Goal: Task Accomplishment & Management: Manage account settings

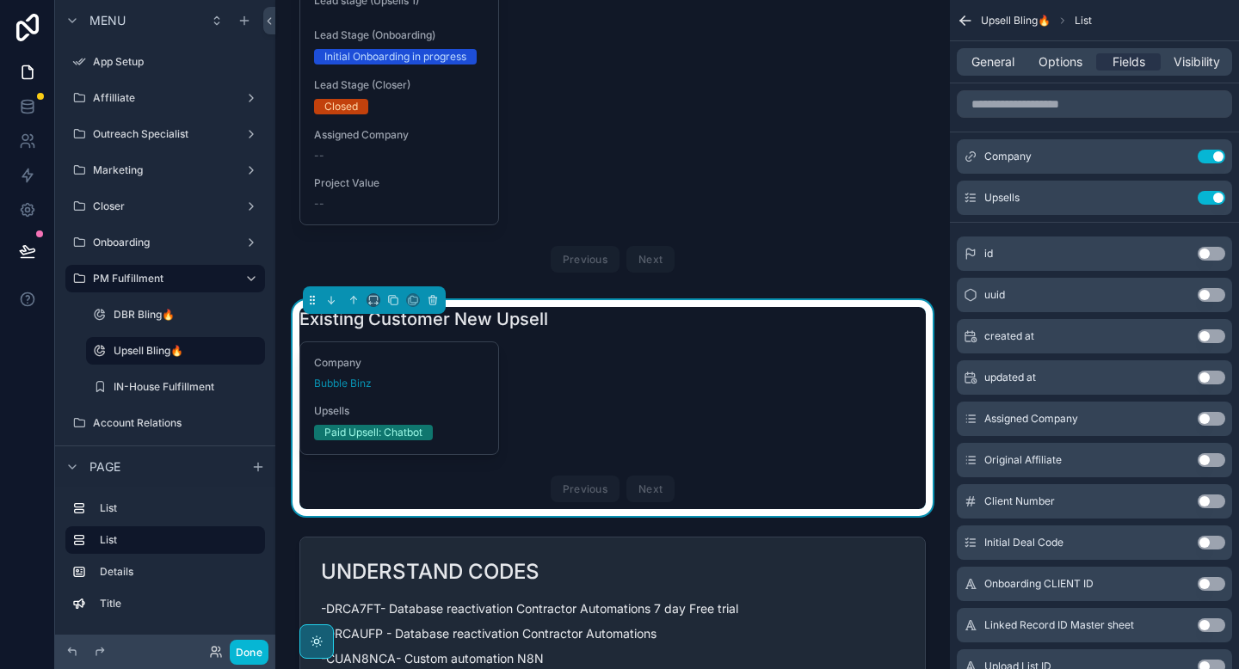
scroll to position [204, 0]
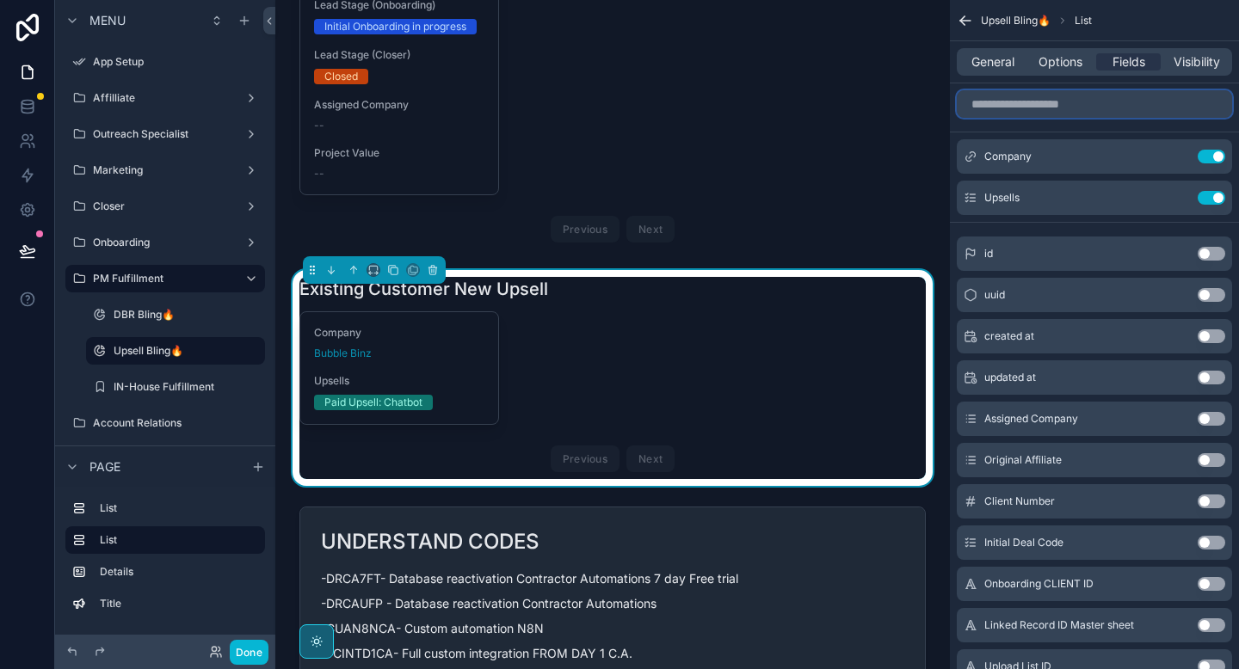
click at [1016, 113] on input "scrollable content" at bounding box center [1094, 104] width 275 height 28
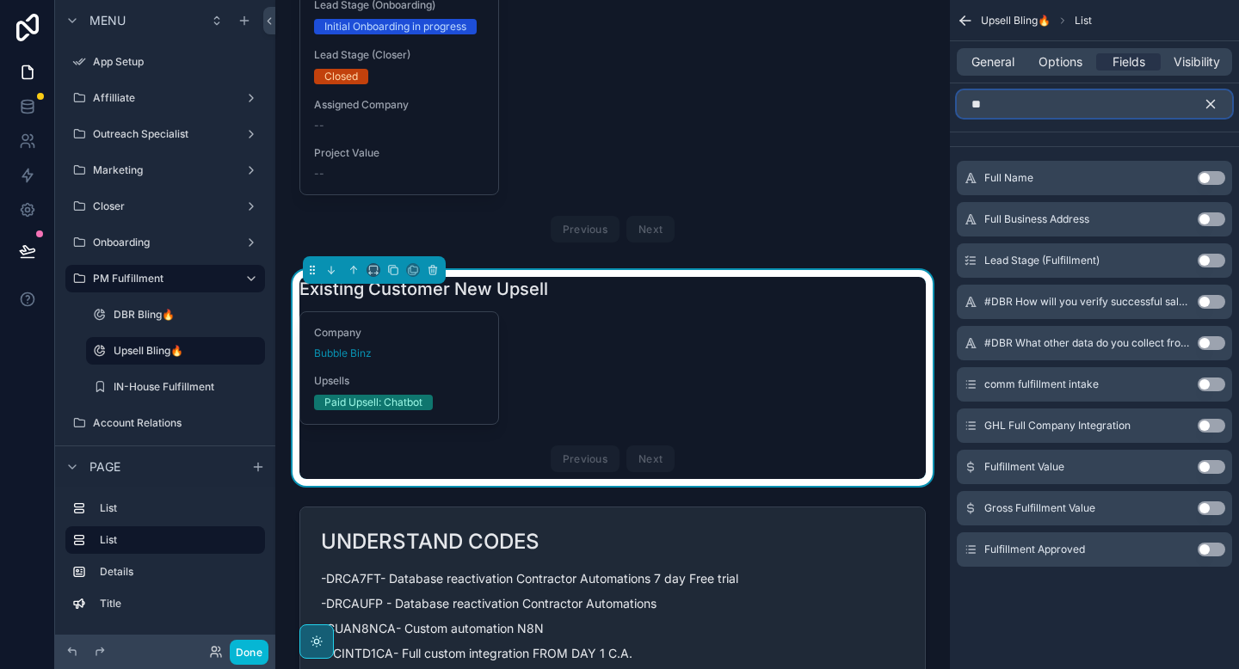
type input "*"
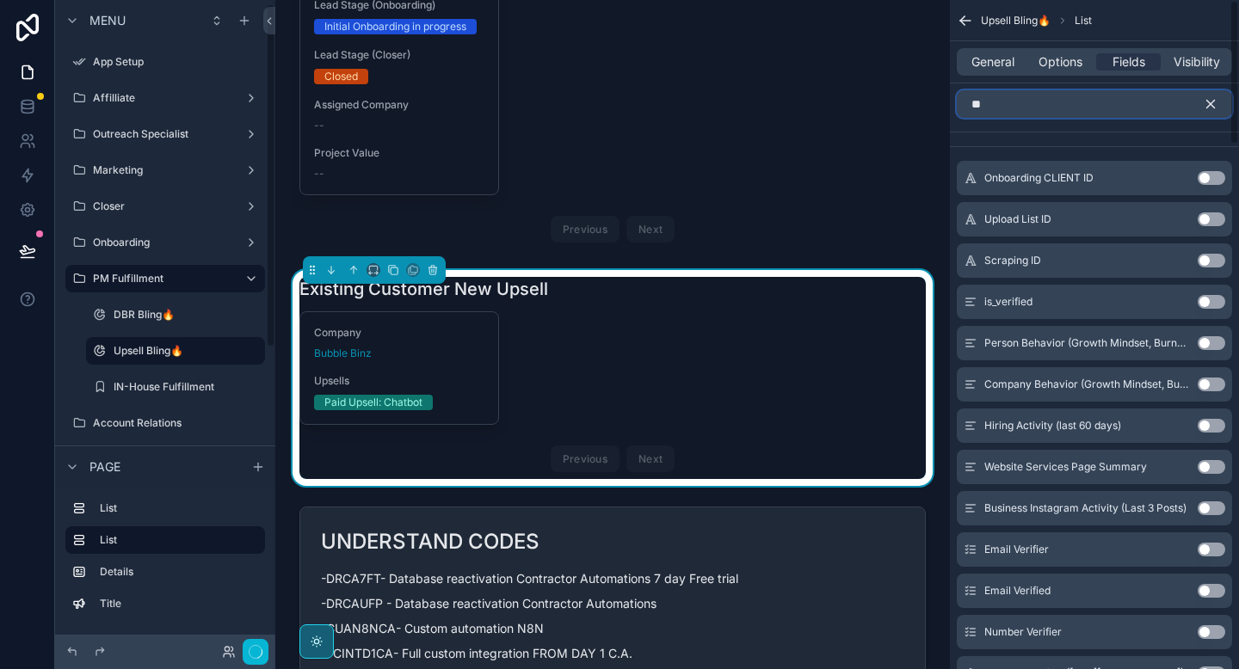
scroll to position [8, 0]
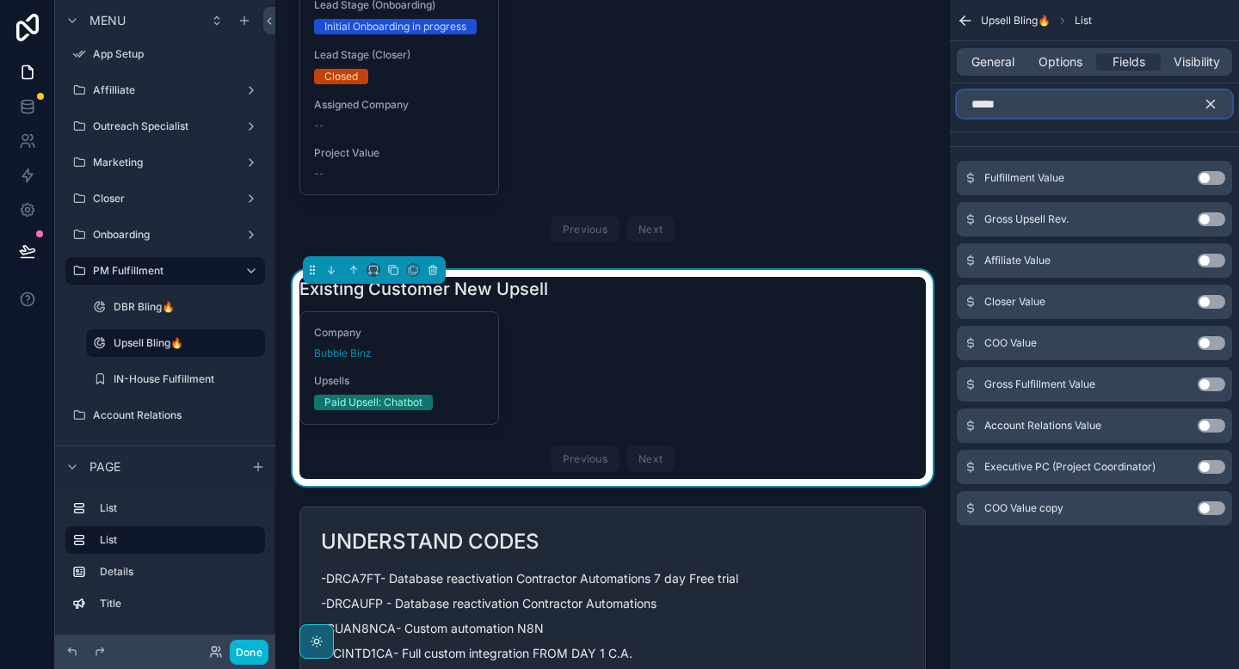
type input "*****"
click at [1216, 179] on button "Use setting" at bounding box center [1212, 178] width 28 height 14
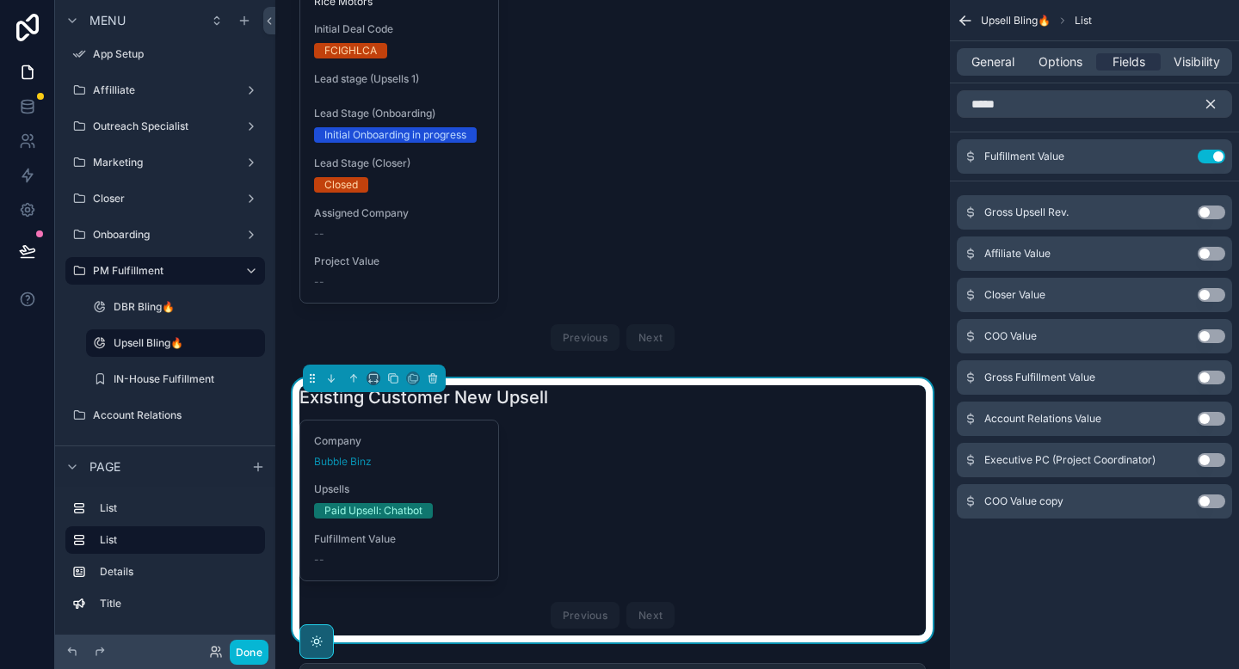
scroll to position [95, 0]
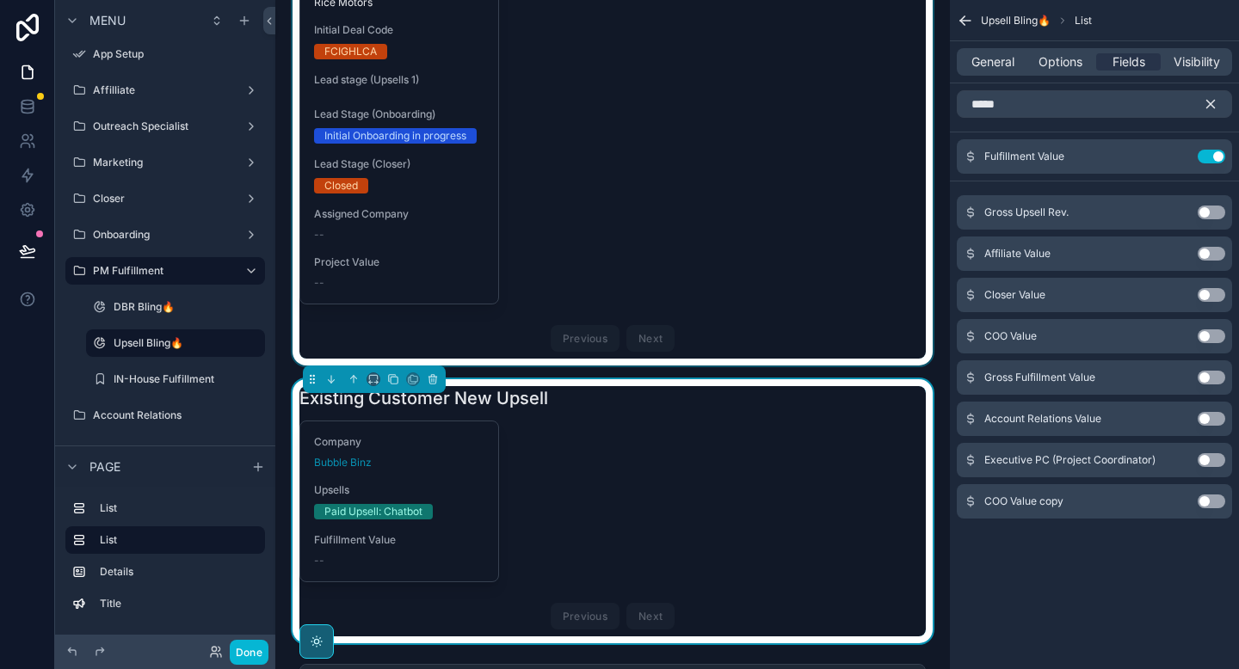
click at [583, 215] on div "scrollable content" at bounding box center [612, 142] width 647 height 447
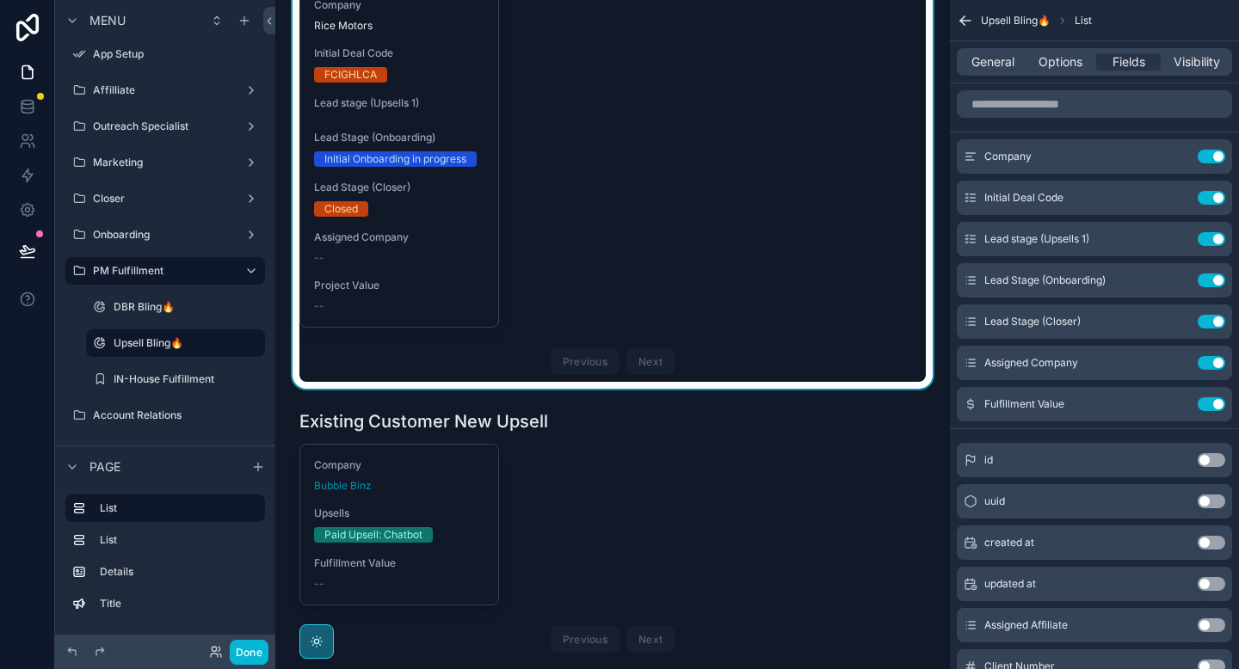
scroll to position [68, 0]
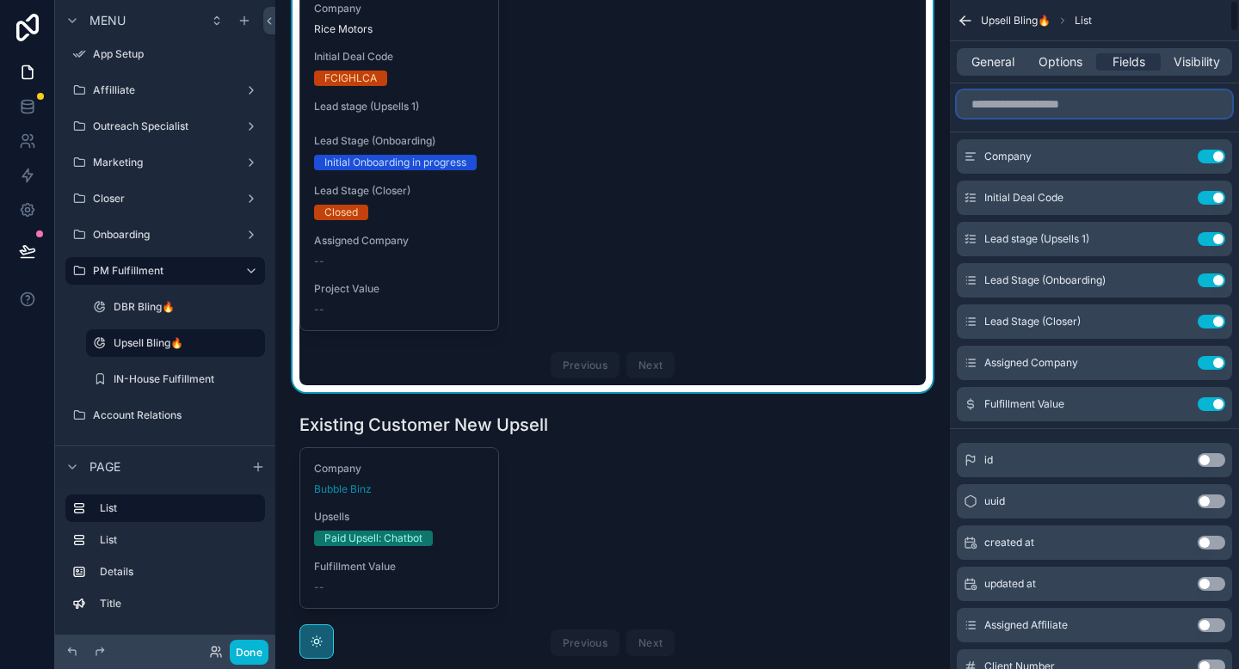
click at [1034, 109] on input "scrollable content" at bounding box center [1094, 104] width 275 height 28
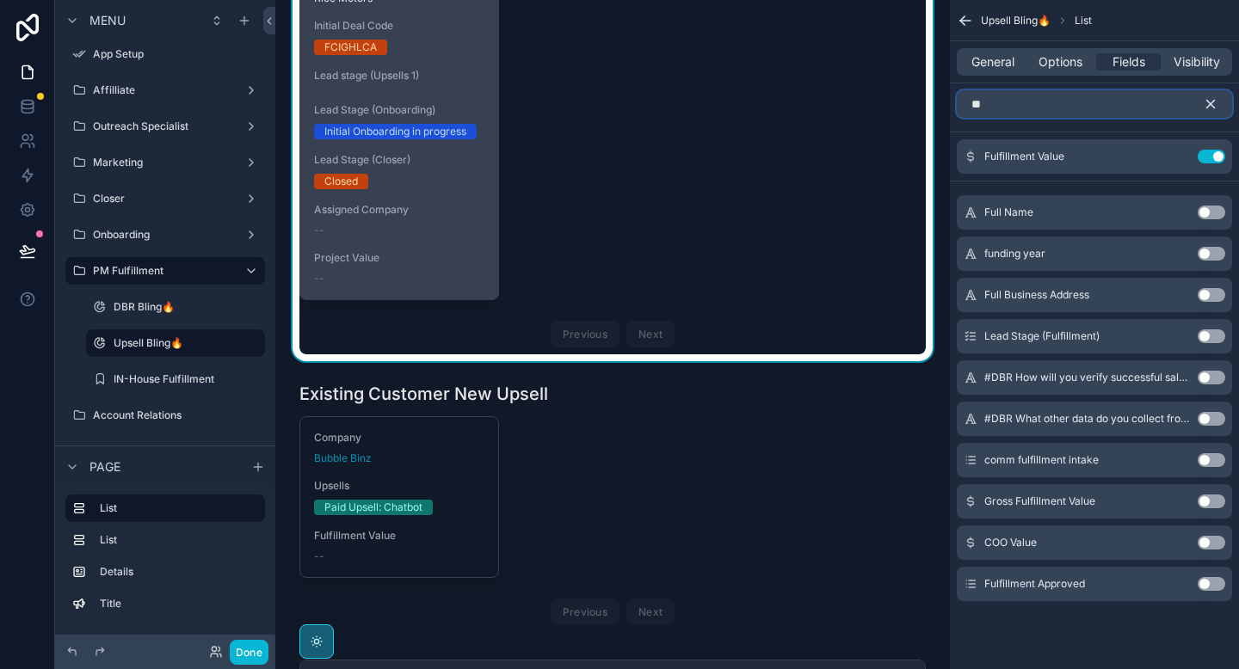
scroll to position [182, 0]
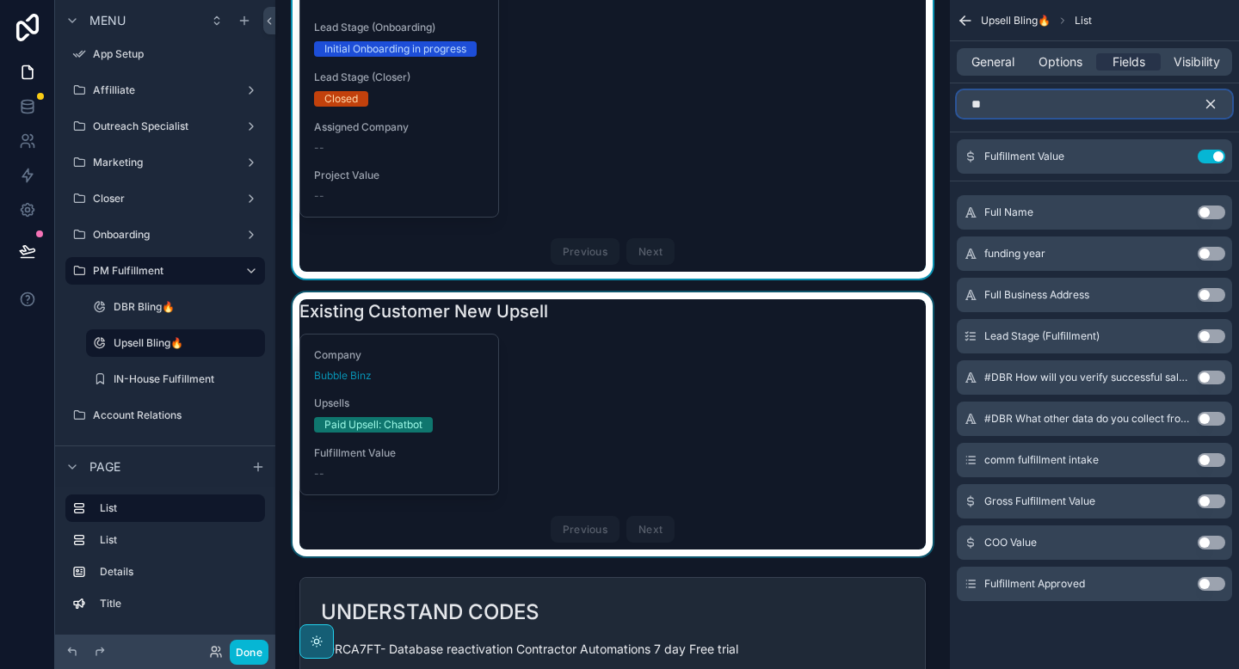
type input "**"
click at [389, 468] on div "scrollable content" at bounding box center [612, 425] width 647 height 264
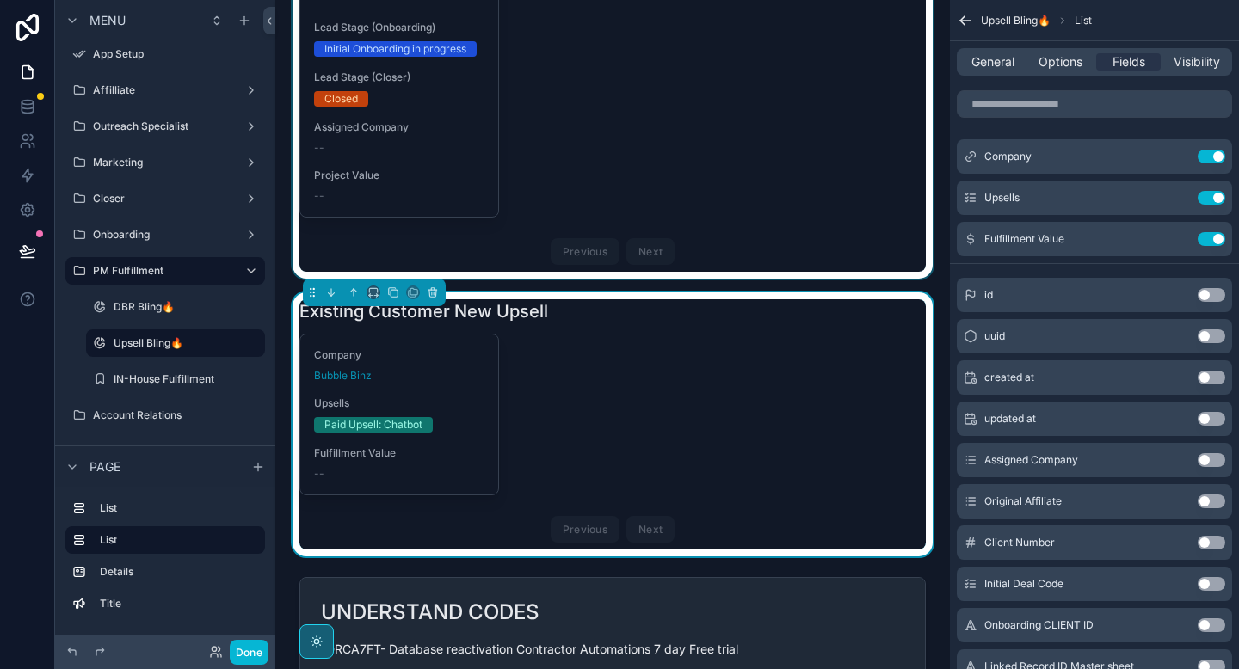
click at [707, 161] on div "scrollable content" at bounding box center [612, 55] width 647 height 447
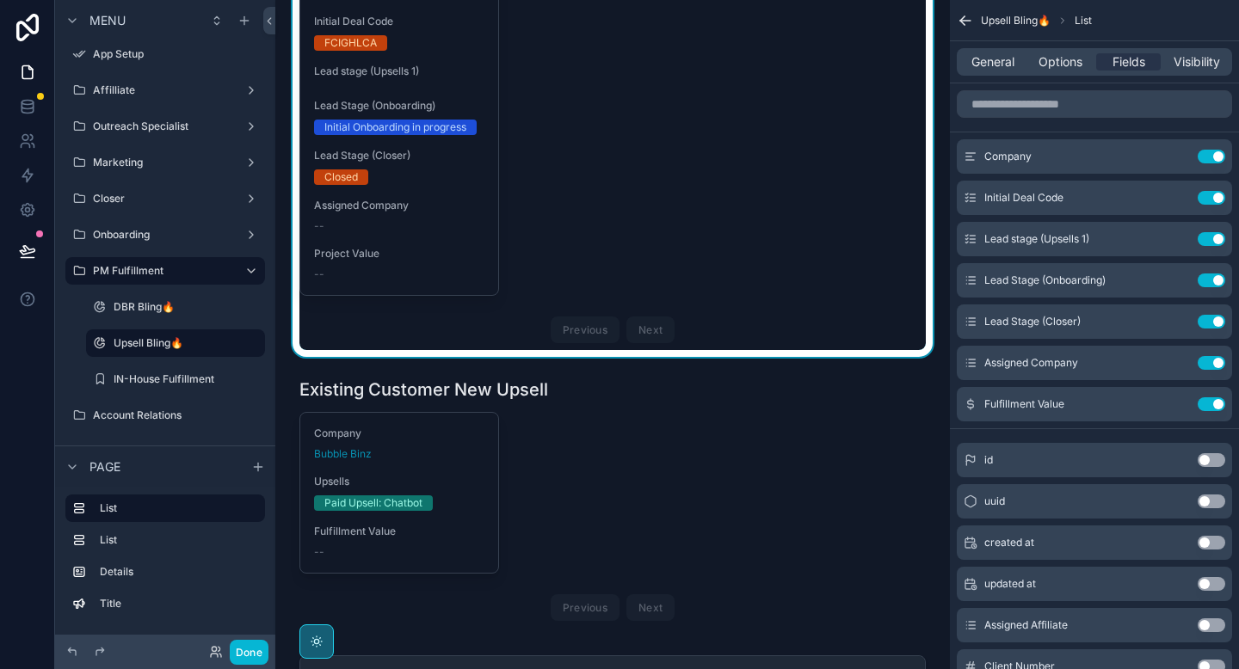
scroll to position [82, 0]
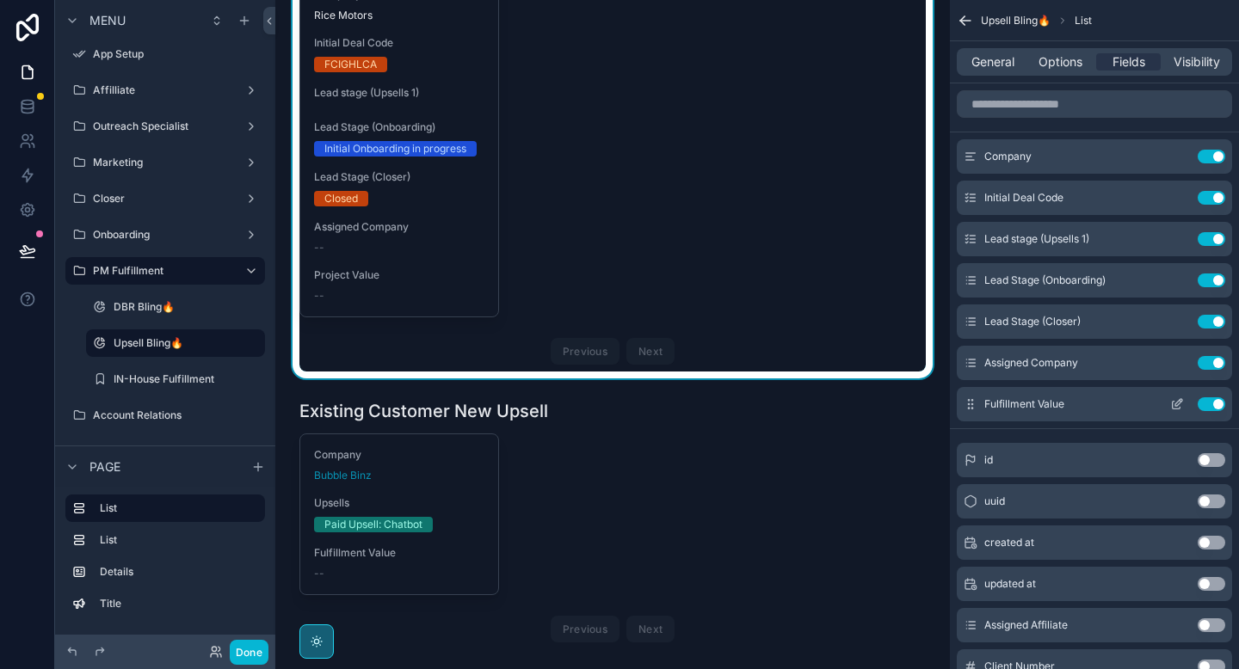
click at [1178, 405] on icon "scrollable content" at bounding box center [1178, 402] width 7 height 7
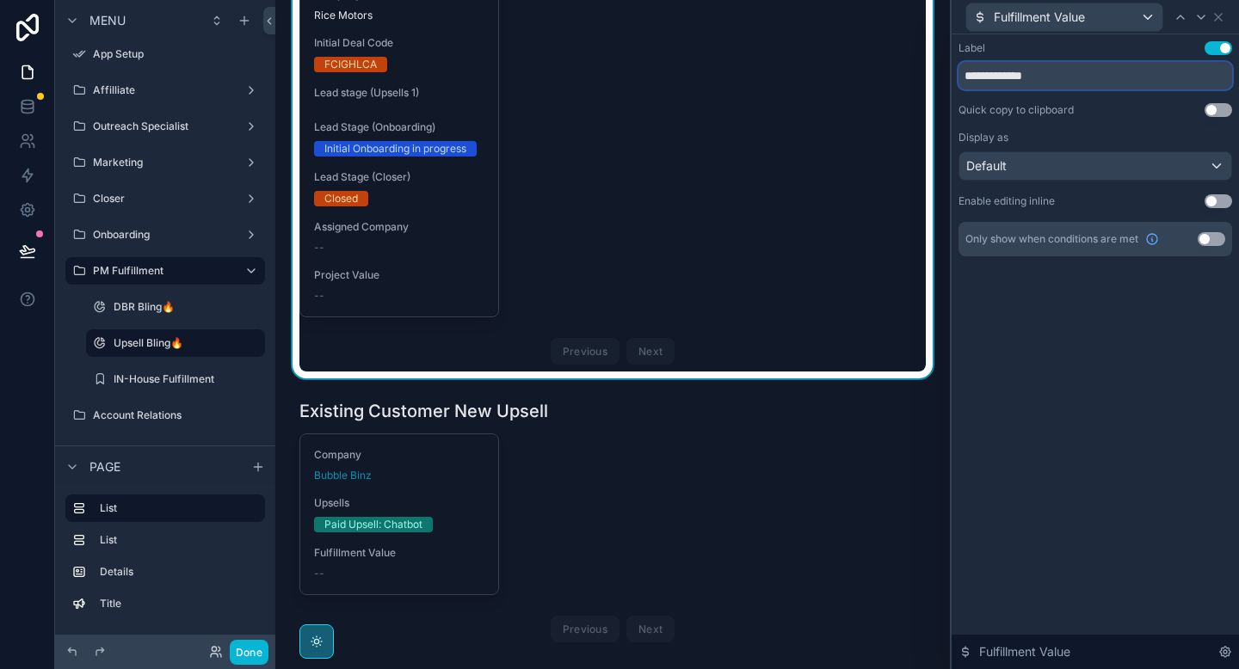
click at [1020, 74] on input "**********" at bounding box center [1096, 76] width 274 height 28
click at [1220, 22] on icon at bounding box center [1218, 17] width 14 height 14
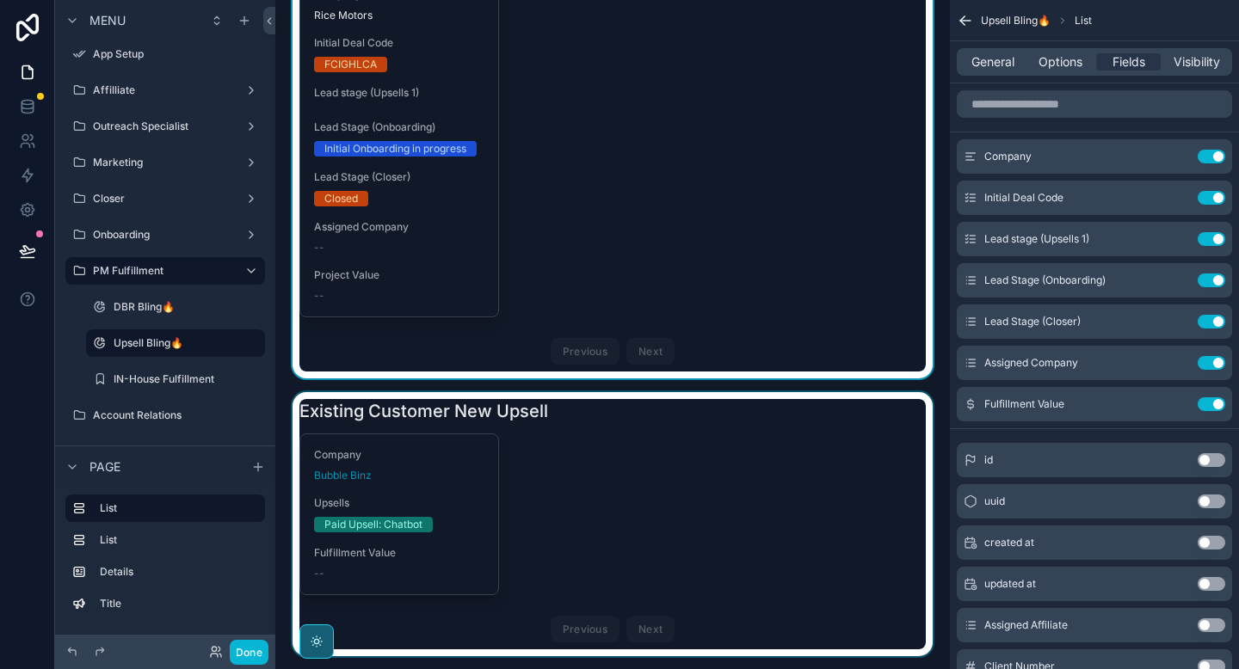
click at [672, 484] on div "scrollable content" at bounding box center [612, 524] width 647 height 264
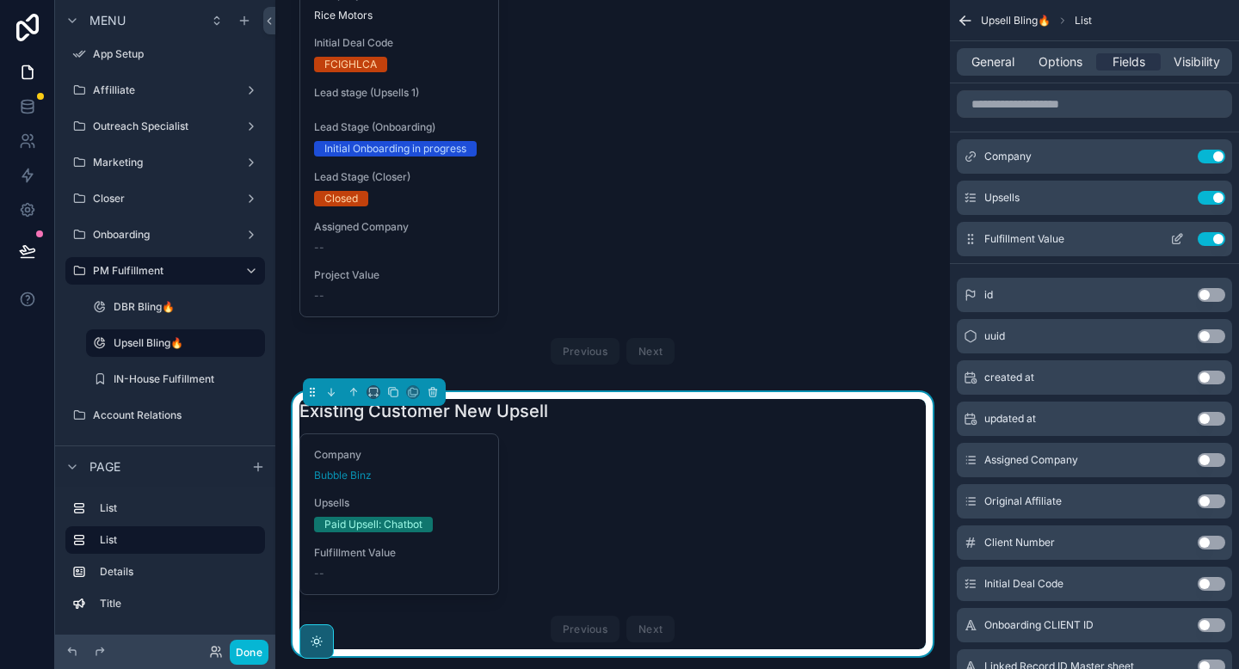
click at [1173, 243] on icon "scrollable content" at bounding box center [1177, 241] width 8 height 8
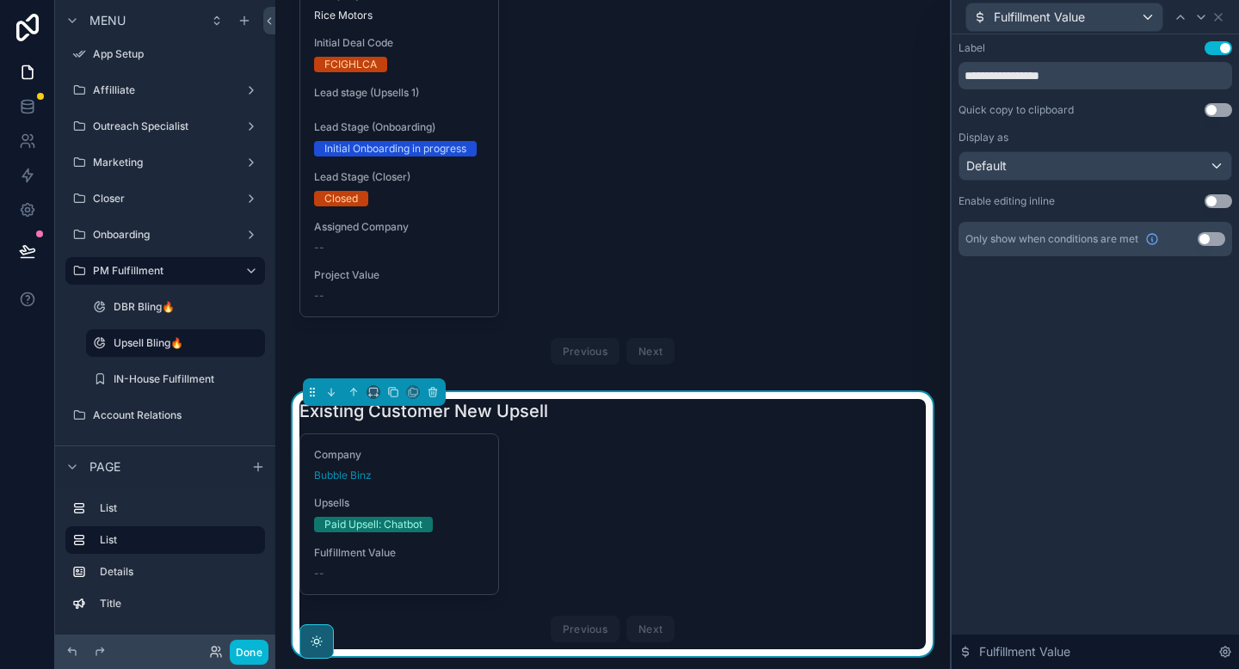
click at [1027, 89] on div "**********" at bounding box center [1096, 148] width 274 height 215
click at [1027, 83] on input "**********" at bounding box center [1096, 76] width 274 height 28
paste input "text"
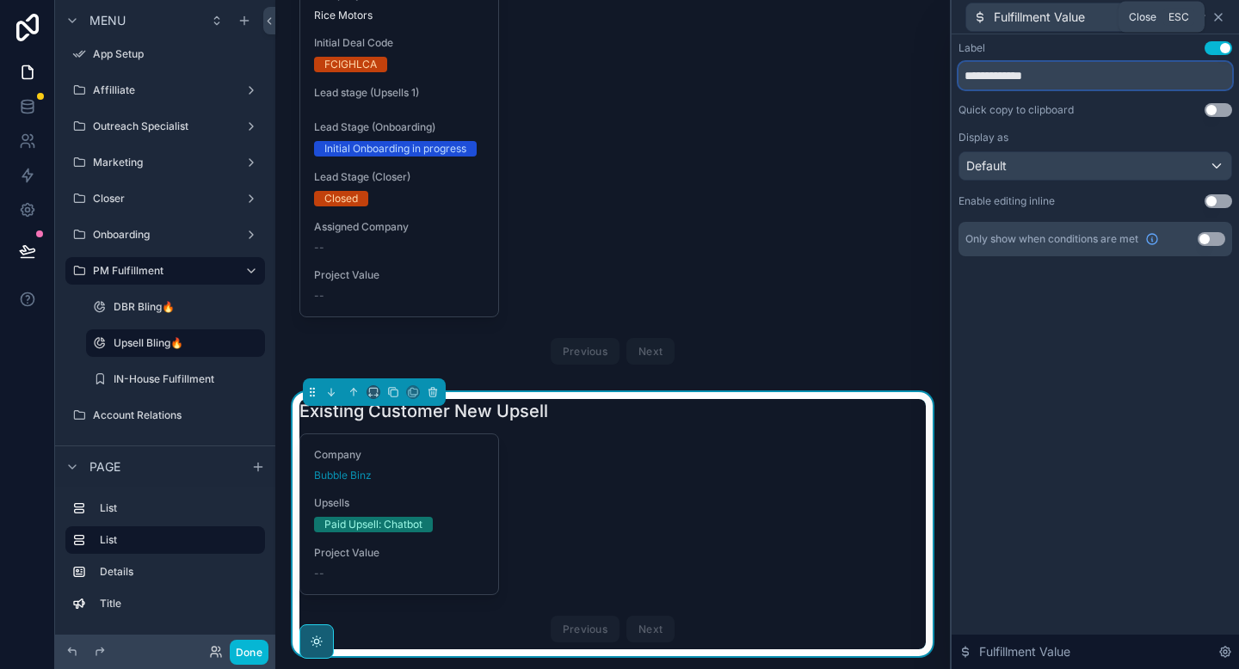
type input "**********"
click at [1217, 19] on icon at bounding box center [1218, 17] width 14 height 14
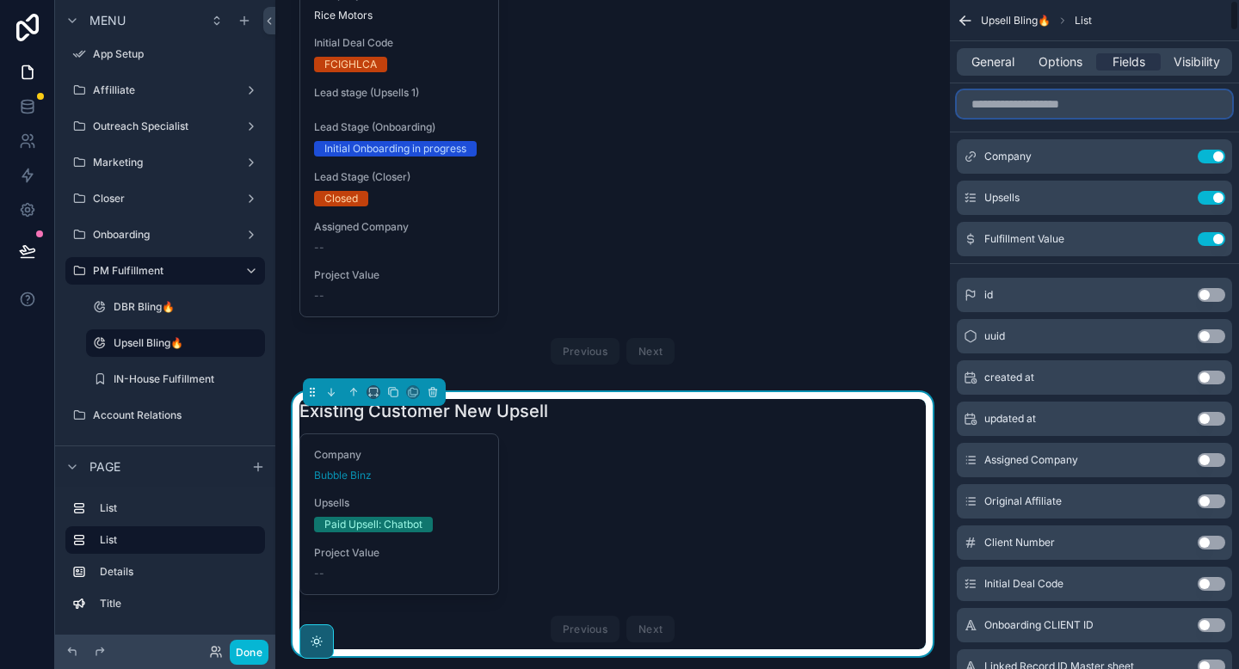
click at [1035, 104] on input "scrollable content" at bounding box center [1094, 104] width 275 height 28
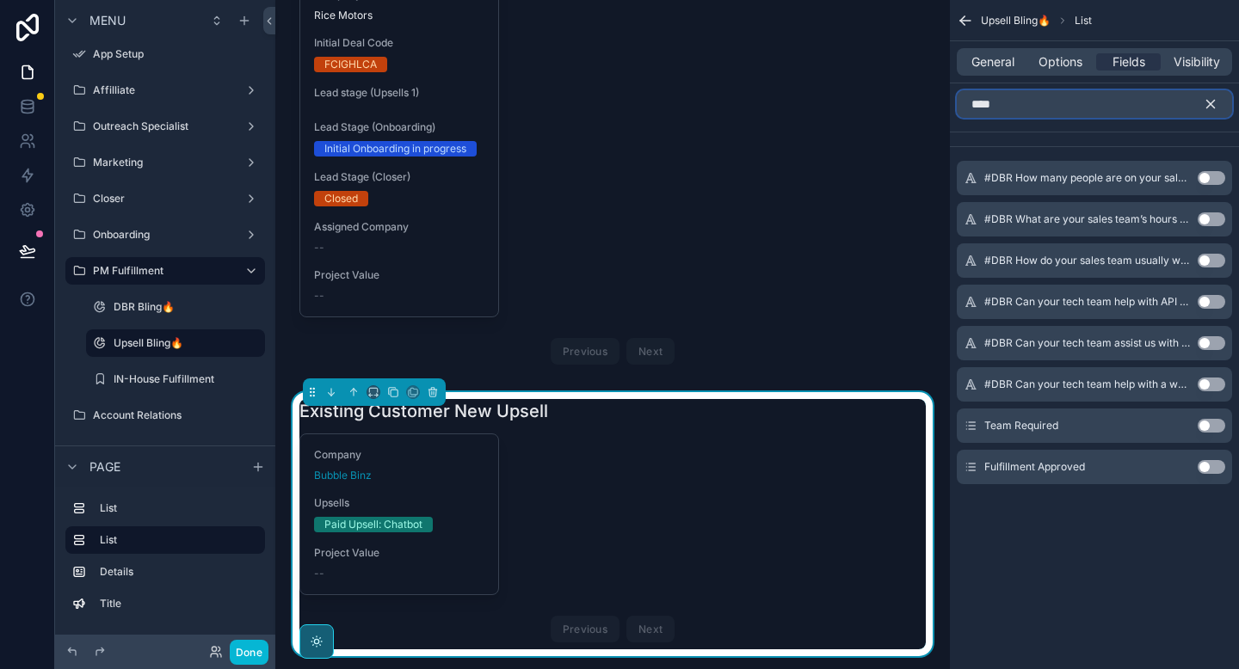
type input "****"
click at [1211, 427] on button "Use setting" at bounding box center [1212, 426] width 28 height 14
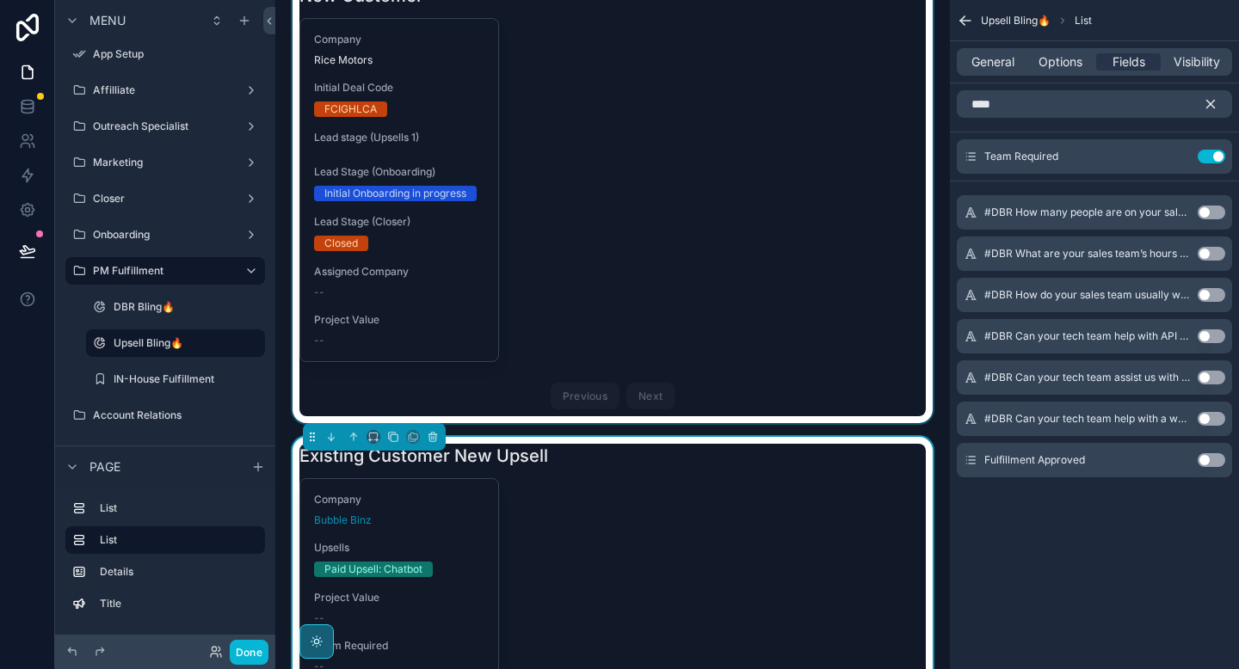
scroll to position [25, 0]
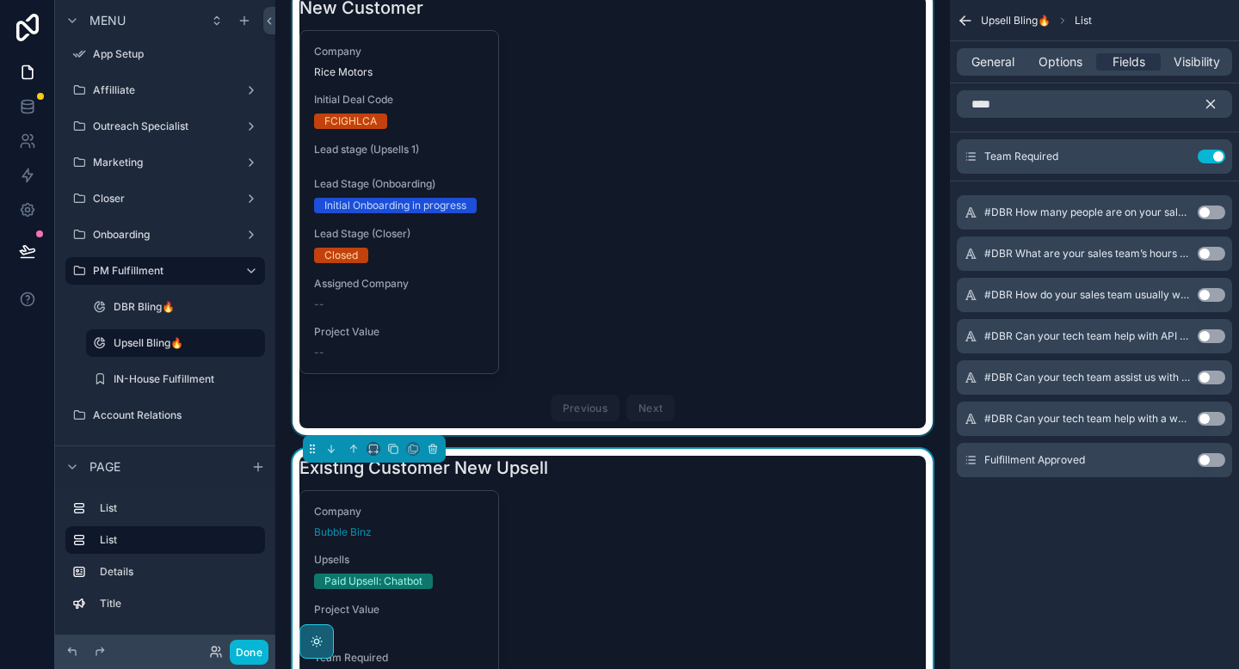
click at [649, 298] on div "scrollable content" at bounding box center [612, 212] width 647 height 447
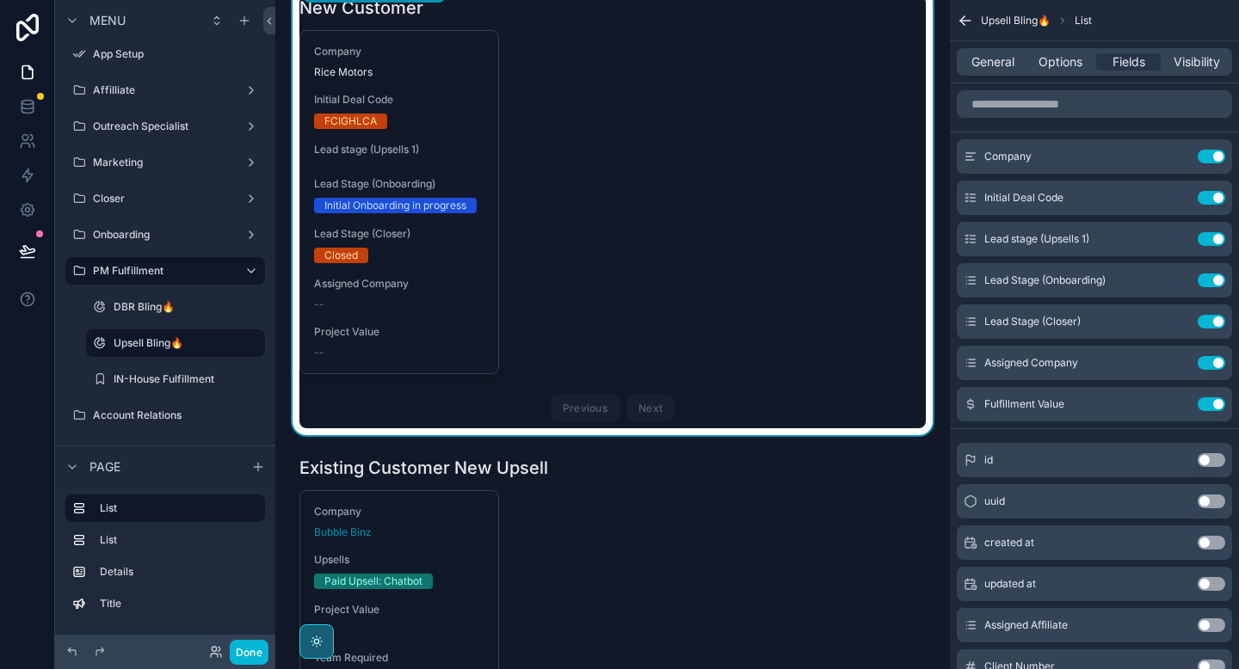
scroll to position [0, 0]
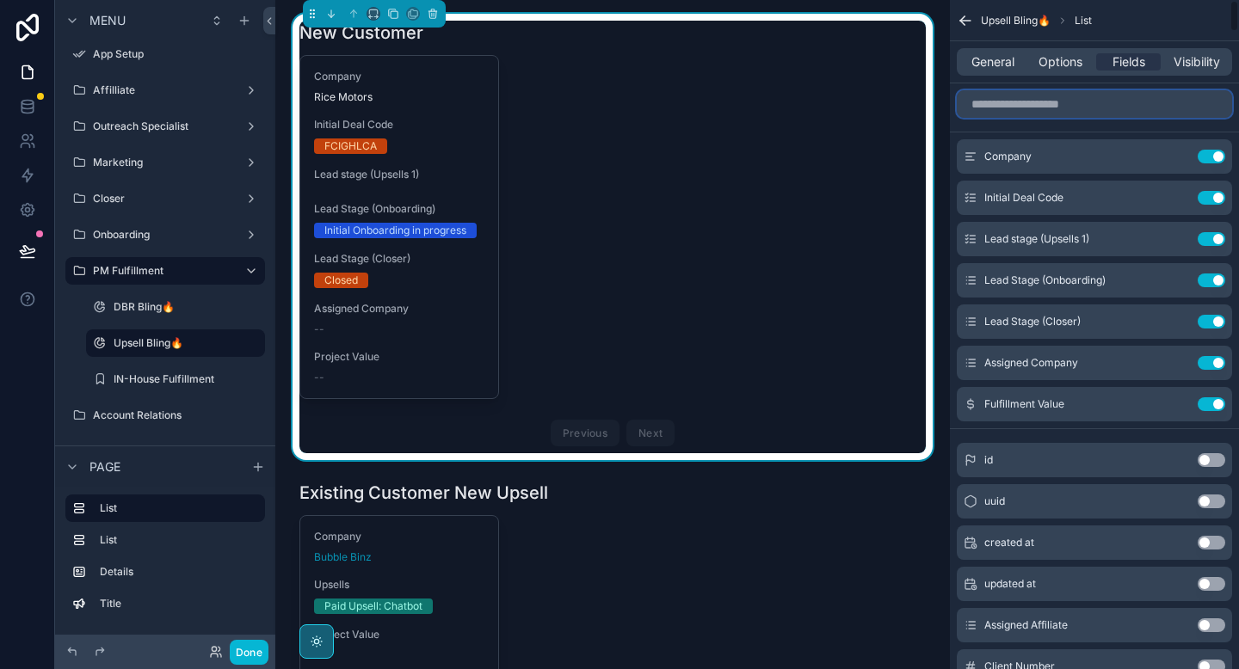
click at [1004, 109] on input "scrollable content" at bounding box center [1094, 104] width 275 height 28
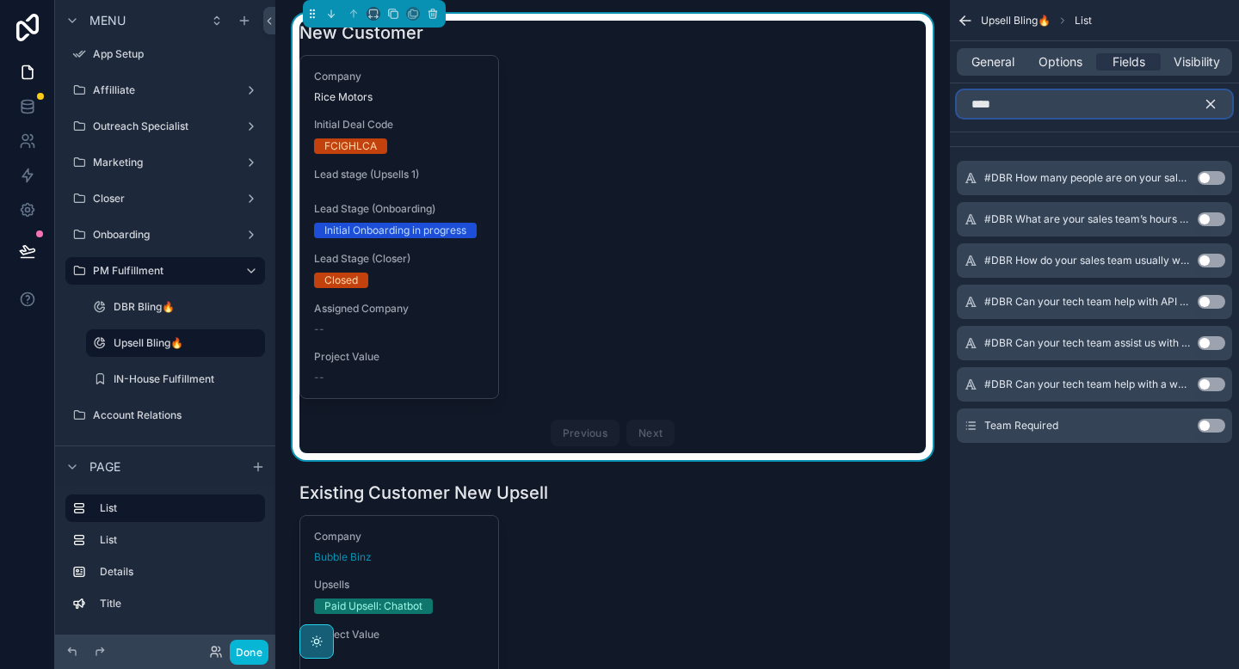
type input "****"
click at [1211, 428] on button "Use setting" at bounding box center [1212, 426] width 28 height 14
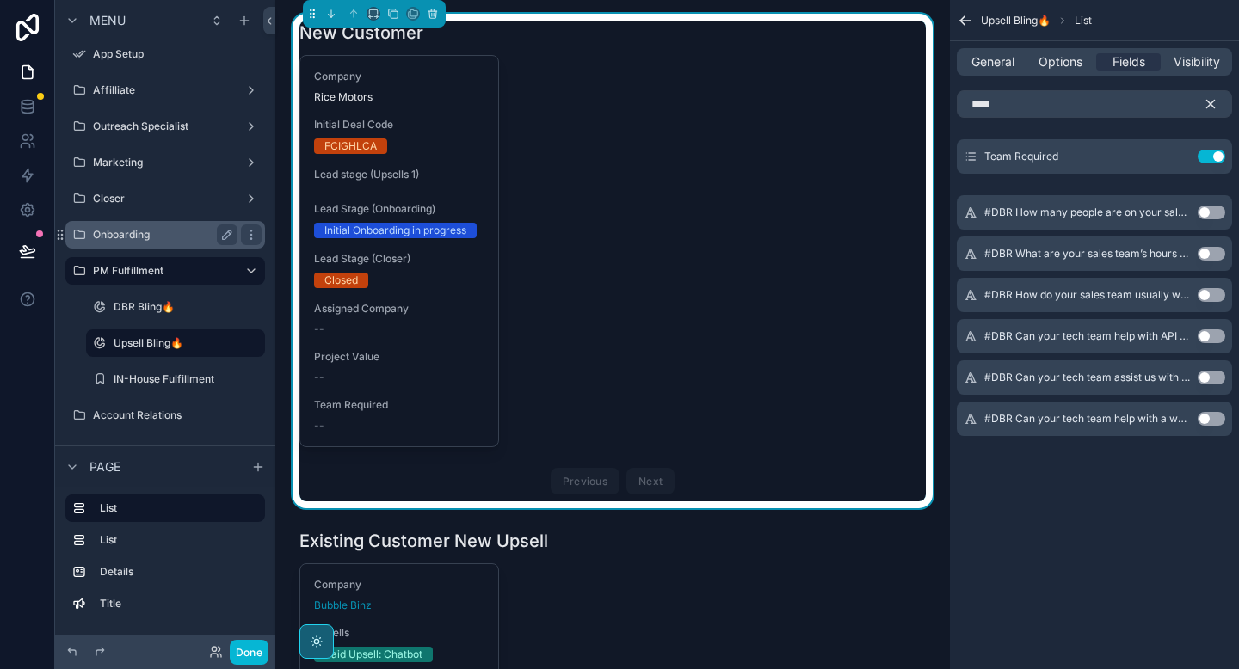
click at [181, 235] on label "Onboarding" at bounding box center [162, 235] width 138 height 14
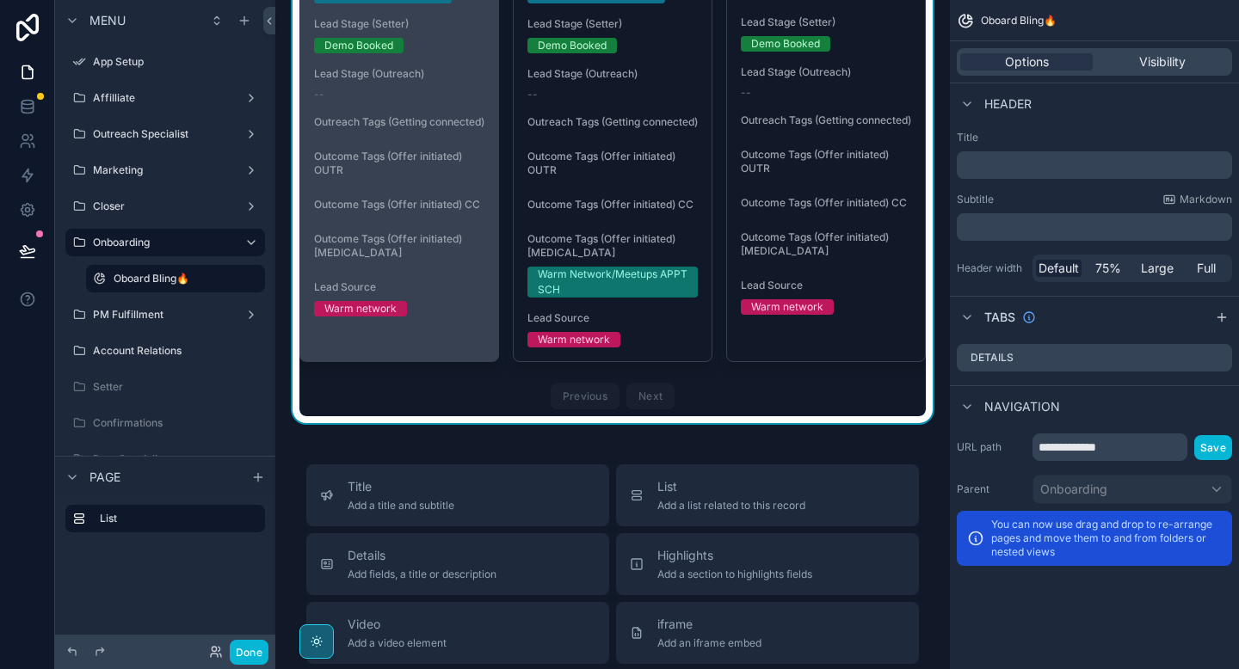
scroll to position [40, 0]
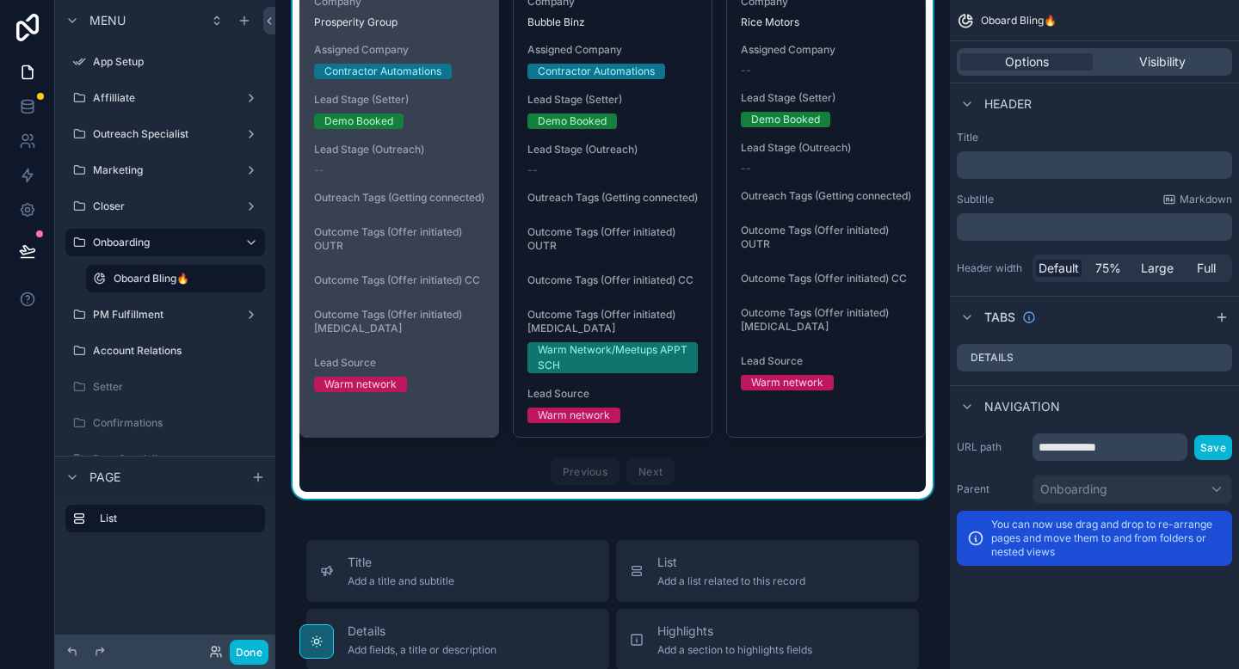
click at [418, 284] on div "Company Prosperity Group Assigned Company Contractor Automations Lead Stage (Se…" at bounding box center [399, 193] width 198 height 425
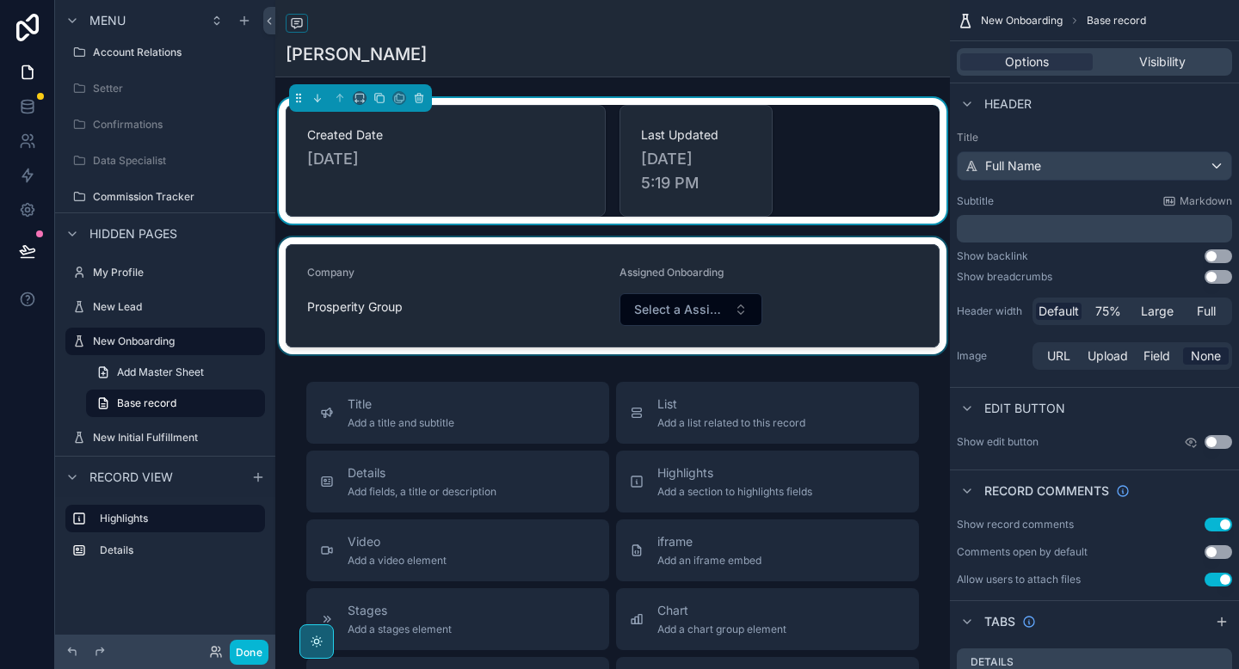
click at [675, 314] on div "scrollable content" at bounding box center [612, 295] width 675 height 117
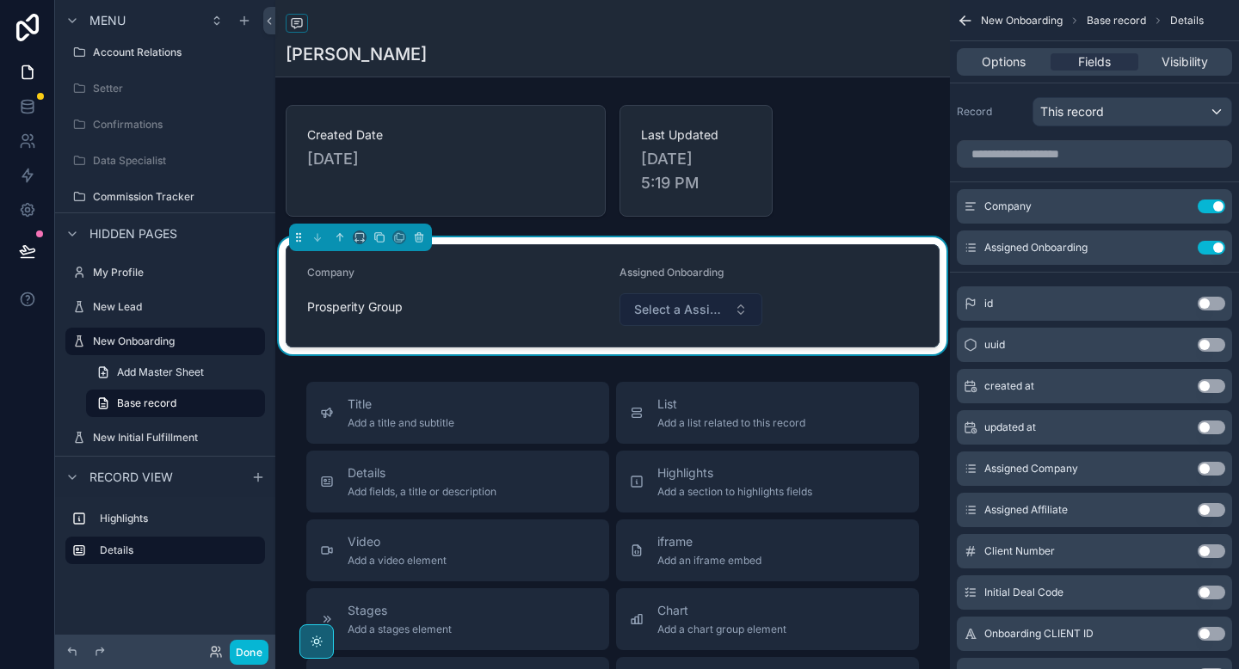
click at [675, 309] on span "Select a Assigned Onboarding" at bounding box center [680, 309] width 93 height 17
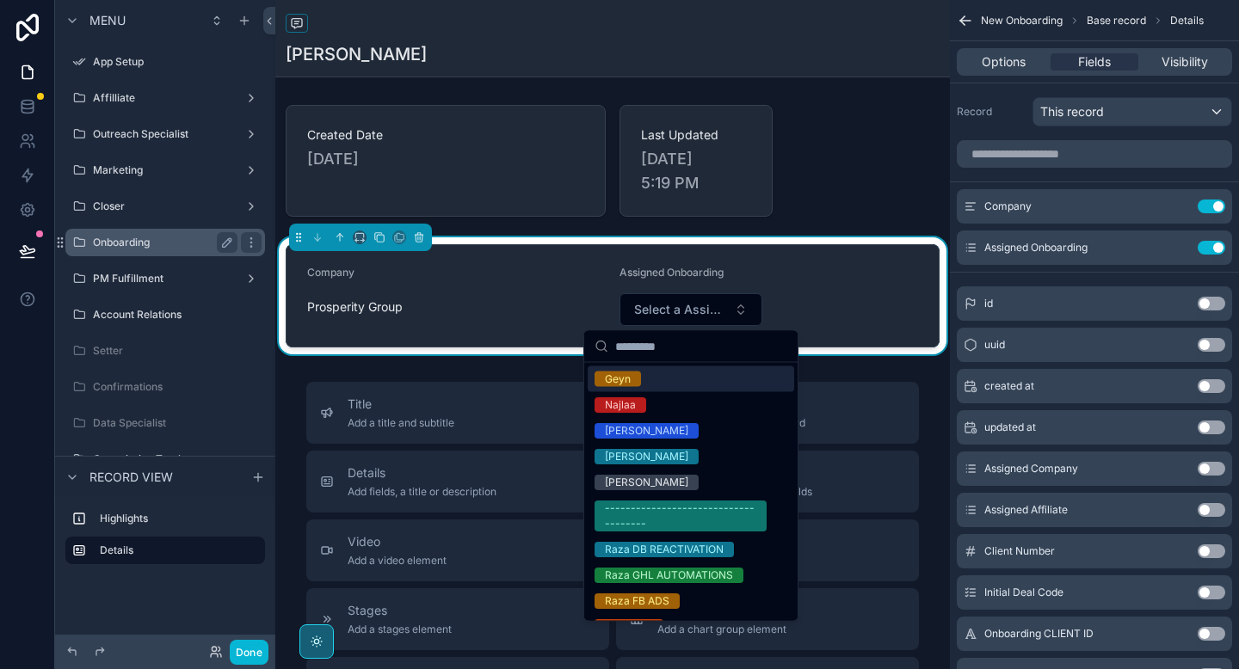
click at [151, 247] on label "Onboarding" at bounding box center [162, 243] width 138 height 14
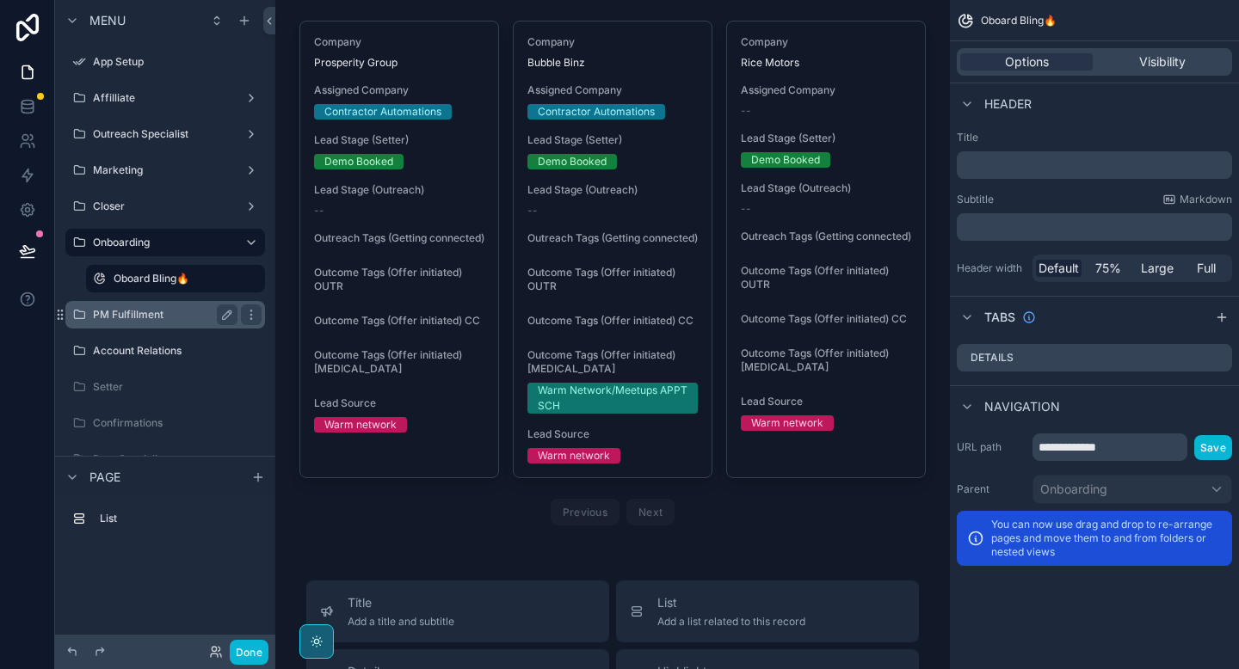
click at [179, 318] on label "PM Fulfillment" at bounding box center [162, 315] width 138 height 14
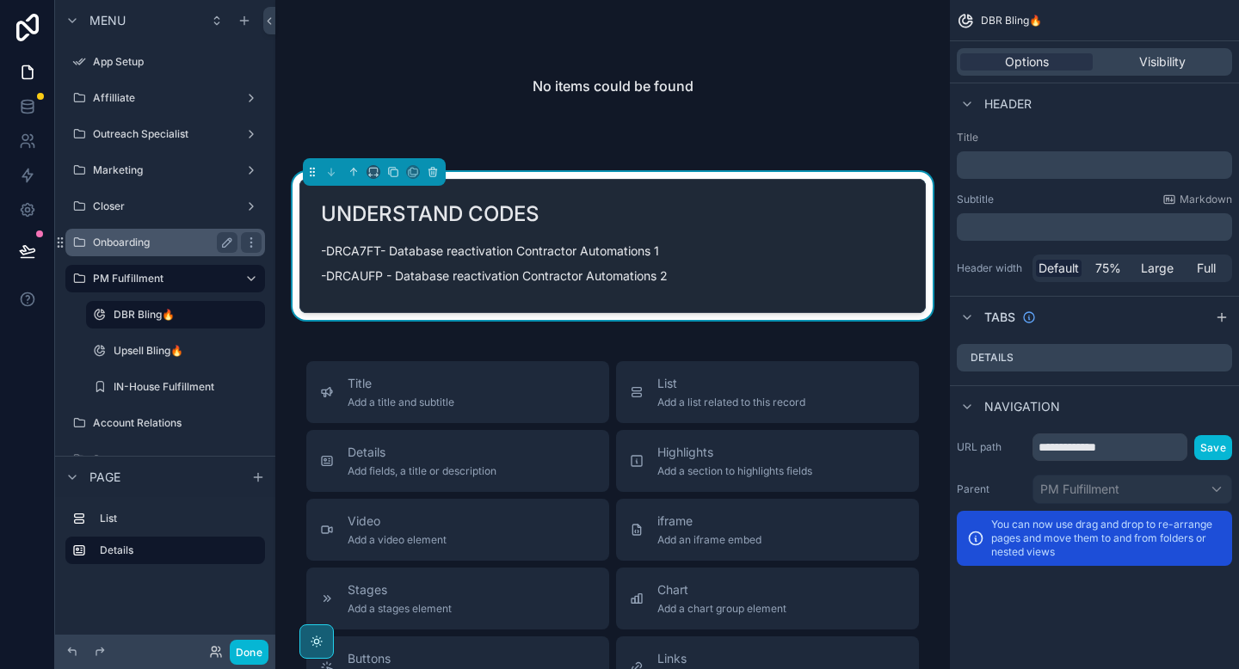
click at [161, 242] on label "Onboarding" at bounding box center [162, 243] width 138 height 14
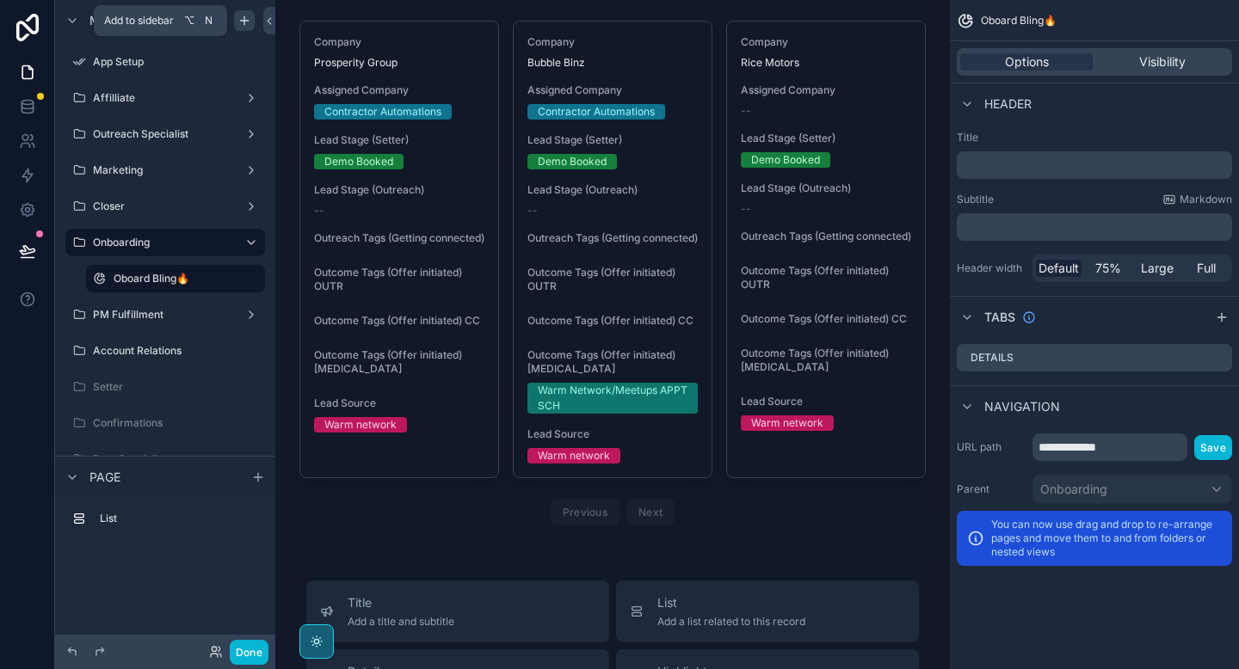
click at [245, 21] on icon "scrollable content" at bounding box center [244, 21] width 14 height 14
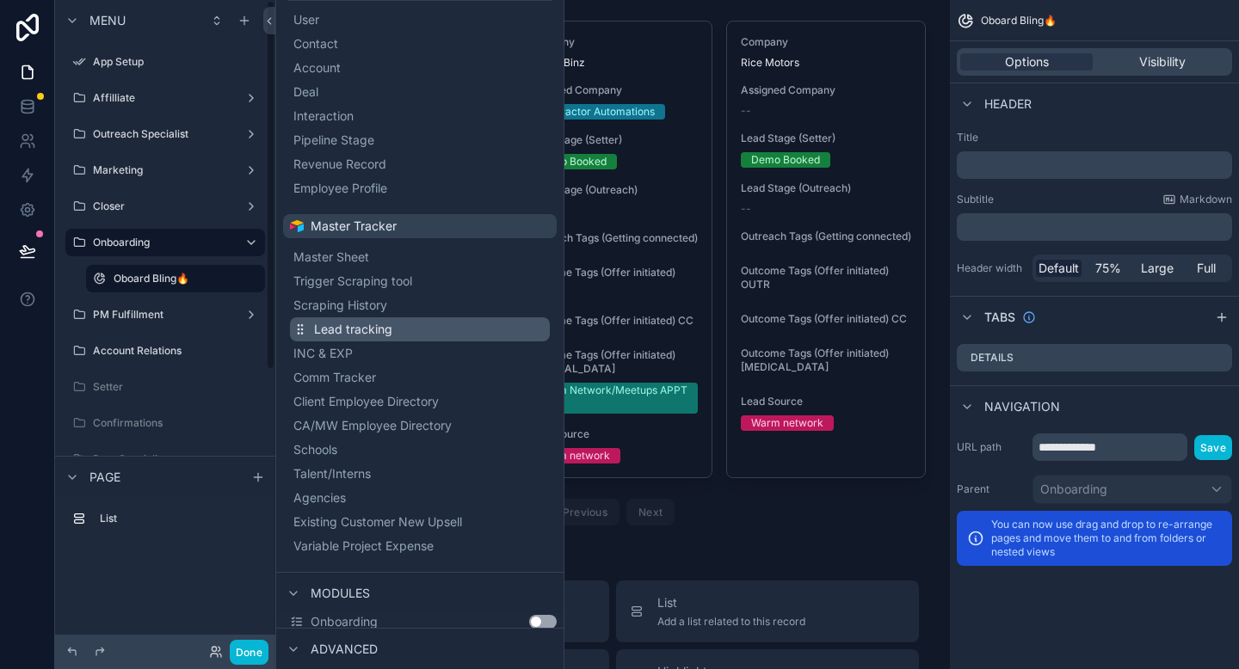
scroll to position [250, 0]
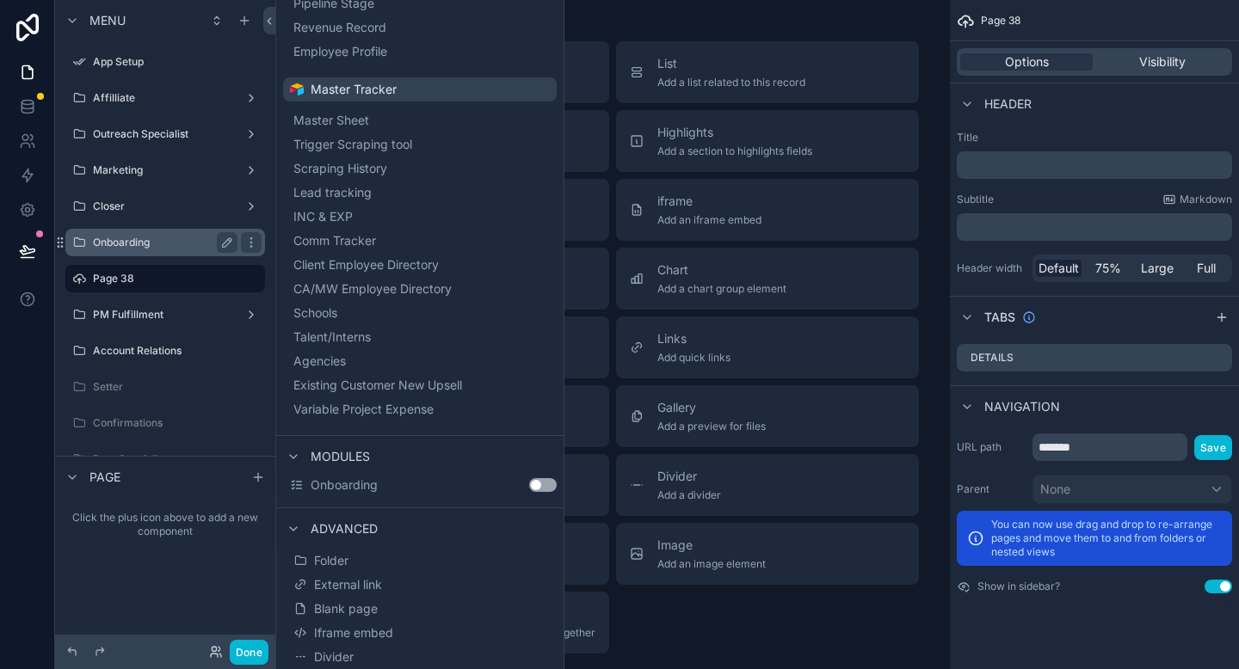
click at [169, 250] on div "Onboarding" at bounding box center [165, 242] width 145 height 21
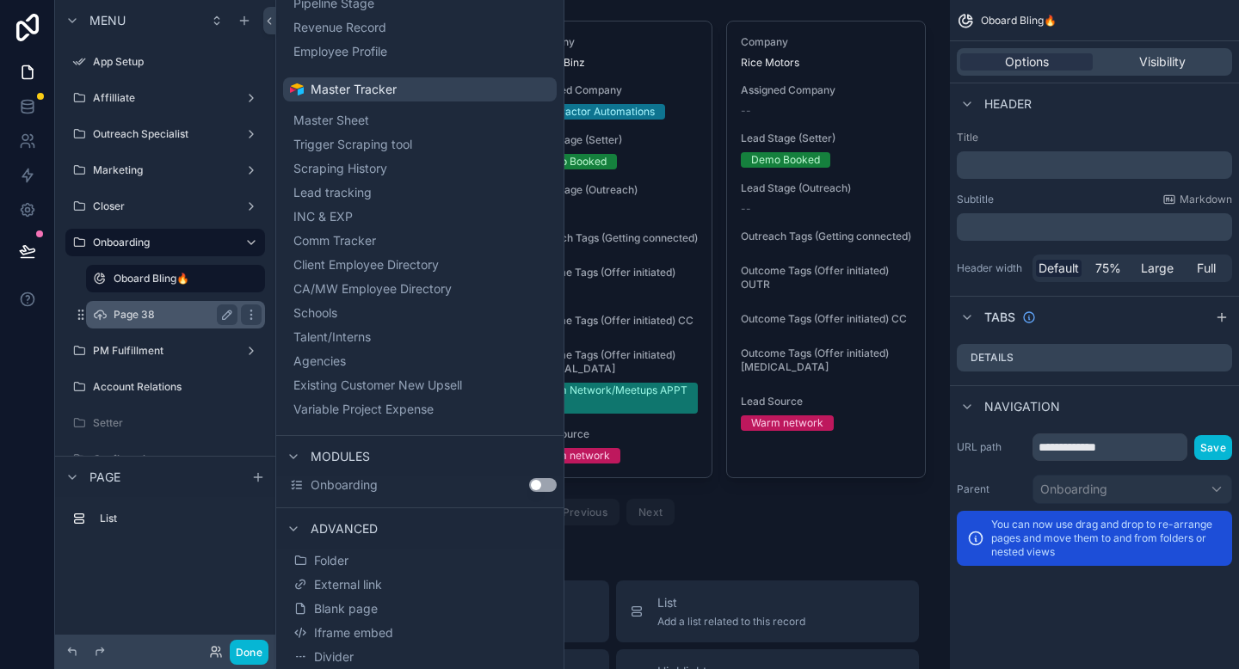
click at [132, 314] on label "Page 38" at bounding box center [172, 315] width 117 height 14
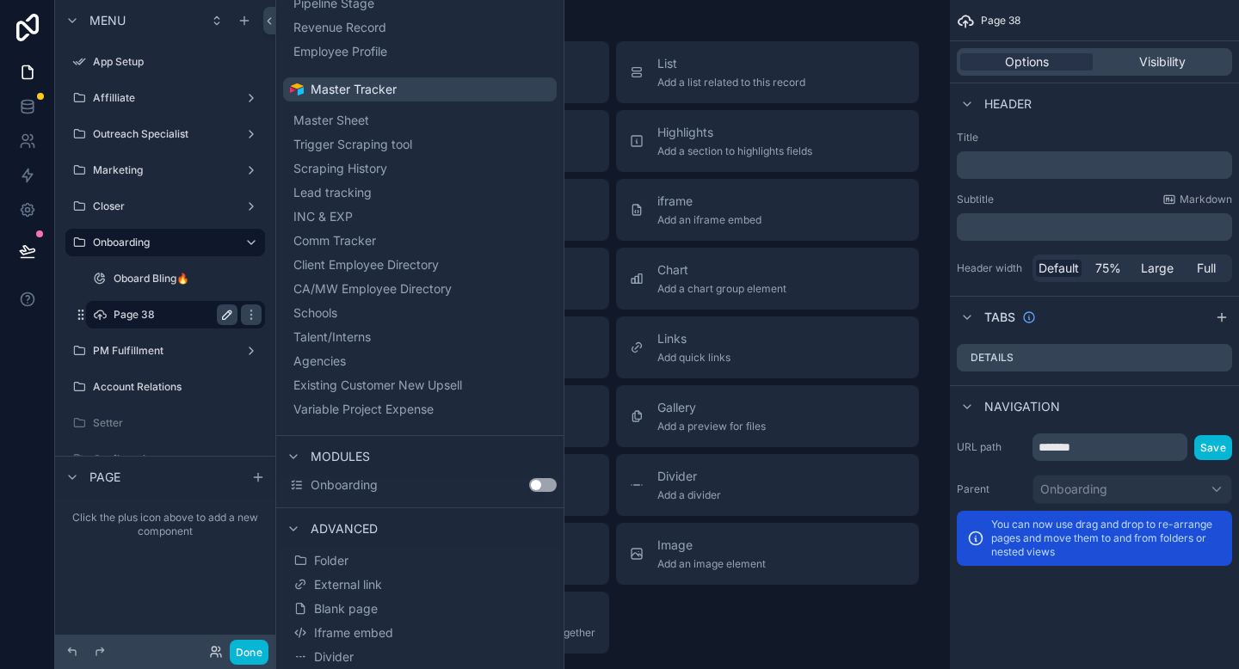
click at [223, 315] on icon "scrollable content" at bounding box center [227, 315] width 14 height 14
click at [142, 316] on input "*******" at bounding box center [162, 315] width 96 height 21
type input "**********"
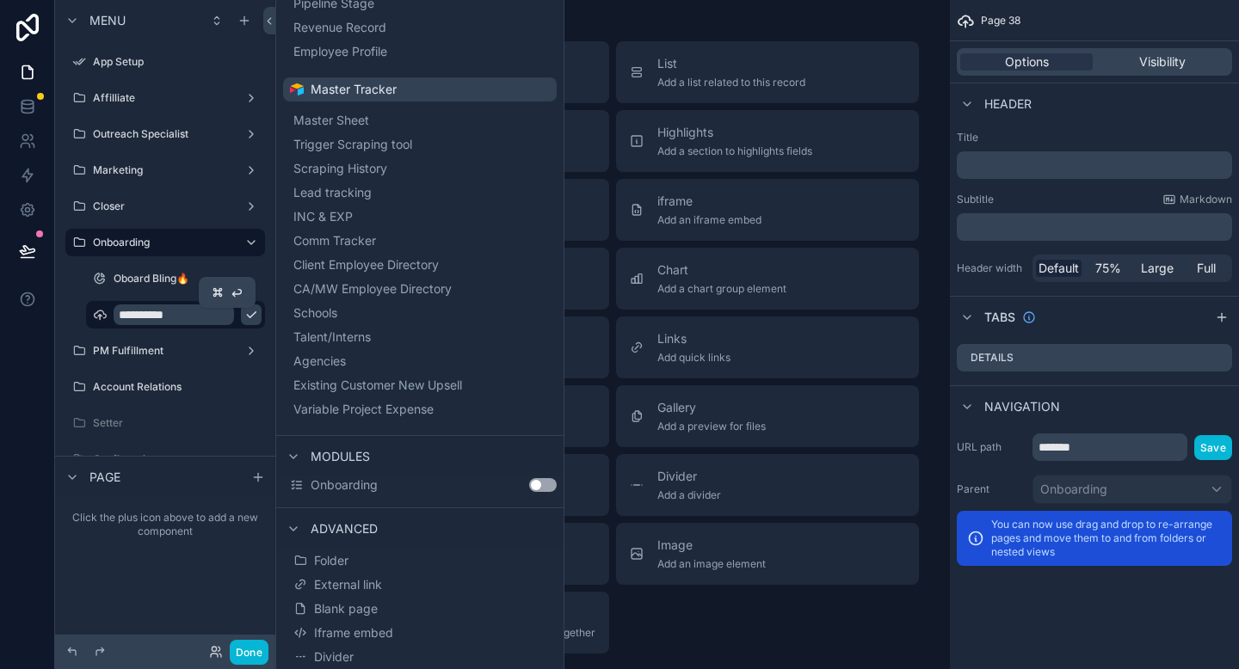
click at [247, 315] on icon "scrollable content" at bounding box center [251, 315] width 9 height 6
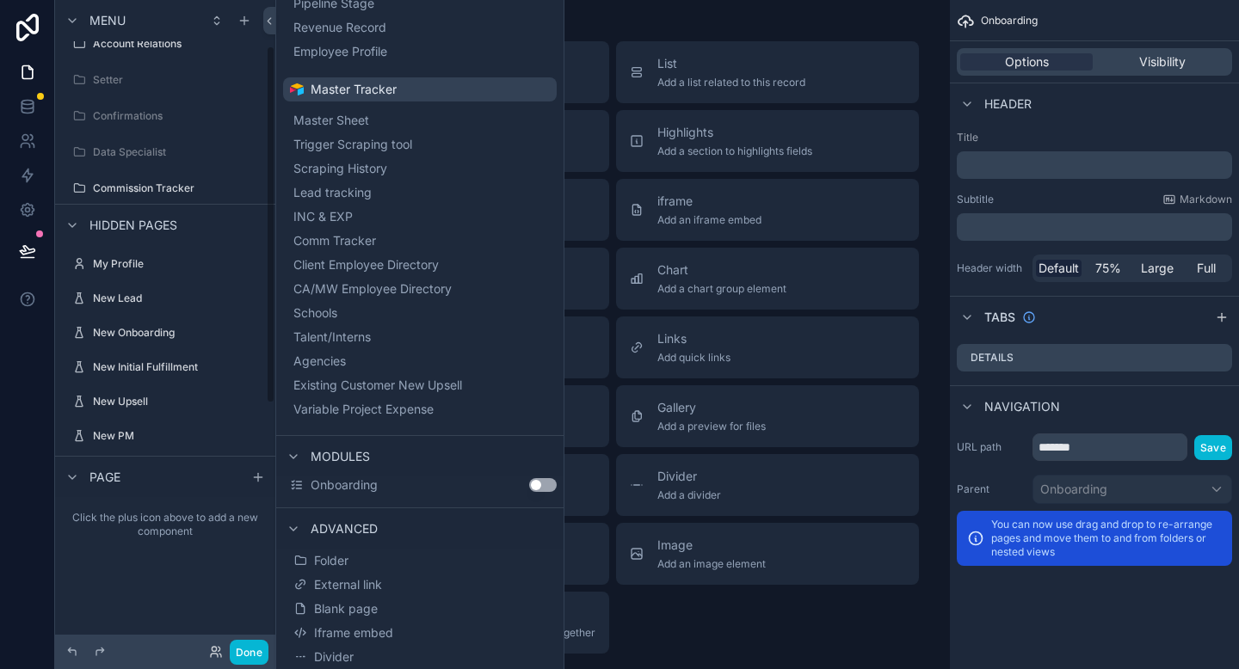
scroll to position [83, 0]
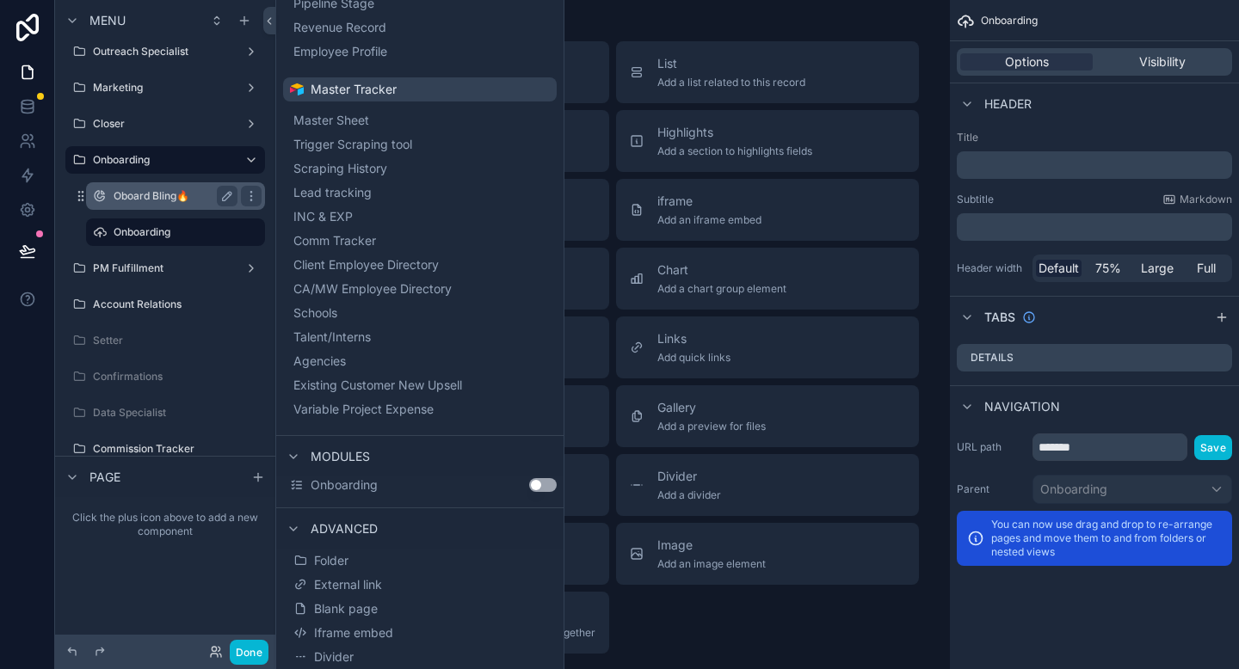
click at [155, 195] on label "Oboard Bling🔥" at bounding box center [172, 196] width 117 height 14
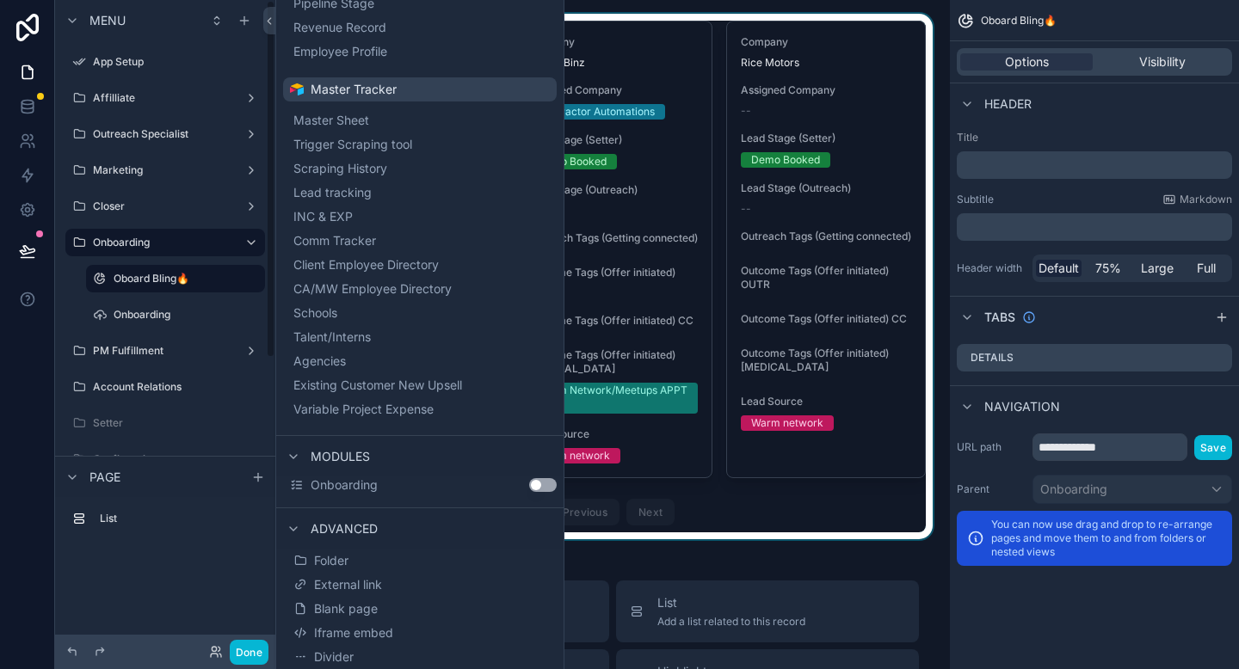
click at [604, 112] on div "scrollable content" at bounding box center [612, 277] width 647 height 526
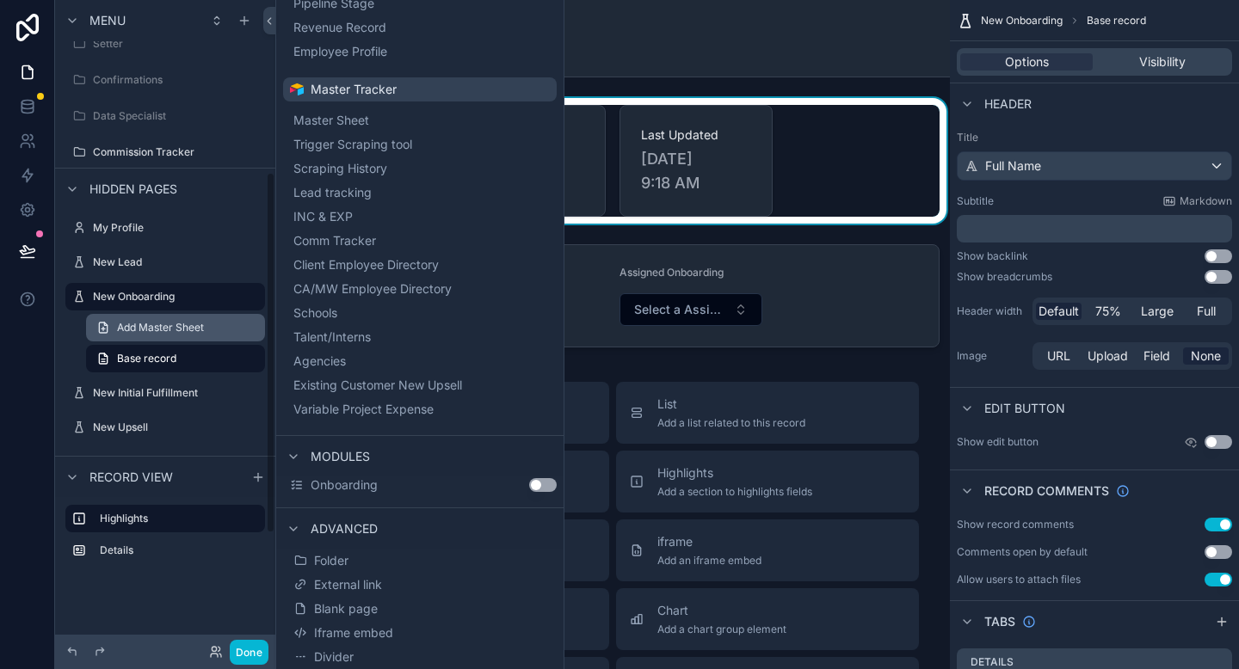
scroll to position [309, 0]
click at [159, 294] on label "New Onboarding" at bounding box center [162, 295] width 138 height 14
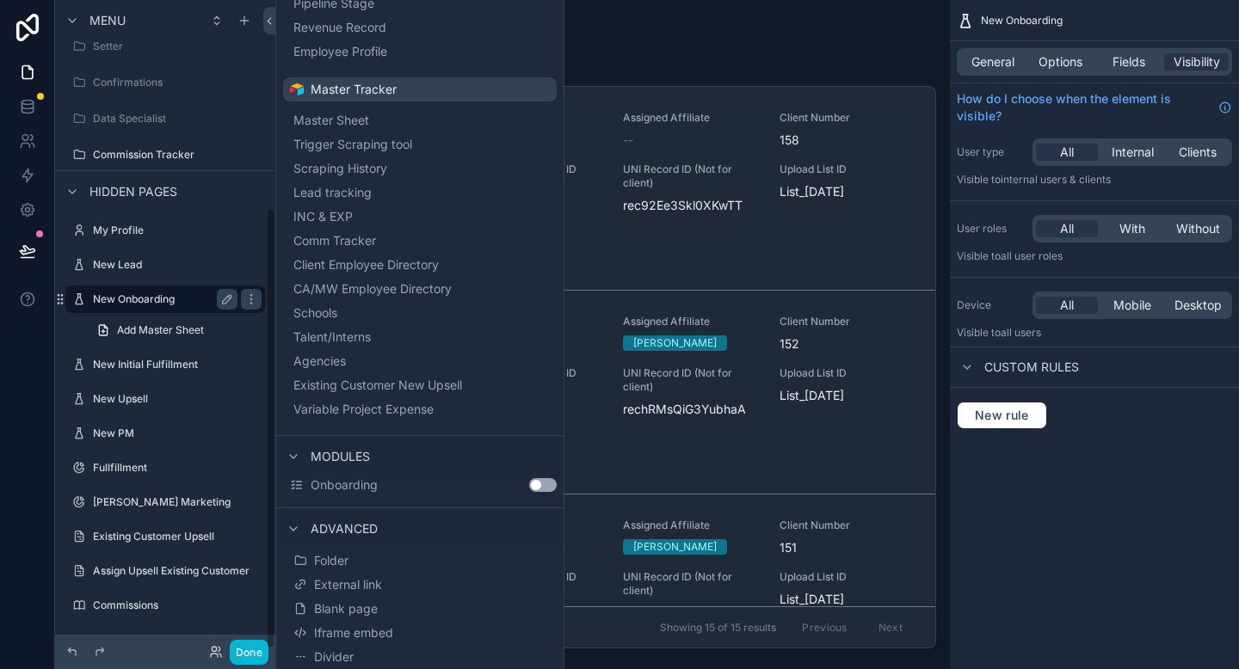
scroll to position [305, 0]
click at [249, 298] on icon "scrollable content" at bounding box center [251, 300] width 14 height 14
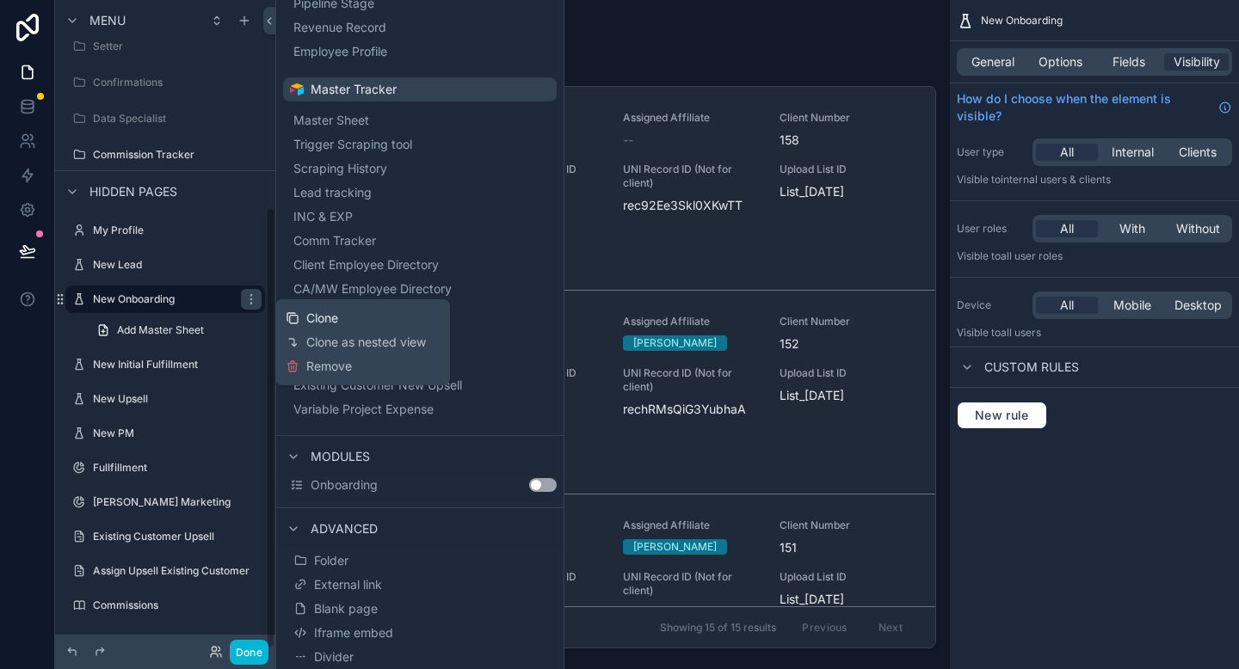
click at [316, 323] on span "Clone" at bounding box center [322, 318] width 32 height 17
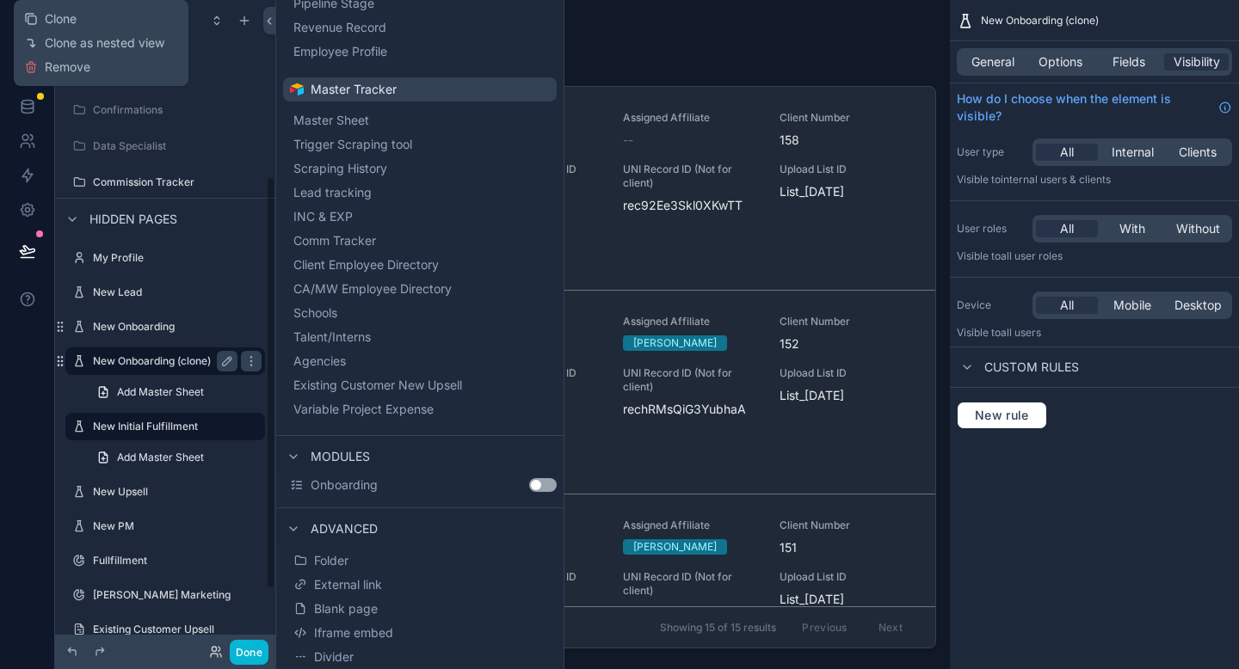
scroll to position [272, 0]
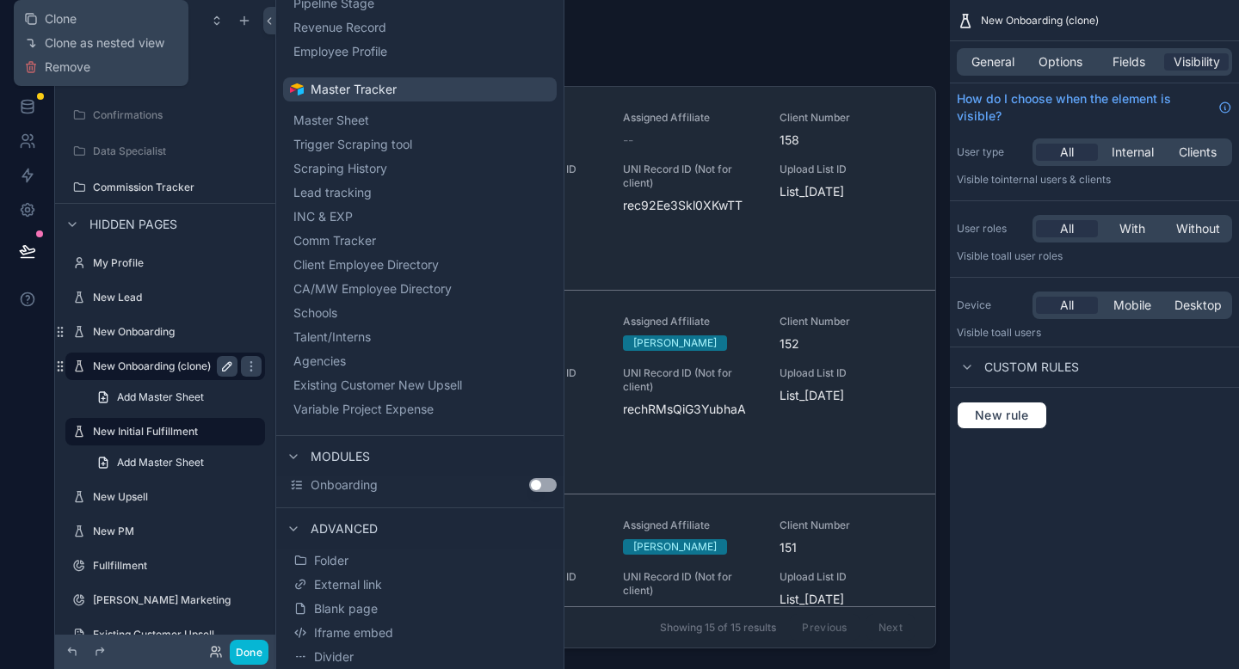
click at [226, 362] on icon "scrollable content" at bounding box center [227, 367] width 14 height 14
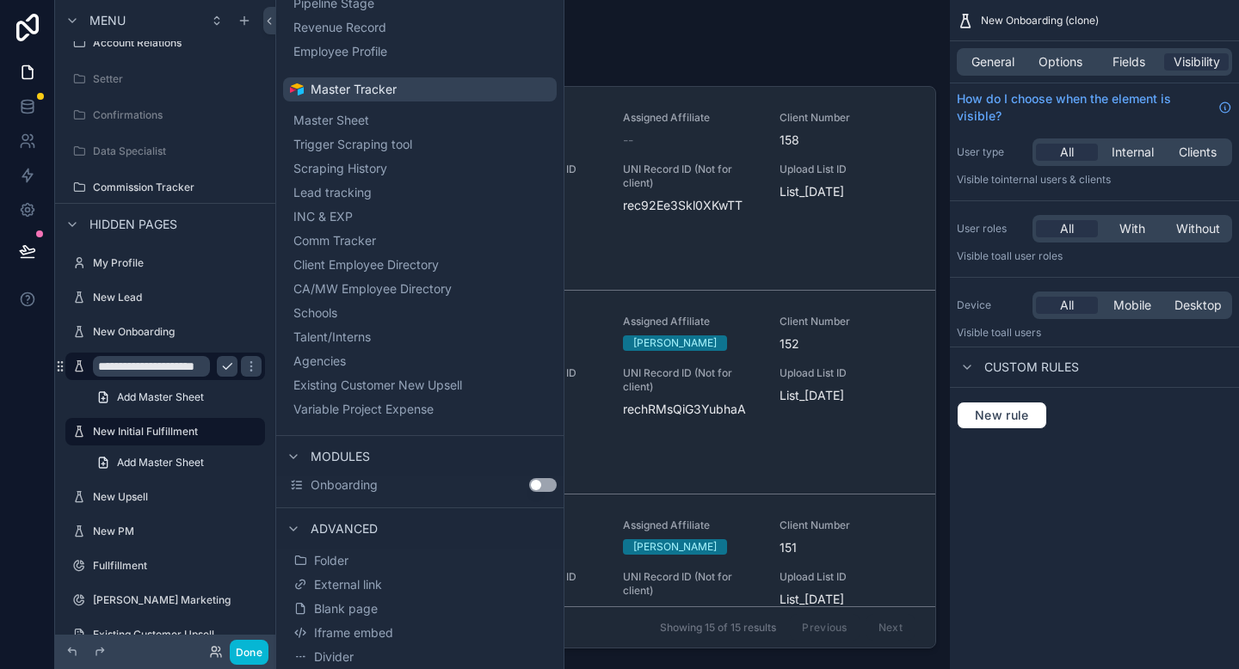
click at [174, 363] on input "**********" at bounding box center [151, 366] width 117 height 21
click at [121, 367] on input "**********" at bounding box center [151, 366] width 117 height 21
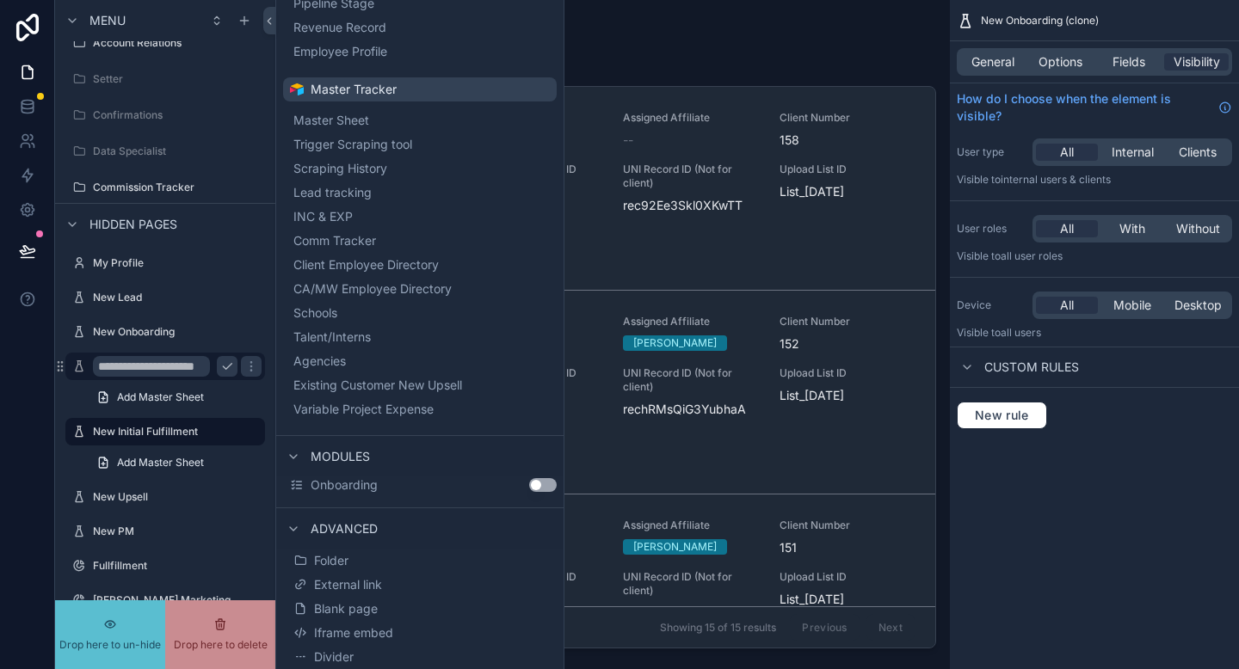
drag, startPoint x: 128, startPoint y: 367, endPoint x: 114, endPoint y: 370, distance: 15.0
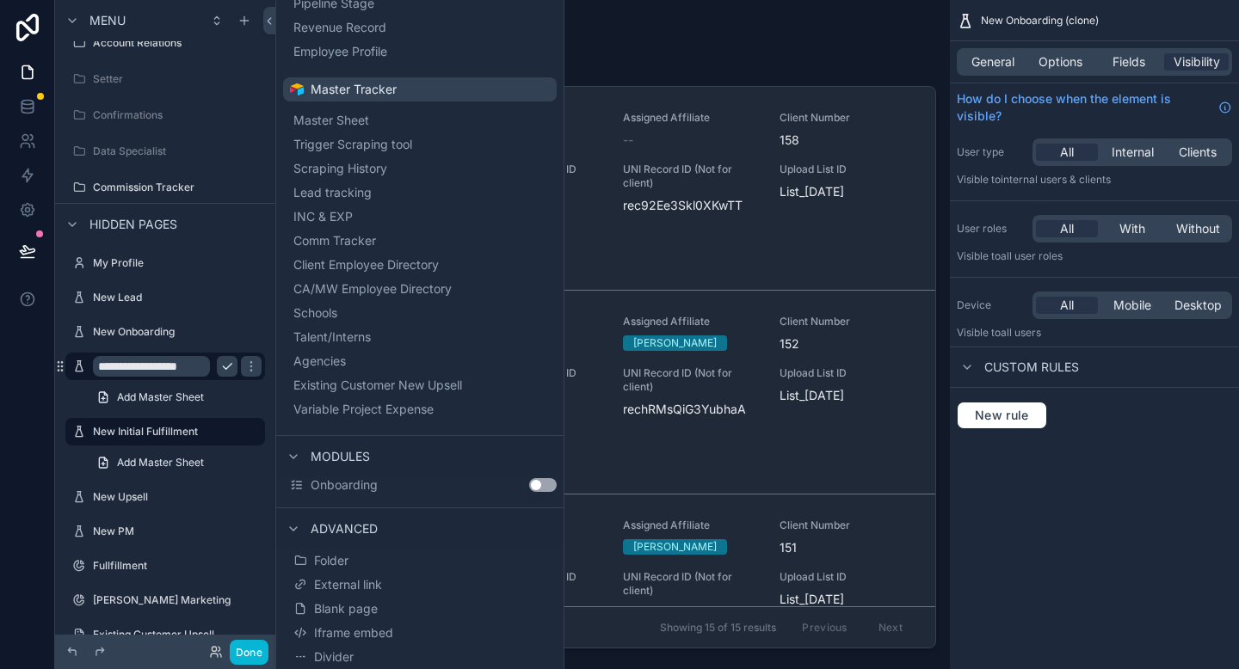
click at [171, 367] on input "**********" at bounding box center [151, 366] width 117 height 21
click at [167, 366] on input "**********" at bounding box center [151, 366] width 117 height 21
click at [183, 366] on input "**********" at bounding box center [151, 366] width 117 height 21
type input "**********"
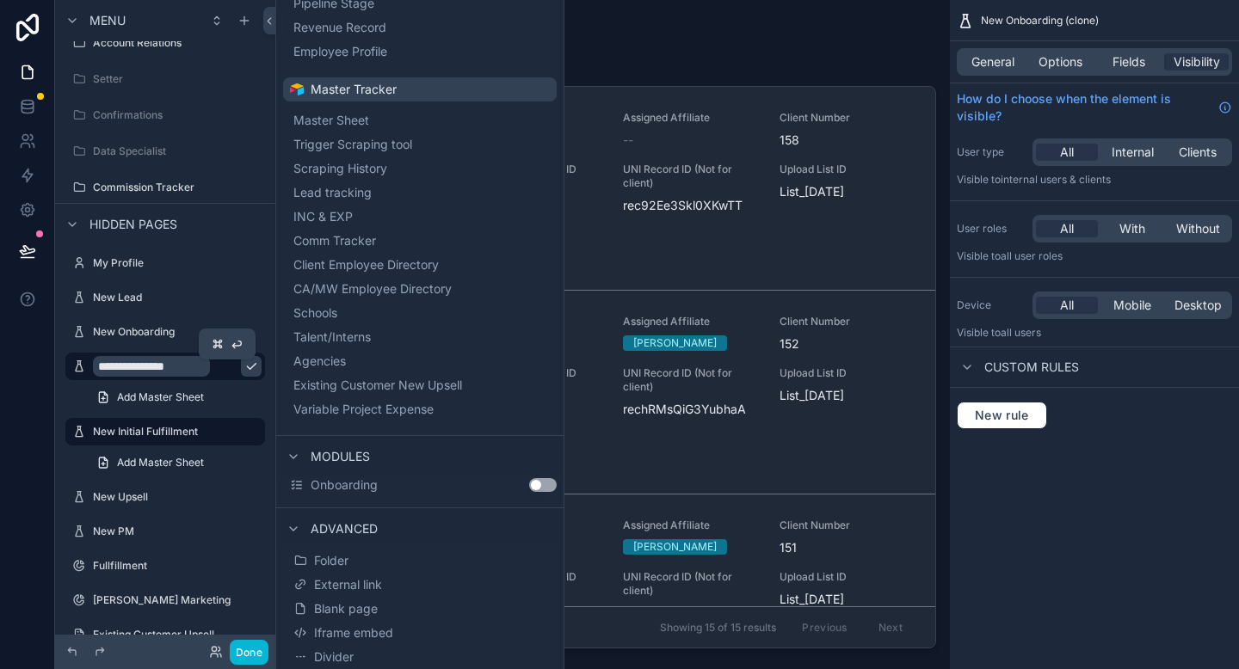
click at [244, 363] on icon "scrollable content" at bounding box center [251, 367] width 14 height 14
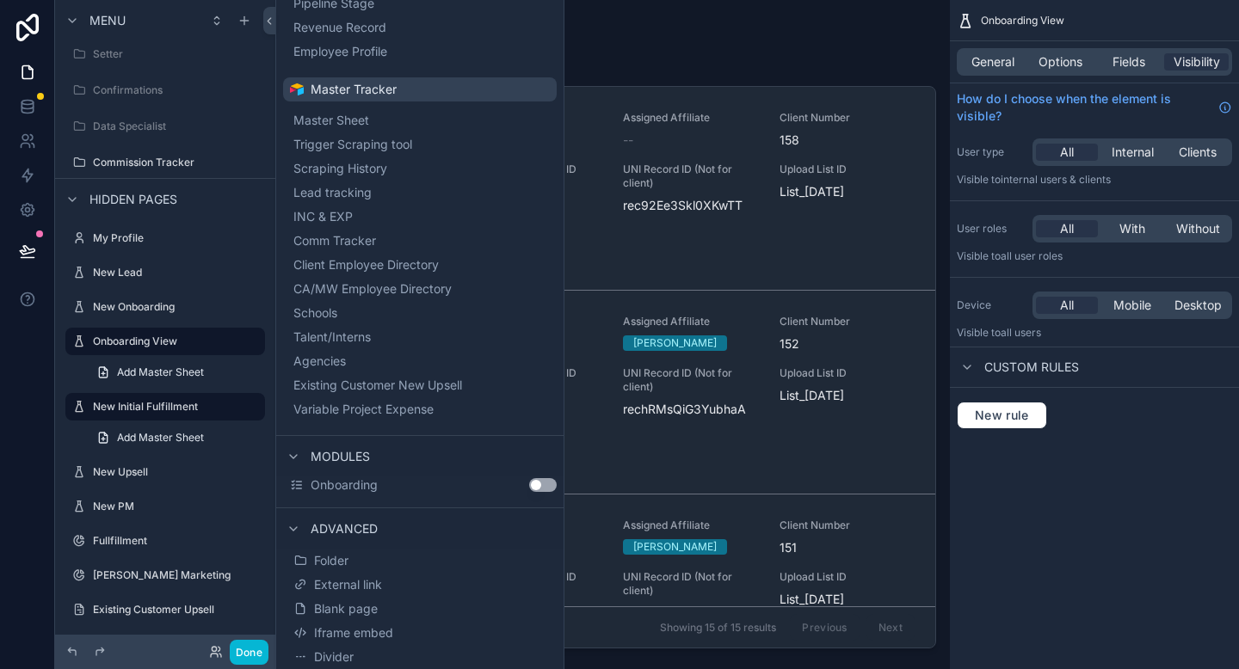
click at [642, 72] on div "scrollable content" at bounding box center [612, 324] width 675 height 649
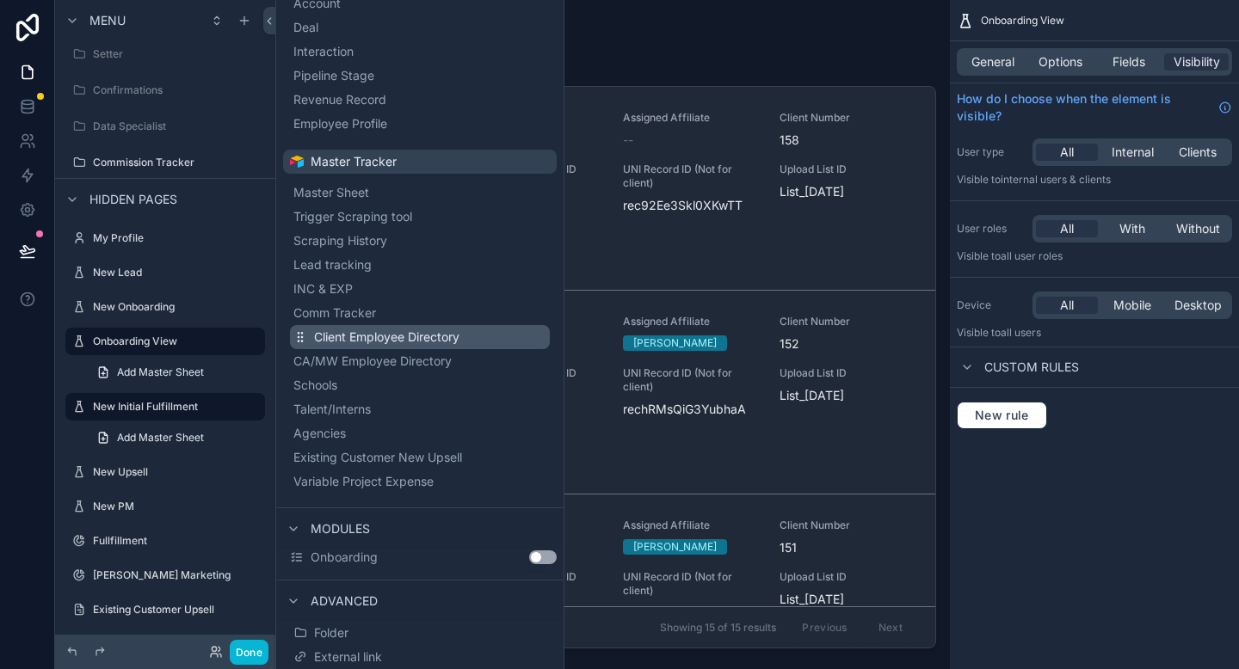
scroll to position [0, 0]
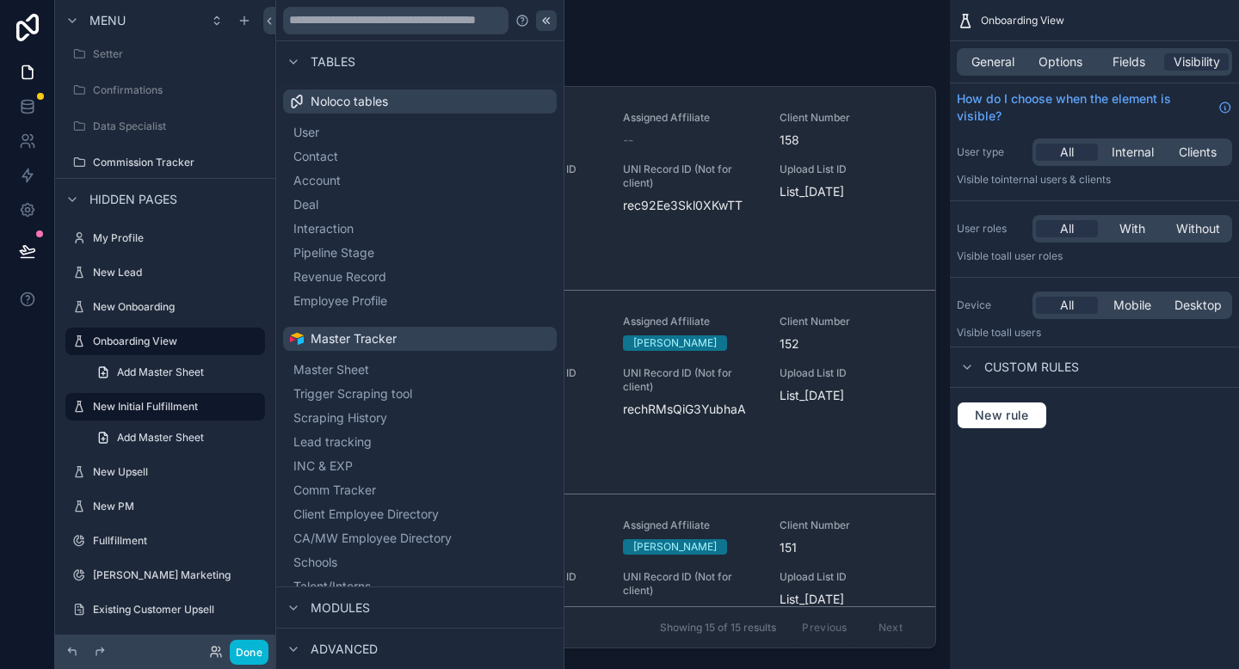
click at [549, 23] on icon at bounding box center [547, 20] width 3 height 6
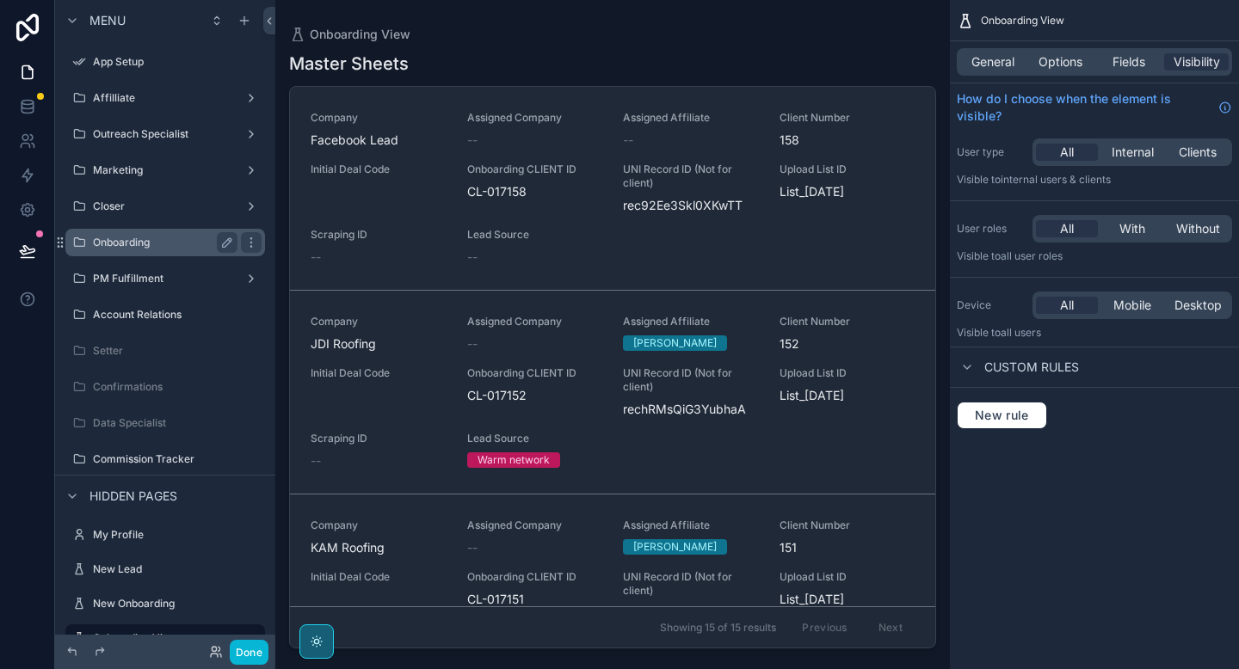
click at [126, 239] on label "Onboarding" at bounding box center [162, 243] width 138 height 14
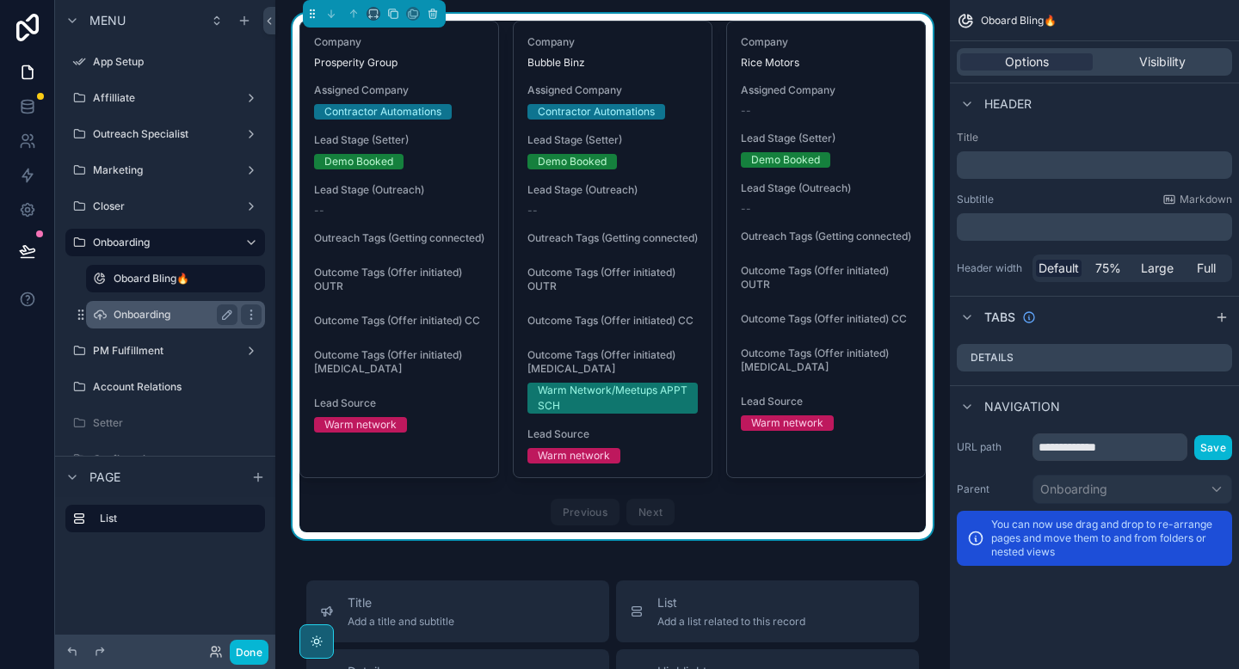
click at [128, 323] on div "Onboarding" at bounding box center [176, 315] width 124 height 21
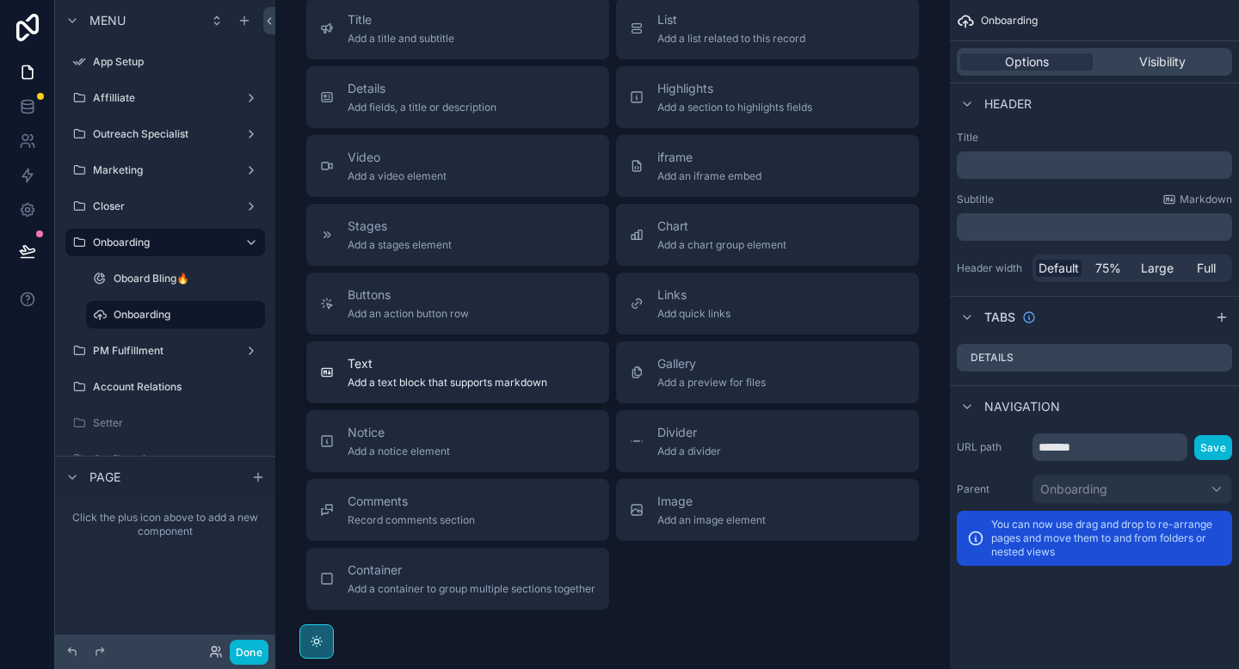
scroll to position [75, 0]
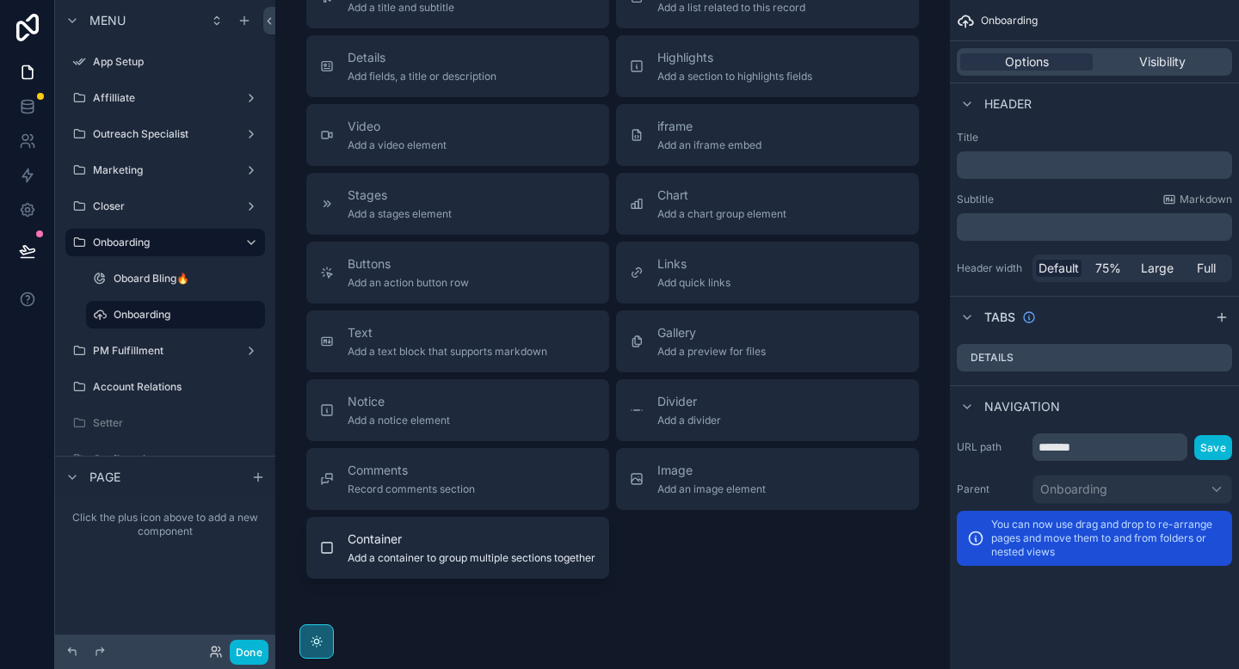
click at [456, 565] on span "Add a container to group multiple sections together" at bounding box center [472, 559] width 248 height 14
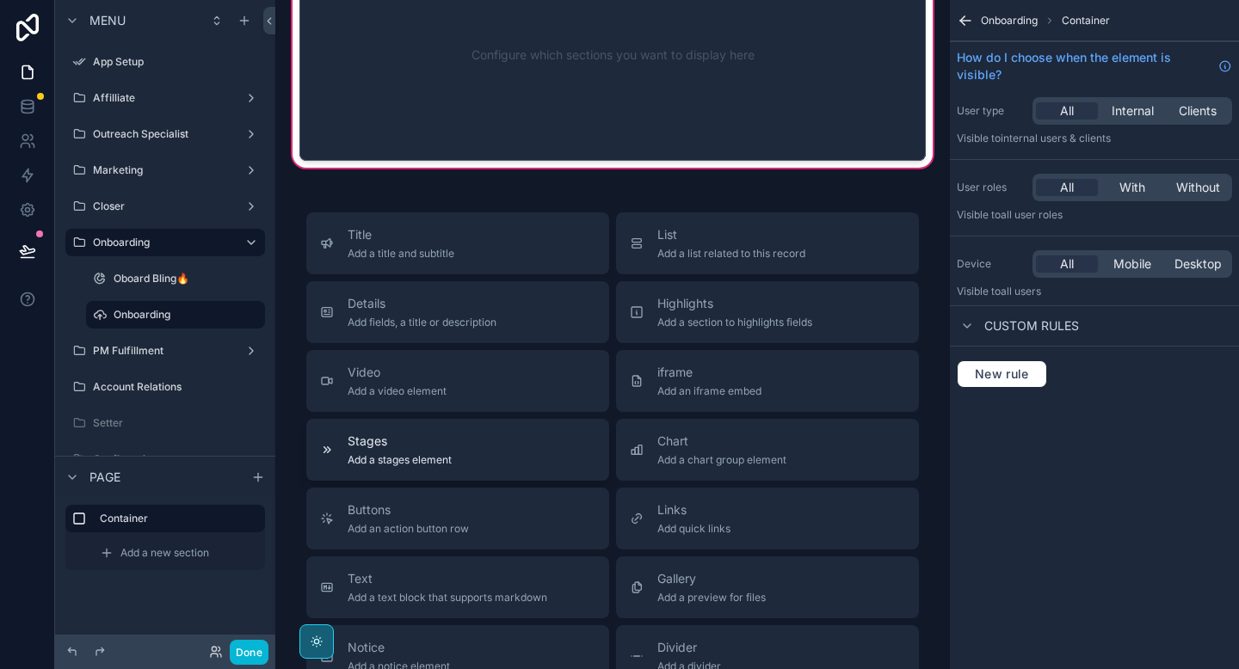
scroll to position [0, 0]
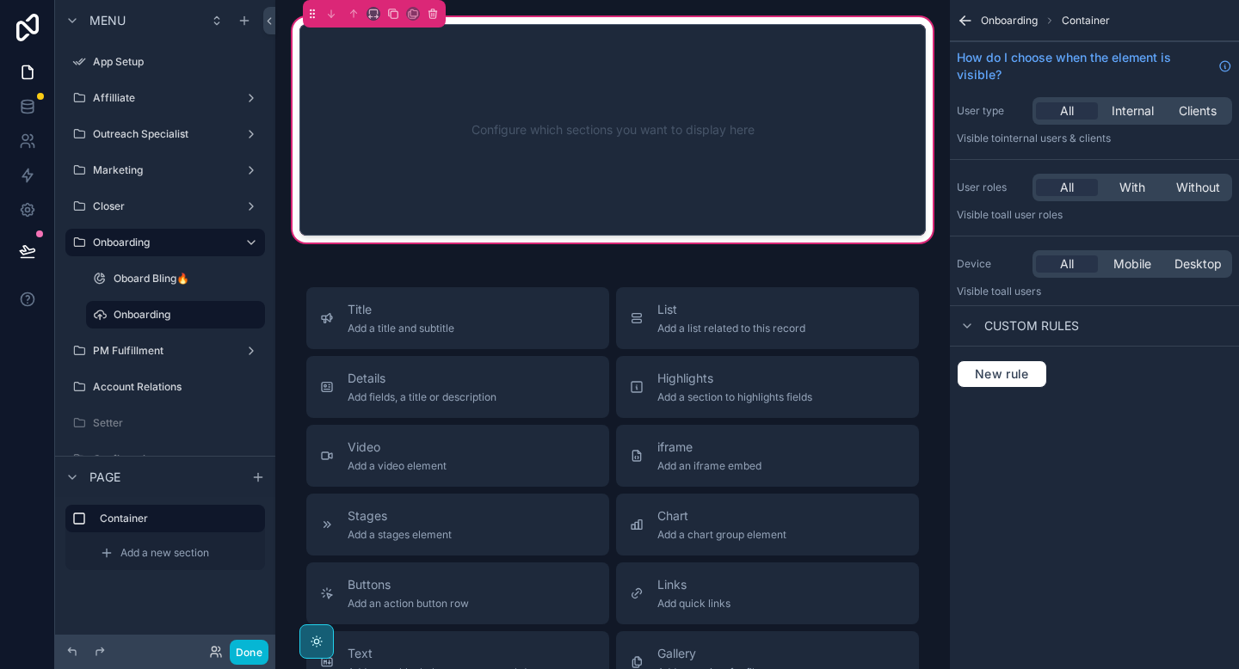
click at [453, 210] on div "Configure which sections you want to display here" at bounding box center [612, 130] width 626 height 212
click at [160, 559] on span "Add a new section" at bounding box center [164, 553] width 89 height 14
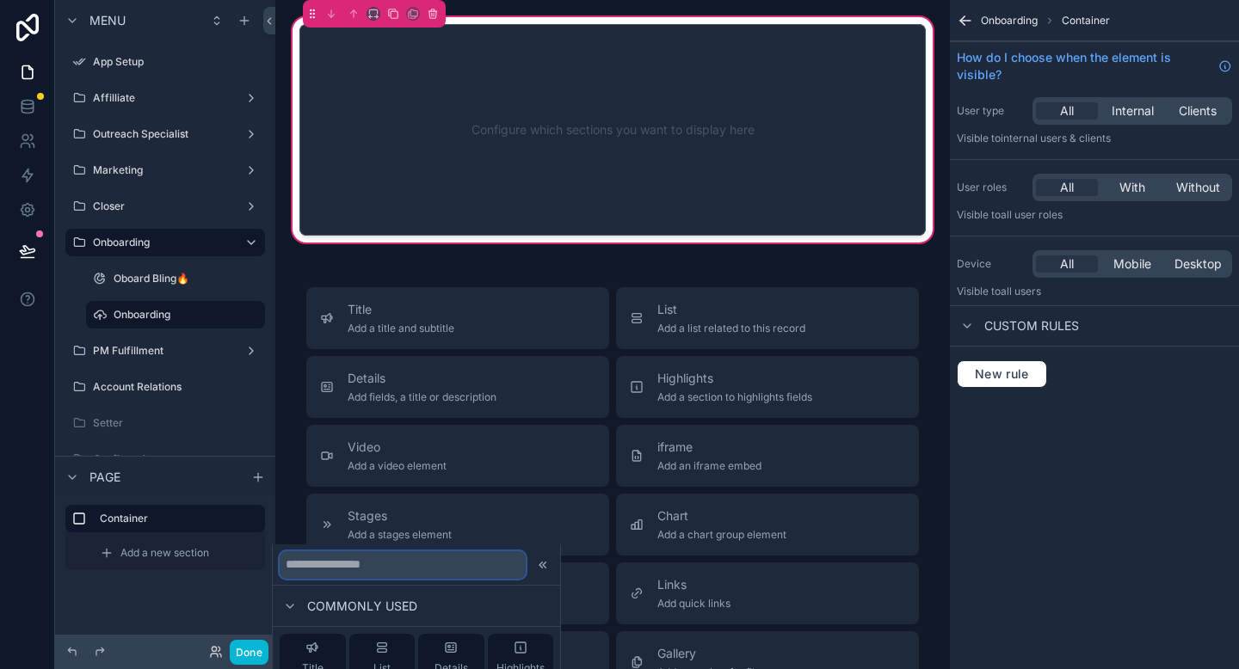
click at [315, 566] on input "text" at bounding box center [403, 566] width 246 height 28
click at [375, 647] on icon at bounding box center [382, 648] width 14 height 14
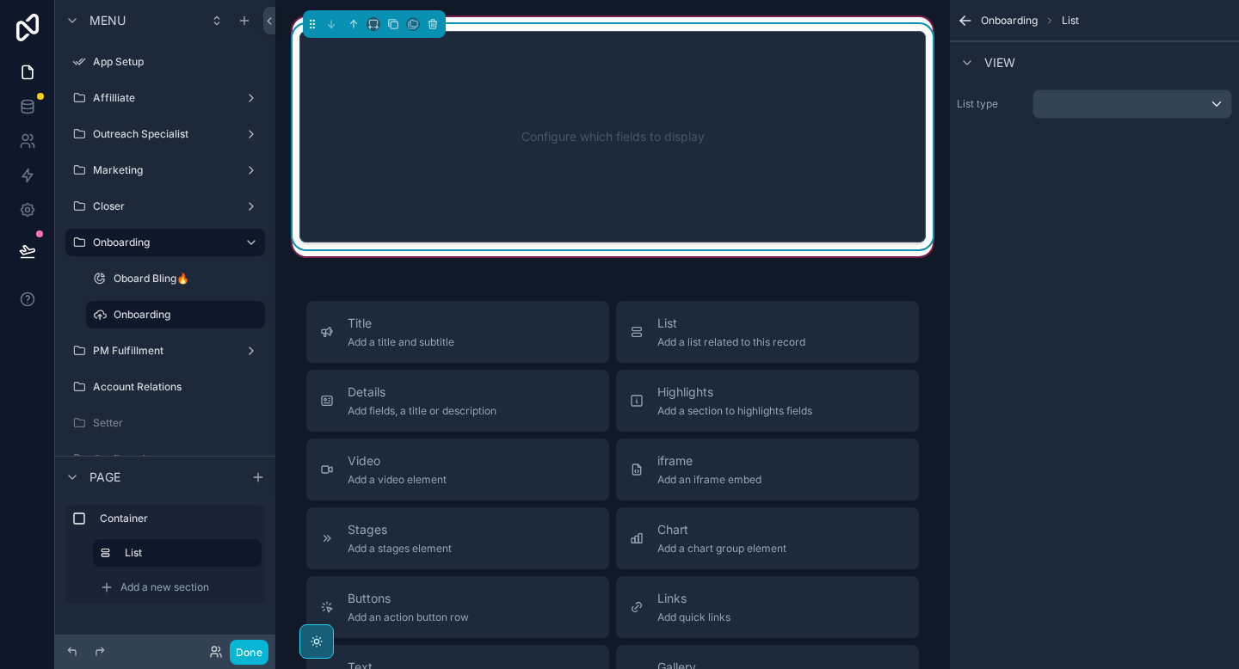
click at [534, 144] on div "Configure which fields to display" at bounding box center [613, 136] width 570 height 155
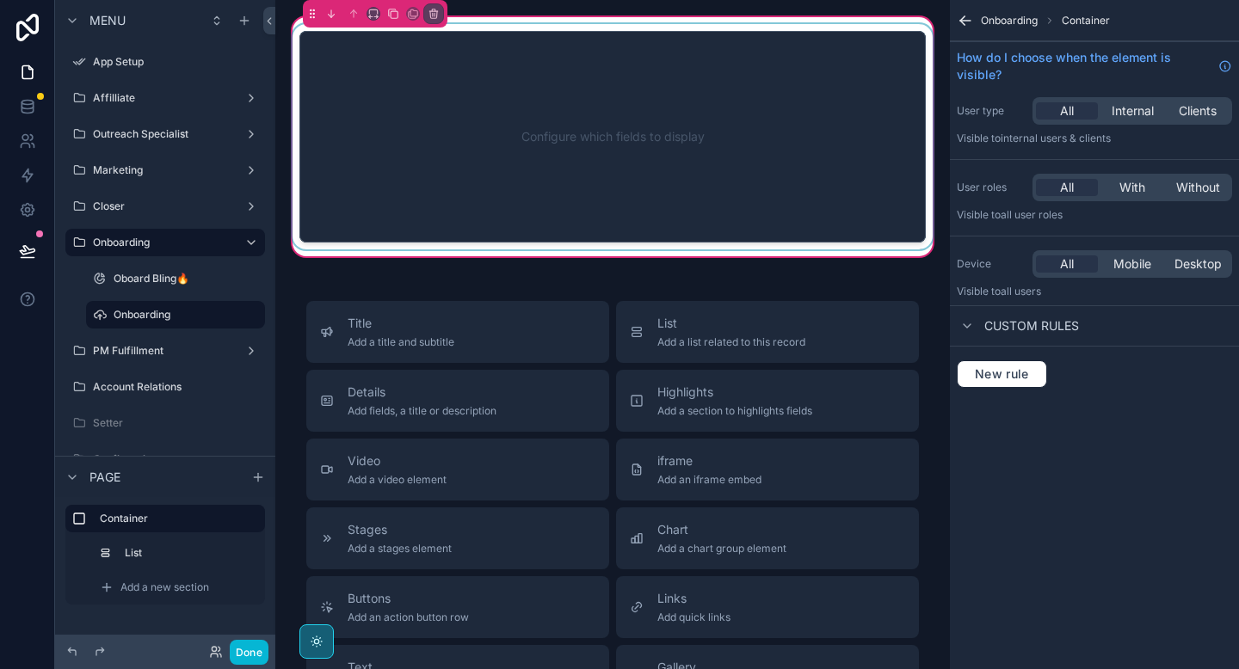
click at [717, 80] on div "scrollable content" at bounding box center [612, 136] width 647 height 225
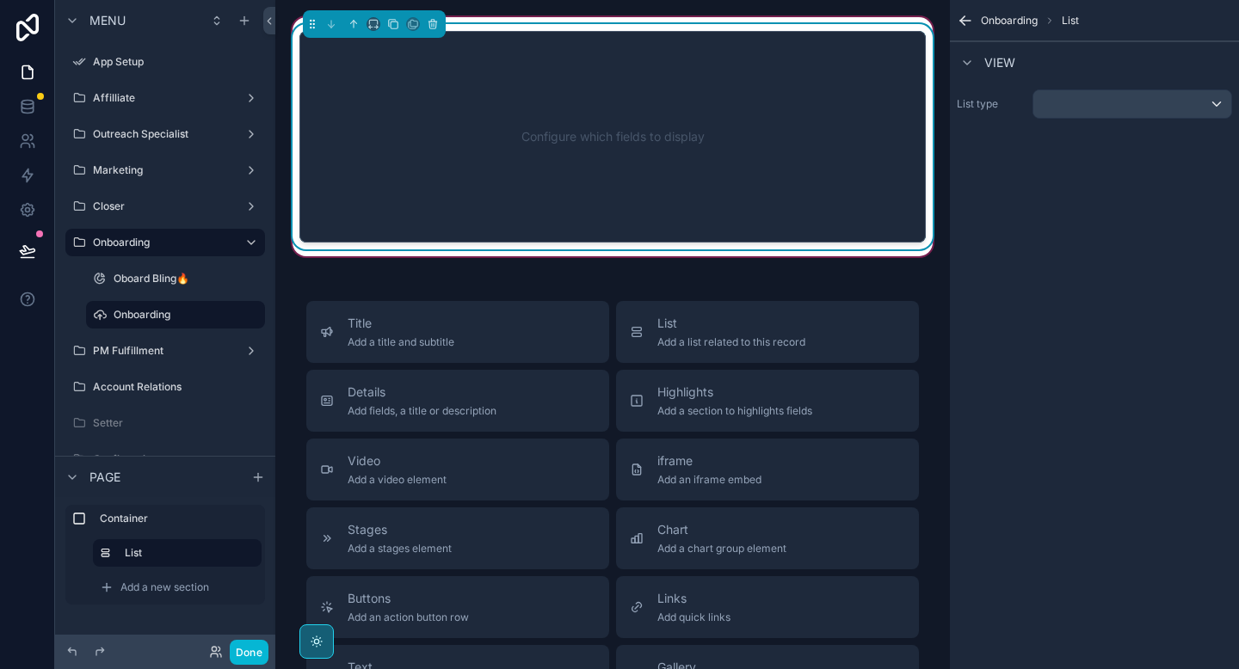
click at [1059, 88] on div "List type" at bounding box center [1094, 104] width 289 height 43
click at [1058, 103] on div "scrollable content" at bounding box center [1132, 104] width 198 height 28
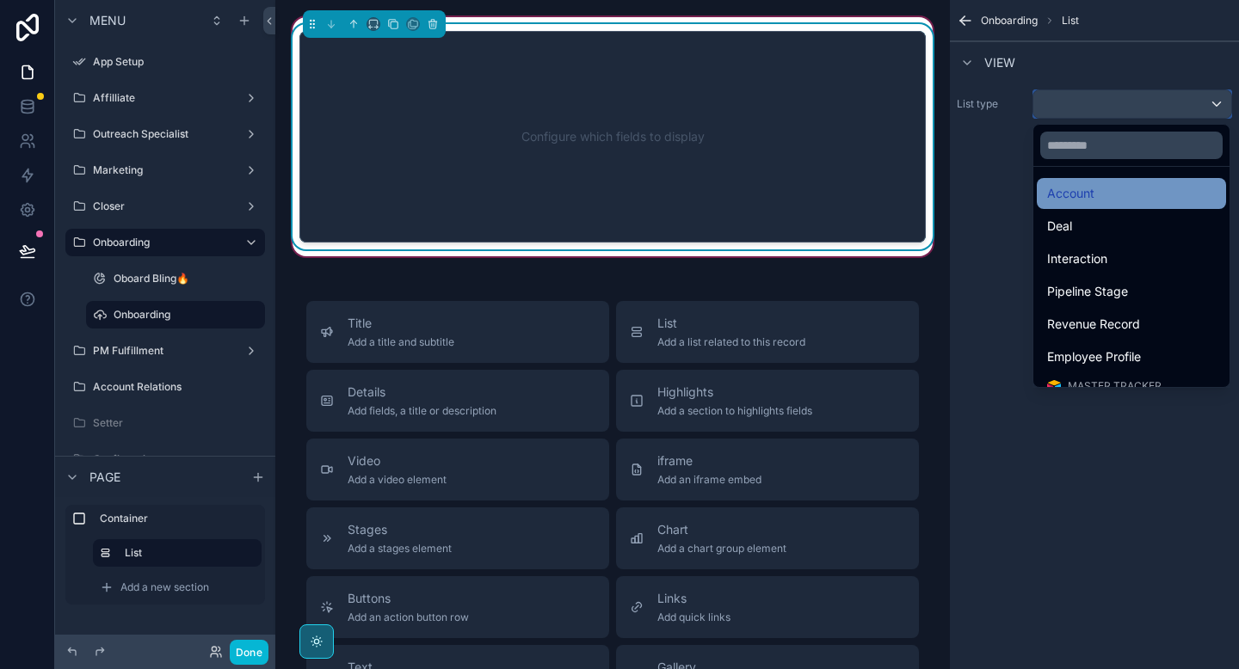
scroll to position [176, 0]
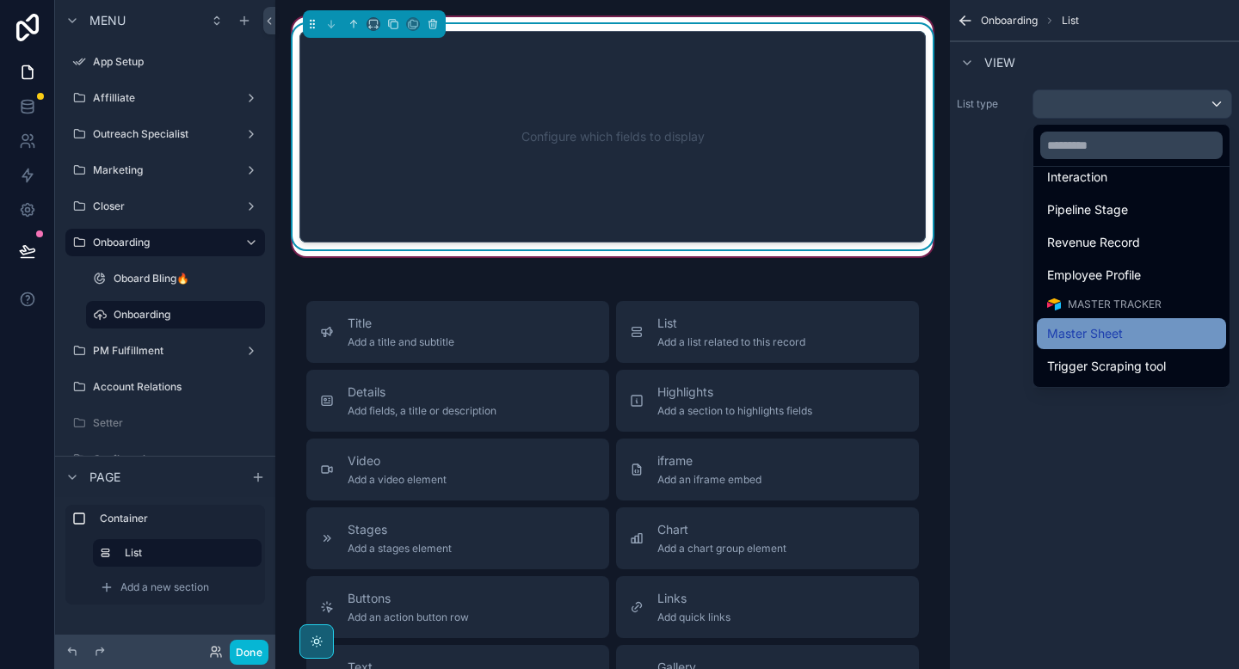
click at [1071, 330] on span "Master Sheet" at bounding box center [1085, 334] width 76 height 21
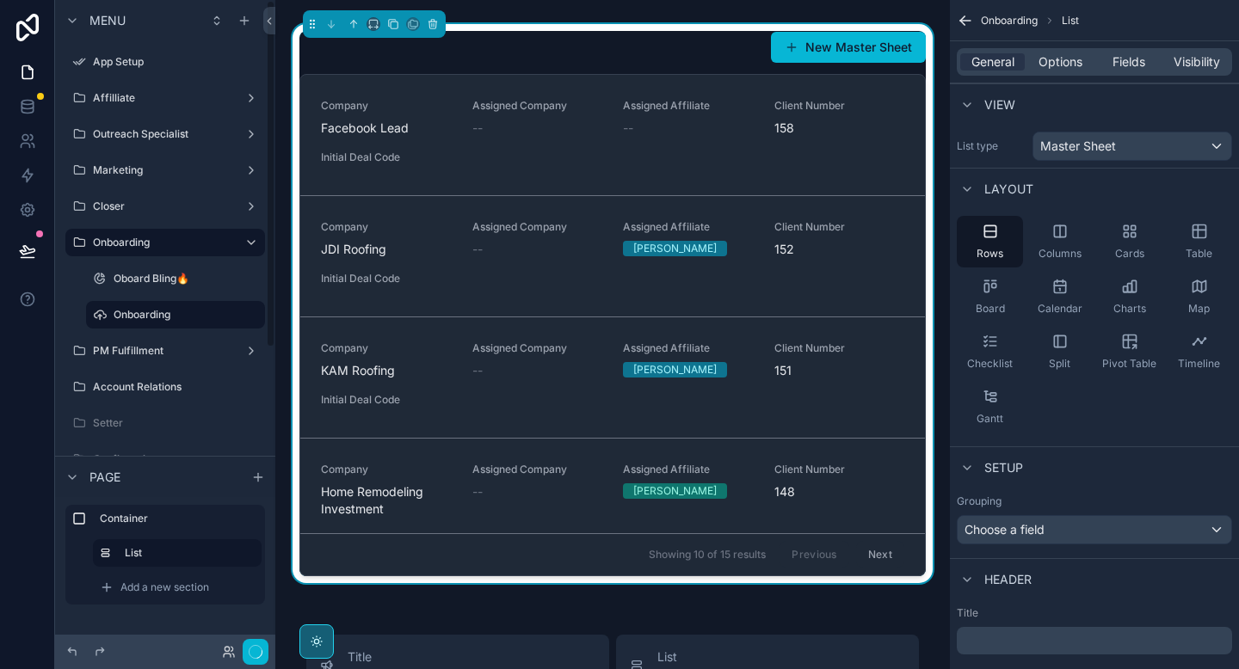
scroll to position [3, 0]
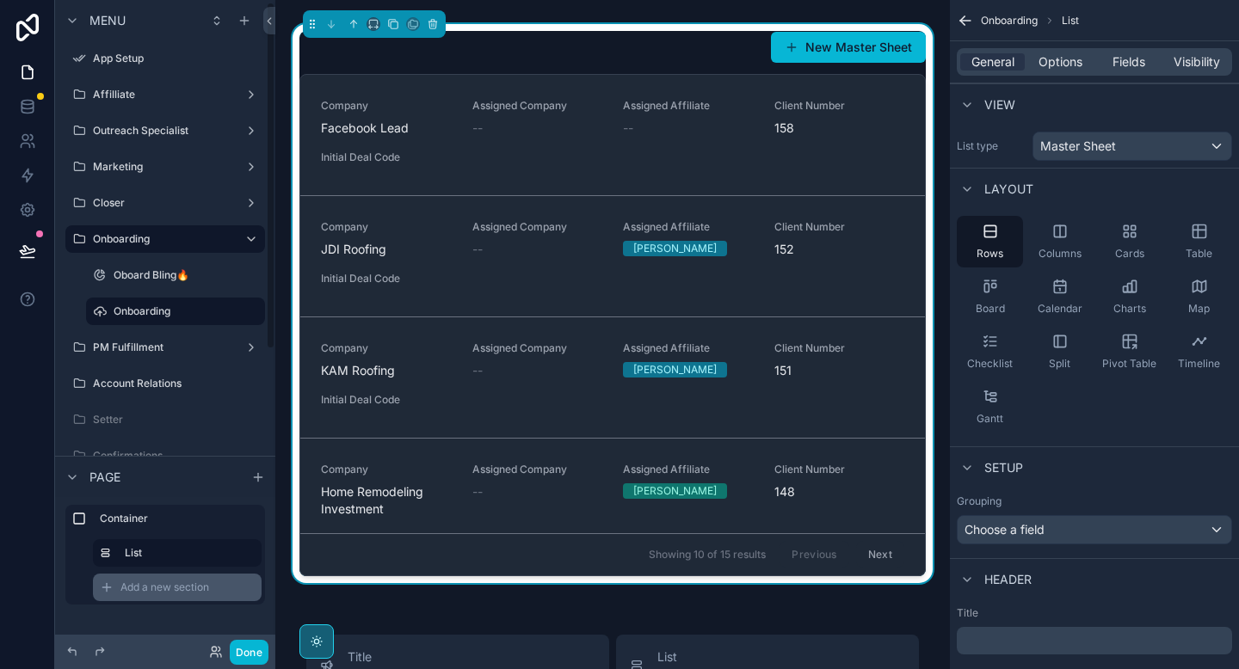
click at [152, 585] on span "Add a new section" at bounding box center [164, 588] width 89 height 14
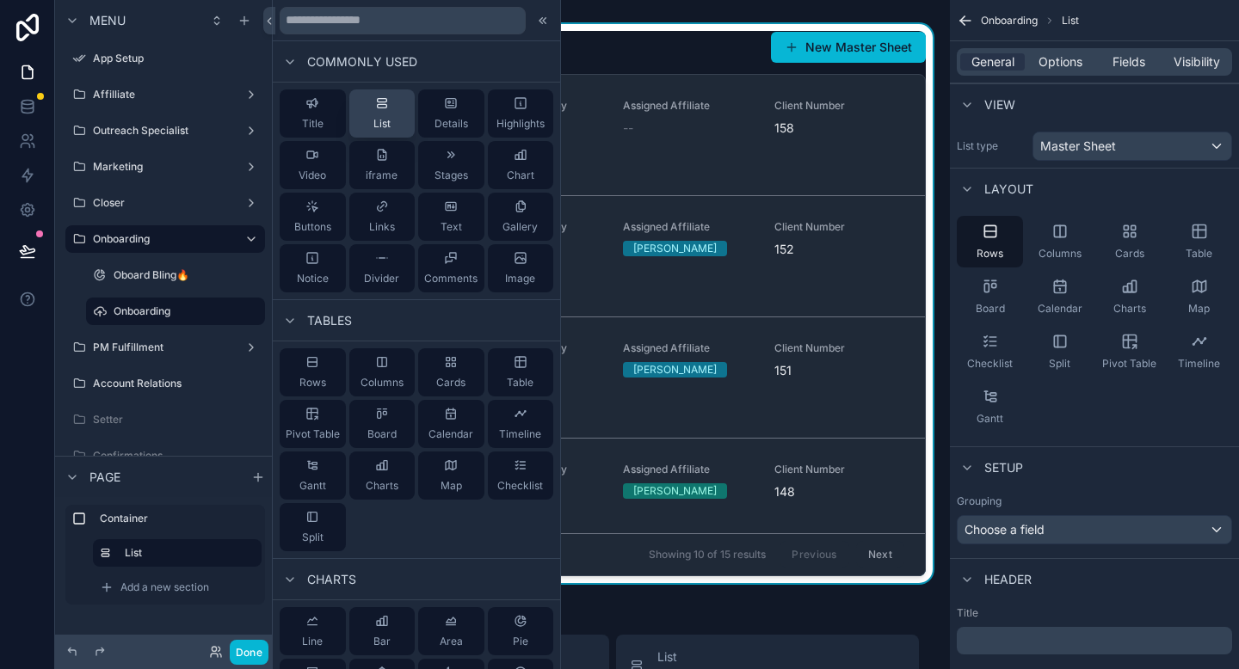
click at [378, 127] on span "List" at bounding box center [381, 124] width 17 height 14
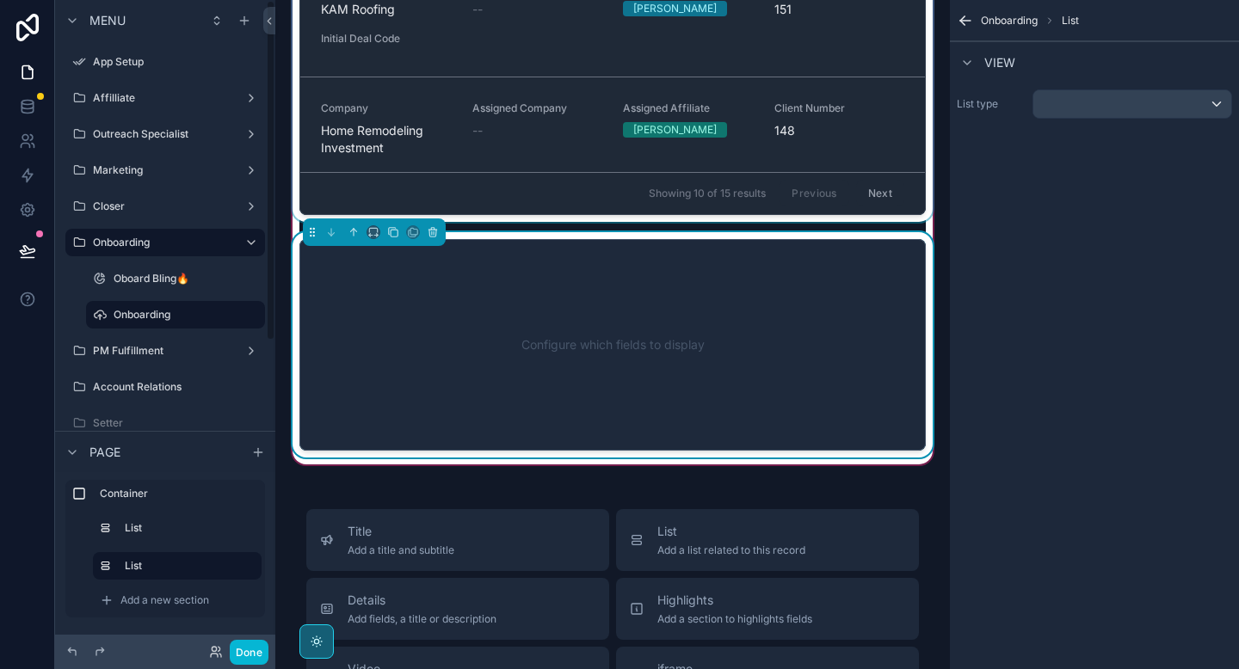
scroll to position [371, 0]
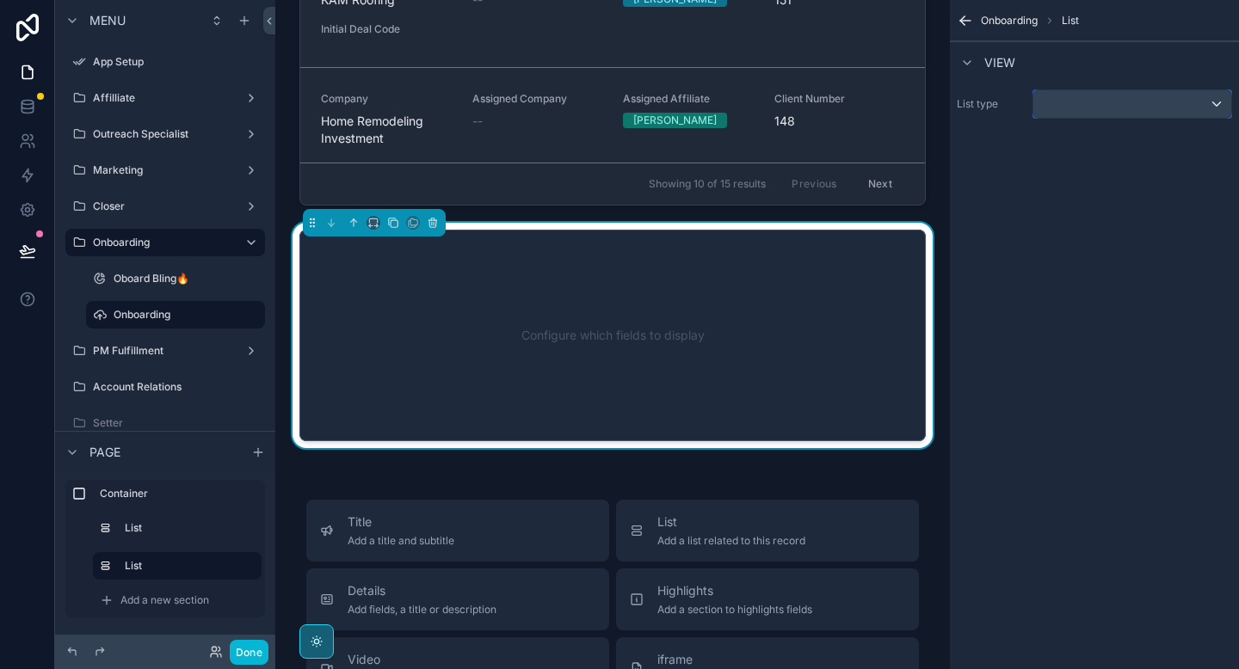
click at [1162, 102] on div "scrollable content" at bounding box center [1132, 104] width 198 height 28
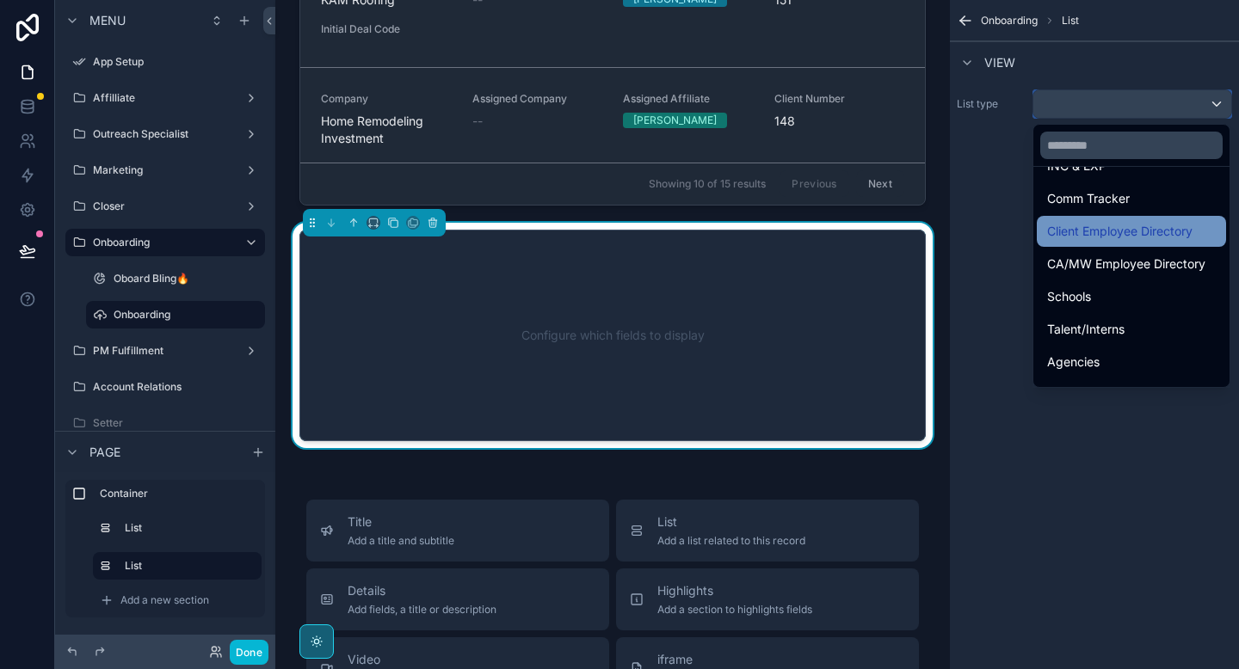
scroll to position [533, 0]
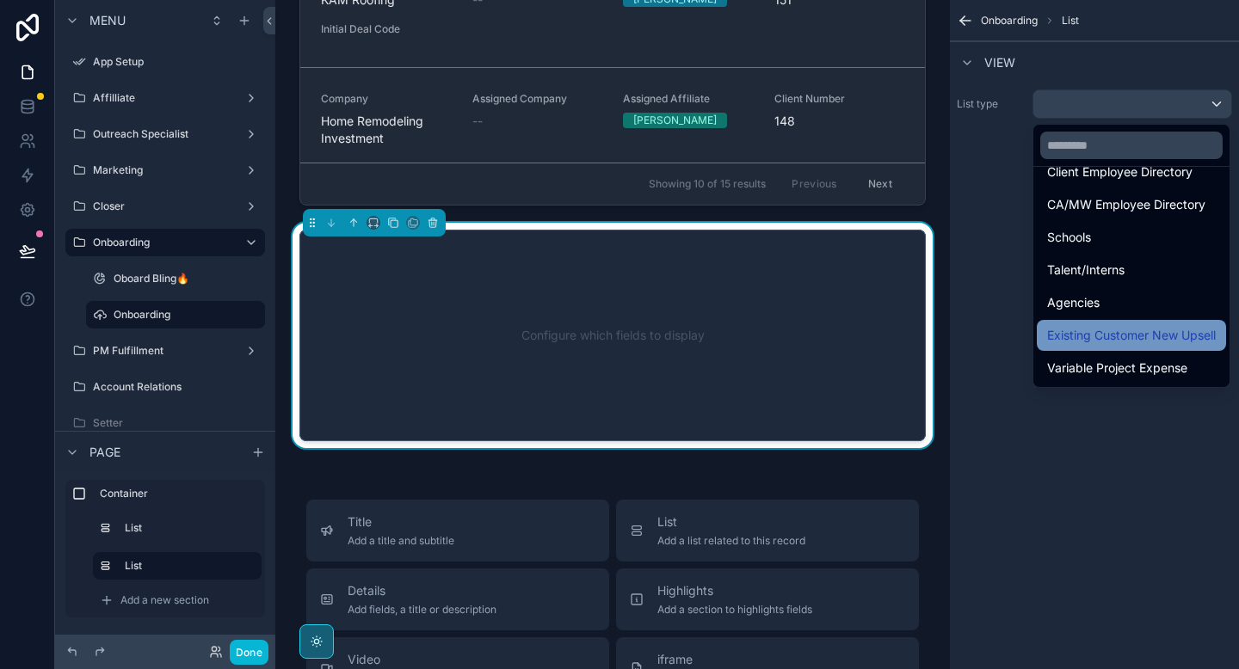
click at [1088, 338] on span "Existing Customer New Upsell" at bounding box center [1131, 335] width 169 height 21
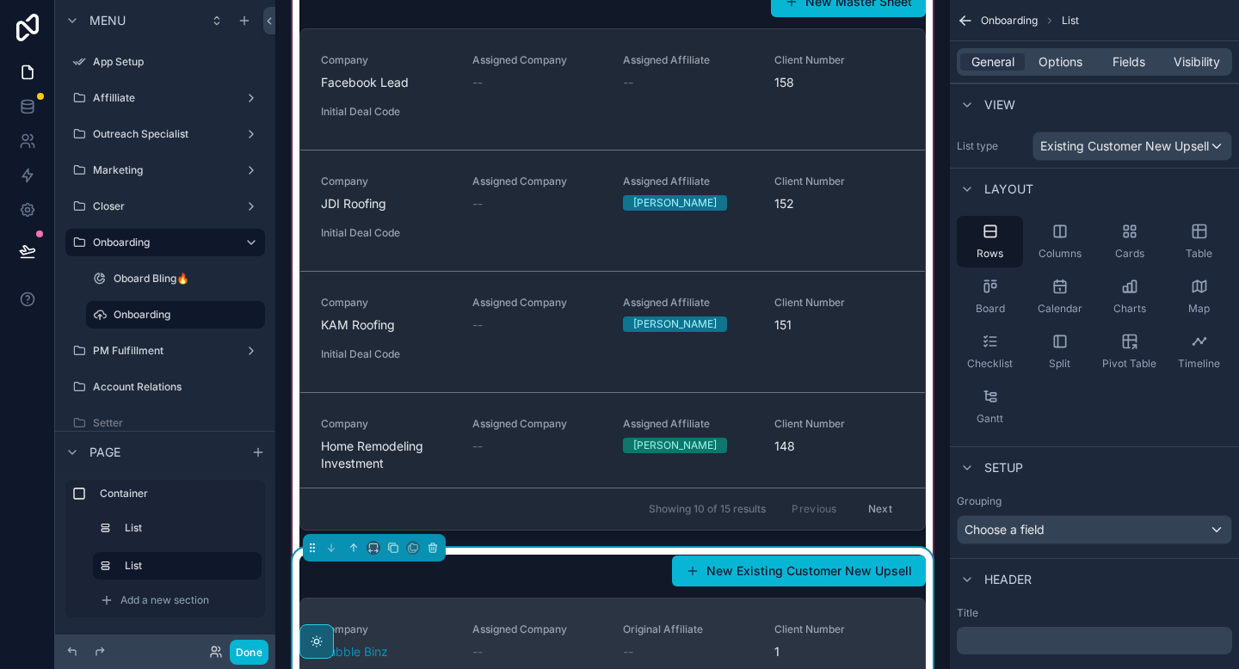
scroll to position [0, 0]
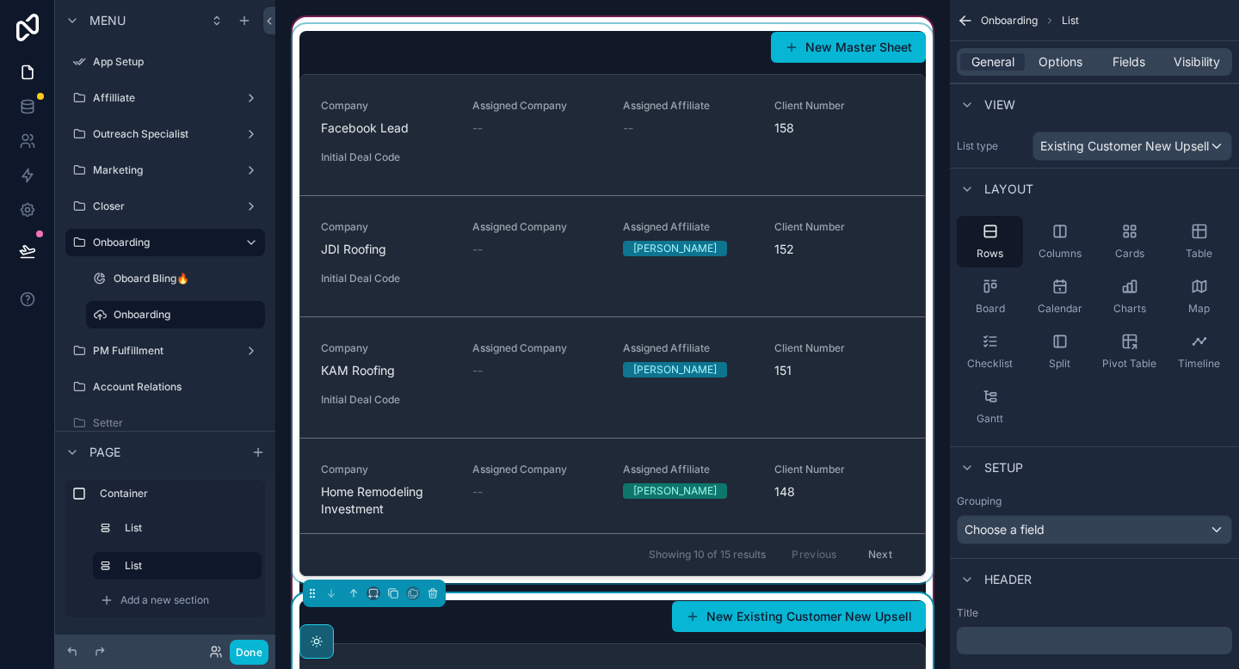
click at [619, 59] on div "scrollable content" at bounding box center [612, 303] width 647 height 559
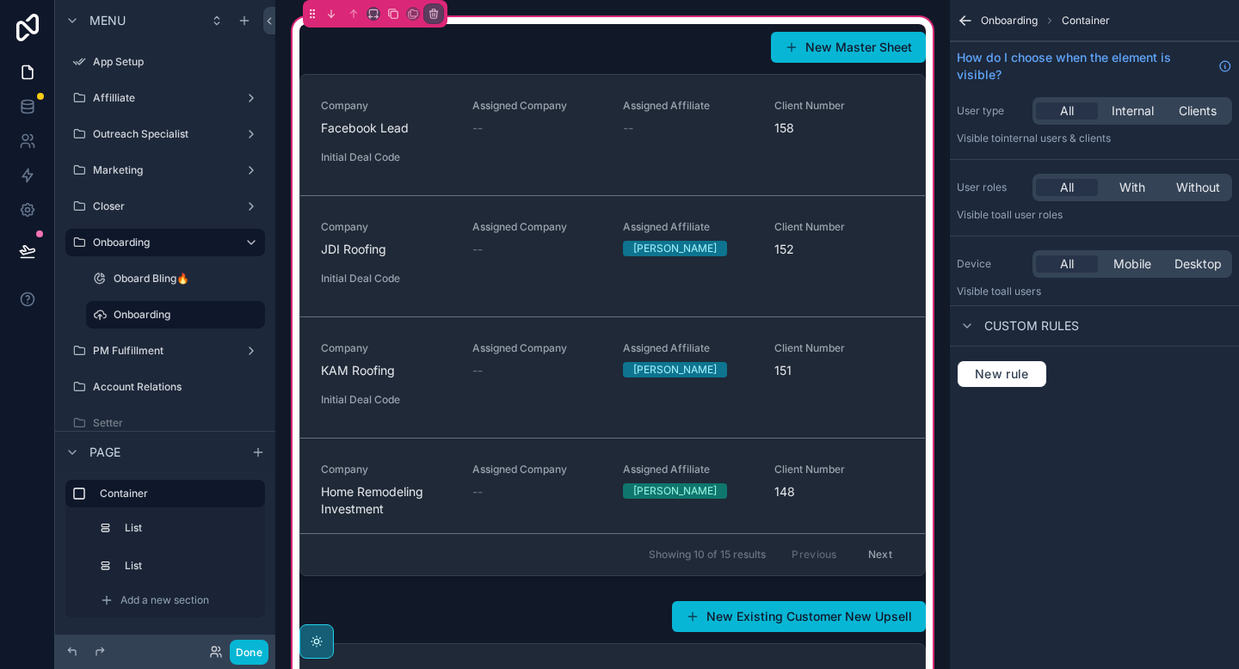
click at [641, 18] on div "New Master Sheet Company Facebook Lead Assigned Company -- Assigned Affiliate -…" at bounding box center [612, 419] width 647 height 811
click at [923, 20] on div "New Master Sheet Company Facebook Lead Assigned Company -- Assigned Affiliate -…" at bounding box center [612, 419] width 647 height 811
click at [314, 17] on icon "scrollable content" at bounding box center [313, 17] width 1 height 1
click at [1008, 23] on span "Onboarding" at bounding box center [1009, 21] width 57 height 14
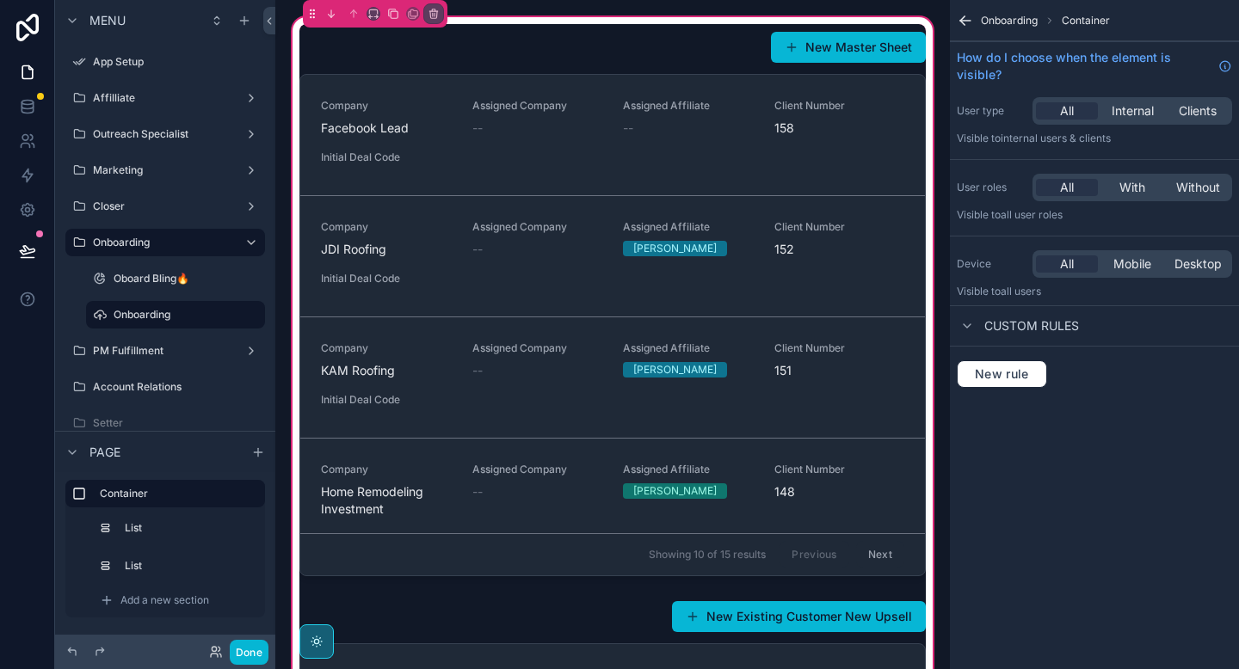
click at [973, 22] on icon "scrollable content" at bounding box center [965, 20] width 17 height 17
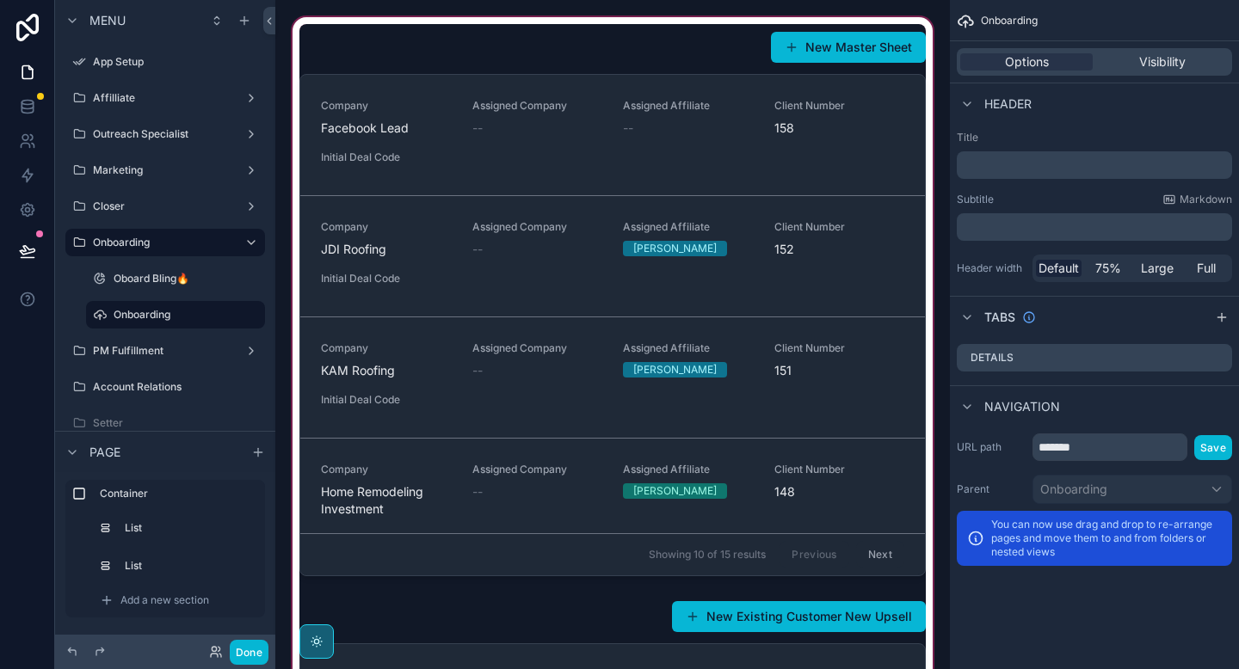
click at [297, 19] on div "scrollable content" at bounding box center [612, 419] width 647 height 811
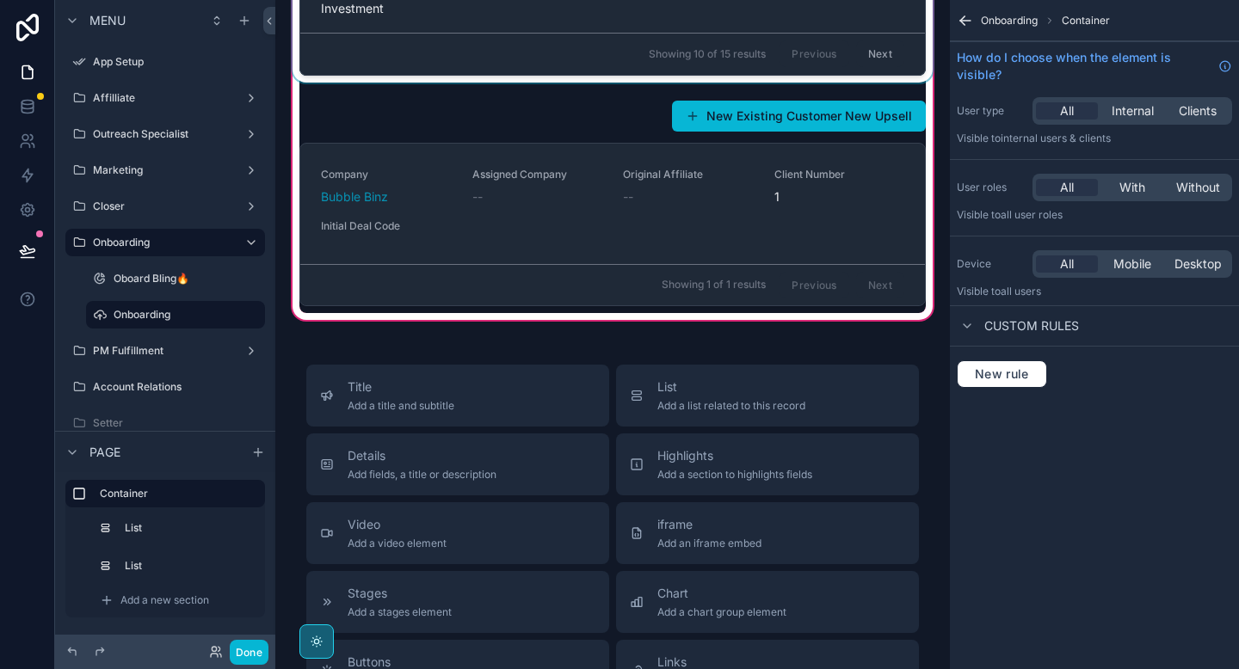
scroll to position [500, 0]
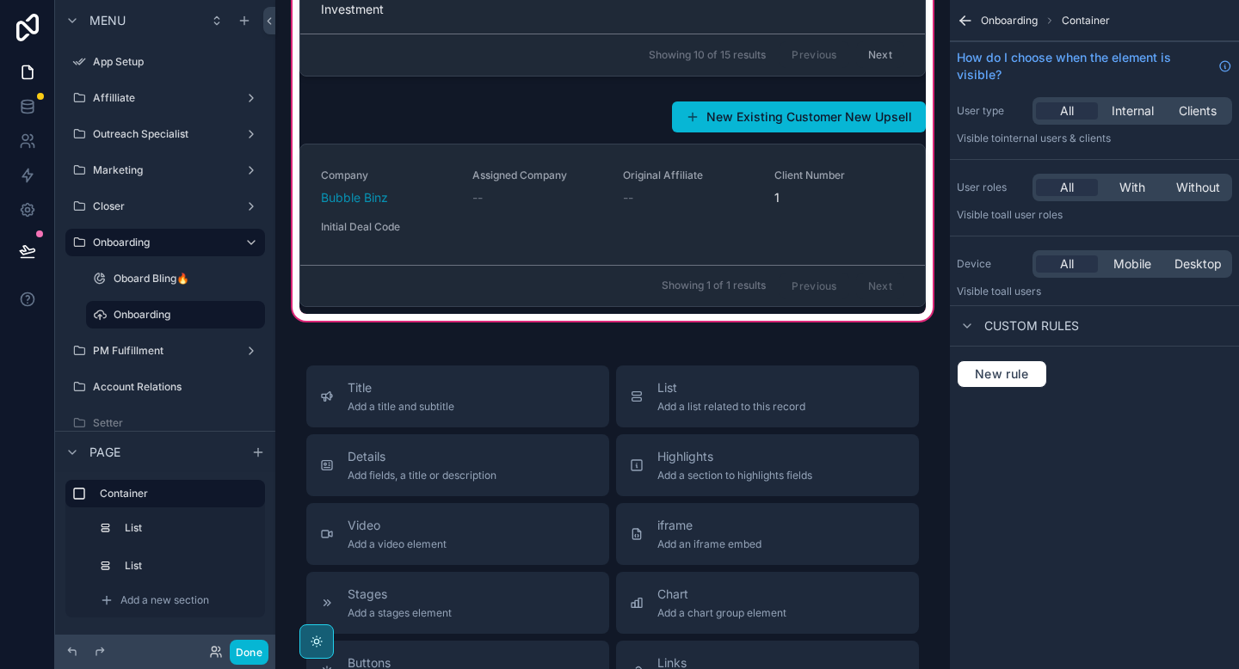
click at [1073, 21] on span "Container" at bounding box center [1086, 21] width 48 height 14
click at [247, 492] on icon "scrollable content" at bounding box center [251, 494] width 14 height 14
click at [91, 494] on div "*********" at bounding box center [165, 494] width 200 height 28
click at [91, 495] on div "*********" at bounding box center [165, 494] width 200 height 28
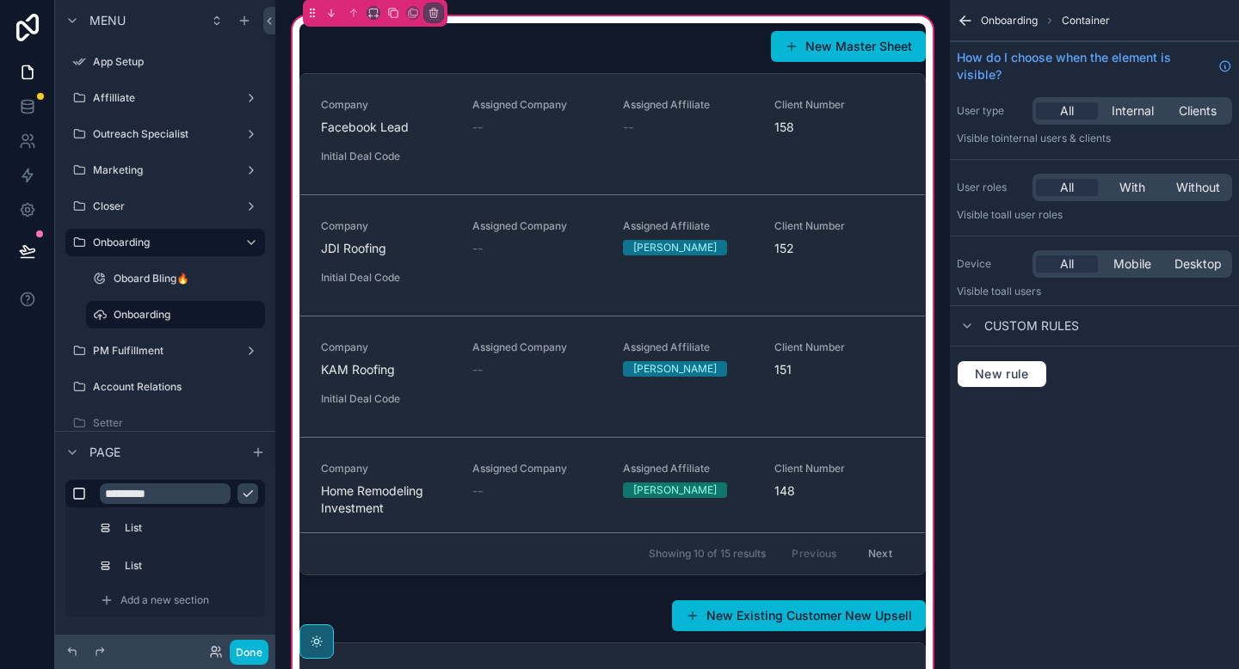
scroll to position [13, 0]
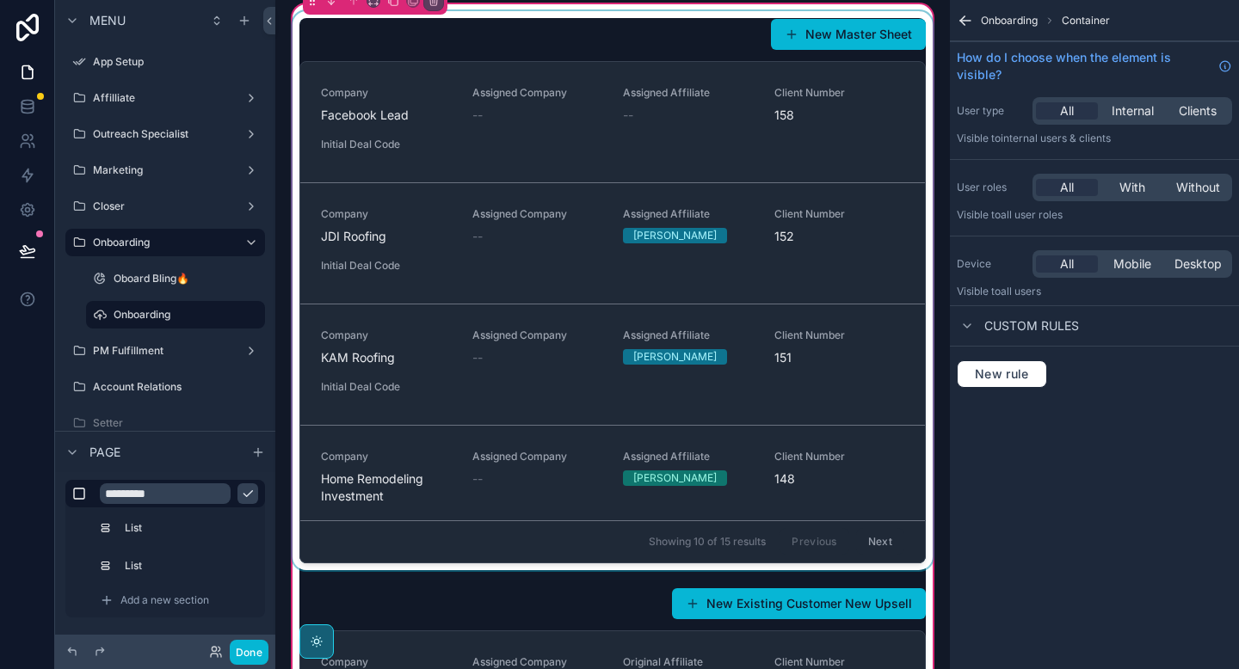
click at [724, 46] on div "scrollable content" at bounding box center [612, 290] width 647 height 559
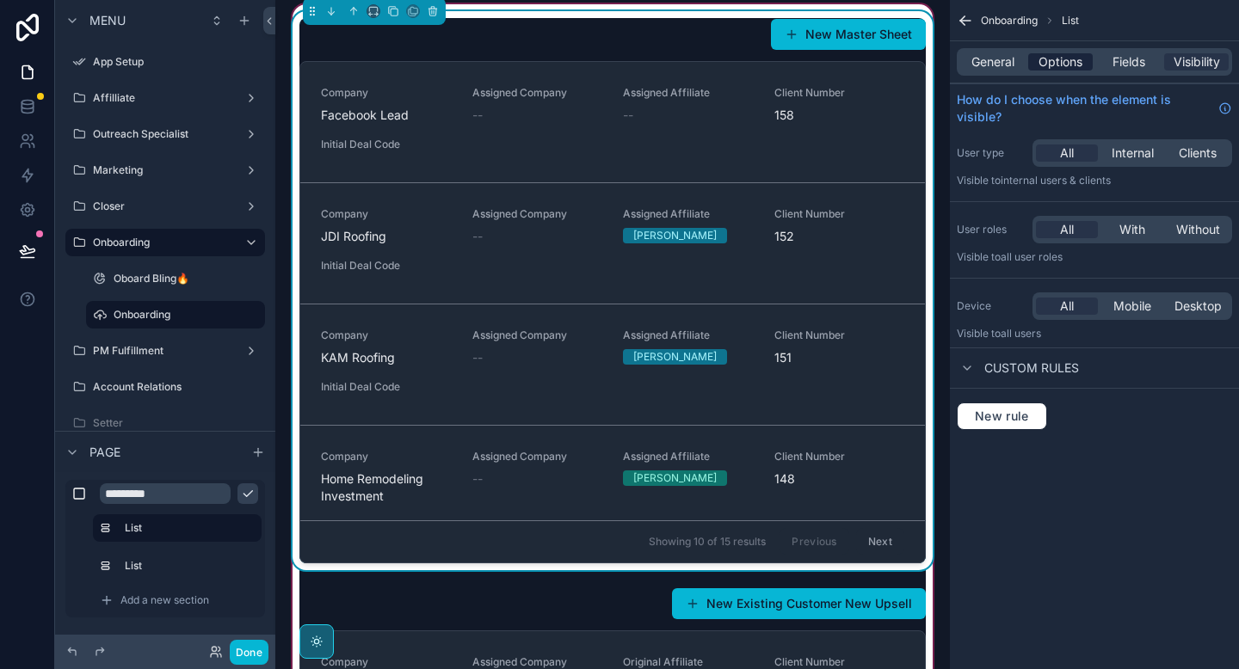
click at [1056, 64] on span "Options" at bounding box center [1061, 61] width 44 height 17
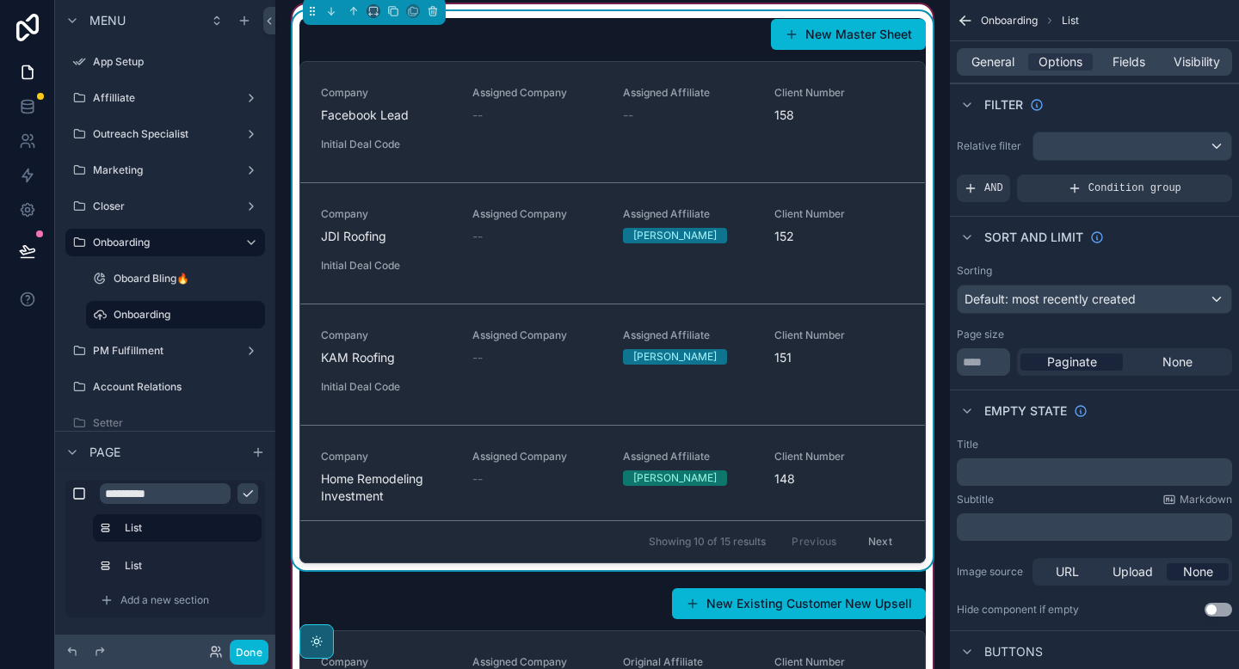
click at [981, 474] on p "﻿" at bounding box center [1096, 472] width 265 height 14
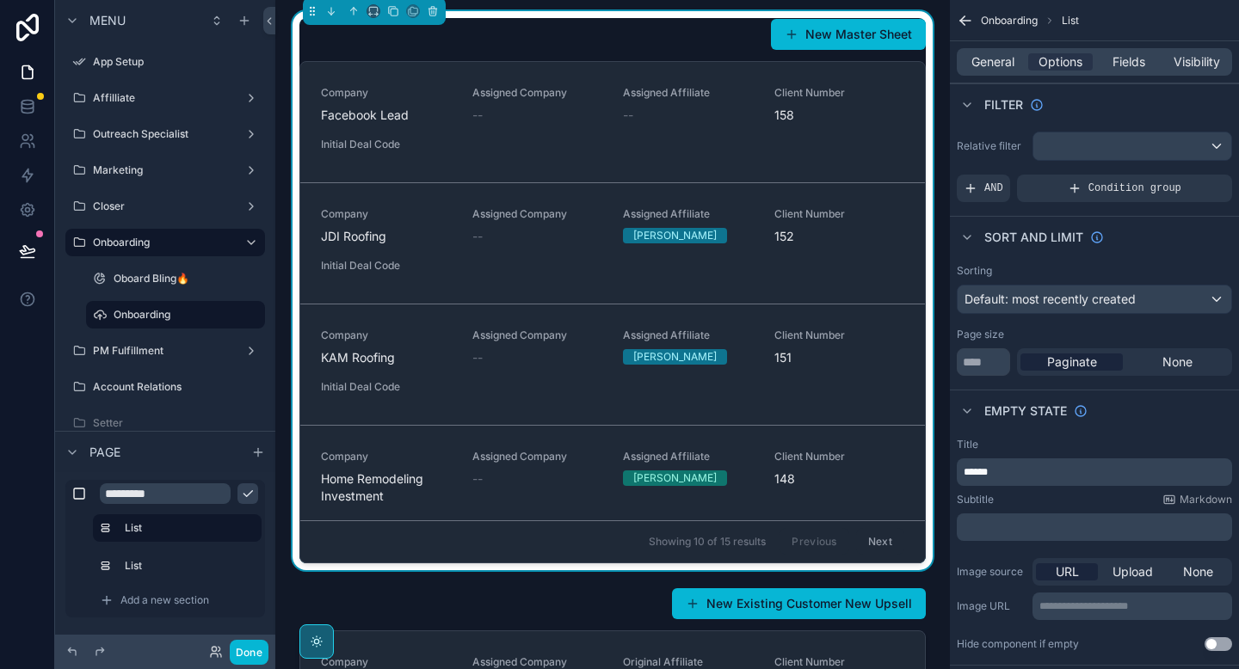
click at [989, 162] on div "Relative filter AND Condition group" at bounding box center [1094, 167] width 289 height 84
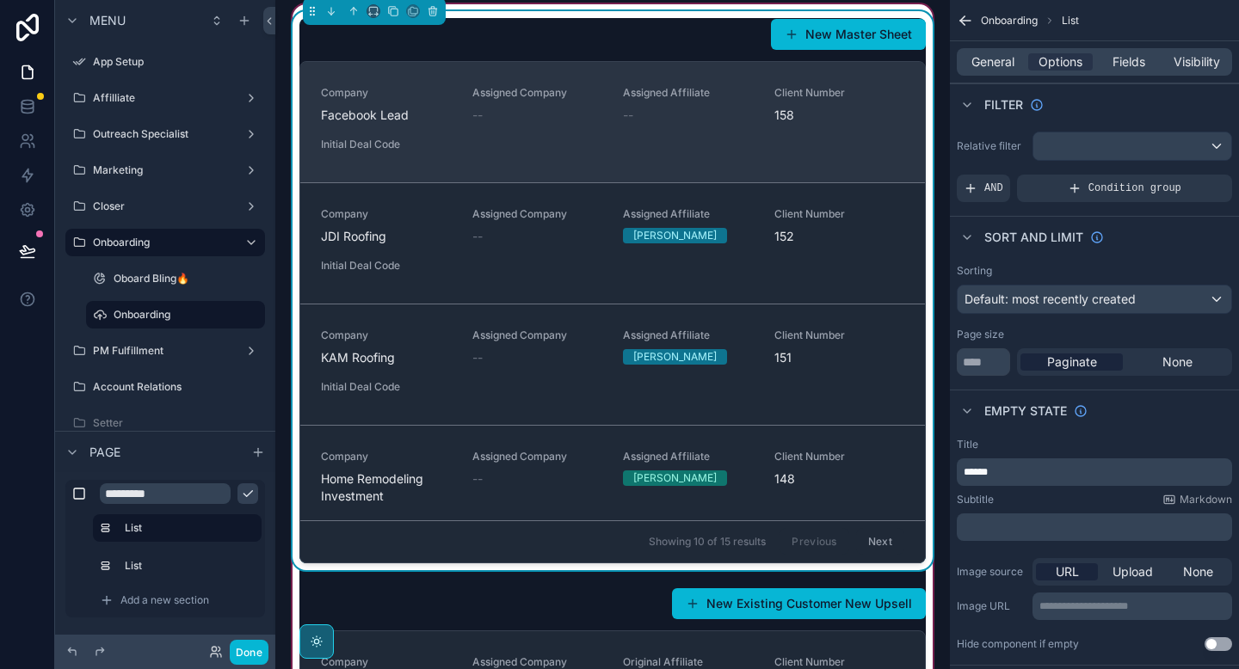
scroll to position [0, 0]
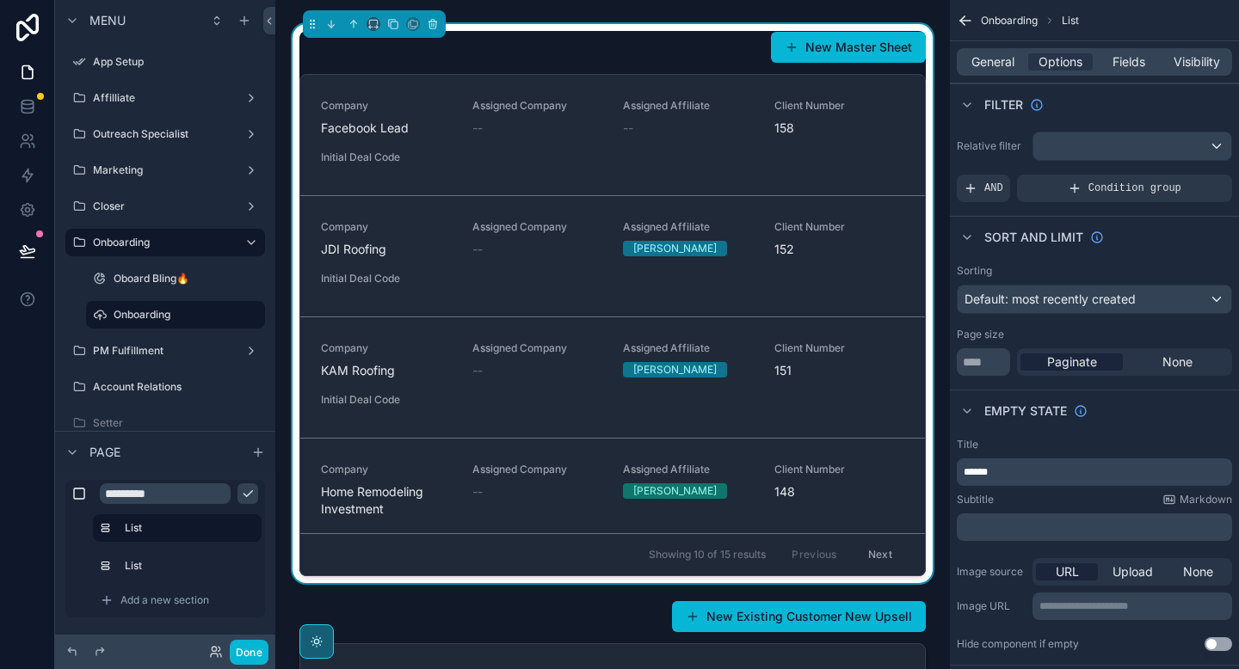
click at [552, 17] on div "New Master Sheet Company Facebook Lead Assigned Company -- Assigned Affiliate -…" at bounding box center [612, 419] width 647 height 811
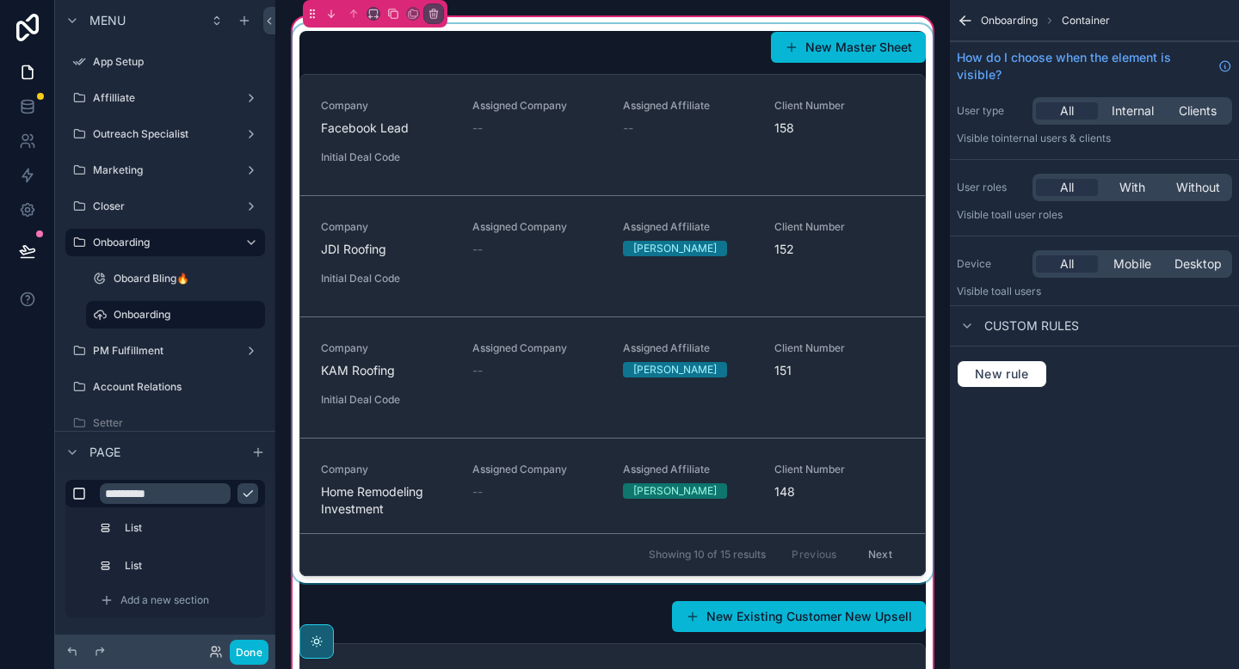
click at [535, 63] on div "scrollable content" at bounding box center [612, 303] width 647 height 559
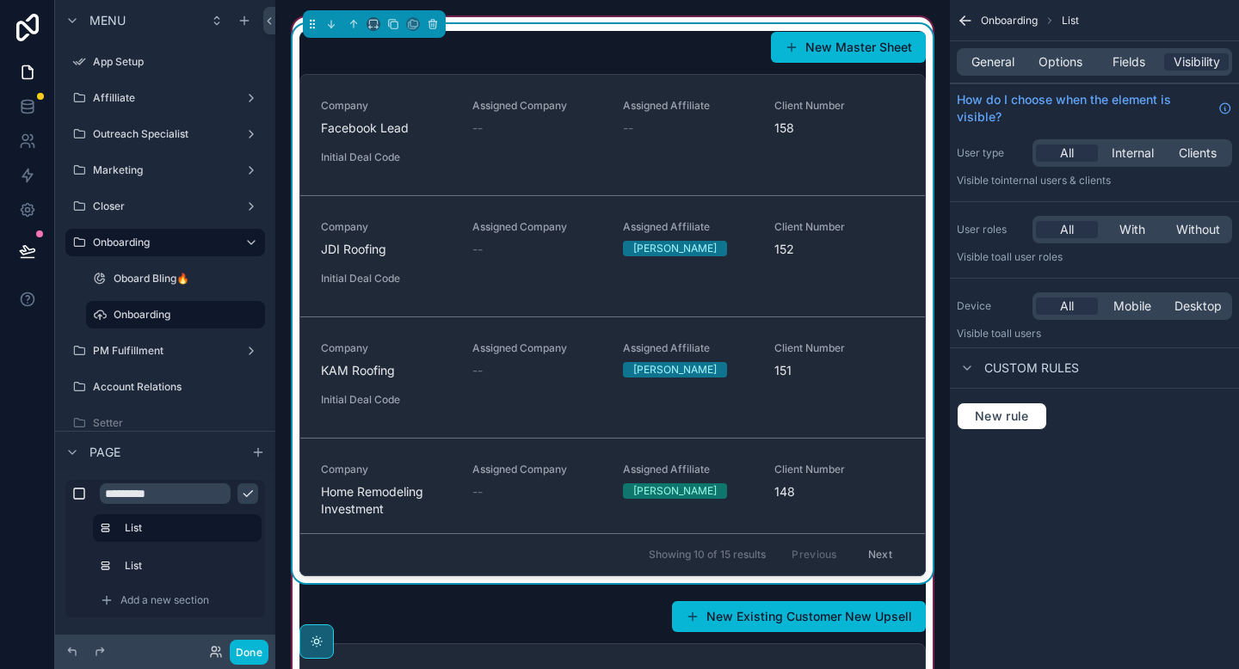
click at [1000, 71] on div "General Options Fields Visibility" at bounding box center [1094, 62] width 275 height 28
click at [997, 64] on span "General" at bounding box center [992, 61] width 43 height 17
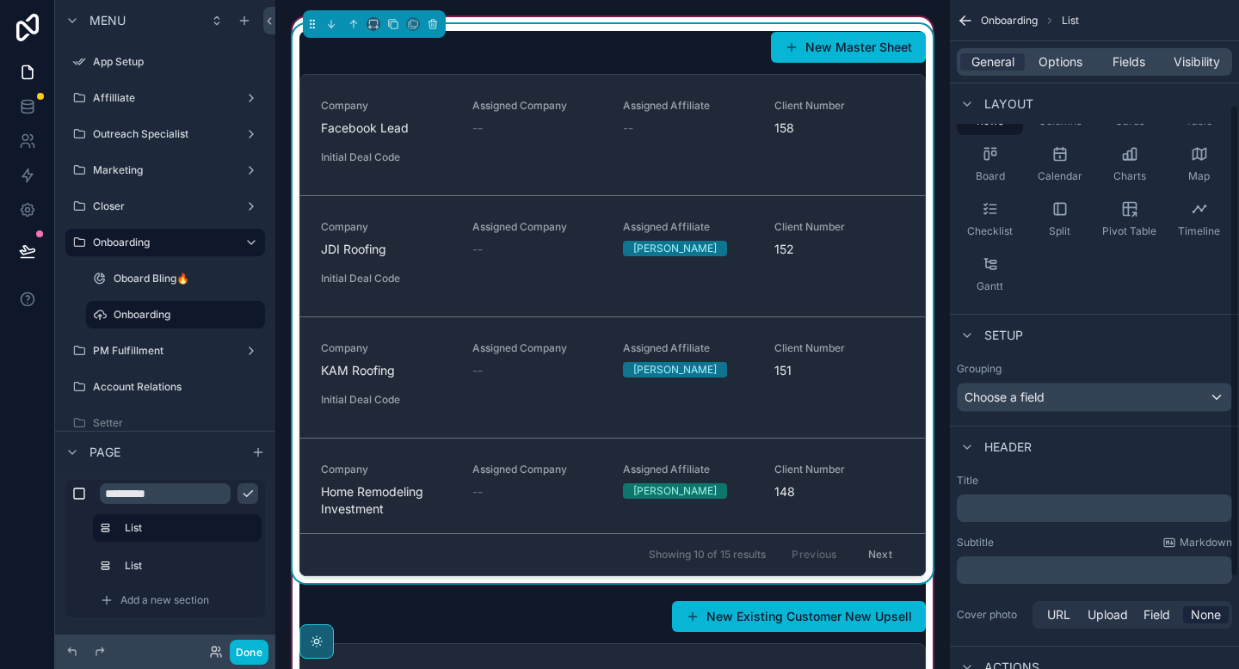
scroll to position [160, 0]
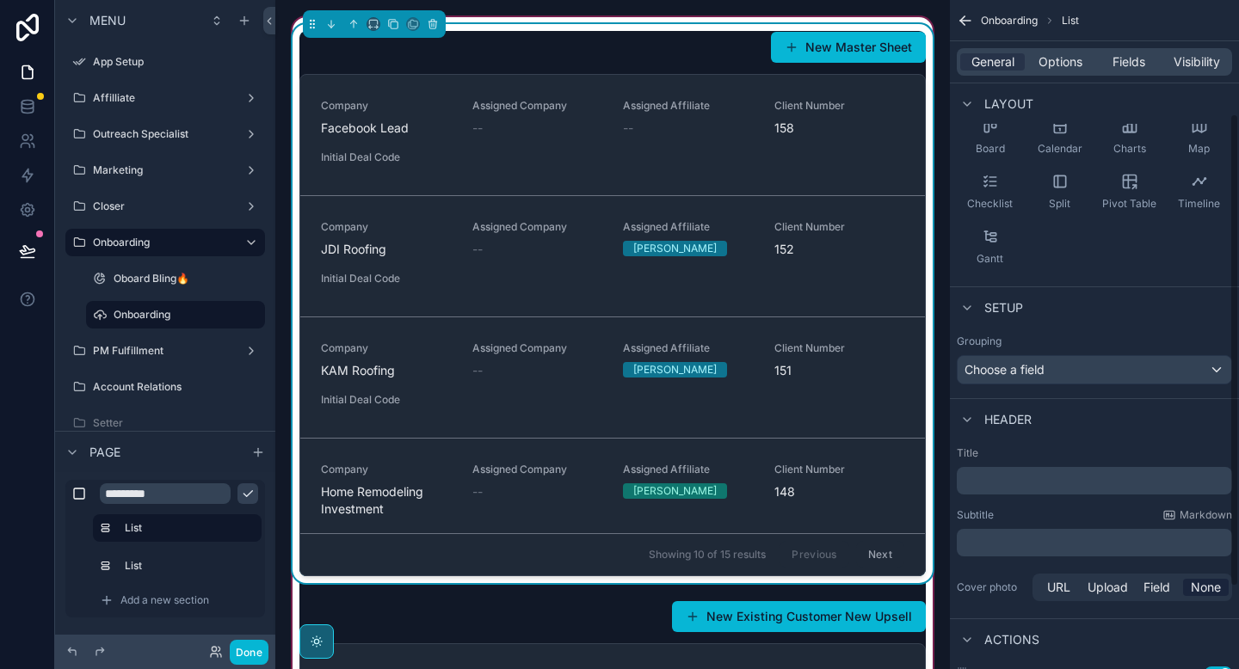
click at [1020, 484] on p "﻿" at bounding box center [1096, 480] width 265 height 17
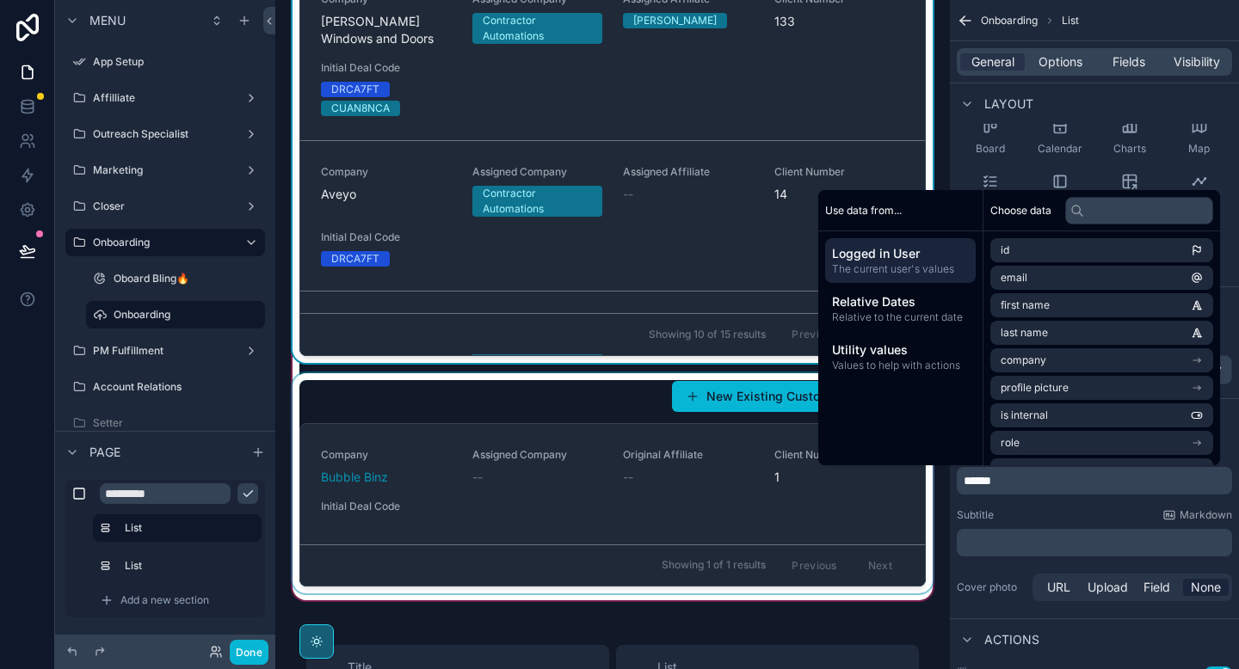
scroll to position [228, 0]
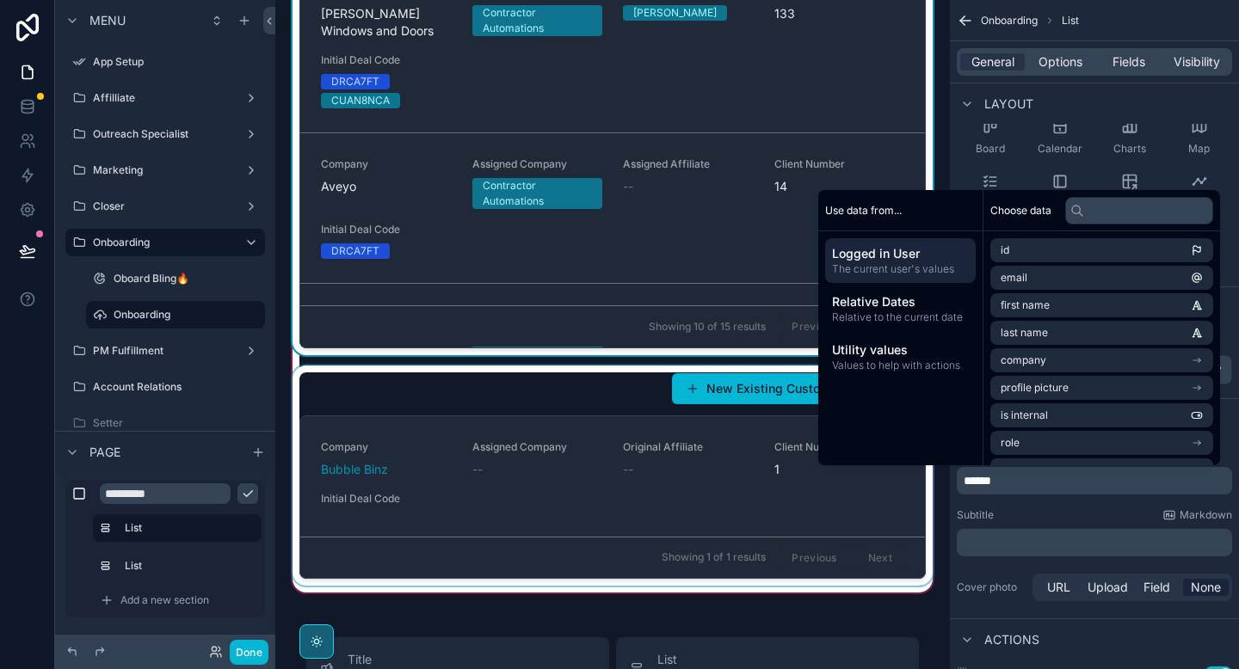
click at [560, 391] on div "scrollable content" at bounding box center [612, 476] width 647 height 220
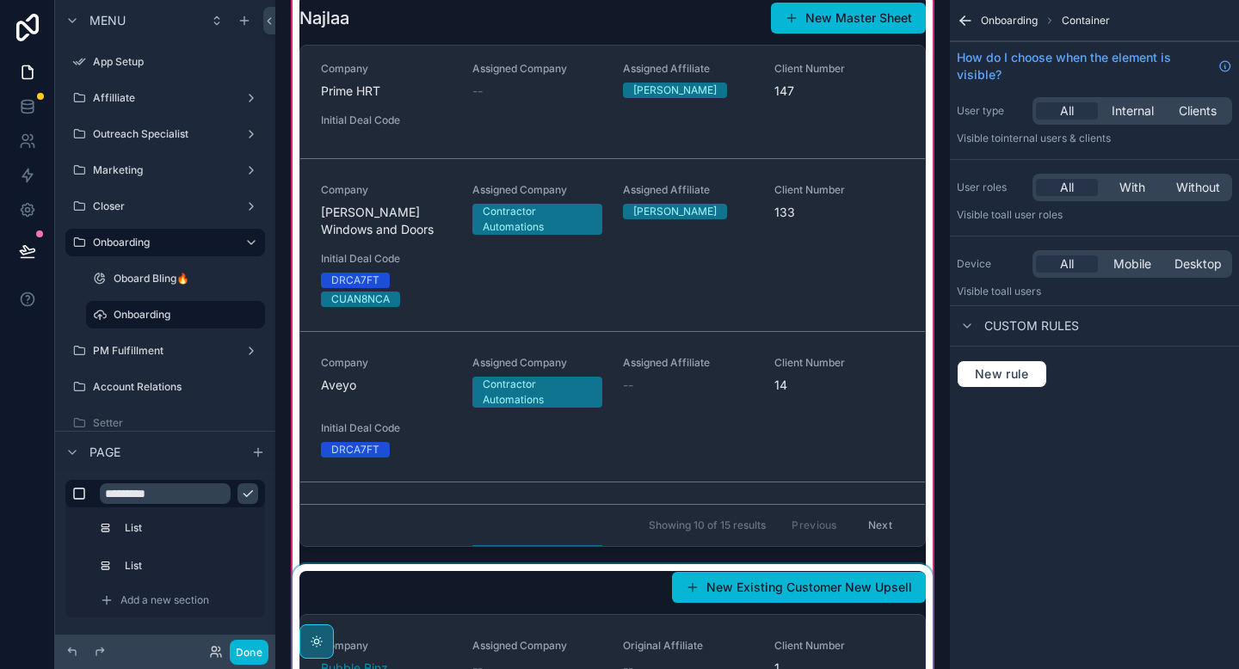
scroll to position [0, 0]
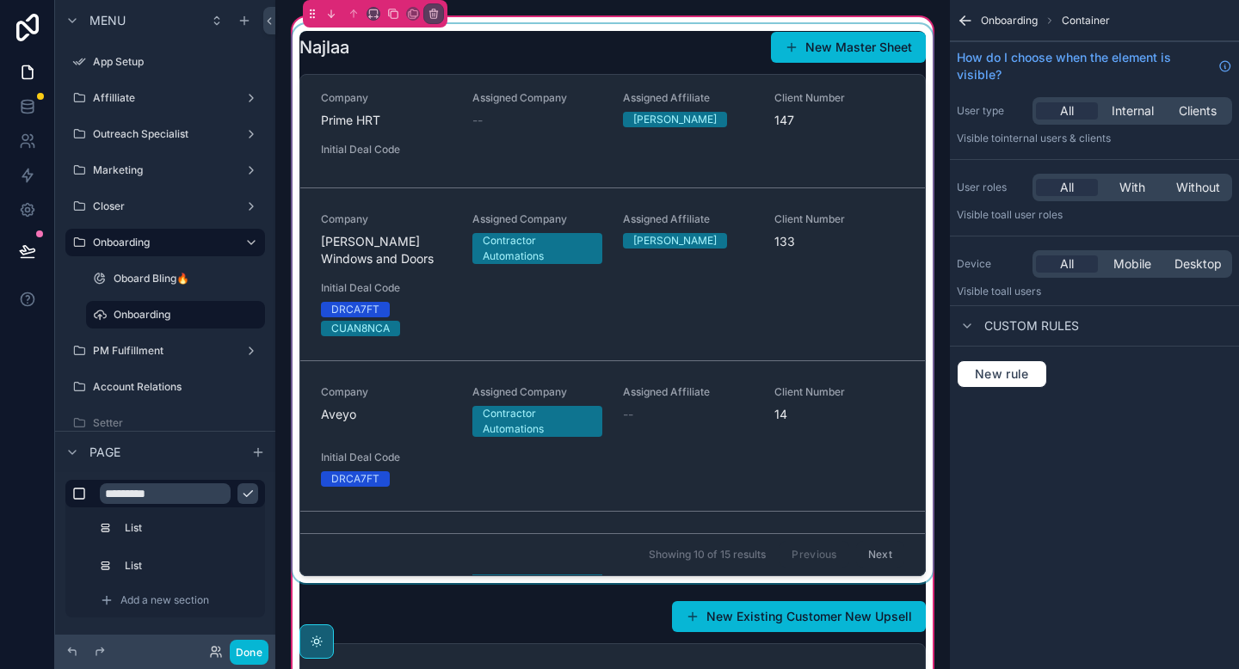
click at [518, 52] on div "scrollable content" at bounding box center [612, 303] width 647 height 559
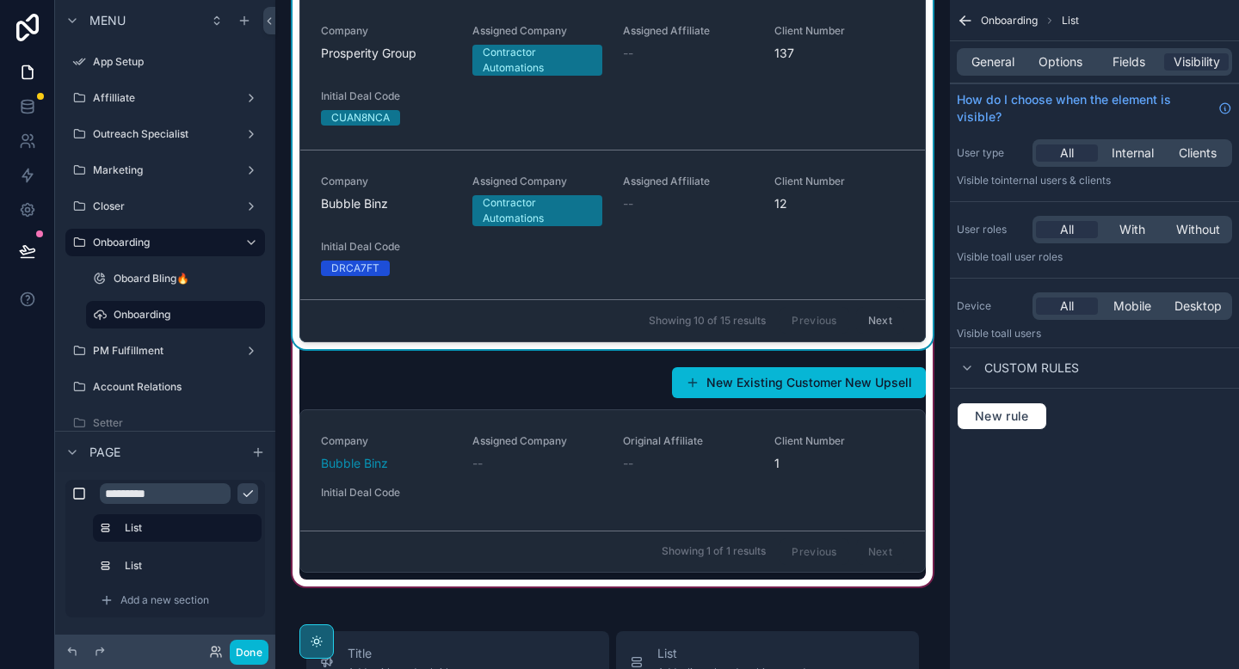
scroll to position [233, 0]
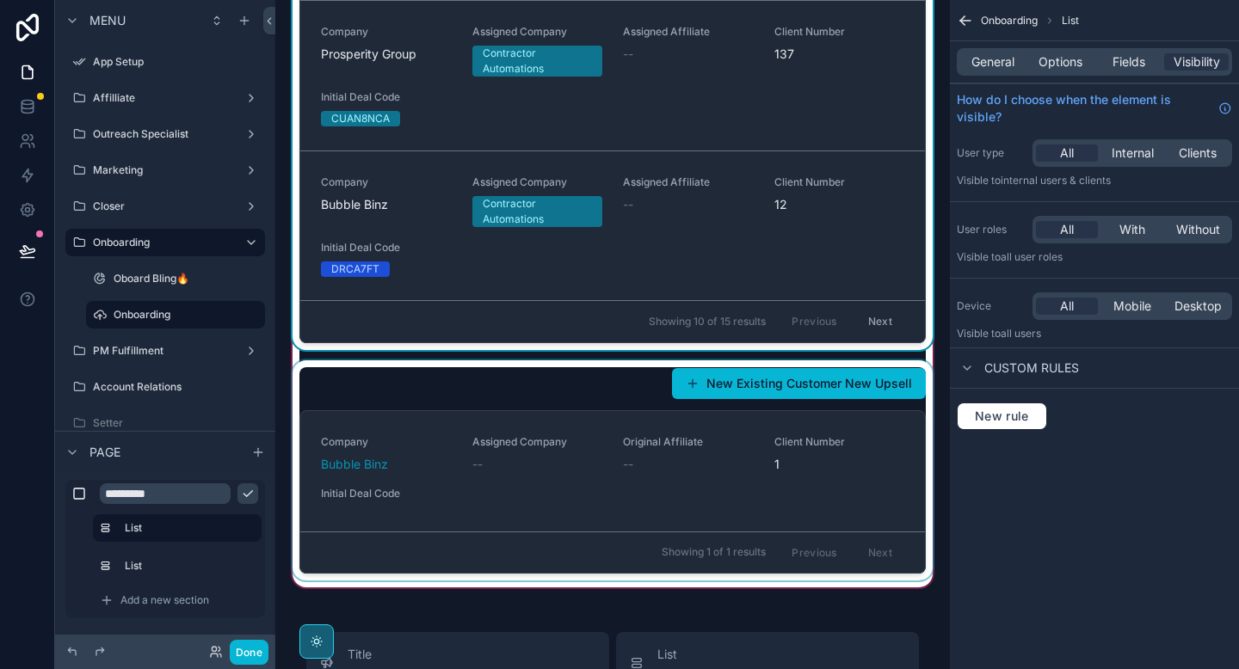
click at [437, 393] on div "scrollable content" at bounding box center [612, 471] width 647 height 220
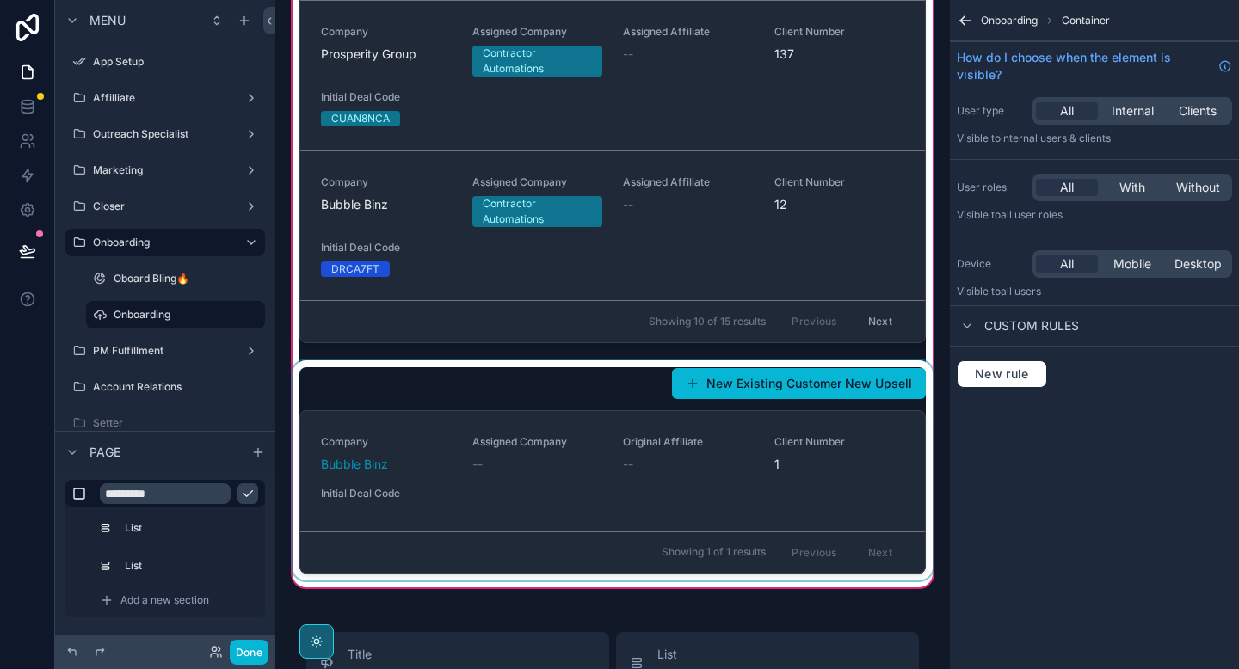
click at [680, 440] on div "scrollable content" at bounding box center [612, 471] width 647 height 220
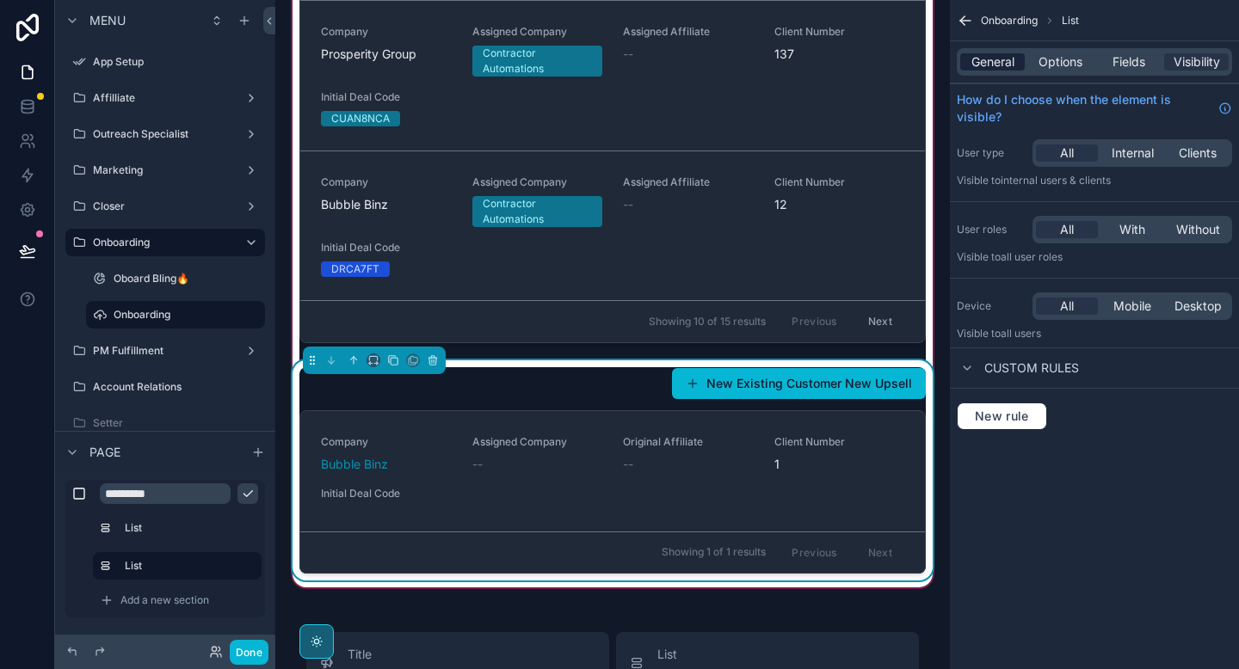
click at [996, 67] on span "General" at bounding box center [992, 61] width 43 height 17
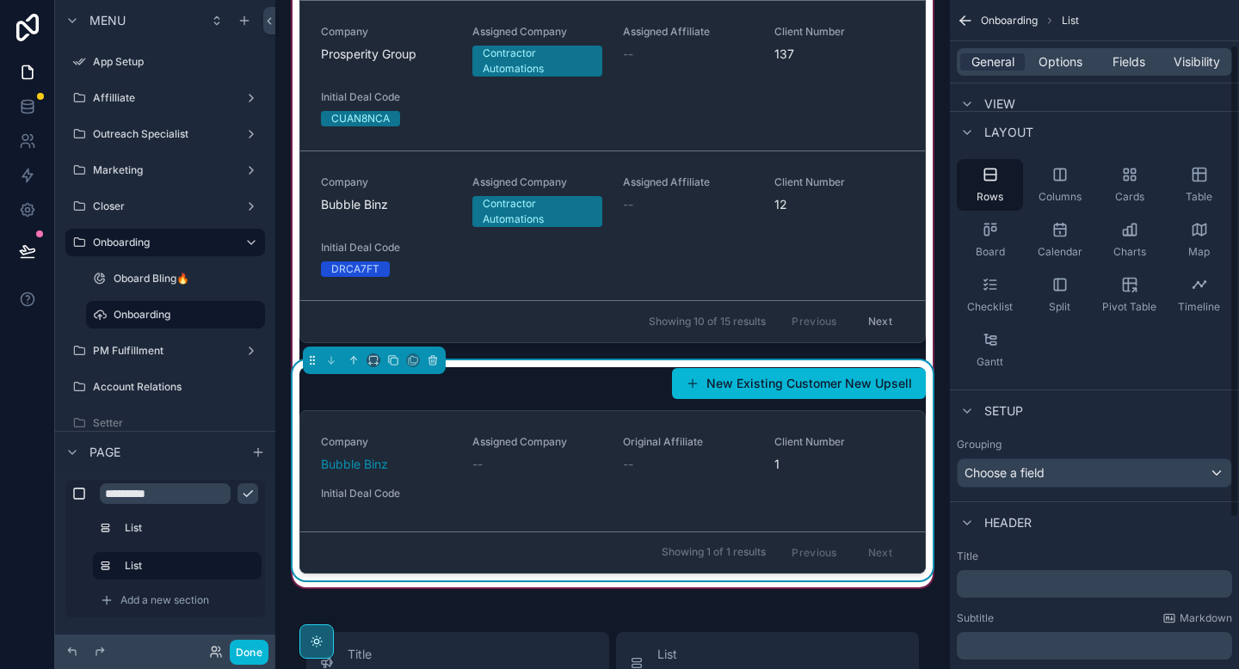
scroll to position [64, 0]
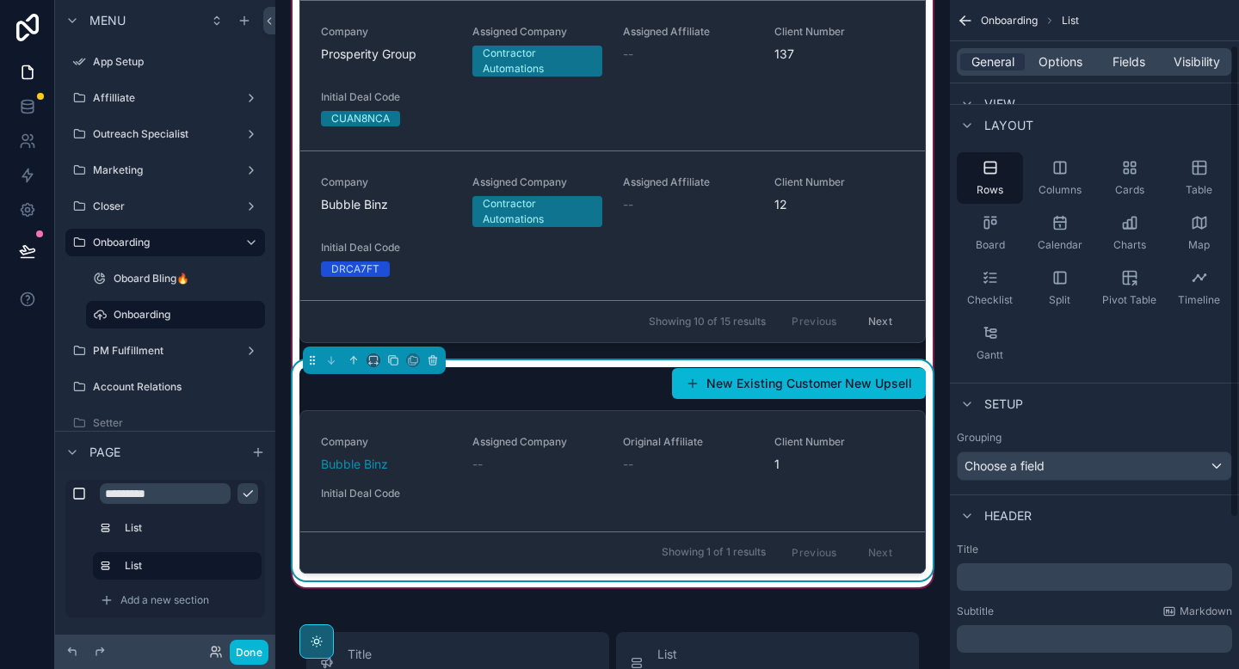
click at [985, 591] on div "Title ﻿ Subtitle Markdown ﻿ Cover photo URL Upload Field None" at bounding box center [1094, 622] width 289 height 172
click at [983, 567] on div "﻿" at bounding box center [1094, 578] width 275 height 28
click at [983, 578] on p "﻿" at bounding box center [1096, 577] width 265 height 17
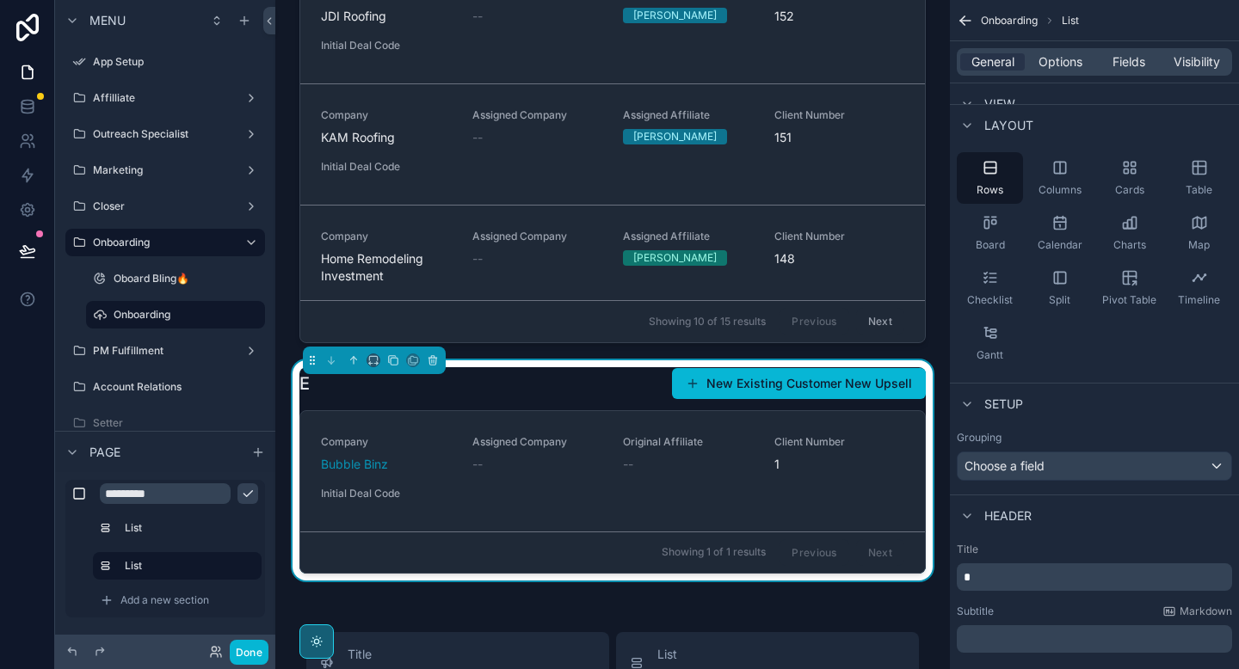
click at [1036, 581] on p "*" at bounding box center [1096, 577] width 265 height 17
click at [1011, 578] on span "**********" at bounding box center [1003, 577] width 79 height 12
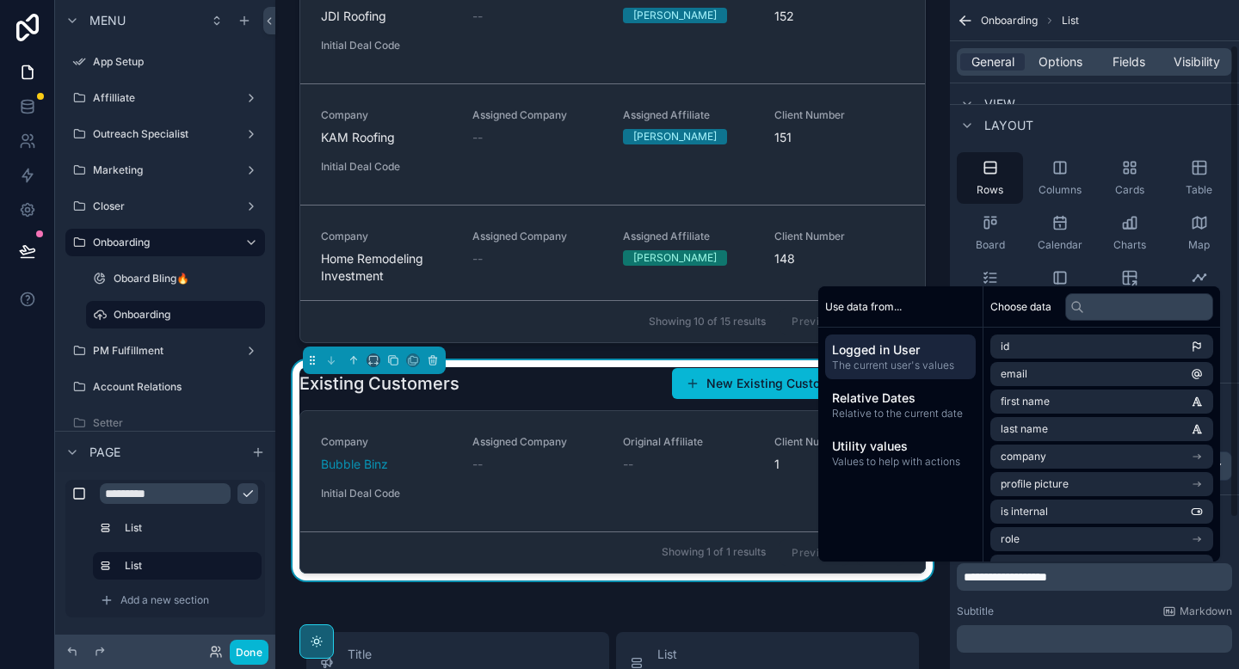
click at [1087, 579] on p "**********" at bounding box center [1096, 577] width 265 height 17
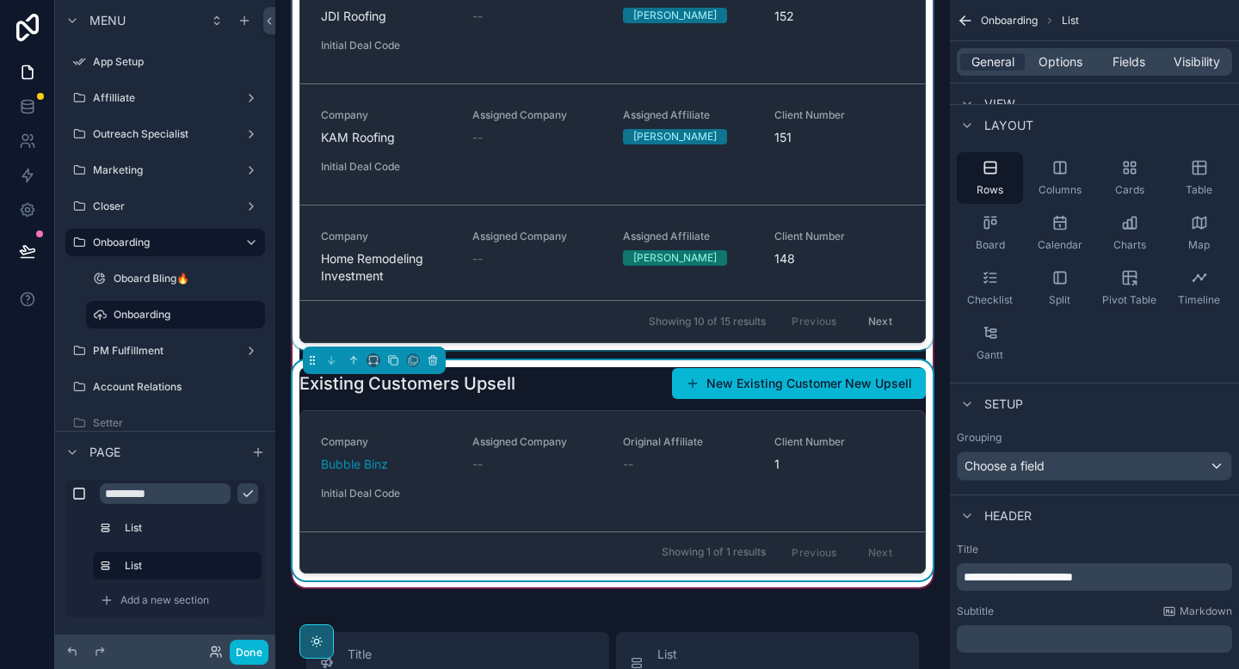
click at [686, 185] on div "scrollable content" at bounding box center [612, 70] width 647 height 559
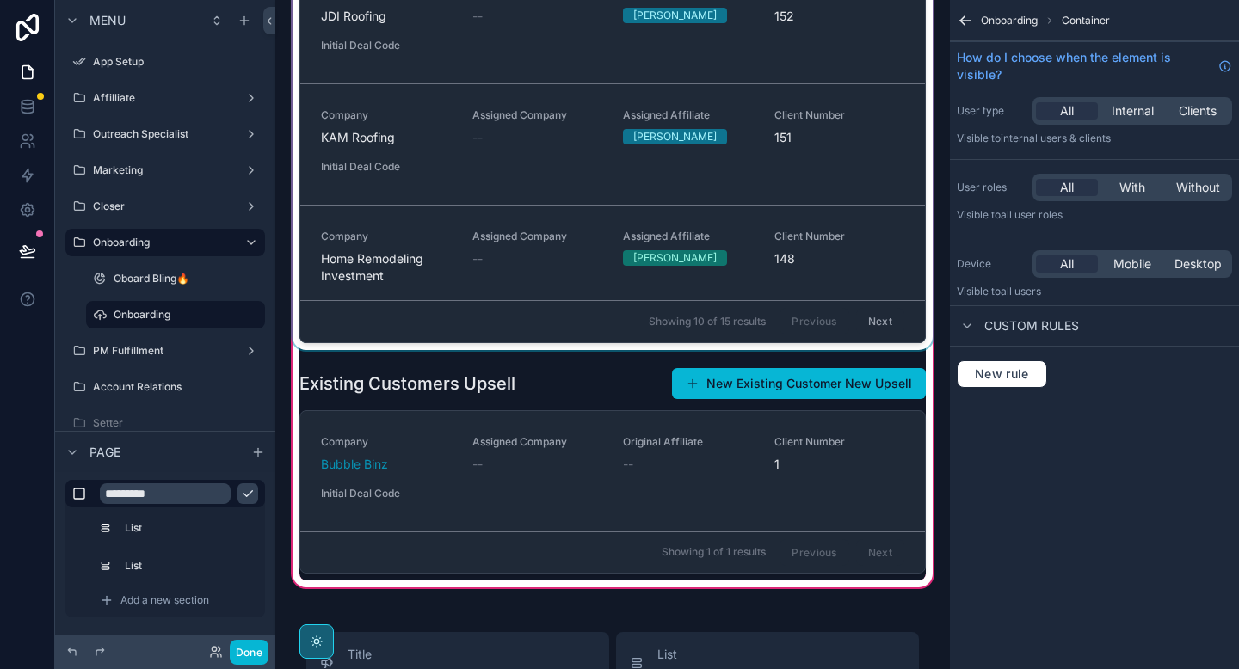
scroll to position [0, 0]
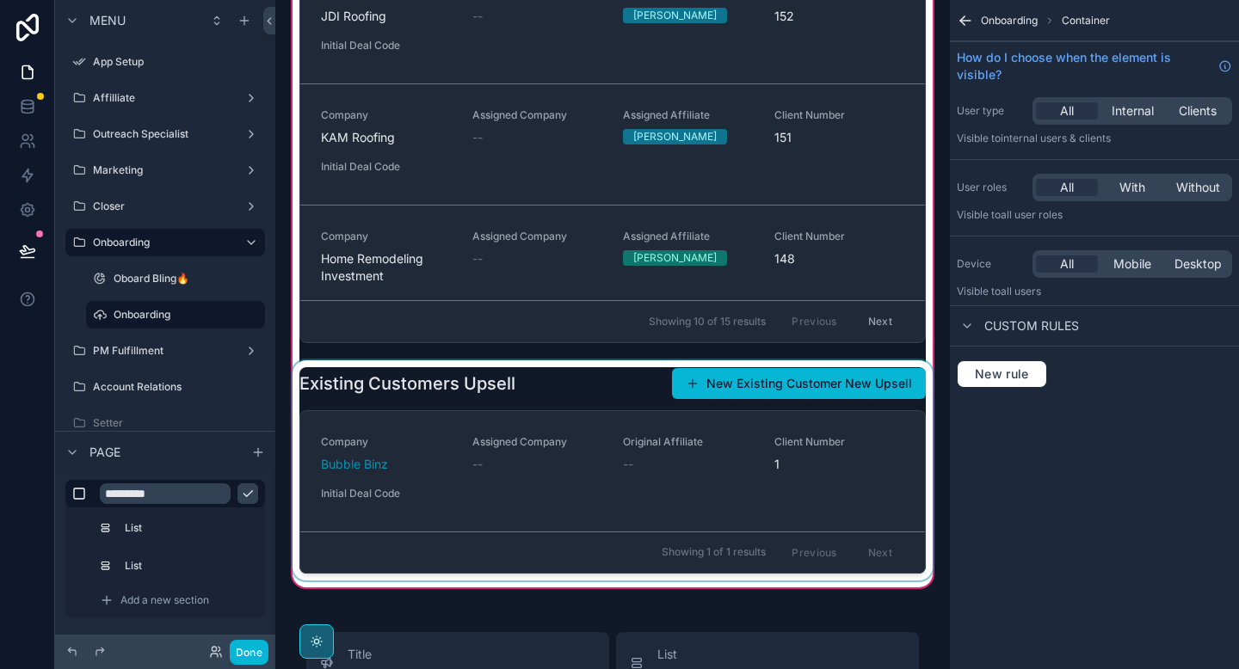
click at [563, 437] on div "scrollable content" at bounding box center [612, 471] width 647 height 220
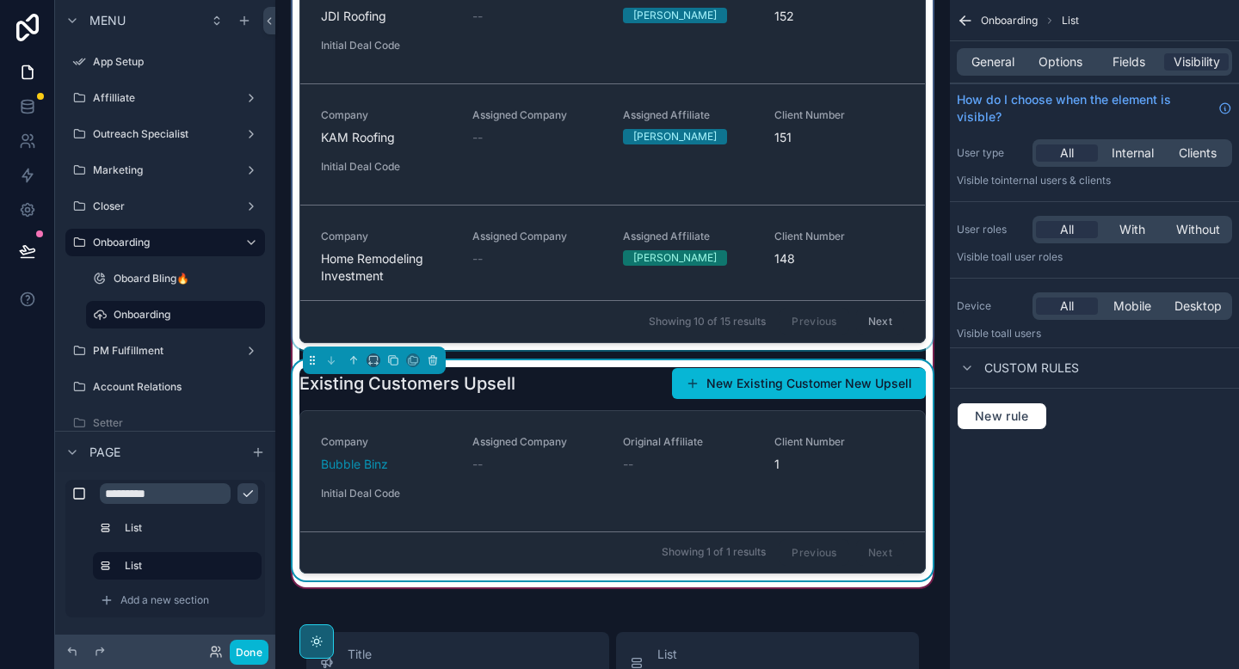
click at [598, 295] on div "scrollable content" at bounding box center [612, 70] width 647 height 559
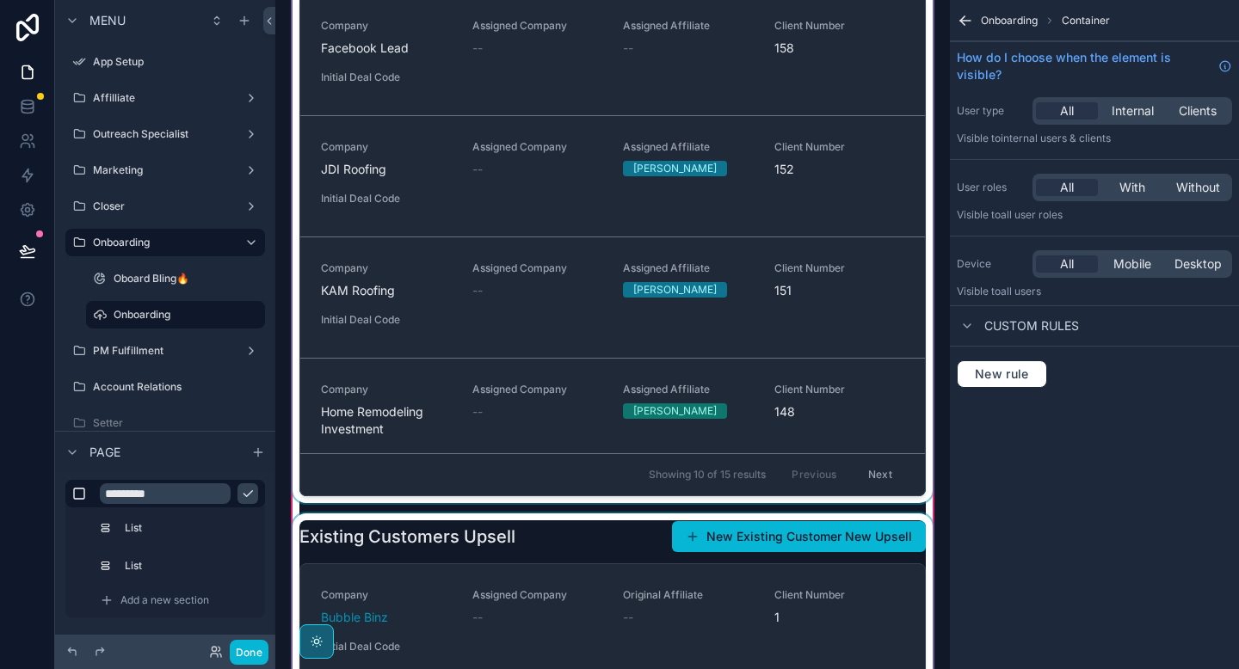
scroll to position [98, 0]
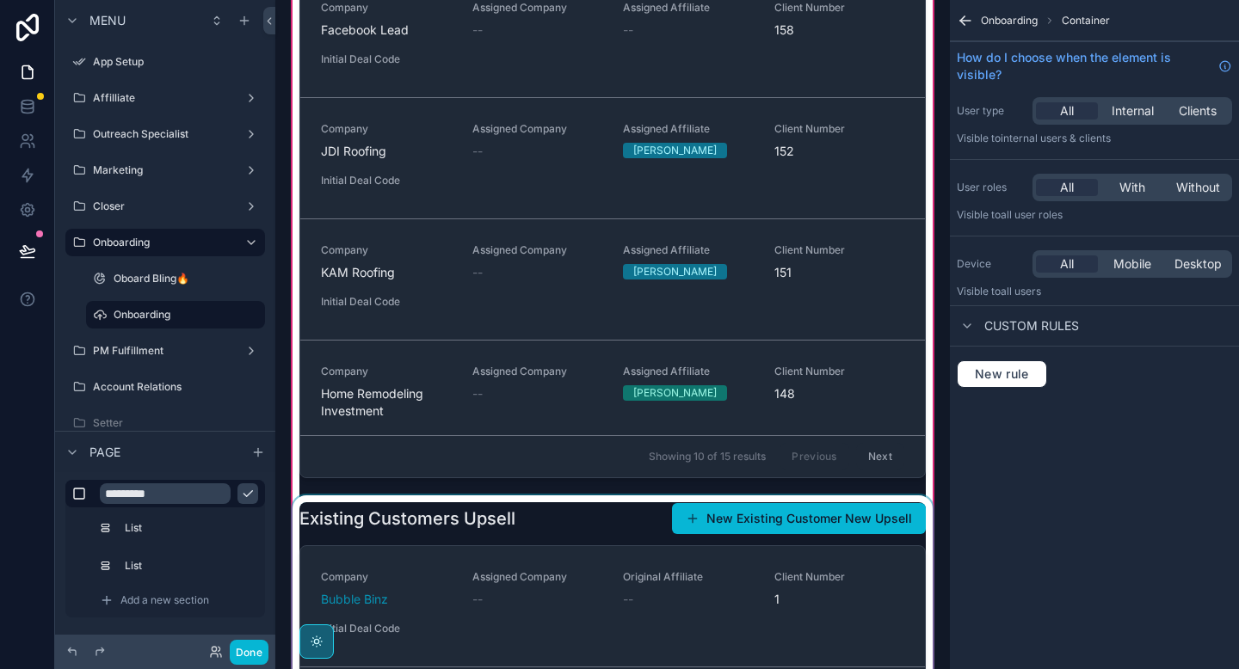
click at [526, 529] on div "scrollable content" at bounding box center [612, 606] width 647 height 220
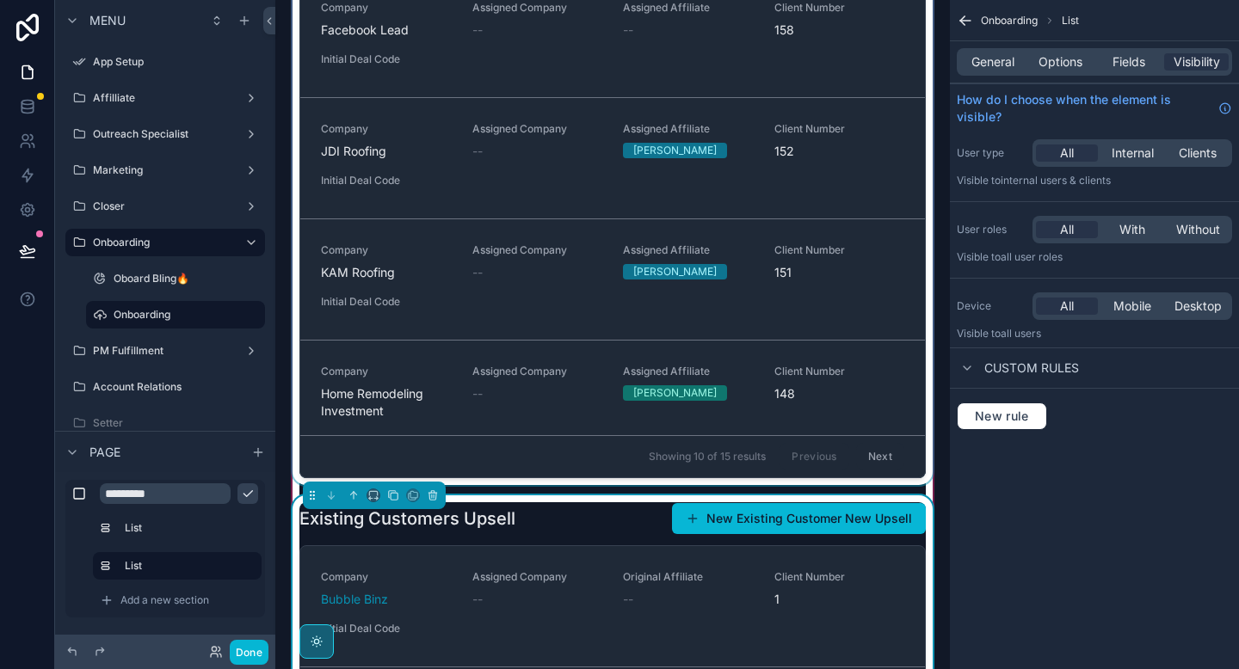
click at [523, 376] on div "scrollable content" at bounding box center [612, 205] width 647 height 559
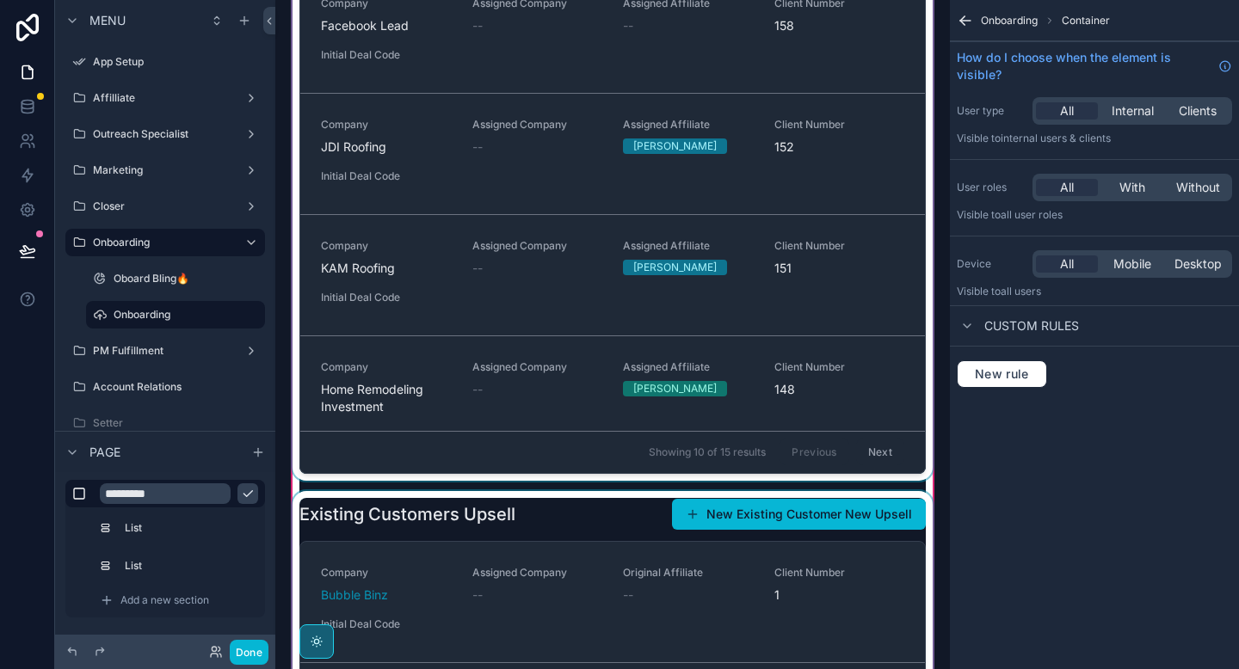
scroll to position [110, 0]
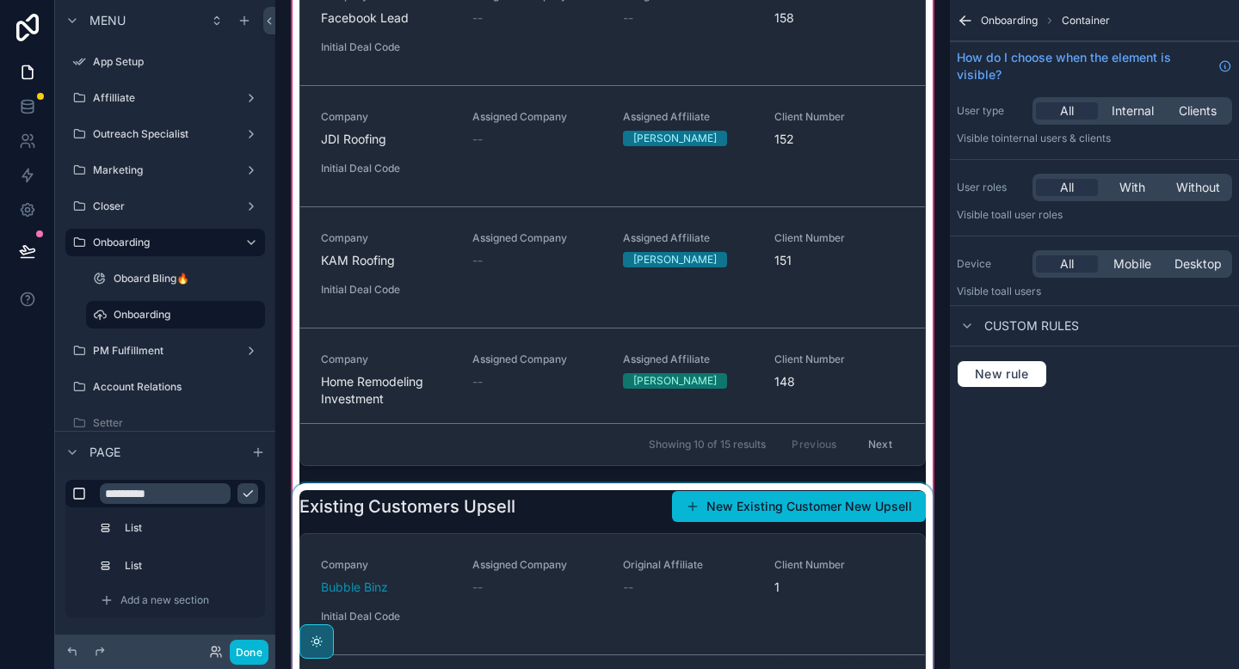
click at [566, 499] on div "scrollable content" at bounding box center [612, 594] width 647 height 220
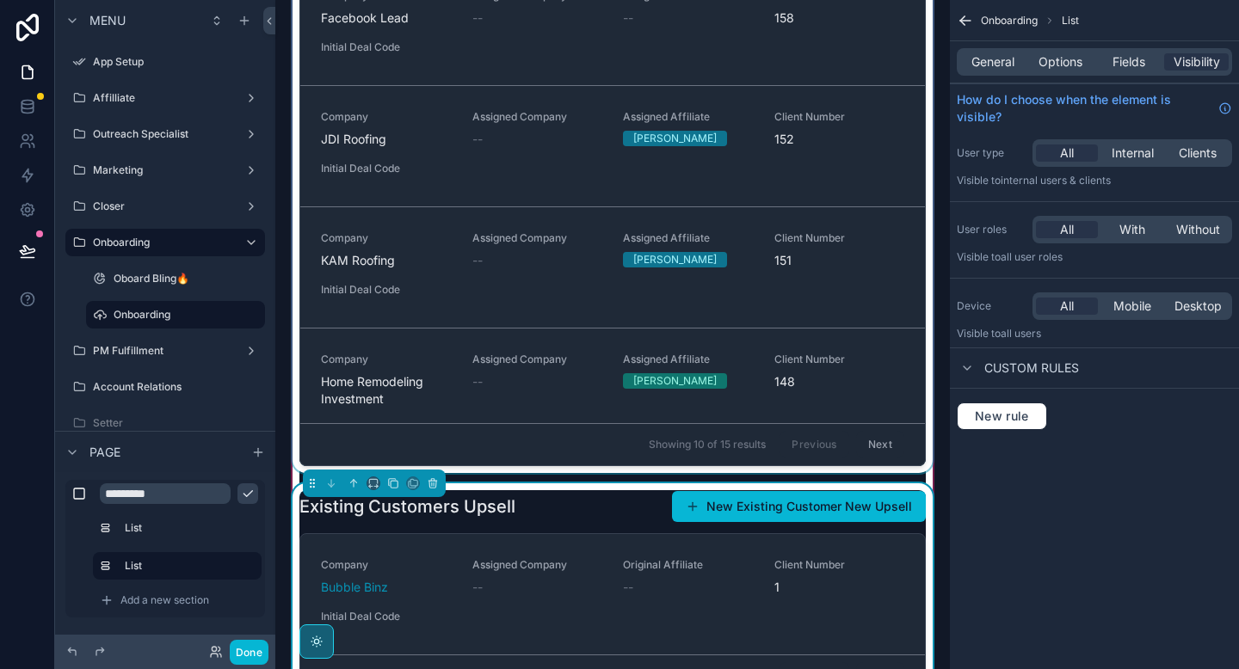
click at [556, 346] on div "scrollable content" at bounding box center [612, 193] width 647 height 559
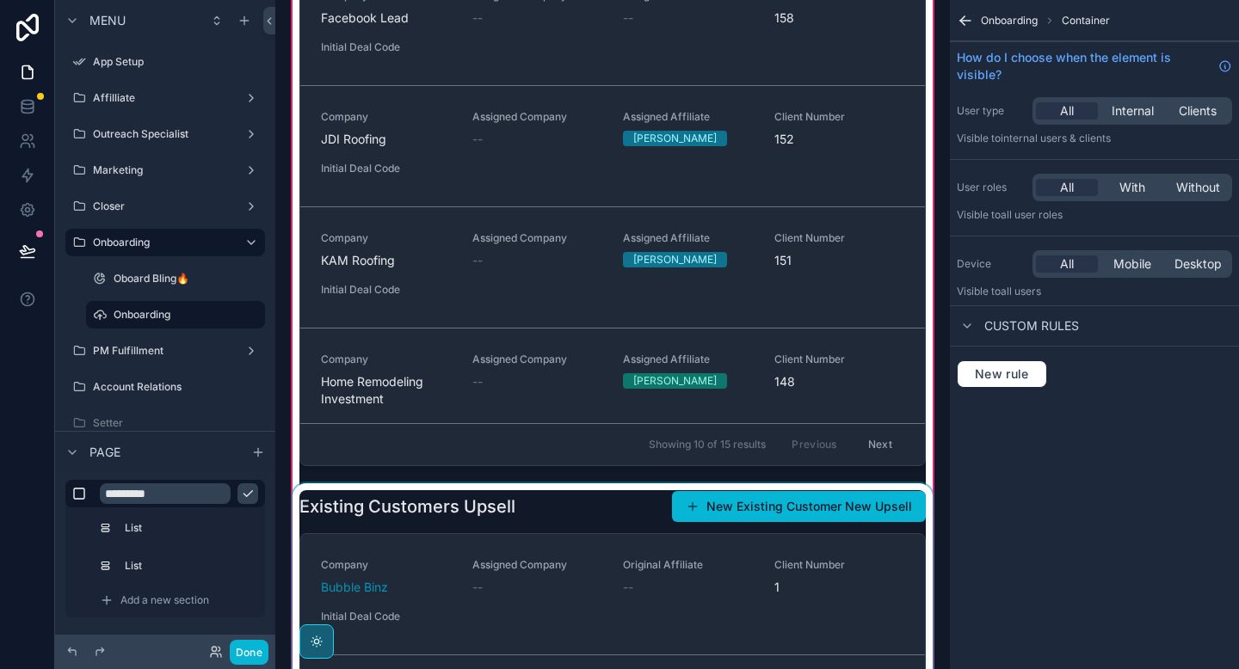
click at [527, 559] on div "scrollable content" at bounding box center [612, 594] width 647 height 220
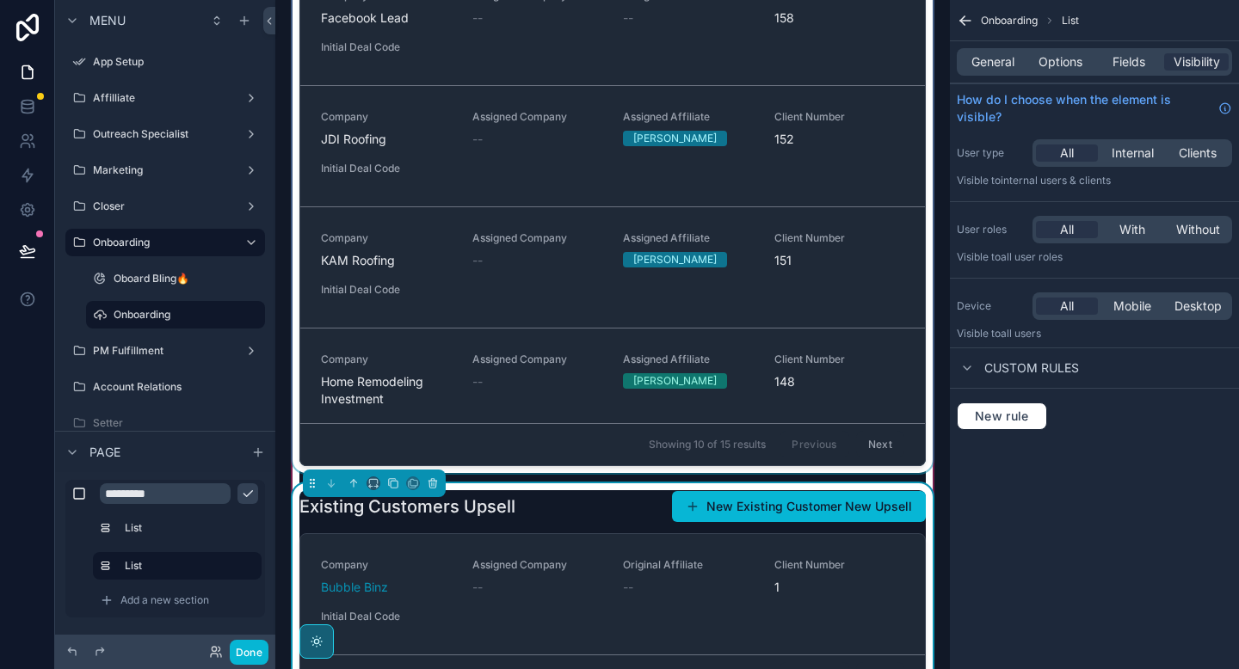
click at [530, 416] on div "scrollable content" at bounding box center [612, 193] width 647 height 559
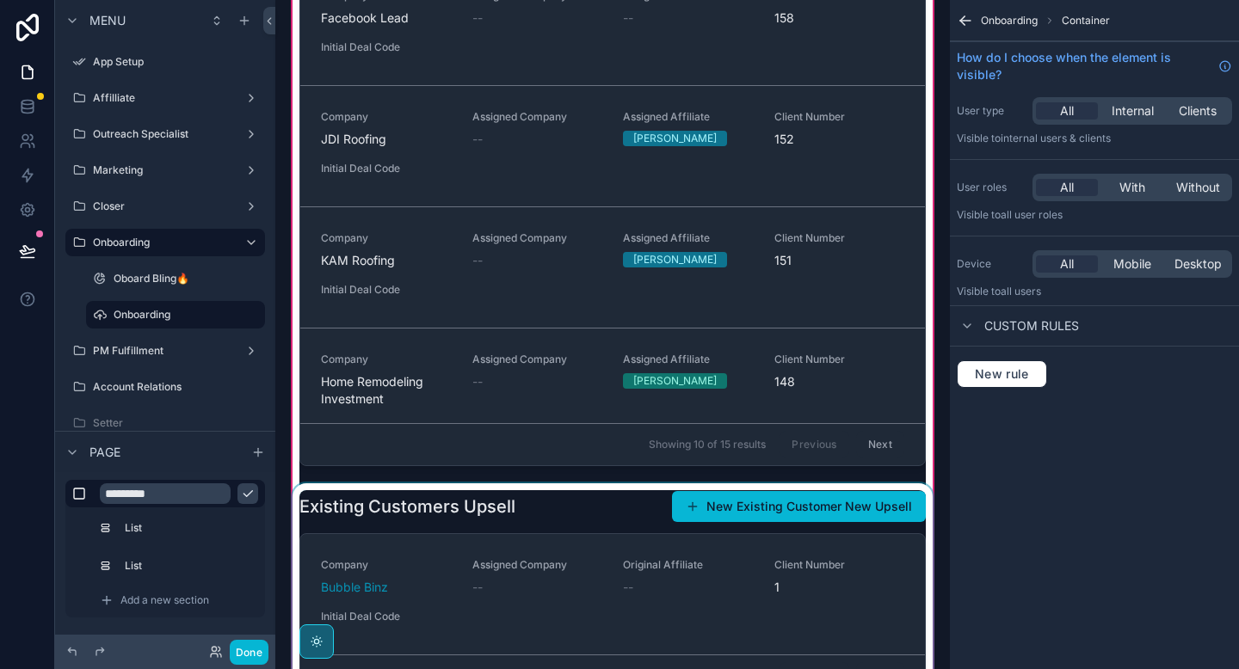
click at [540, 525] on div "scrollable content" at bounding box center [612, 594] width 647 height 220
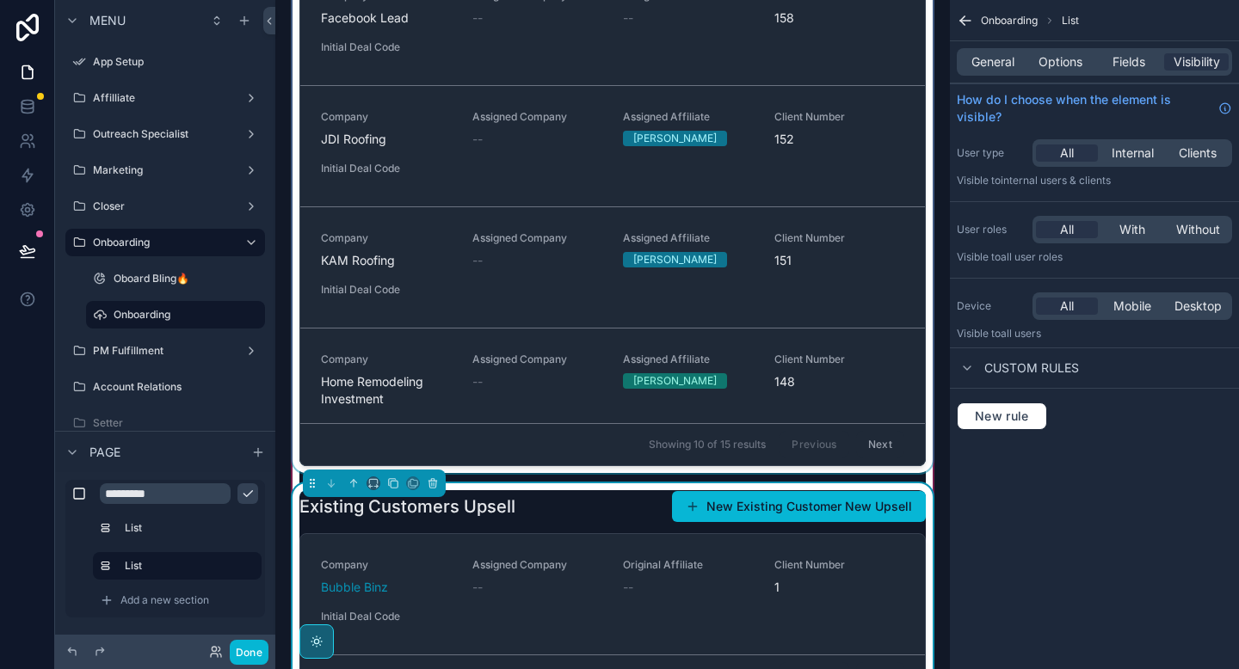
click at [601, 374] on div "scrollable content" at bounding box center [612, 193] width 647 height 559
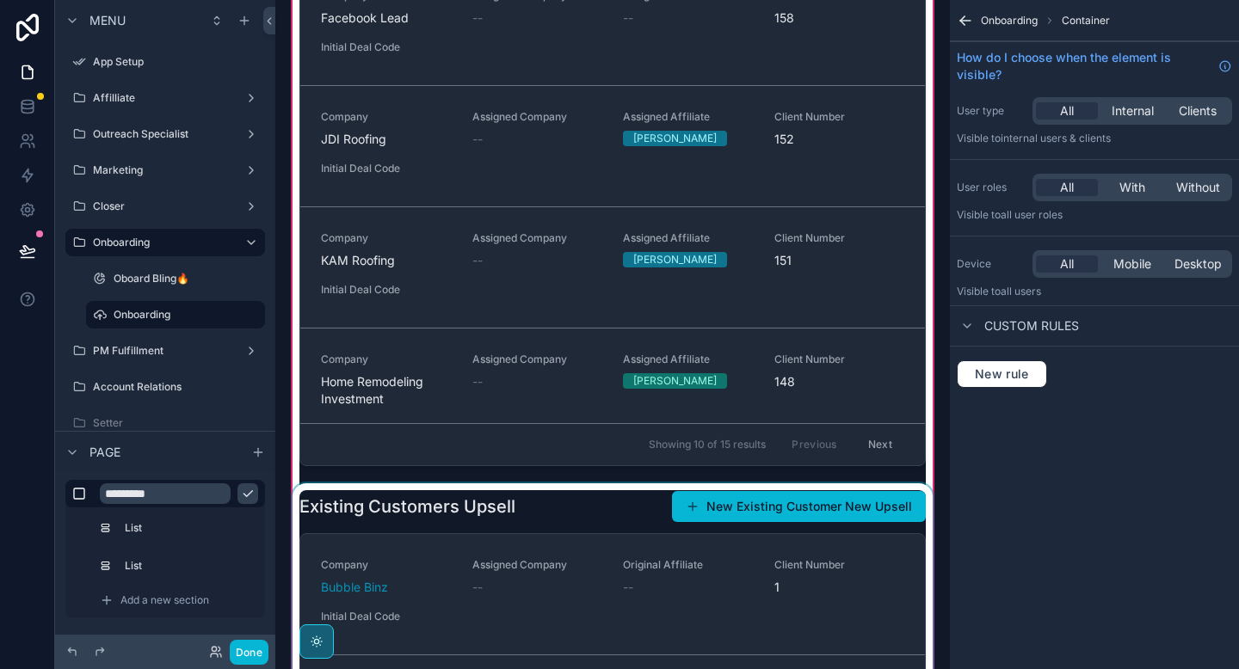
click at [544, 523] on div "scrollable content" at bounding box center [612, 594] width 647 height 220
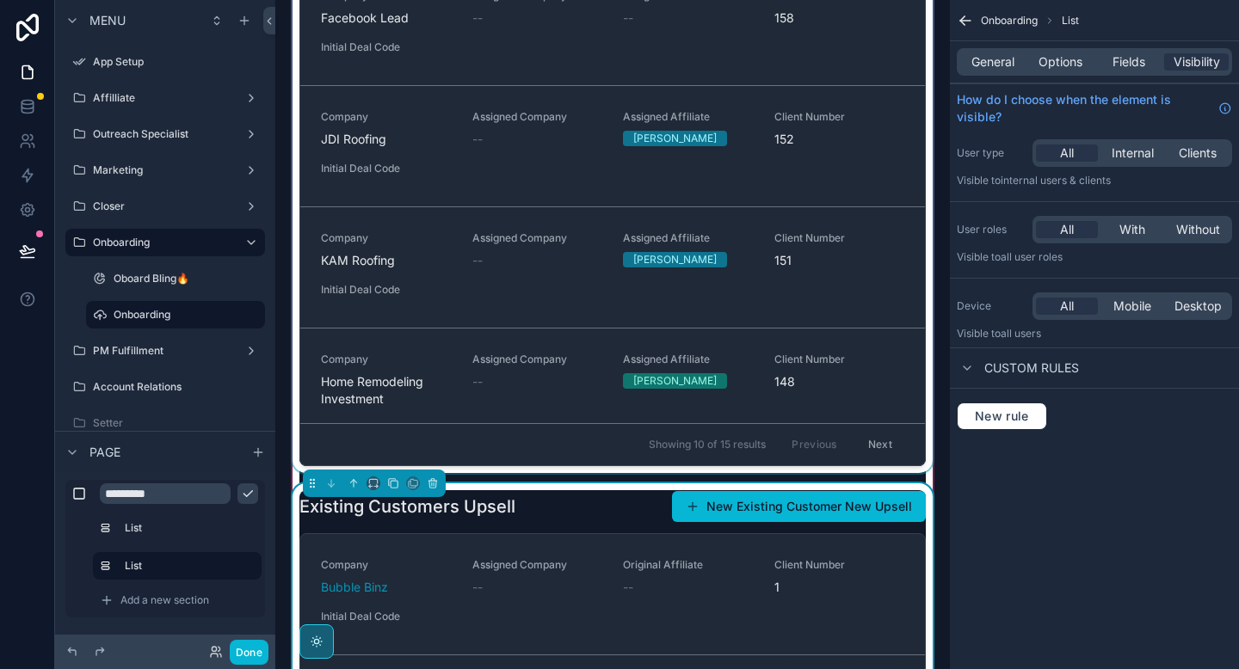
click at [546, 428] on div "scrollable content" at bounding box center [612, 193] width 647 height 559
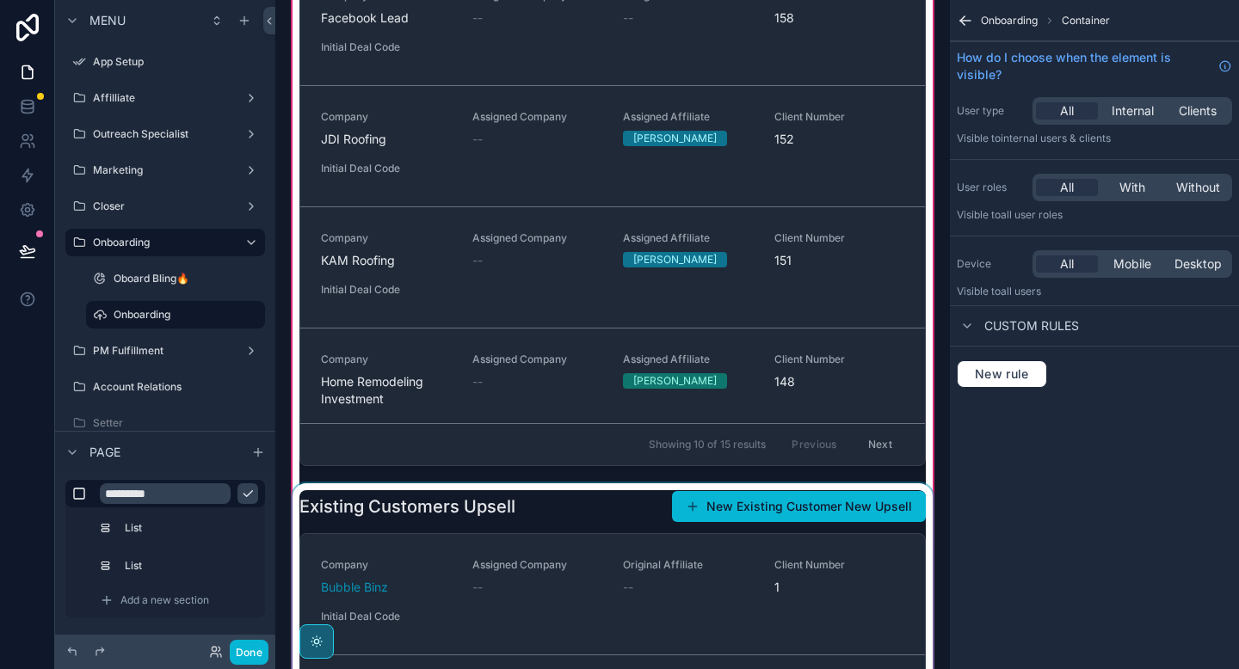
click at [540, 504] on div "scrollable content" at bounding box center [612, 594] width 647 height 220
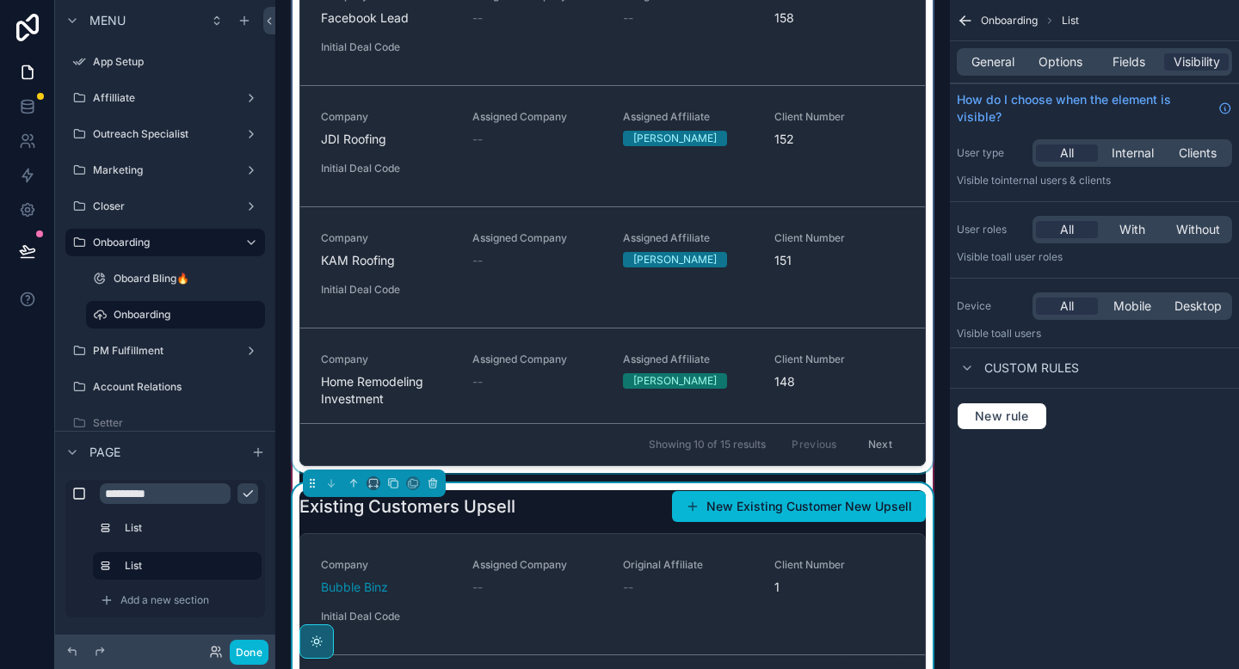
click at [544, 410] on div "scrollable content" at bounding box center [612, 193] width 647 height 559
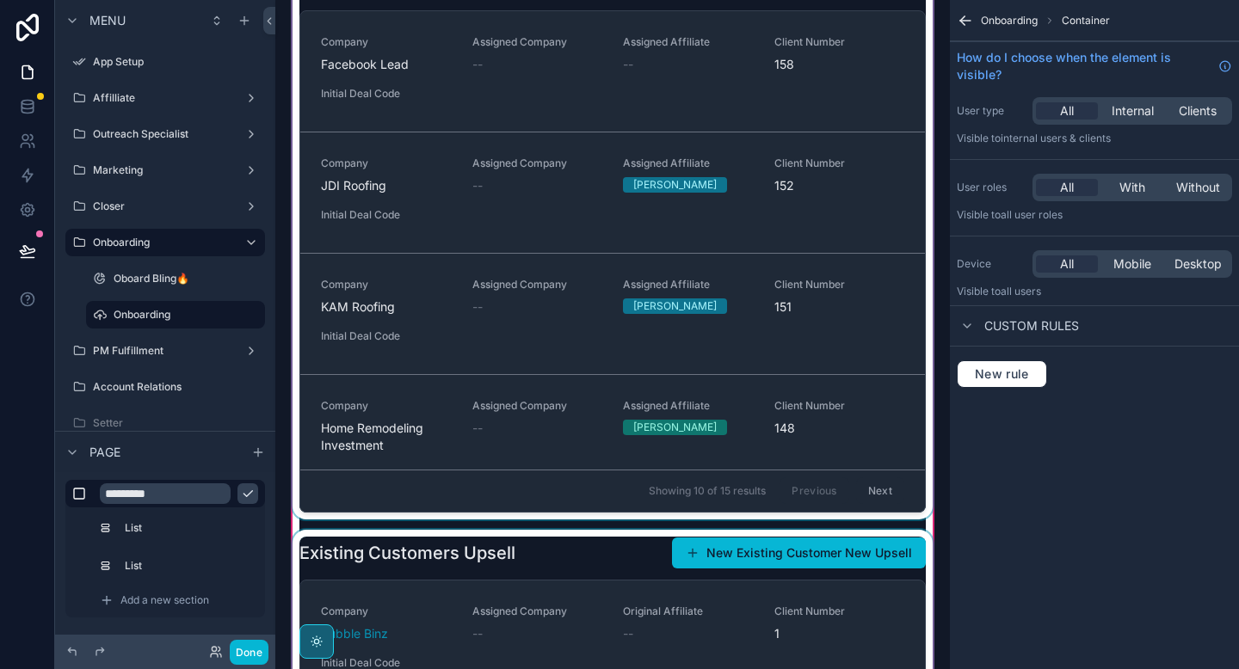
scroll to position [0, 0]
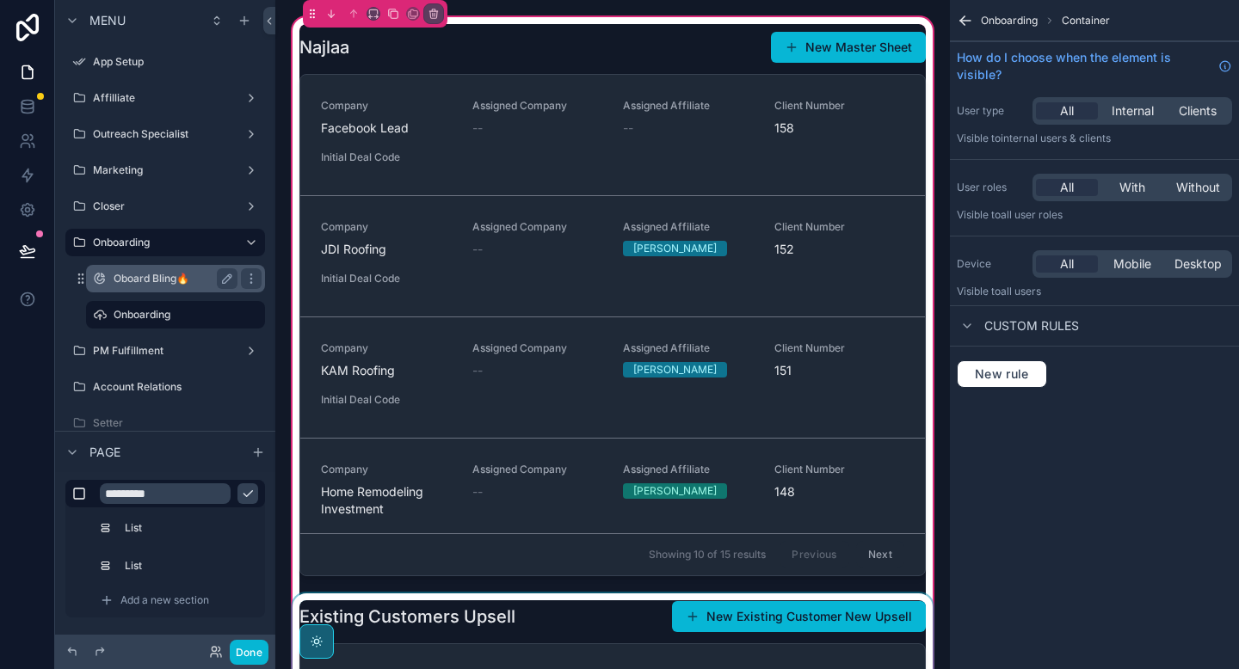
click at [180, 278] on label "Oboard Bling🔥" at bounding box center [172, 279] width 117 height 14
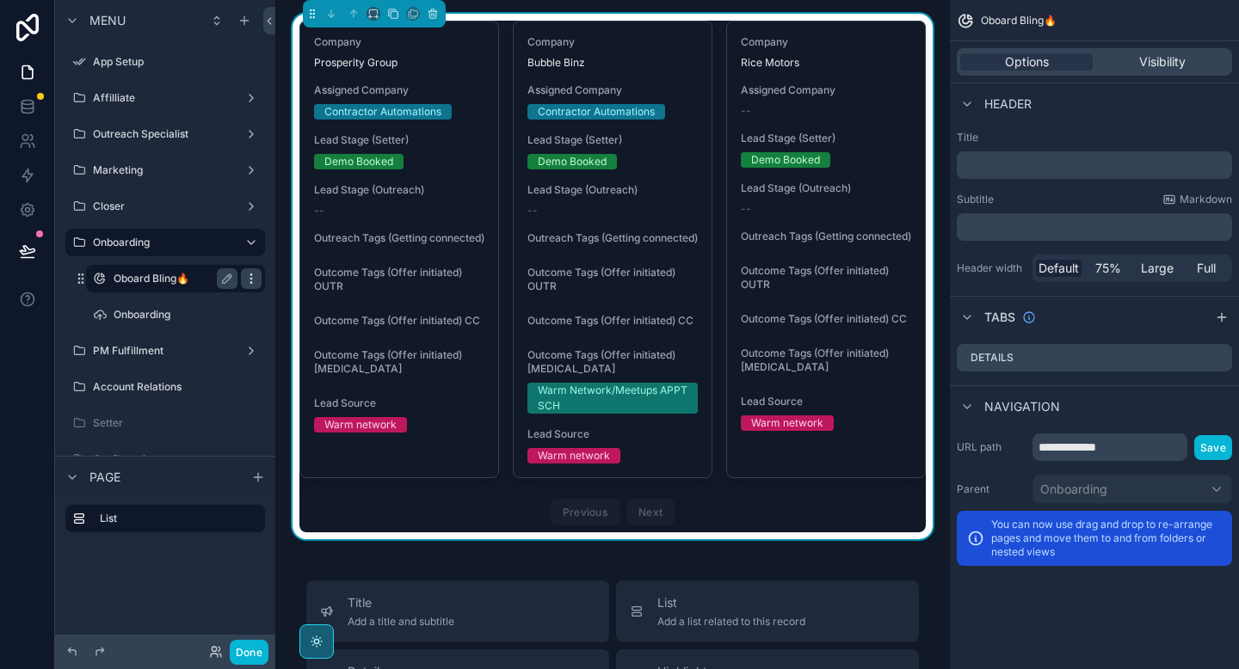
click at [252, 281] on icon "scrollable content" at bounding box center [251, 279] width 14 height 14
click at [928, 52] on div "Company Prosperity Group Assigned Company Contractor Automations Lead Stage (Se…" at bounding box center [612, 277] width 647 height 526
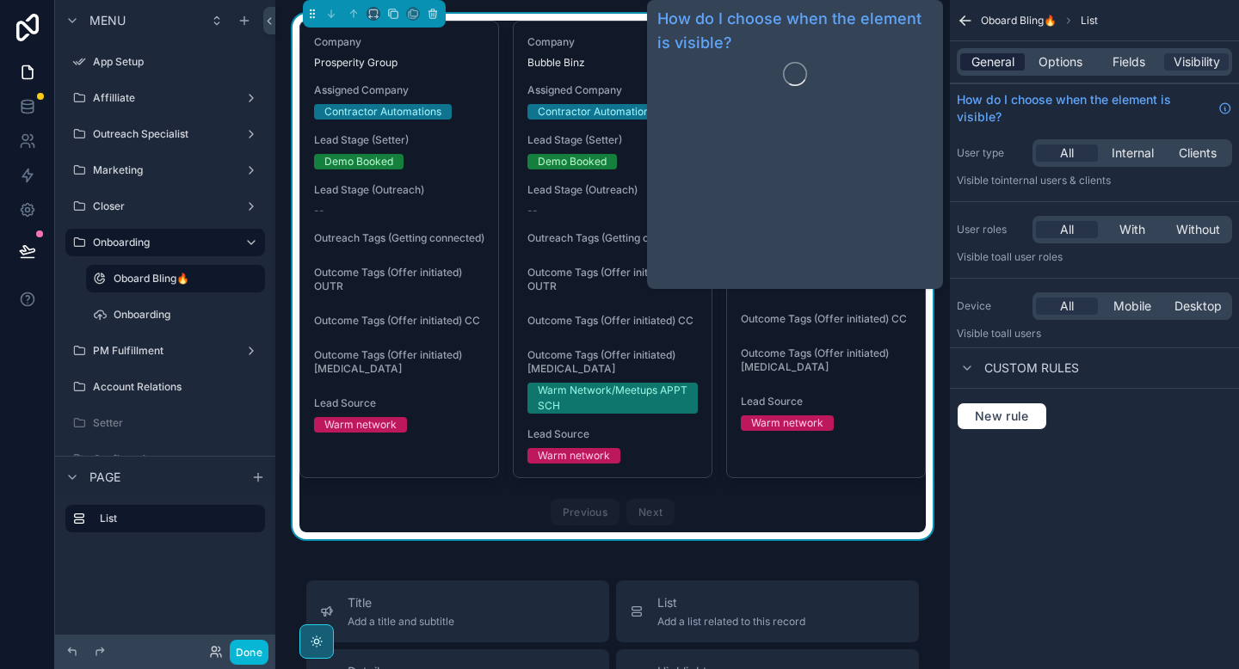
click at [992, 62] on span "General" at bounding box center [992, 61] width 43 height 17
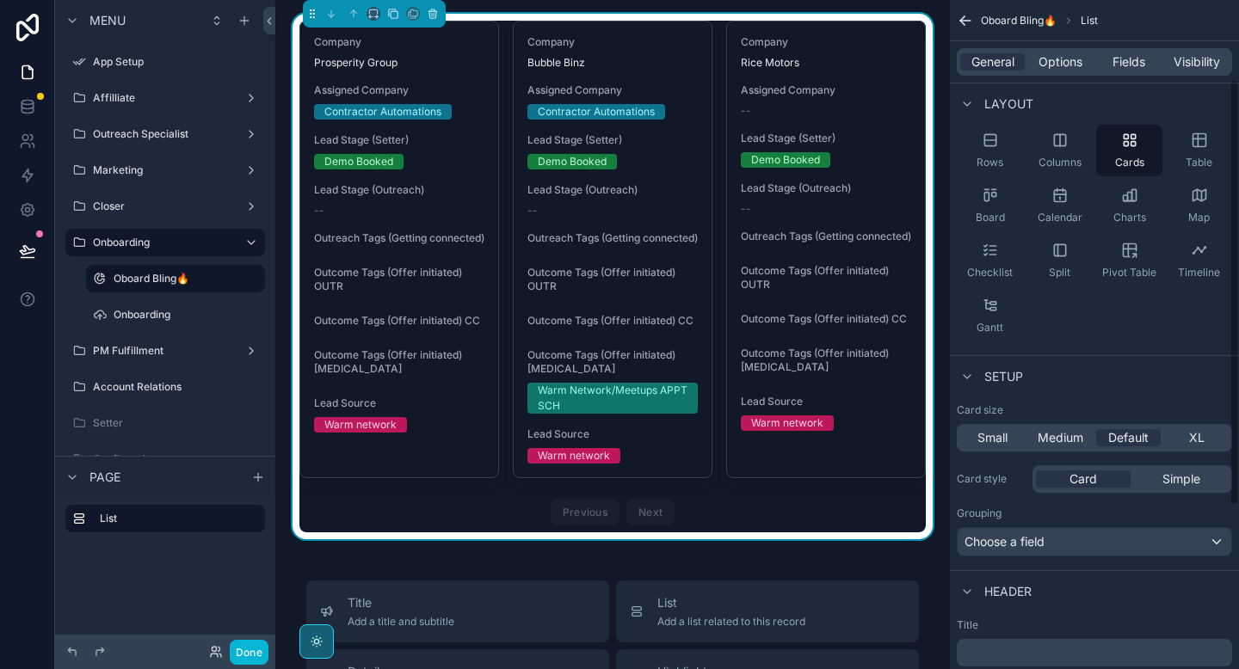
scroll to position [130, 0]
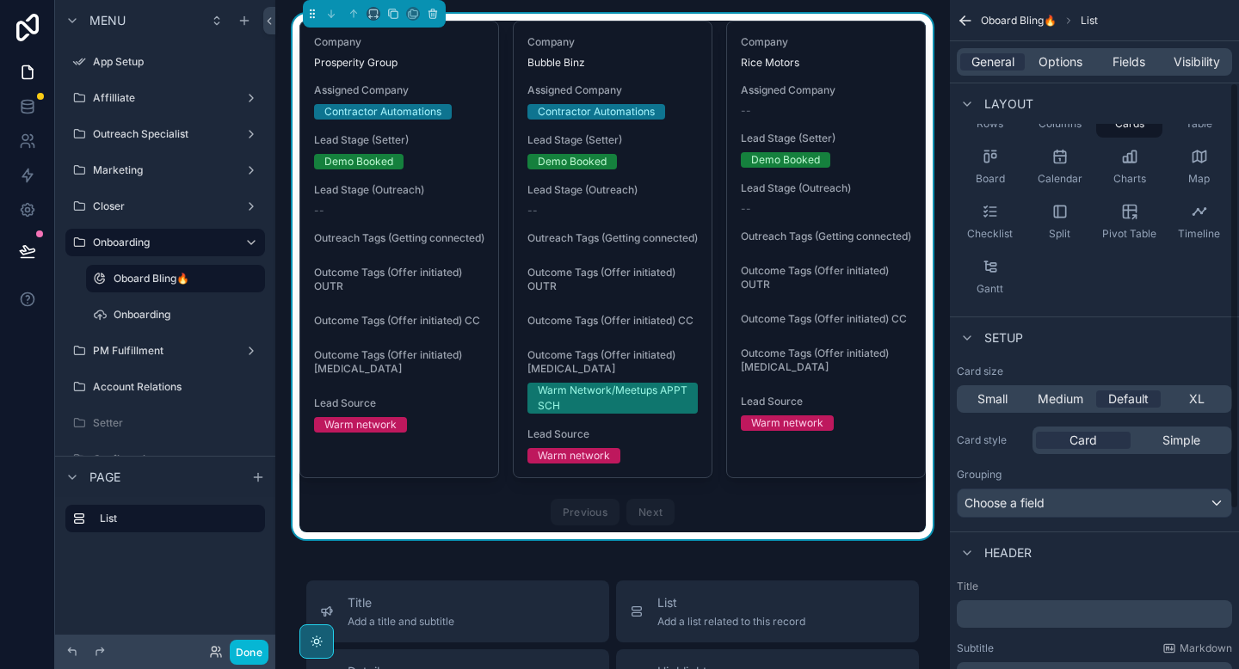
click at [1001, 615] on p "﻿" at bounding box center [1096, 614] width 265 height 17
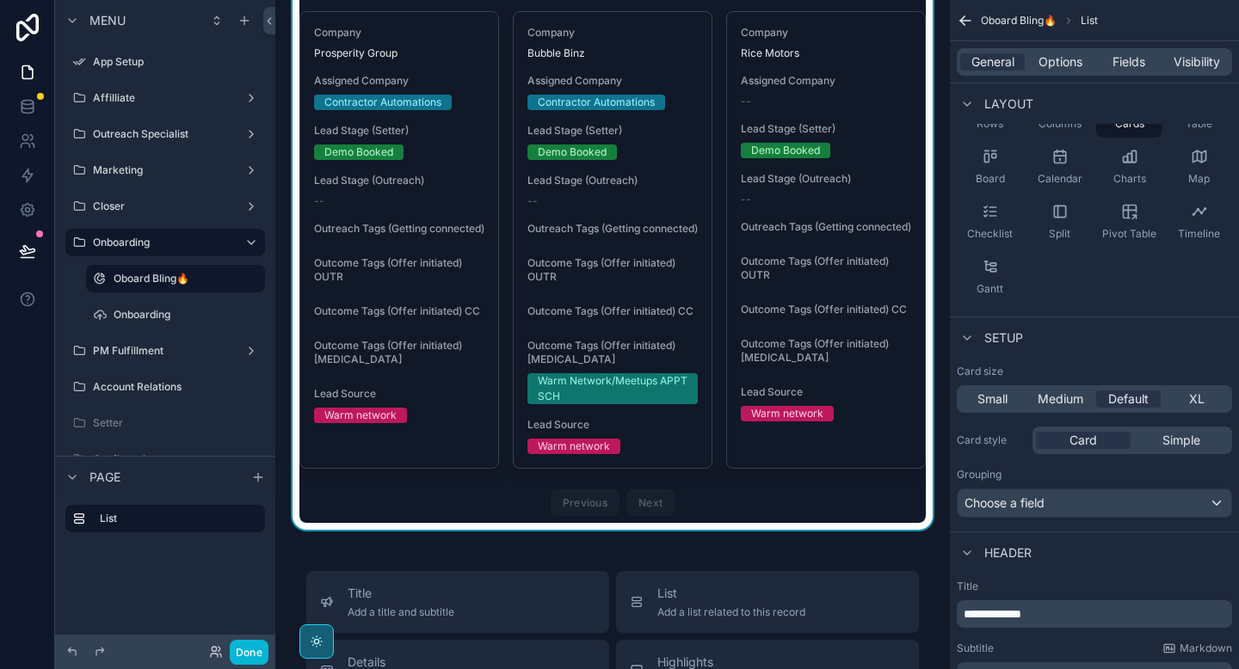
scroll to position [0, 0]
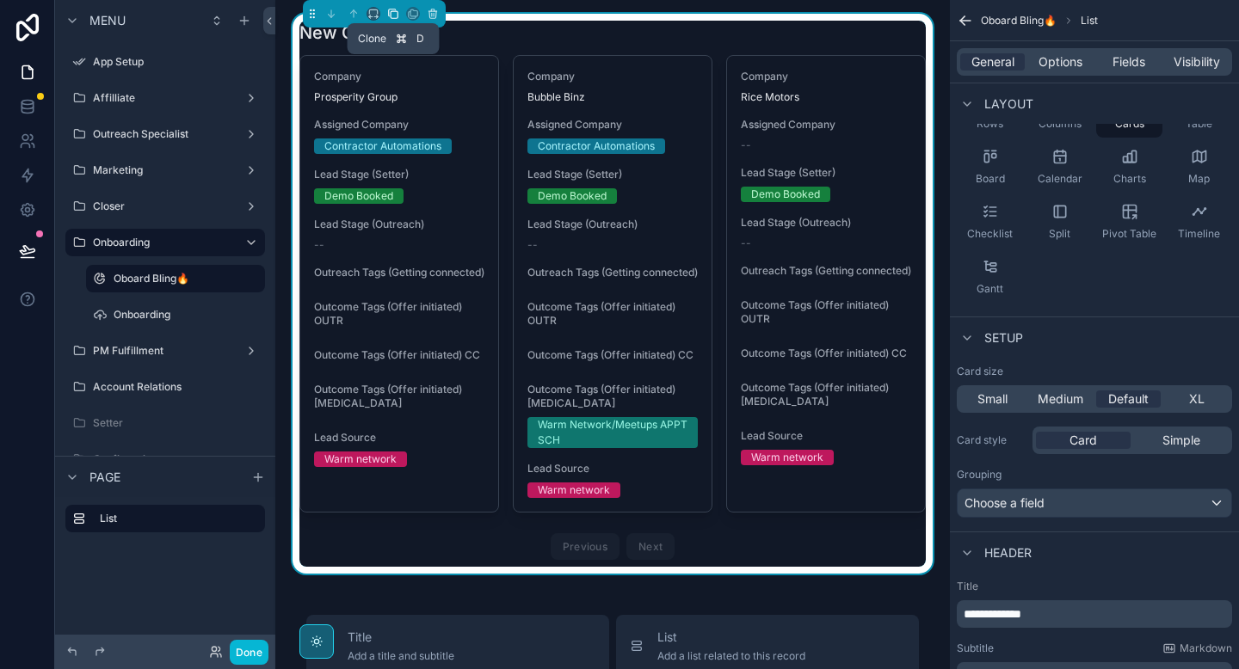
click at [396, 11] on icon "scrollable content" at bounding box center [393, 14] width 12 height 12
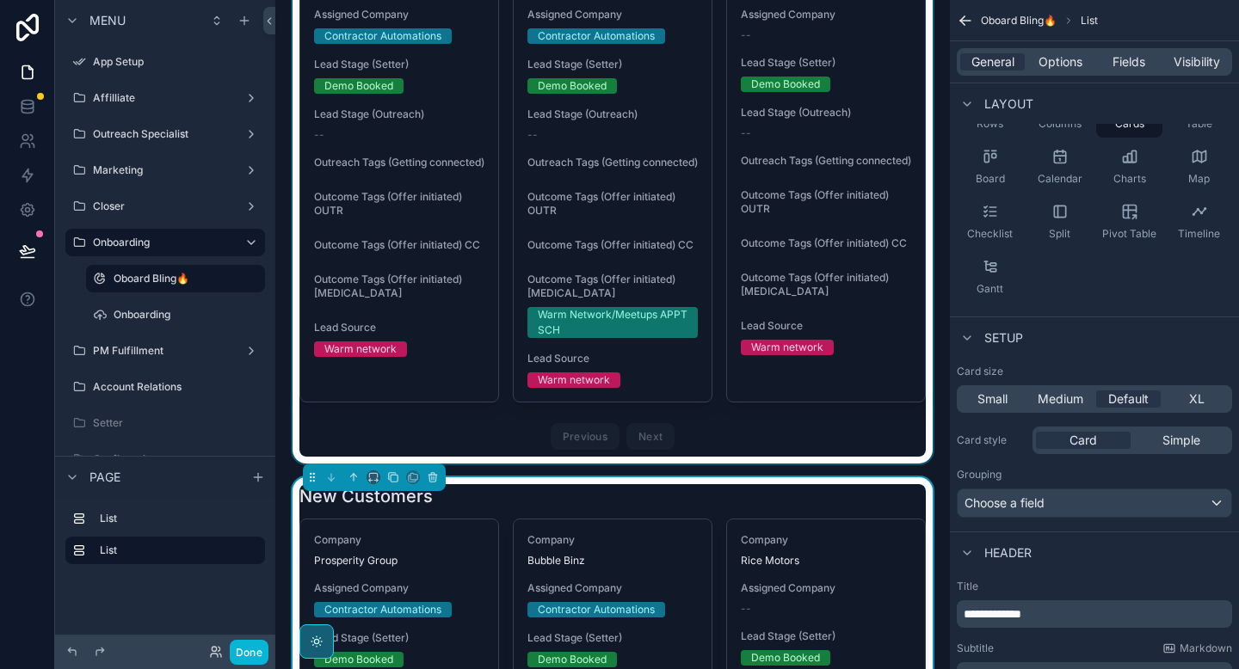
scroll to position [208, 0]
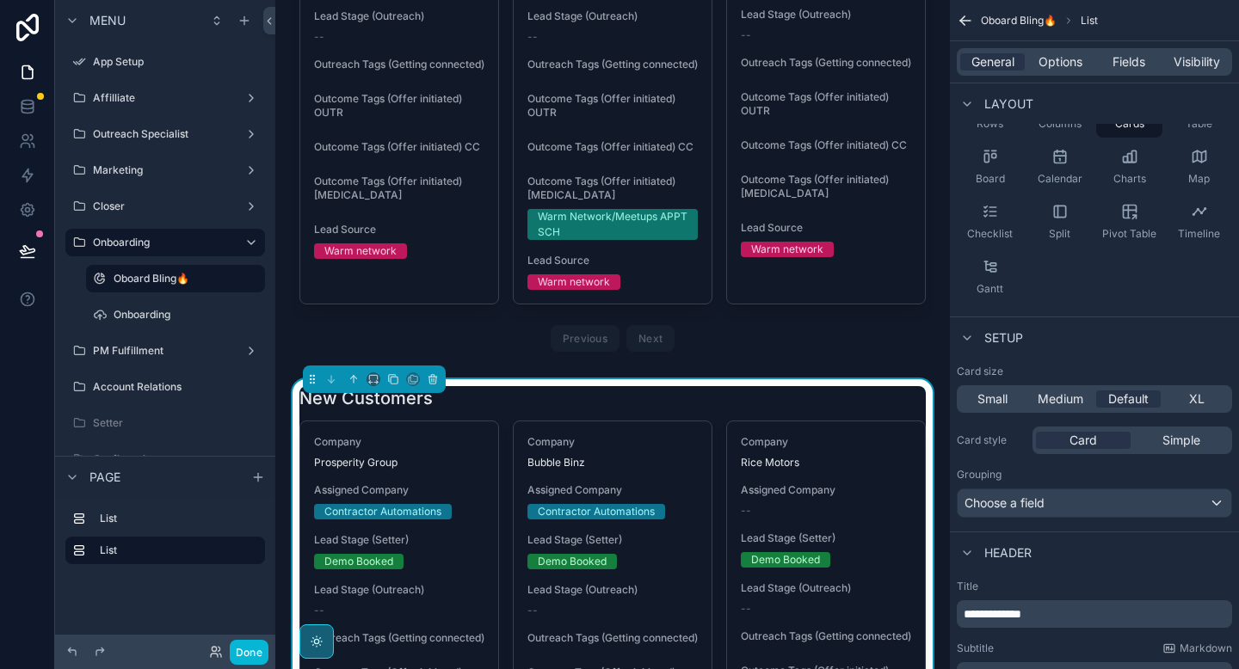
click at [372, 410] on h1 "New Customers" at bounding box center [365, 398] width 133 height 24
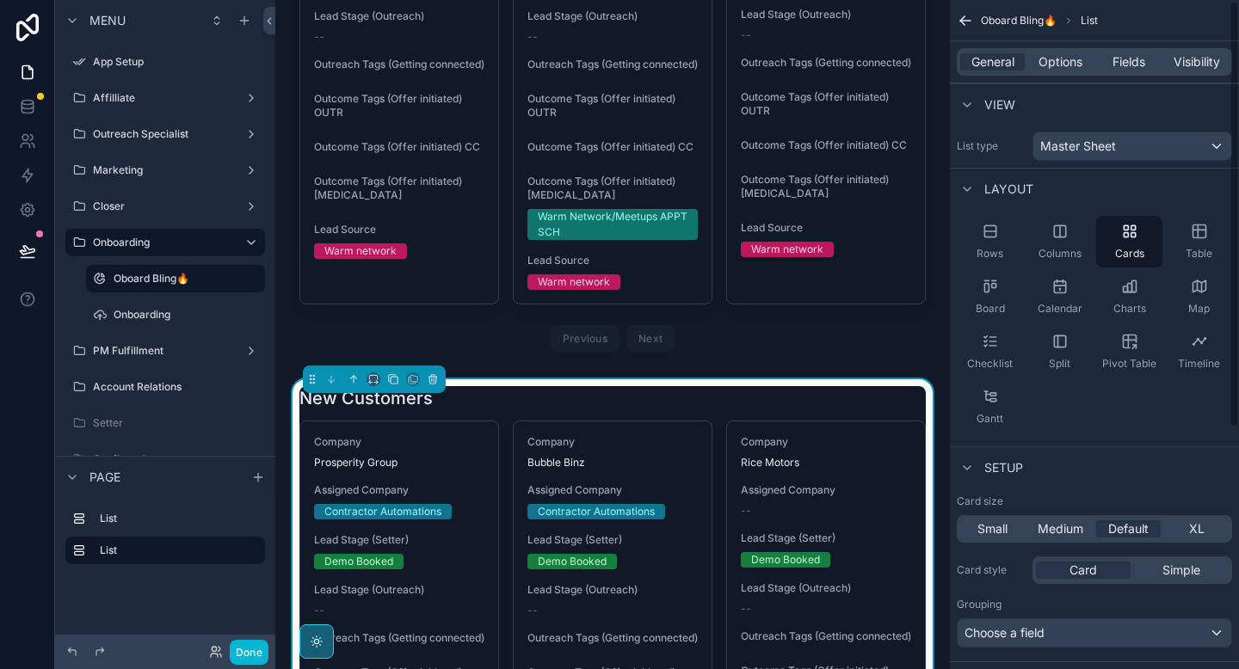
scroll to position [379, 0]
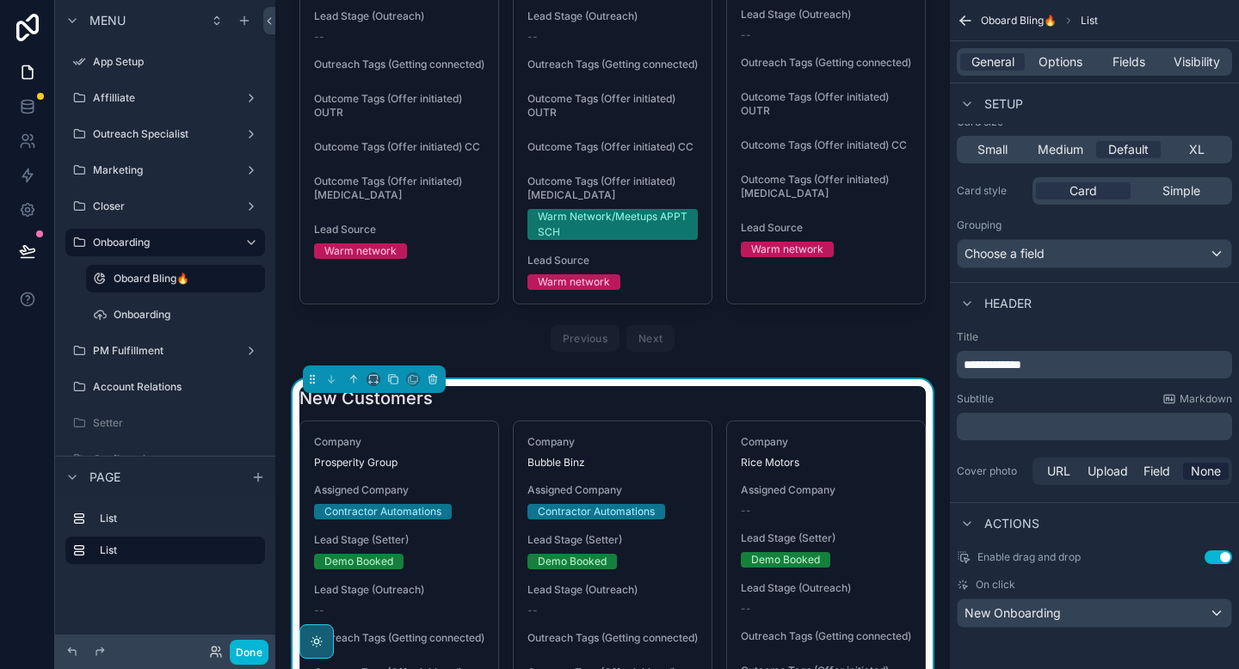
click at [995, 367] on span "**********" at bounding box center [993, 365] width 58 height 12
click at [1033, 404] on div "Subtitle Markdown" at bounding box center [1094, 399] width 275 height 14
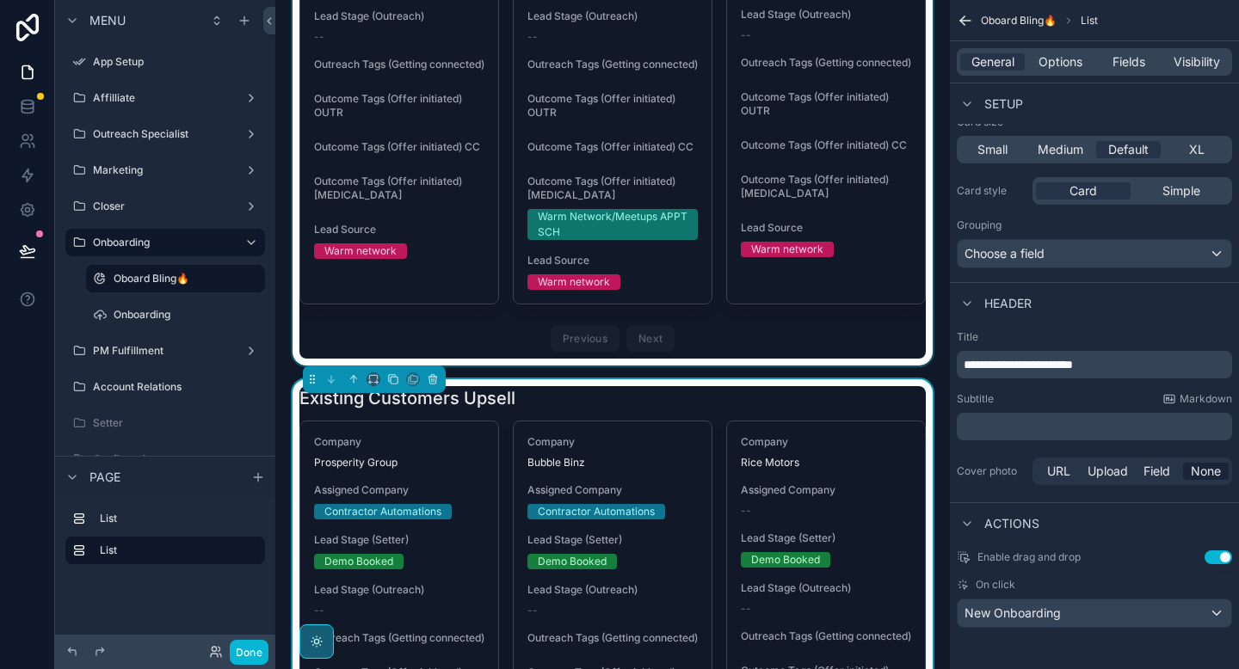
click at [786, 342] on div "scrollable content" at bounding box center [612, 86] width 647 height 560
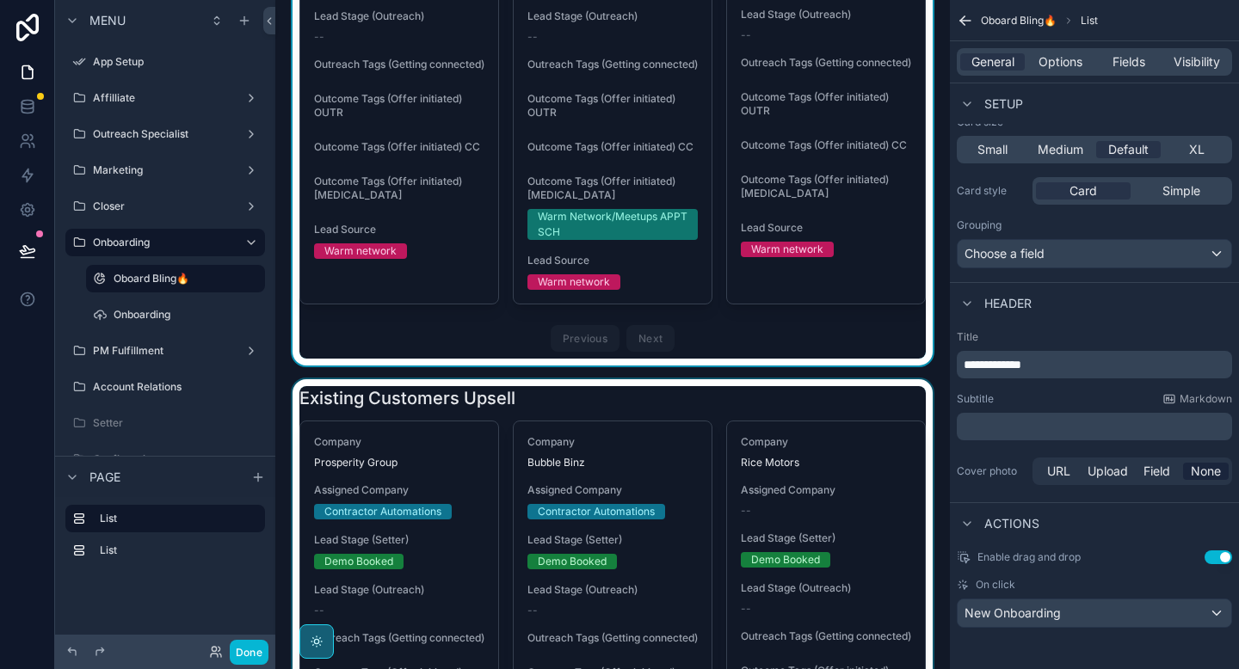
click at [721, 408] on div "scrollable content" at bounding box center [612, 659] width 647 height 560
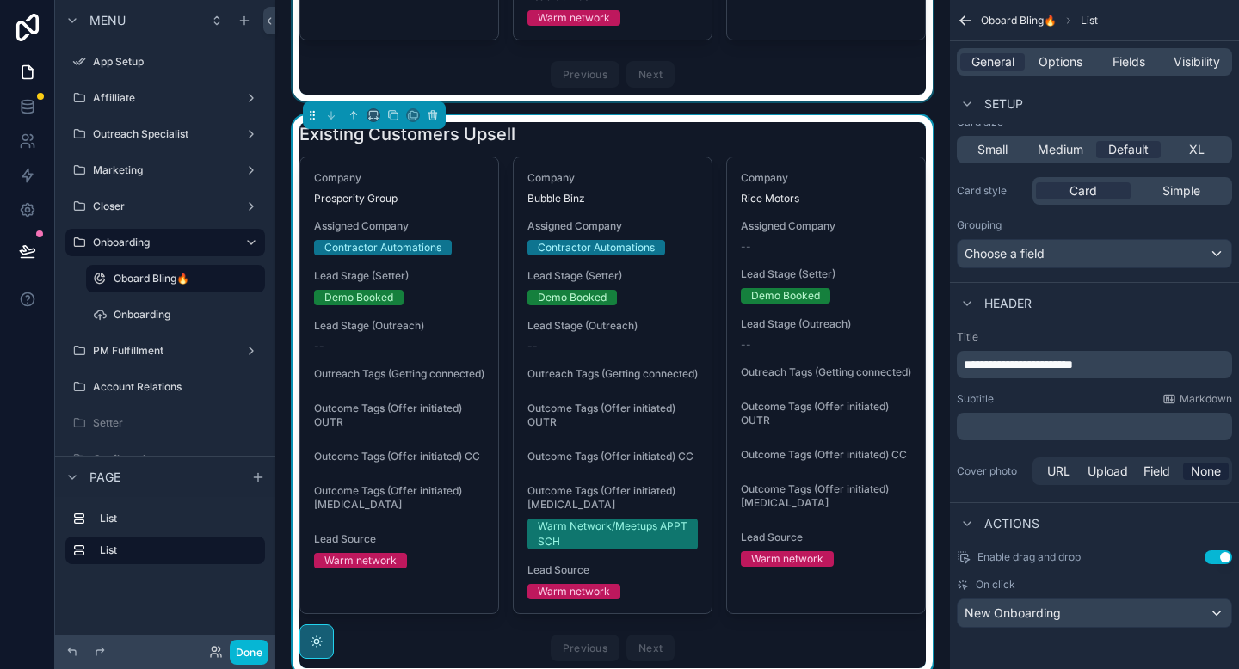
scroll to position [476, 0]
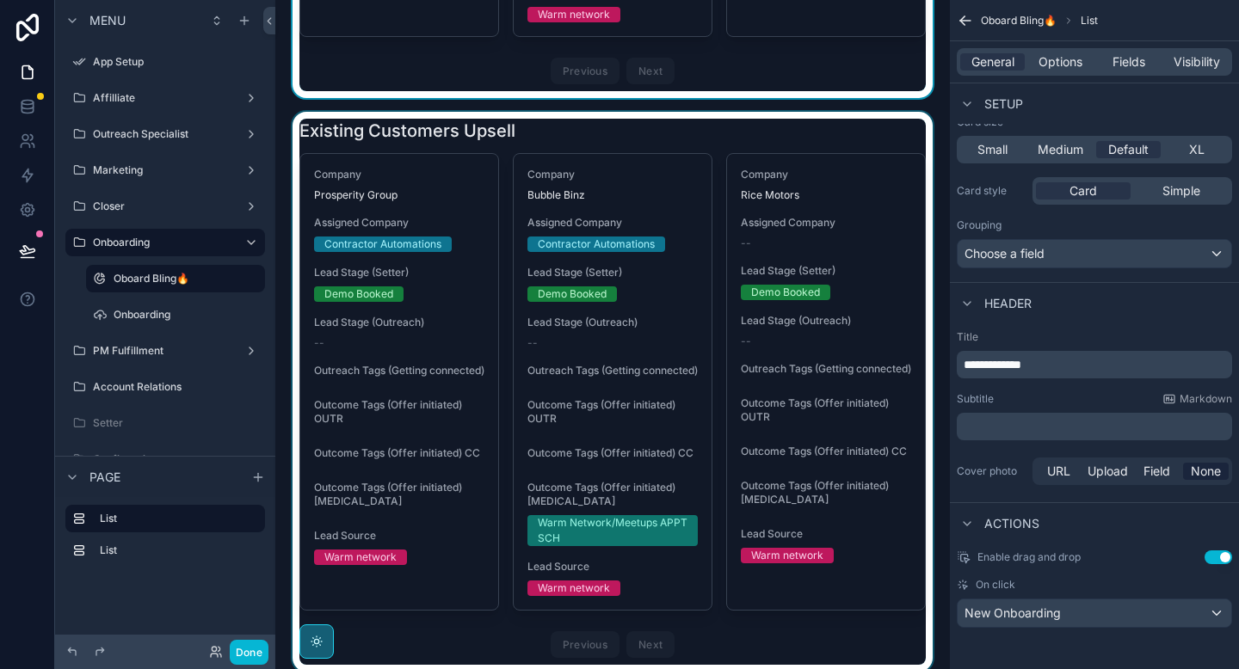
click at [690, 151] on div "scrollable content" at bounding box center [612, 392] width 647 height 560
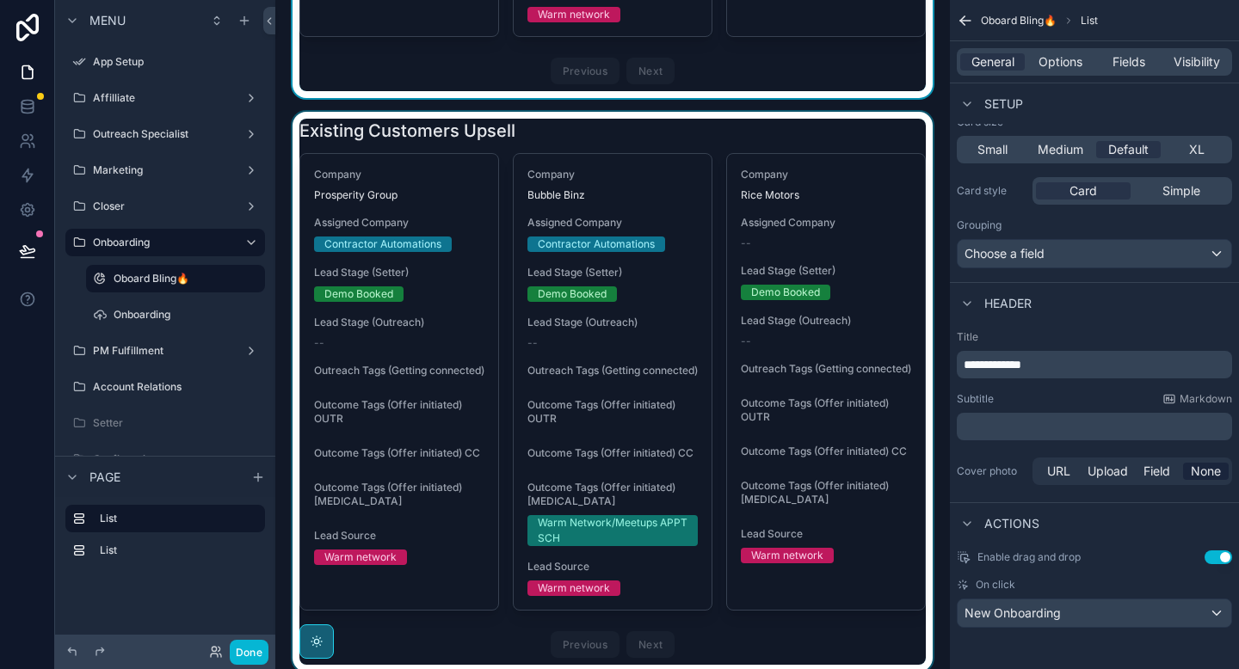
click at [747, 156] on div "scrollable content" at bounding box center [612, 392] width 647 height 560
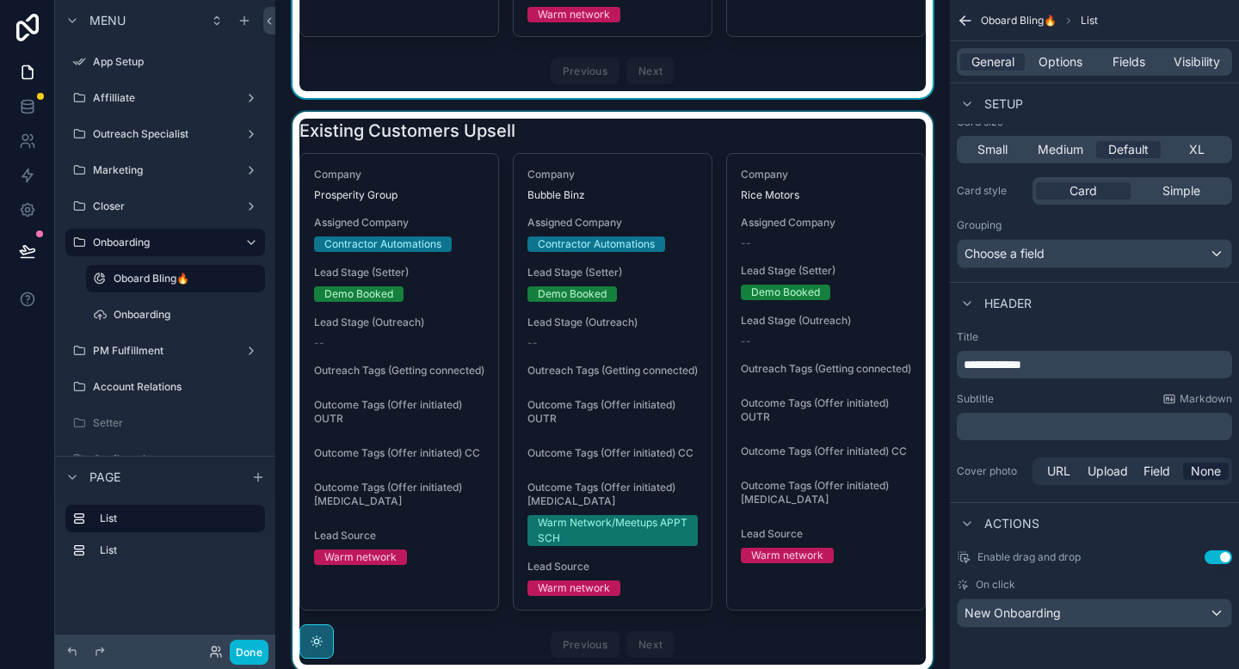
click at [761, 156] on div "scrollable content" at bounding box center [612, 392] width 647 height 560
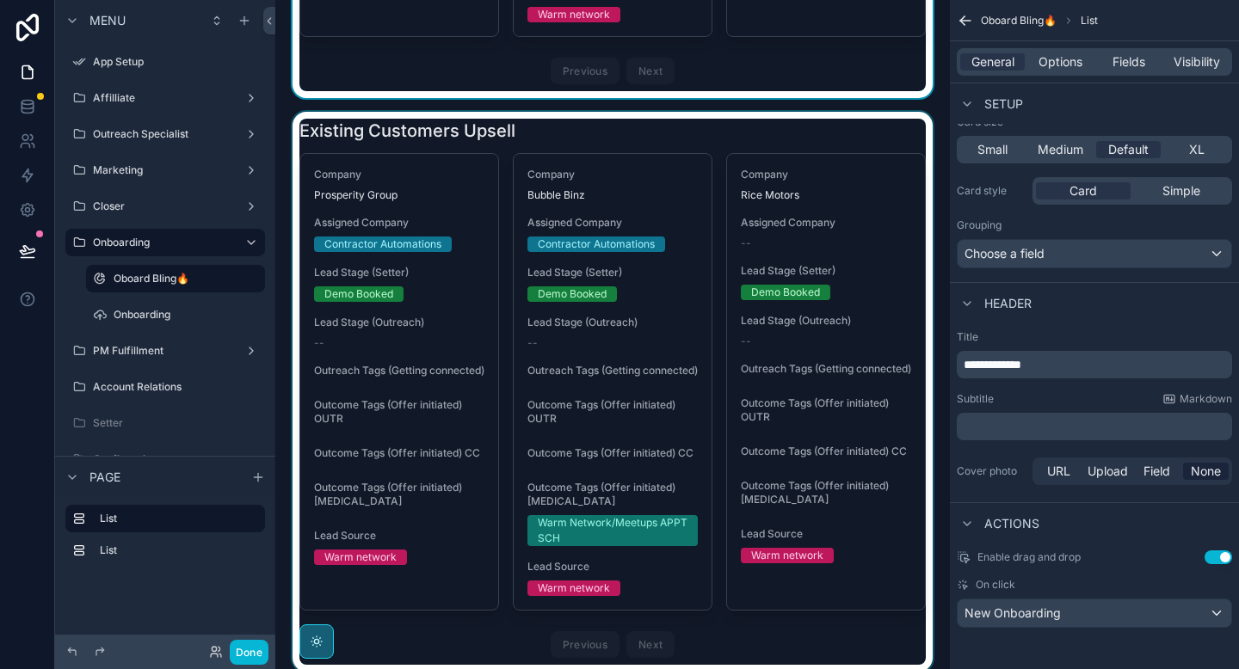
click at [735, 151] on div "scrollable content" at bounding box center [612, 392] width 647 height 560
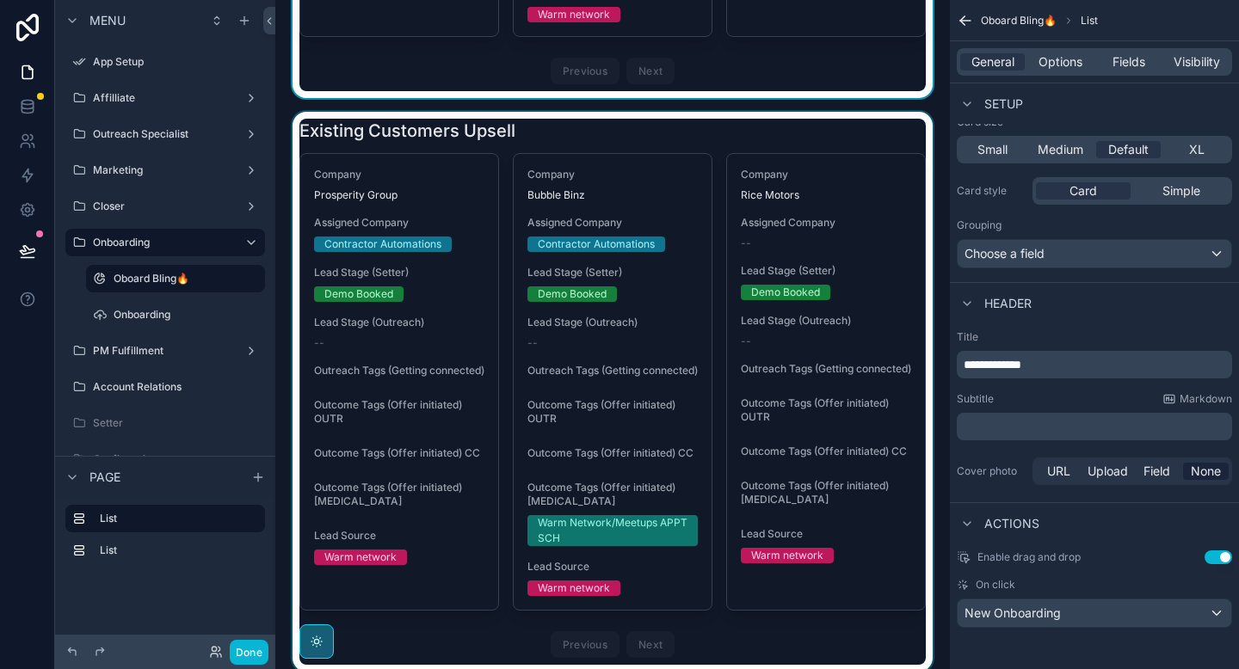
click at [729, 151] on div "scrollable content" at bounding box center [612, 392] width 647 height 560
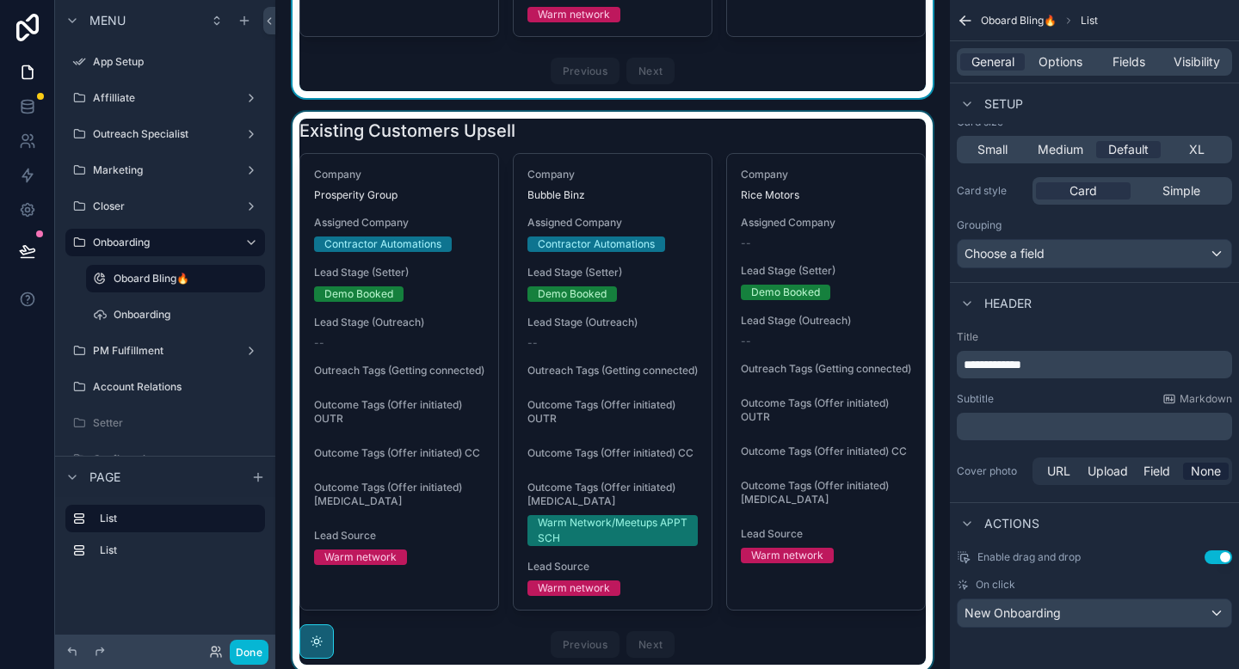
click at [722, 144] on div "scrollable content" at bounding box center [612, 392] width 647 height 560
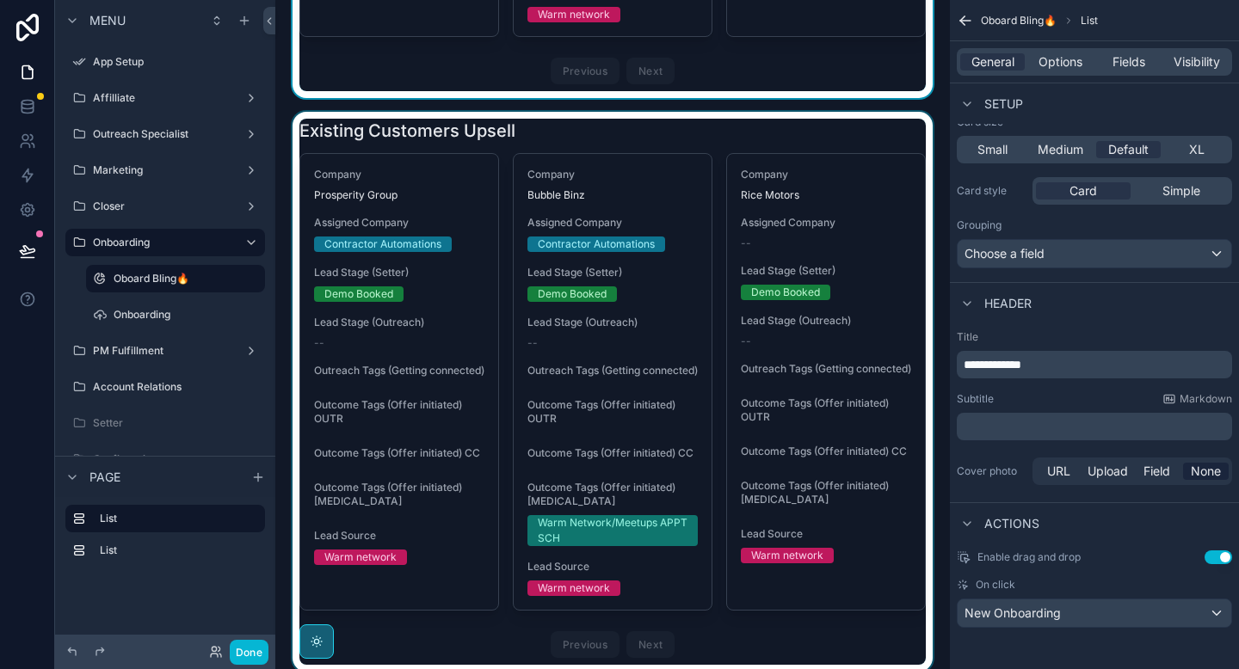
click at [700, 160] on div "scrollable content" at bounding box center [612, 392] width 647 height 560
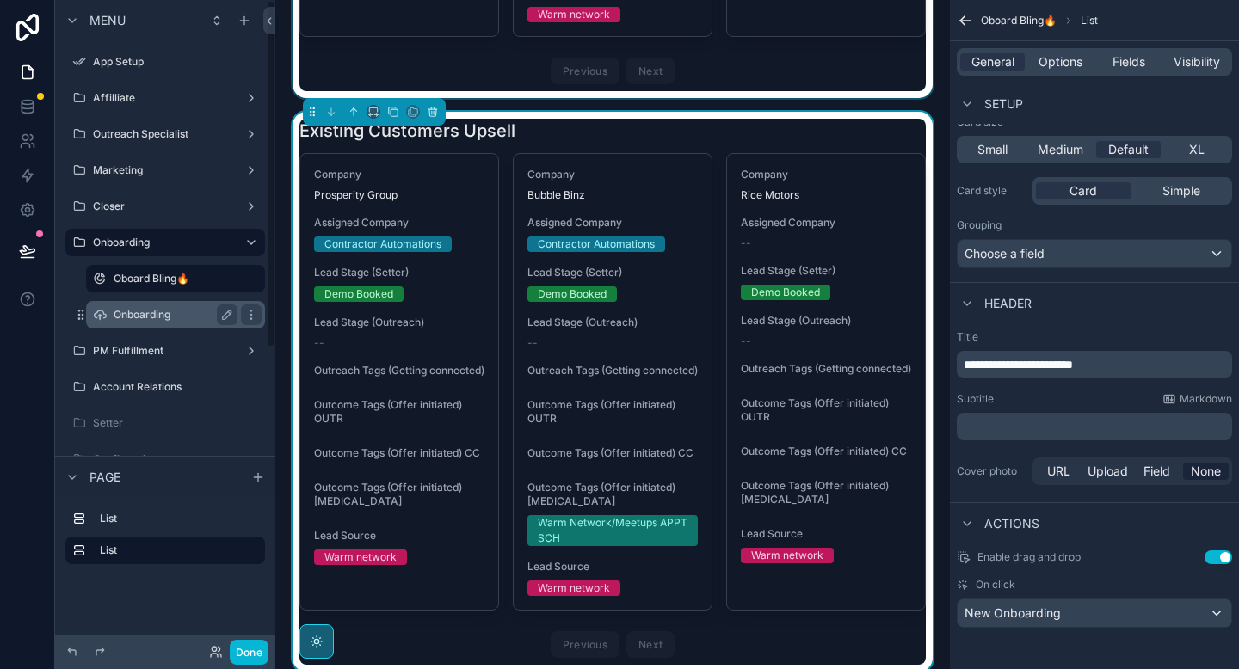
click at [144, 319] on label "Onboarding" at bounding box center [172, 315] width 117 height 14
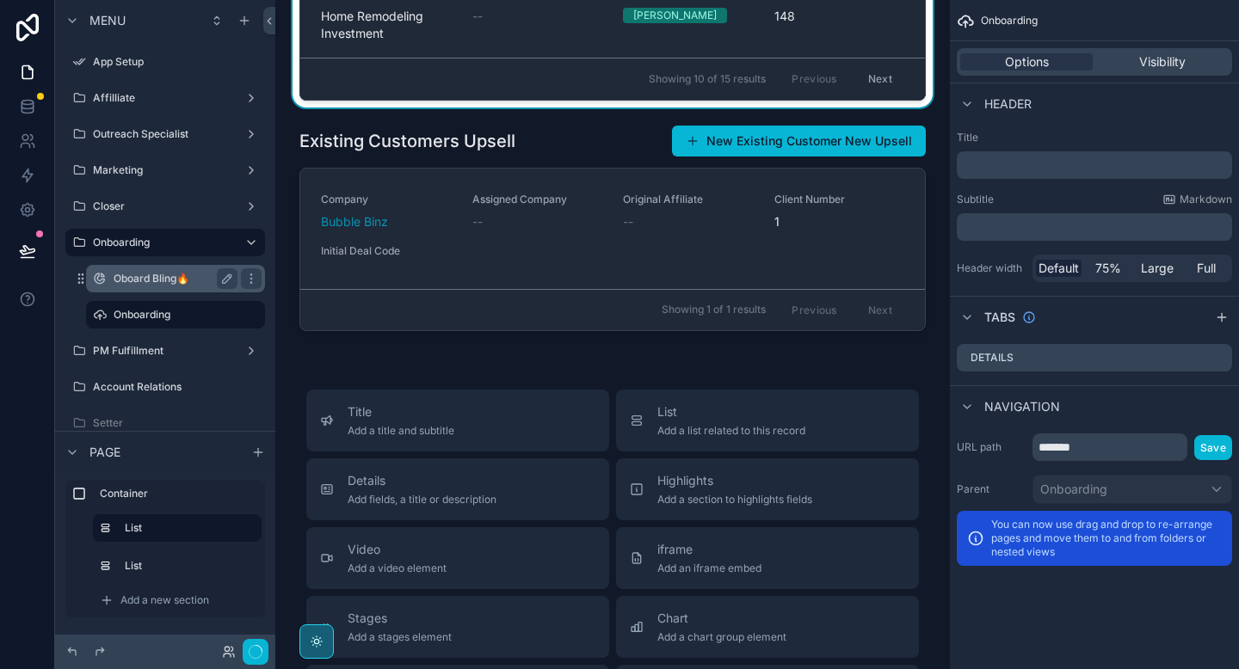
click at [153, 280] on label "Oboard Bling🔥" at bounding box center [172, 279] width 117 height 14
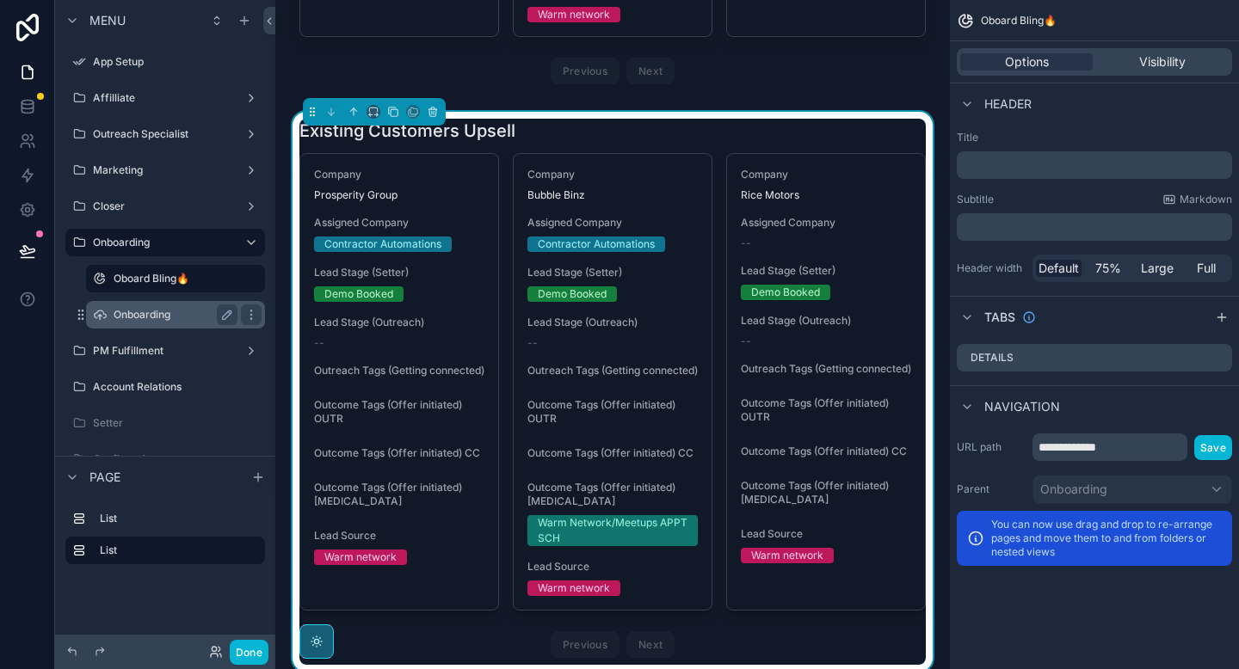
click at [159, 318] on label "Onboarding" at bounding box center [172, 315] width 117 height 14
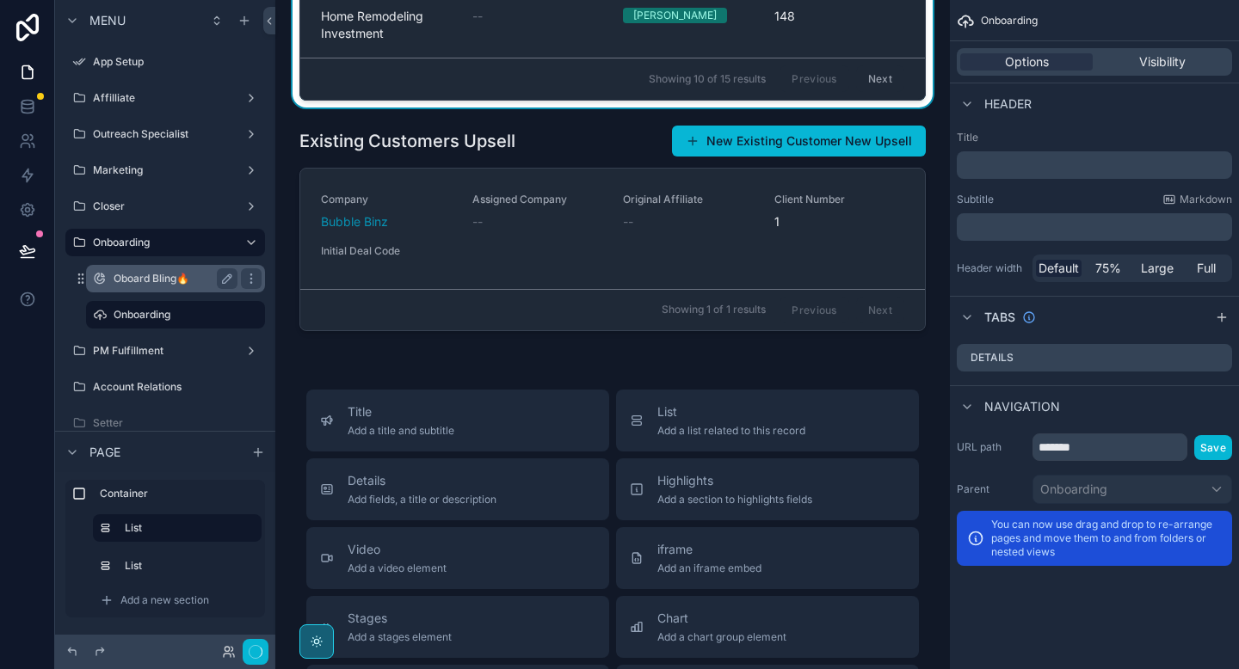
click at [159, 280] on label "Oboard Bling🔥" at bounding box center [172, 279] width 117 height 14
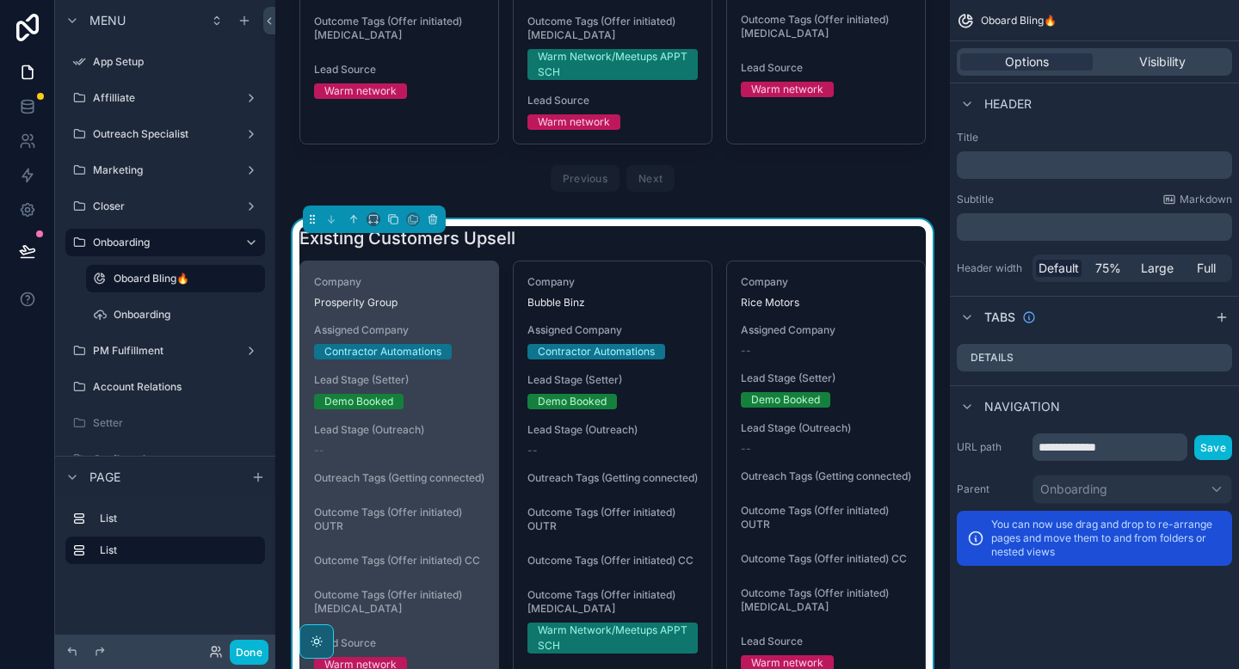
scroll to position [367, 0]
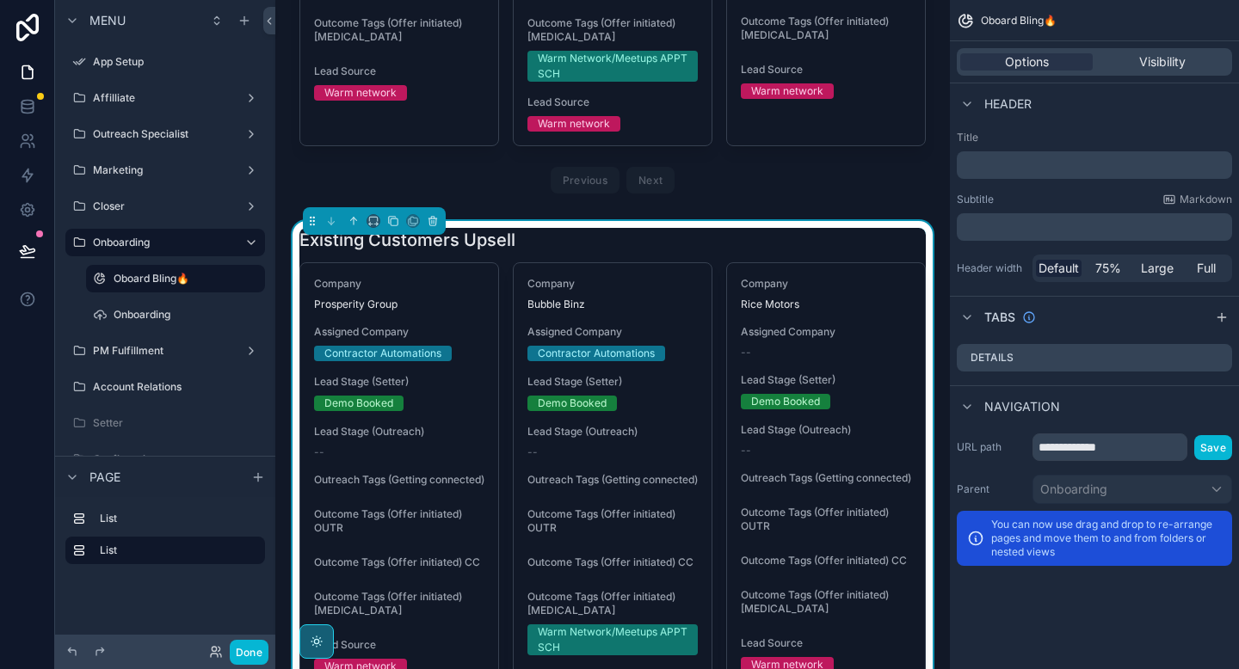
click at [826, 268] on div "Existing Customers Upsell Company Prosperity Group Assigned Company Contractor …" at bounding box center [612, 501] width 626 height 546
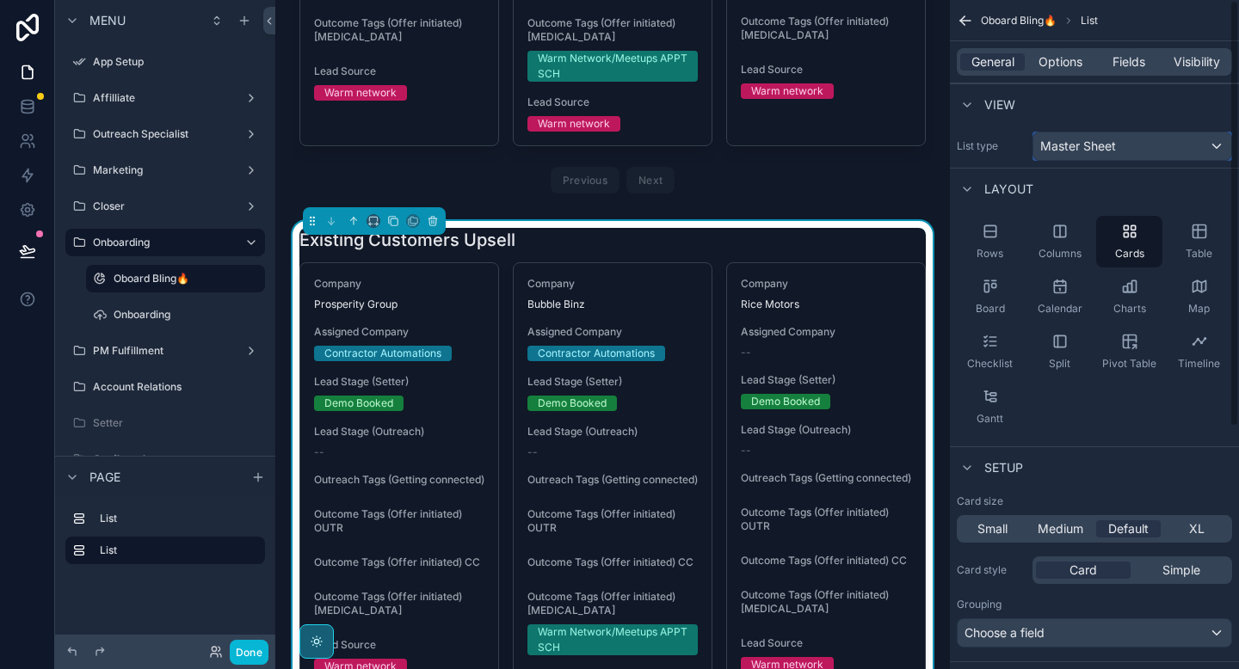
click at [1057, 147] on span "Master Sheet" at bounding box center [1078, 146] width 76 height 17
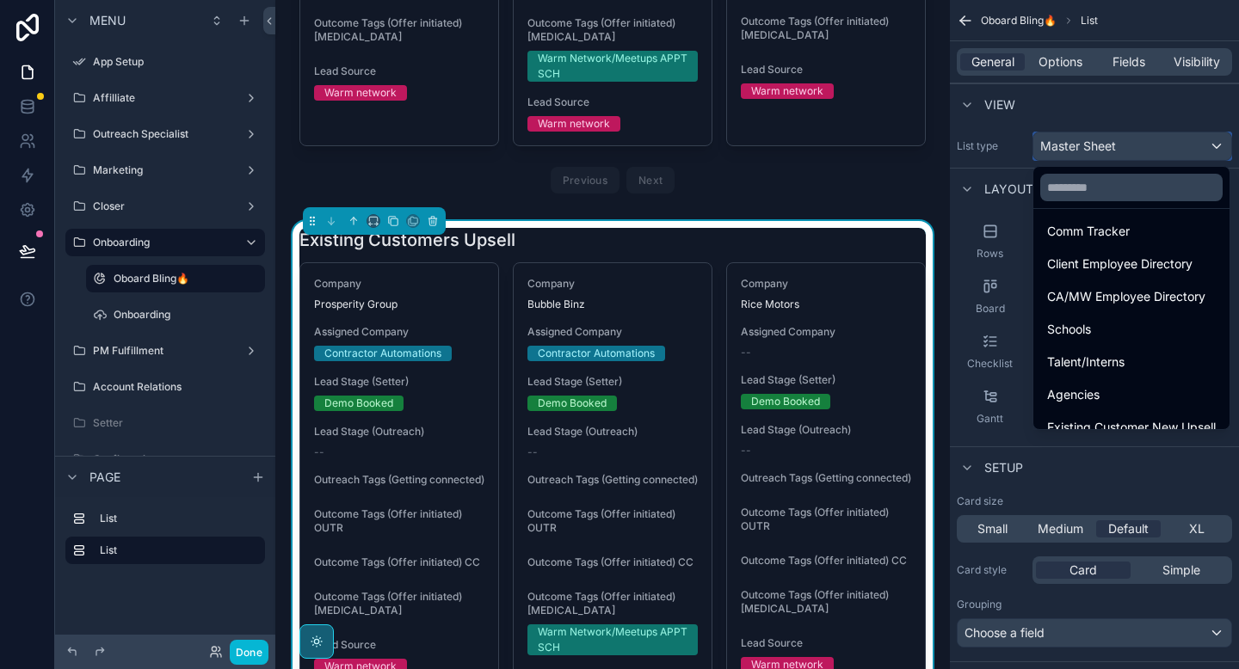
scroll to position [533, 0]
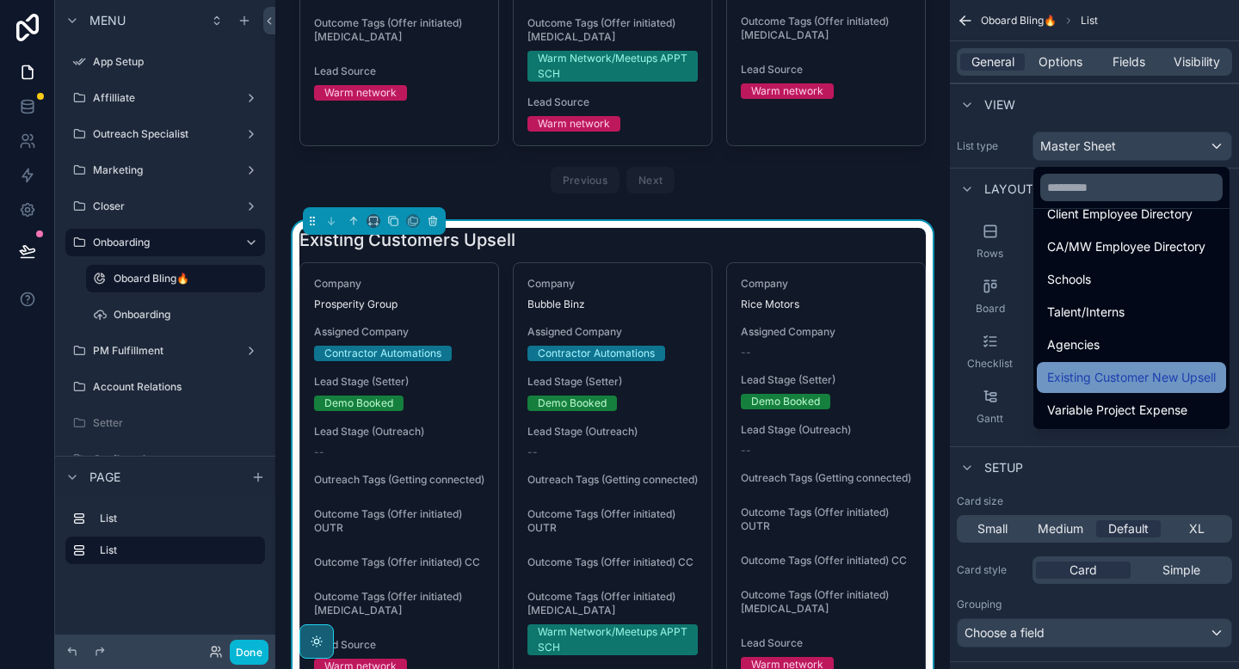
click at [1083, 379] on span "Existing Customer New Upsell" at bounding box center [1131, 377] width 169 height 21
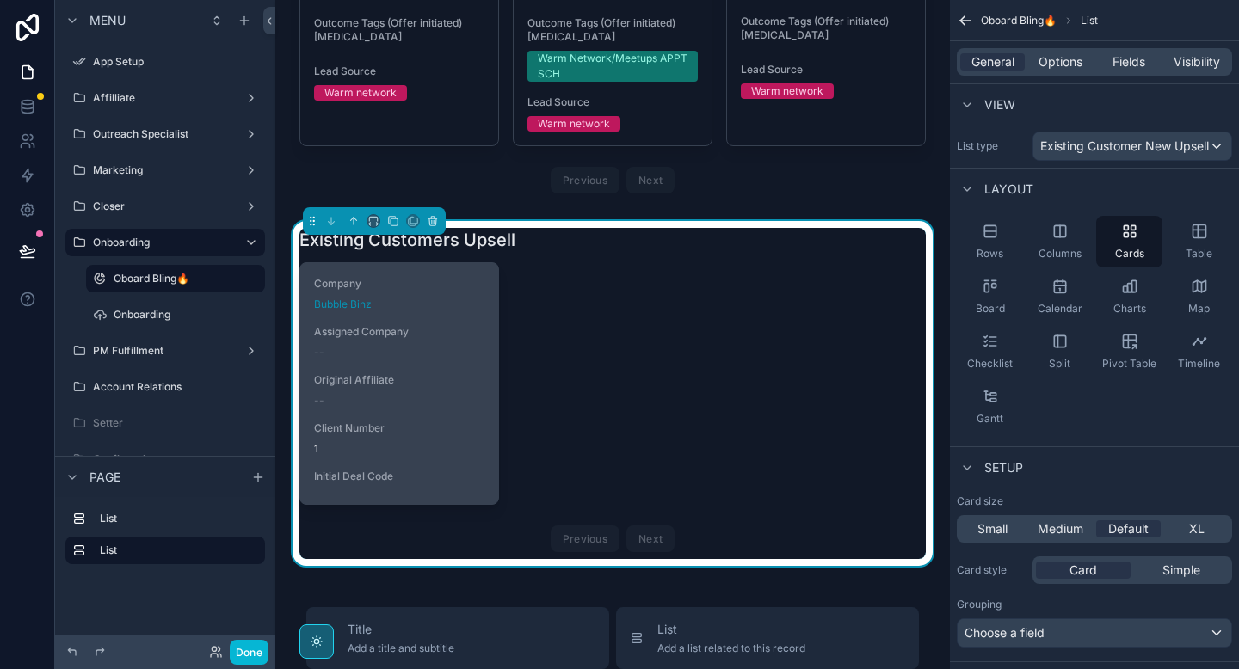
click at [442, 387] on span "Original Affiliate" at bounding box center [399, 380] width 170 height 14
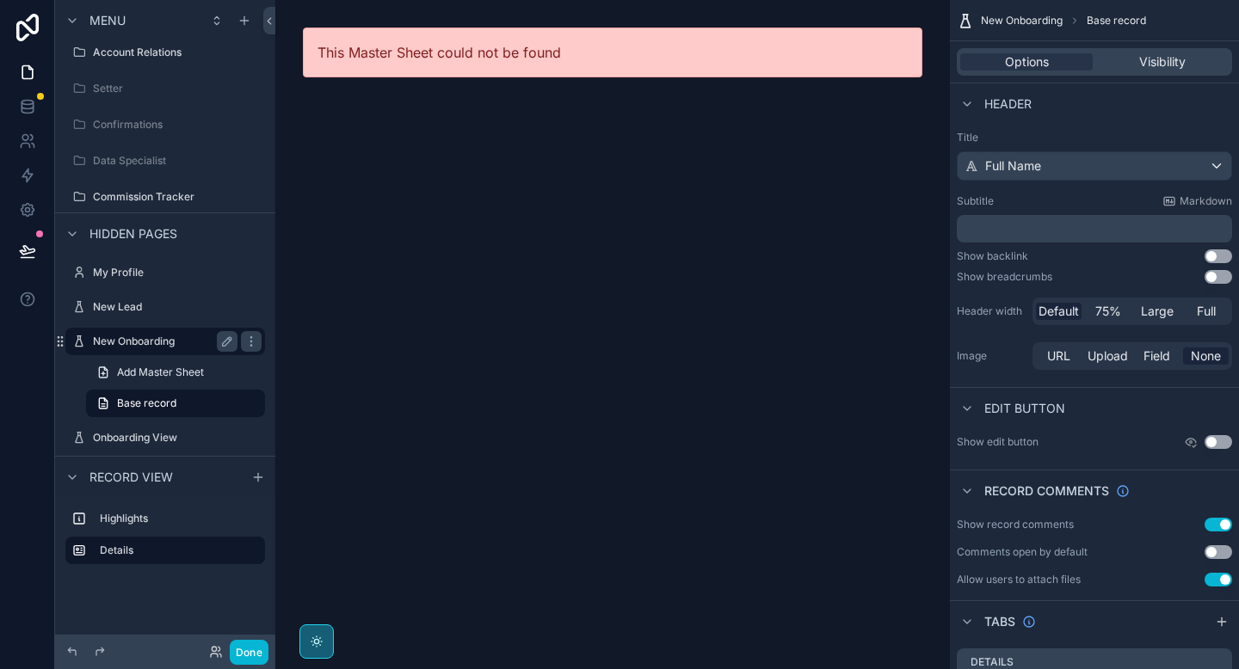
click at [165, 347] on label "New Onboarding" at bounding box center [162, 342] width 138 height 14
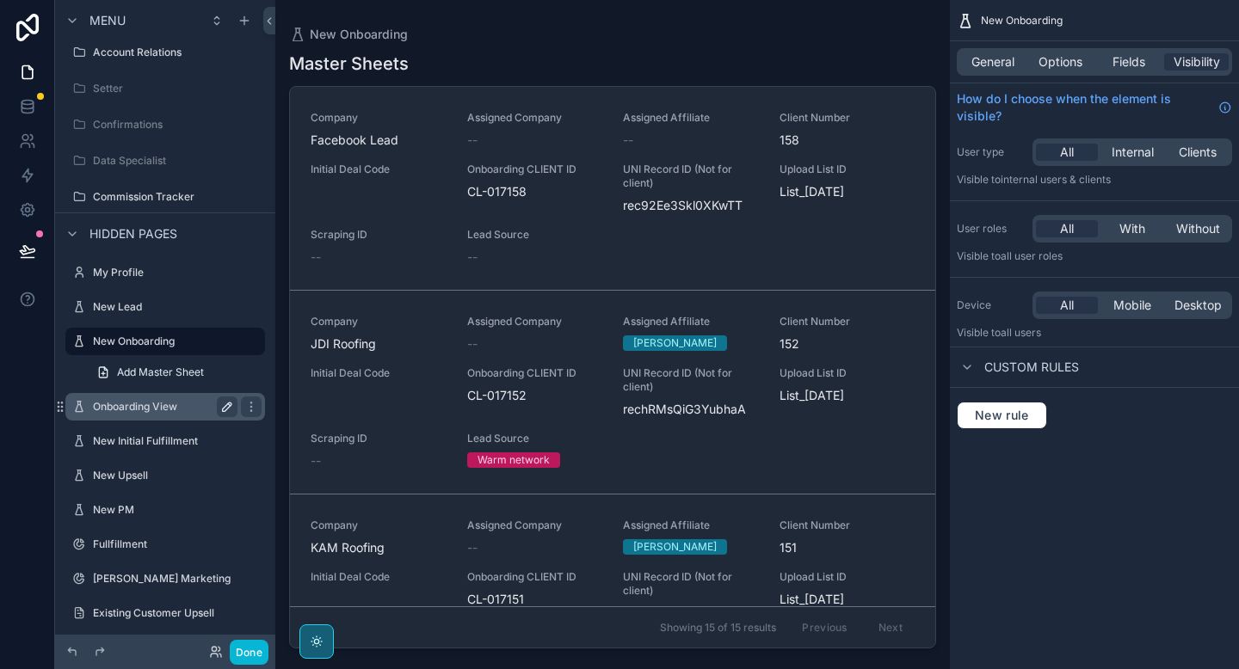
click at [170, 408] on label "Onboarding View" at bounding box center [162, 407] width 138 height 14
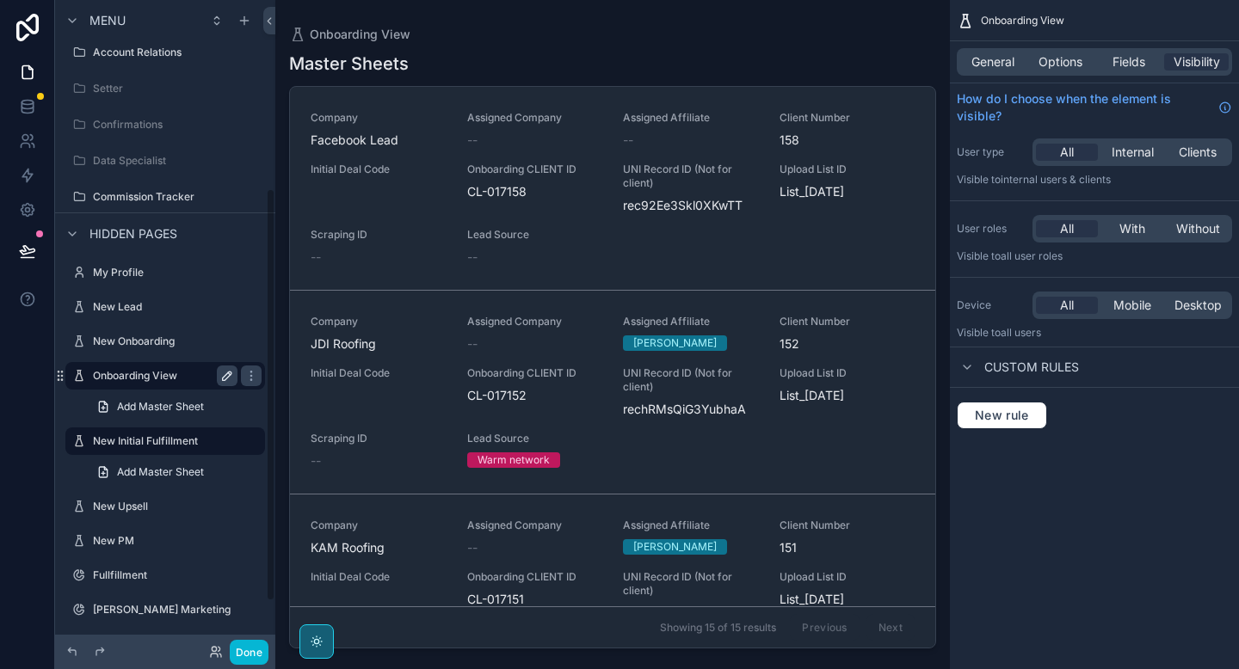
scroll to position [297, 0]
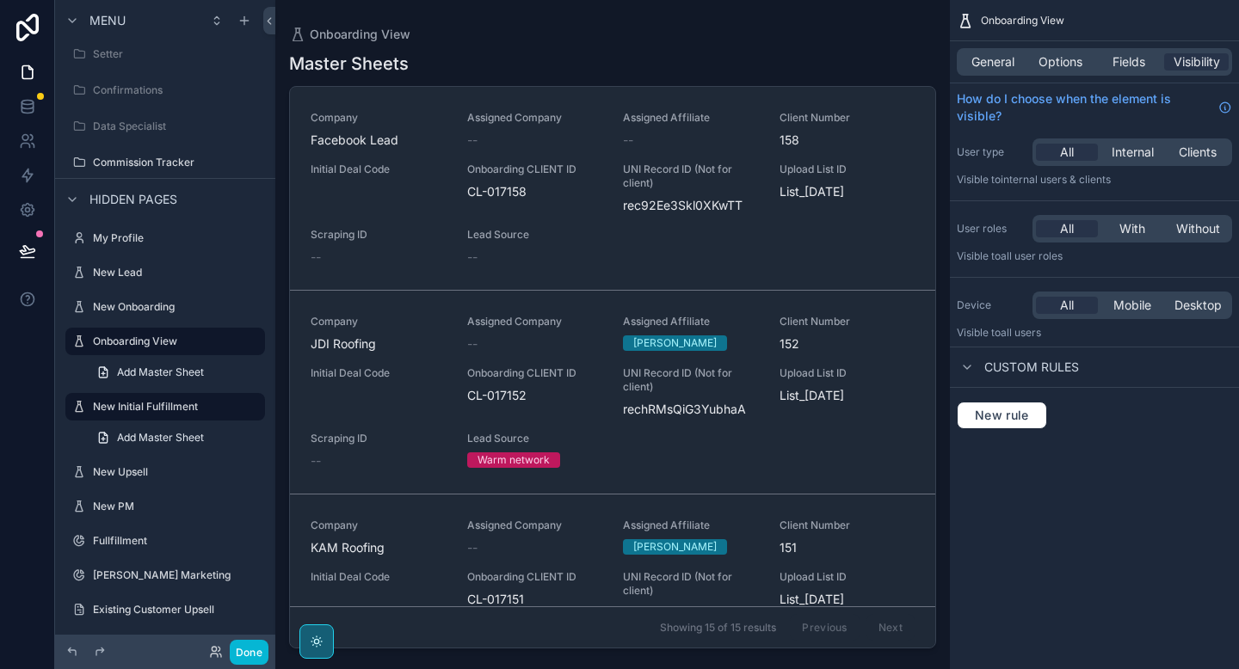
click at [0, 0] on icon "scrollable content" at bounding box center [0, 0] width 0 height 0
click at [197, 342] on input "**********" at bounding box center [151, 341] width 117 height 21
type input "**********"
click at [244, 342] on icon "scrollable content" at bounding box center [251, 342] width 14 height 14
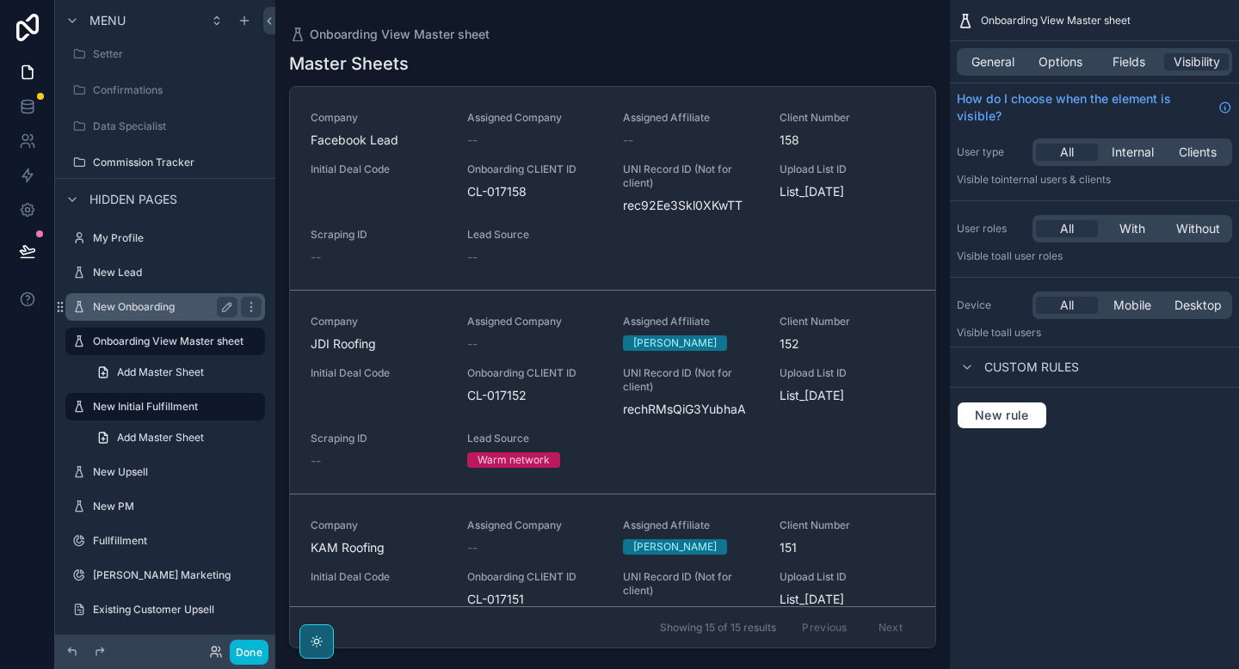
click at [199, 314] on div "New Onboarding" at bounding box center [165, 307] width 145 height 21
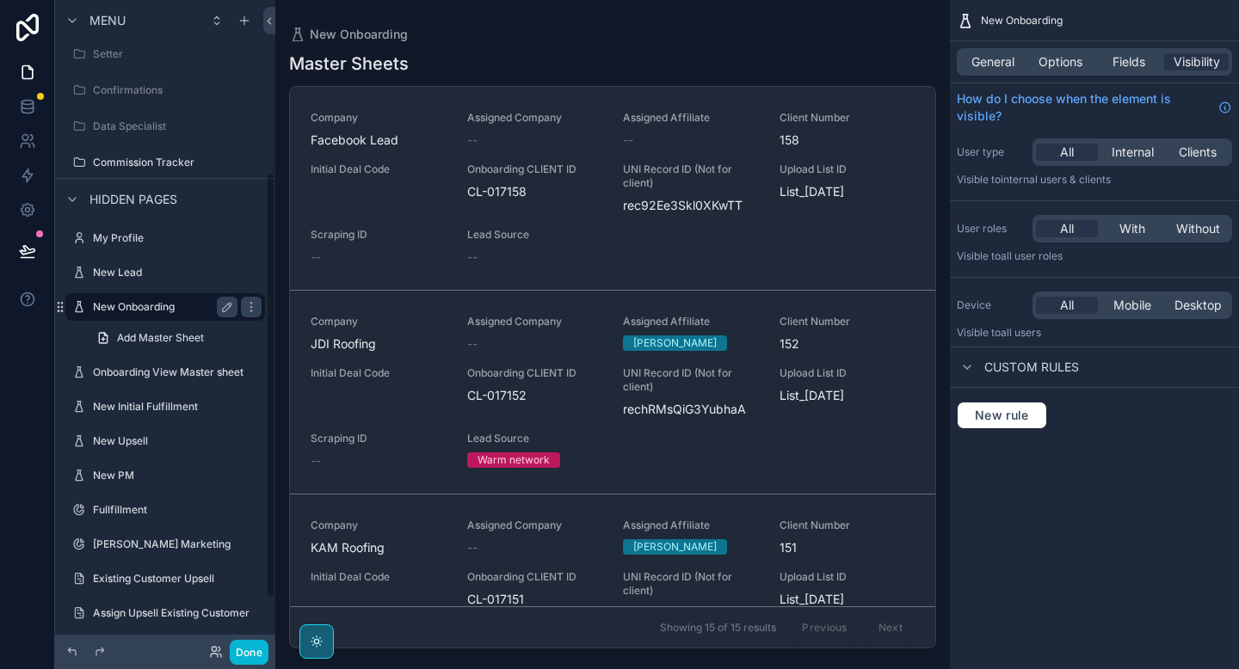
scroll to position [262, 0]
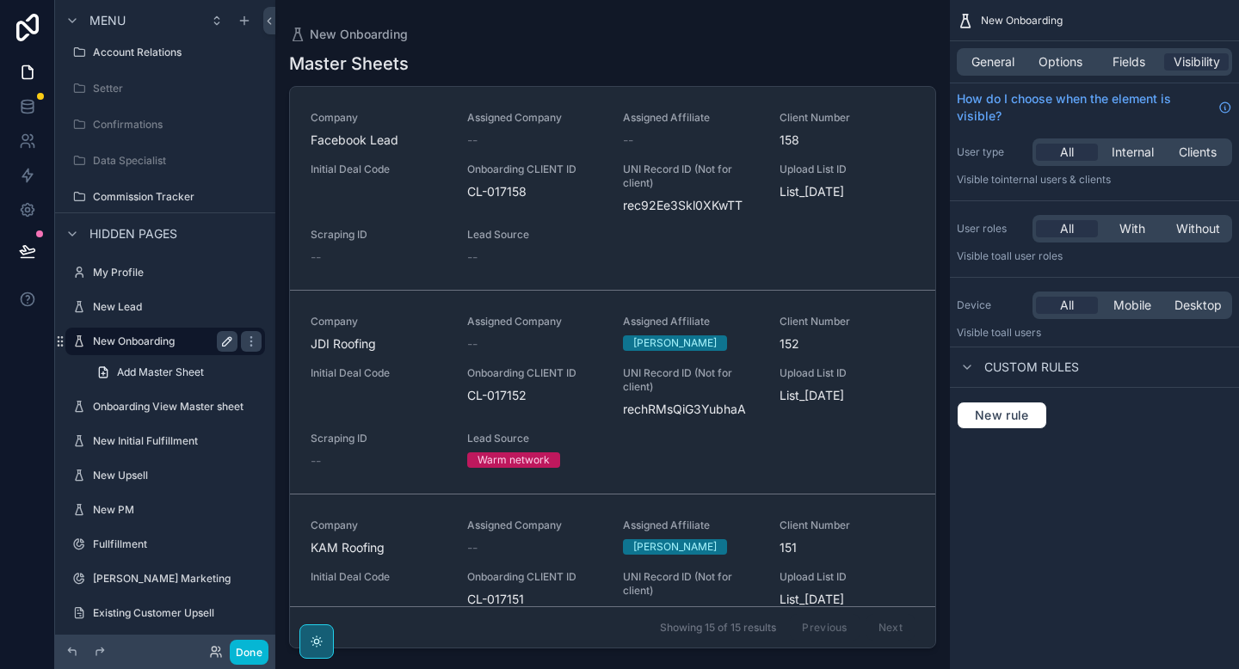
click at [226, 343] on icon "scrollable content" at bounding box center [227, 341] width 9 height 9
click at [198, 338] on input "**********" at bounding box center [151, 341] width 117 height 21
type input "**********"
click at [244, 338] on icon "scrollable content" at bounding box center [251, 342] width 14 height 14
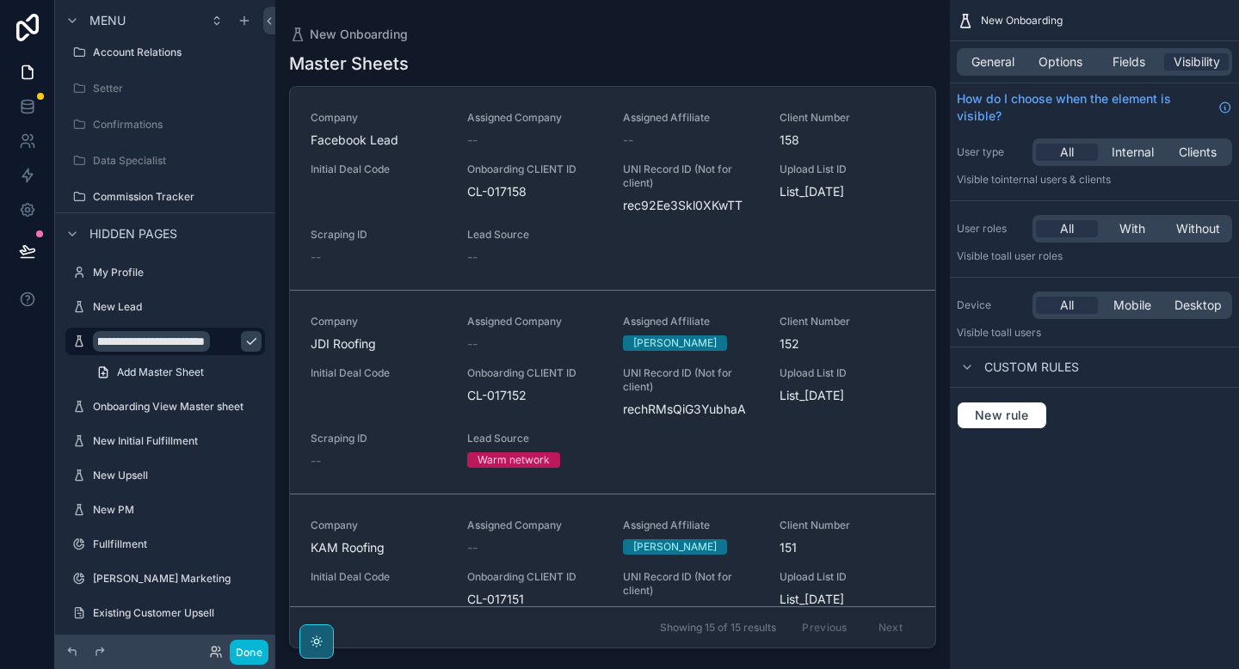
scroll to position [0, 0]
click at [253, 341] on icon "scrollable content" at bounding box center [251, 342] width 14 height 14
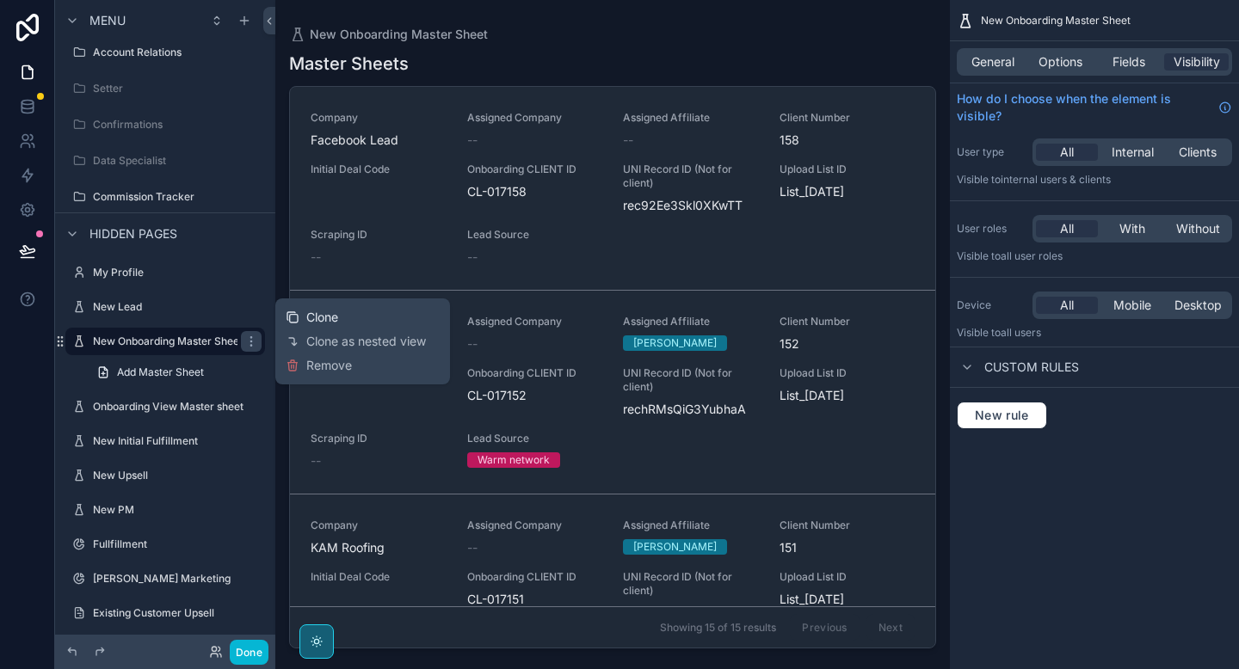
click at [308, 319] on span "Clone" at bounding box center [322, 317] width 32 height 17
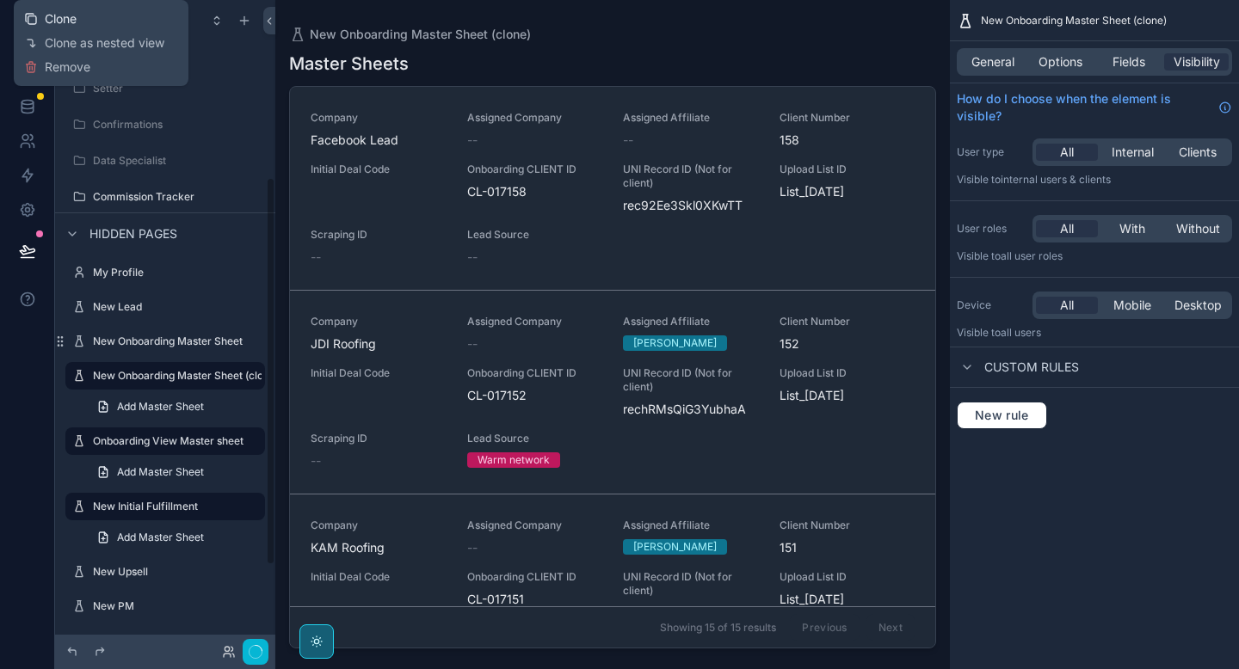
scroll to position [297, 0]
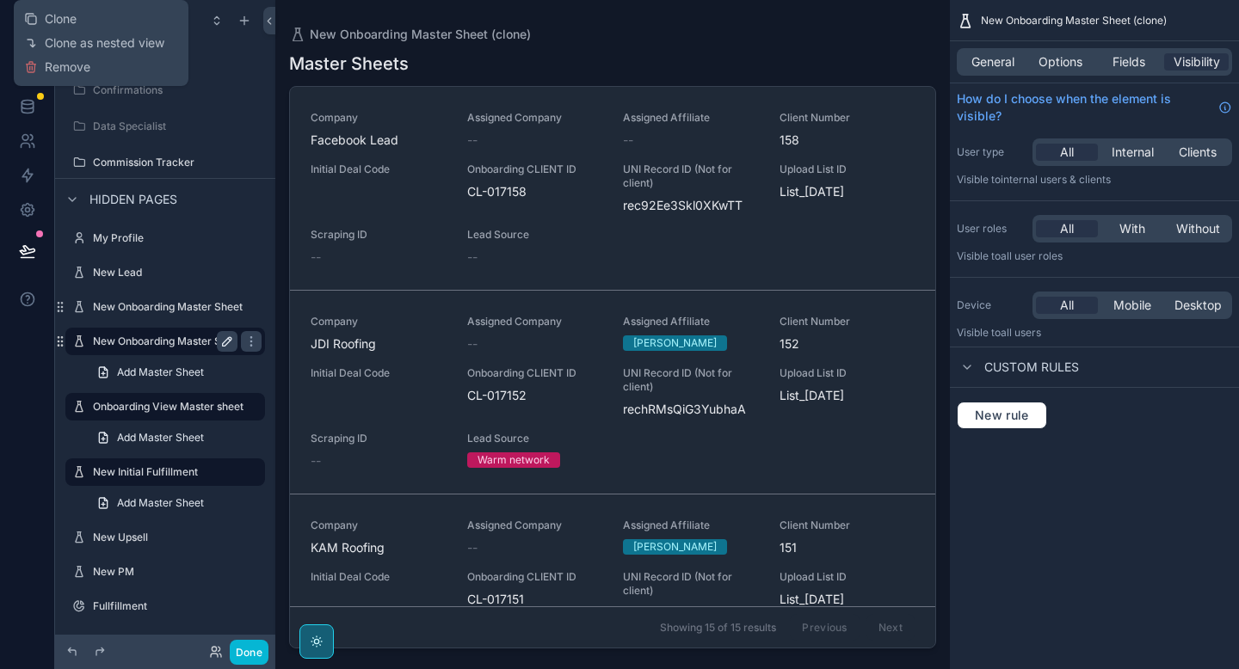
click at [224, 339] on icon "scrollable content" at bounding box center [227, 342] width 14 height 14
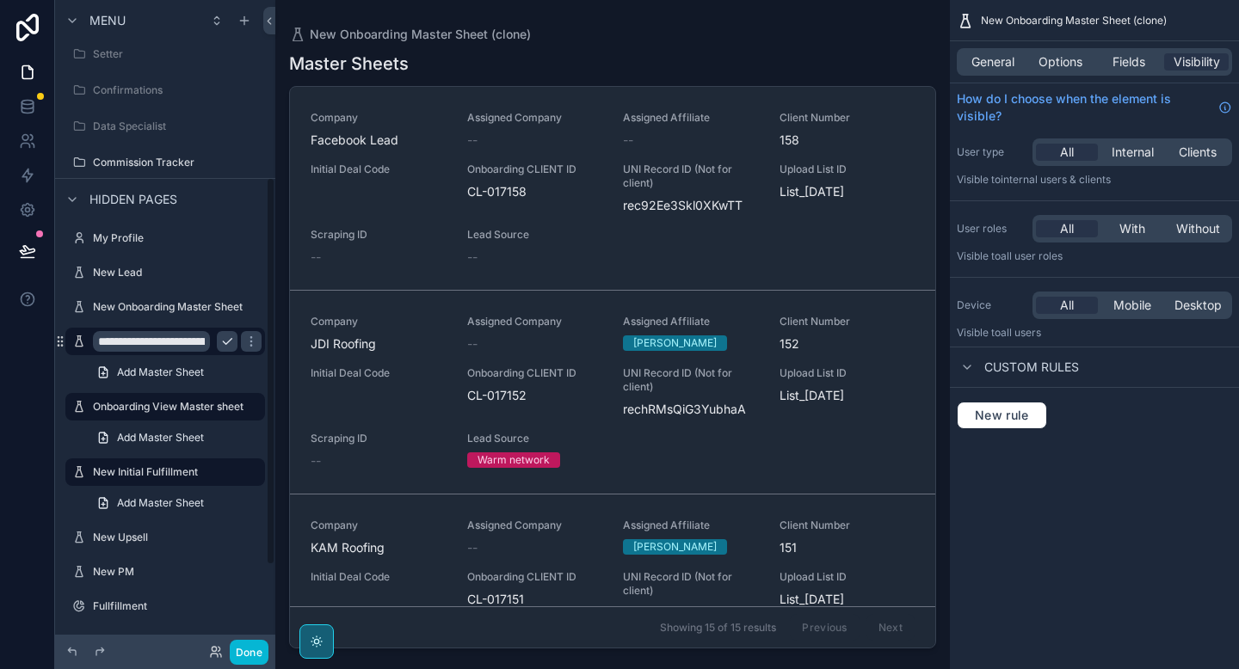
click at [131, 343] on input "**********" at bounding box center [151, 341] width 117 height 21
type input "**********"
click at [244, 346] on icon "scrollable content" at bounding box center [251, 342] width 14 height 14
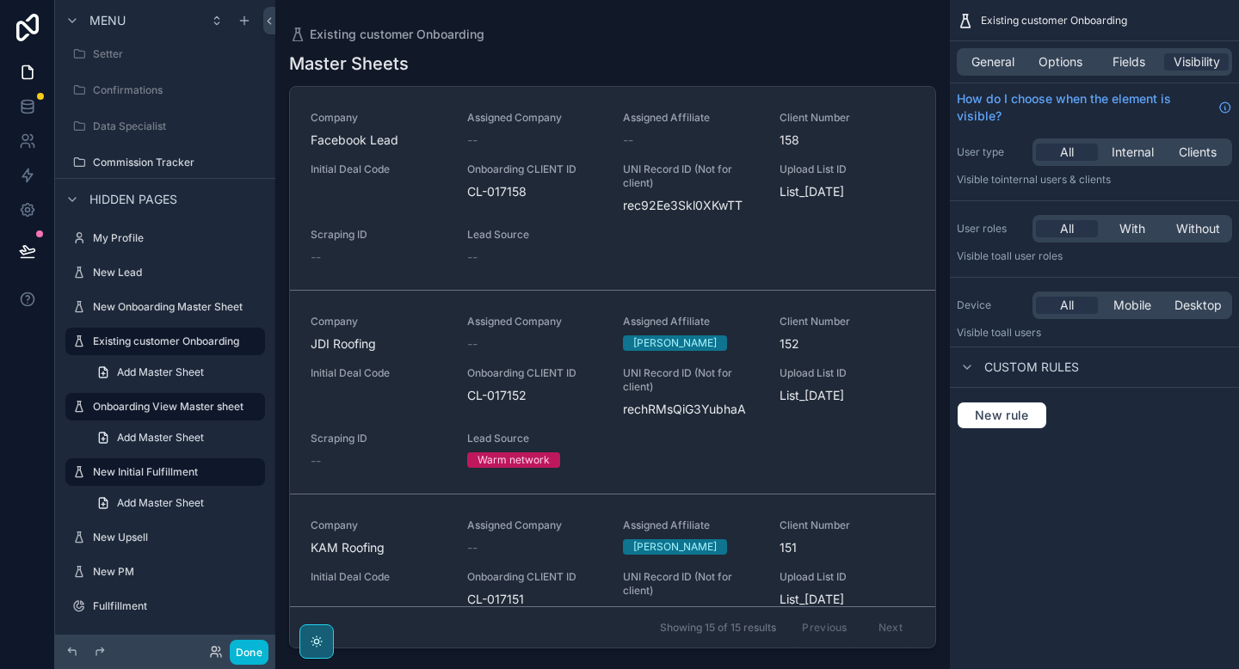
click at [0, 0] on icon "scrollable content" at bounding box center [0, 0] width 0 height 0
click at [151, 343] on input "**********" at bounding box center [151, 341] width 117 height 21
type input "**********"
click at [252, 342] on icon "scrollable content" at bounding box center [251, 342] width 14 height 14
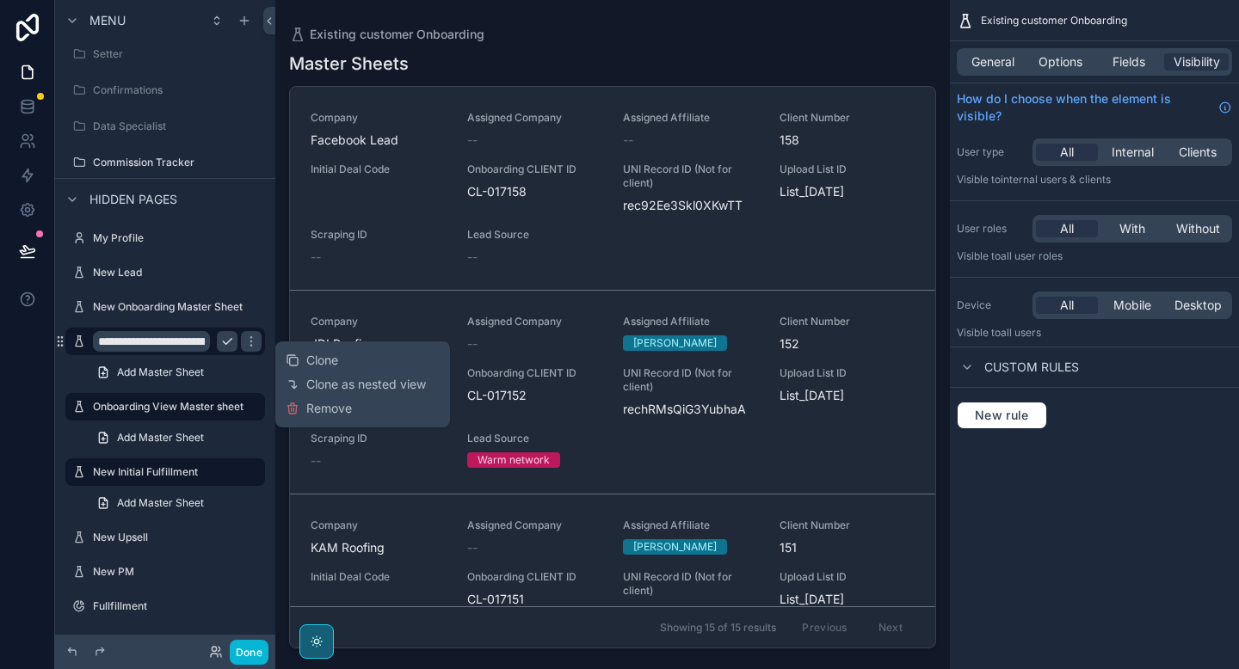
click at [231, 342] on icon "scrollable content" at bounding box center [227, 342] width 14 height 14
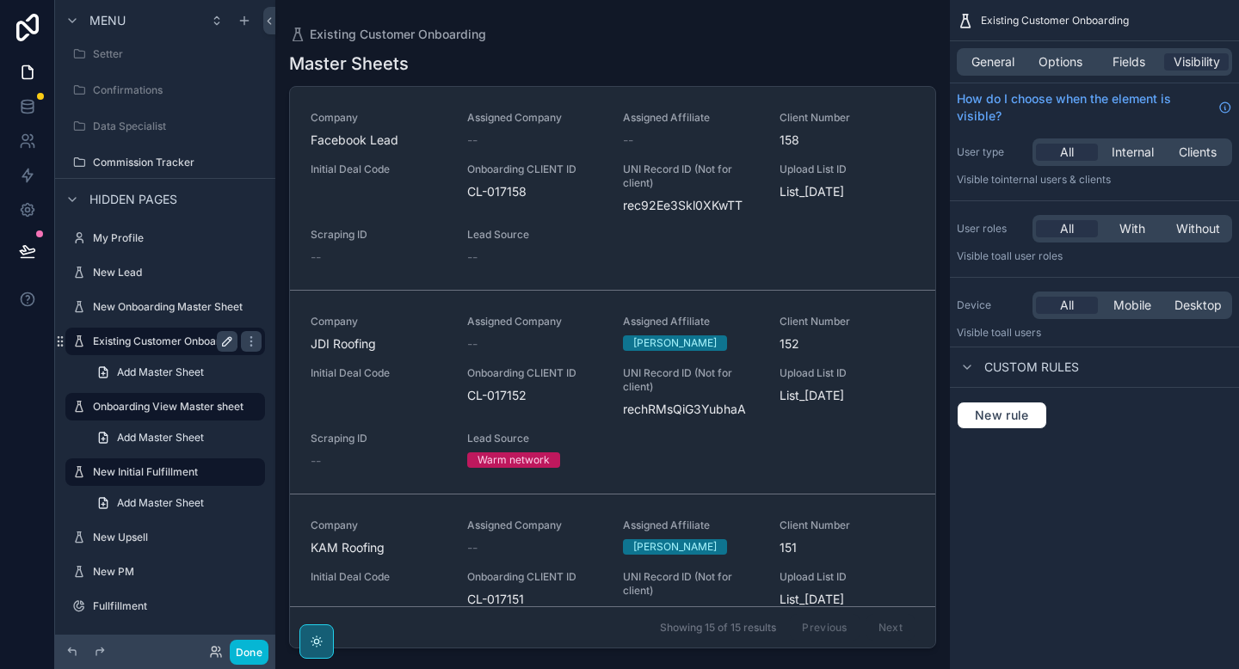
click at [174, 342] on label "Existing Customer Onboarding" at bounding box center [167, 342] width 148 height 14
click at [457, 293] on div "scrollable content" at bounding box center [612, 324] width 675 height 649
click at [0, 0] on icon "scrollable content" at bounding box center [0, 0] width 0 height 0
click at [248, 341] on icon "scrollable content" at bounding box center [251, 342] width 14 height 14
click at [248, 340] on icon "scrollable content" at bounding box center [251, 342] width 14 height 14
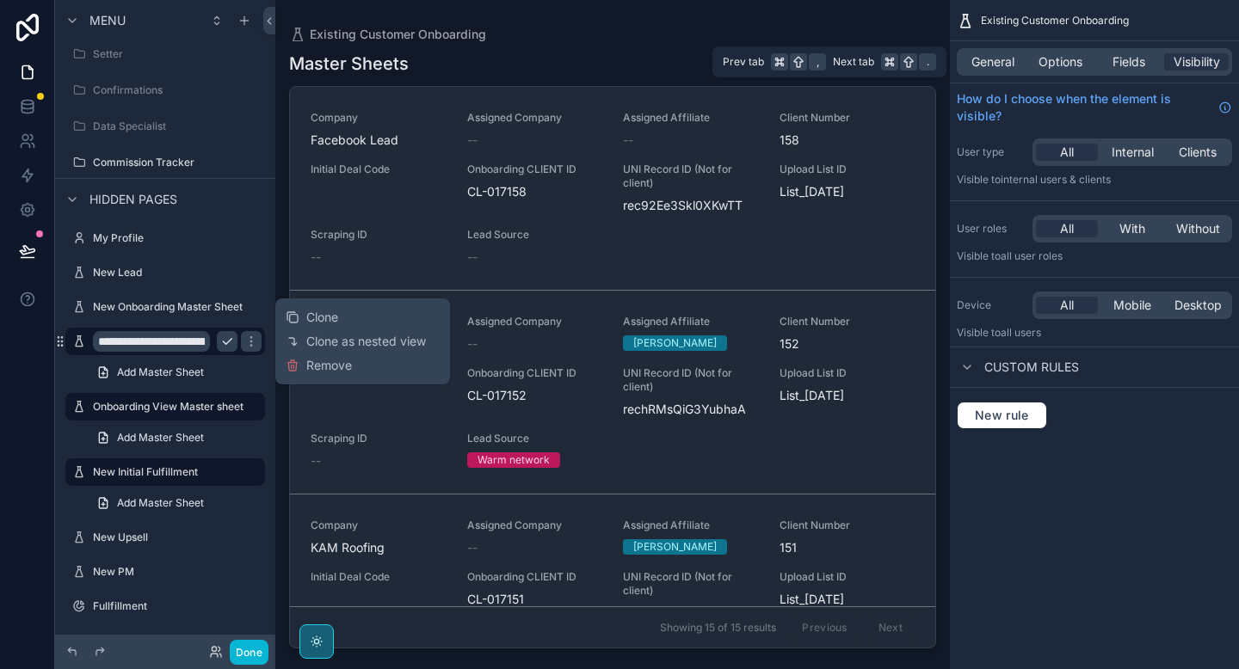
click at [964, 79] on div "General Options Fields Visibility" at bounding box center [1094, 61] width 289 height 41
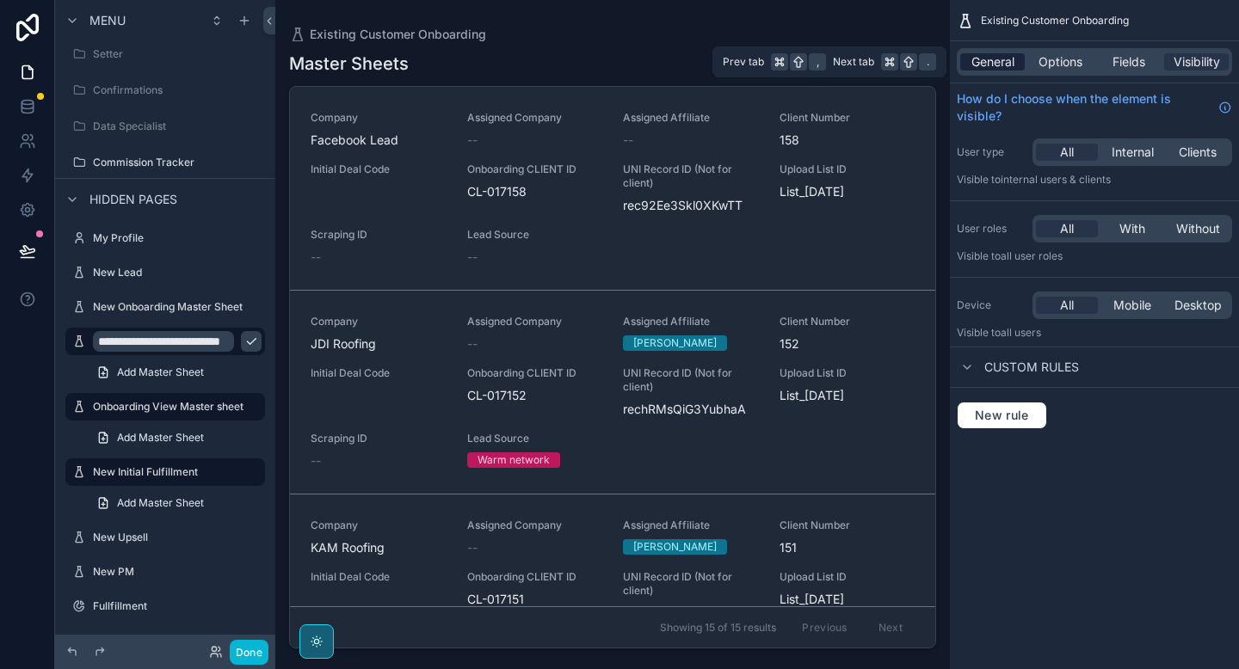
click at [987, 67] on span "General" at bounding box center [992, 61] width 43 height 17
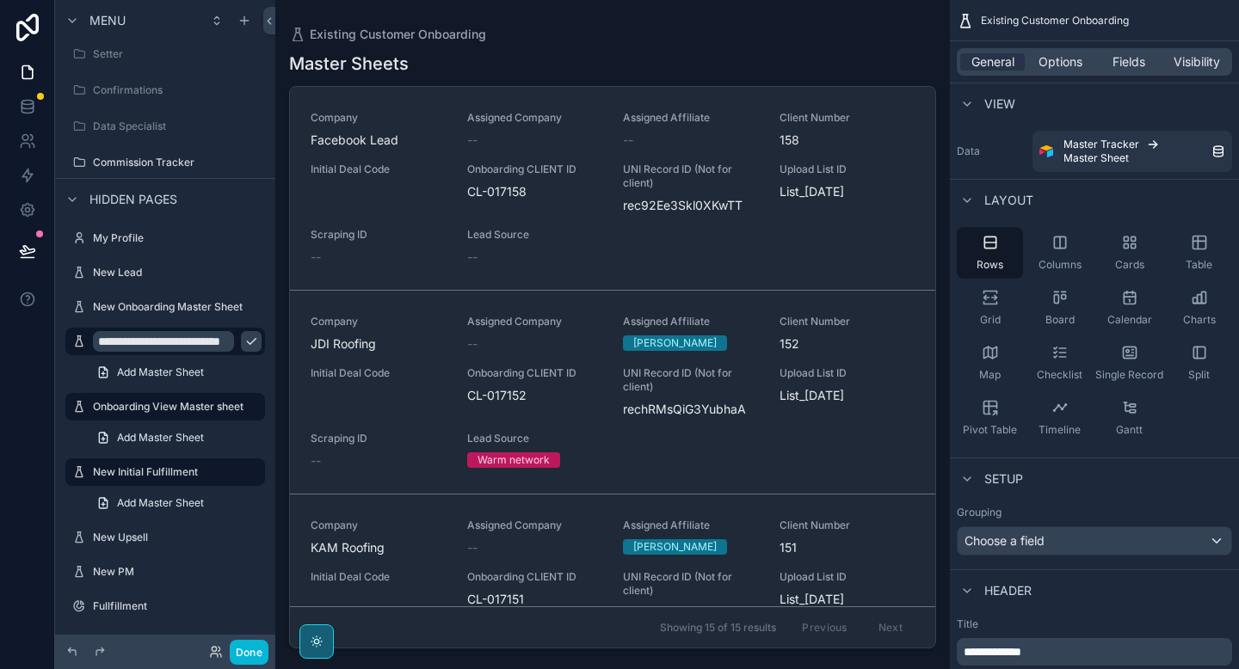
click at [978, 151] on label "Data" at bounding box center [991, 152] width 69 height 14
click at [972, 107] on icon "scrollable content" at bounding box center [967, 104] width 14 height 14
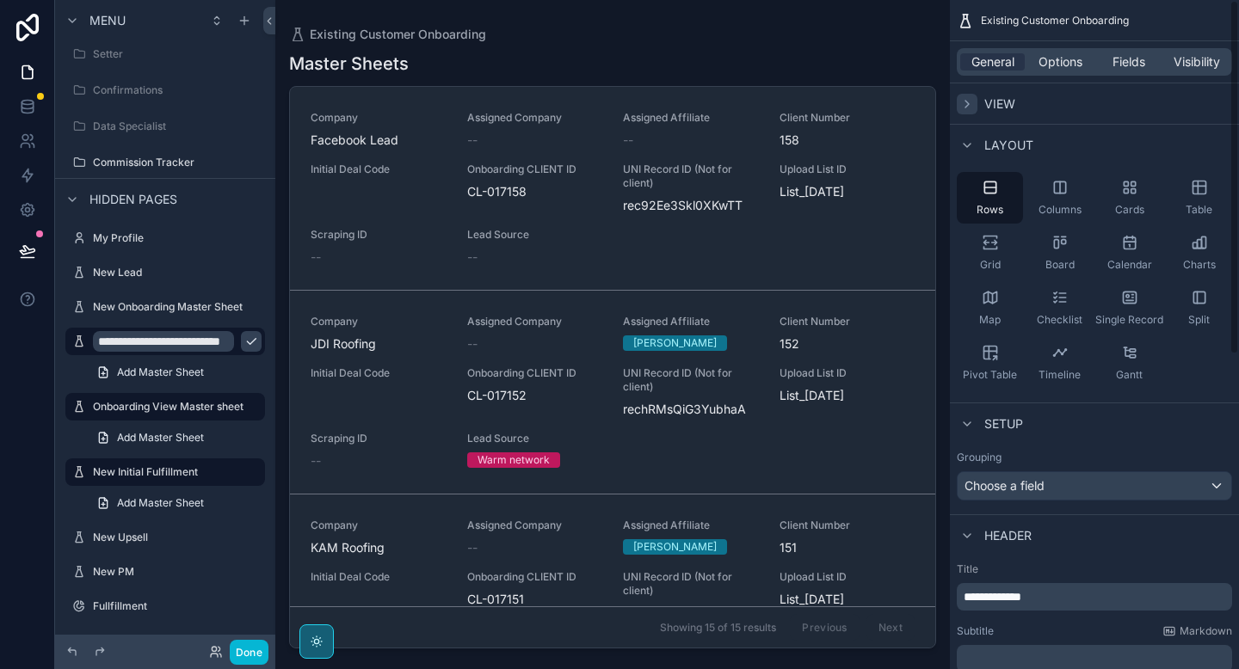
click at [972, 107] on icon "scrollable content" at bounding box center [967, 104] width 14 height 14
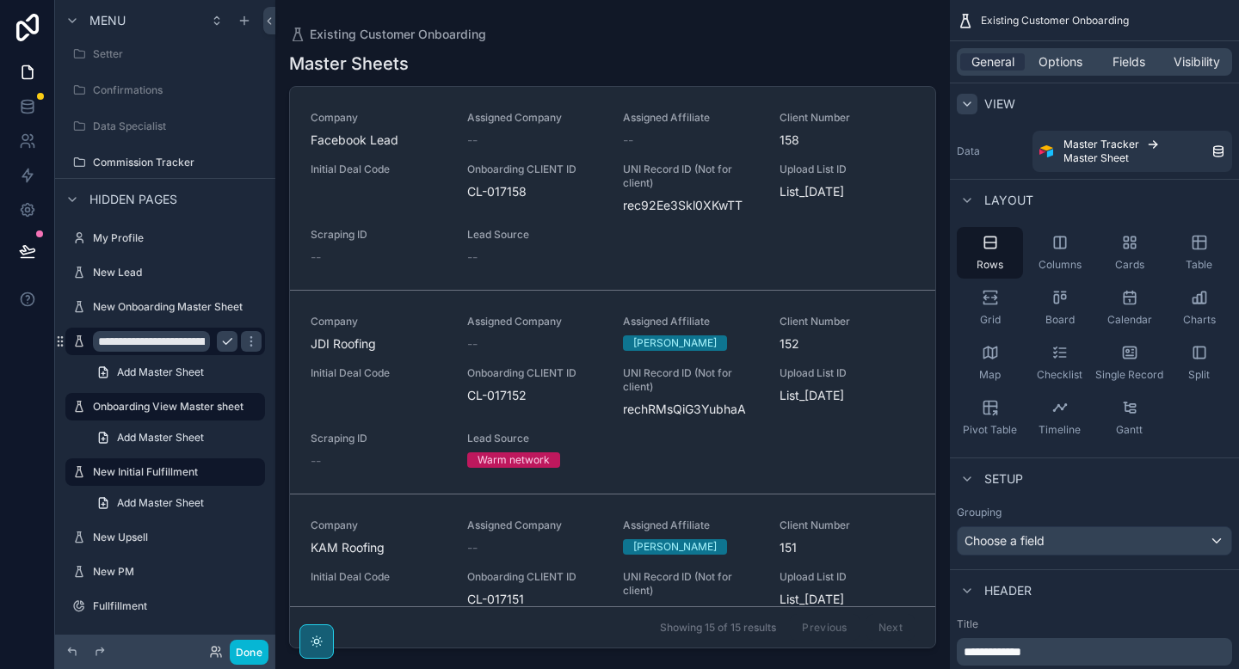
click at [159, 347] on input "**********" at bounding box center [151, 341] width 117 height 21
click at [254, 345] on icon "scrollable content" at bounding box center [251, 342] width 14 height 14
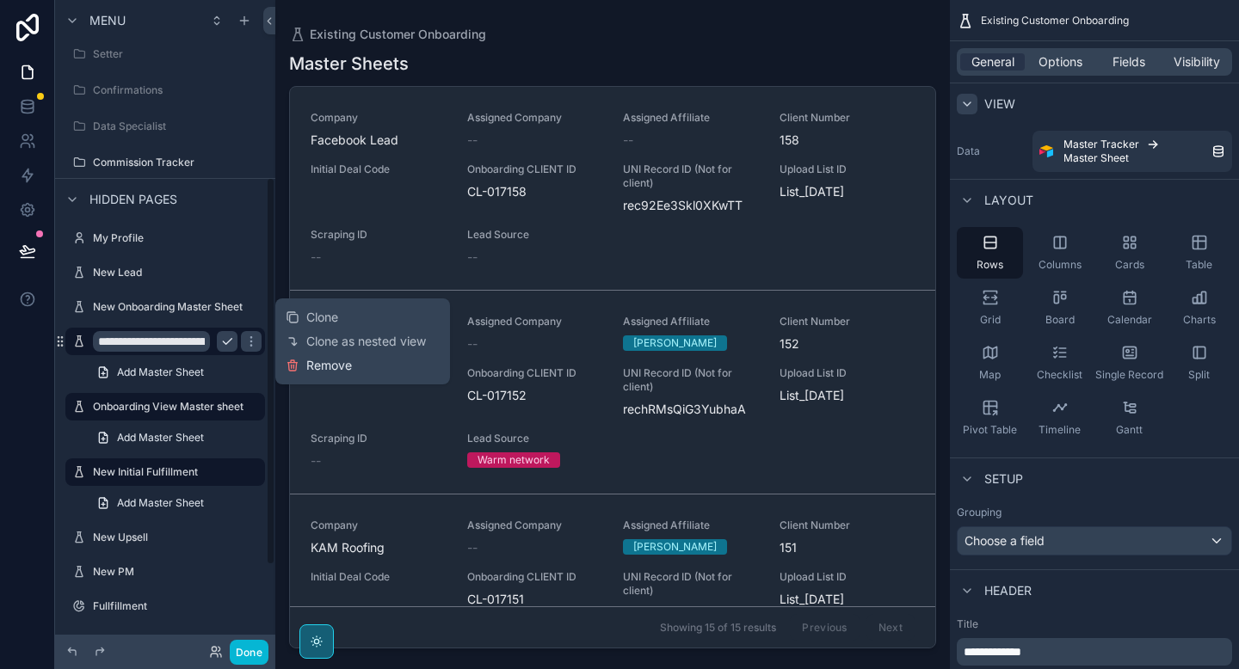
click at [306, 371] on span "Remove" at bounding box center [329, 365] width 46 height 17
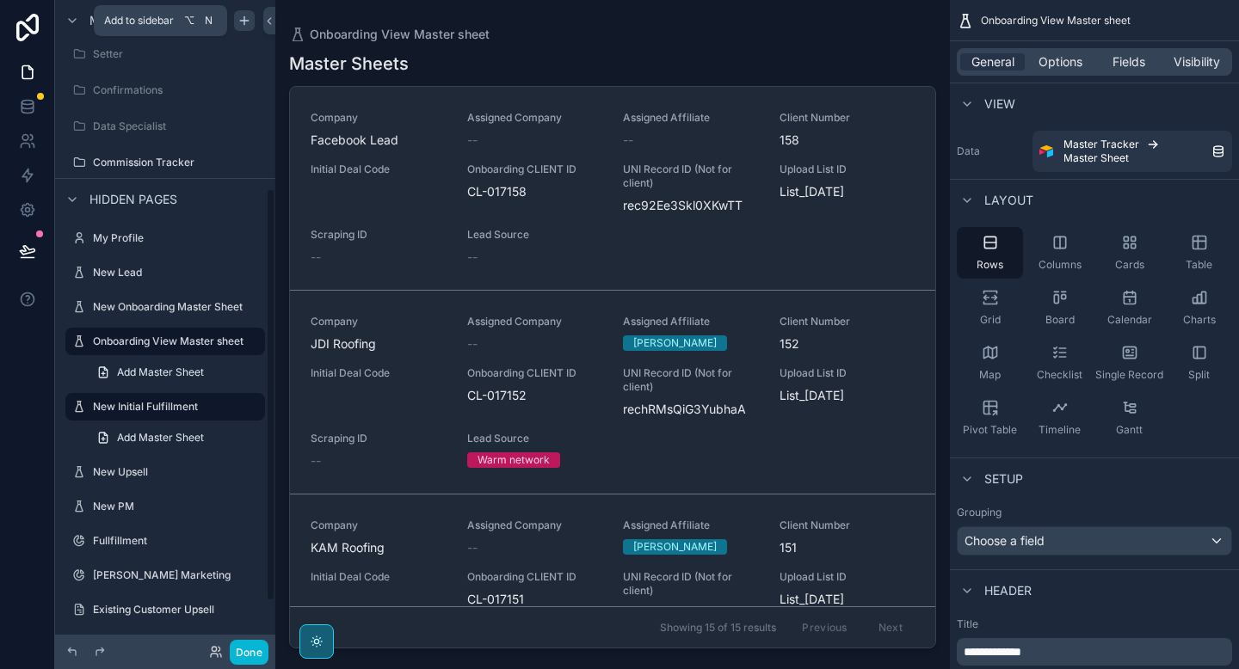
click at [244, 22] on icon "scrollable content" at bounding box center [244, 21] width 14 height 14
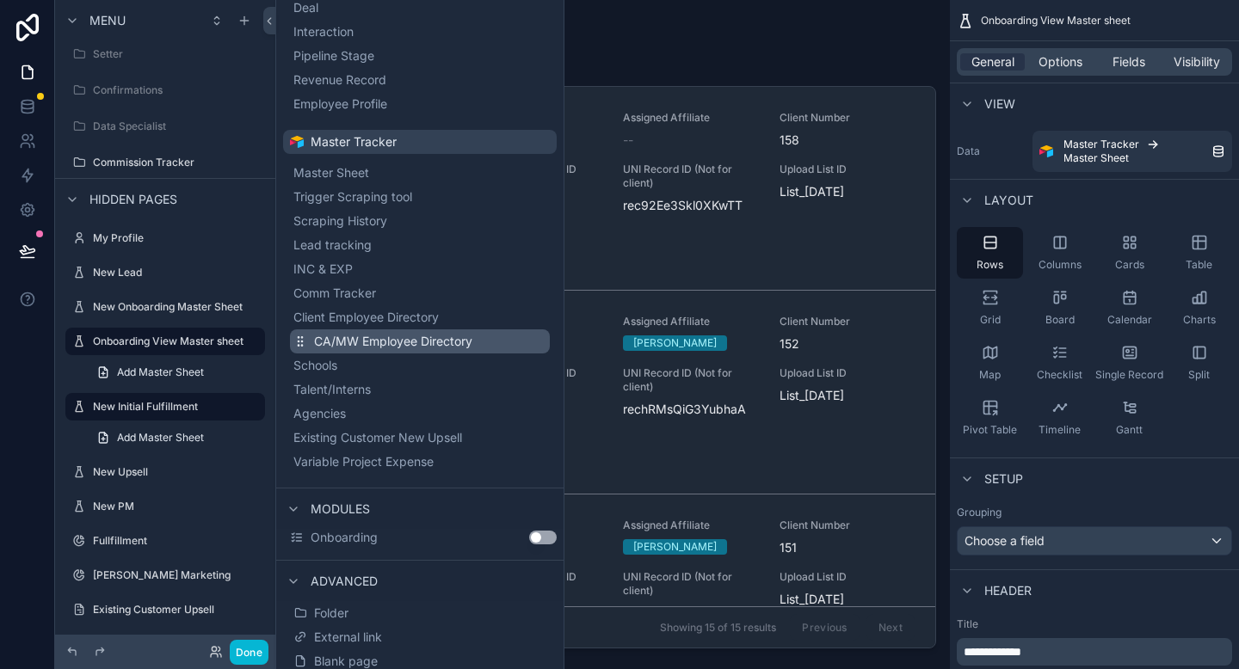
scroll to position [211, 0]
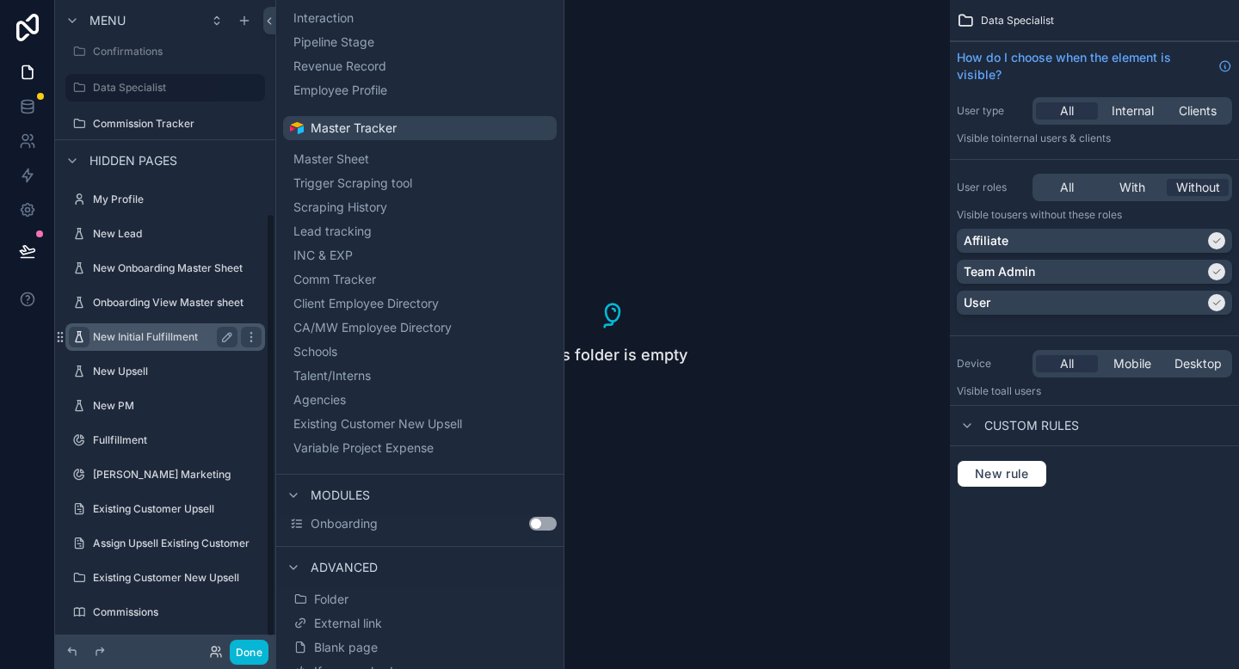
scroll to position [342, 0]
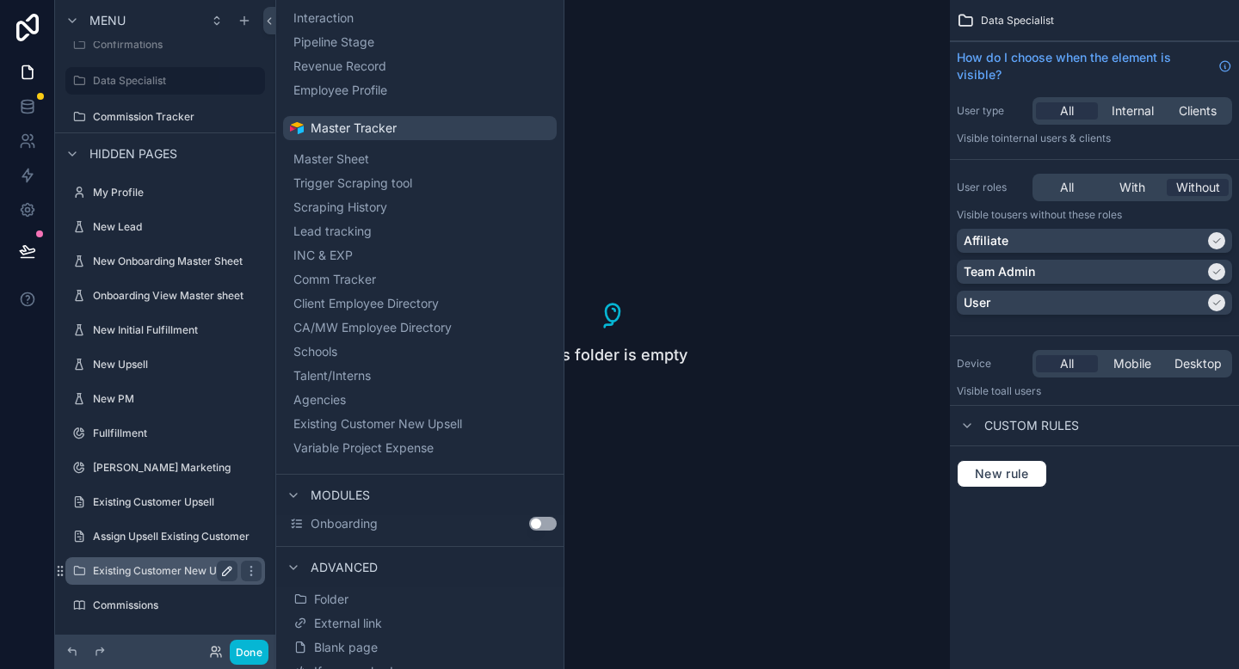
click at [230, 568] on icon "scrollable content" at bounding box center [227, 571] width 14 height 14
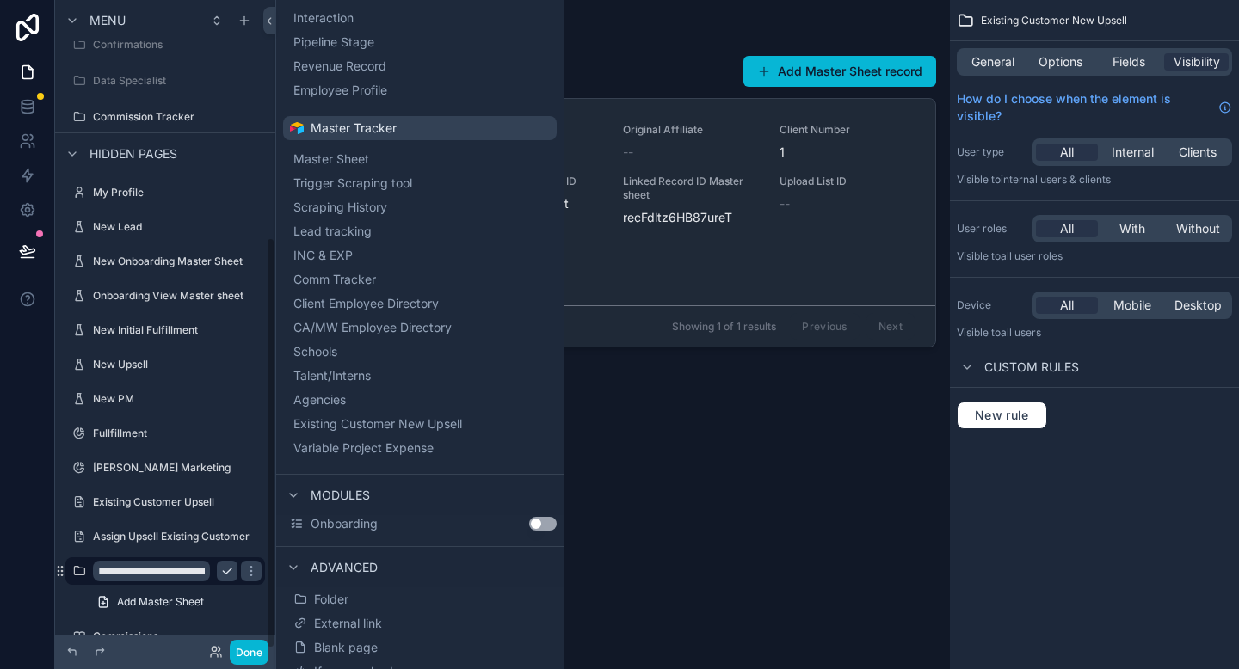
scroll to position [373, 0]
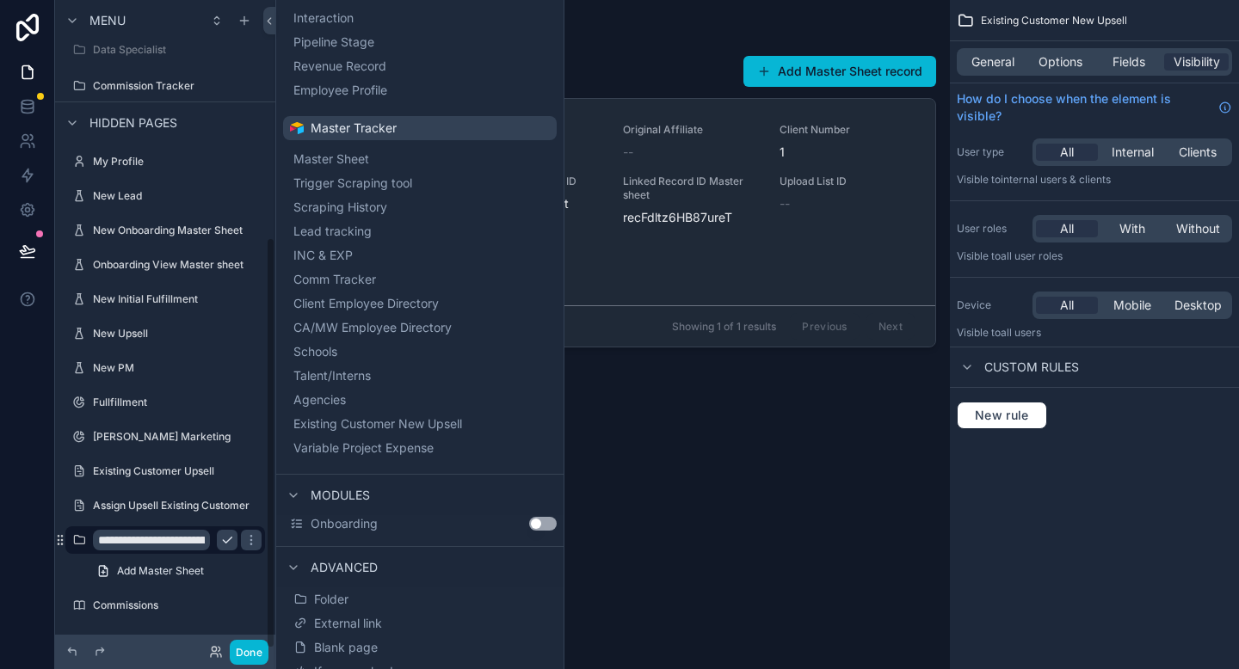
click at [164, 540] on input "**********" at bounding box center [151, 540] width 117 height 21
paste input "scrollable content"
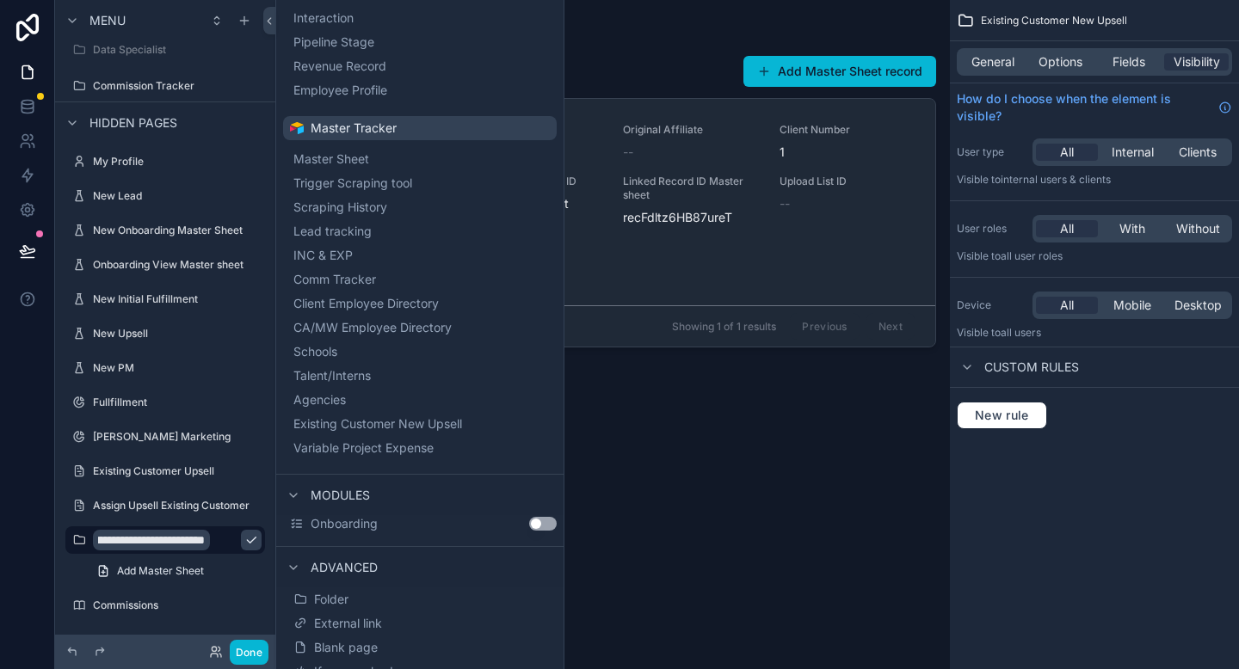
type input "**********"
click at [244, 538] on icon "scrollable content" at bounding box center [251, 540] width 14 height 14
click at [173, 539] on label "Existing Customer Onboarding" at bounding box center [167, 540] width 148 height 14
click at [720, 261] on div "scrollable content" at bounding box center [612, 324] width 675 height 649
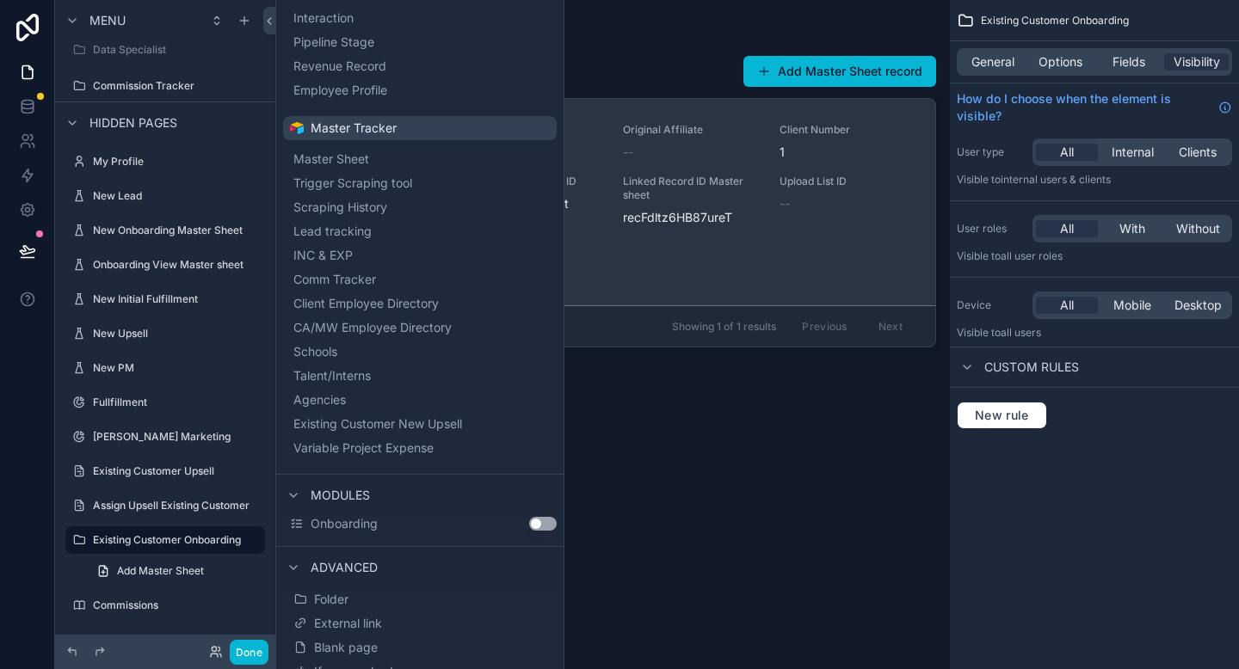
click at [695, 262] on div "Company Bubble Binz Assigned Company -- Original Affiliate -- Client Number 1 I…" at bounding box center [613, 202] width 604 height 158
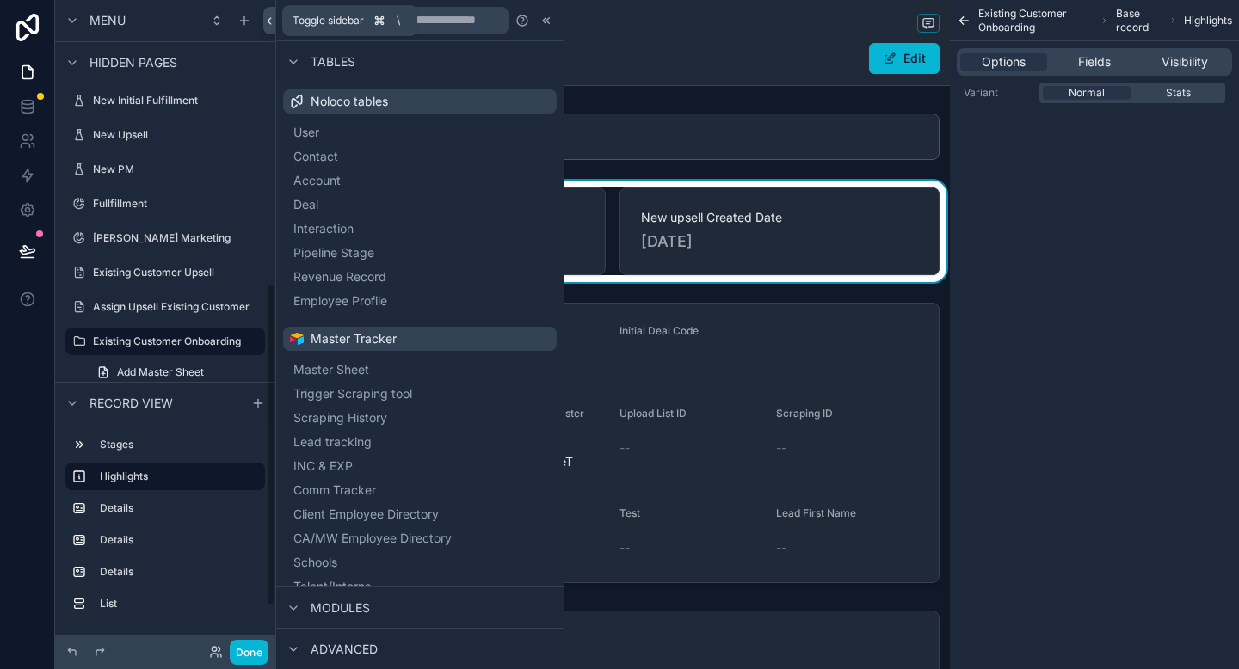
click at [269, 19] on icon at bounding box center [269, 21] width 3 height 6
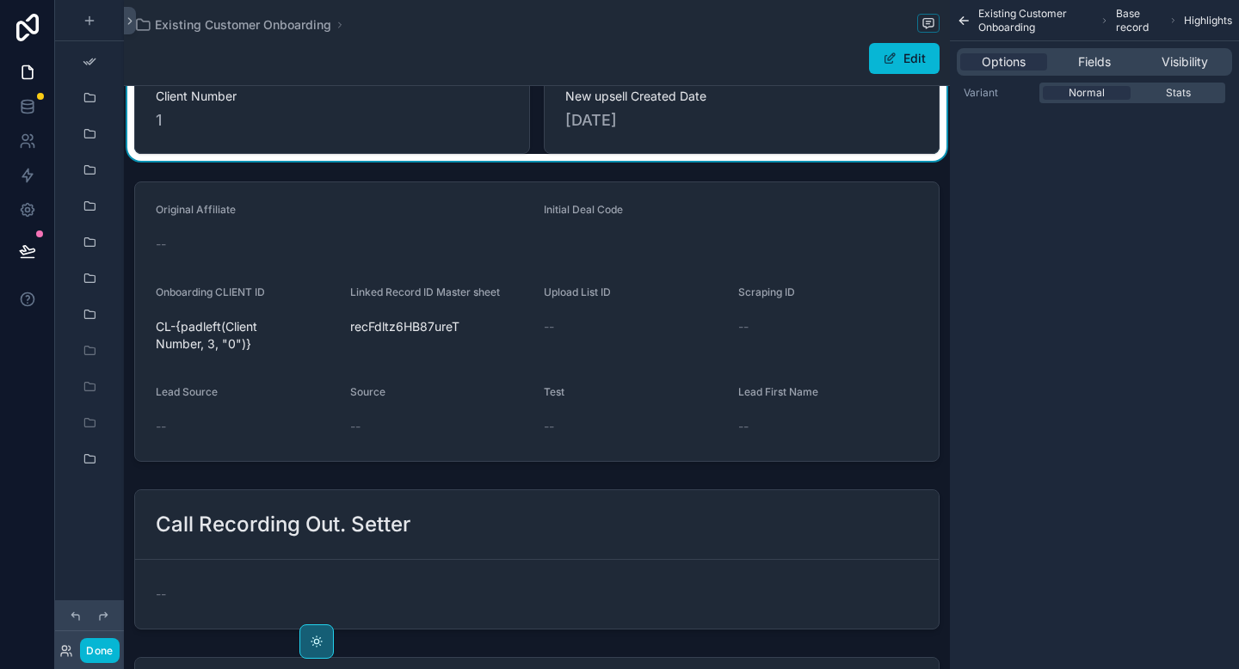
scroll to position [221, 0]
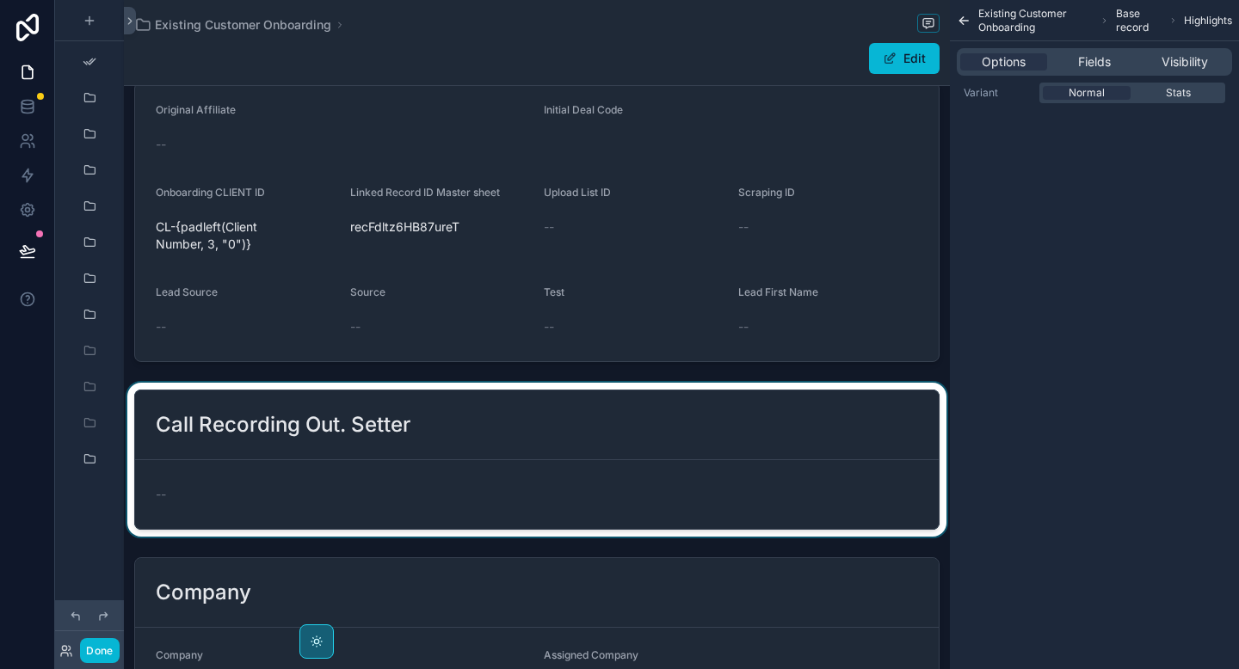
click at [409, 418] on div "scrollable content" at bounding box center [537, 460] width 826 height 154
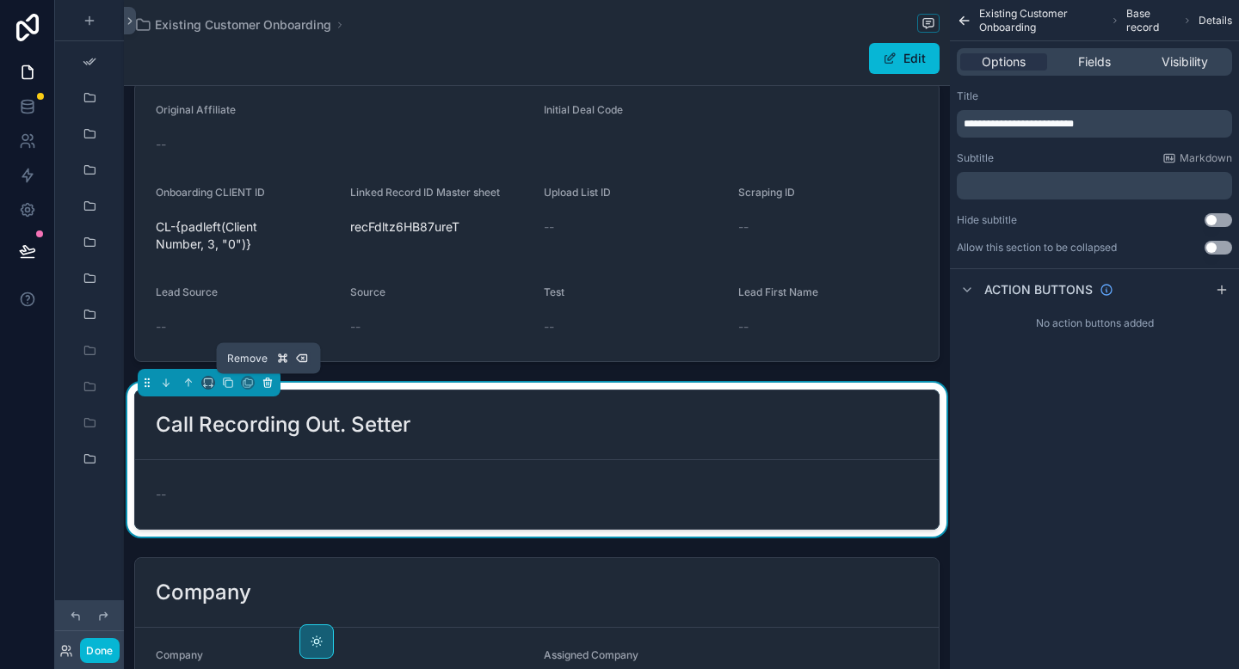
click at [268, 385] on icon "scrollable content" at bounding box center [268, 383] width 12 height 12
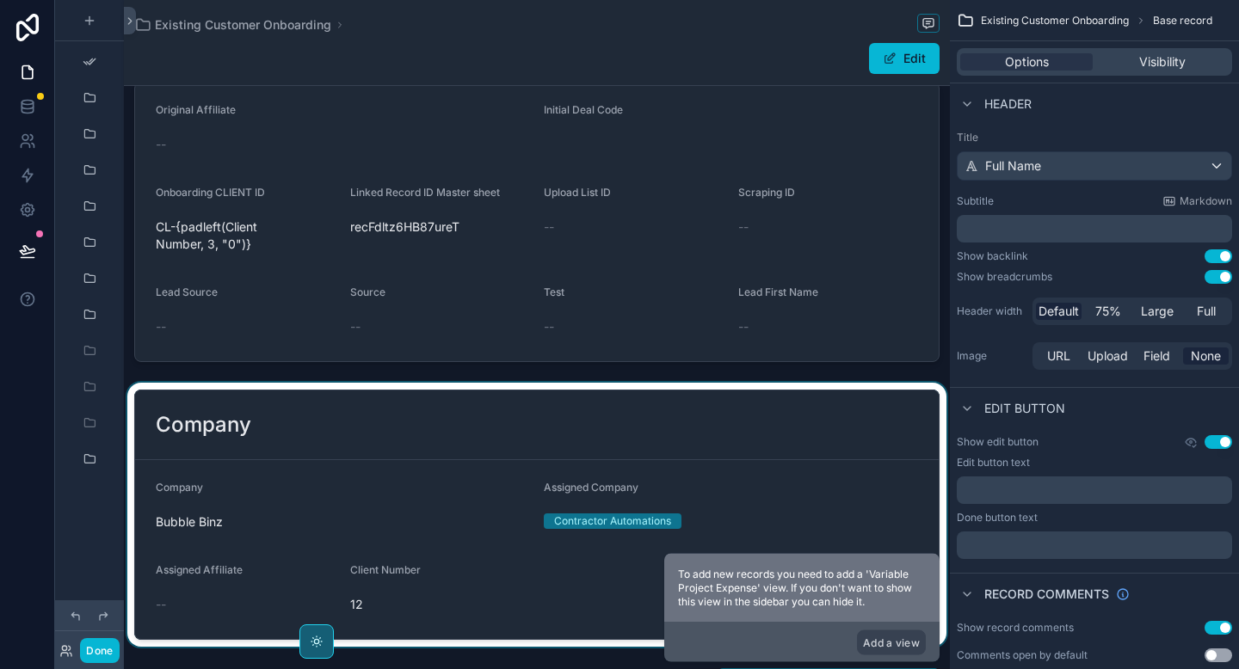
click at [269, 393] on div "scrollable content" at bounding box center [537, 515] width 826 height 264
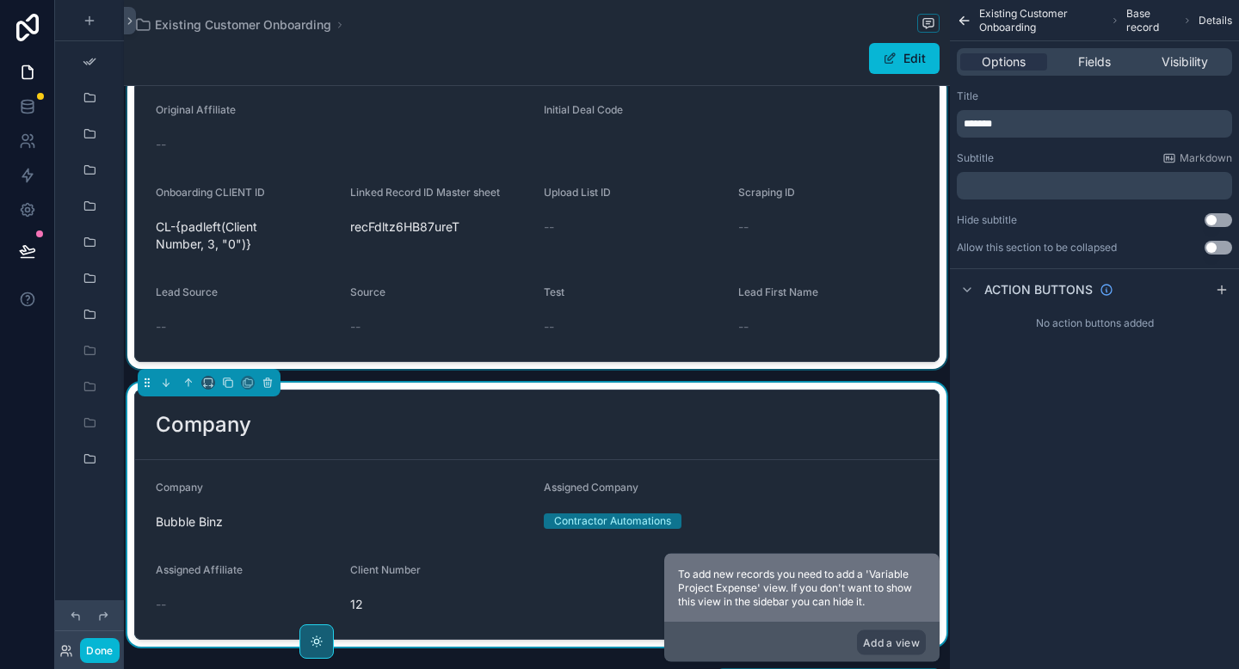
click at [355, 322] on div "scrollable content" at bounding box center [537, 222] width 826 height 294
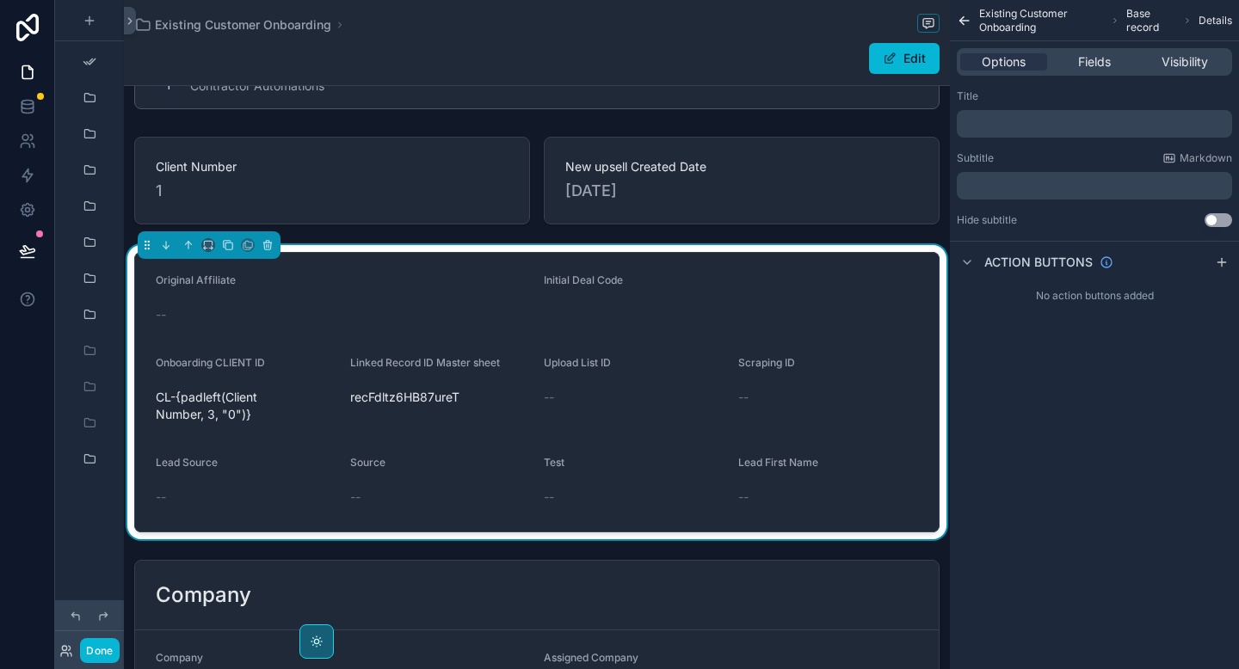
scroll to position [0, 0]
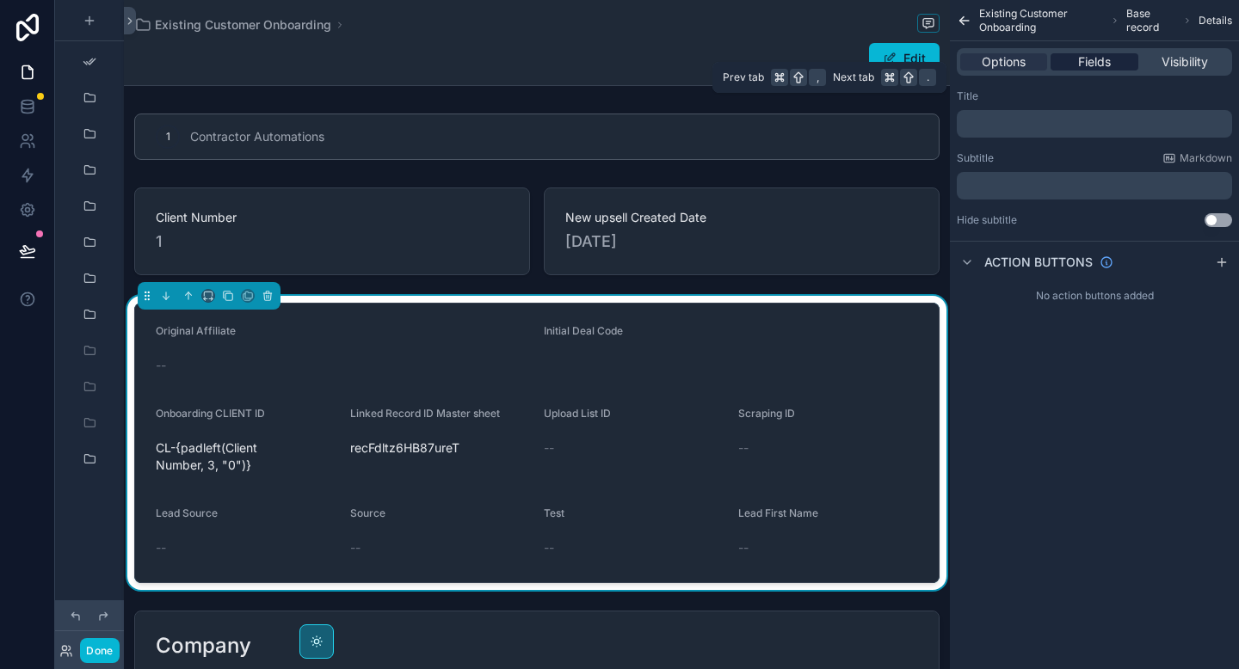
click at [1088, 63] on span "Fields" at bounding box center [1094, 61] width 33 height 17
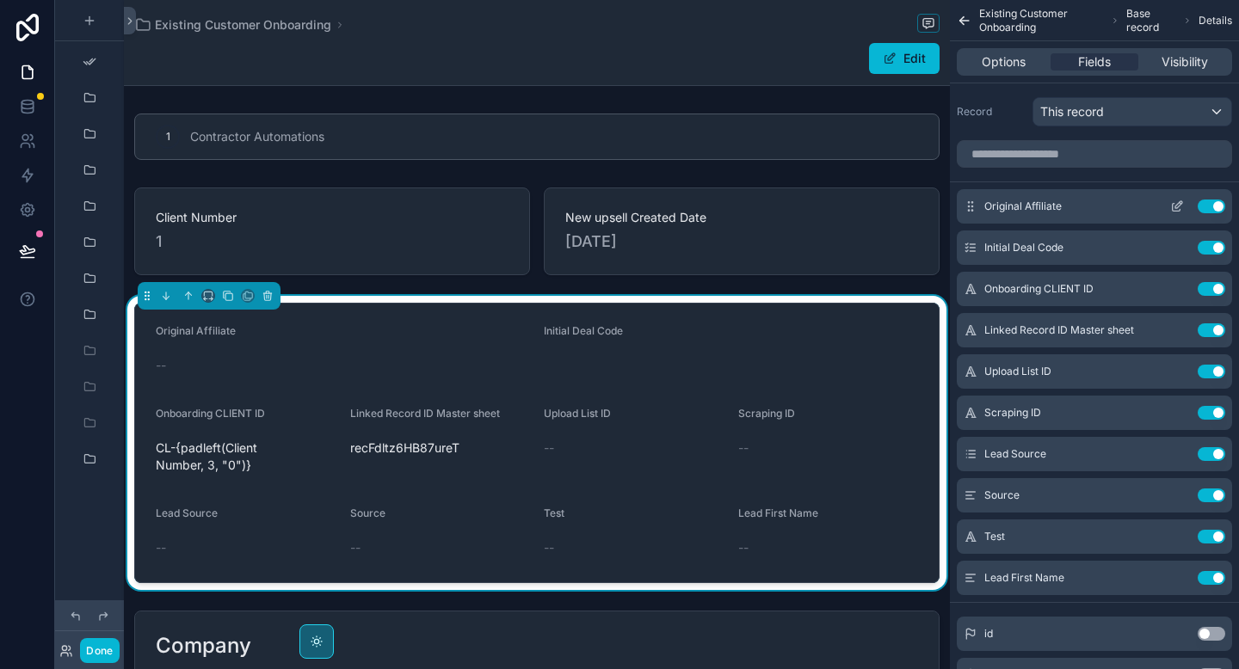
click at [1213, 203] on button "Use setting" at bounding box center [1212, 207] width 28 height 14
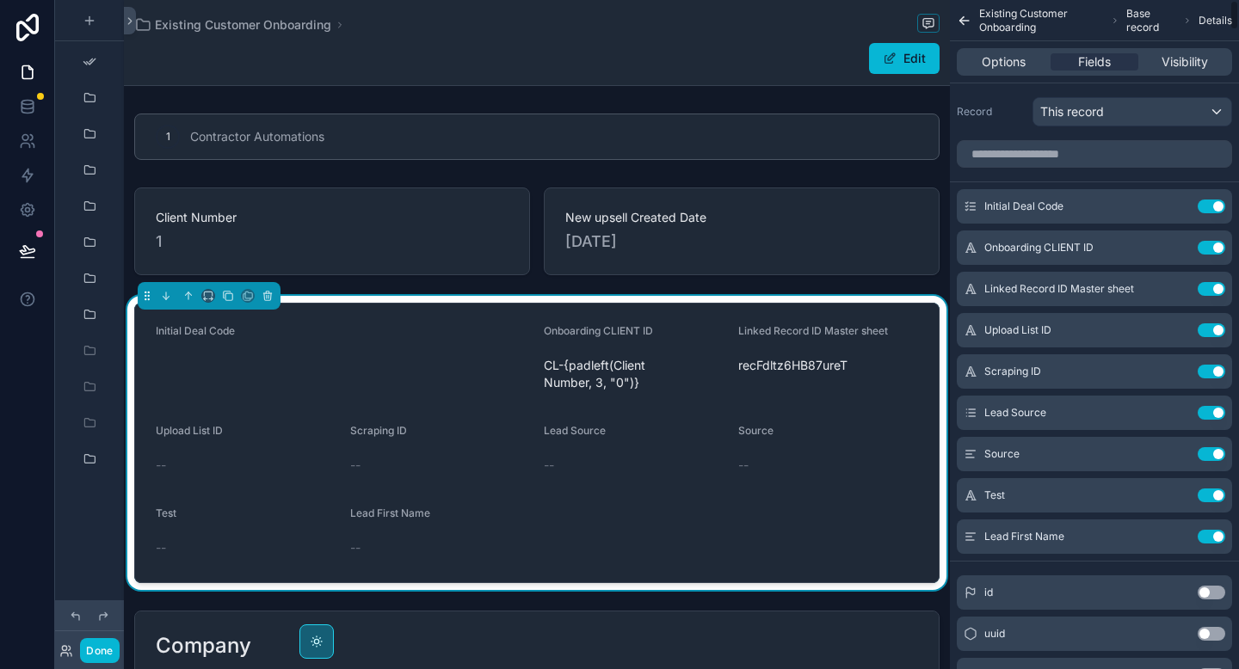
click at [1213, 203] on button "Use setting" at bounding box center [1212, 207] width 28 height 14
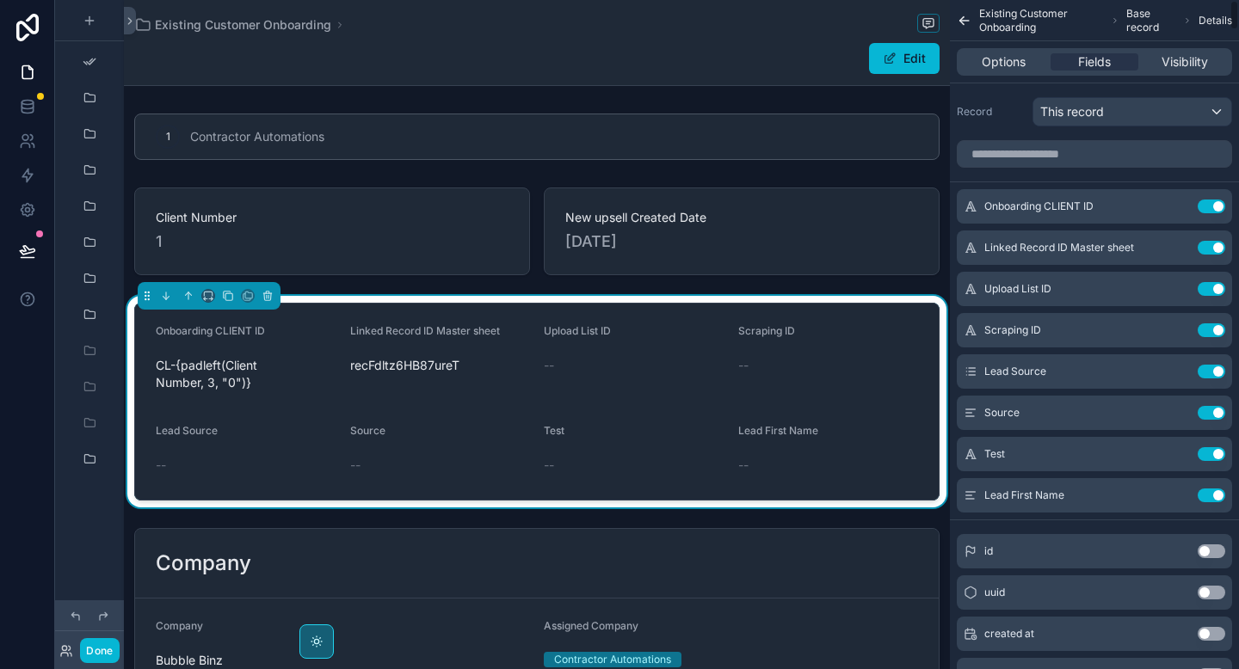
click at [1213, 203] on button "Use setting" at bounding box center [1212, 207] width 28 height 14
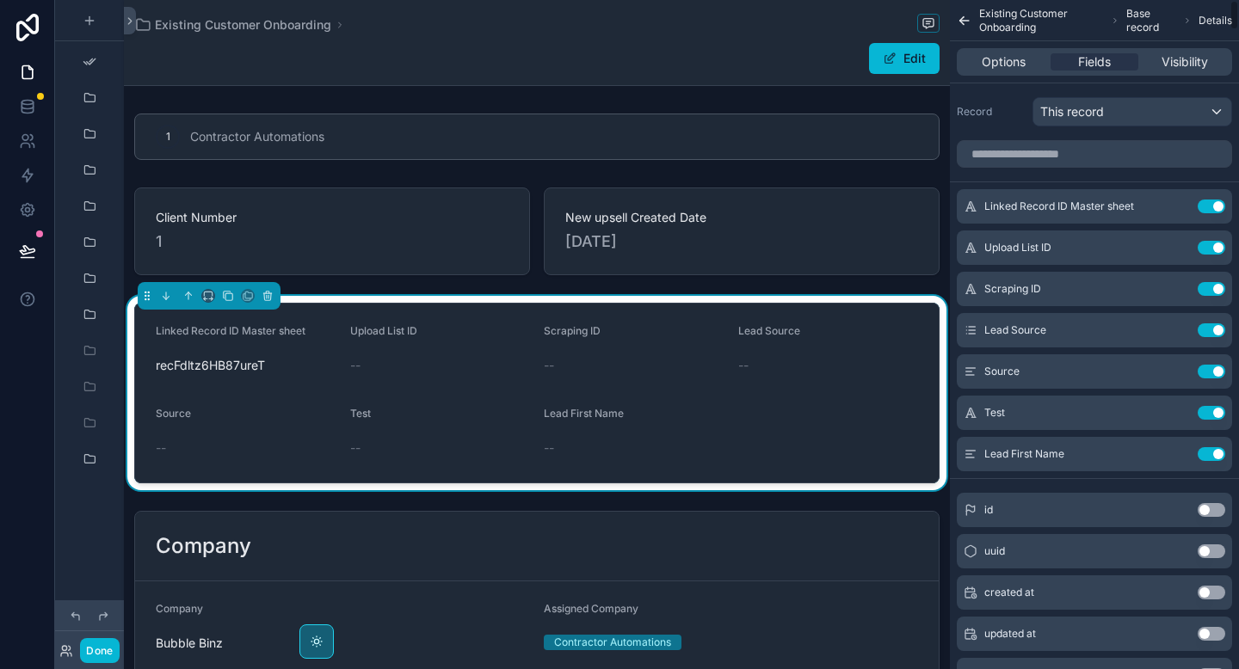
click at [1213, 203] on button "Use setting" at bounding box center [1212, 207] width 28 height 14
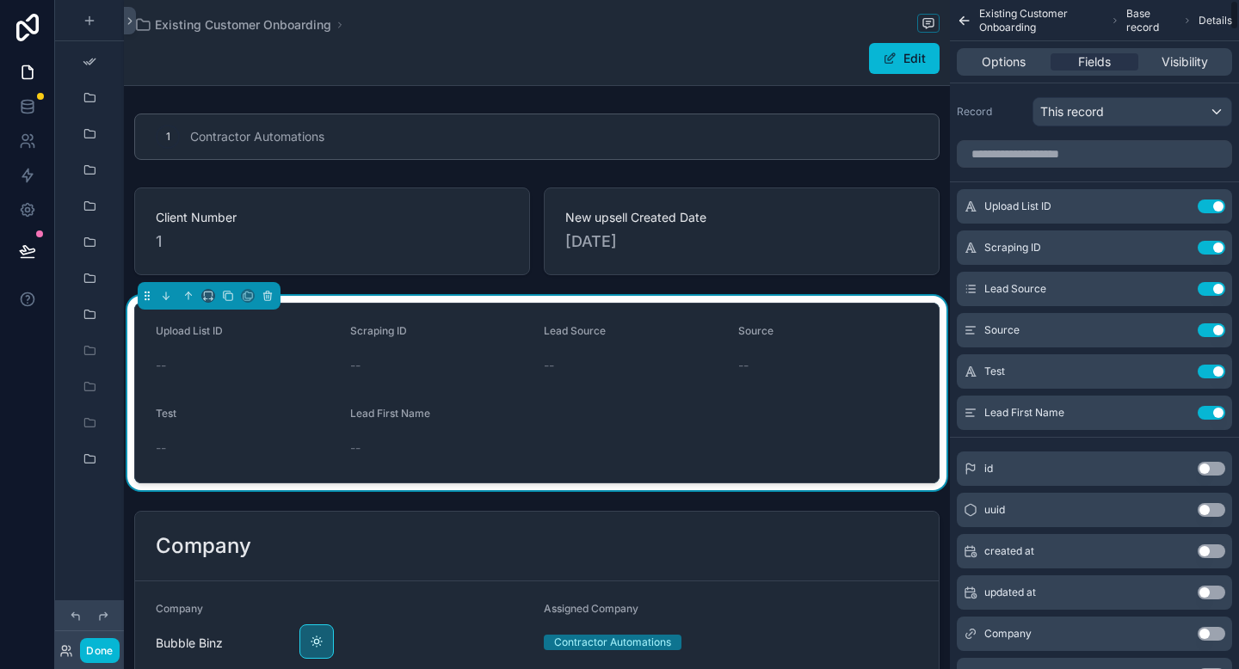
click at [1213, 203] on button "Use setting" at bounding box center [1212, 207] width 28 height 14
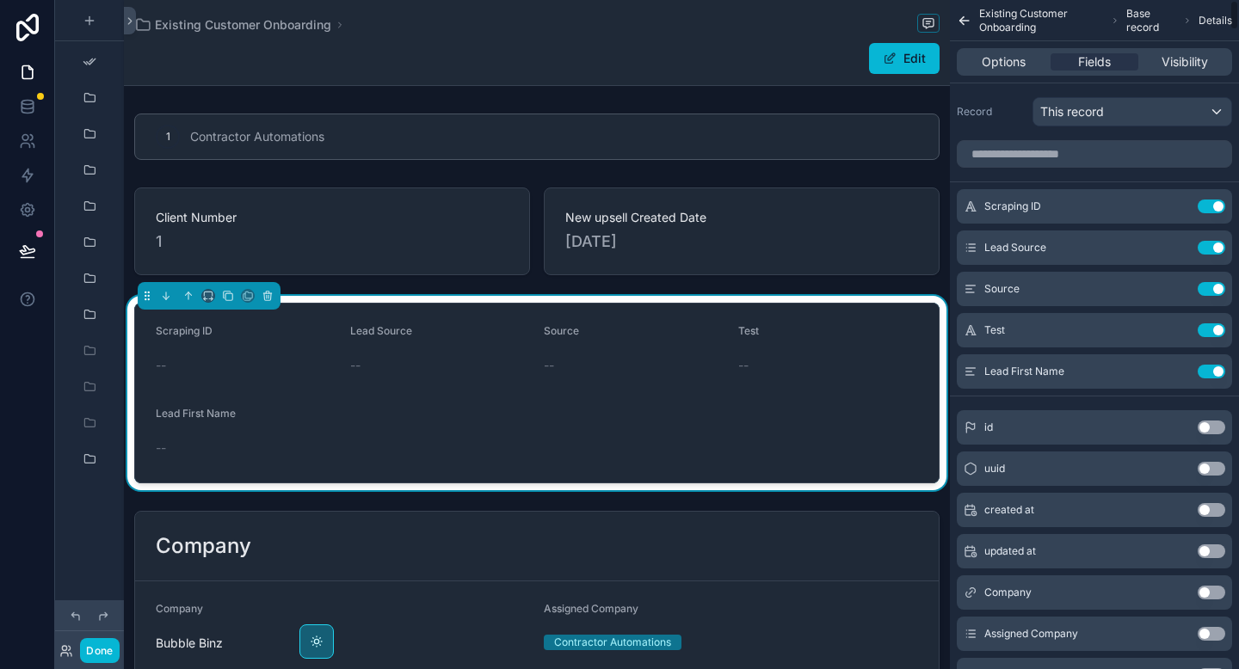
click at [1213, 203] on button "Use setting" at bounding box center [1212, 207] width 28 height 14
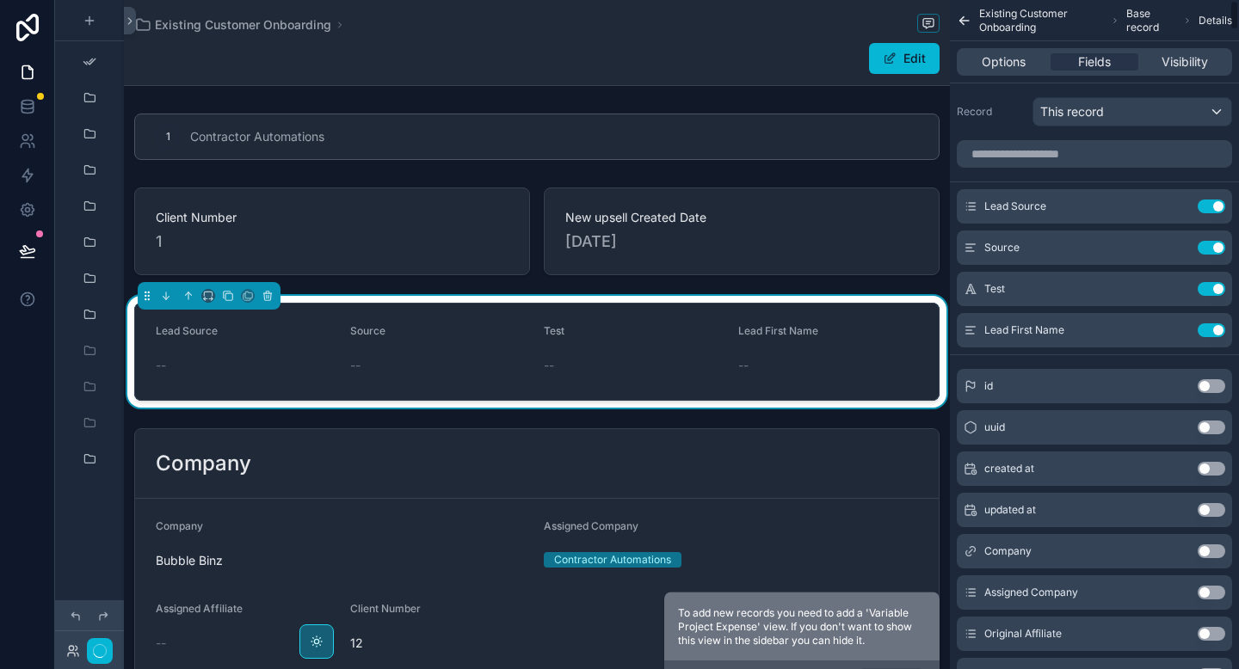
click at [1213, 203] on button "Use setting" at bounding box center [1212, 207] width 28 height 14
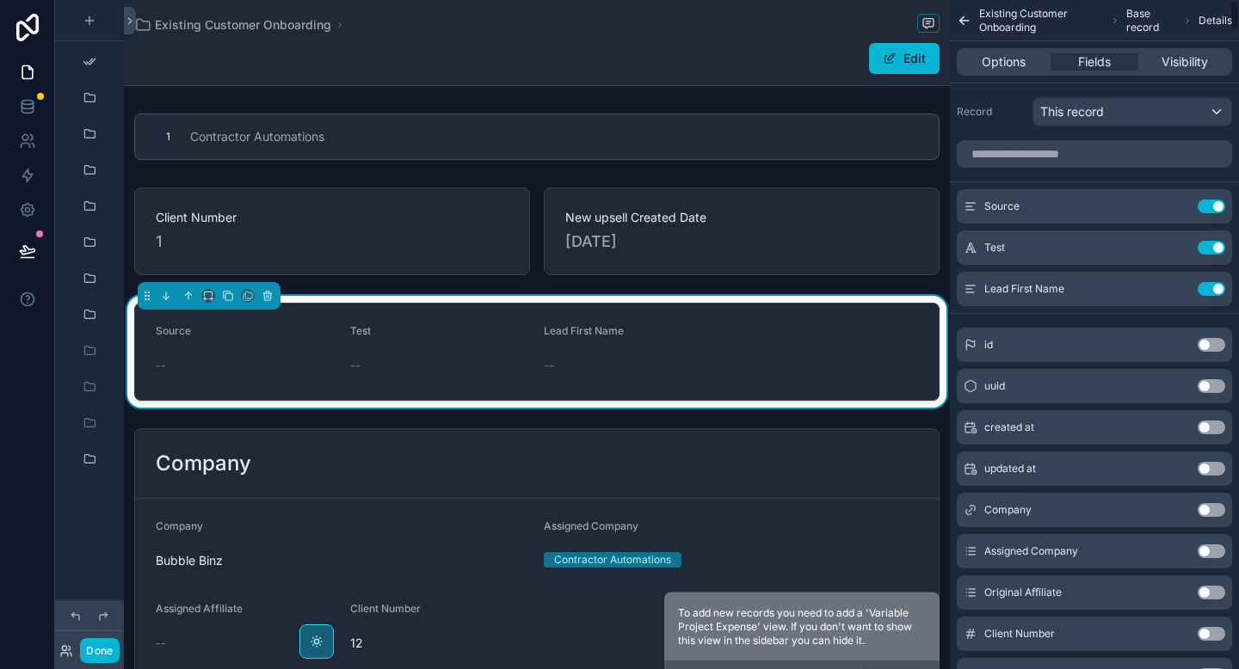
click at [1213, 203] on button "Use setting" at bounding box center [1212, 207] width 28 height 14
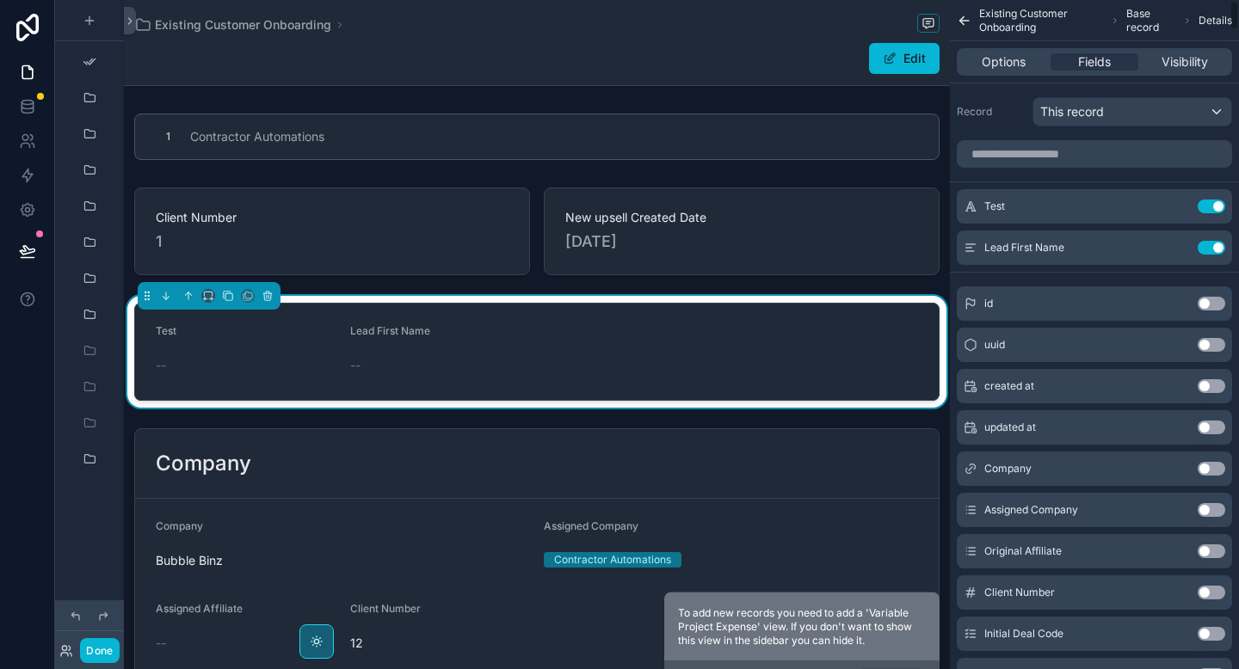
click at [1213, 203] on button "Use setting" at bounding box center [1212, 207] width 28 height 14
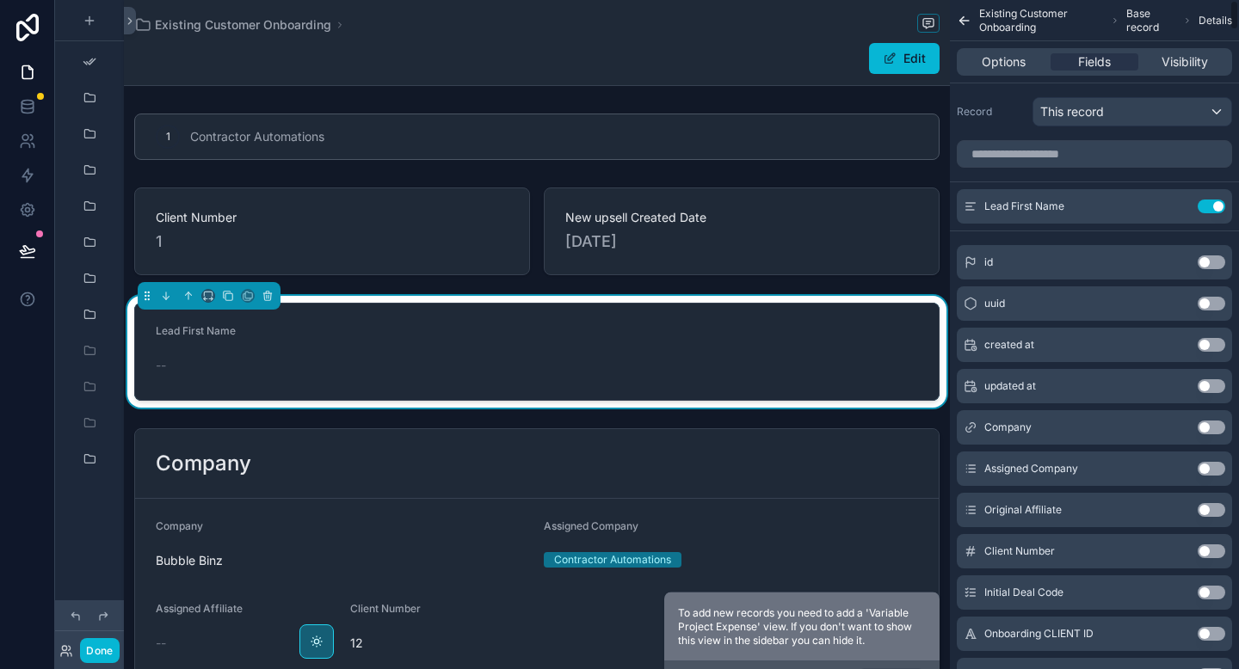
click at [1213, 203] on button "Use setting" at bounding box center [1212, 207] width 28 height 14
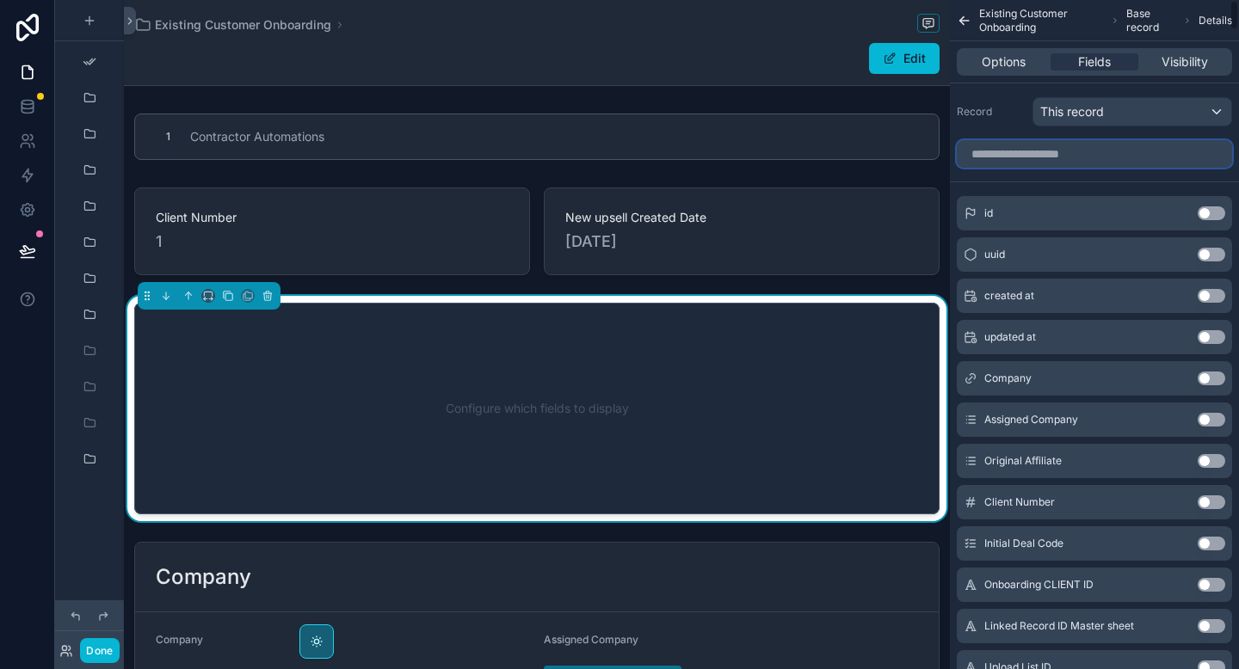
click at [1058, 152] on input "scrollable content" at bounding box center [1094, 154] width 275 height 28
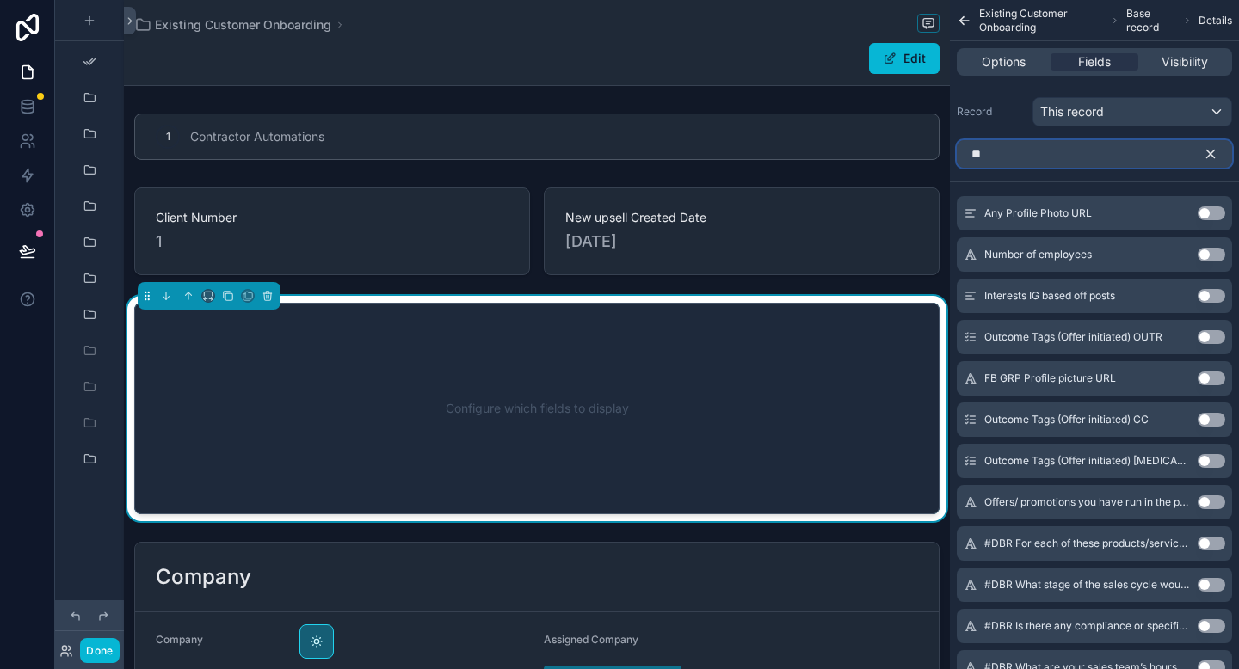
type input "*"
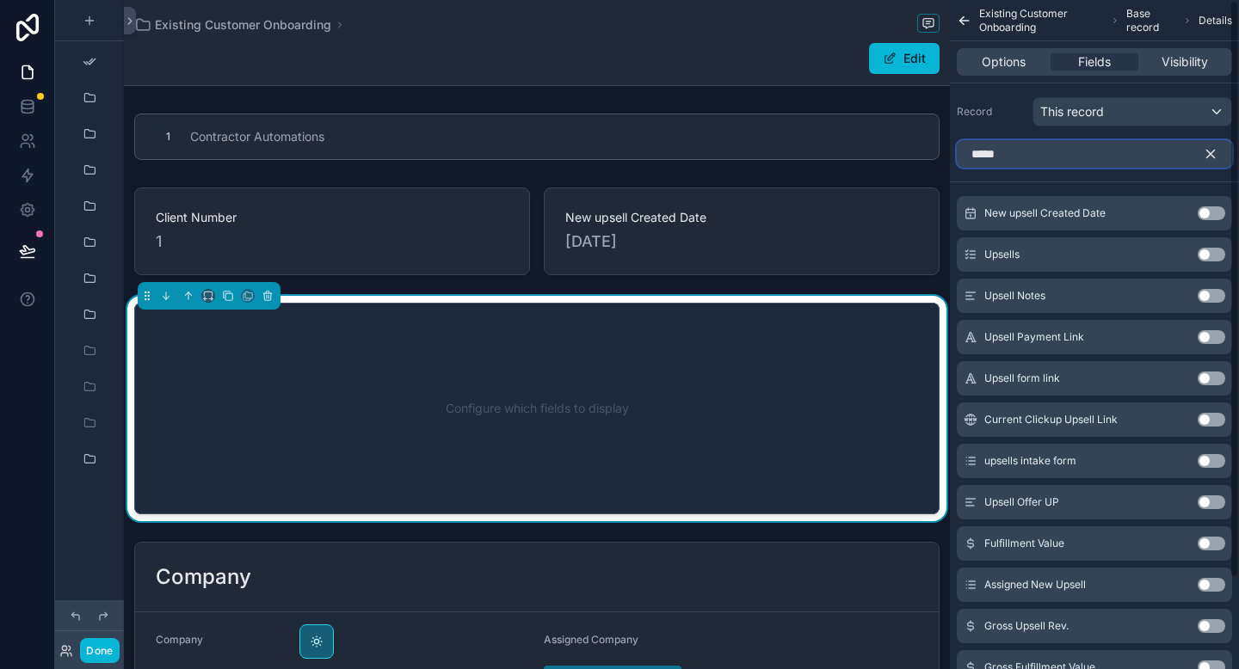
type input "*****"
click at [1208, 260] on button "Use setting" at bounding box center [1212, 255] width 28 height 14
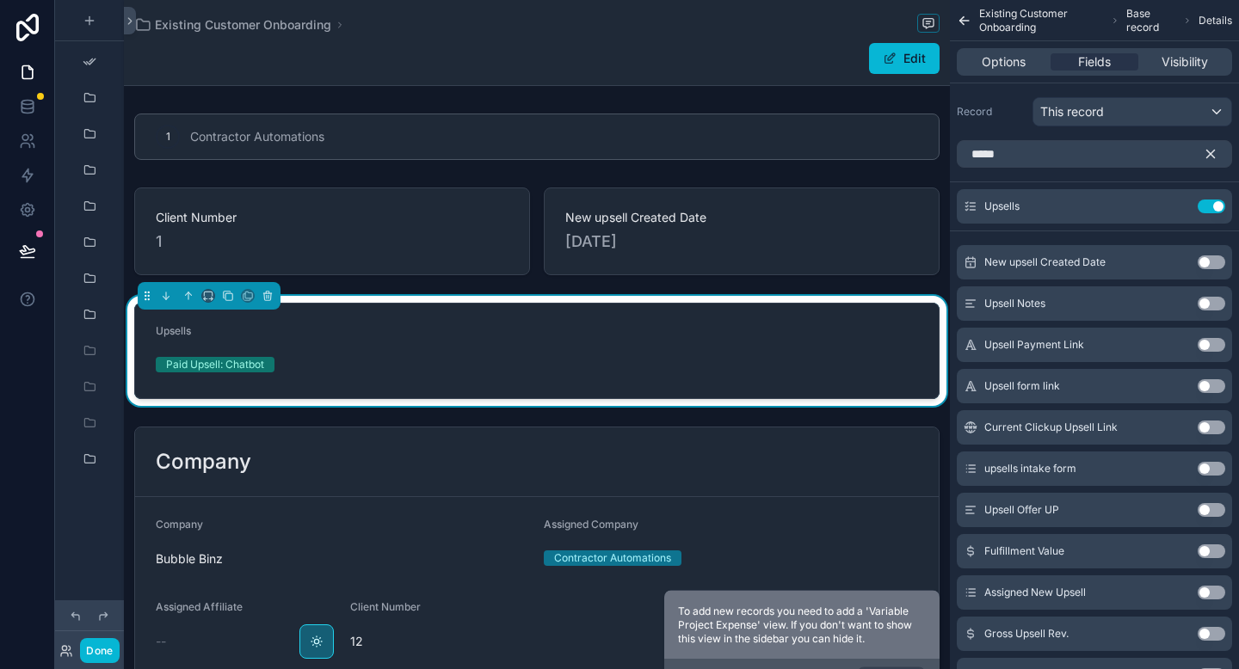
click at [1210, 154] on icon "scrollable content" at bounding box center [1211, 155] width 8 height 8
click at [1106, 161] on input "scrollable content" at bounding box center [1094, 154] width 275 height 28
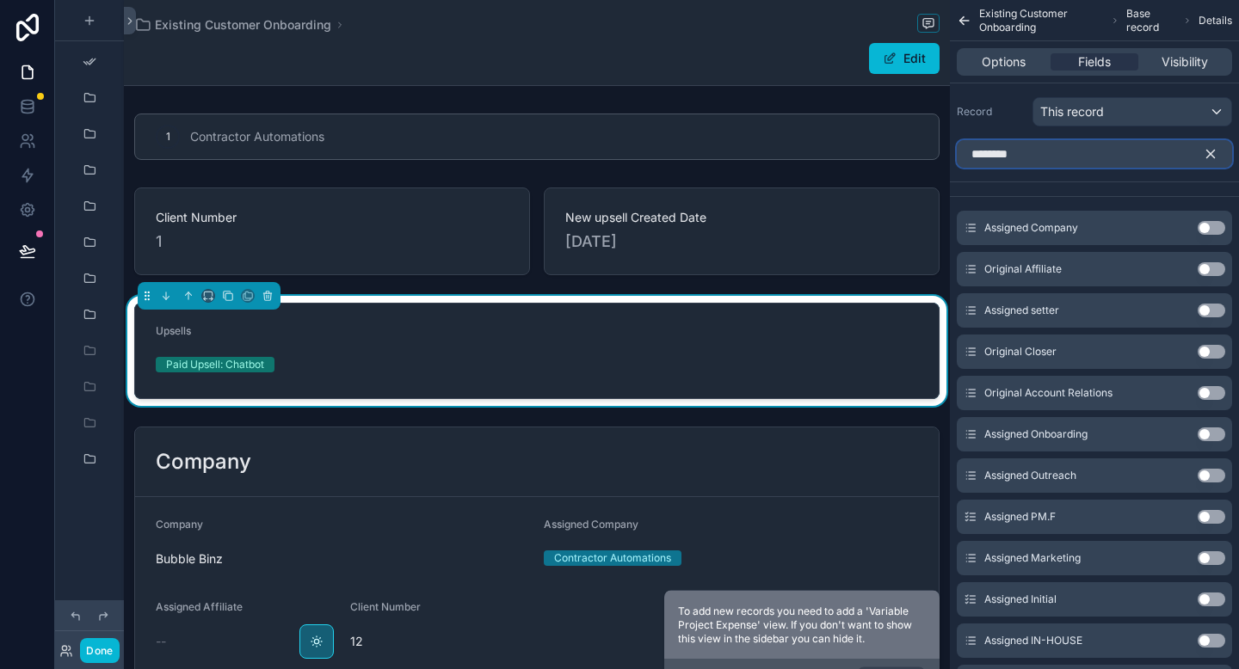
type input "********"
click at [1206, 434] on button "Use setting" at bounding box center [1212, 435] width 28 height 14
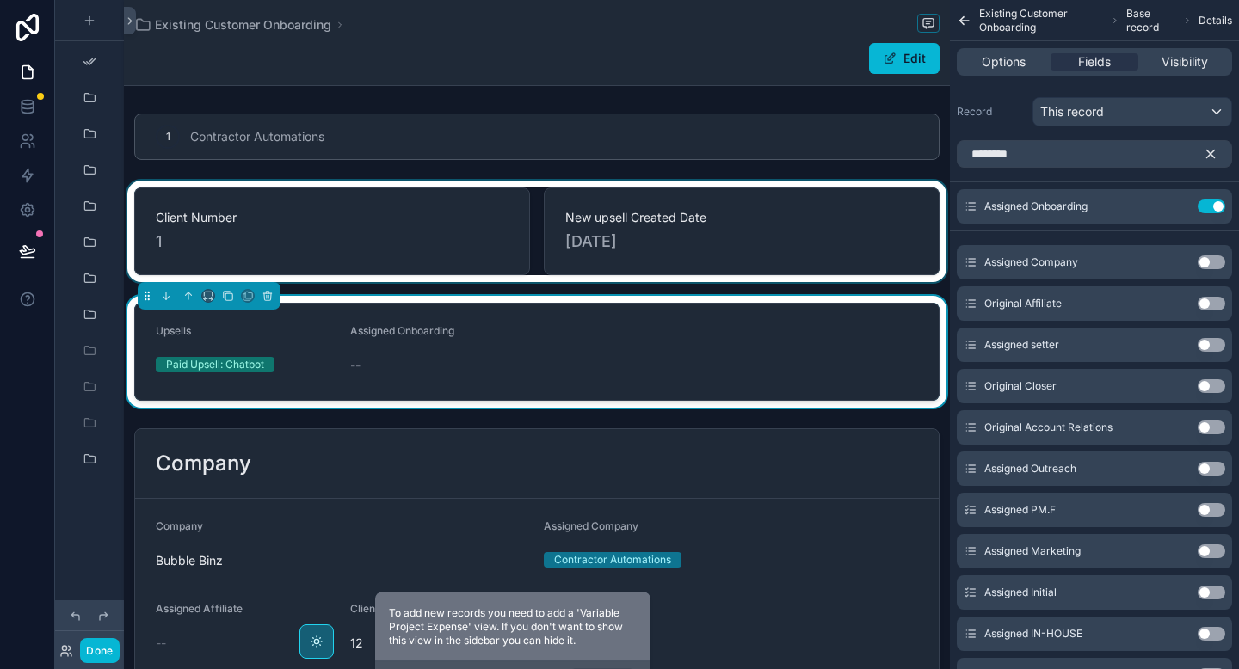
click at [612, 247] on div "scrollable content" at bounding box center [537, 232] width 826 height 102
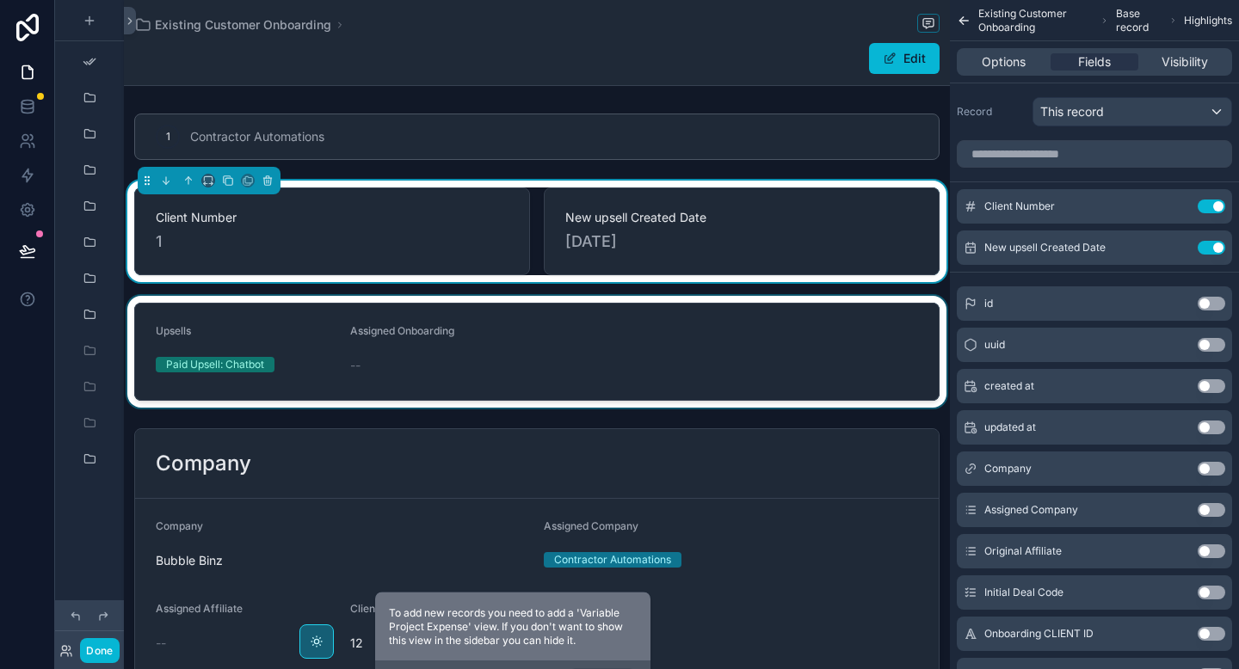
click at [549, 354] on div "scrollable content" at bounding box center [537, 352] width 826 height 112
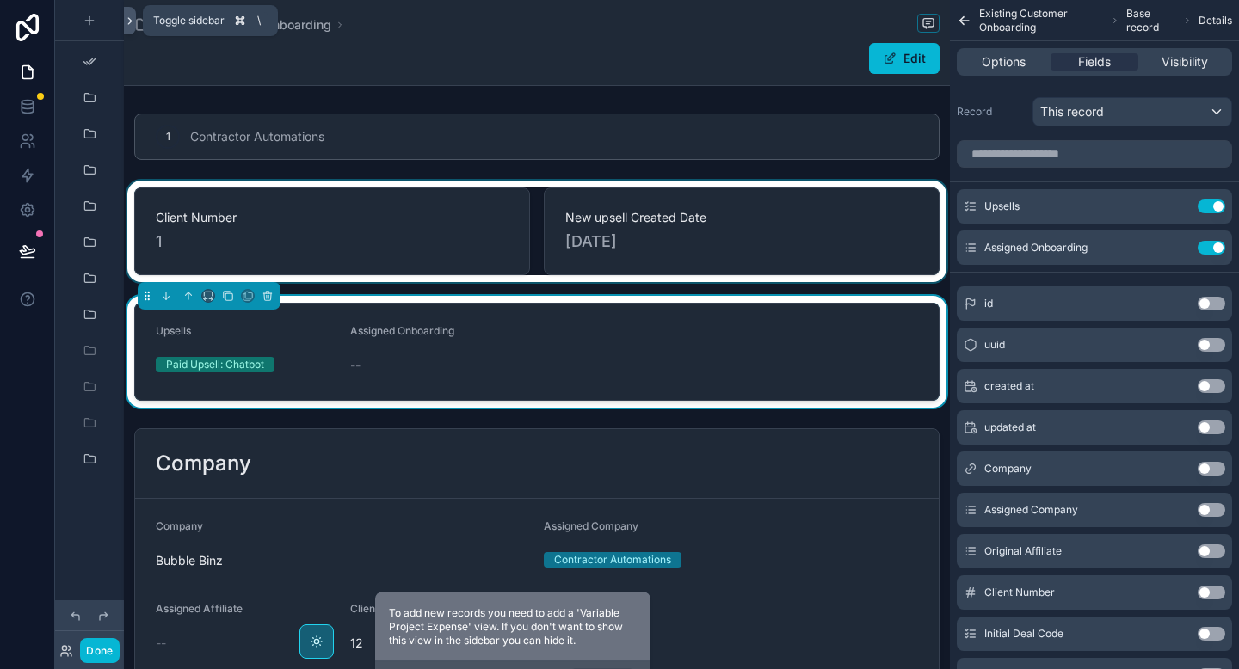
click at [133, 19] on icon at bounding box center [130, 21] width 12 height 13
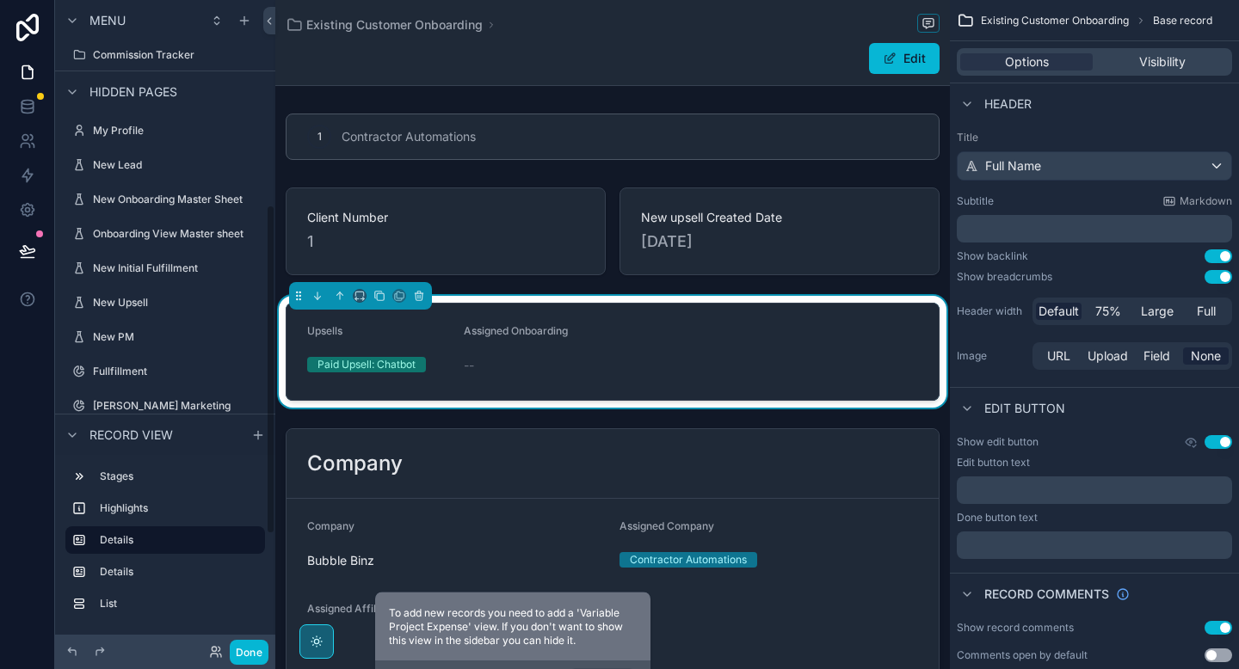
scroll to position [406, 0]
drag, startPoint x: 516, startPoint y: 247, endPoint x: 883, endPoint y: 183, distance: 372.0
click at [517, 247] on div "scrollable content" at bounding box center [612, 232] width 675 height 102
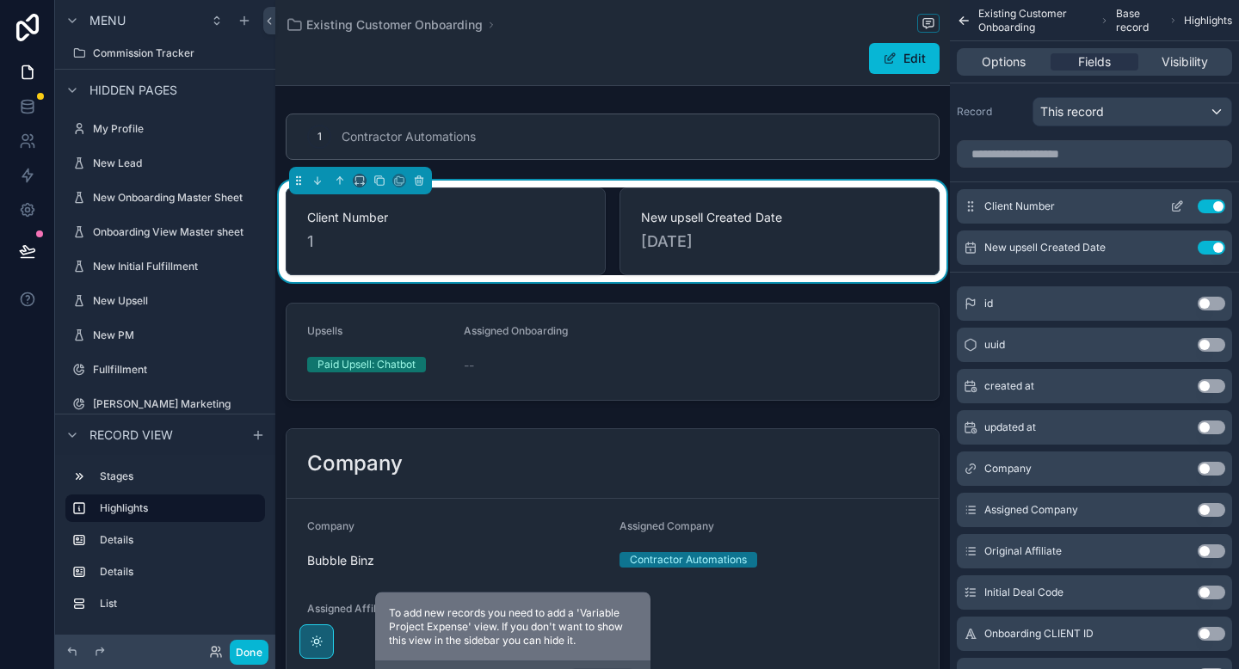
click at [1218, 205] on button "Use setting" at bounding box center [1212, 207] width 28 height 14
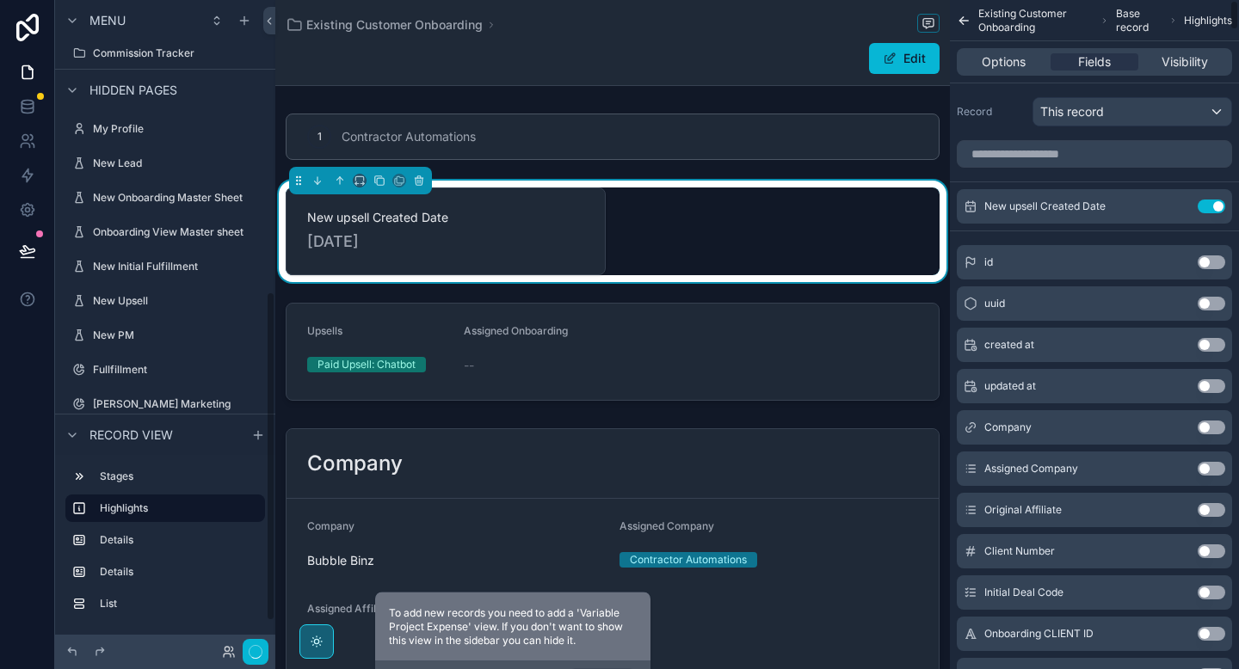
scroll to position [572, 0]
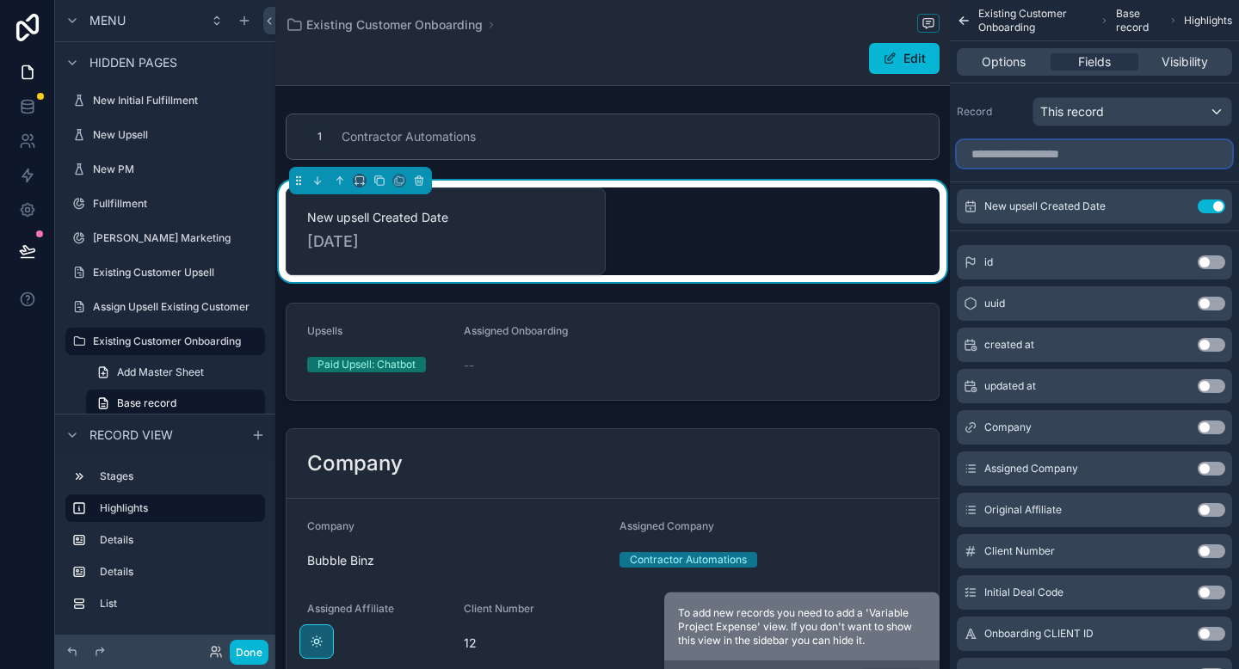
click at [1115, 153] on input "scrollable content" at bounding box center [1094, 154] width 275 height 28
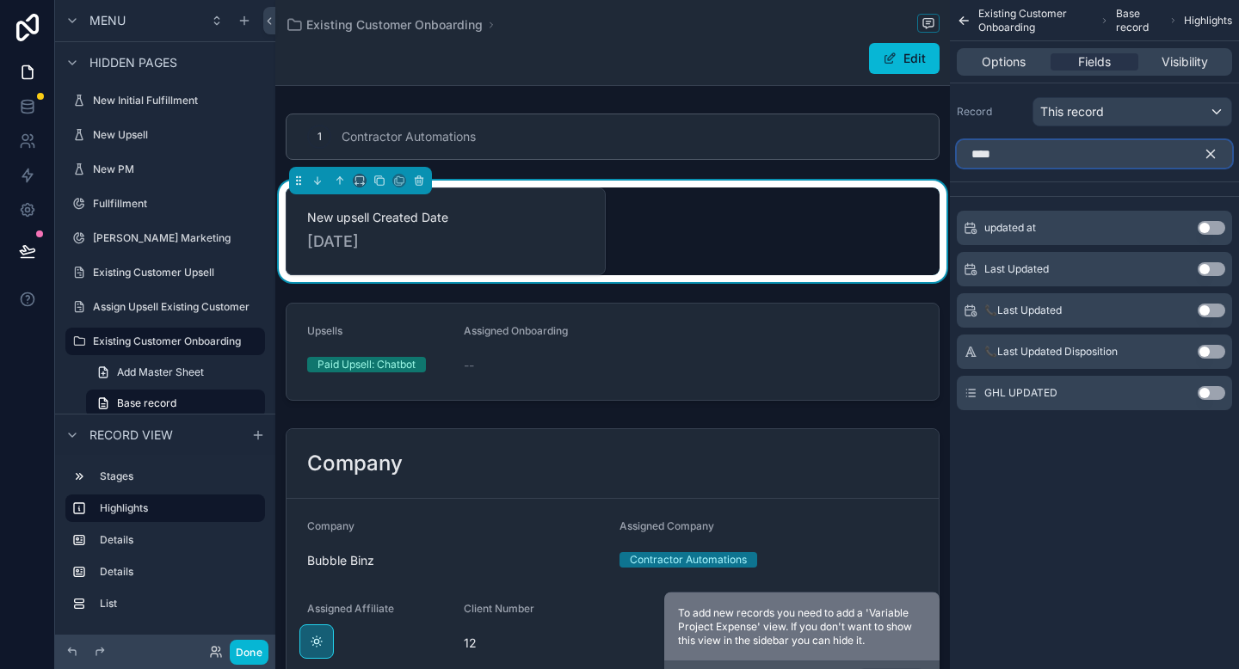
type input "****"
click at [1205, 268] on button "Use setting" at bounding box center [1212, 269] width 28 height 14
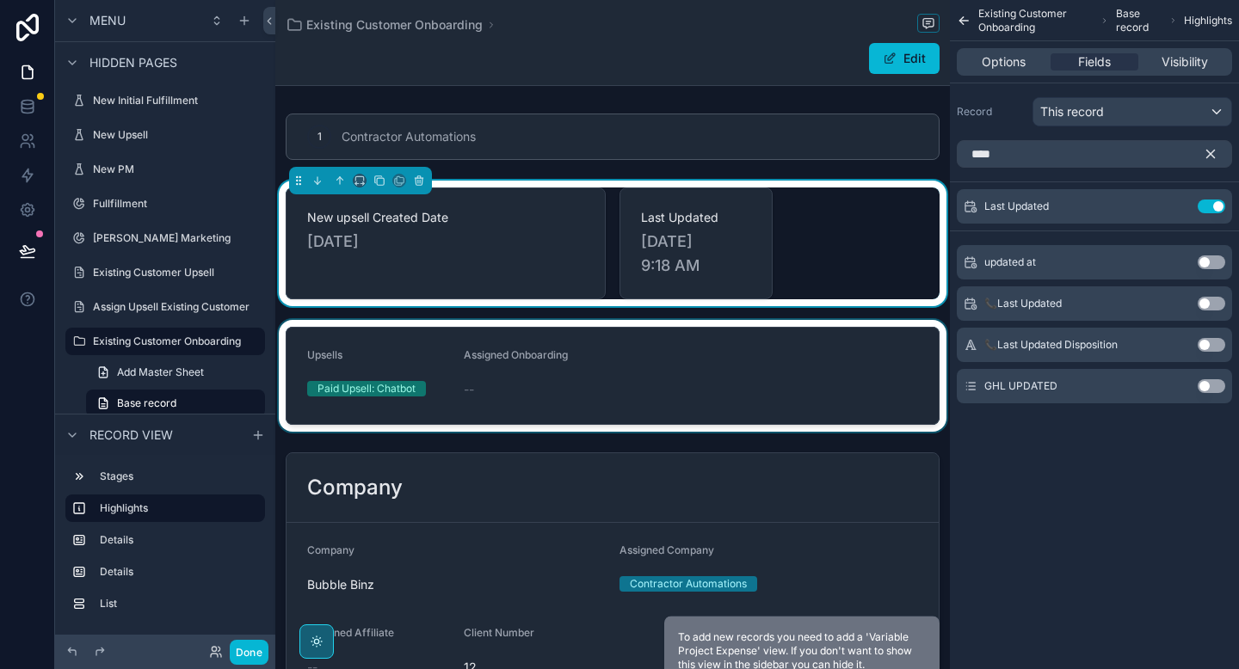
click at [647, 354] on div "scrollable content" at bounding box center [612, 376] width 675 height 112
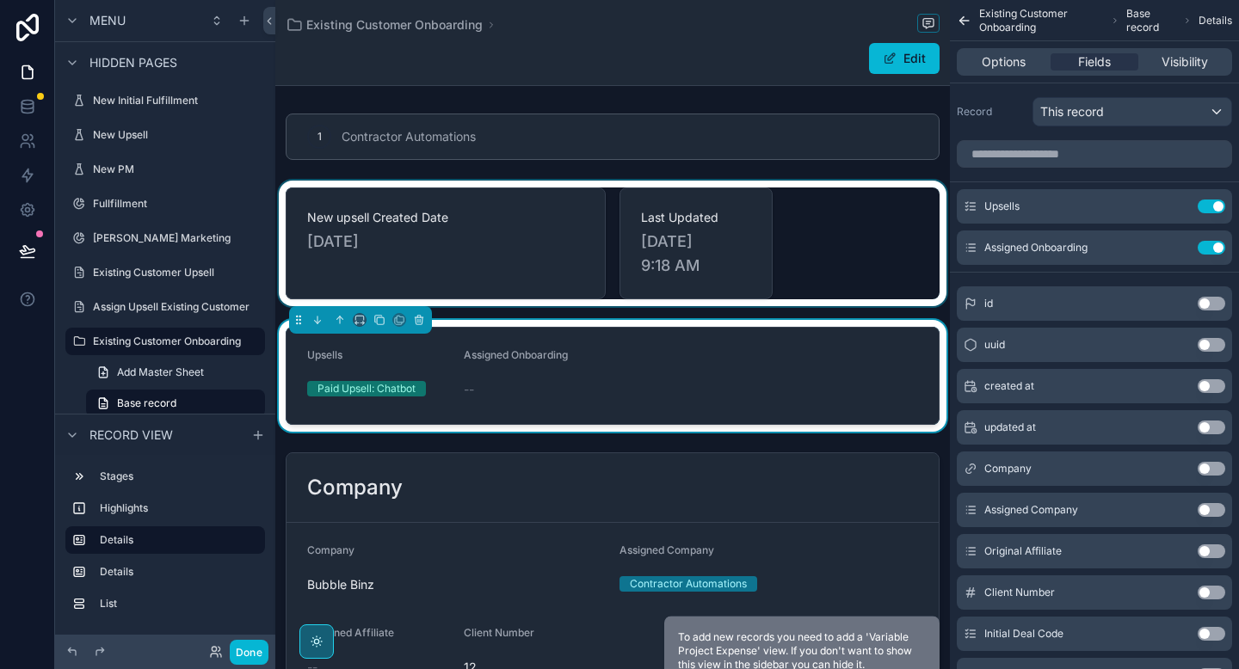
click at [606, 274] on div "scrollable content" at bounding box center [612, 244] width 675 height 126
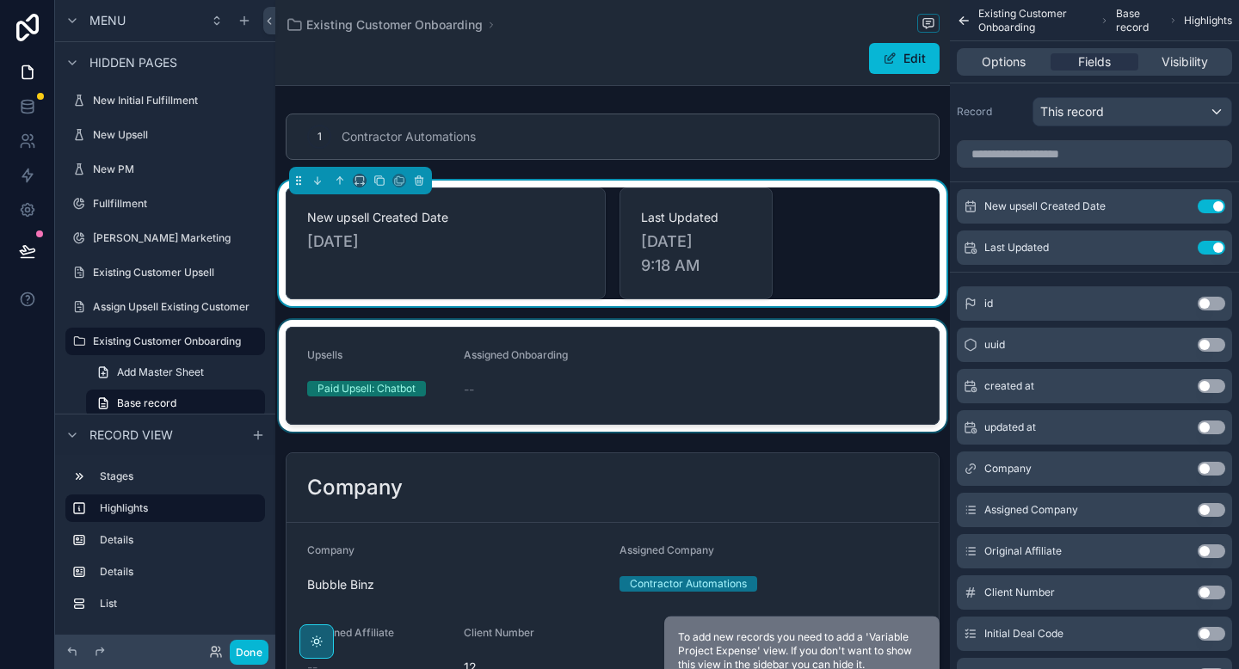
click at [613, 363] on div "scrollable content" at bounding box center [612, 376] width 675 height 112
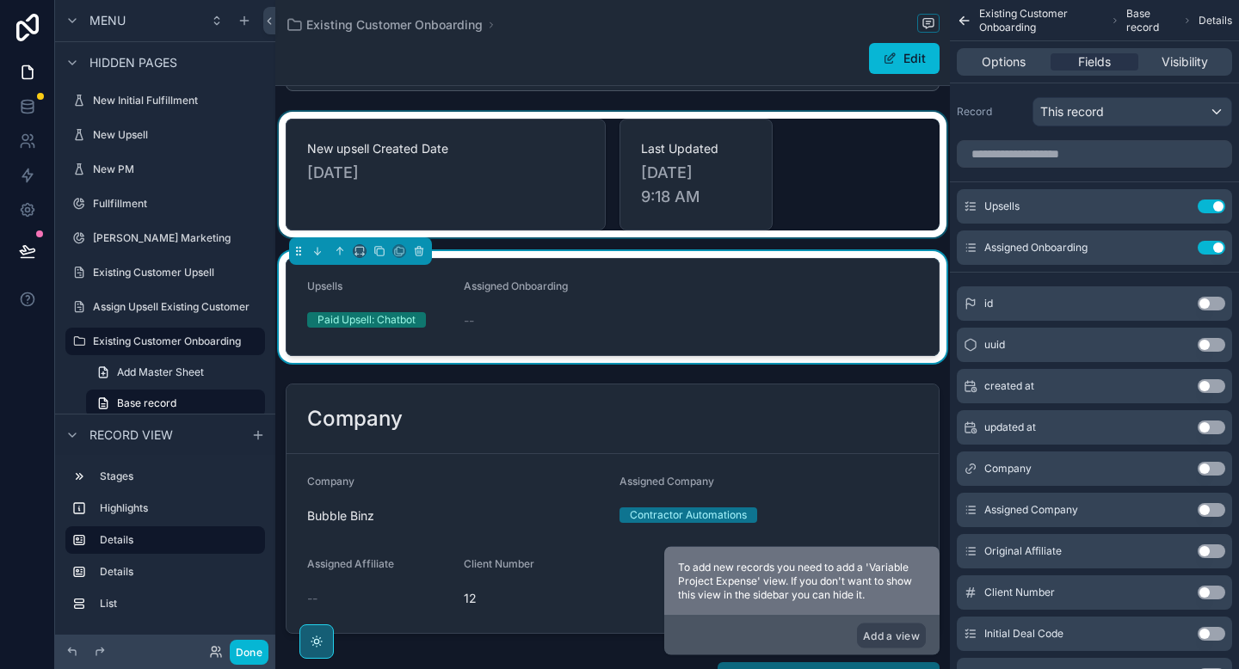
scroll to position [71, 0]
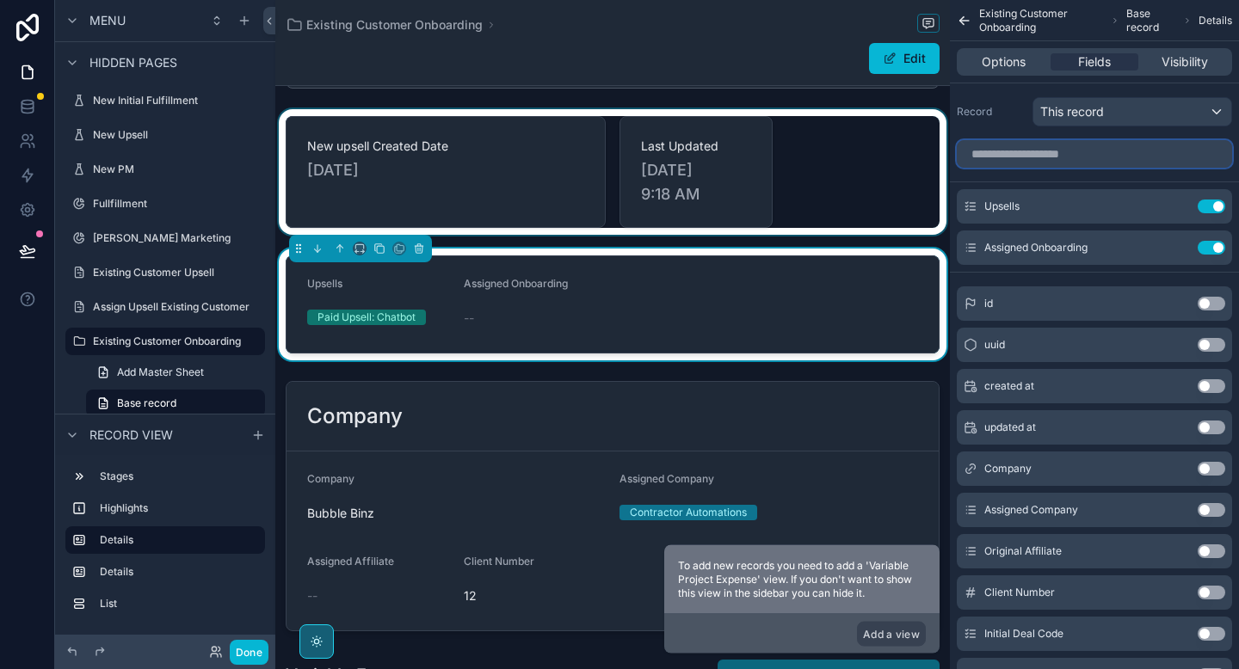
click at [1019, 151] on input "scrollable content" at bounding box center [1094, 154] width 275 height 28
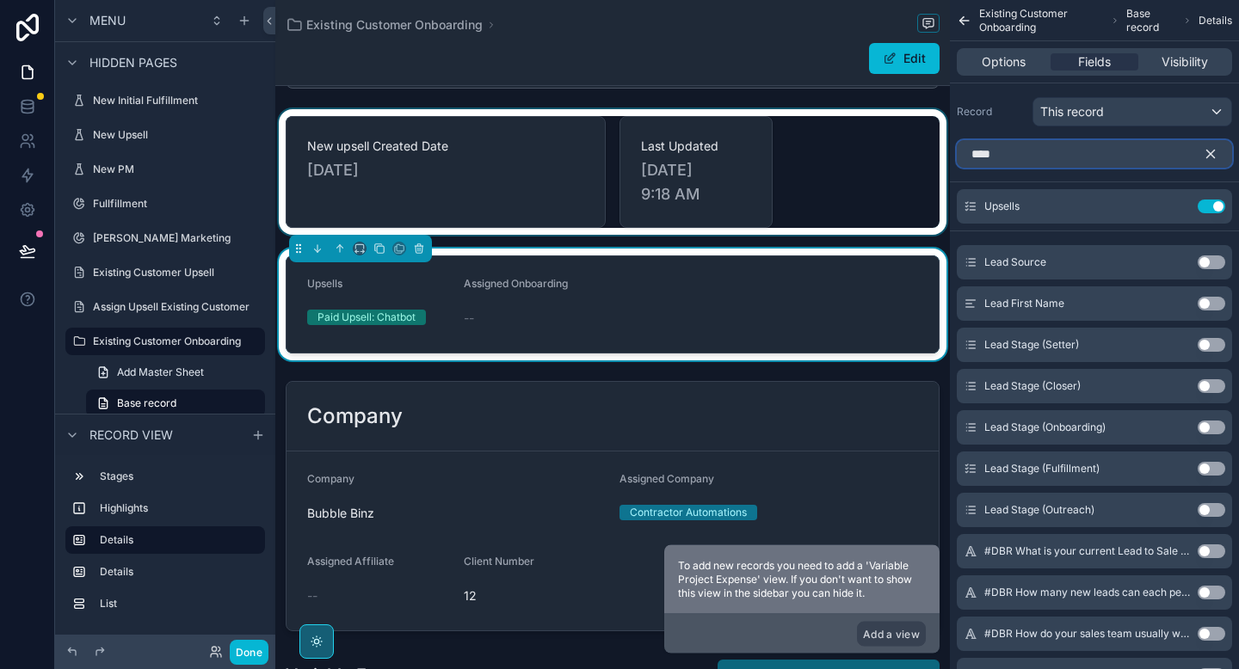
type input "****"
click at [1210, 428] on button "Use setting" at bounding box center [1212, 428] width 28 height 14
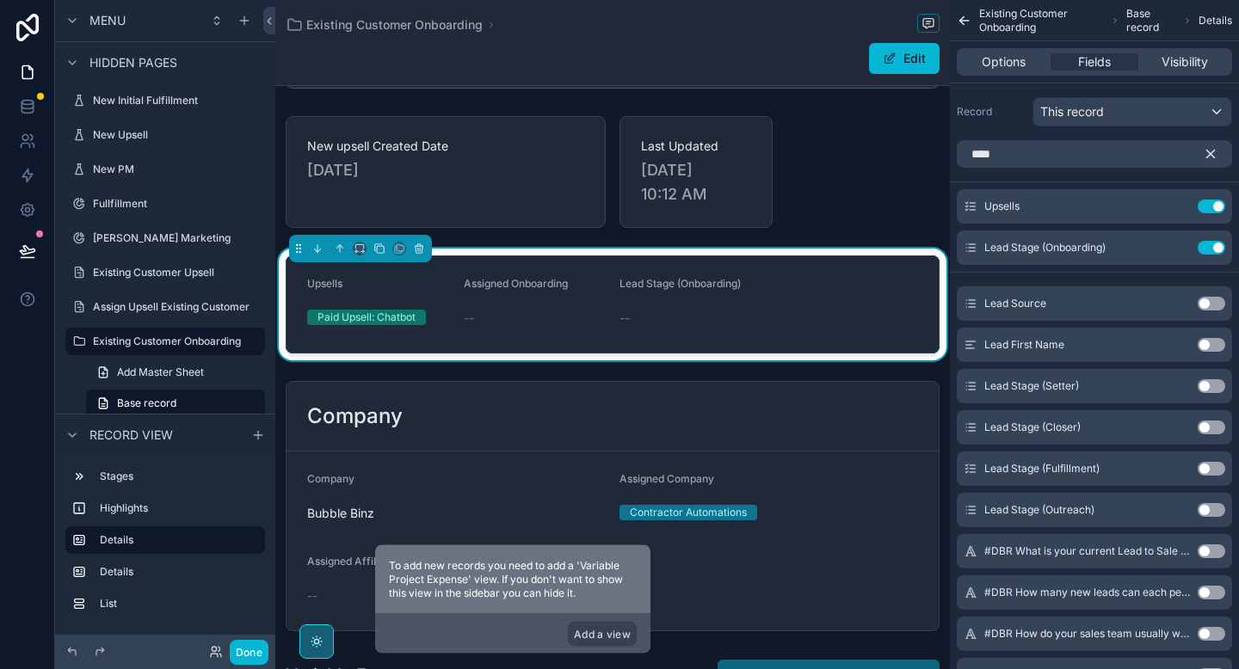
click at [565, 316] on div "--" at bounding box center [535, 318] width 143 height 17
click at [1208, 151] on icon "scrollable content" at bounding box center [1211, 155] width 8 height 8
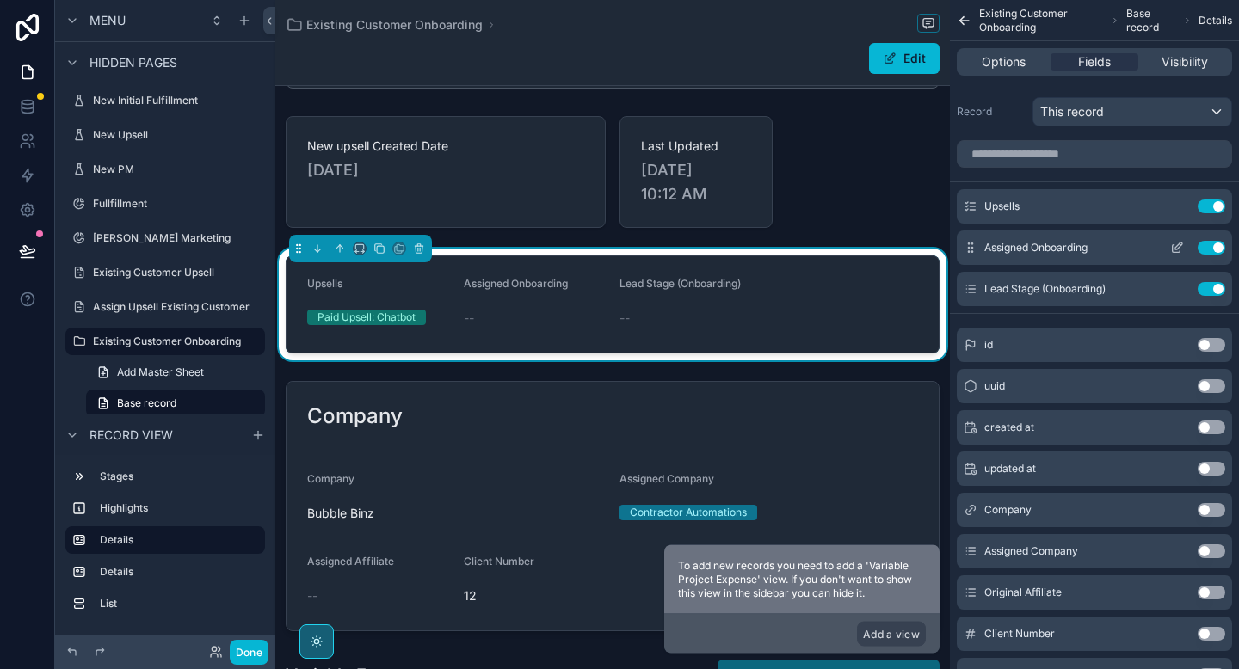
click at [1177, 248] on icon "scrollable content" at bounding box center [1178, 246] width 7 height 7
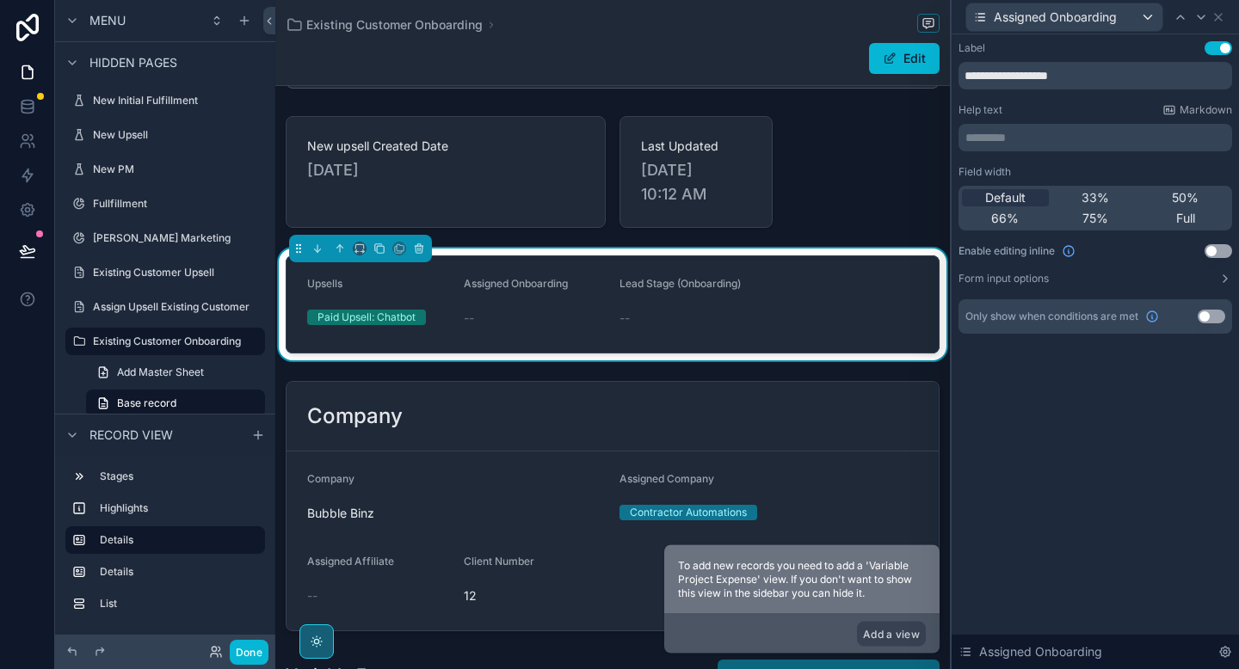
click at [1220, 247] on button "Use setting" at bounding box center [1219, 251] width 28 height 14
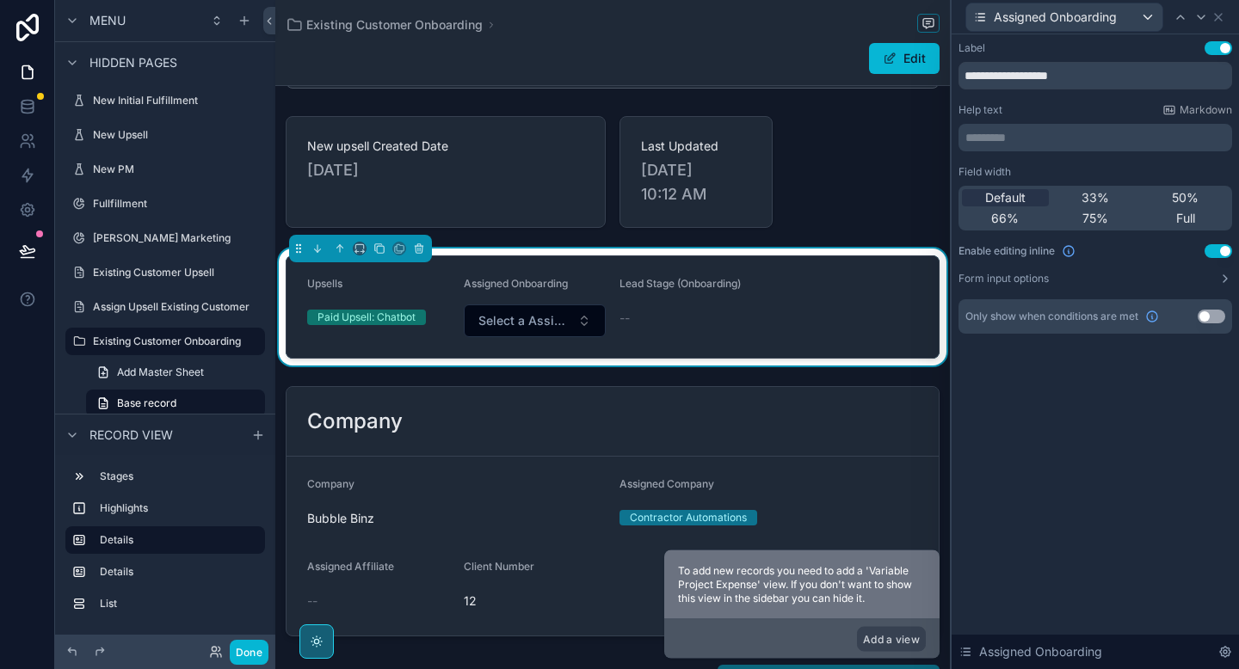
click at [1207, 314] on button "Use setting" at bounding box center [1212, 317] width 28 height 14
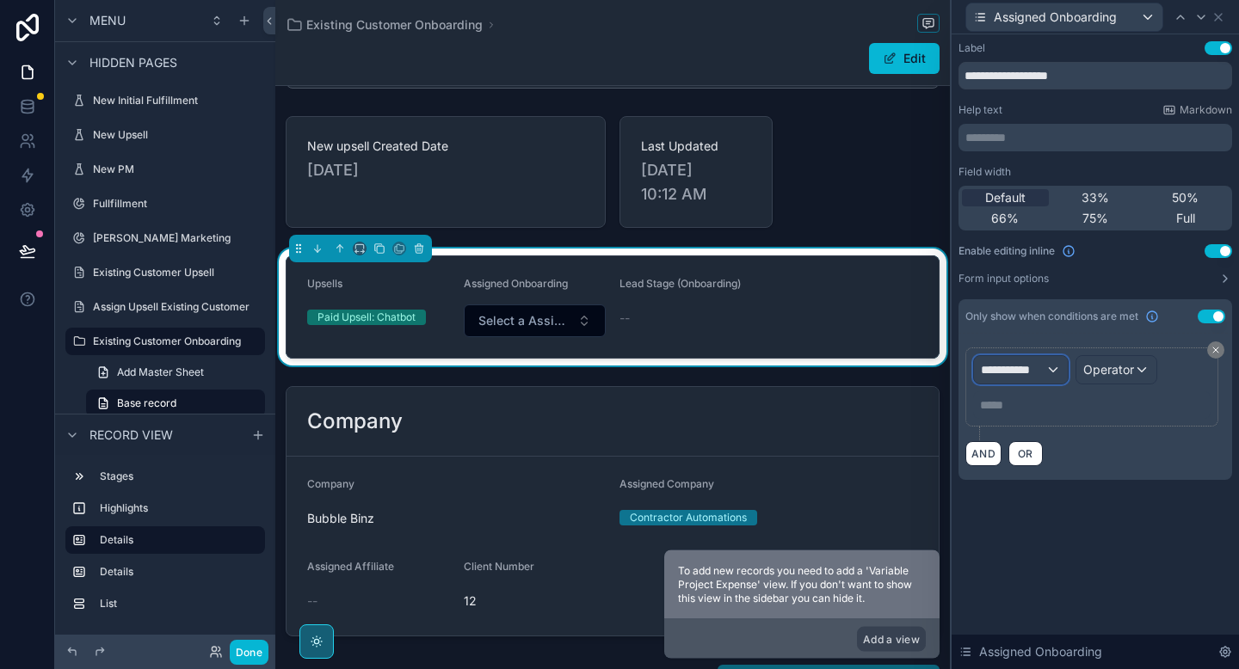
click at [1007, 367] on span "**********" at bounding box center [1013, 369] width 65 height 17
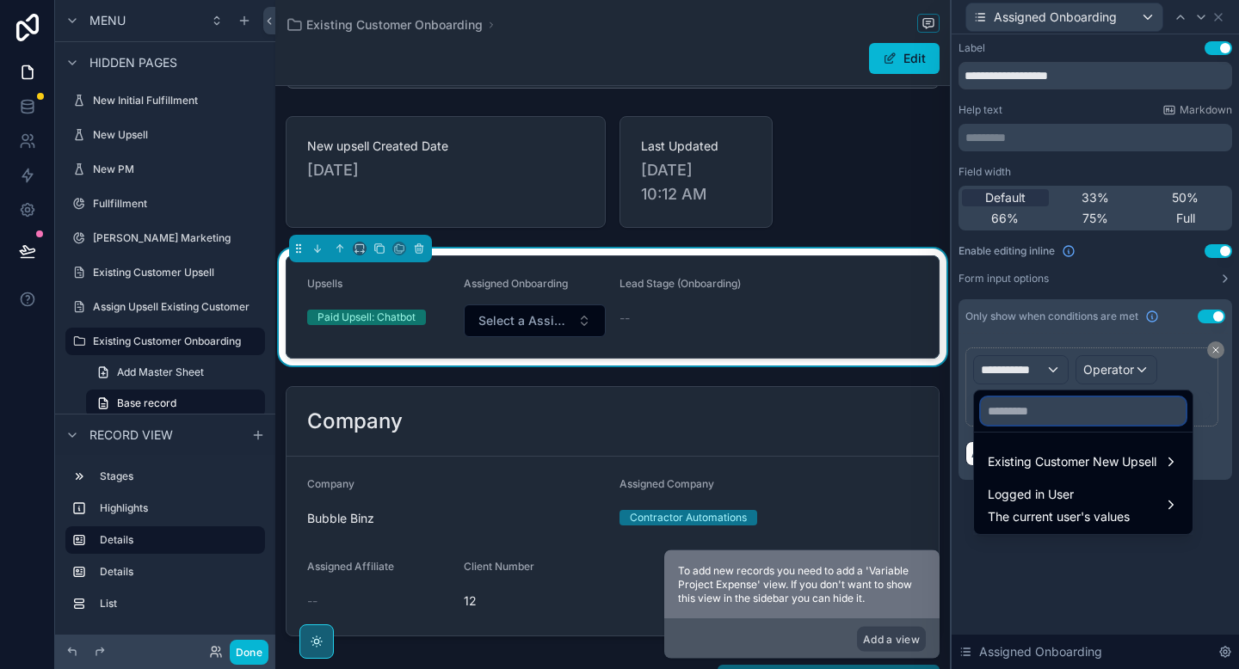
click at [1014, 414] on input "text" at bounding box center [1083, 412] width 205 height 28
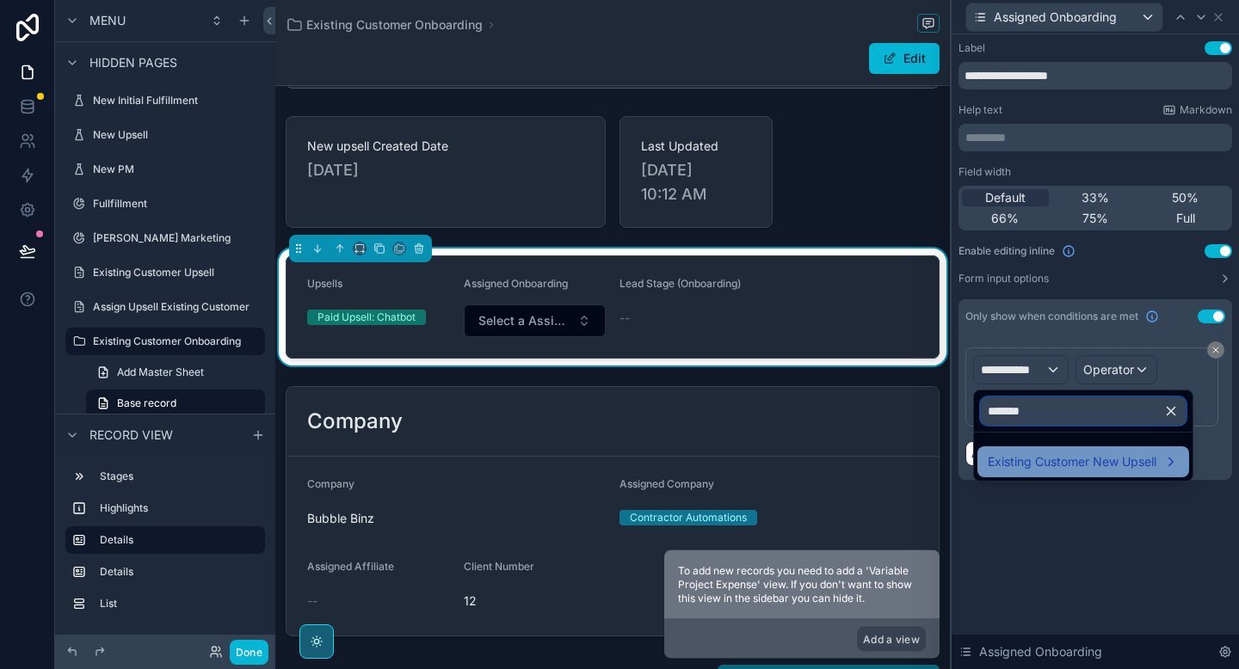
type input "*******"
click at [1024, 461] on span "Existing Customer New Upsell" at bounding box center [1072, 462] width 169 height 21
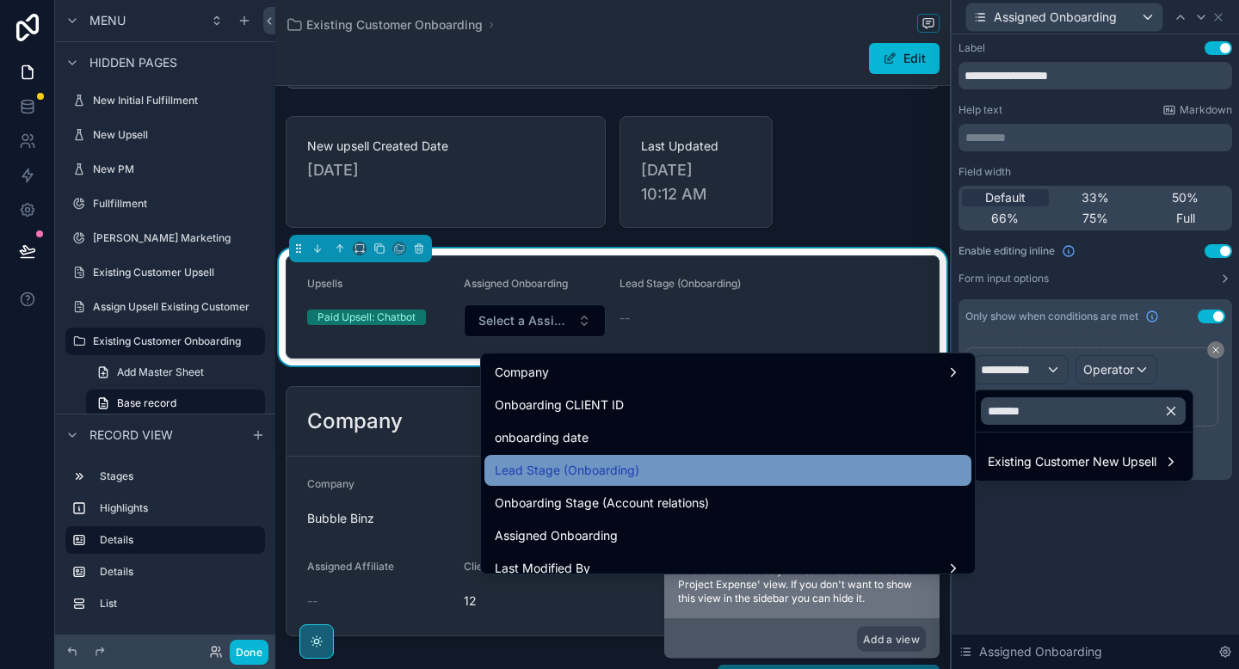
click at [681, 460] on div "Lead Stage (Onboarding)" at bounding box center [728, 470] width 466 height 21
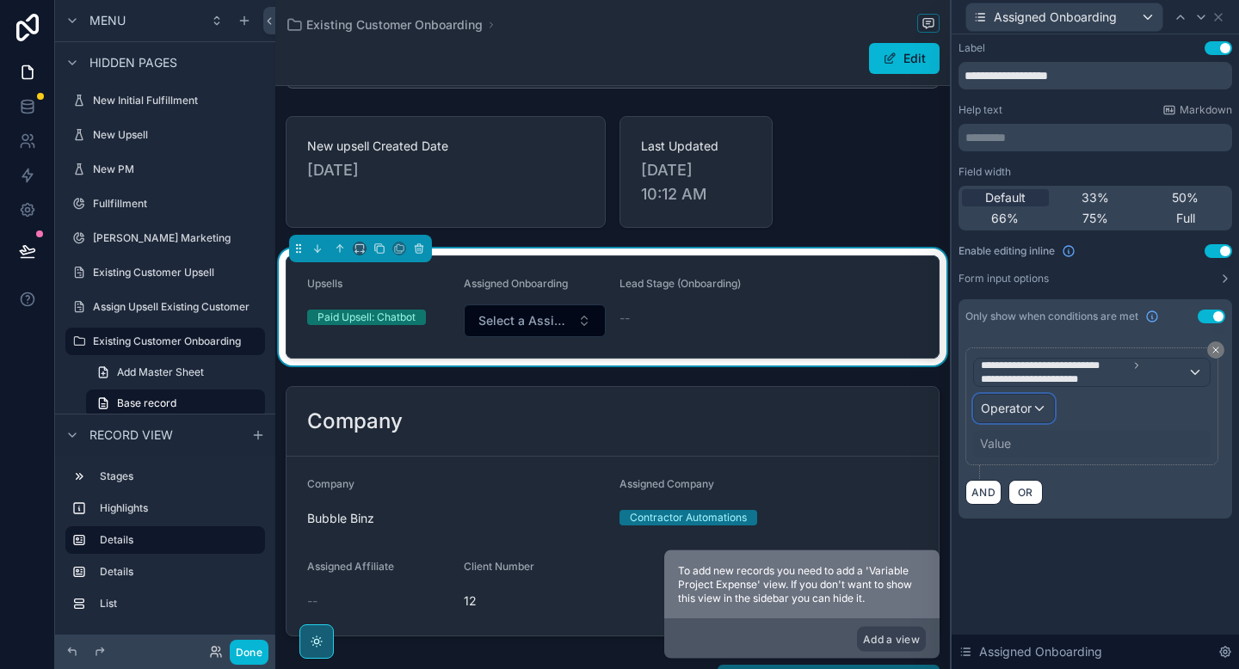
click at [1000, 409] on span "Operator" at bounding box center [1006, 408] width 51 height 15
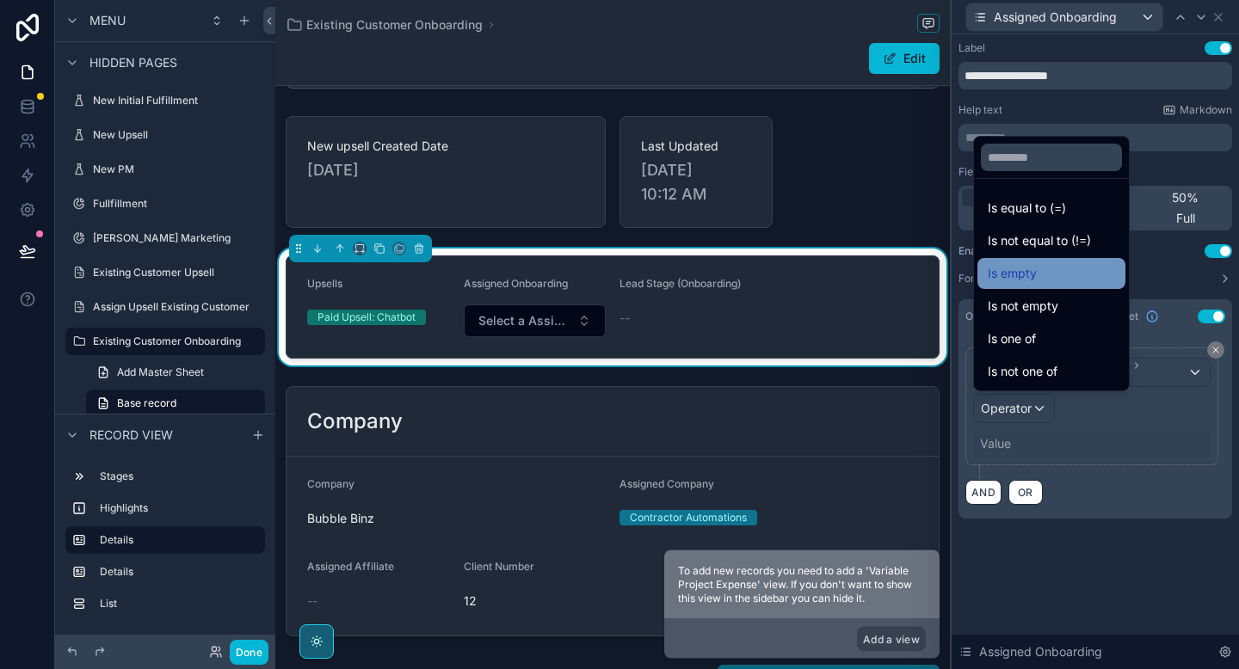
click at [1028, 267] on span "Is empty" at bounding box center [1012, 273] width 49 height 21
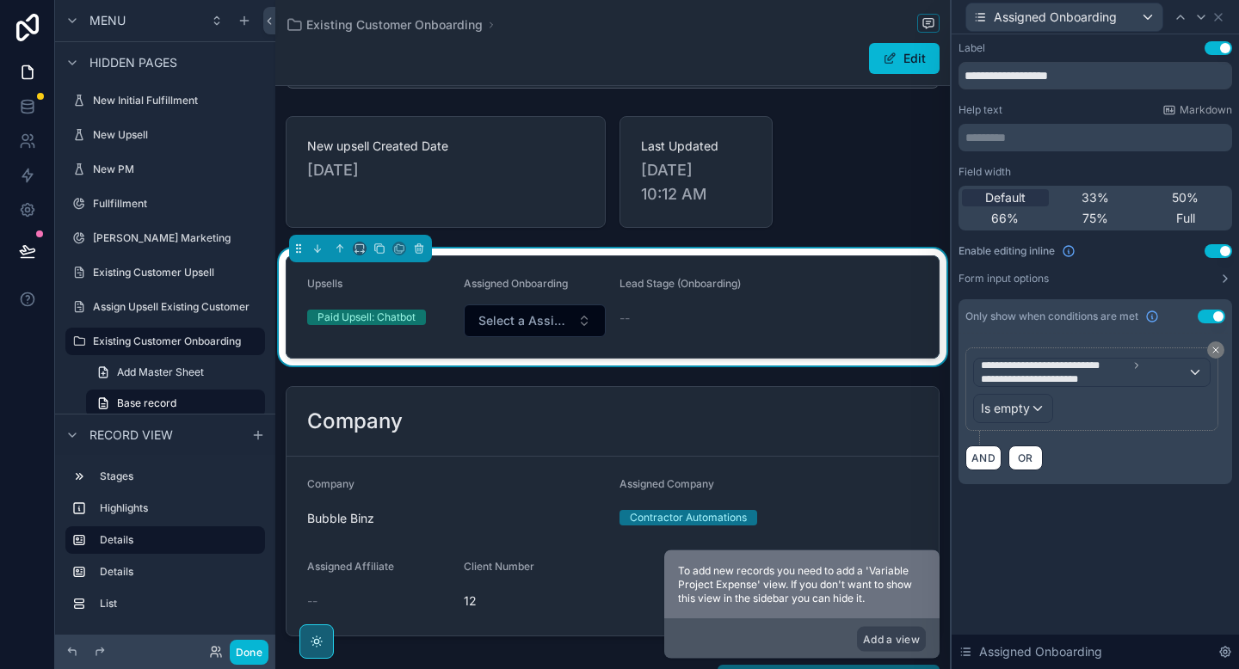
click at [1017, 517] on div "**********" at bounding box center [1095, 279] width 287 height 491
click at [1222, 21] on icon at bounding box center [1218, 17] width 14 height 14
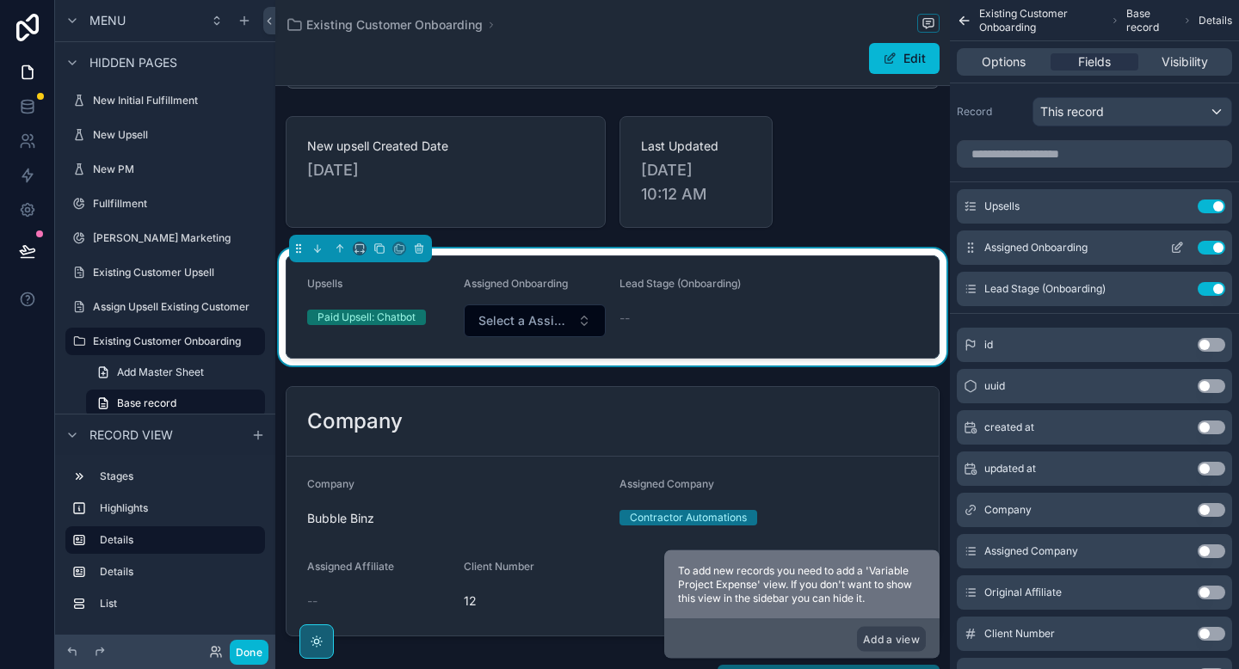
click at [1177, 245] on icon "scrollable content" at bounding box center [1178, 246] width 7 height 7
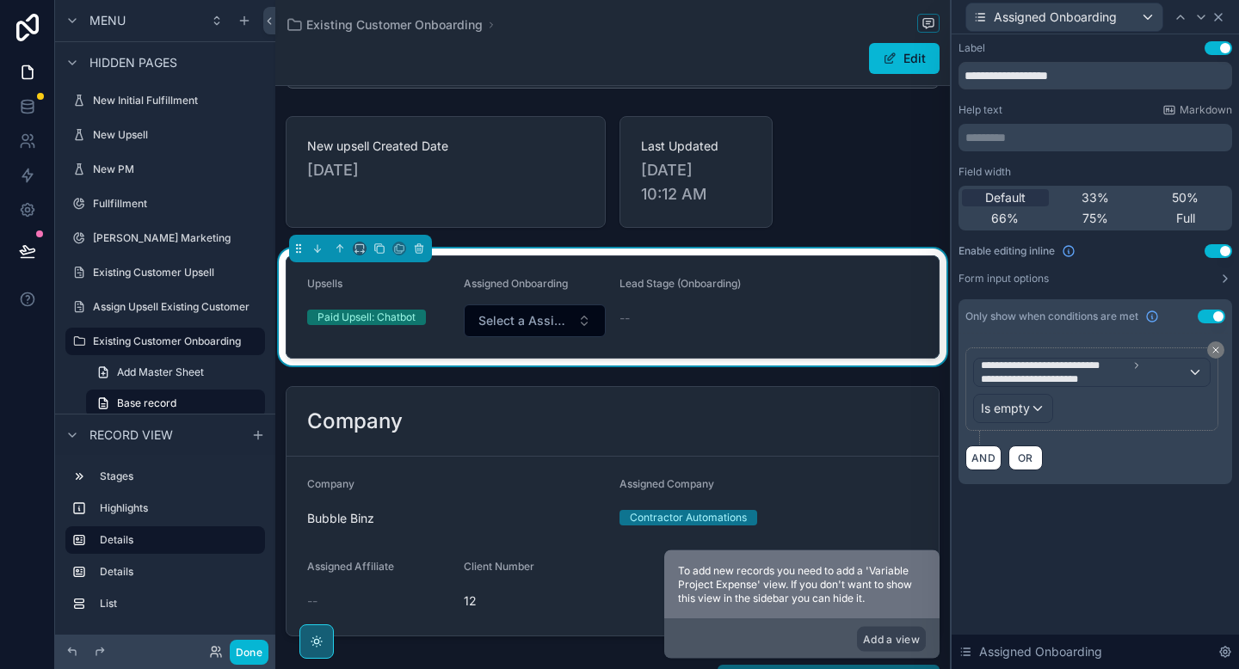
click at [1222, 20] on icon at bounding box center [1218, 17] width 14 height 14
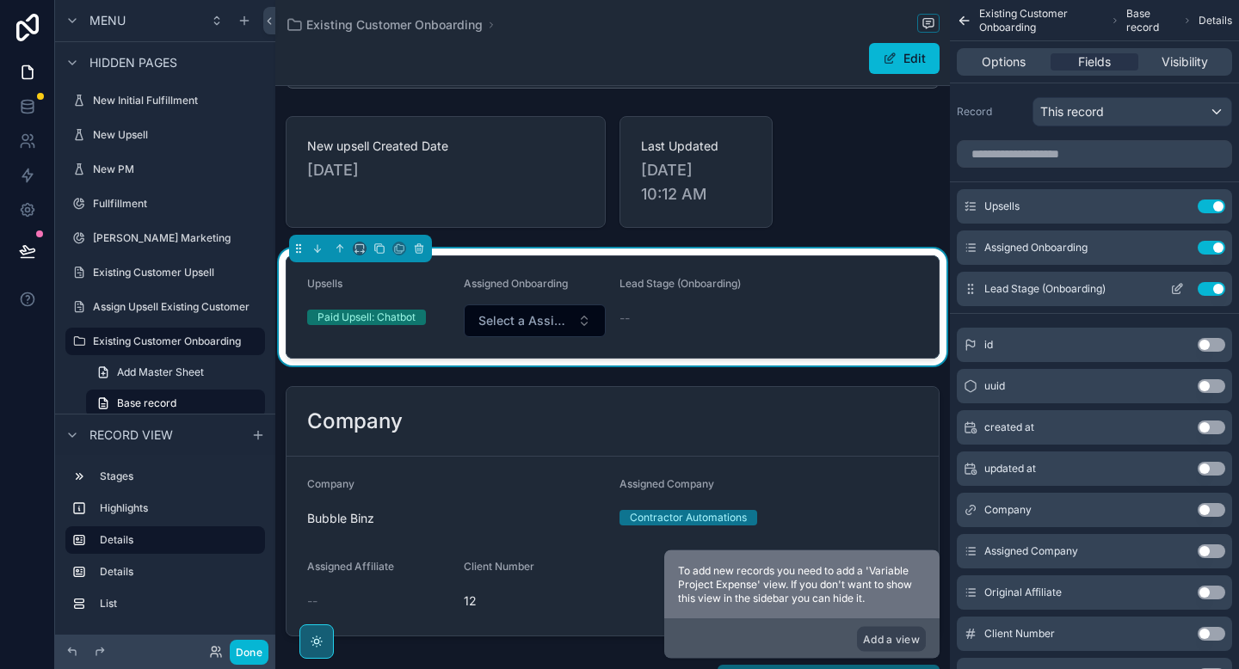
click at [1174, 288] on icon "scrollable content" at bounding box center [1177, 289] width 14 height 14
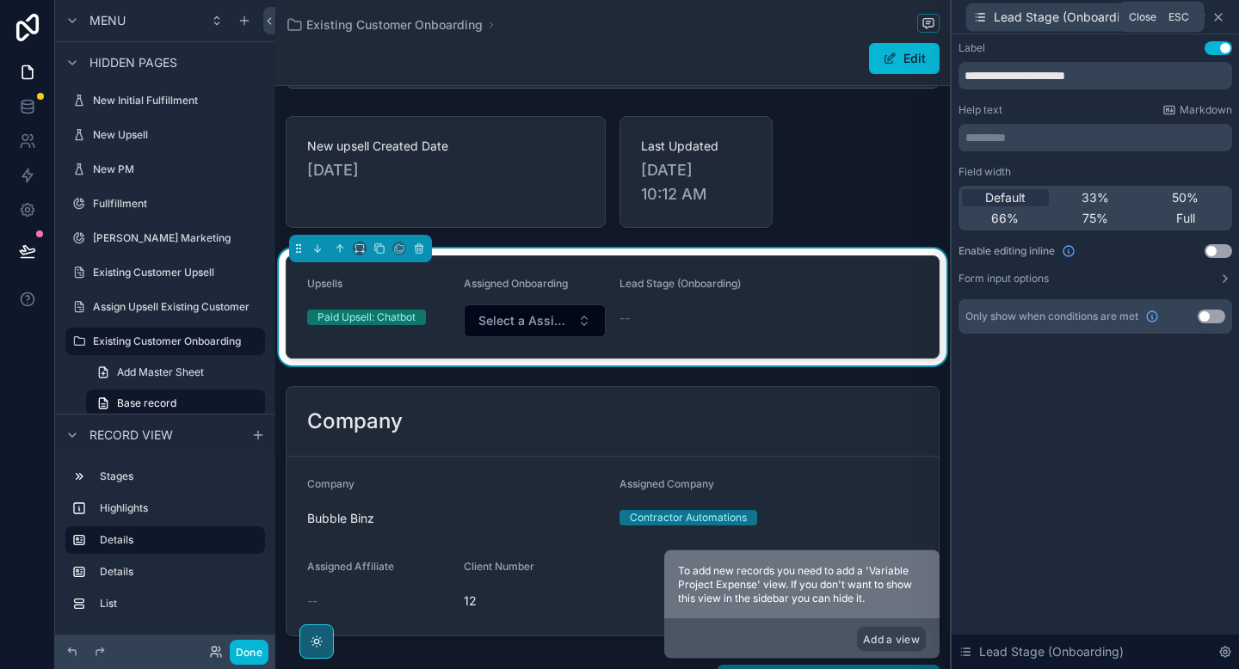
click at [1223, 20] on icon at bounding box center [1218, 17] width 14 height 14
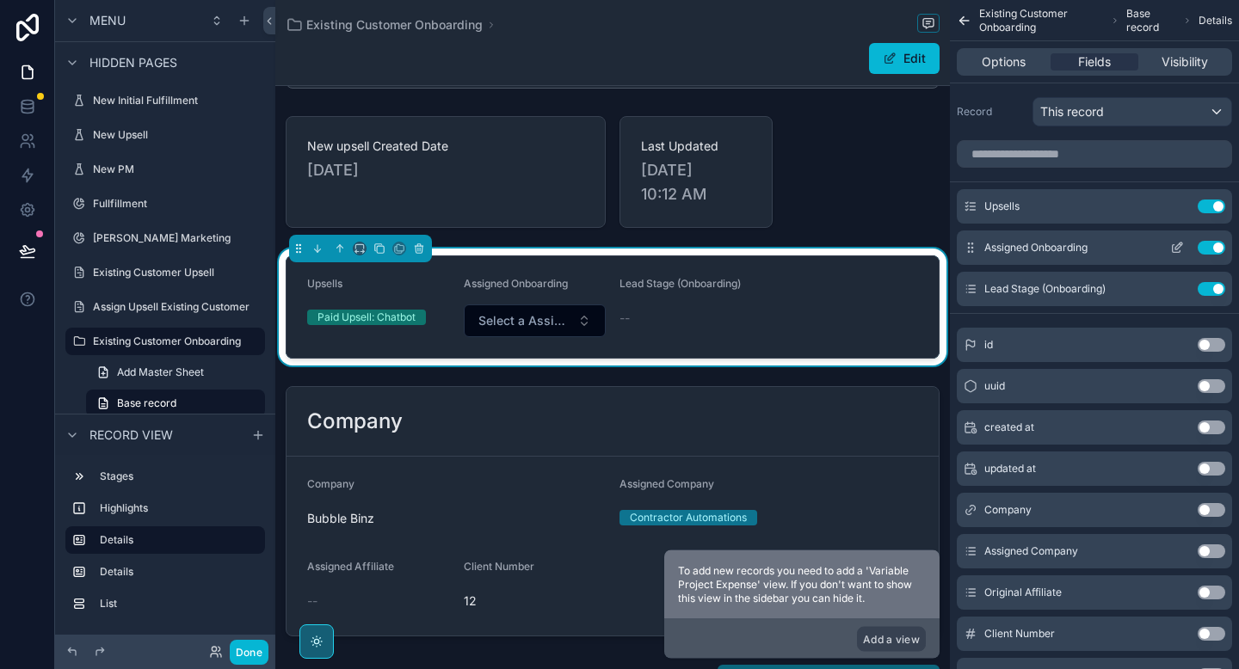
click at [1174, 245] on icon "scrollable content" at bounding box center [1177, 248] width 14 height 14
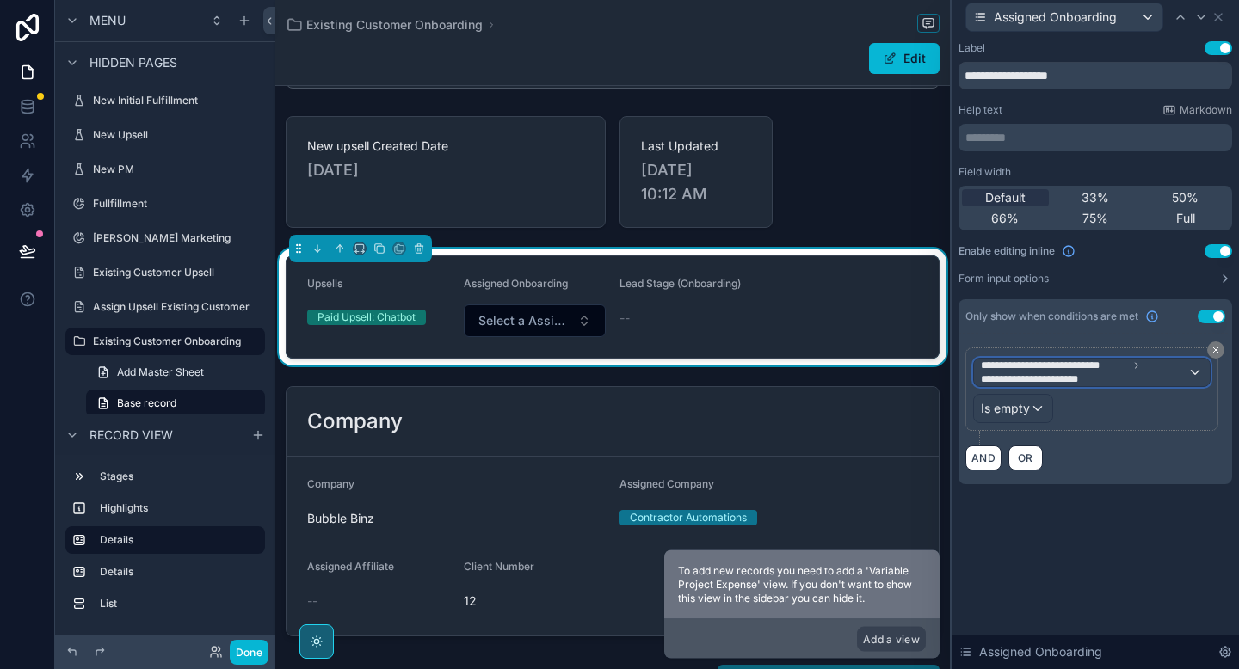
click at [1071, 380] on span "**********" at bounding box center [1042, 380] width 123 height 14
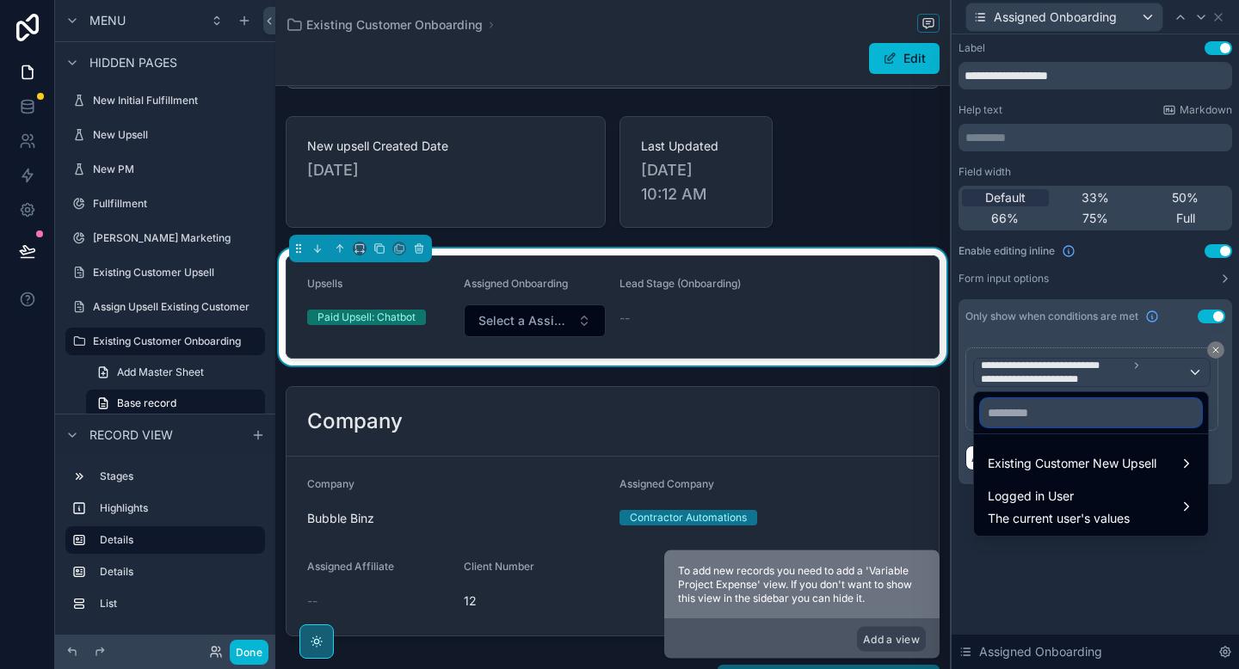
click at [1026, 422] on input "text" at bounding box center [1091, 413] width 220 height 28
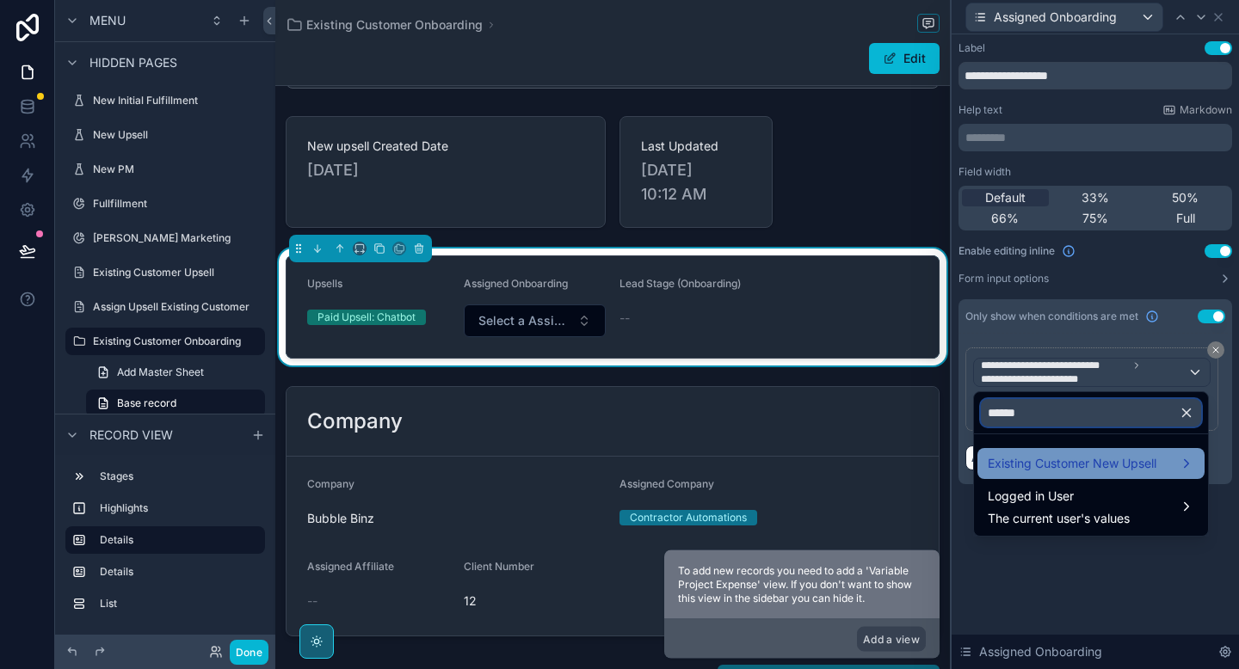
type input "******"
click at [1020, 459] on span "Existing Customer New Upsell" at bounding box center [1072, 463] width 169 height 21
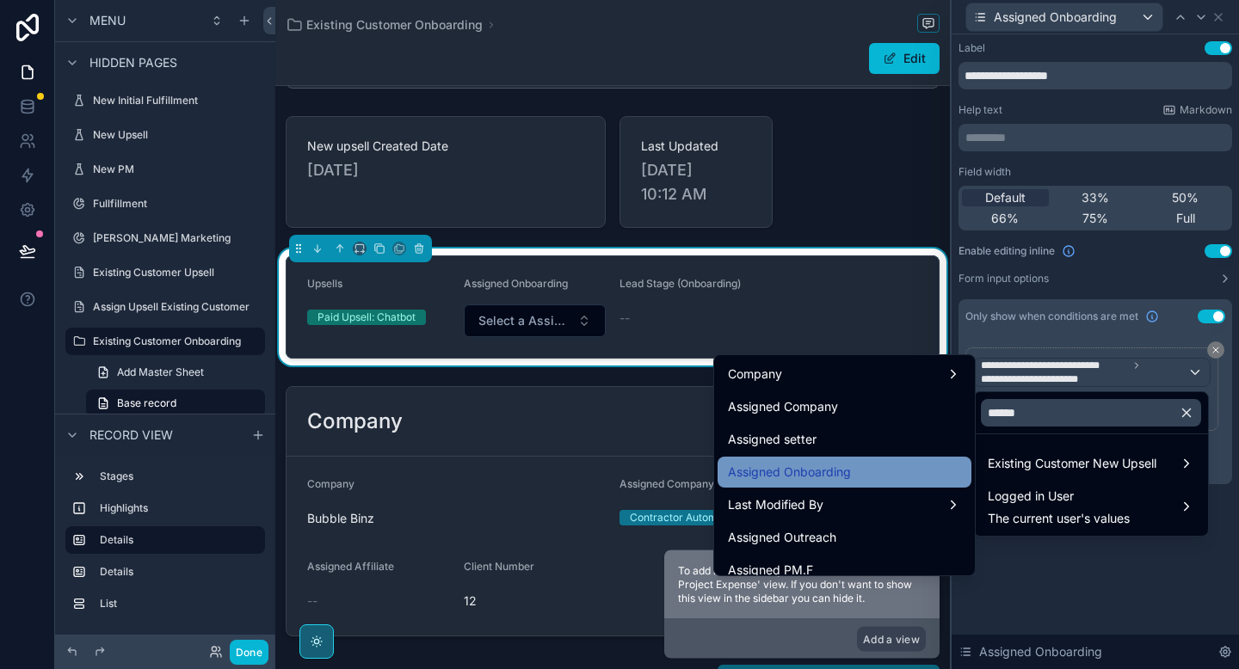
click at [858, 471] on div "Assigned Onboarding" at bounding box center [844, 472] width 233 height 21
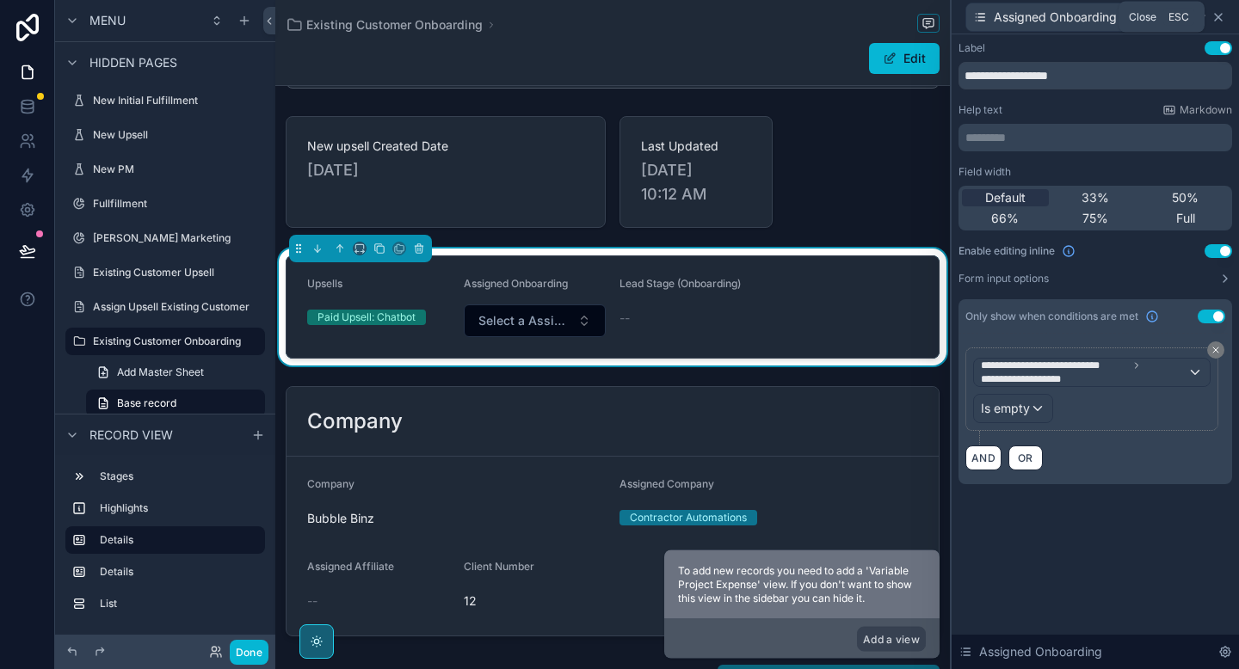
click at [1221, 18] on icon at bounding box center [1218, 17] width 7 height 7
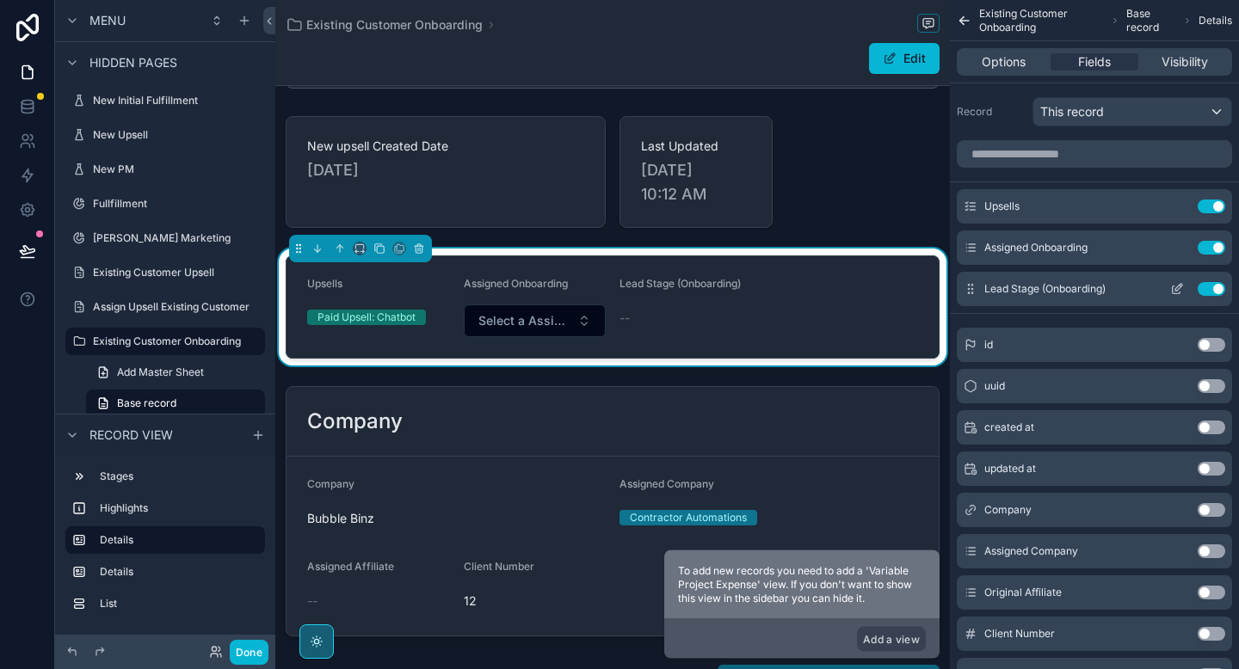
click at [1179, 287] on icon "scrollable content" at bounding box center [1177, 289] width 14 height 14
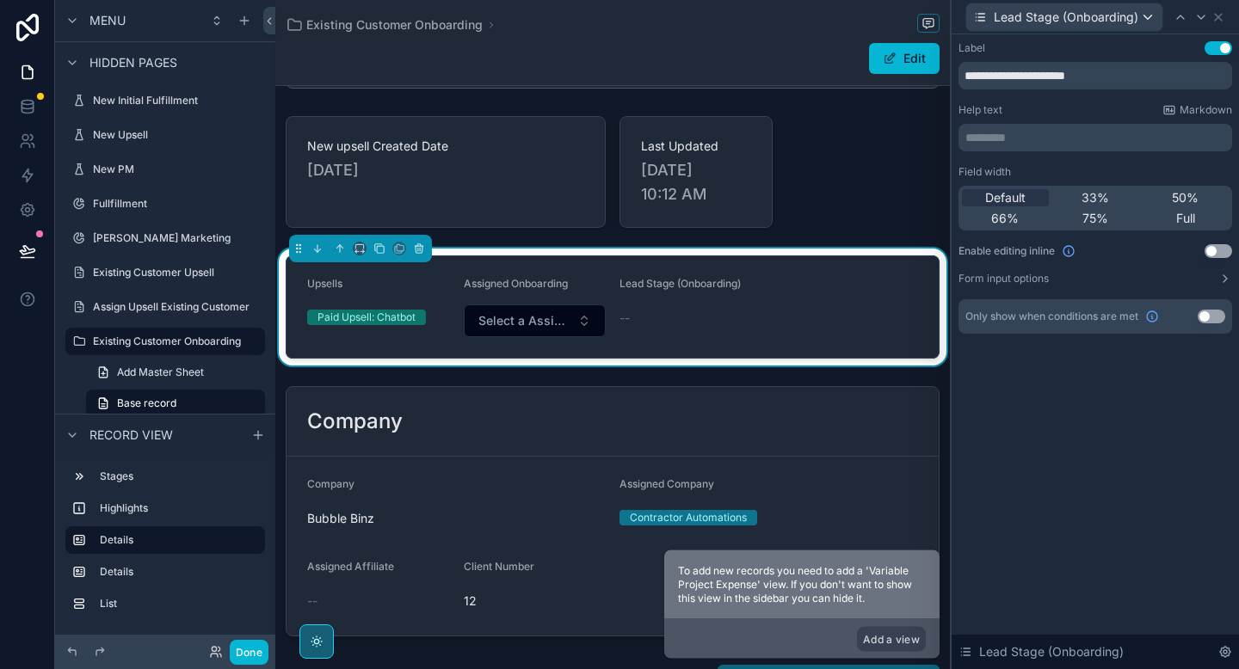
click at [1205, 330] on div "Only show when conditions are met Use setting" at bounding box center [1096, 316] width 274 height 34
click at [1206, 313] on button "Use setting" at bounding box center [1212, 317] width 28 height 14
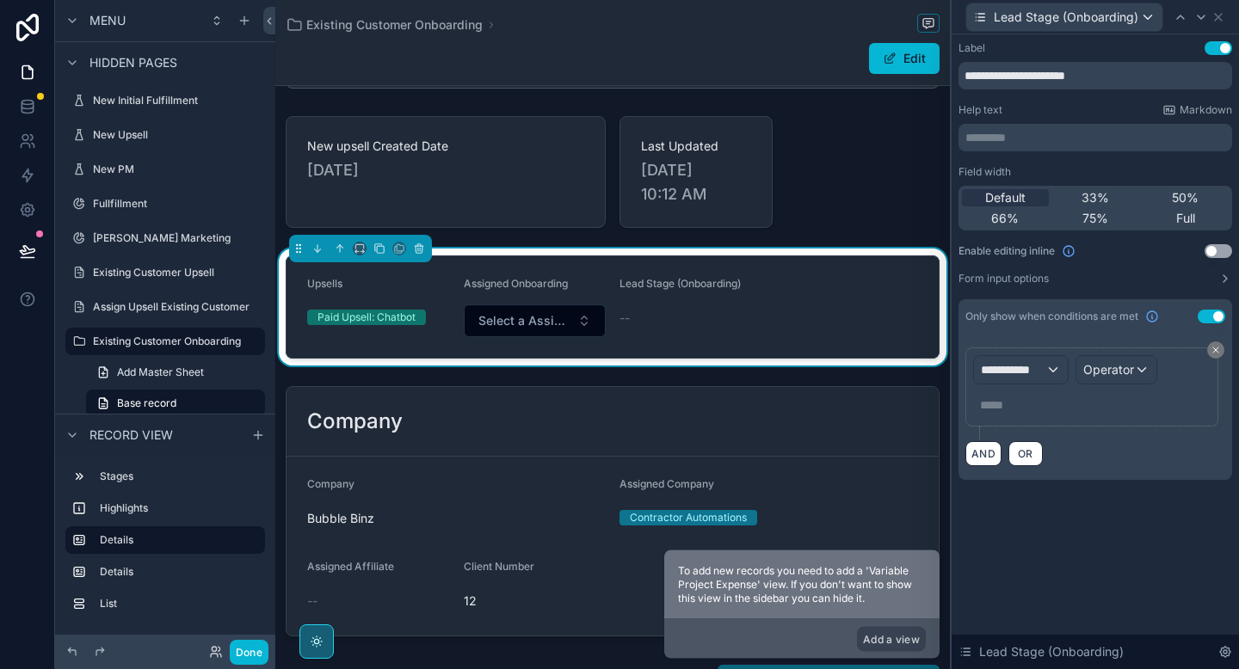
click at [1218, 240] on div "Field width Default 33% 50% 66% 75% Full Enable editing inline Use setting Form…" at bounding box center [1096, 225] width 274 height 120
click at [1212, 255] on button "Use setting" at bounding box center [1219, 251] width 28 height 14
click at [999, 377] on span "**********" at bounding box center [1013, 369] width 65 height 17
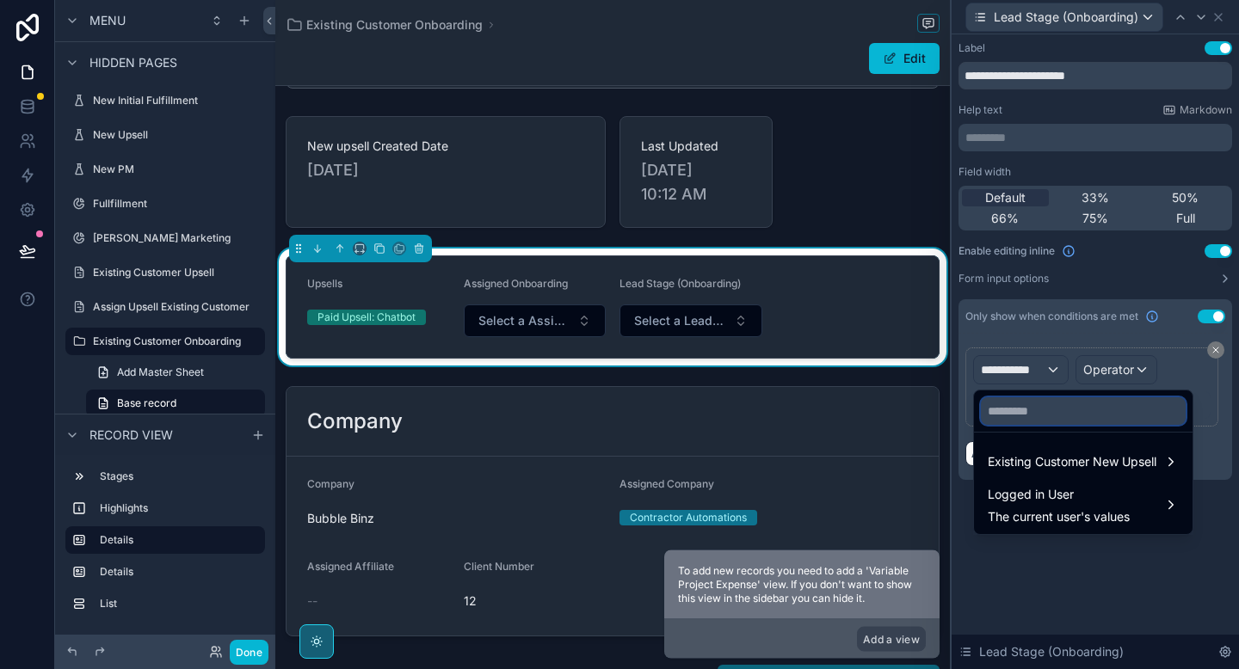
click at [1033, 404] on input "text" at bounding box center [1083, 412] width 205 height 28
type input "*"
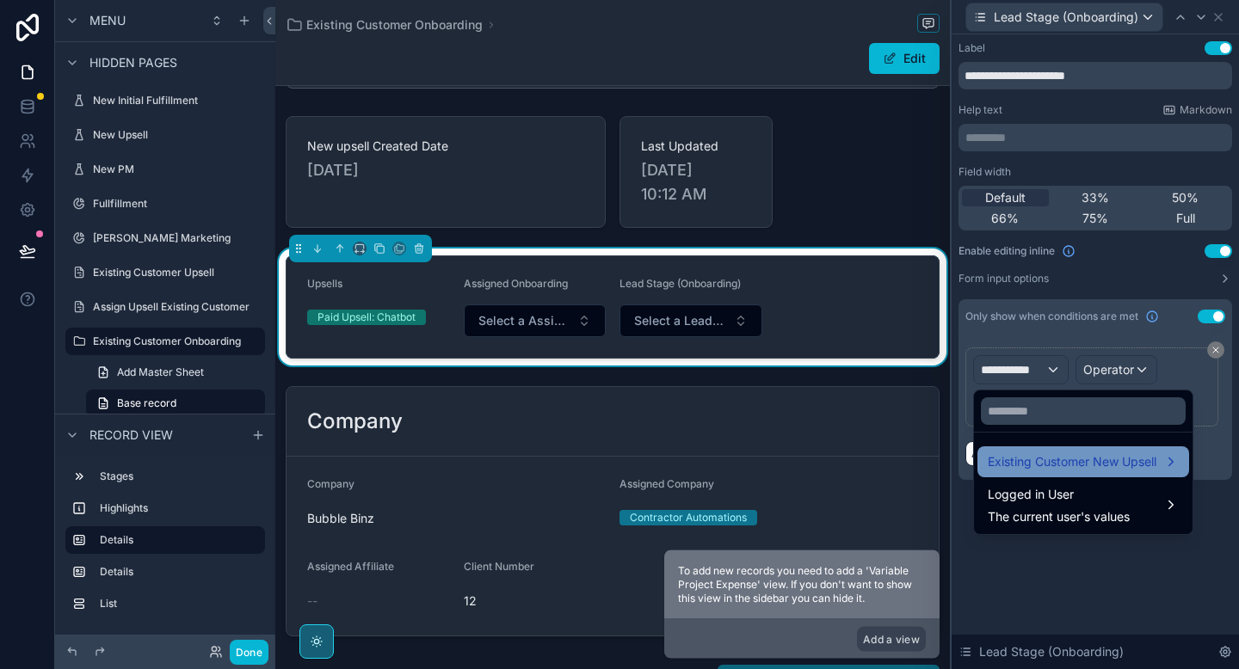
click at [1038, 463] on span "Existing Customer New Upsell" at bounding box center [1072, 462] width 169 height 21
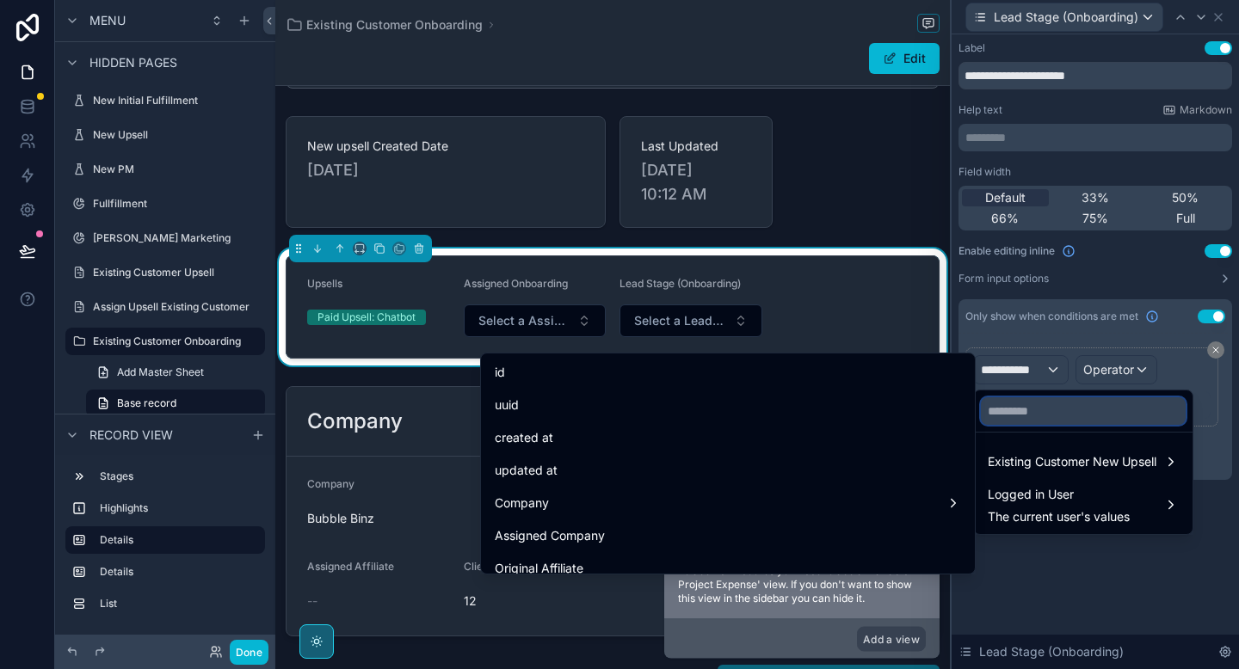
click at [1002, 413] on input "text" at bounding box center [1083, 412] width 205 height 28
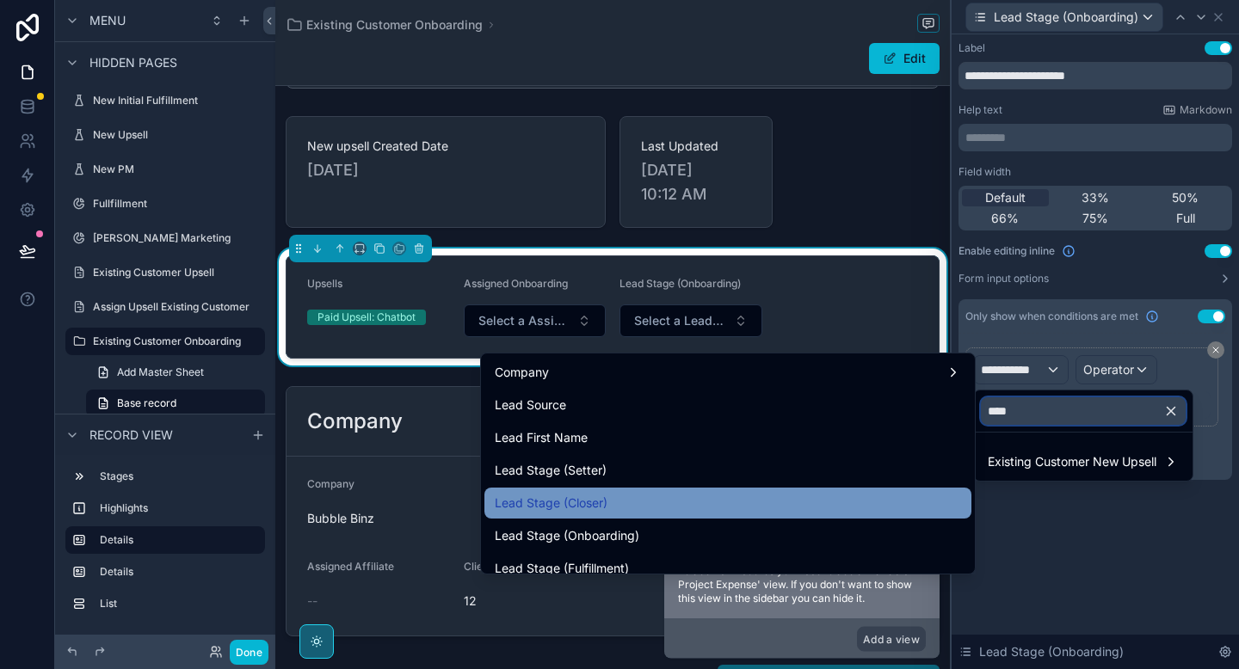
scroll to position [29, 0]
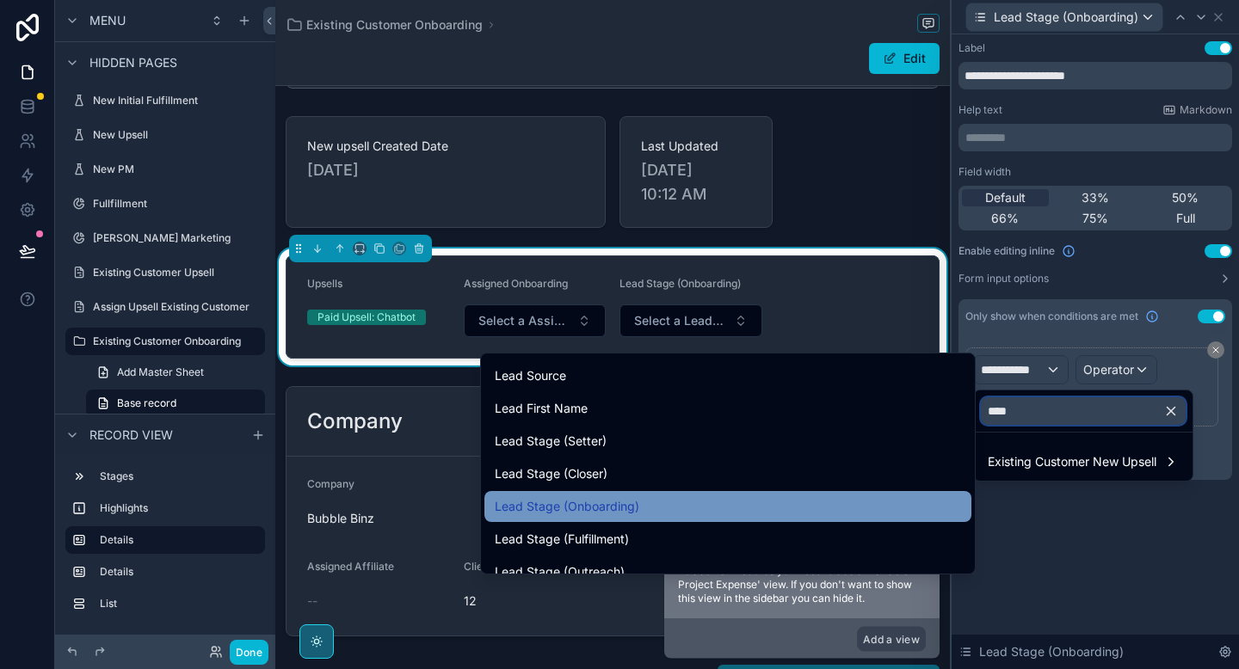
type input "****"
click at [713, 498] on div "Lead Stage (Onboarding)" at bounding box center [728, 506] width 466 height 21
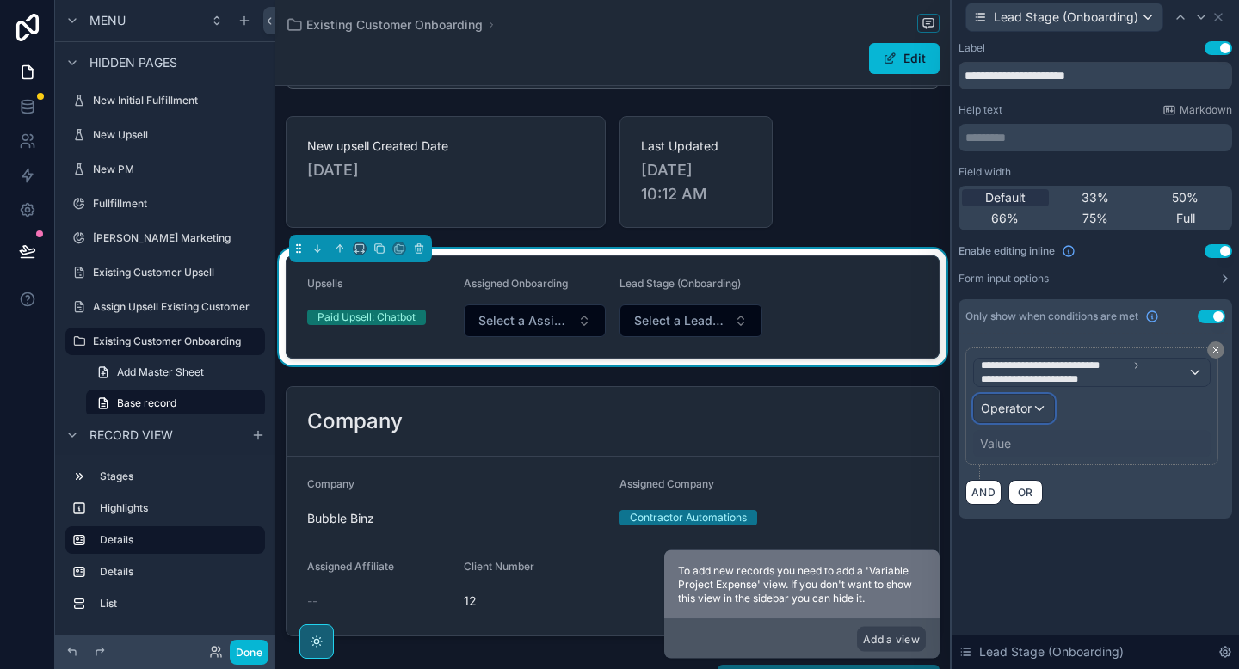
click at [1021, 410] on span "Operator" at bounding box center [1006, 408] width 51 height 15
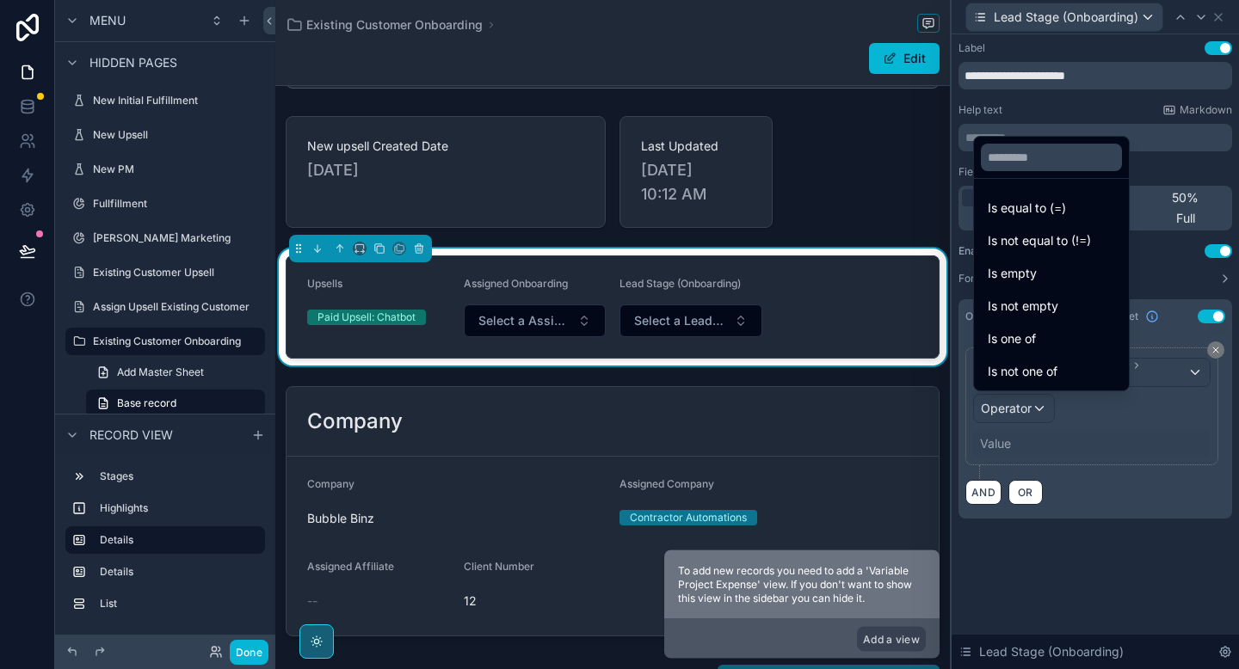
click at [1034, 279] on span "Is empty" at bounding box center [1012, 273] width 49 height 21
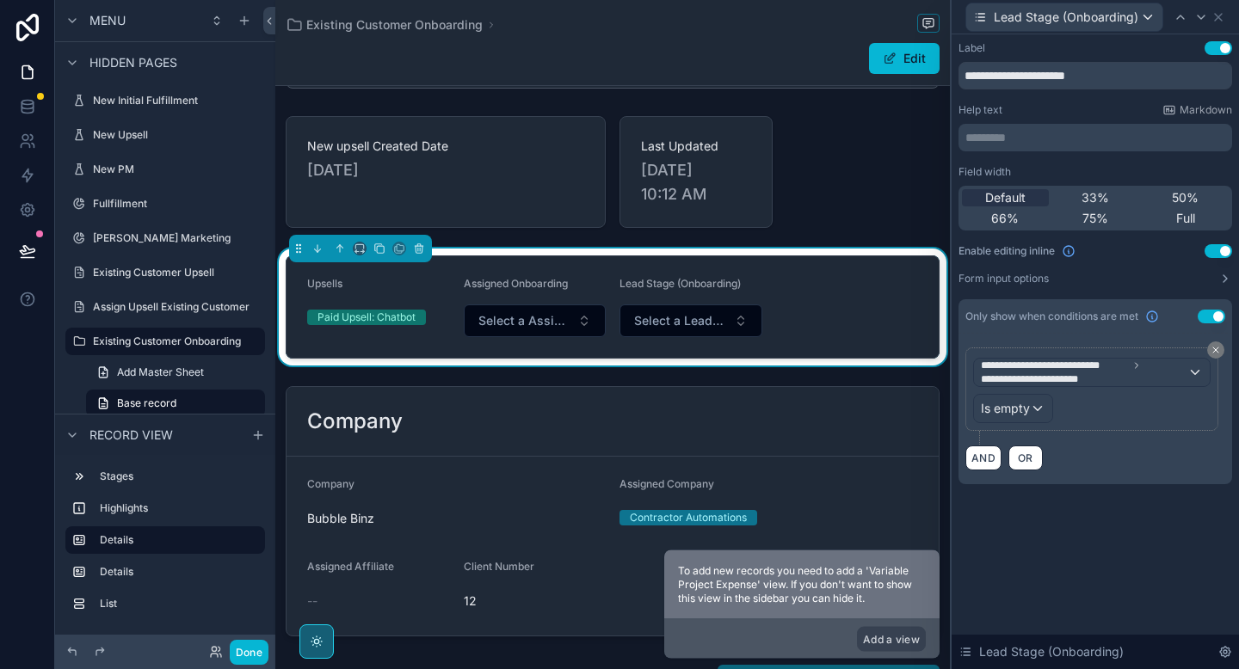
click at [1010, 532] on div "**********" at bounding box center [1095, 351] width 287 height 635
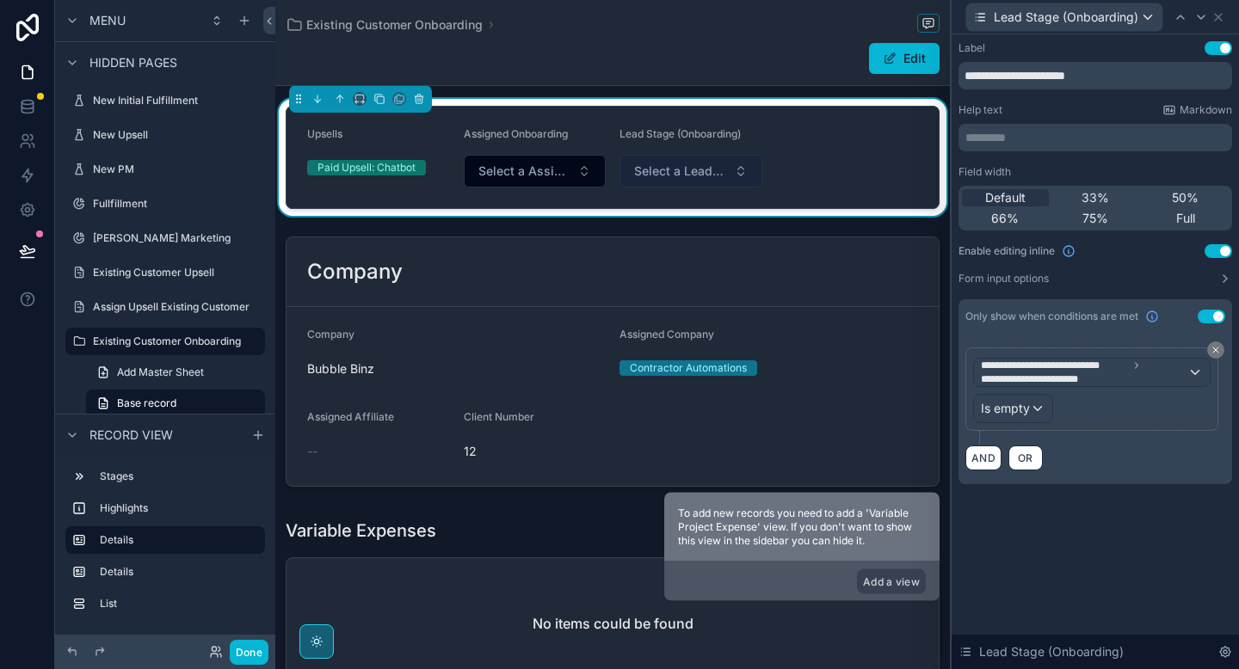
scroll to position [343, 0]
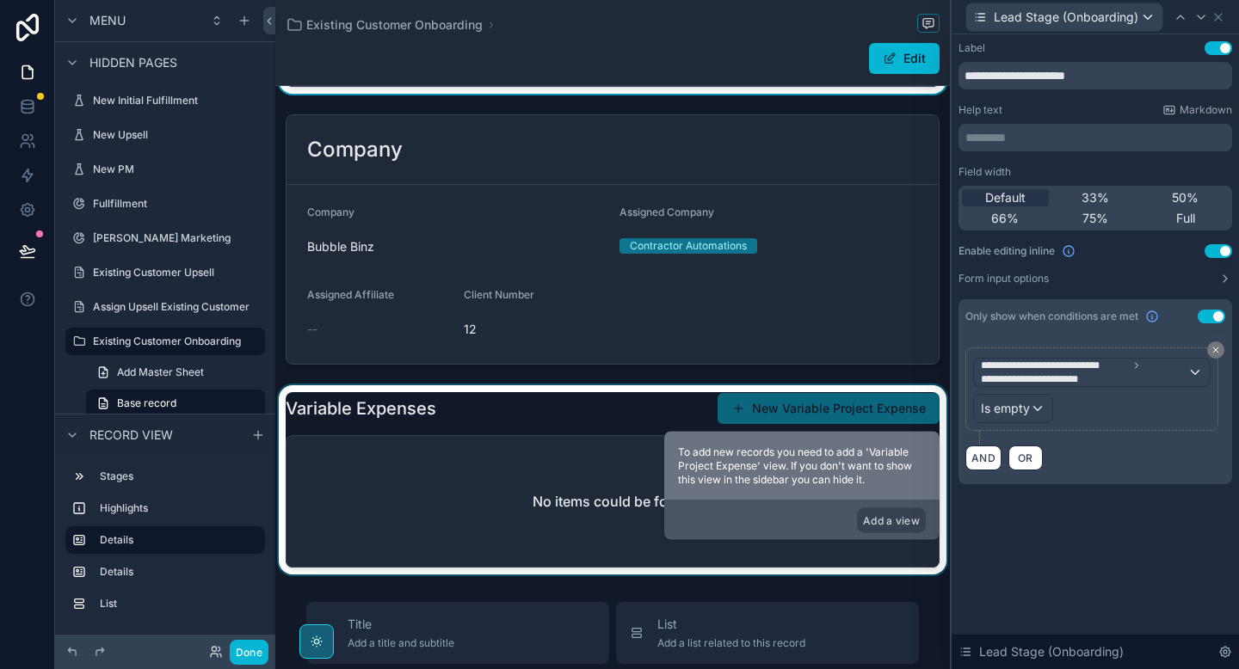
click at [591, 406] on div "scrollable content" at bounding box center [612, 479] width 675 height 189
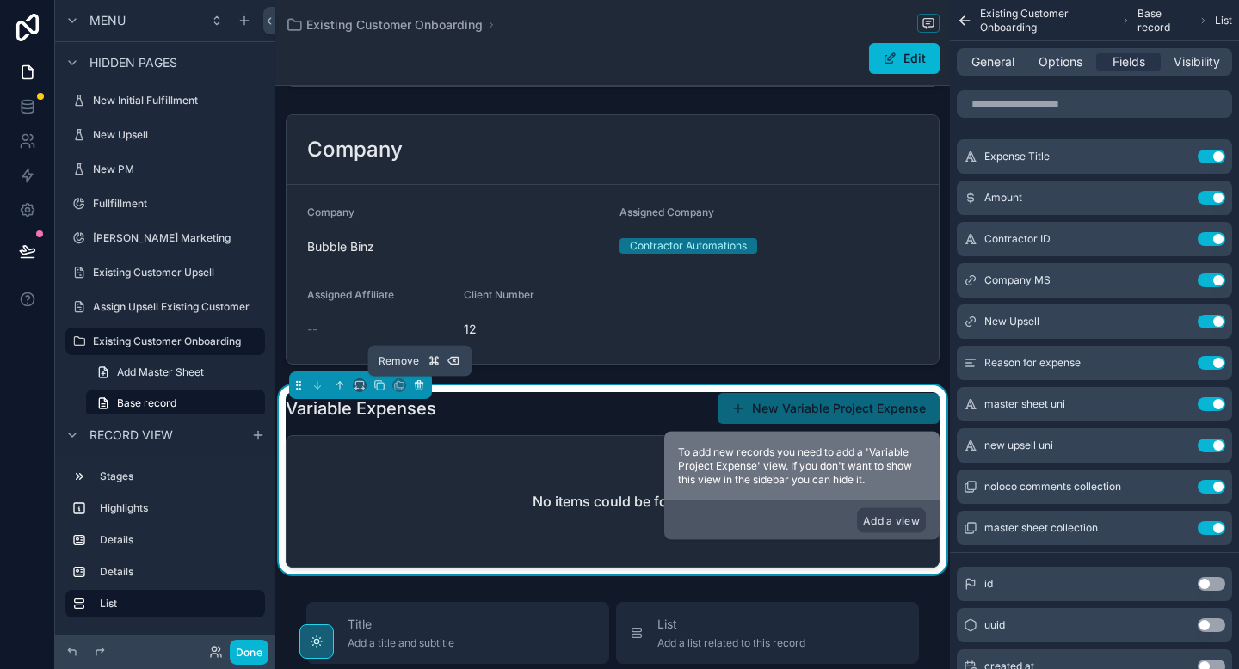
click at [418, 386] on icon "scrollable content" at bounding box center [418, 386] width 0 height 3
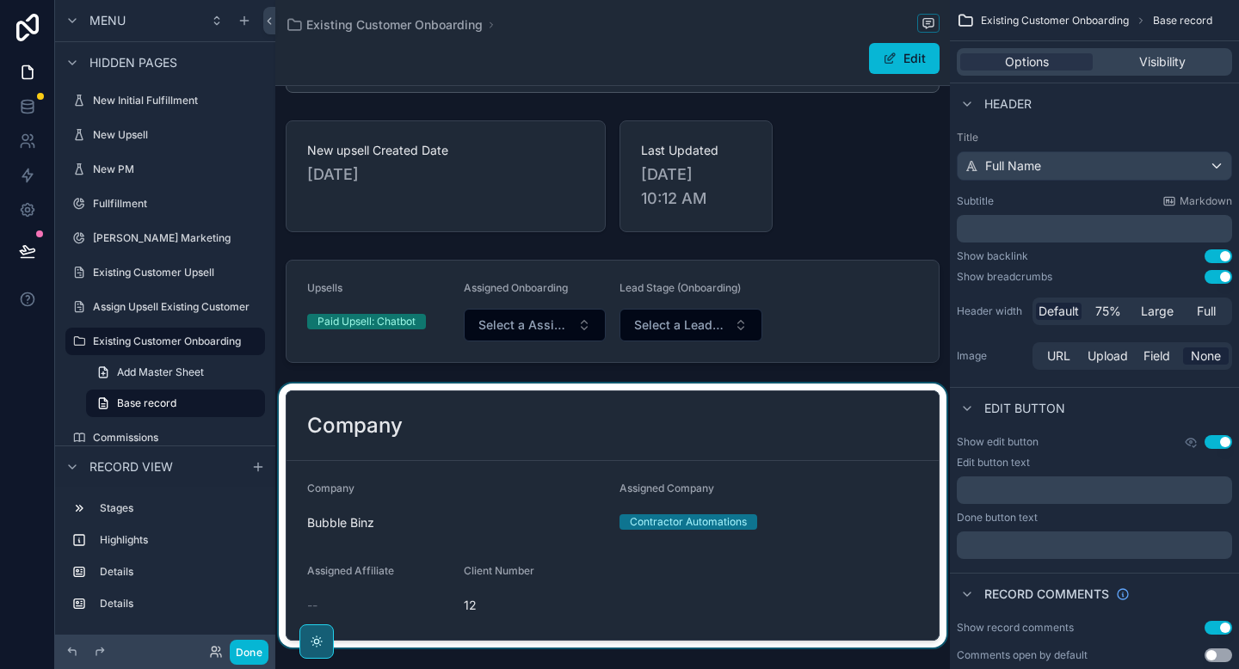
scroll to position [64, 0]
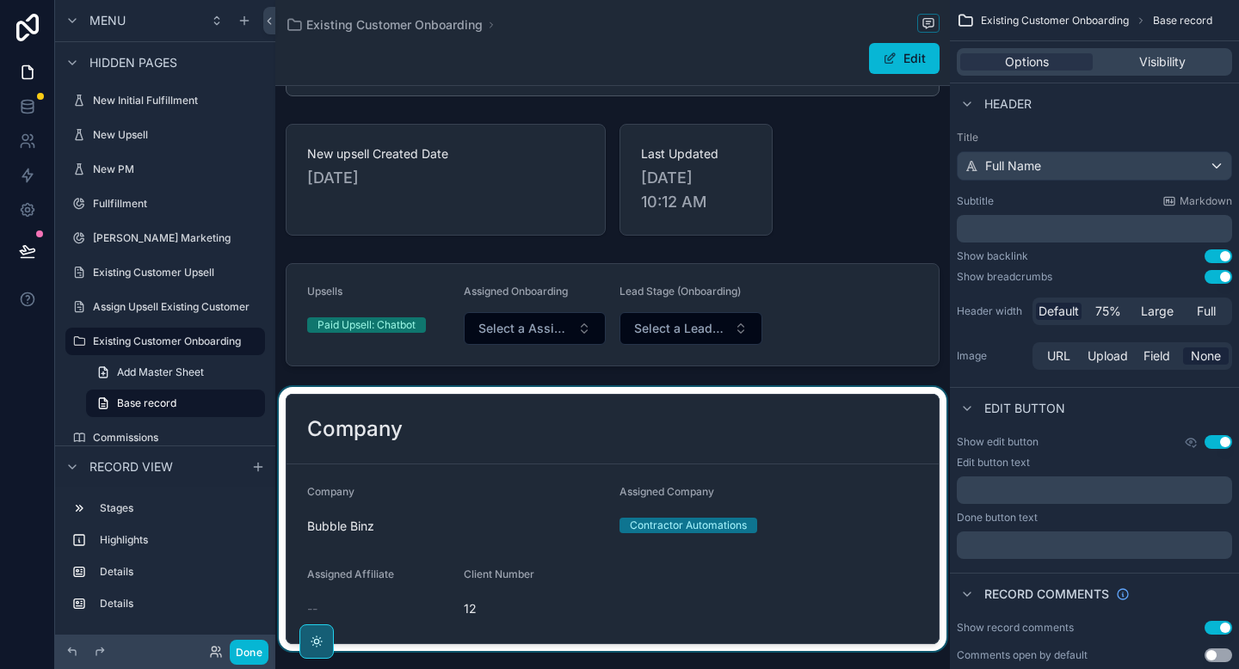
click at [437, 482] on div "scrollable content" at bounding box center [612, 519] width 675 height 264
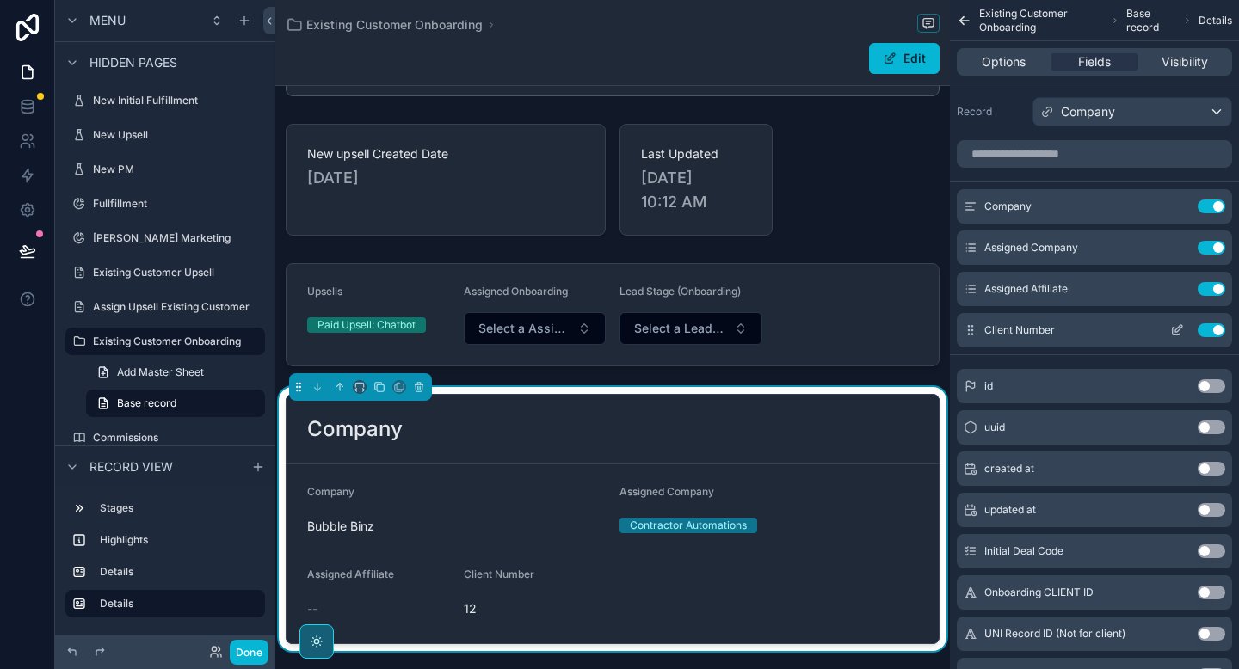
click at [1207, 330] on button "Use setting" at bounding box center [1212, 331] width 28 height 14
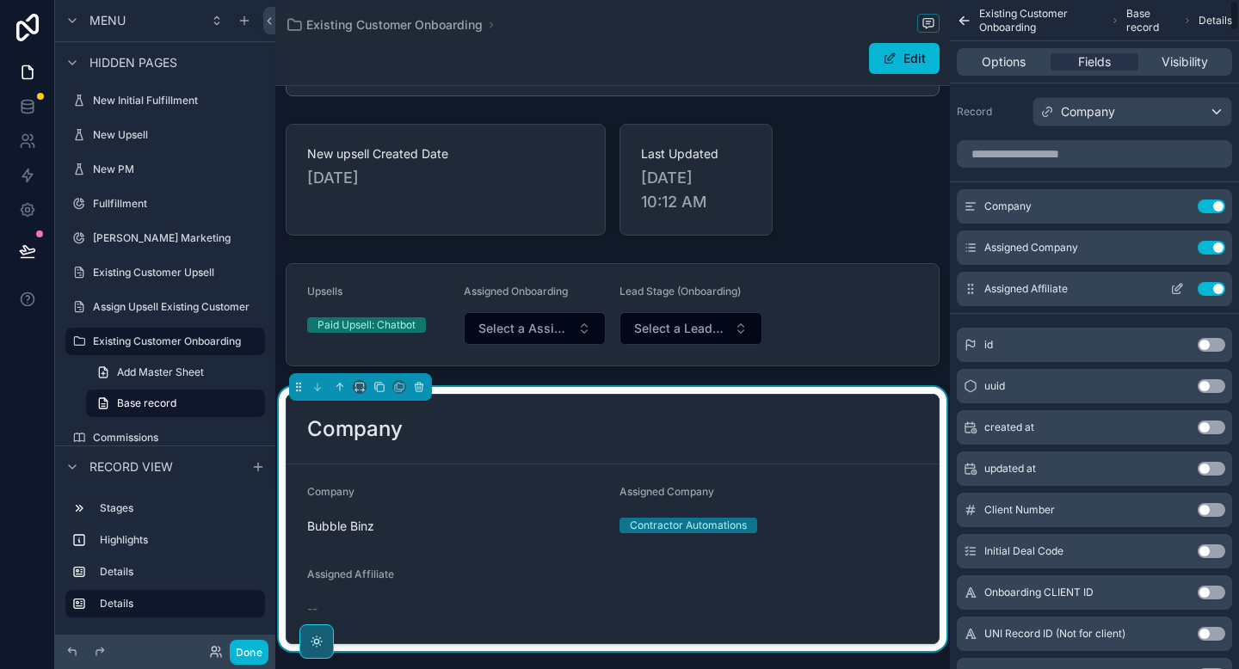
click at [1210, 290] on button "Use setting" at bounding box center [1212, 289] width 28 height 14
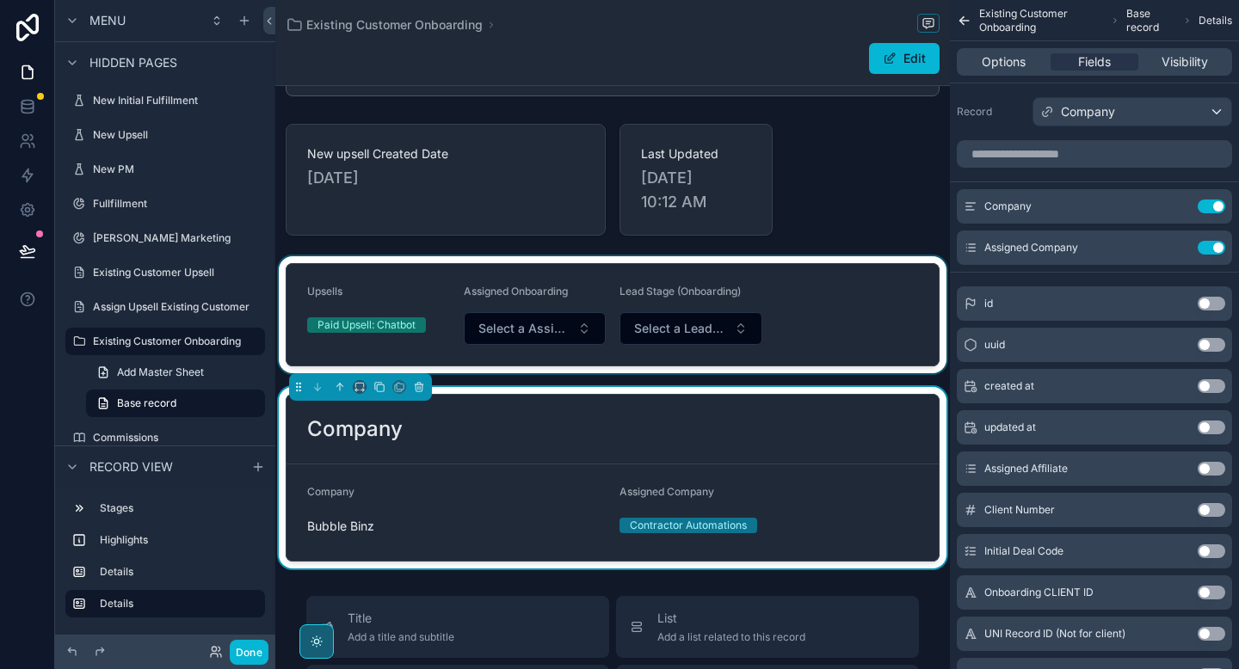
click at [838, 274] on div "scrollable content" at bounding box center [612, 314] width 675 height 117
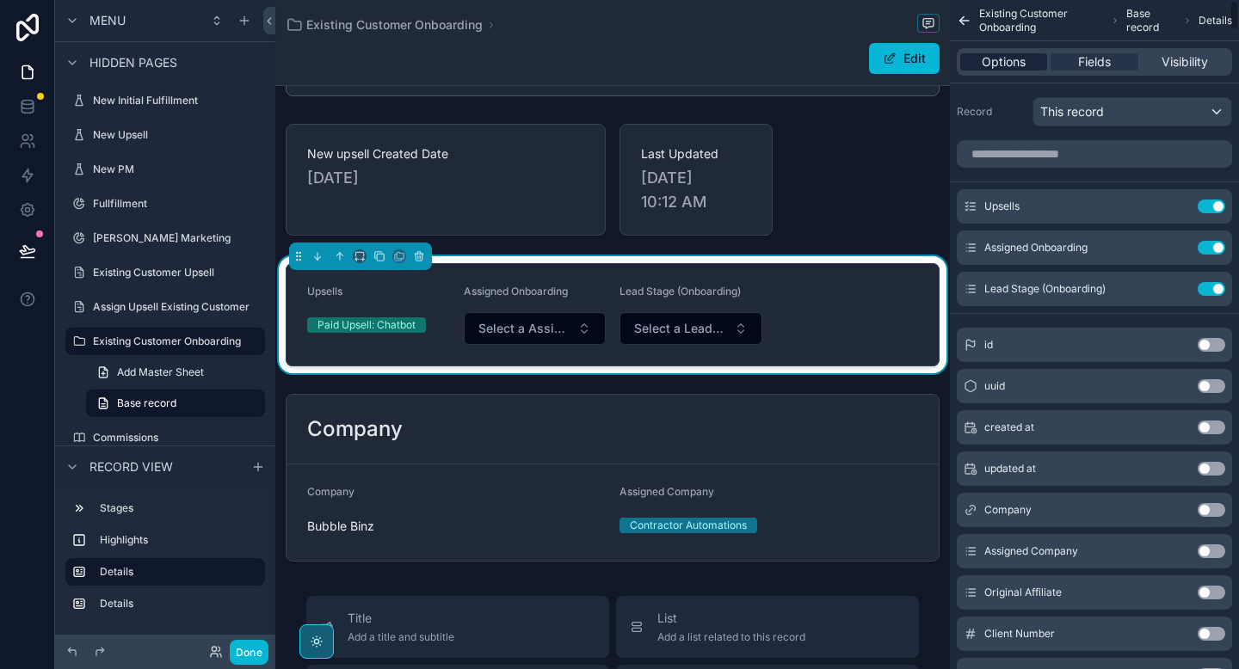
click at [995, 60] on span "Options" at bounding box center [1004, 61] width 44 height 17
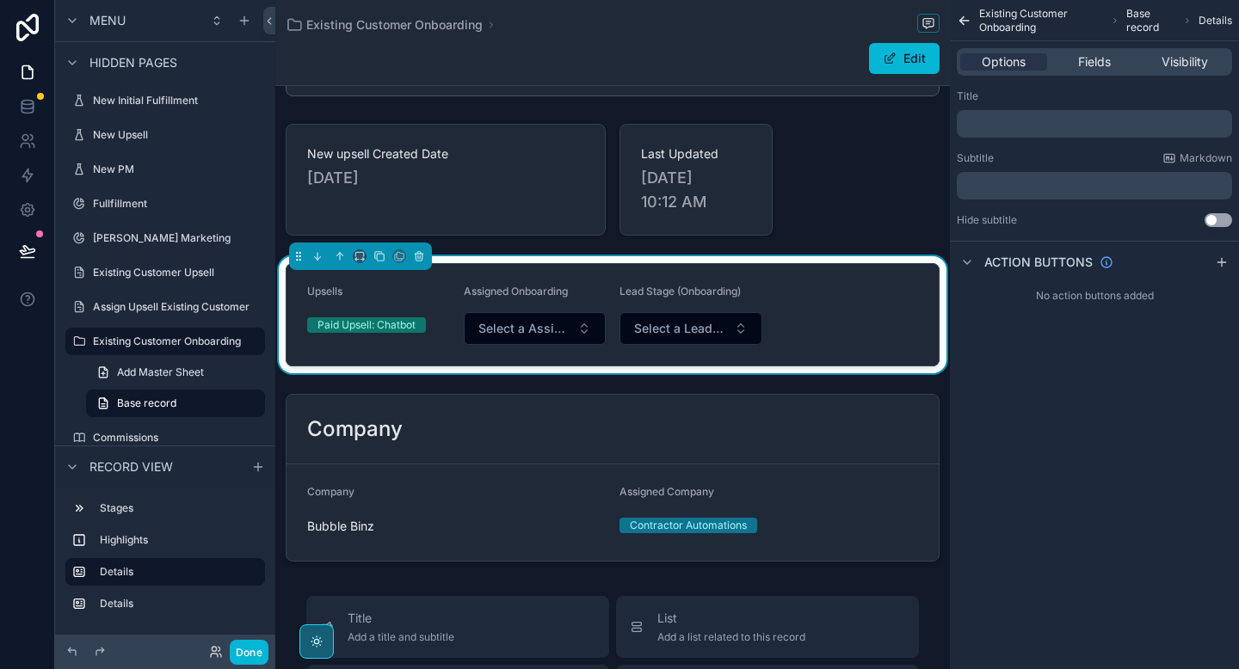
click at [1000, 128] on p "﻿" at bounding box center [1096, 124] width 265 height 14
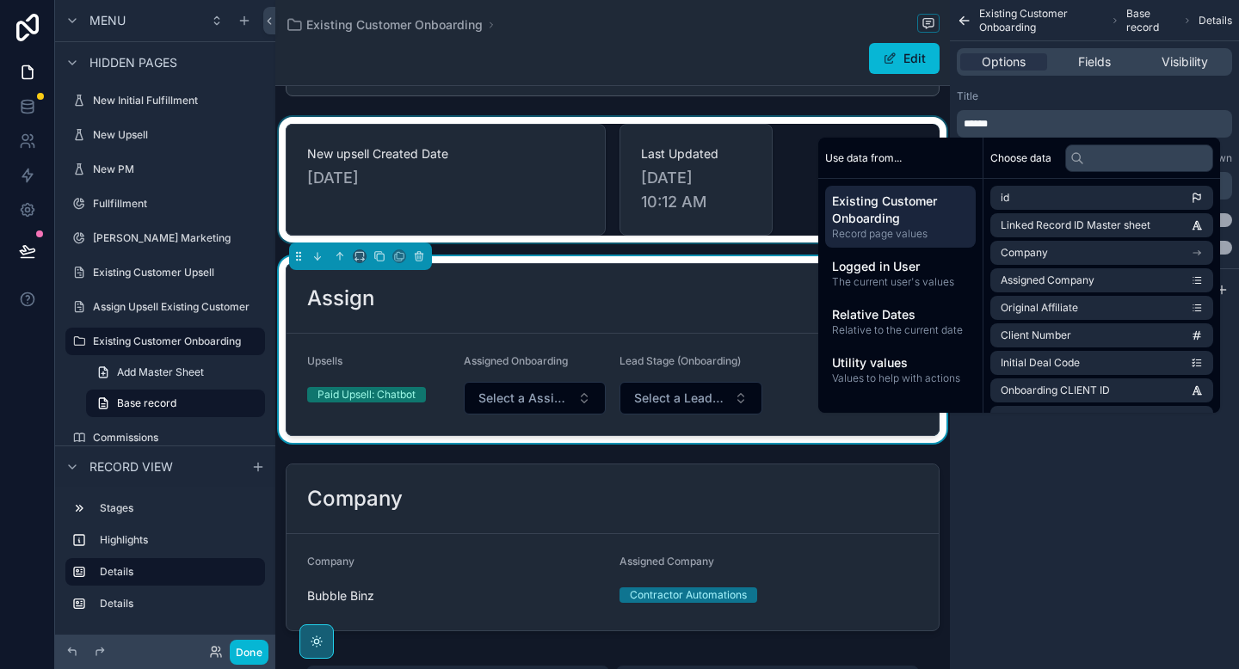
click at [774, 174] on div "scrollable content" at bounding box center [612, 180] width 675 height 126
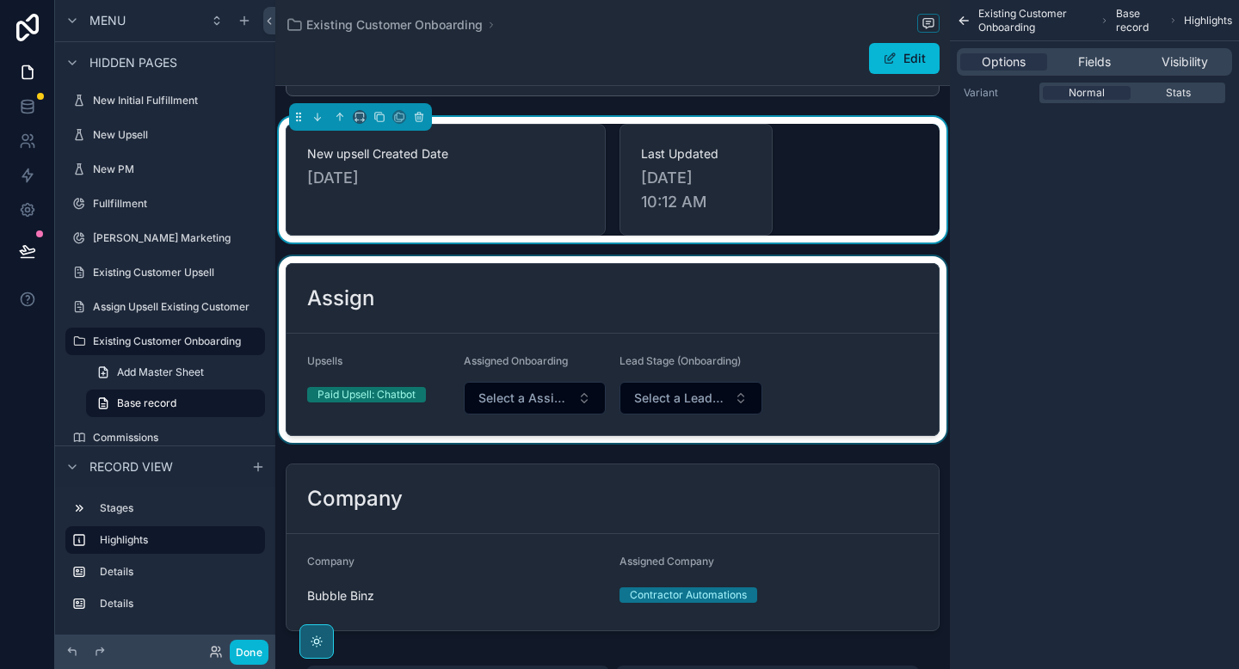
click at [400, 350] on div "scrollable content" at bounding box center [612, 349] width 675 height 187
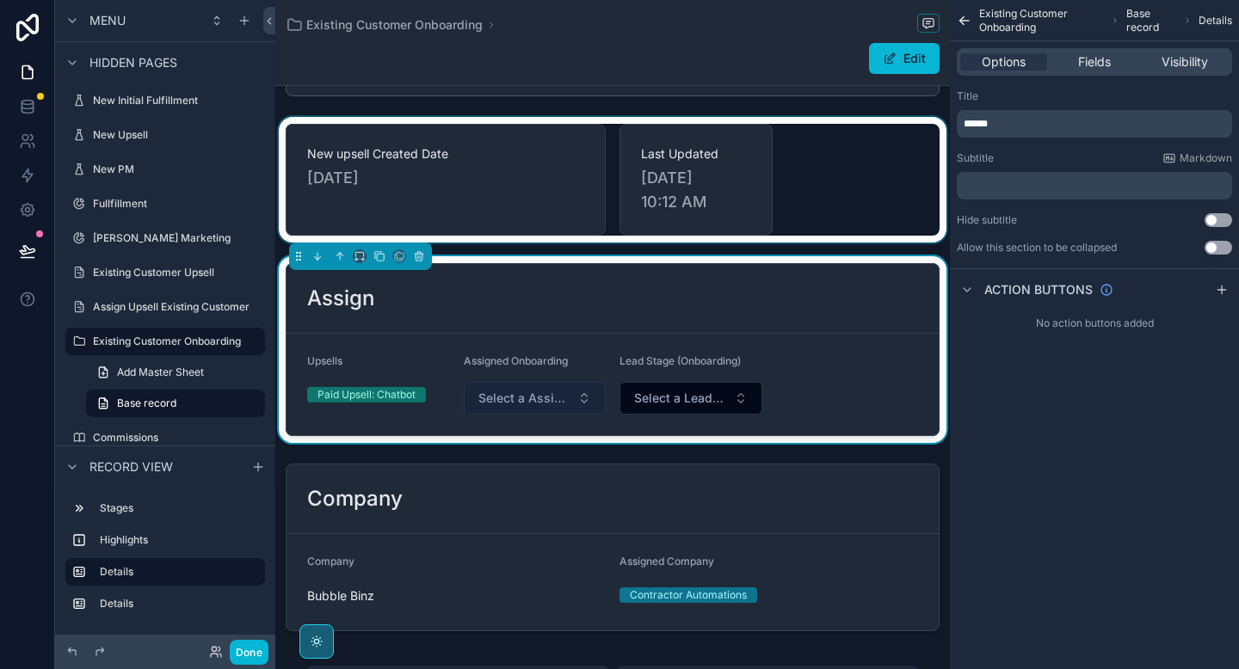
click at [543, 398] on span "Select a Assigned Onboarding" at bounding box center [524, 398] width 93 height 17
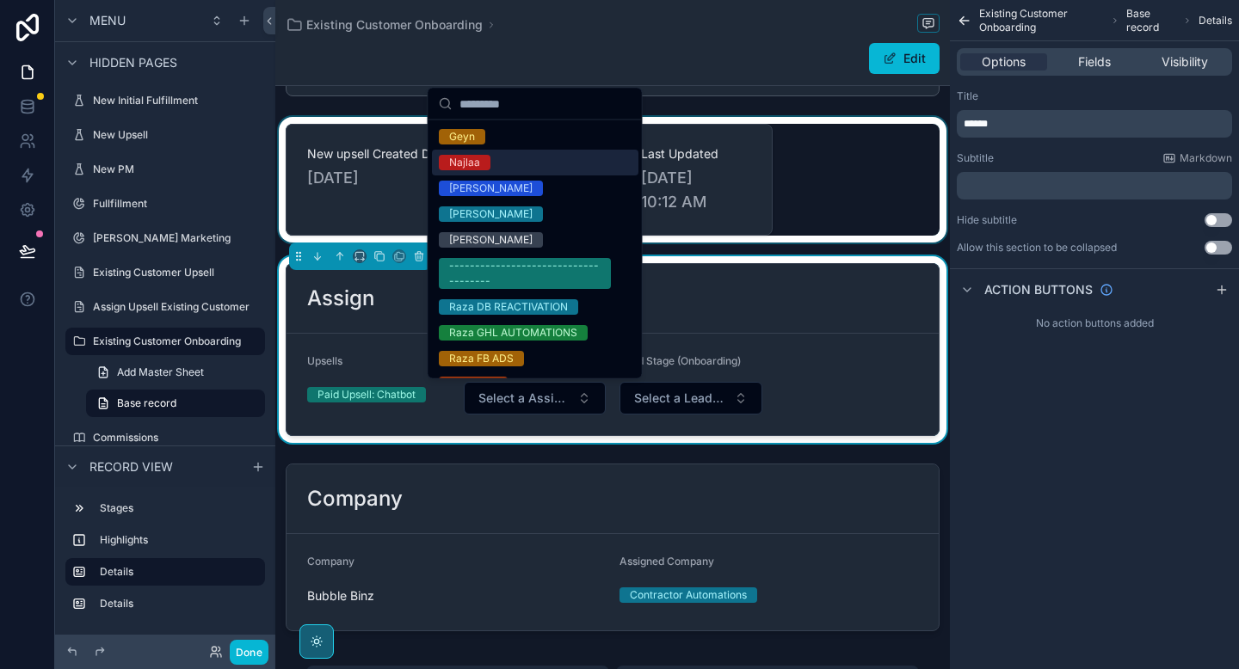
click at [811, 210] on div "scrollable content" at bounding box center [612, 180] width 675 height 126
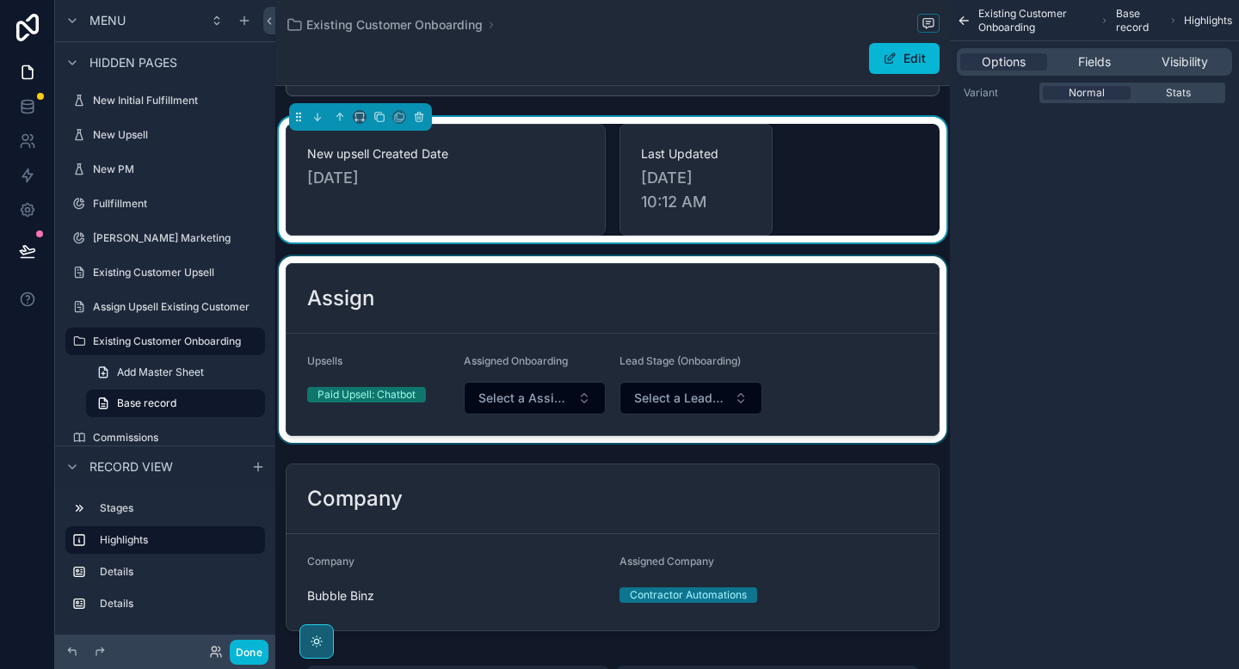
click at [652, 299] on div "scrollable content" at bounding box center [612, 349] width 675 height 187
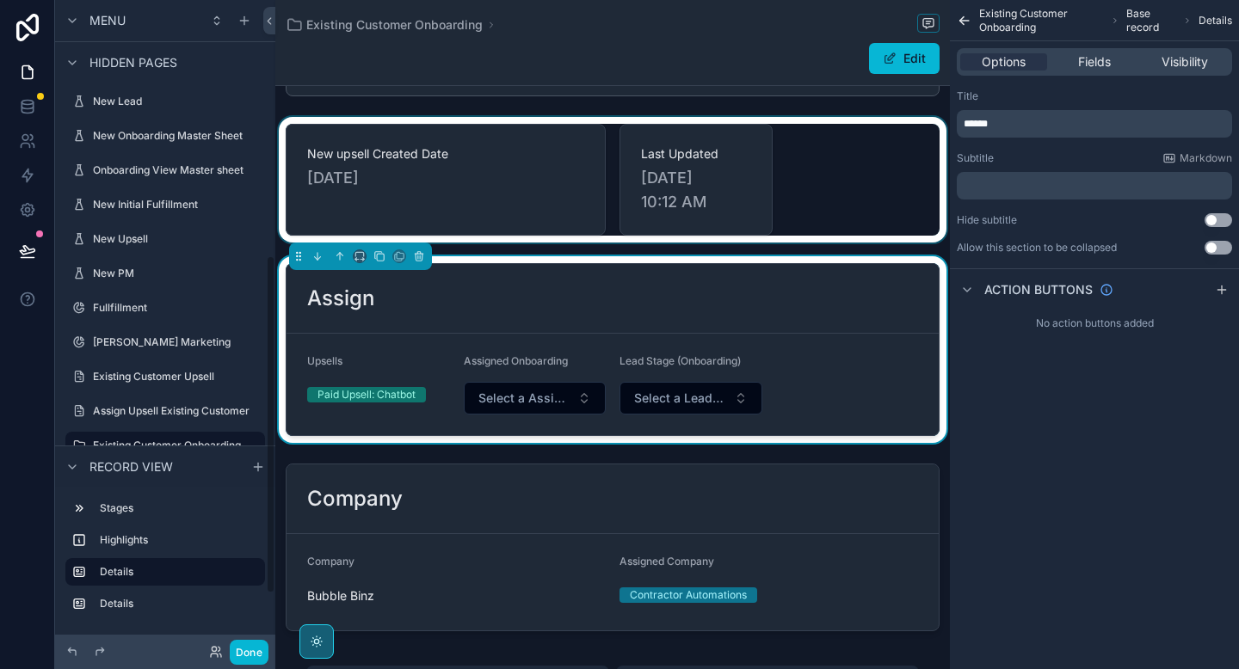
scroll to position [438, 0]
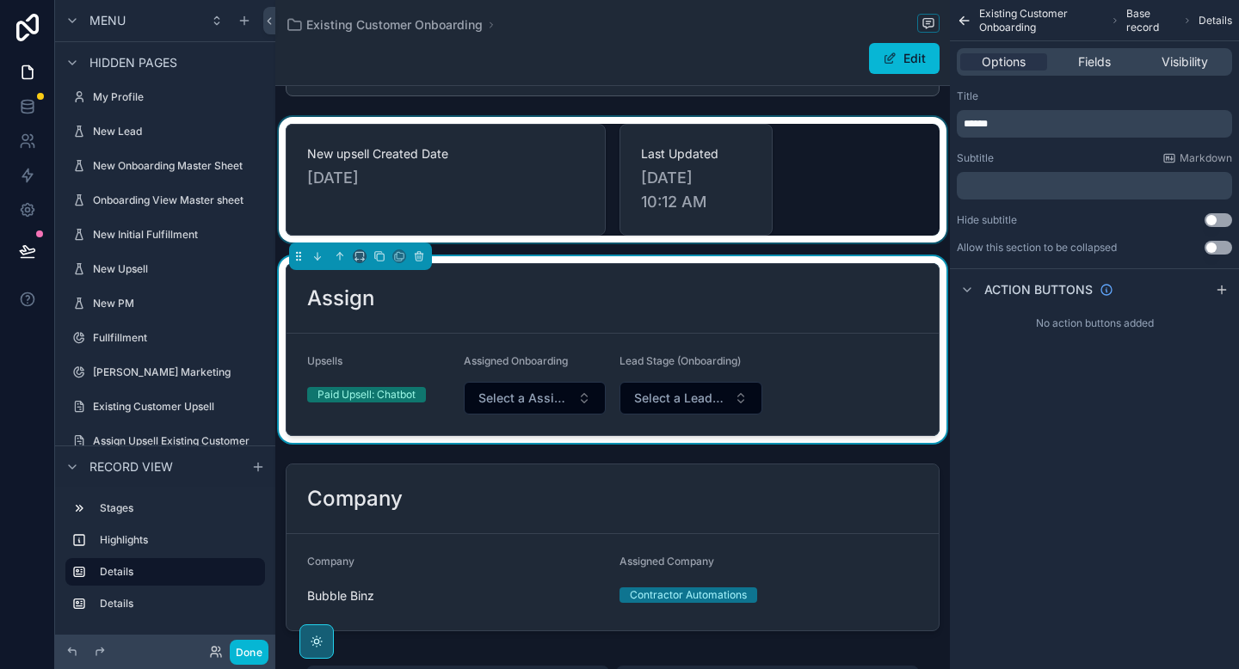
click at [410, 331] on div "Assign" at bounding box center [613, 299] width 652 height 70
click at [586, 219] on div "scrollable content" at bounding box center [612, 180] width 675 height 126
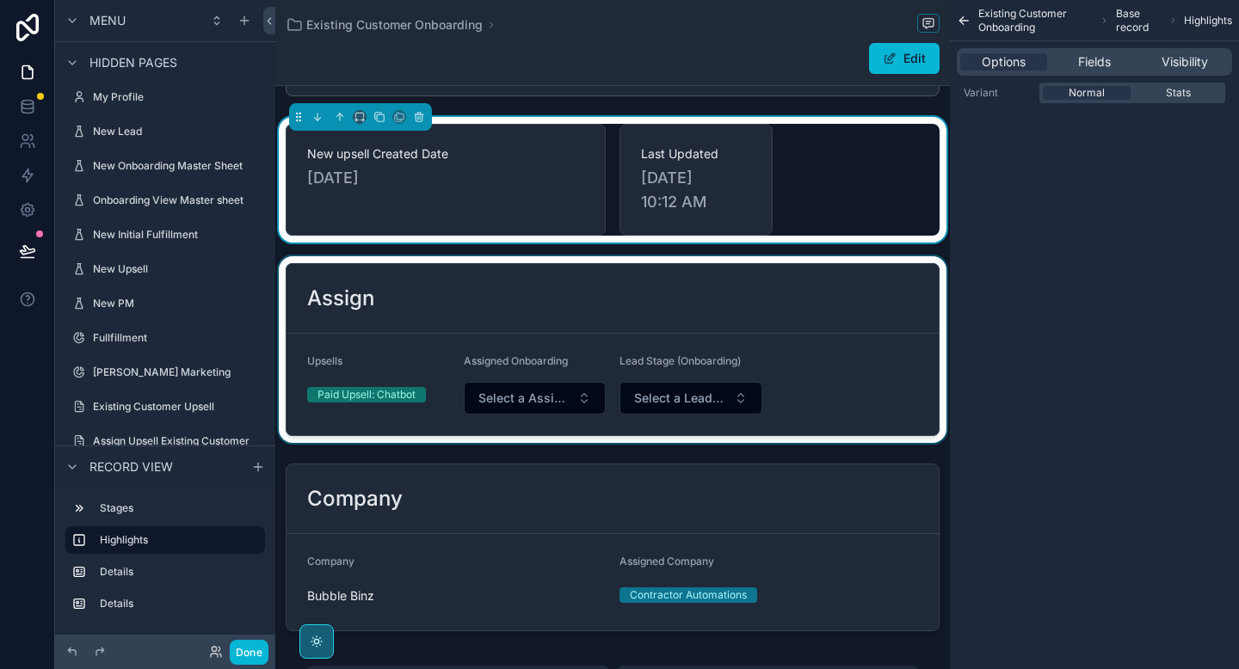
click at [654, 314] on div "scrollable content" at bounding box center [612, 349] width 675 height 187
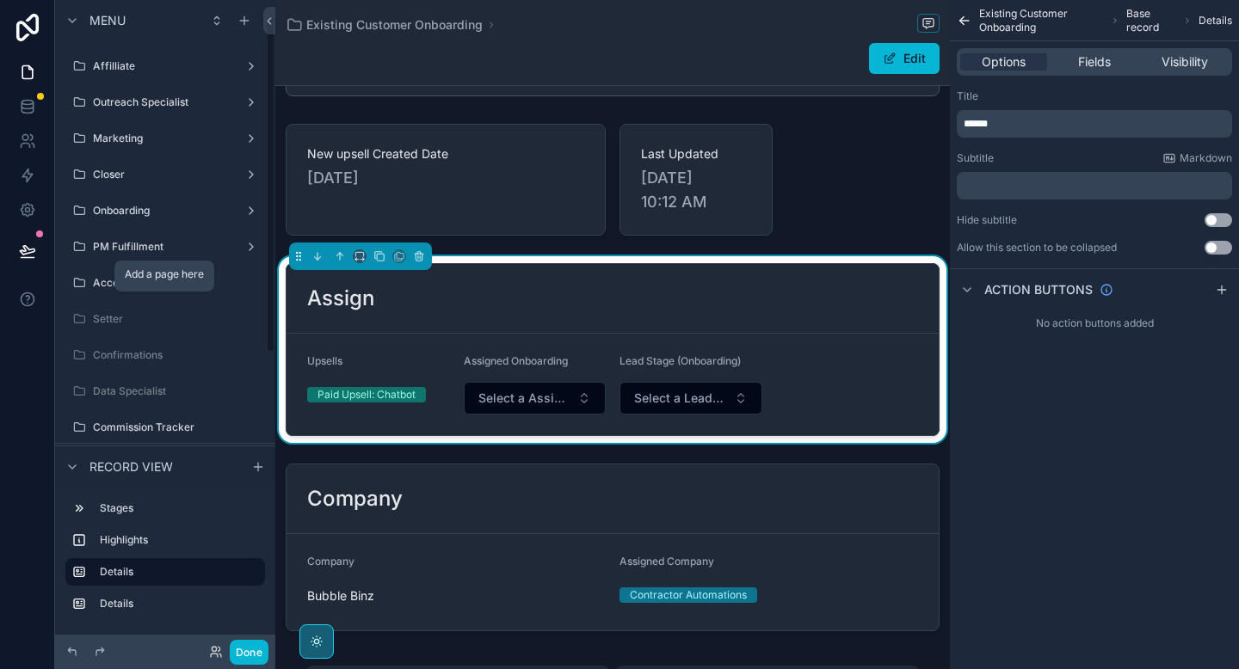
scroll to position [28, 0]
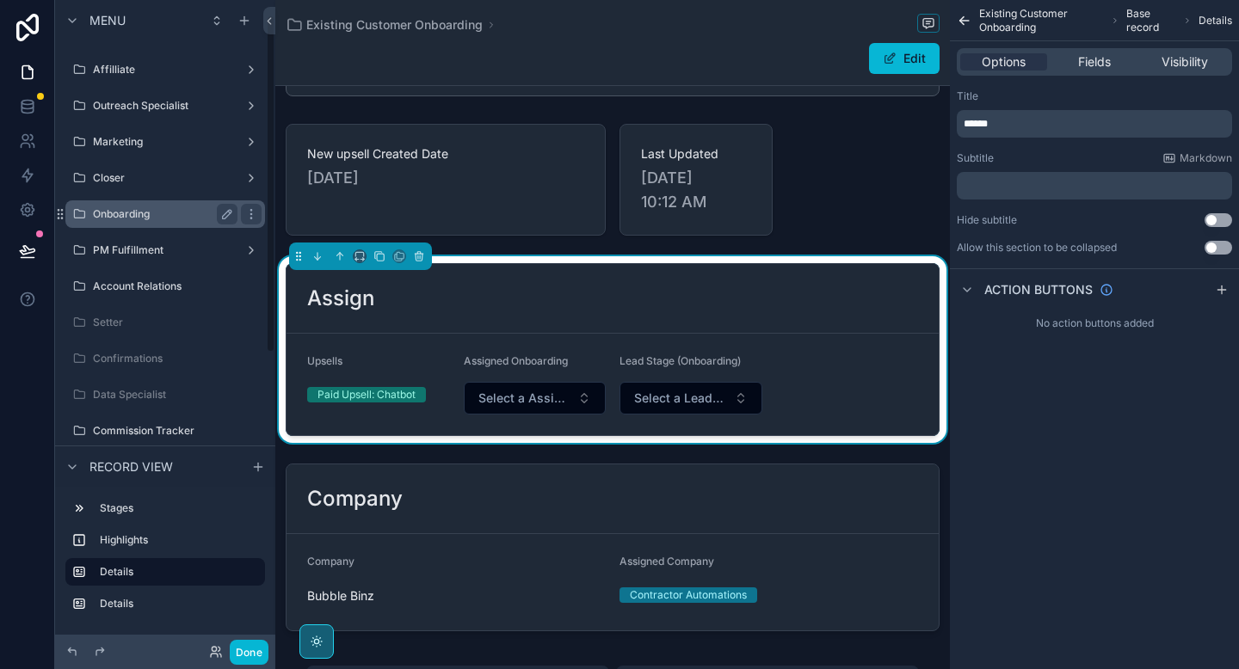
click at [162, 218] on label "Onboarding" at bounding box center [162, 214] width 138 height 14
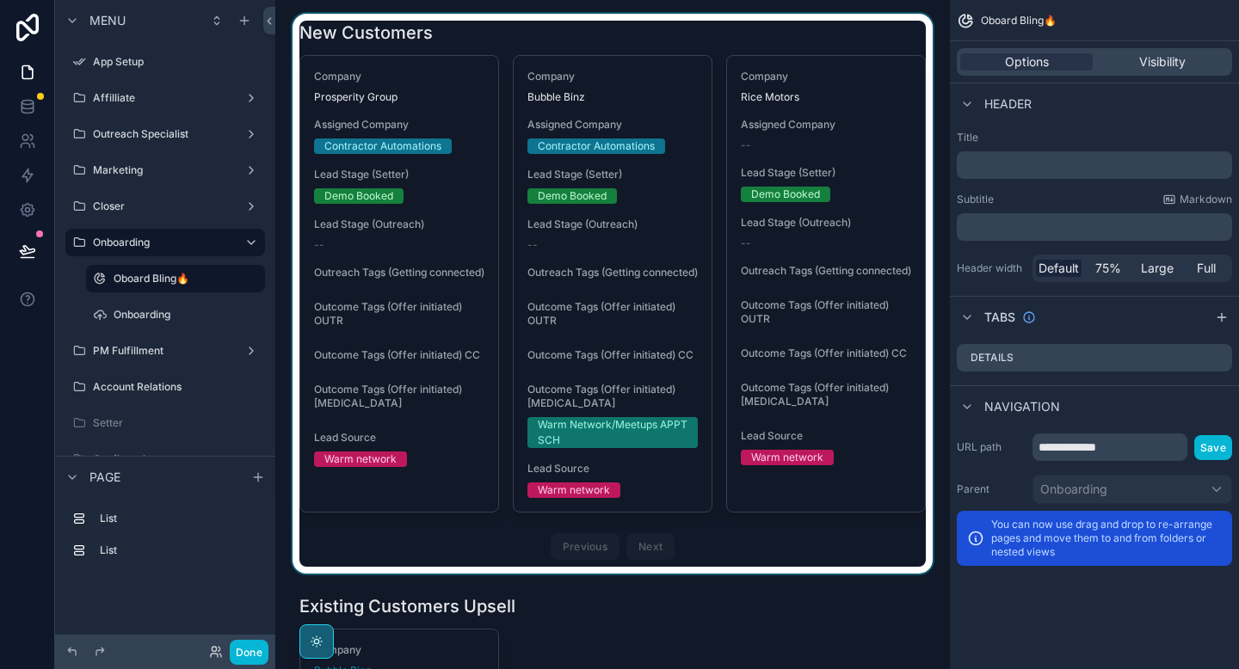
scroll to position [326, 0]
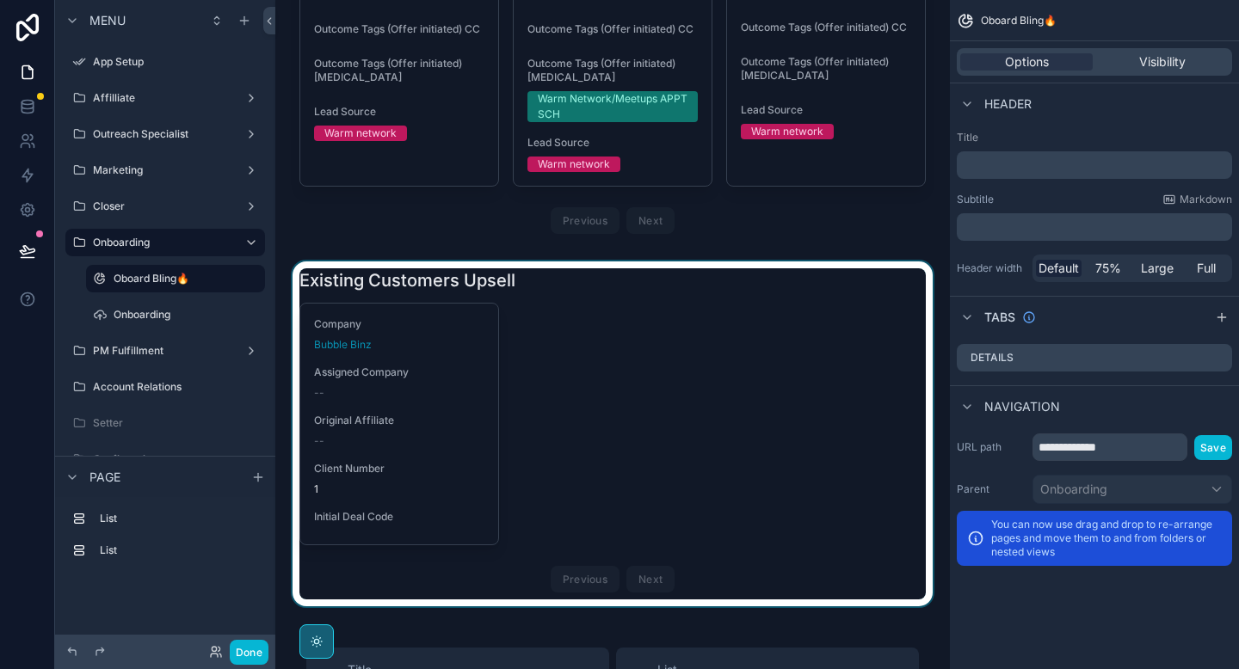
click at [581, 396] on div "scrollable content" at bounding box center [612, 434] width 647 height 345
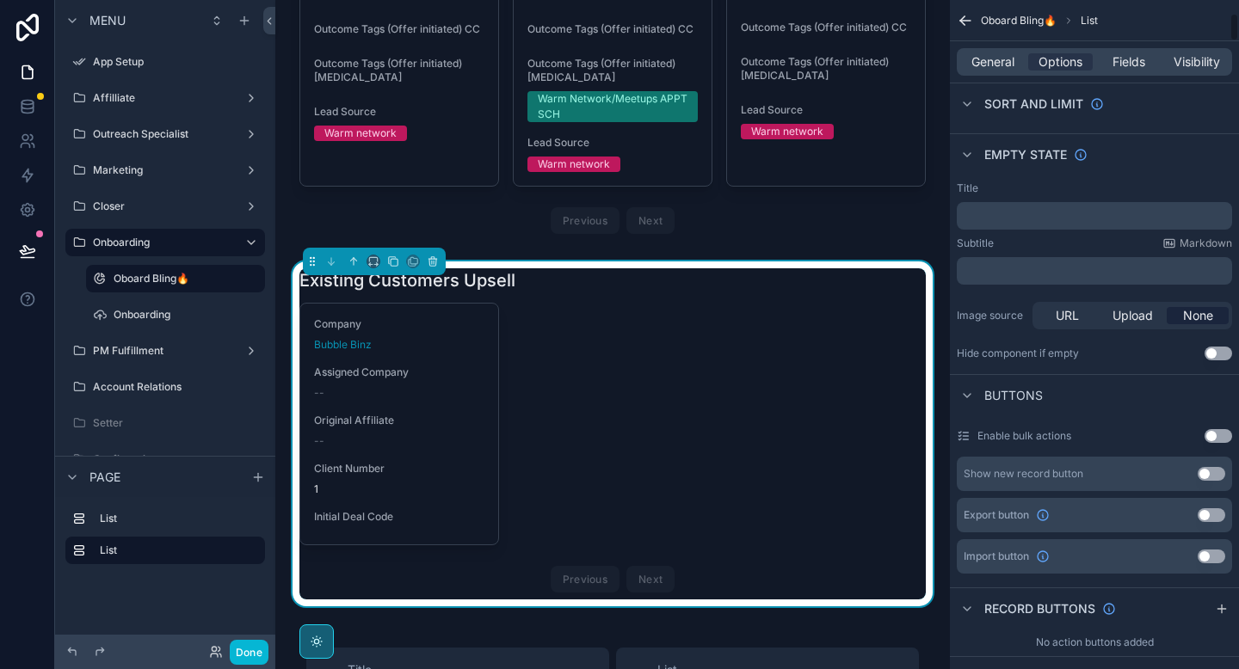
scroll to position [376, 0]
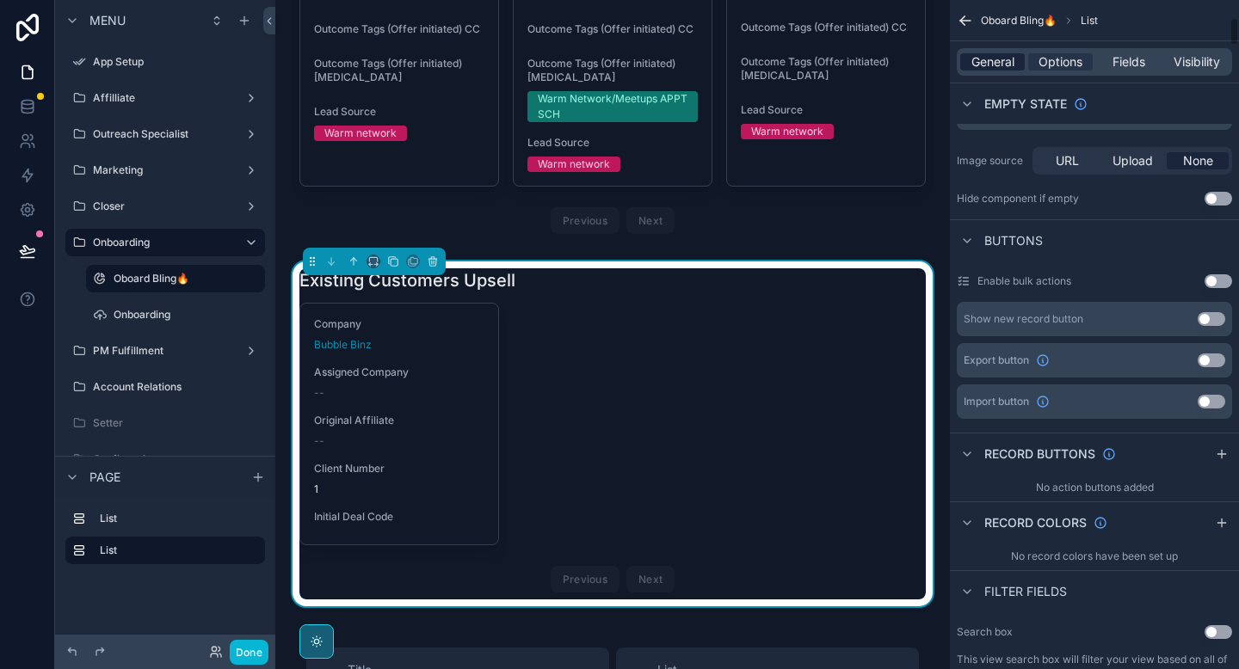
click at [1001, 68] on span "General" at bounding box center [992, 61] width 43 height 17
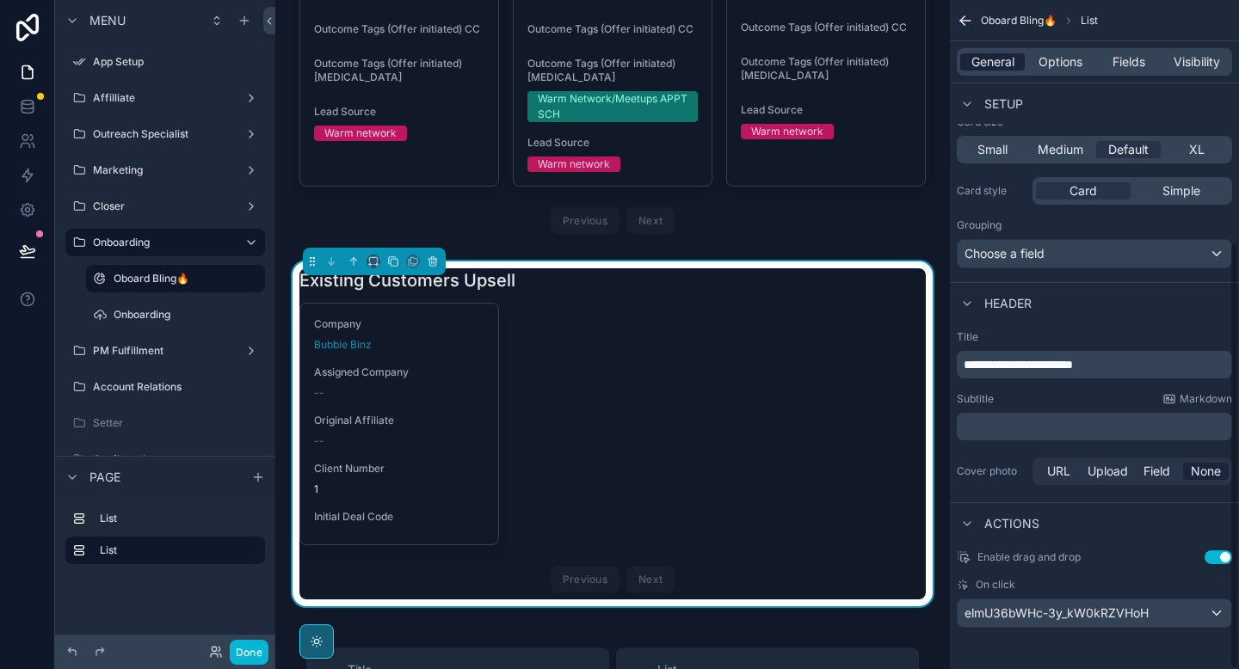
scroll to position [379, 0]
click at [1070, 616] on span "elmU36bWHc-3y_kW0kRZVHoH" at bounding box center [1057, 613] width 184 height 17
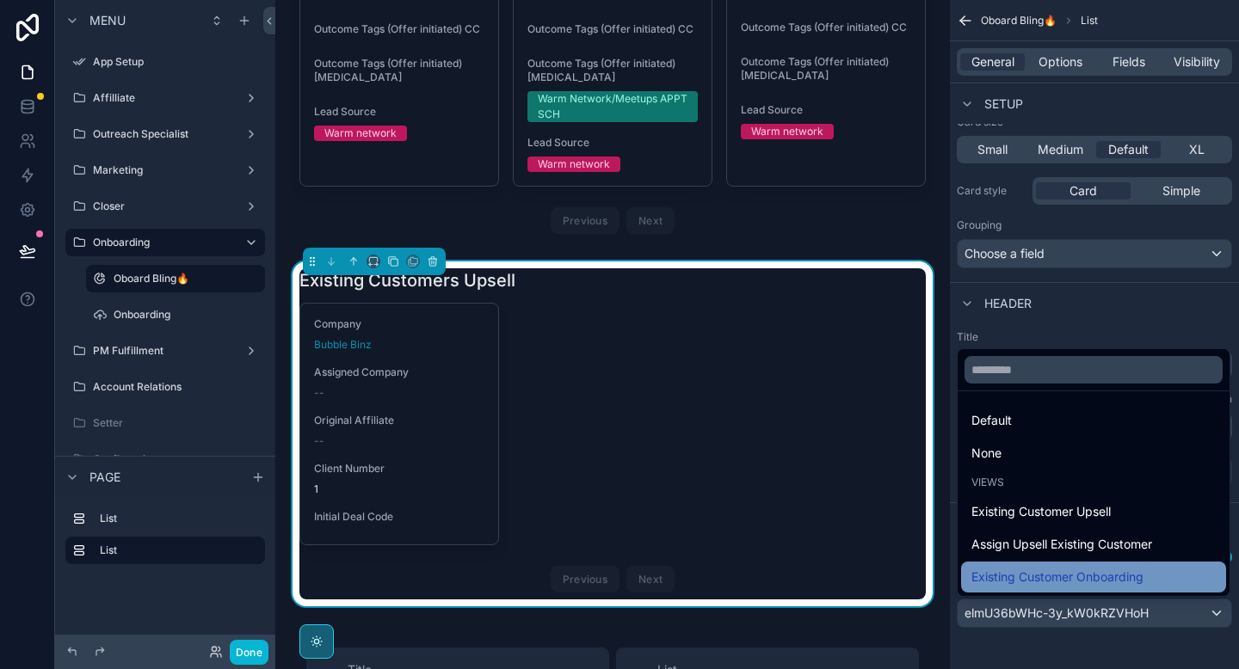
click at [1051, 581] on span "Existing Customer Onboarding" at bounding box center [1057, 577] width 172 height 21
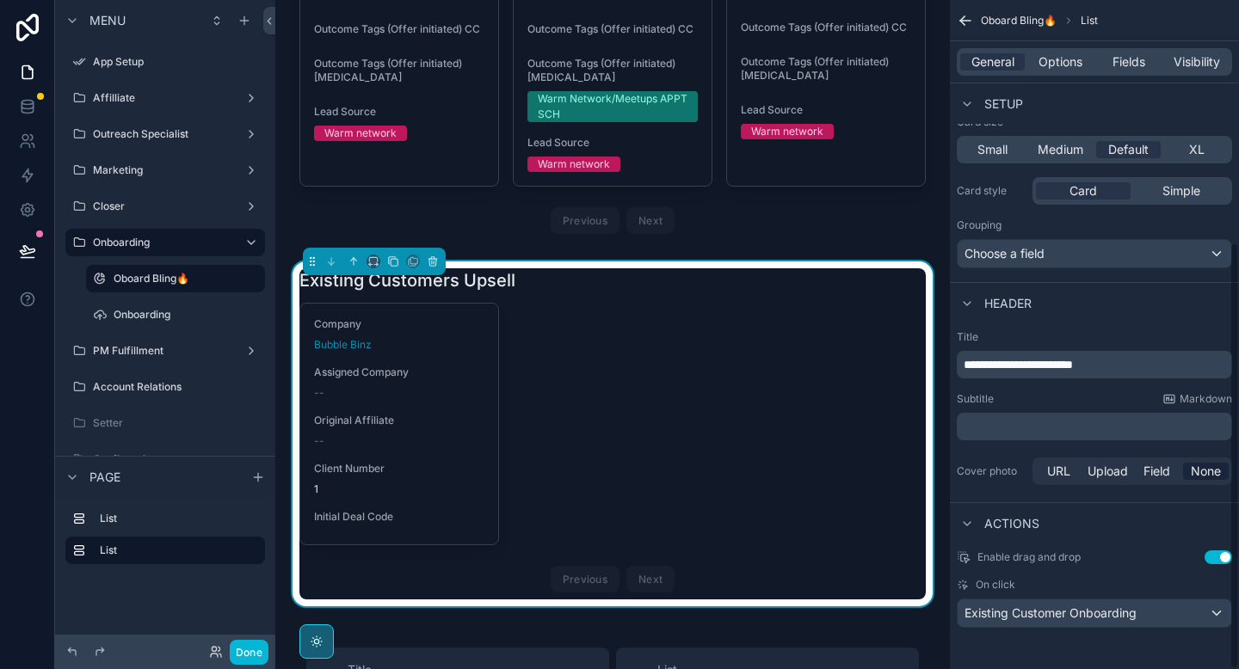
click at [767, 481] on div "Company Bubble Binz Assigned Company -- Original Affiliate -- Client Number 1 I…" at bounding box center [612, 451] width 626 height 297
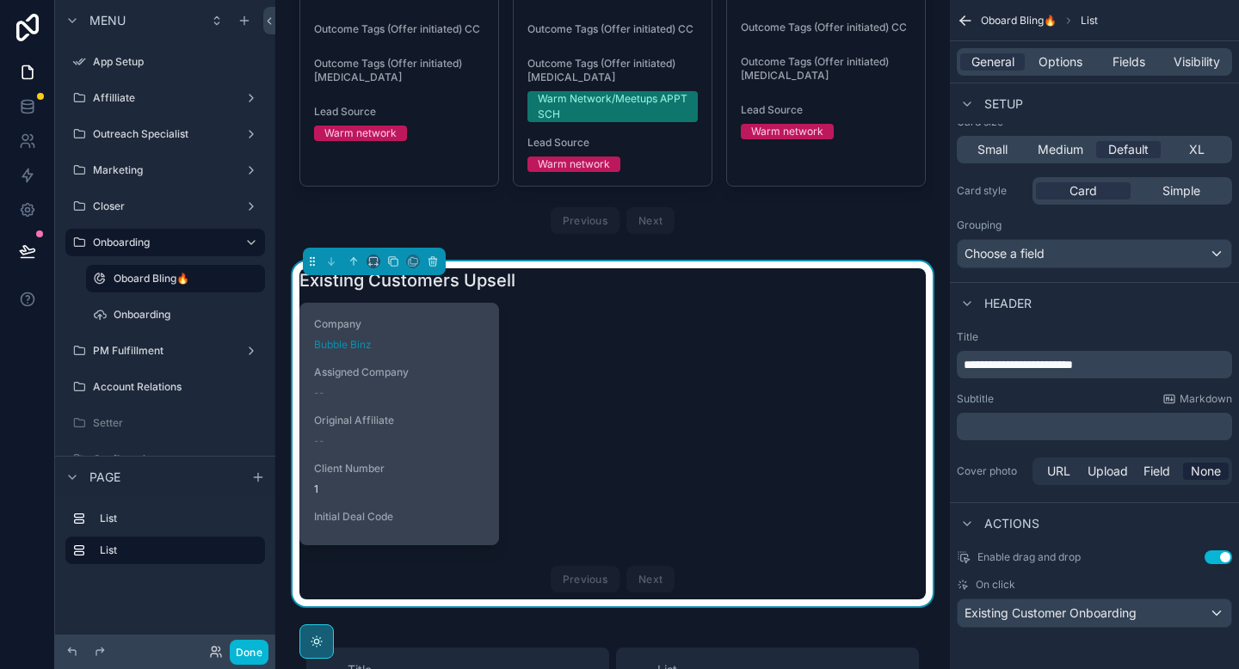
click at [474, 464] on div "Company Bubble Binz Assigned Company -- Original Affiliate -- Client Number 1 I…" at bounding box center [399, 424] width 198 height 241
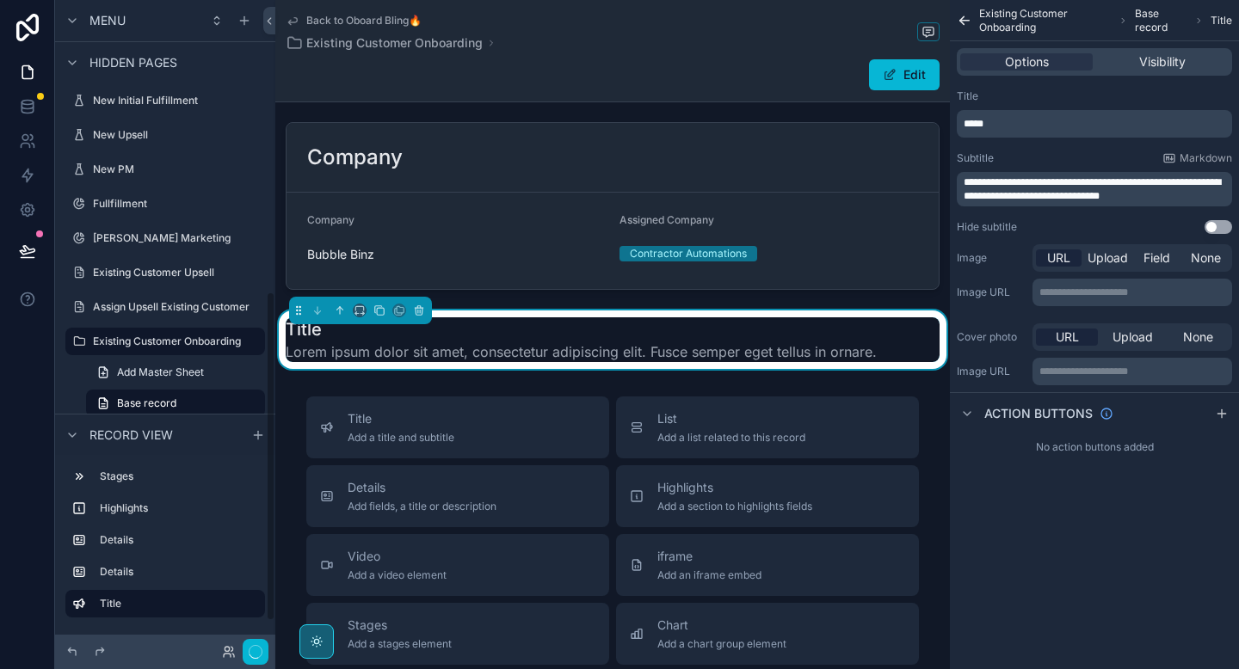
scroll to position [427, 0]
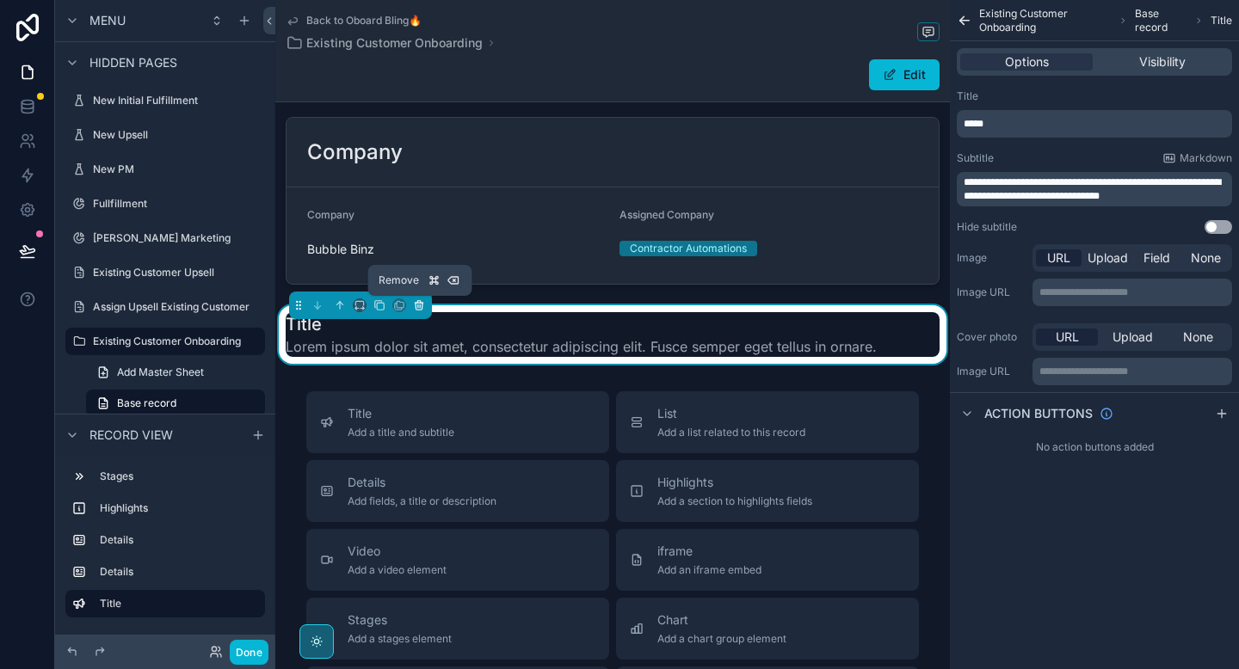
click at [420, 307] on icon "scrollable content" at bounding box center [420, 306] width 0 height 3
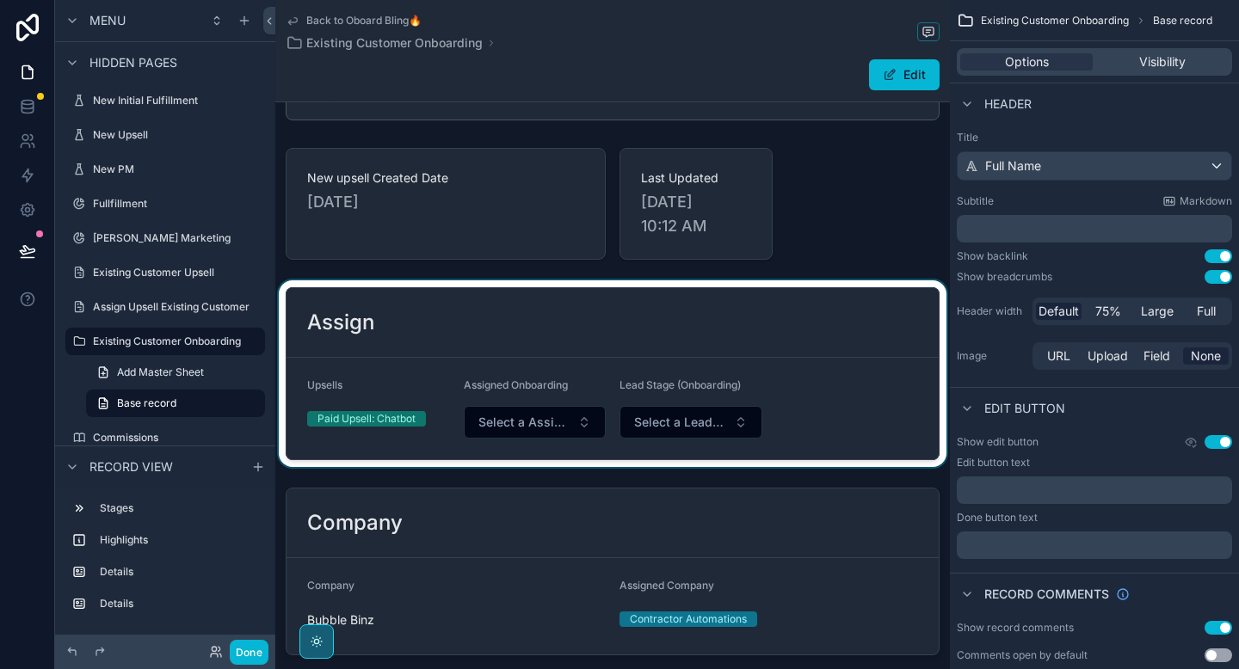
scroll to position [64, 0]
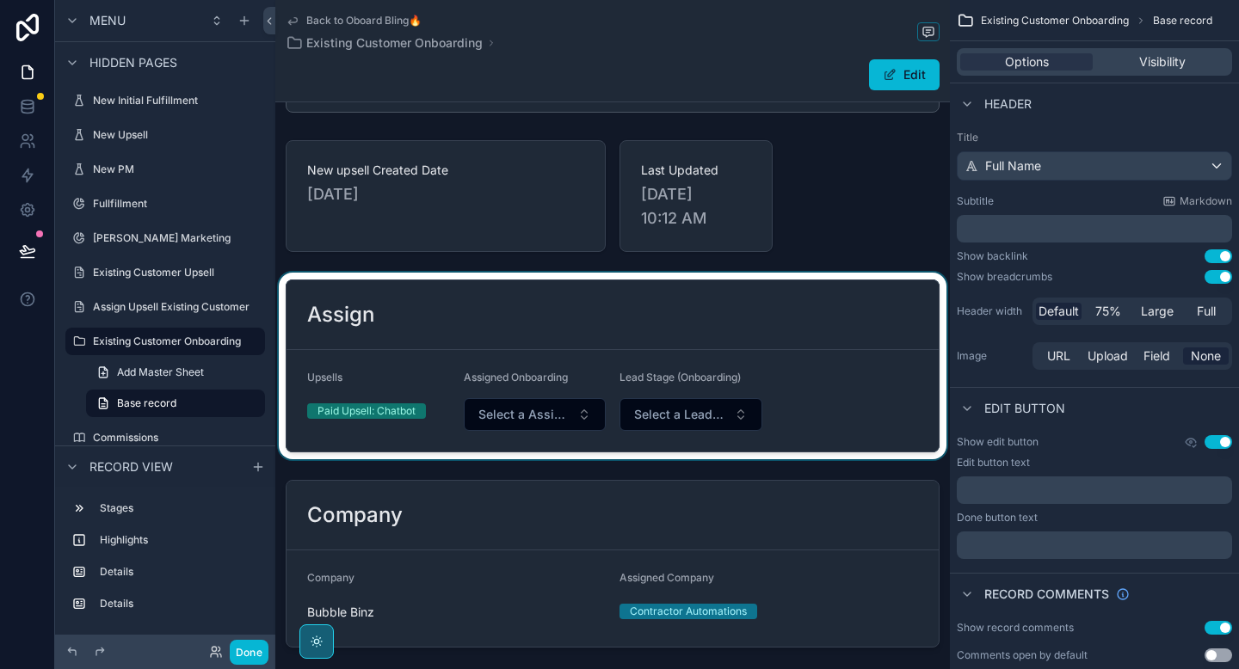
click at [489, 416] on div "scrollable content" at bounding box center [612, 366] width 675 height 187
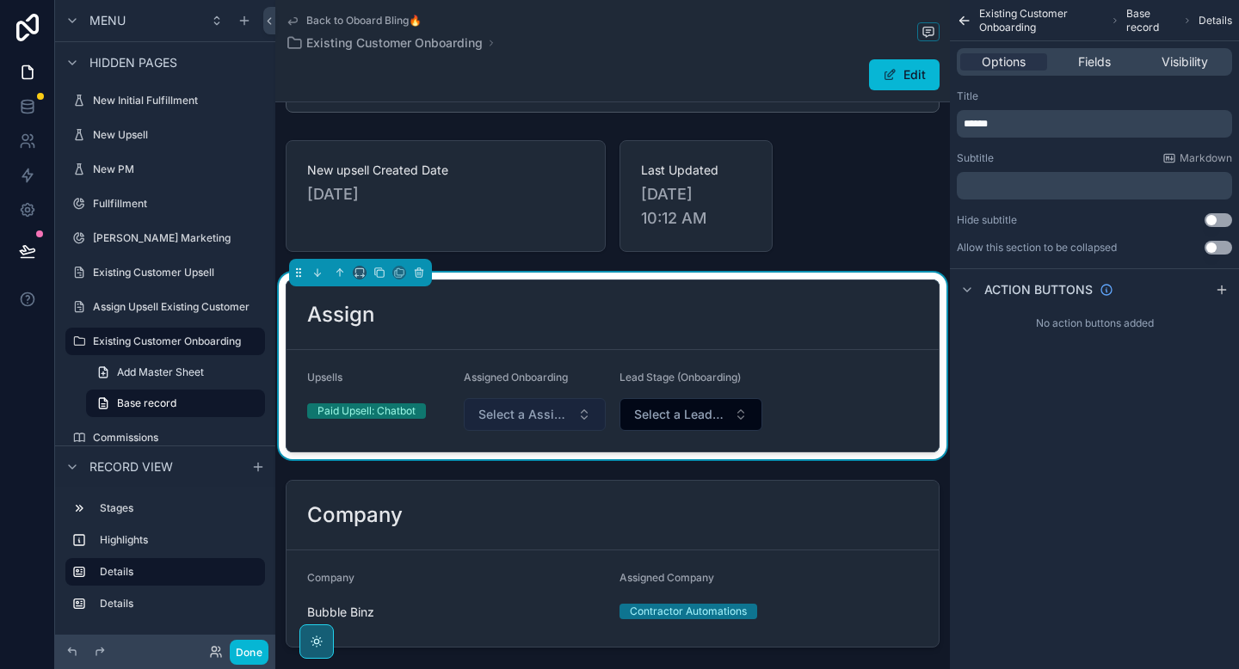
click at [515, 412] on span "Select a Assigned Onboarding" at bounding box center [524, 414] width 93 height 17
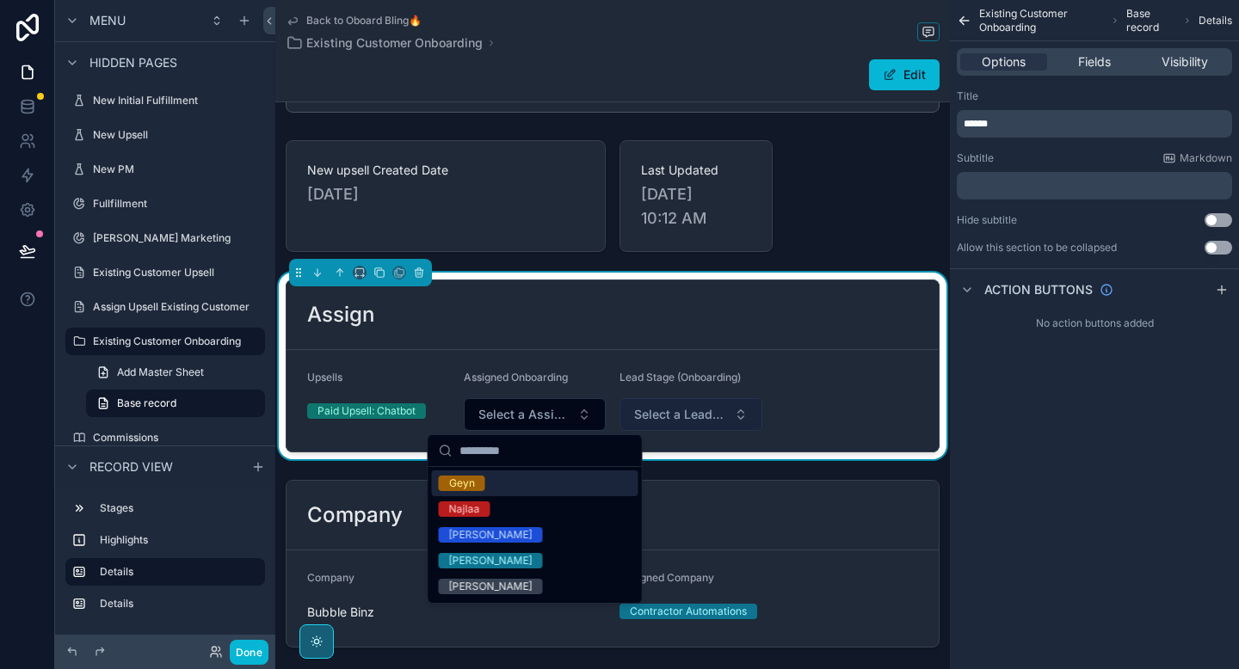
click at [694, 412] on span "Select a Lead Stage (Onboarding)" at bounding box center [680, 414] width 93 height 17
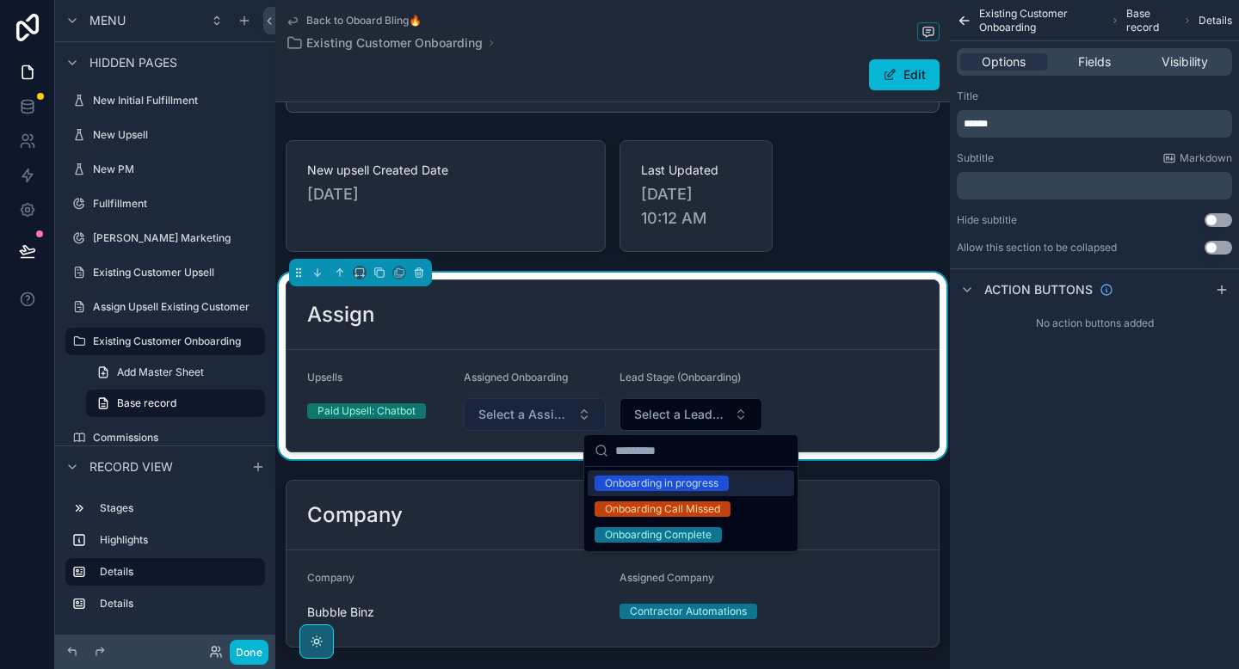
click at [564, 416] on span "Select a Assigned Onboarding" at bounding box center [524, 414] width 93 height 17
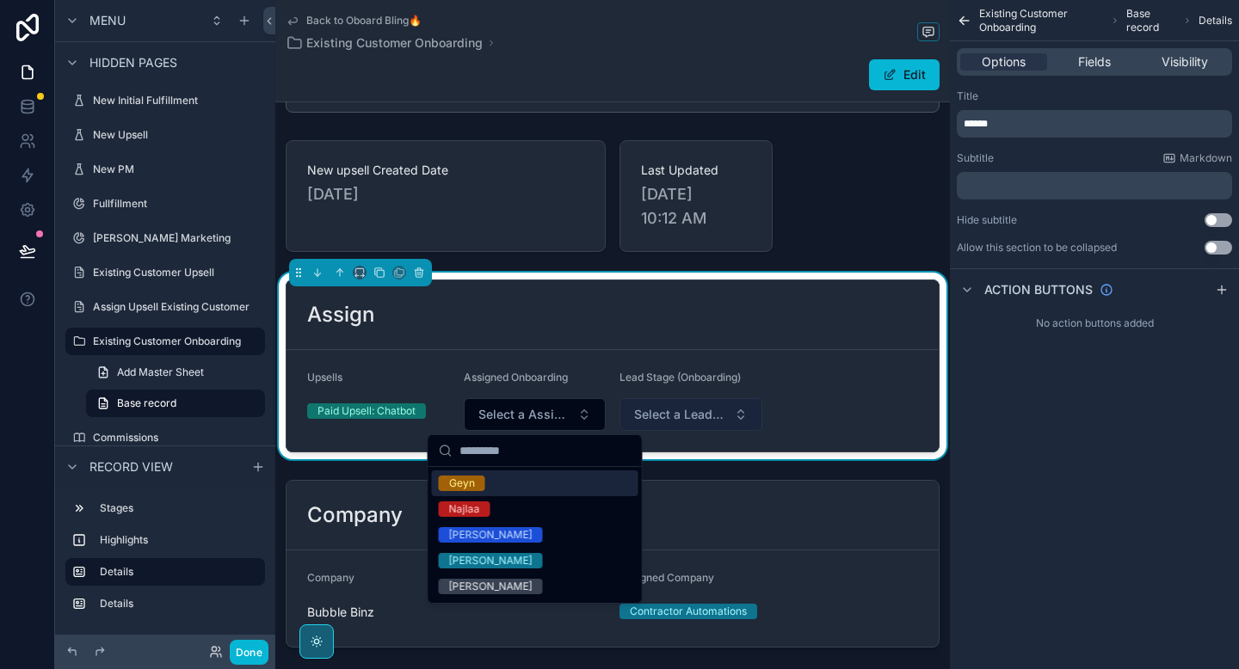
click at [643, 416] on span "Select a Lead Stage (Onboarding)" at bounding box center [680, 414] width 93 height 17
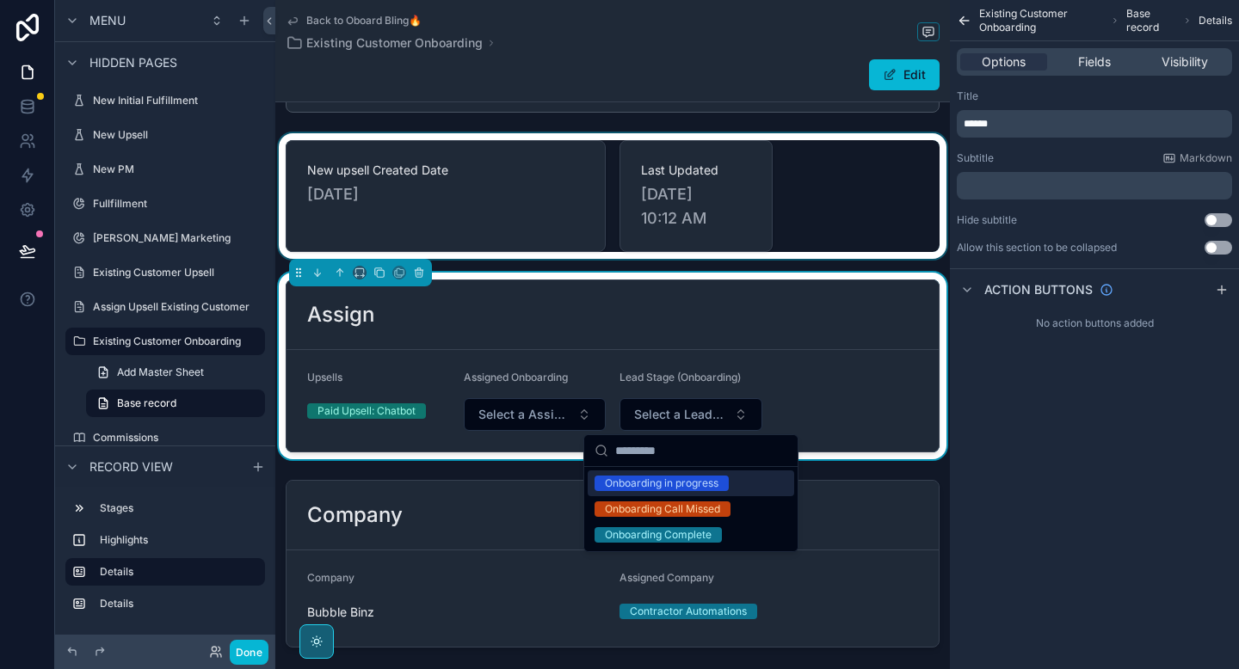
click at [800, 240] on div "scrollable content" at bounding box center [612, 196] width 675 height 126
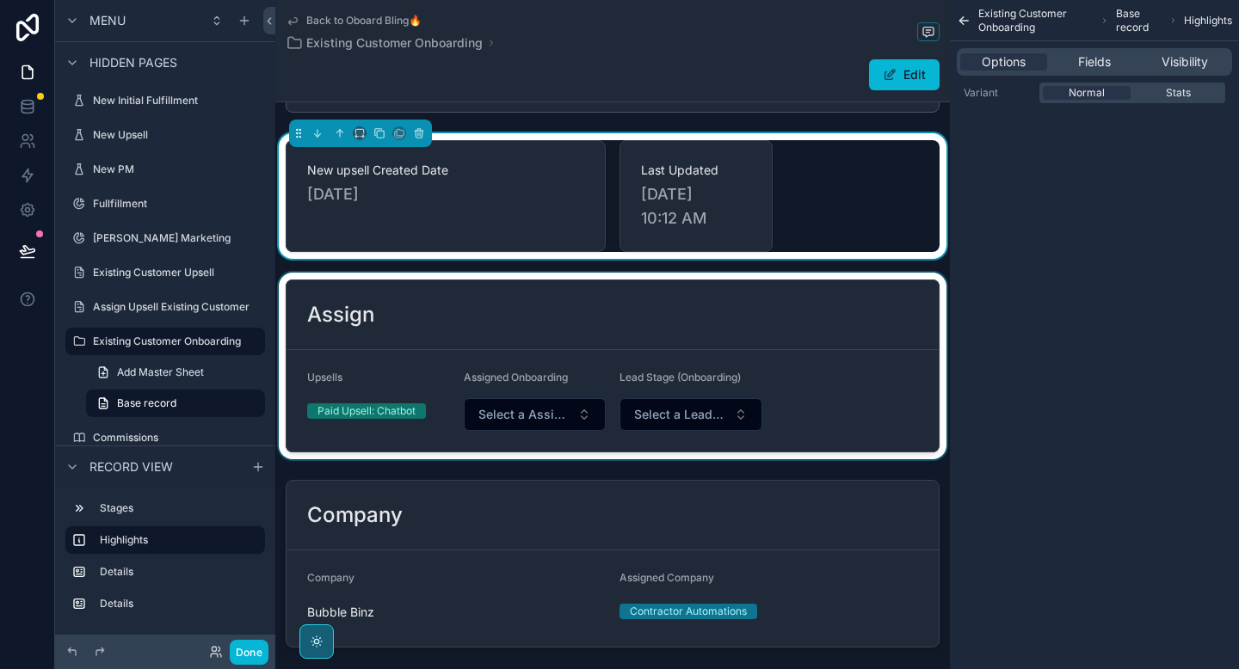
click at [760, 324] on div "scrollable content" at bounding box center [612, 366] width 675 height 187
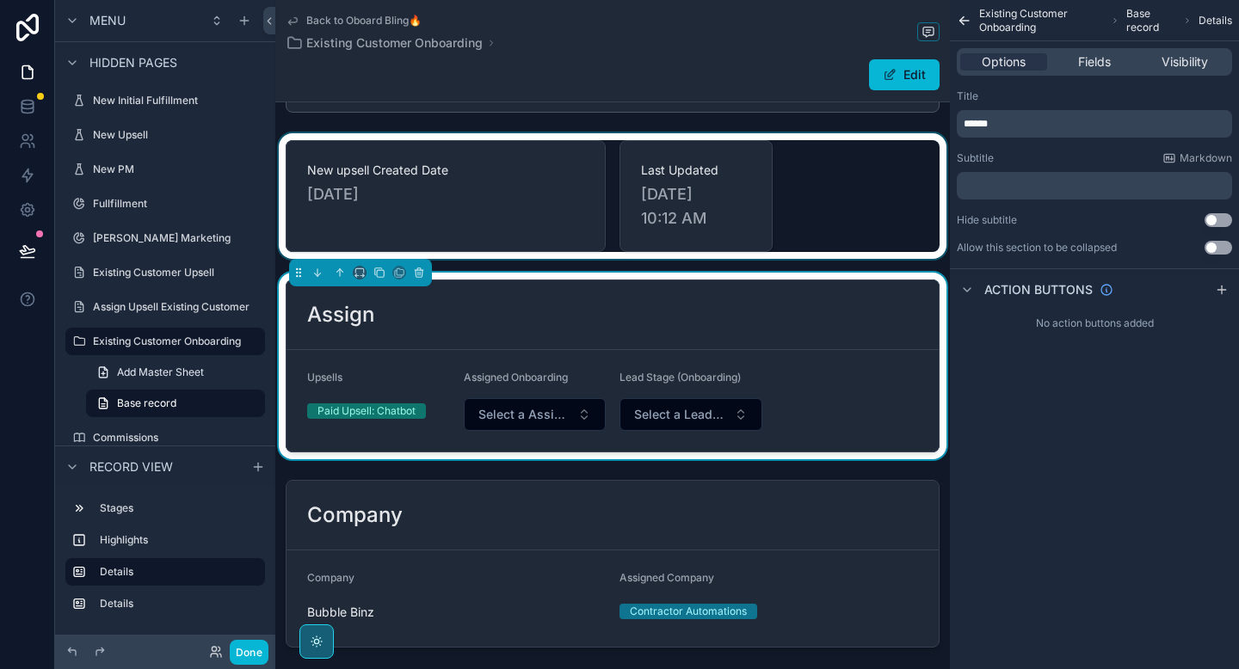
click at [796, 228] on div "scrollable content" at bounding box center [612, 196] width 675 height 126
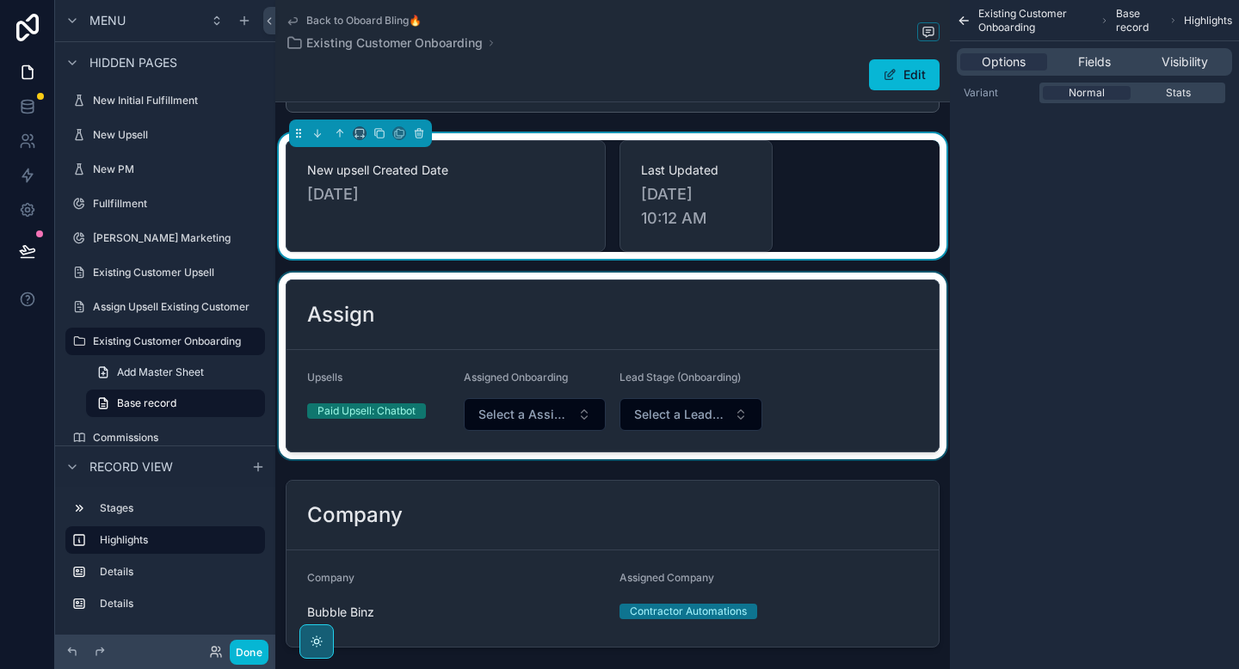
click at [771, 297] on div "scrollable content" at bounding box center [612, 366] width 675 height 187
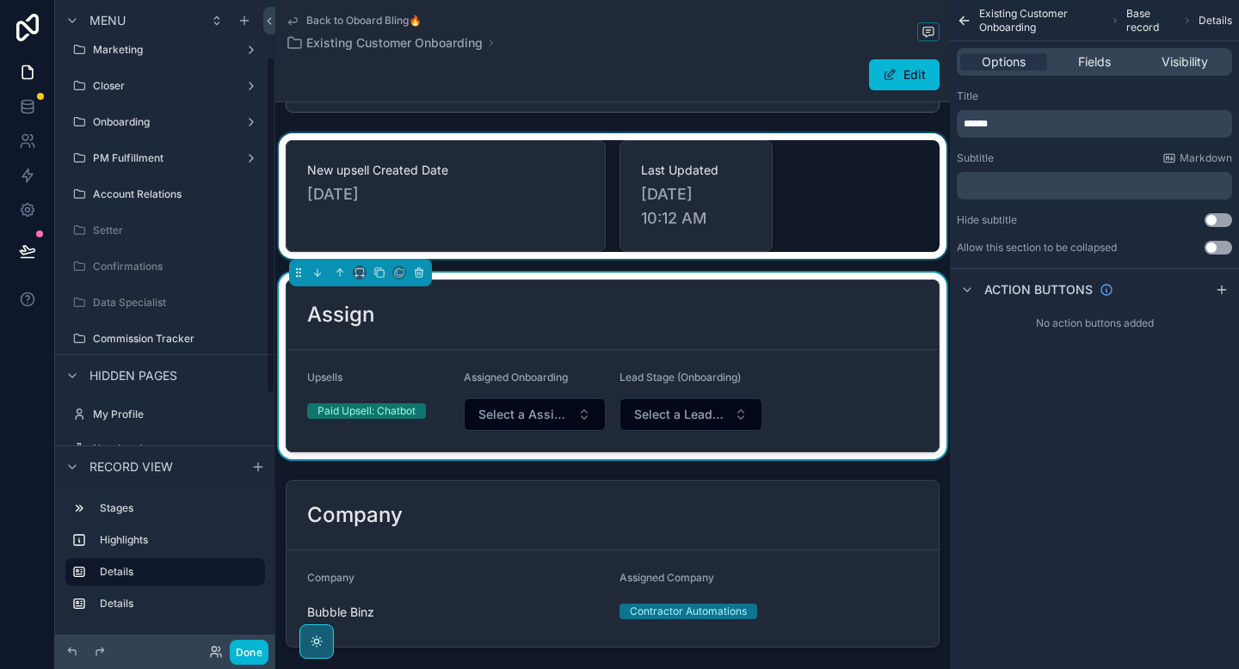
scroll to position [108, 0]
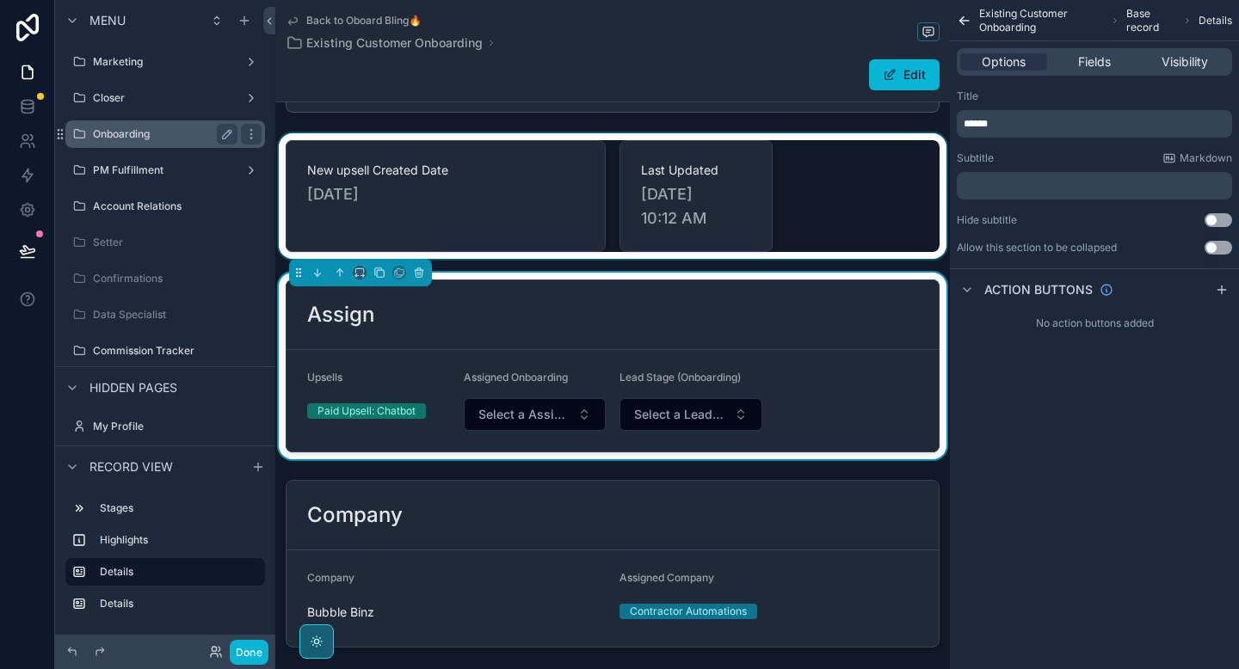
click at [156, 141] on div "Onboarding" at bounding box center [165, 134] width 145 height 21
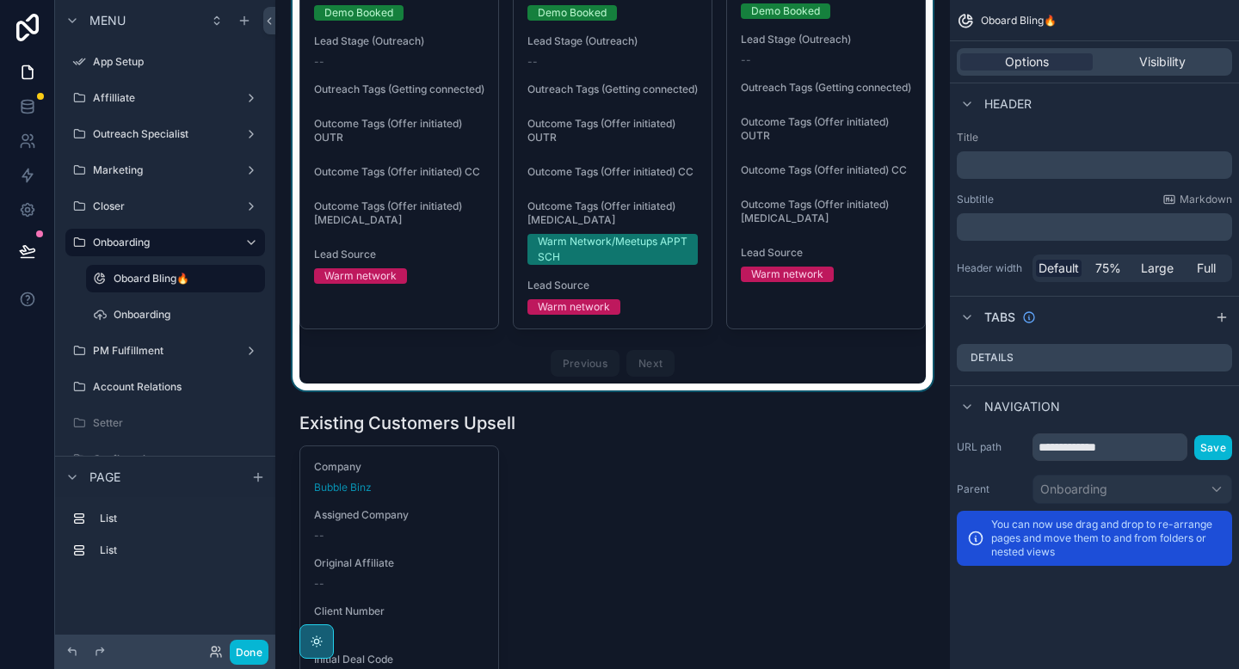
scroll to position [239, 0]
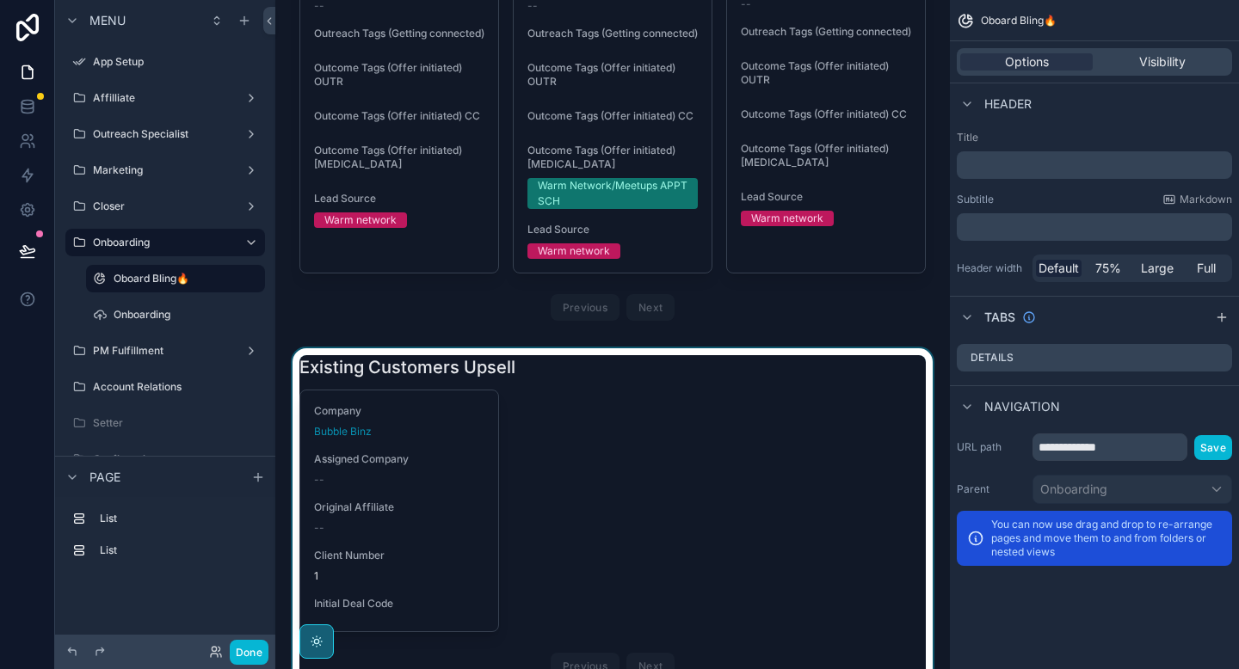
click at [573, 455] on div "scrollable content" at bounding box center [612, 520] width 647 height 345
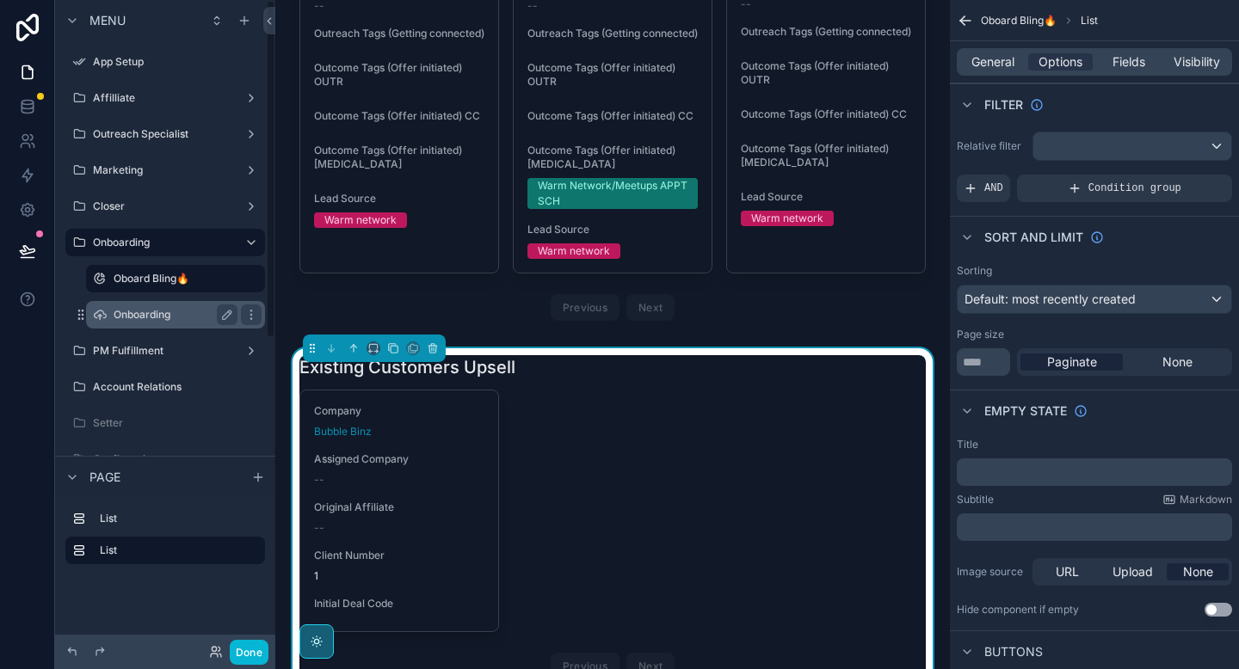
click at [148, 310] on label "Onboarding" at bounding box center [172, 315] width 117 height 14
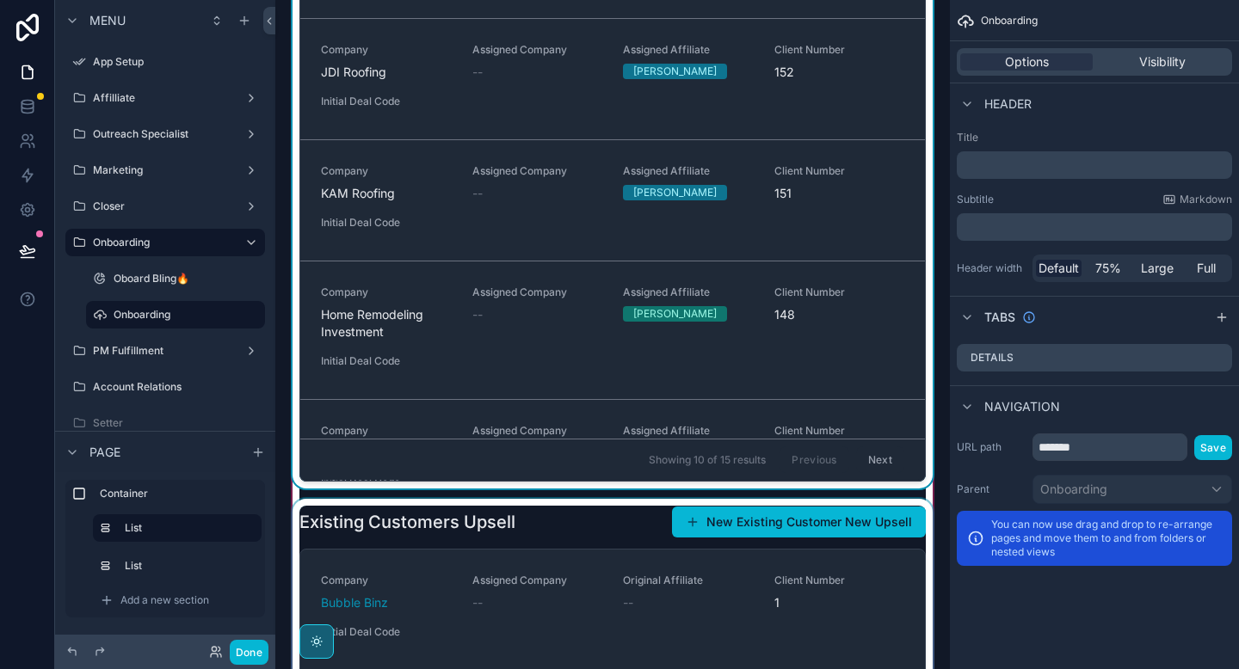
scroll to position [165, 0]
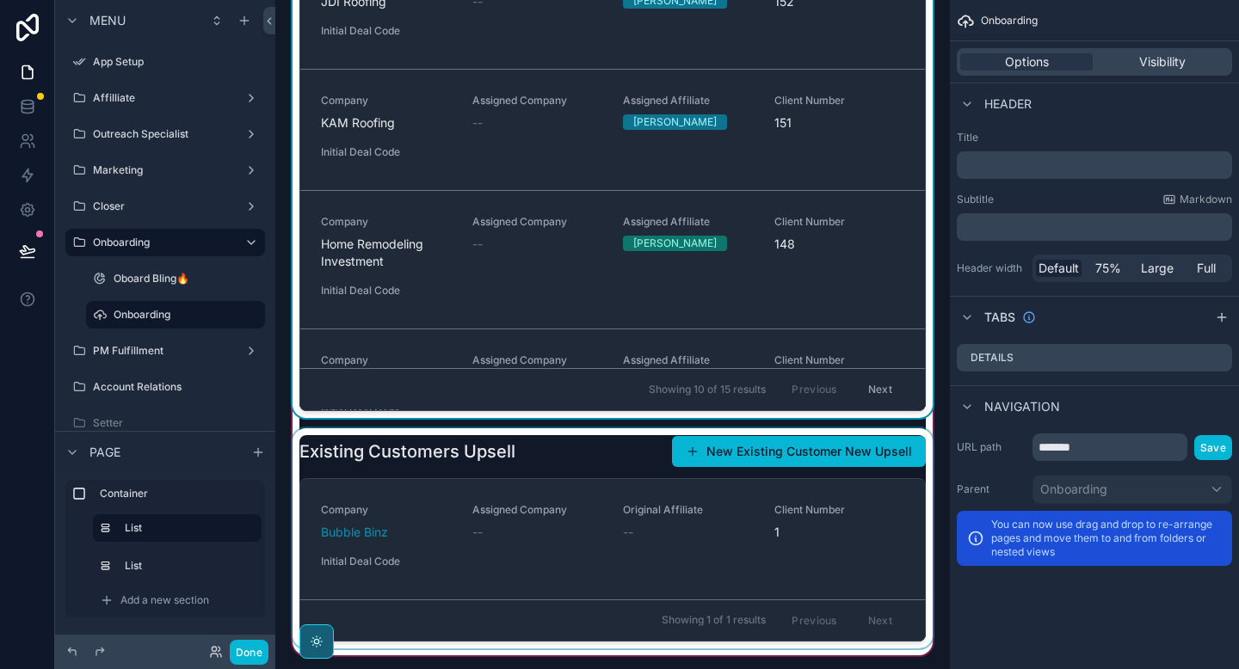
click at [574, 456] on div "scrollable content" at bounding box center [612, 538] width 647 height 220
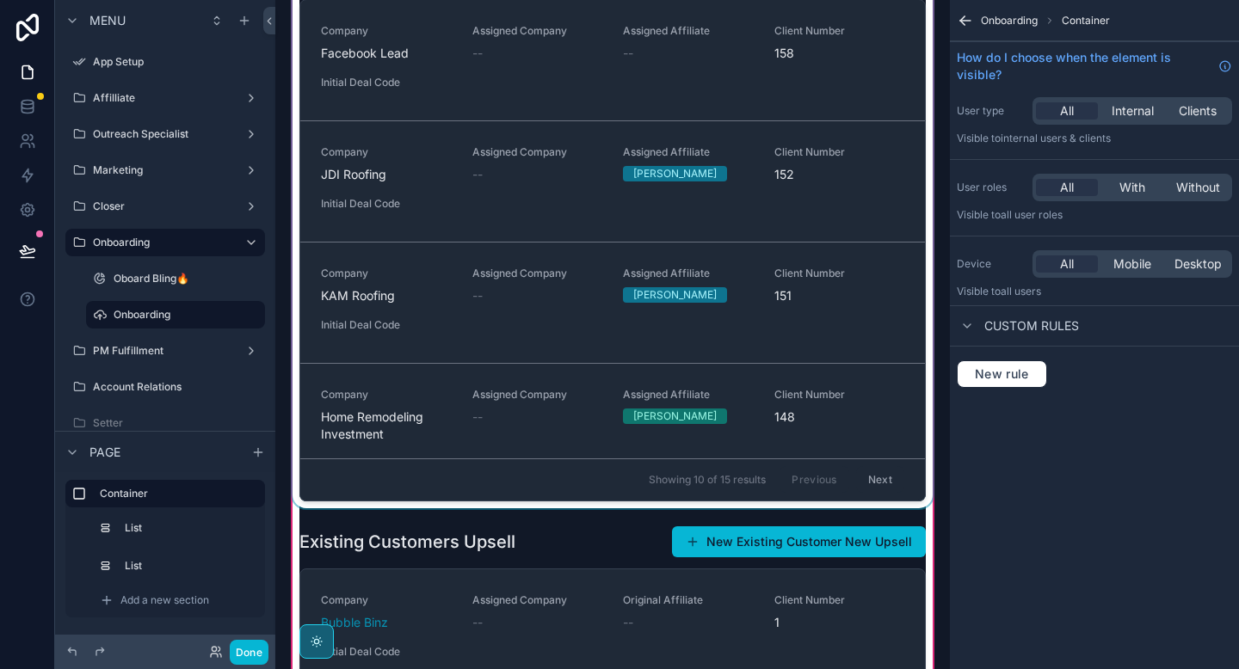
scroll to position [0, 0]
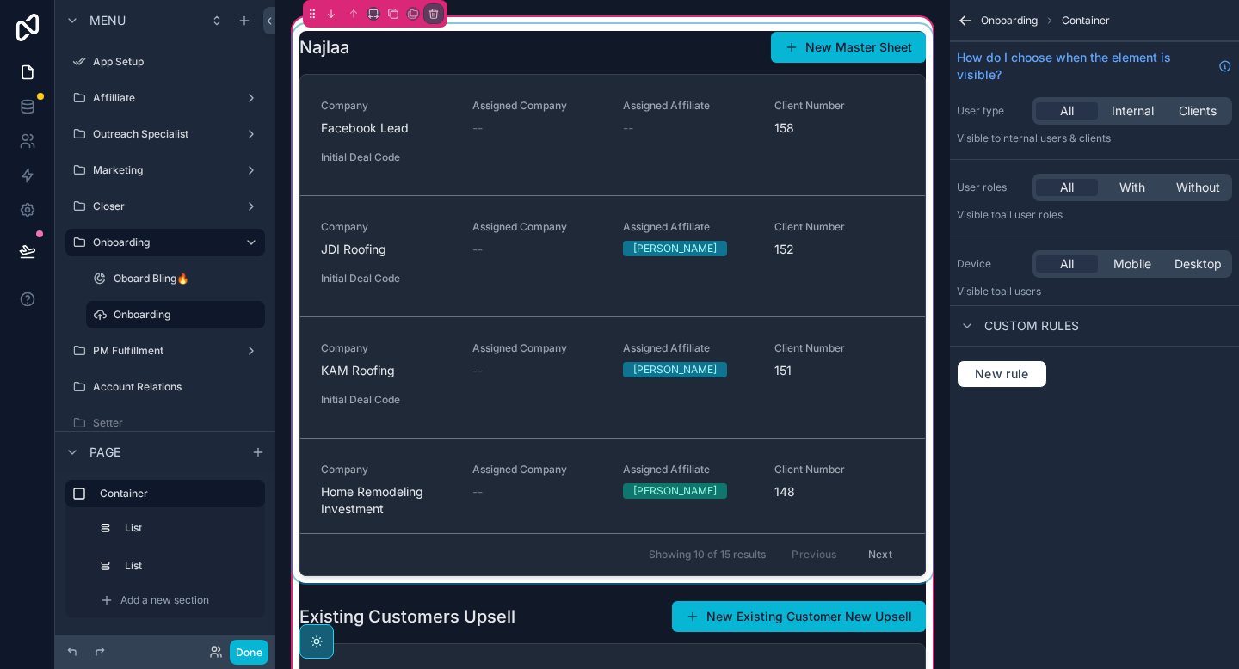
click at [599, 54] on div "scrollable content" at bounding box center [612, 303] width 647 height 559
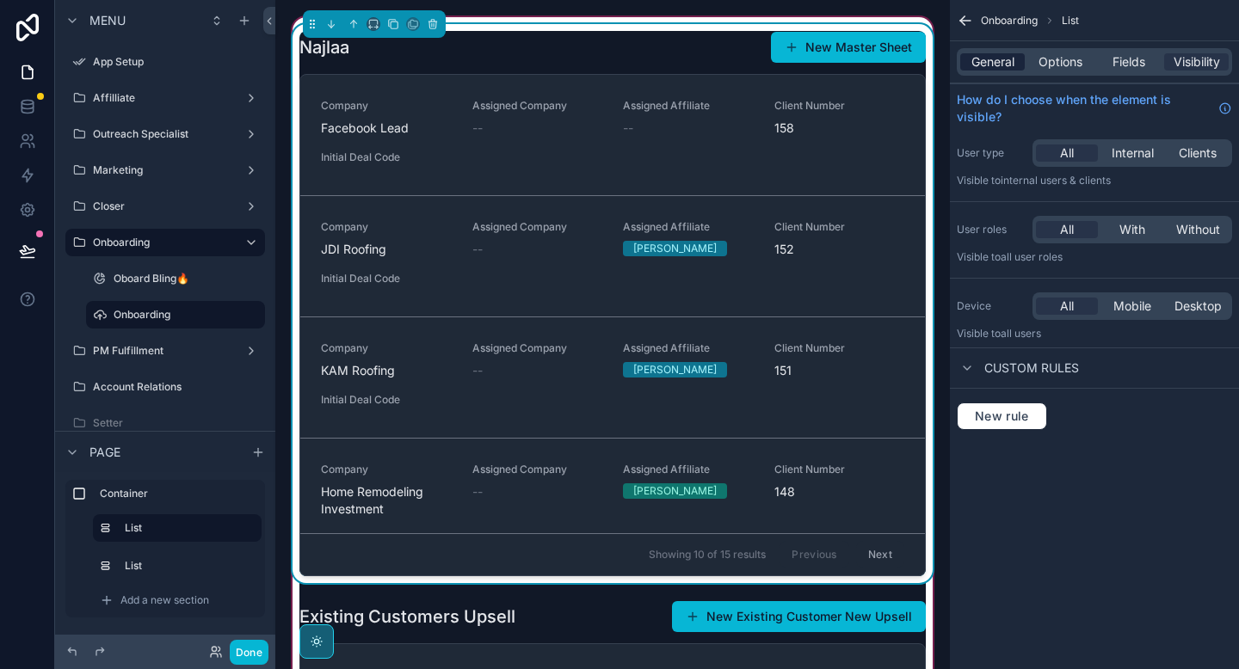
click at [984, 67] on span "General" at bounding box center [992, 61] width 43 height 17
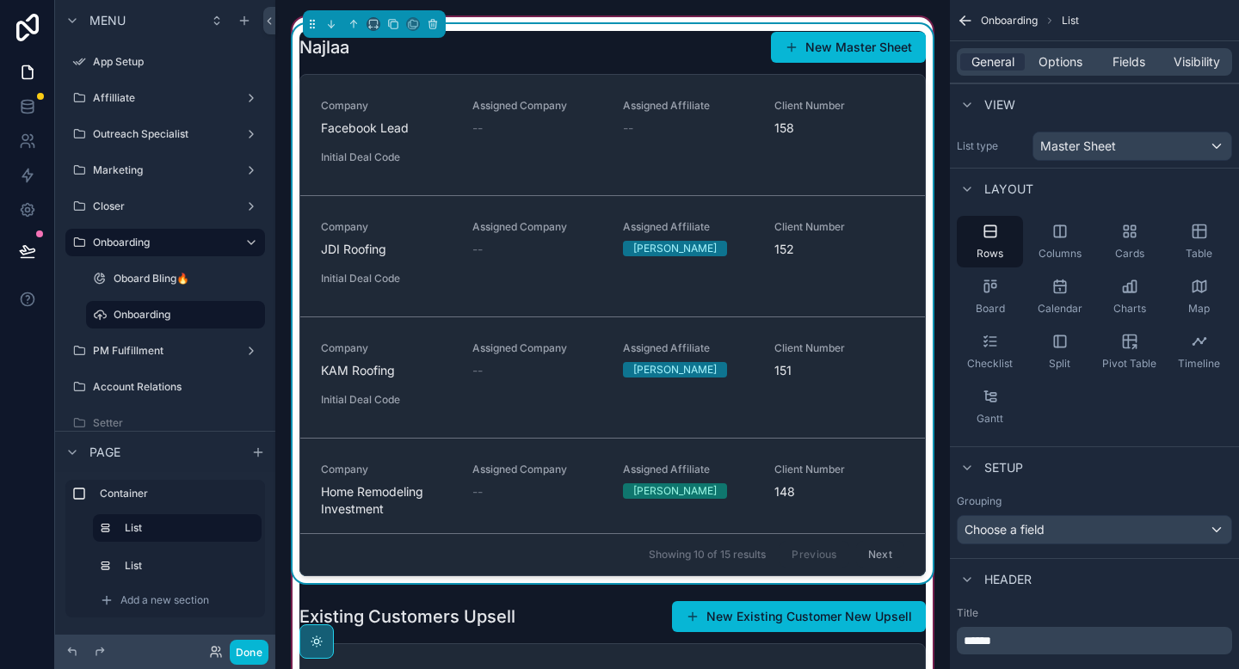
click at [714, 58] on div "Najlaa New Master Sheet" at bounding box center [612, 47] width 626 height 33
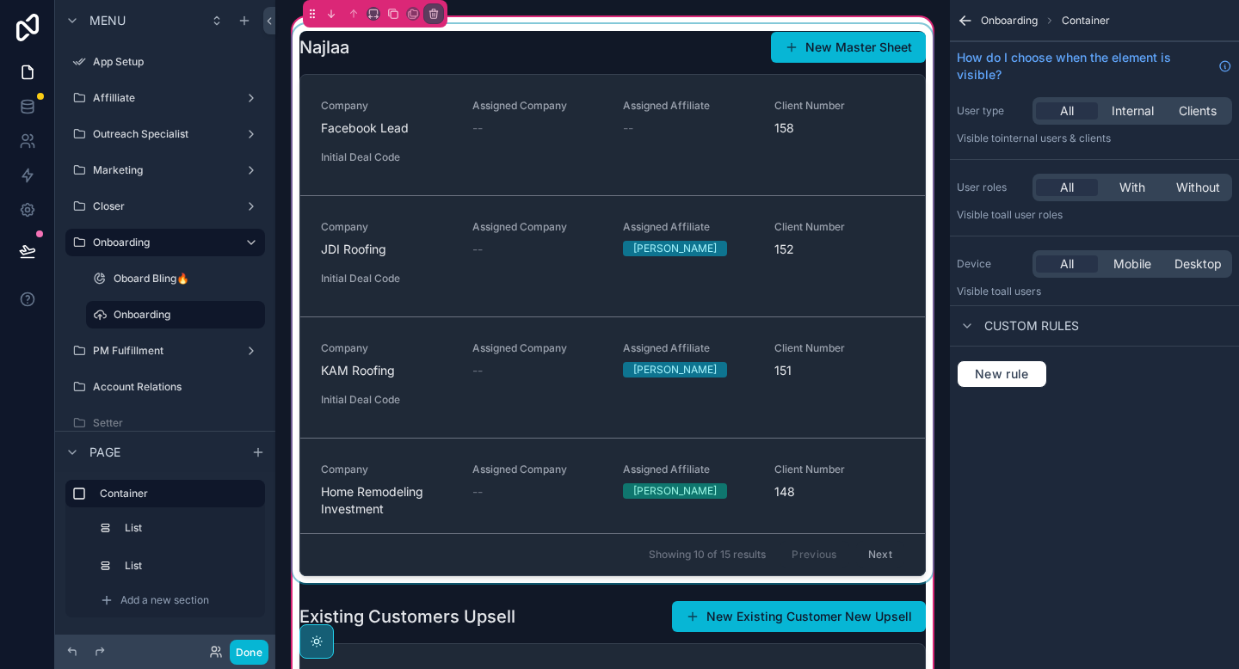
click at [703, 68] on div "scrollable content" at bounding box center [612, 303] width 647 height 559
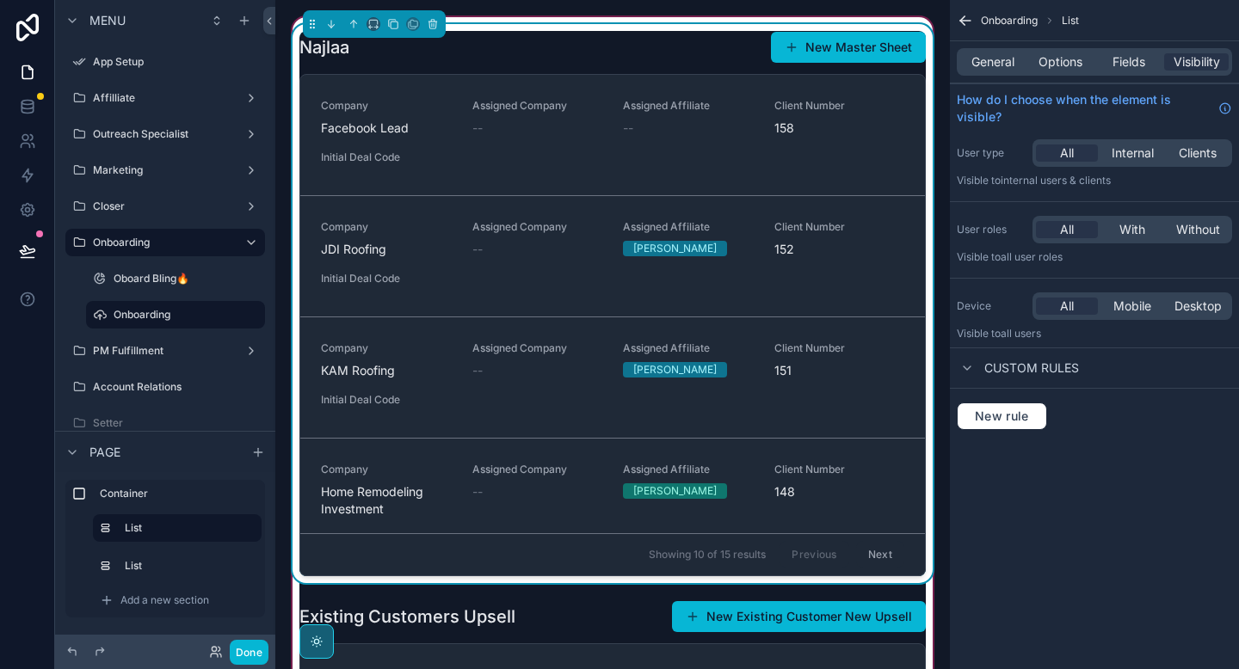
click at [693, 50] on div "Najlaa New Master Sheet" at bounding box center [612, 47] width 626 height 33
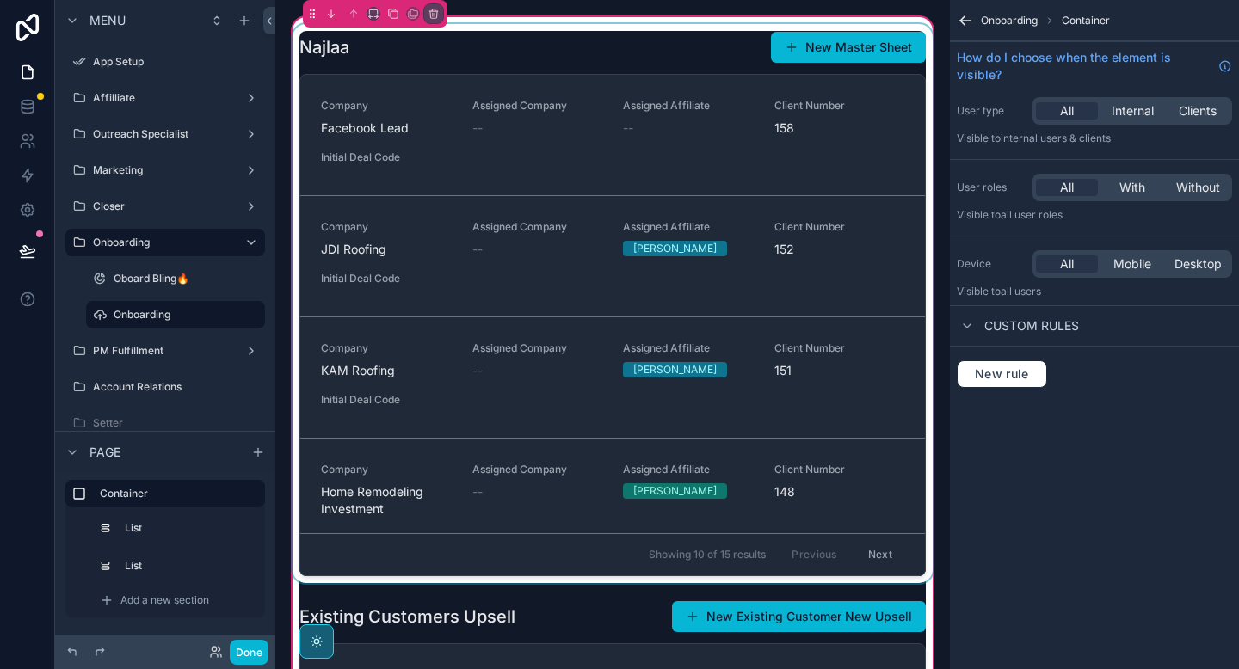
click at [700, 53] on div "scrollable content" at bounding box center [612, 303] width 647 height 559
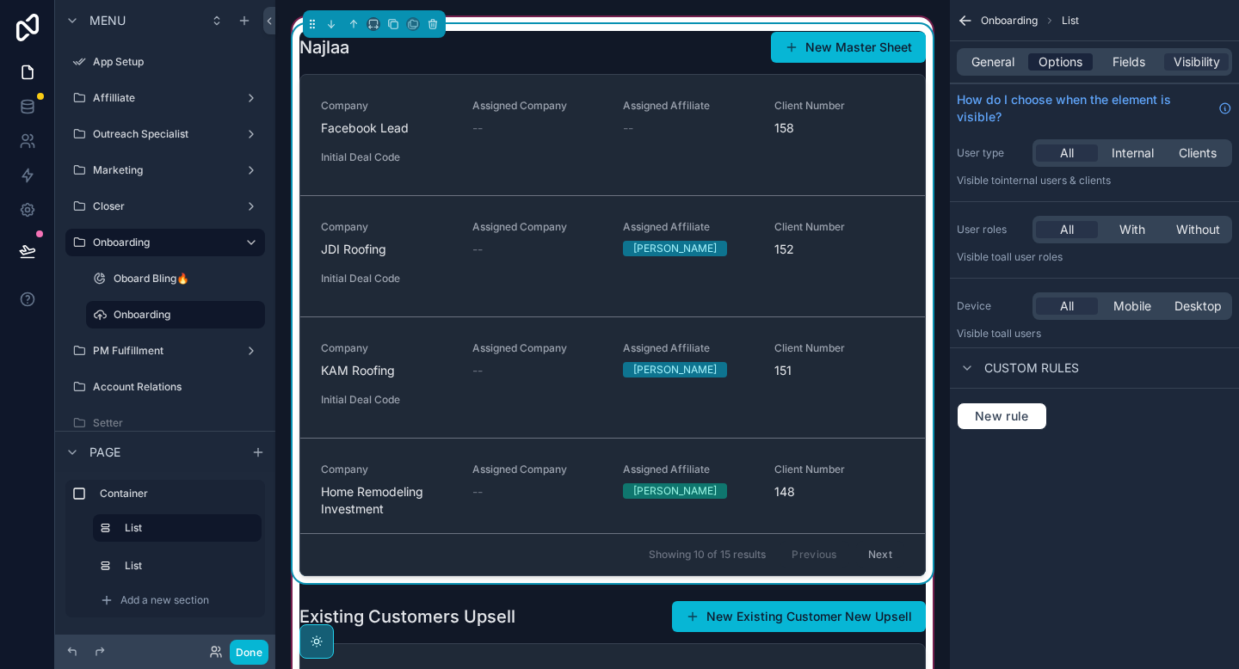
click at [1055, 68] on span "Options" at bounding box center [1061, 61] width 44 height 17
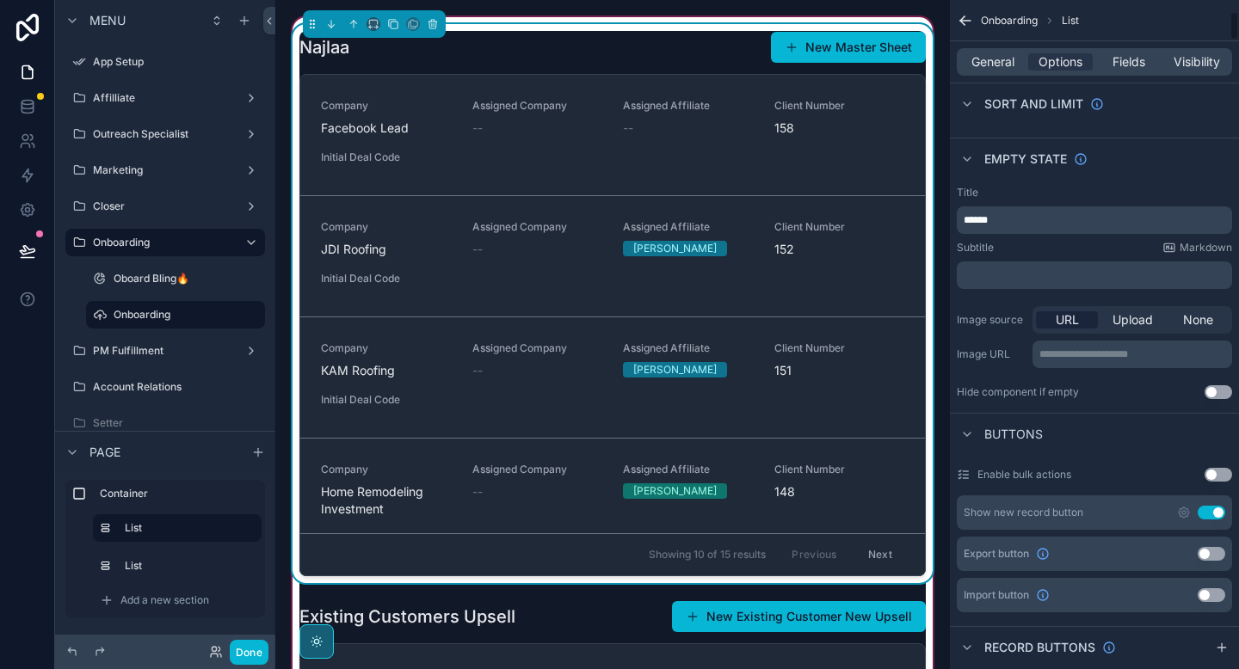
scroll to position [281, 0]
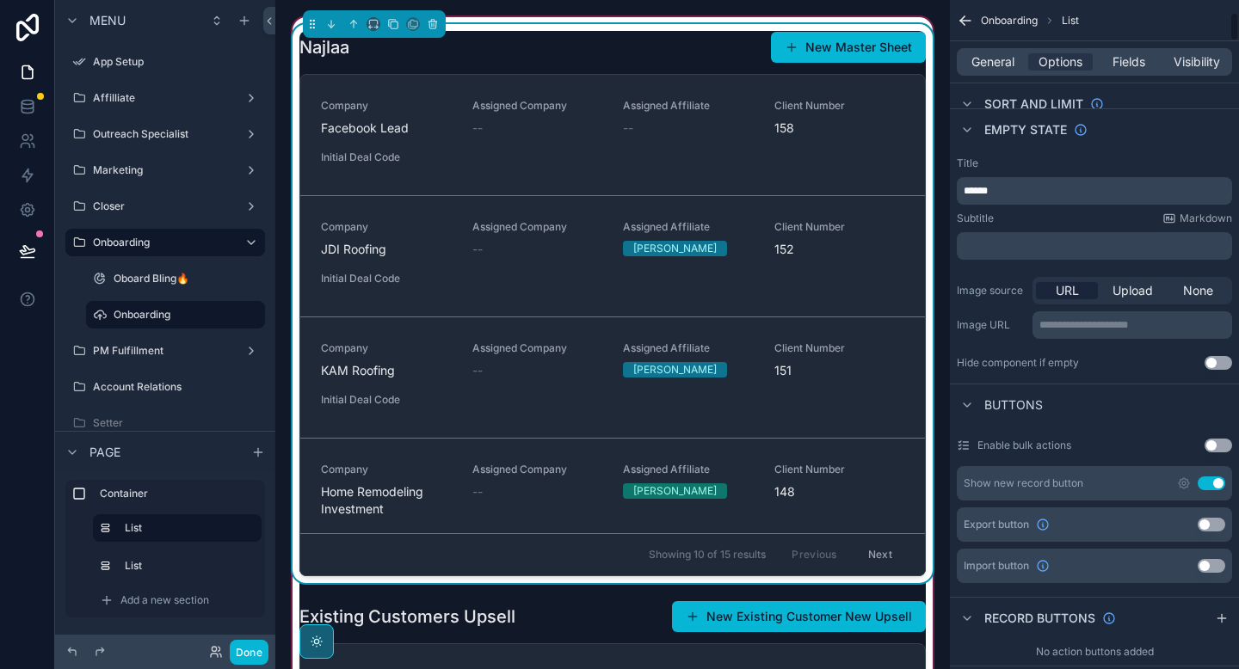
click at [1215, 481] on button "Use setting" at bounding box center [1212, 484] width 28 height 14
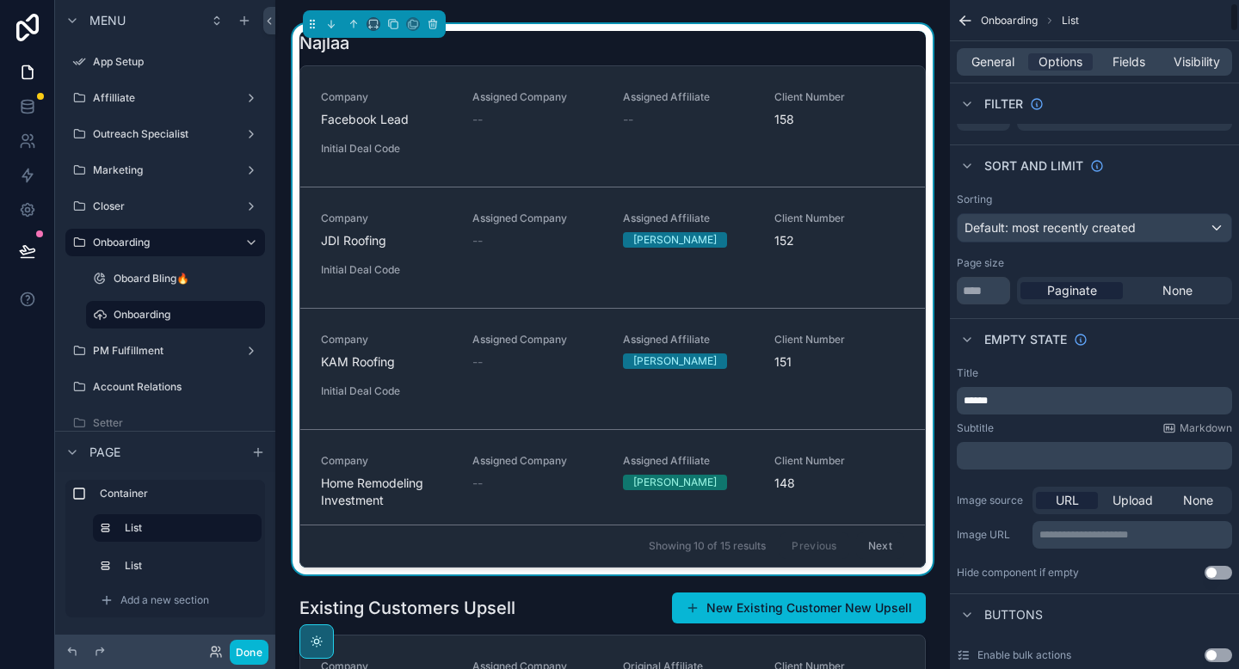
scroll to position [0, 0]
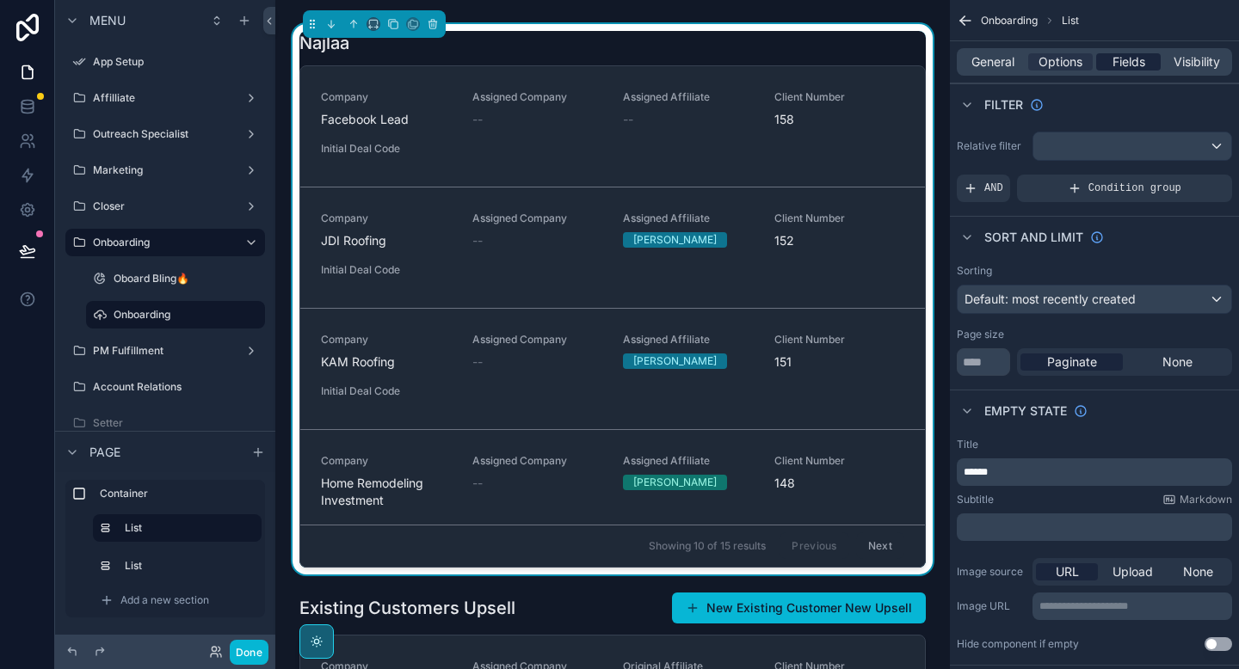
click at [1122, 60] on span "Fields" at bounding box center [1129, 61] width 33 height 17
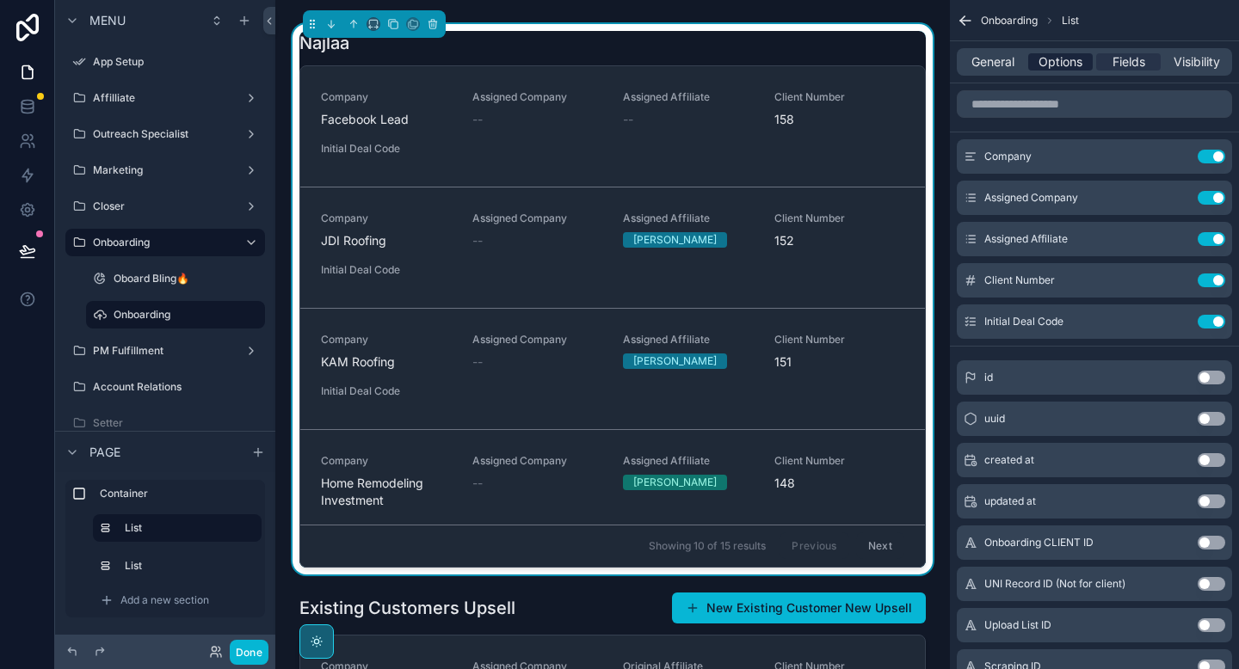
click at [1064, 61] on span "Options" at bounding box center [1061, 61] width 44 height 17
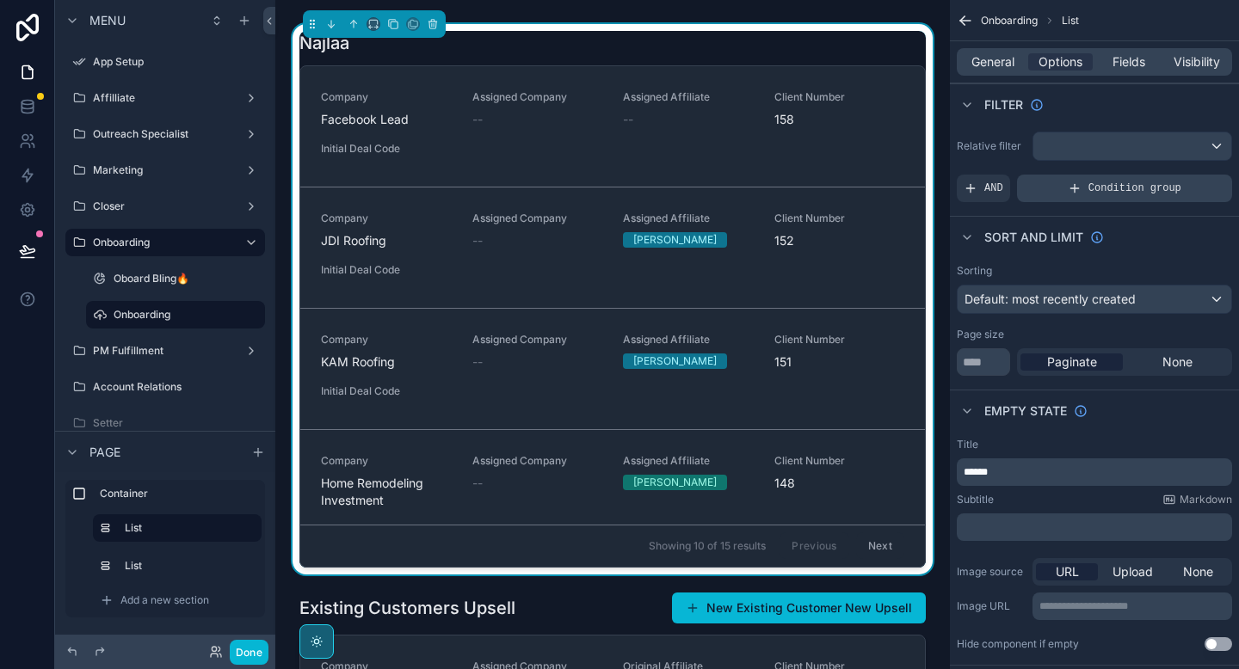
click at [1057, 198] on div "Condition group" at bounding box center [1124, 189] width 215 height 28
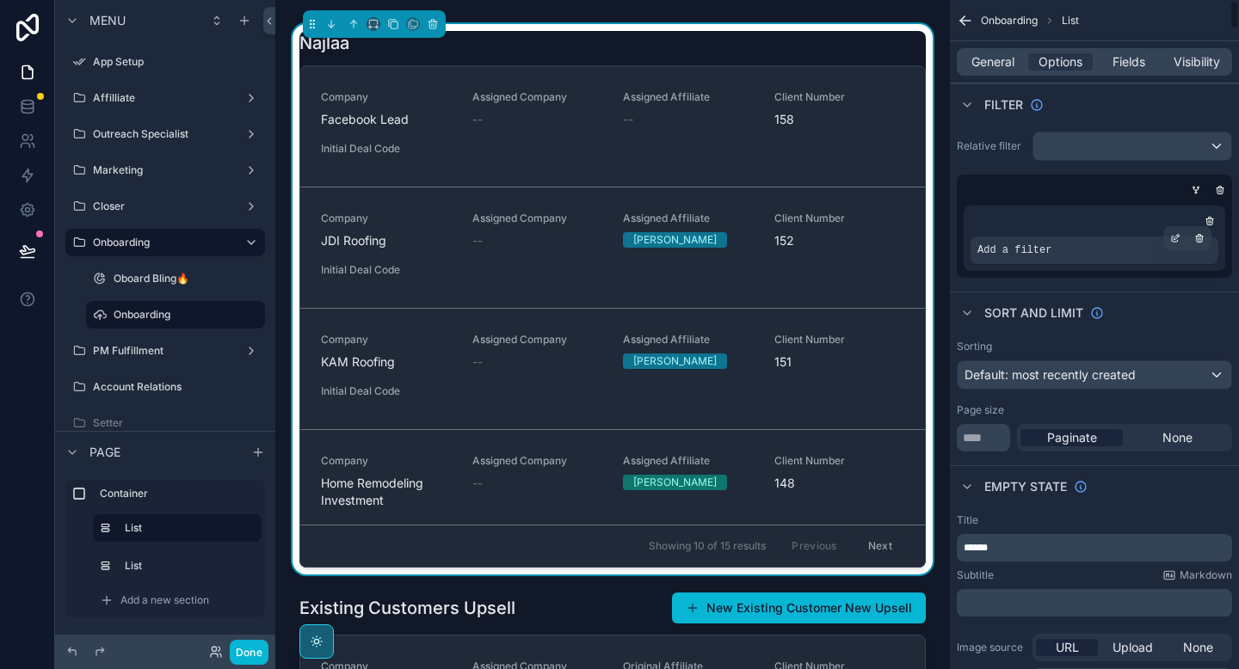
click at [1020, 247] on span "Add a filter" at bounding box center [1014, 251] width 74 height 14
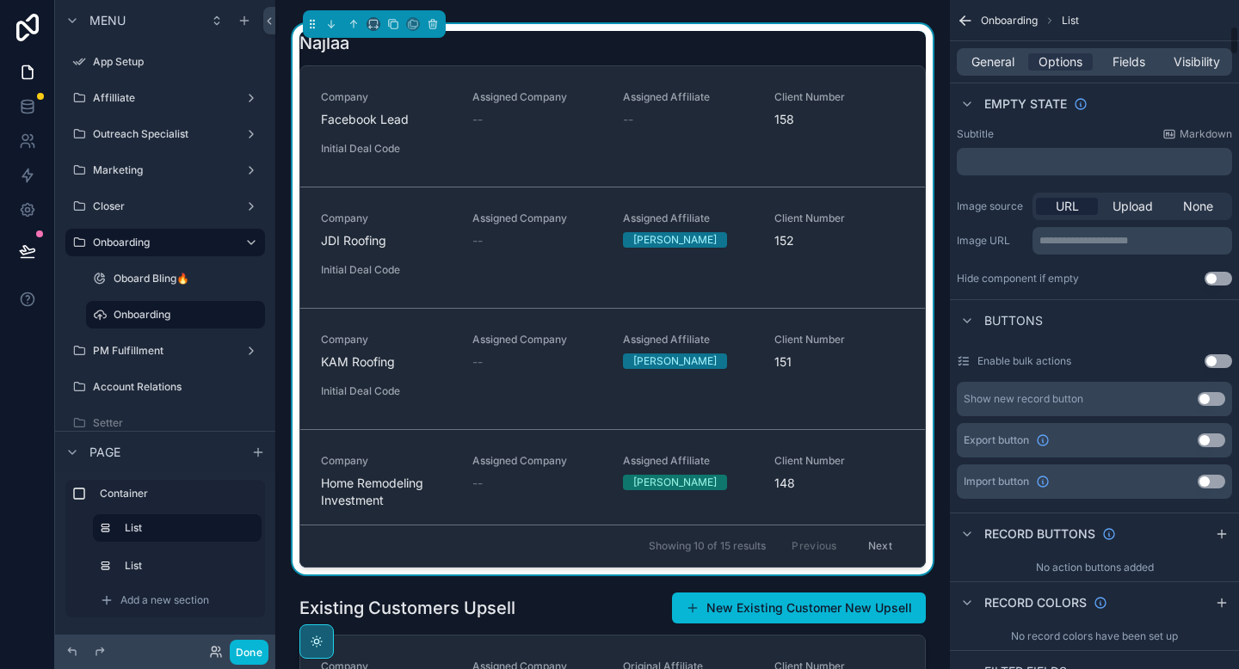
scroll to position [597, 0]
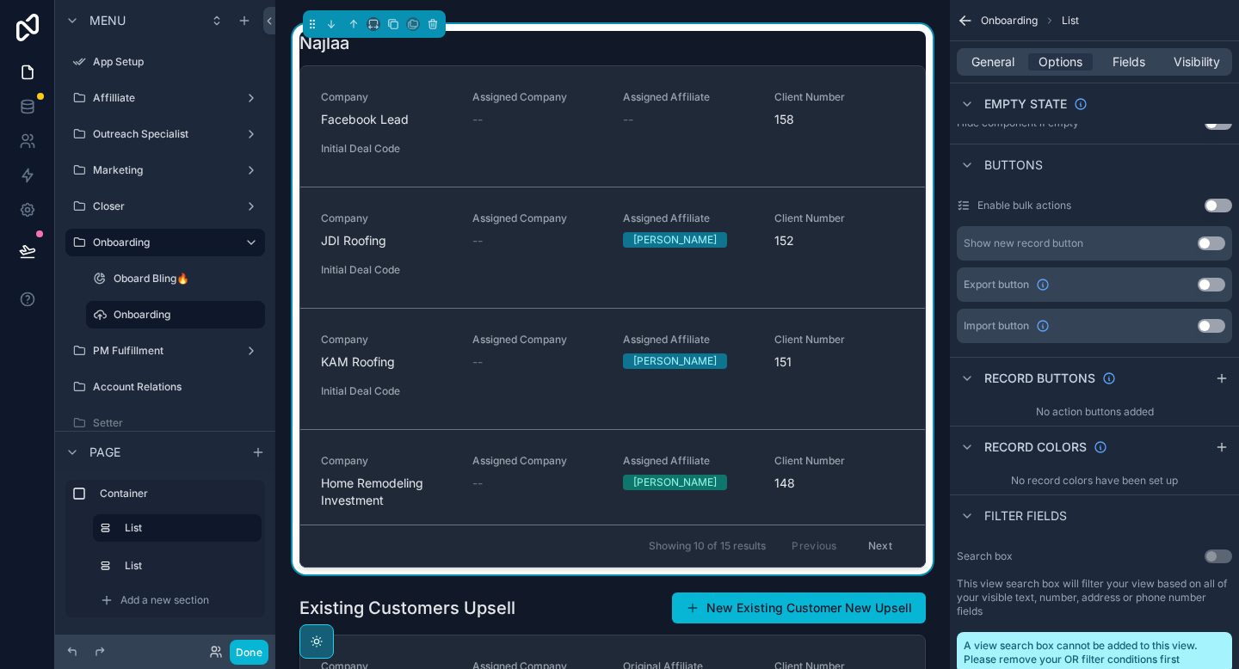
click at [982, 79] on div "General Options Fields Visibility" at bounding box center [1094, 61] width 289 height 41
click at [982, 59] on span "General" at bounding box center [992, 61] width 43 height 17
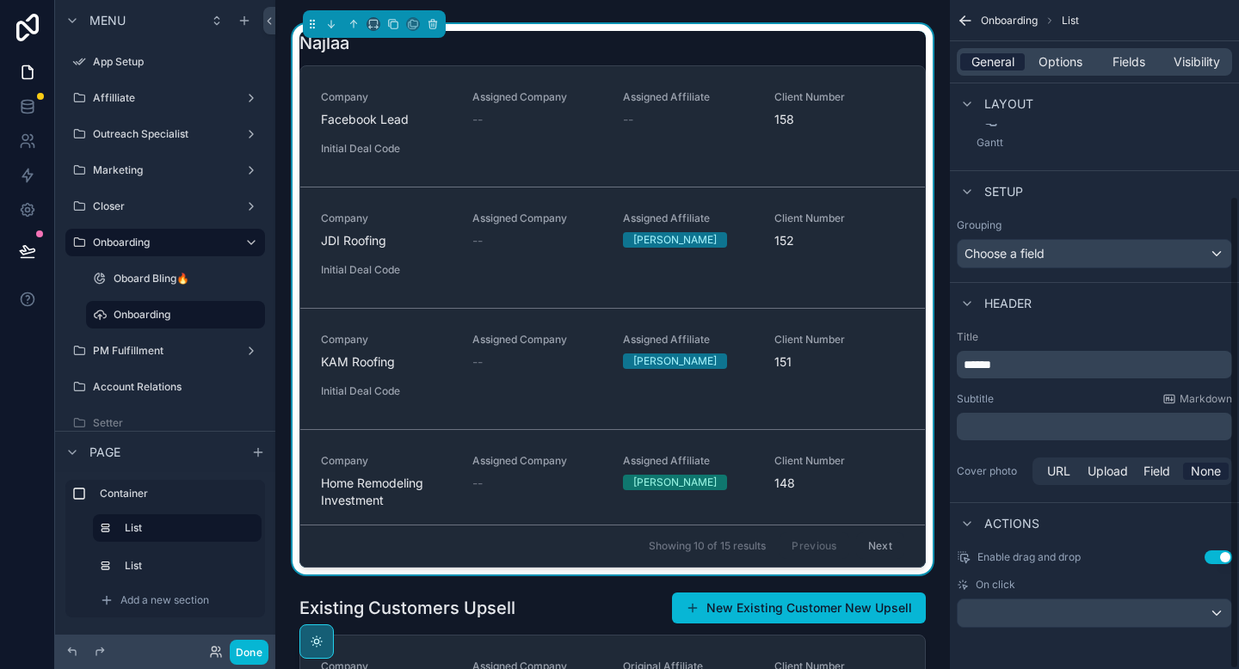
scroll to position [276, 0]
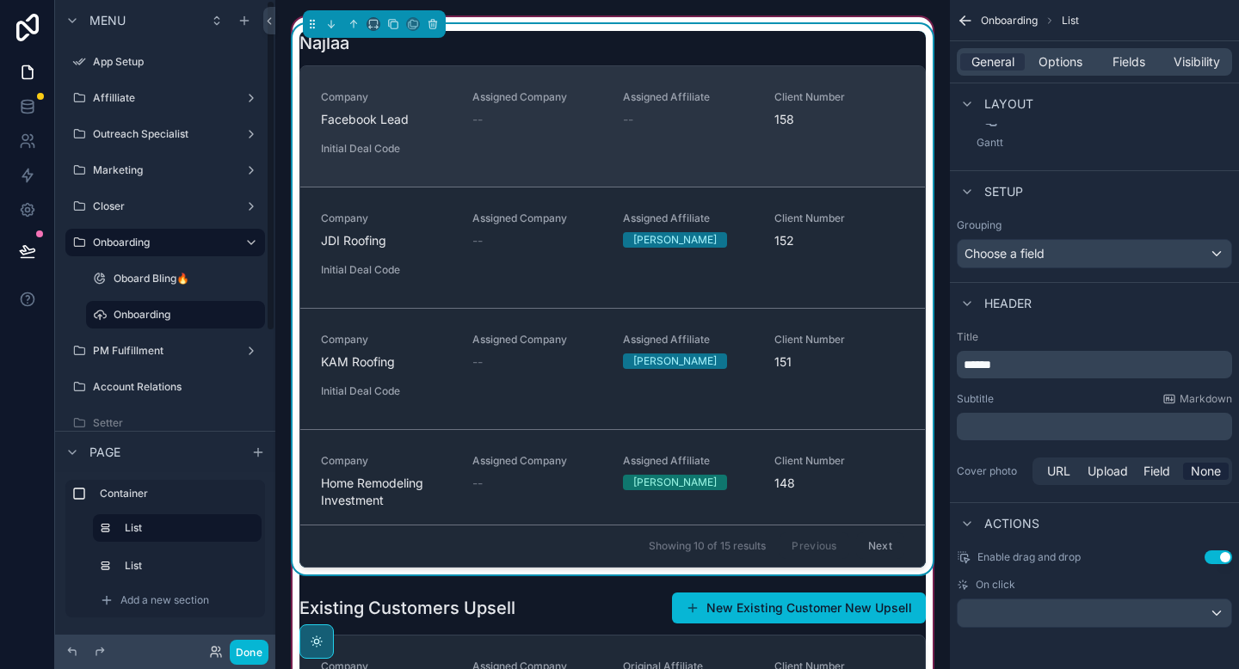
click at [465, 146] on div "Company Facebook Lead Assigned Company -- Assigned Affiliate -- Client Number 1…" at bounding box center [612, 126] width 583 height 72
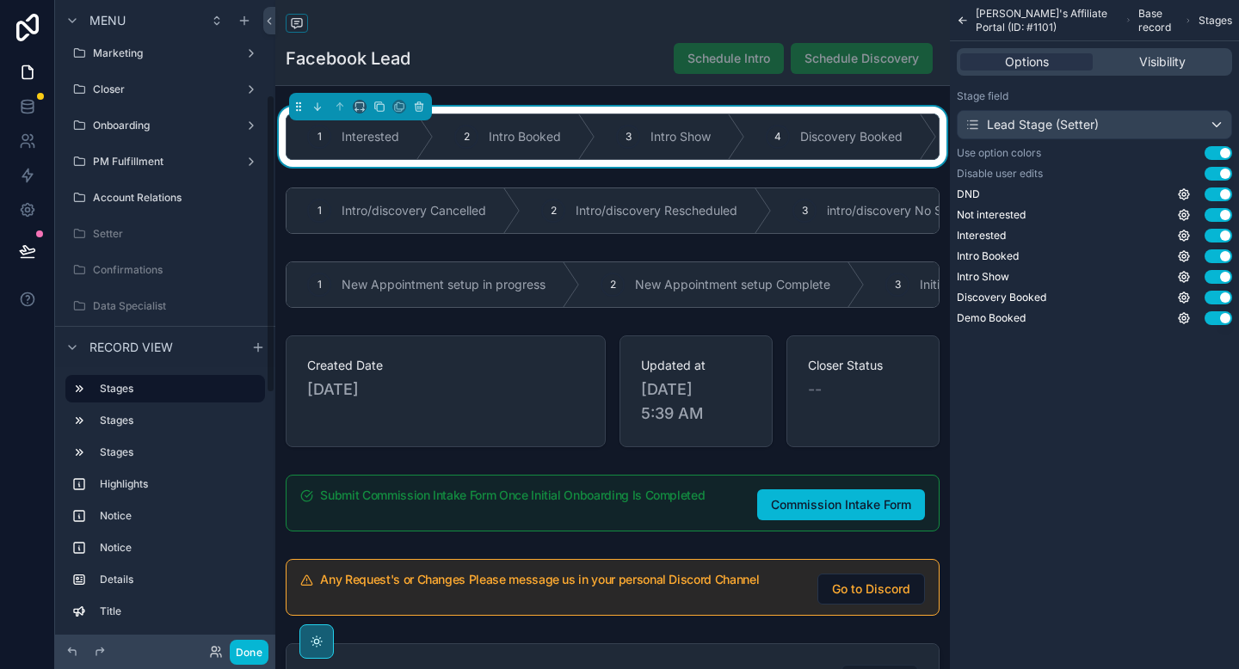
scroll to position [140, 0]
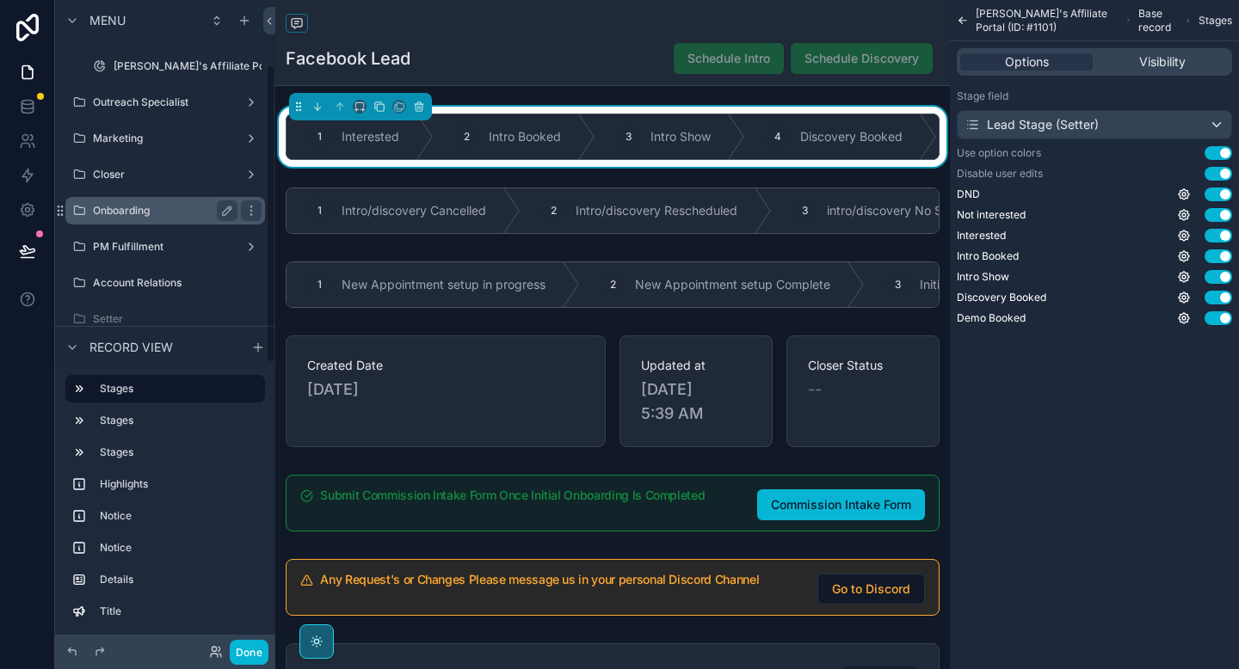
click at [142, 212] on label "Onboarding" at bounding box center [162, 211] width 138 height 14
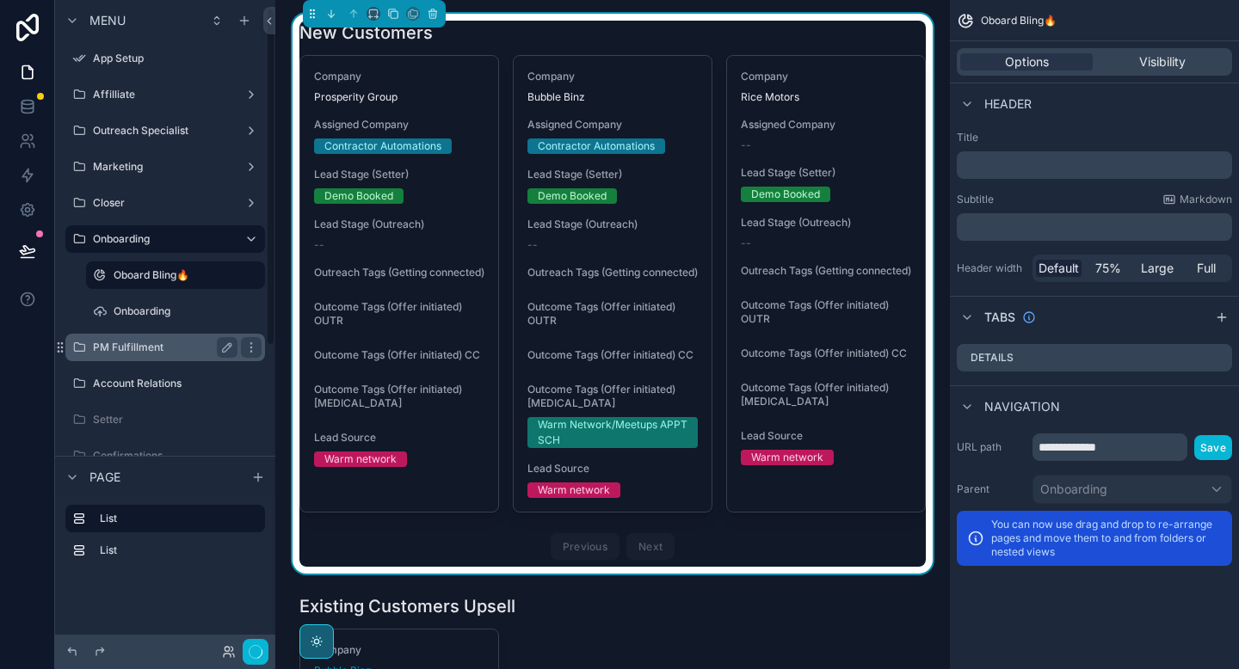
scroll to position [15, 0]
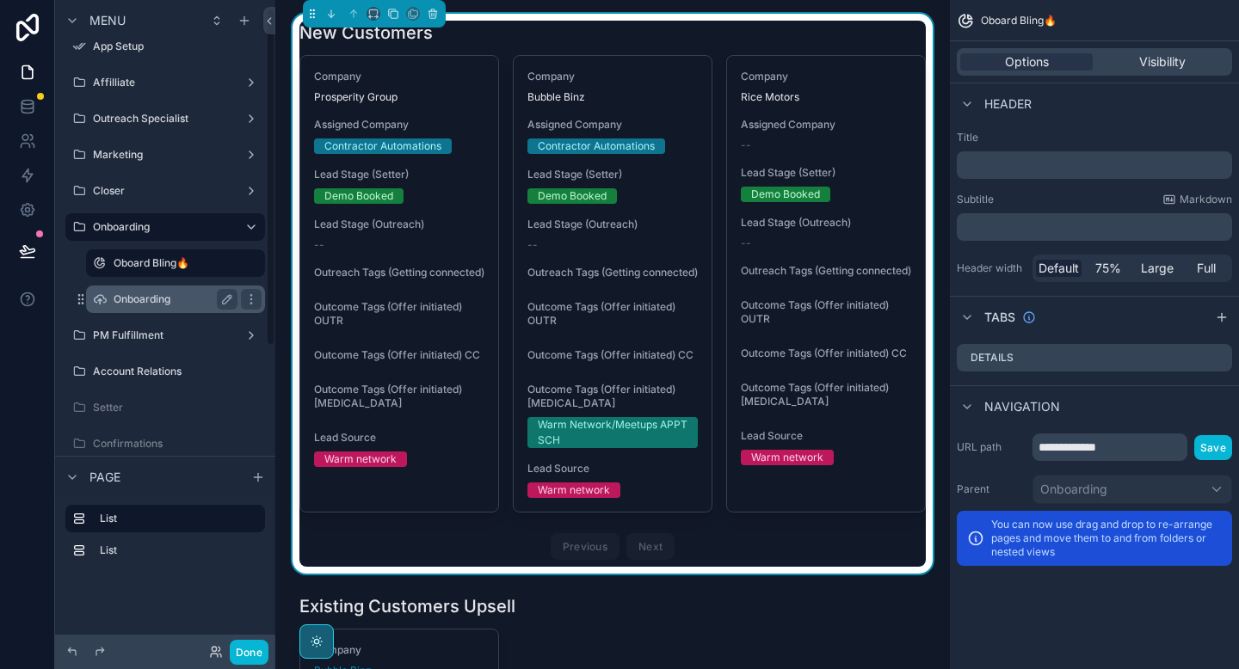
click at [144, 294] on label "Onboarding" at bounding box center [172, 300] width 117 height 14
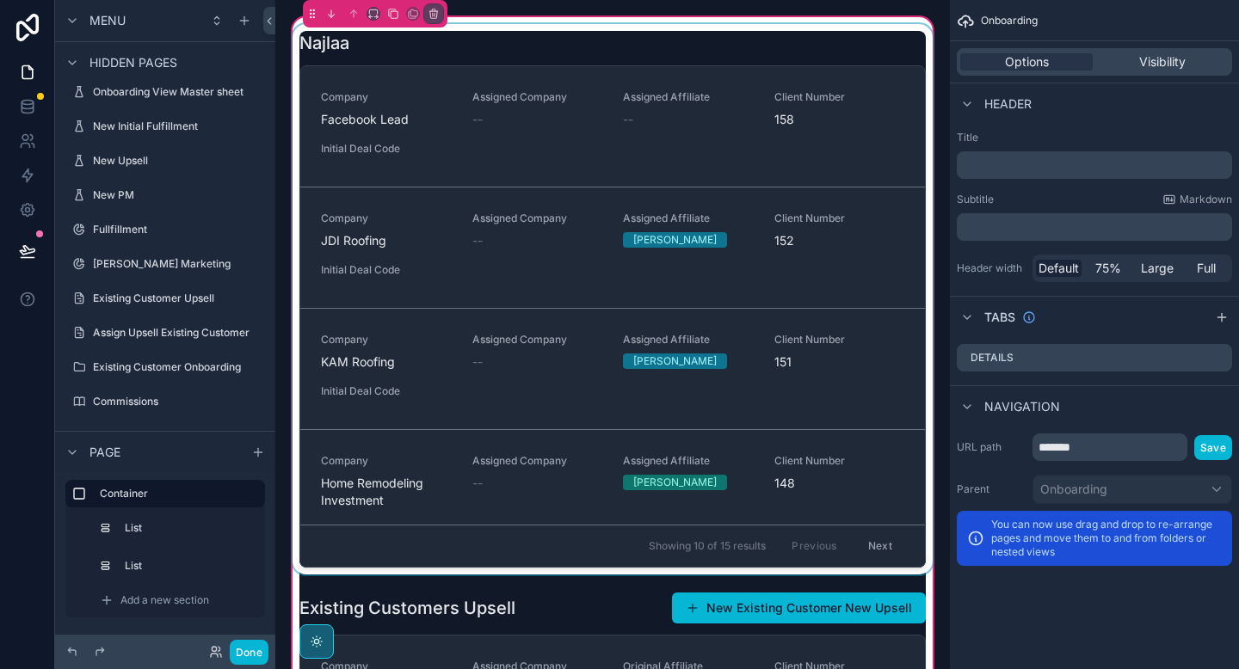
click at [518, 54] on div "scrollable content" at bounding box center [612, 299] width 647 height 551
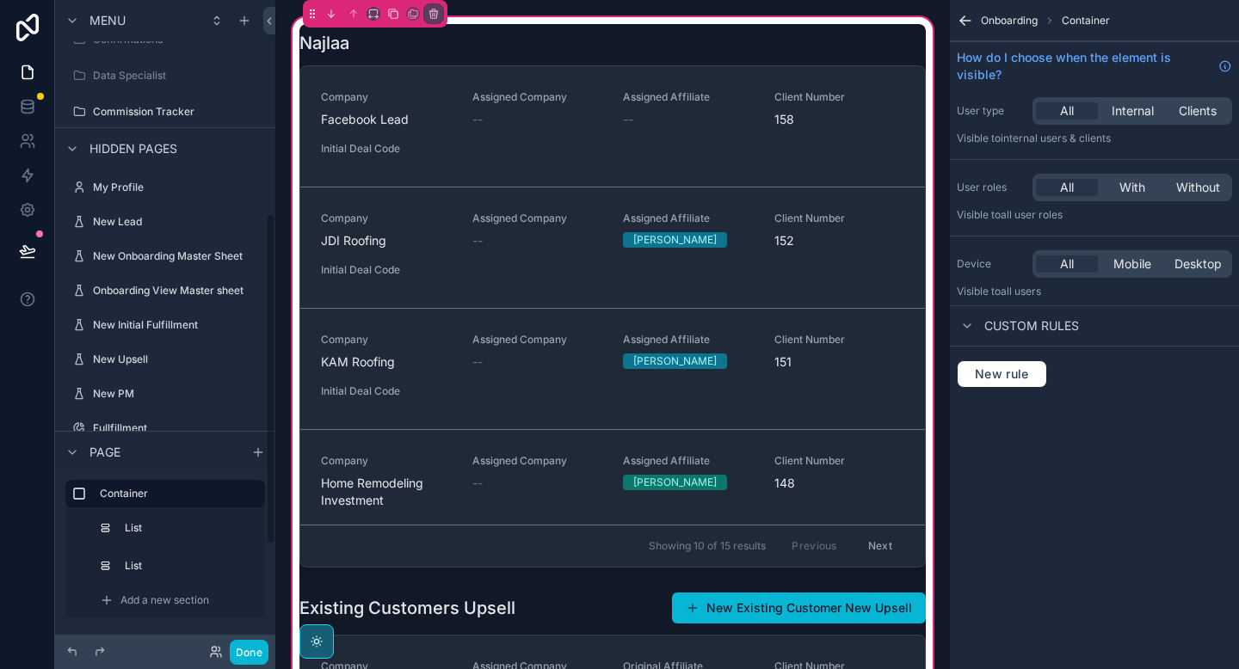
scroll to position [416, 0]
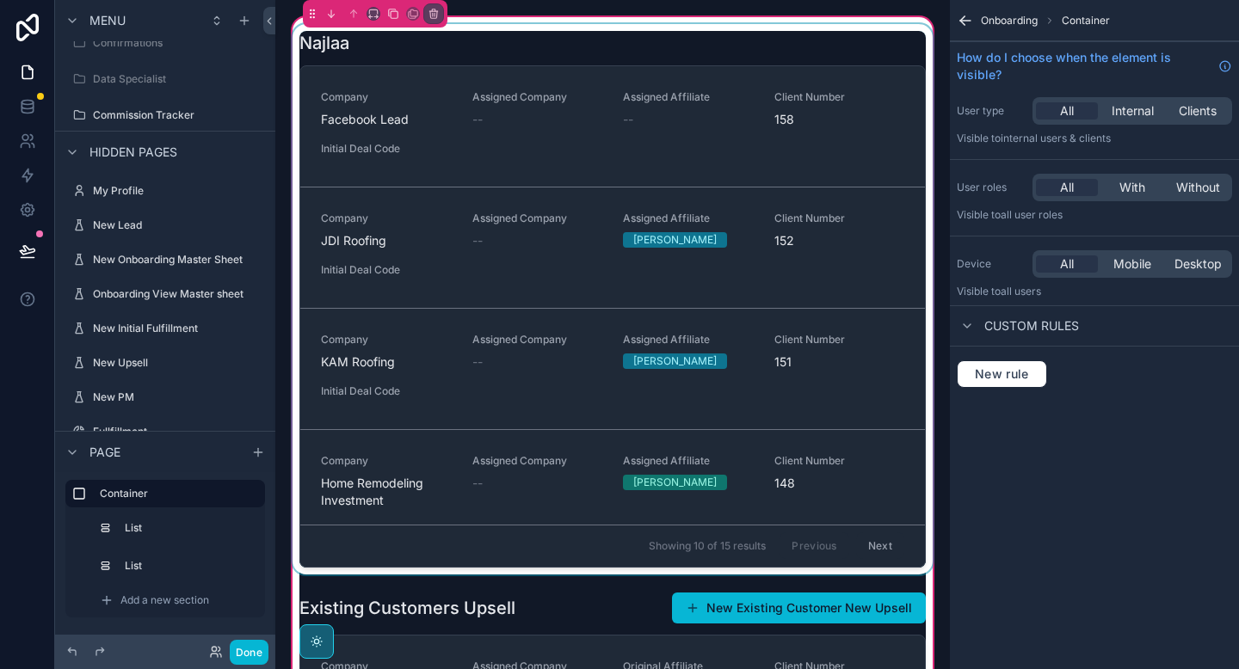
click at [673, 49] on div "scrollable content" at bounding box center [612, 299] width 647 height 551
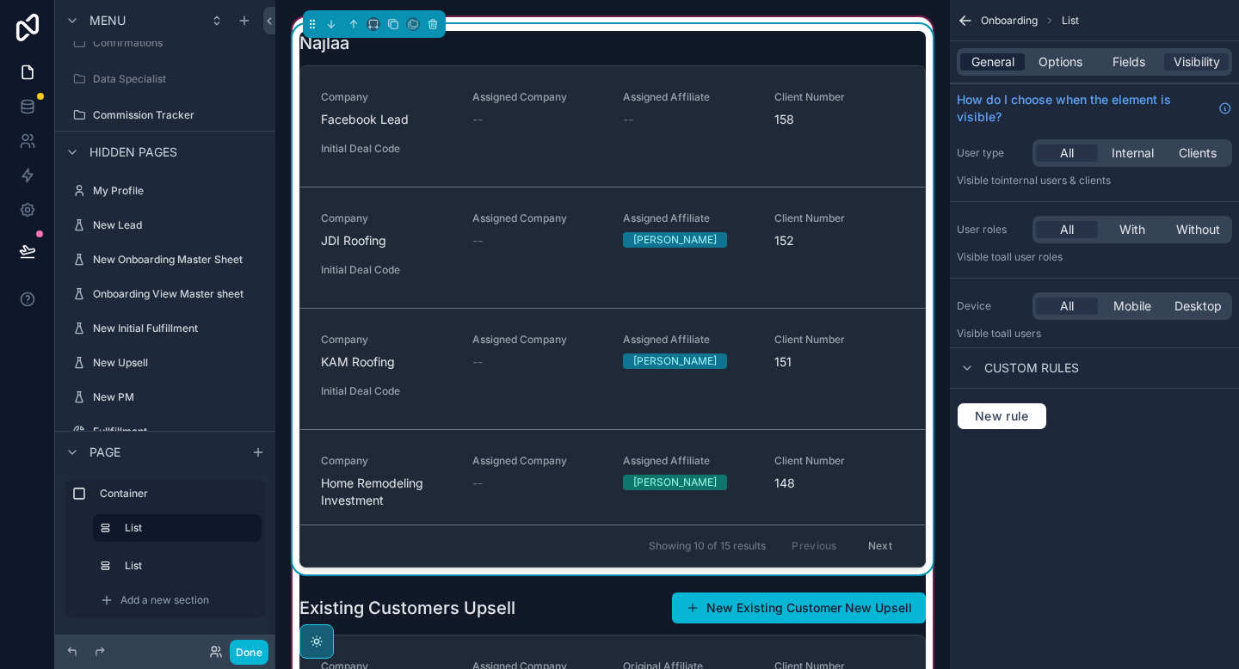
click at [990, 62] on span "General" at bounding box center [992, 61] width 43 height 17
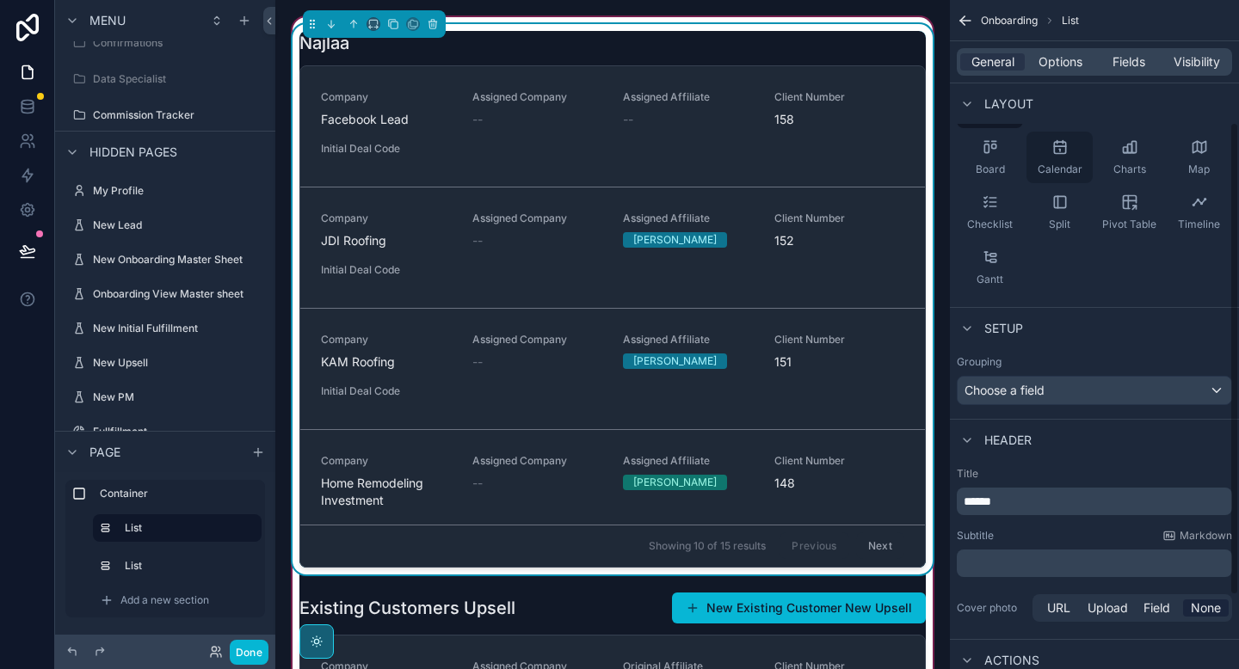
scroll to position [276, 0]
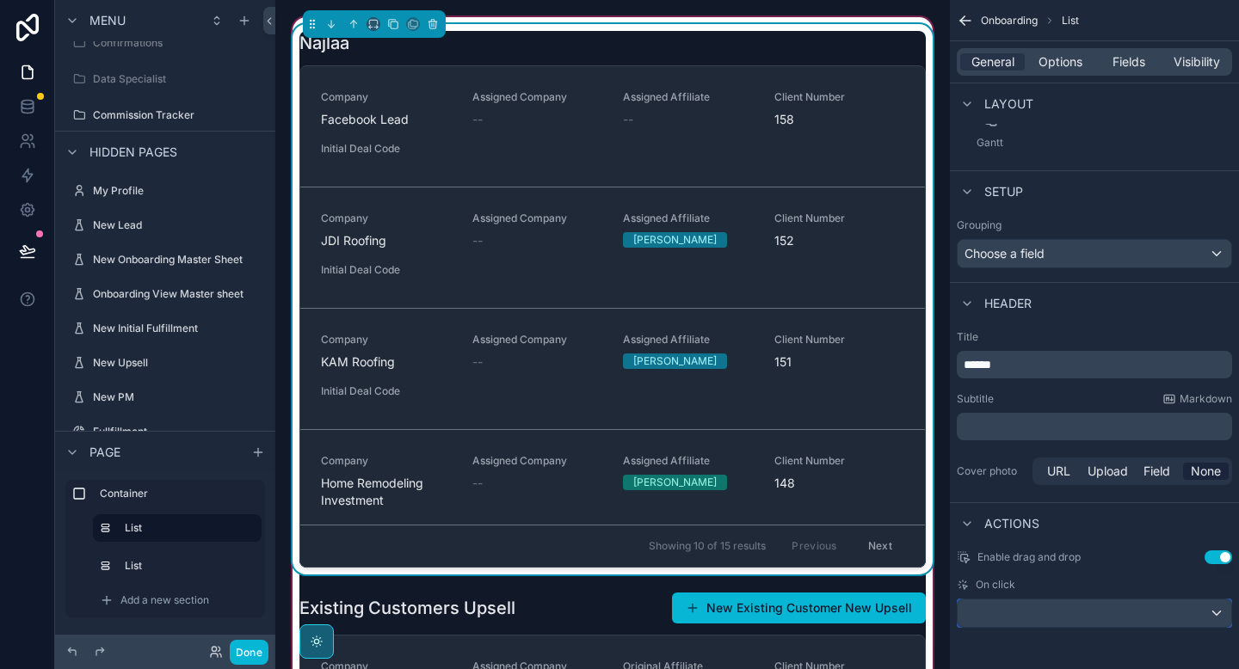
click at [1029, 610] on div "scrollable content" at bounding box center [1095, 614] width 274 height 28
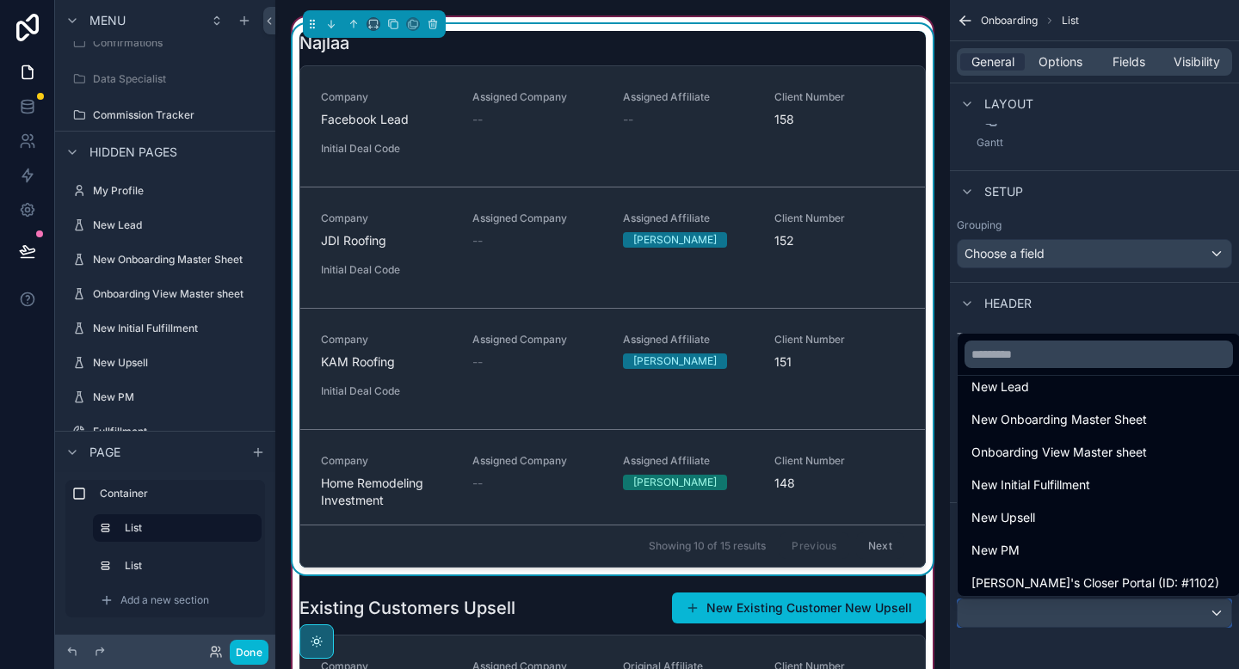
scroll to position [177, 0]
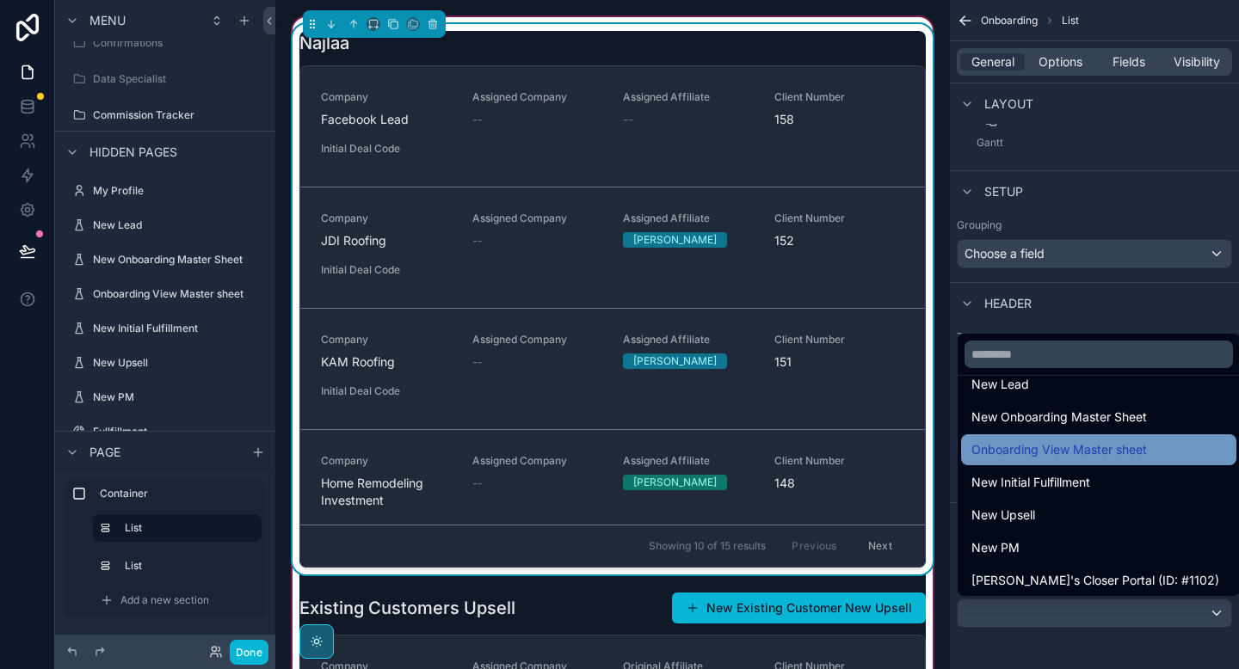
click at [1040, 453] on span "Onboarding View Master sheet" at bounding box center [1059, 450] width 176 height 21
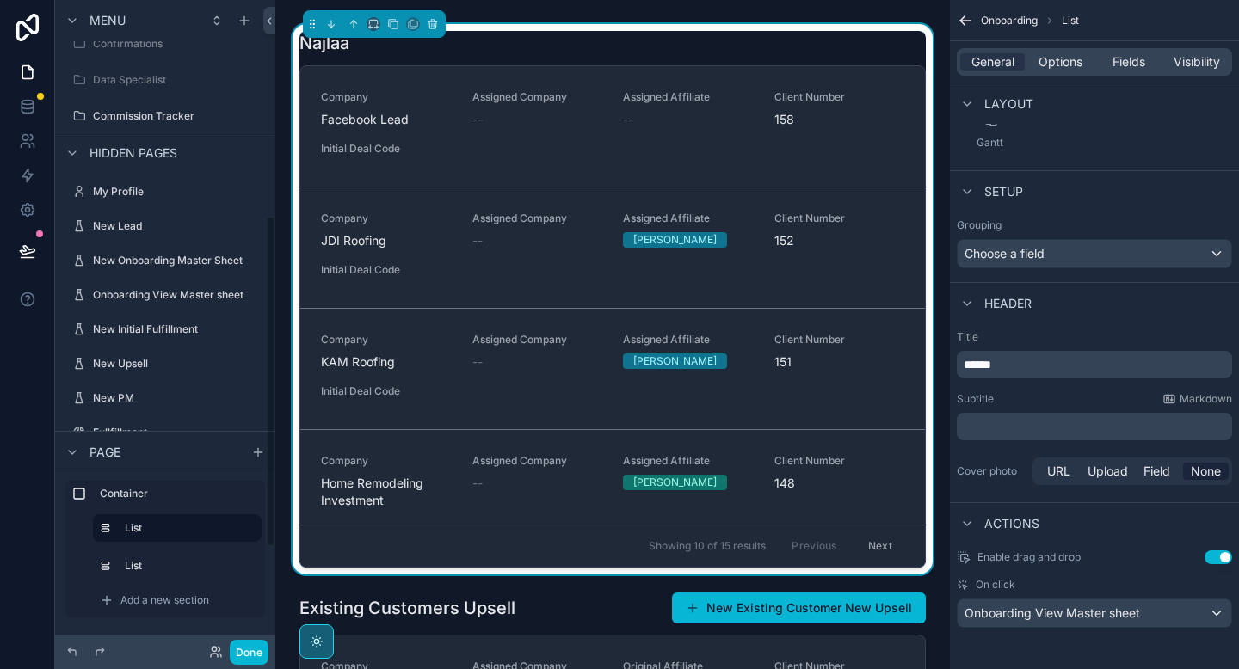
scroll to position [423, 0]
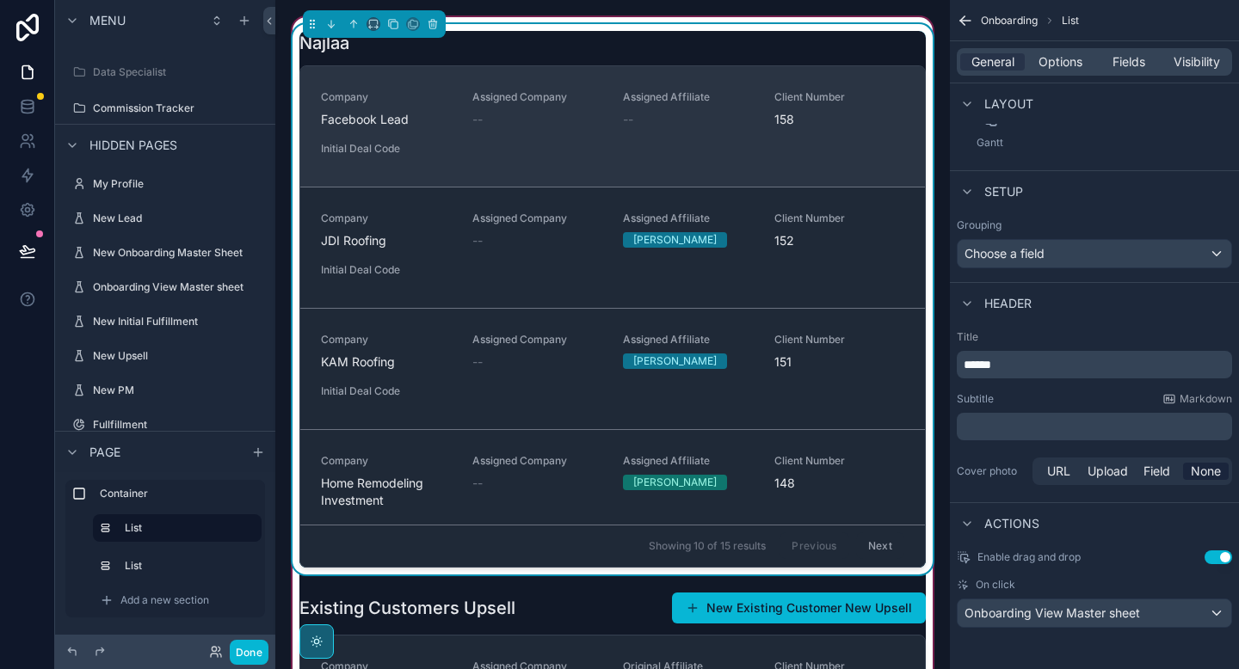
click at [408, 145] on span "Initial Deal Code" at bounding box center [386, 149] width 131 height 14
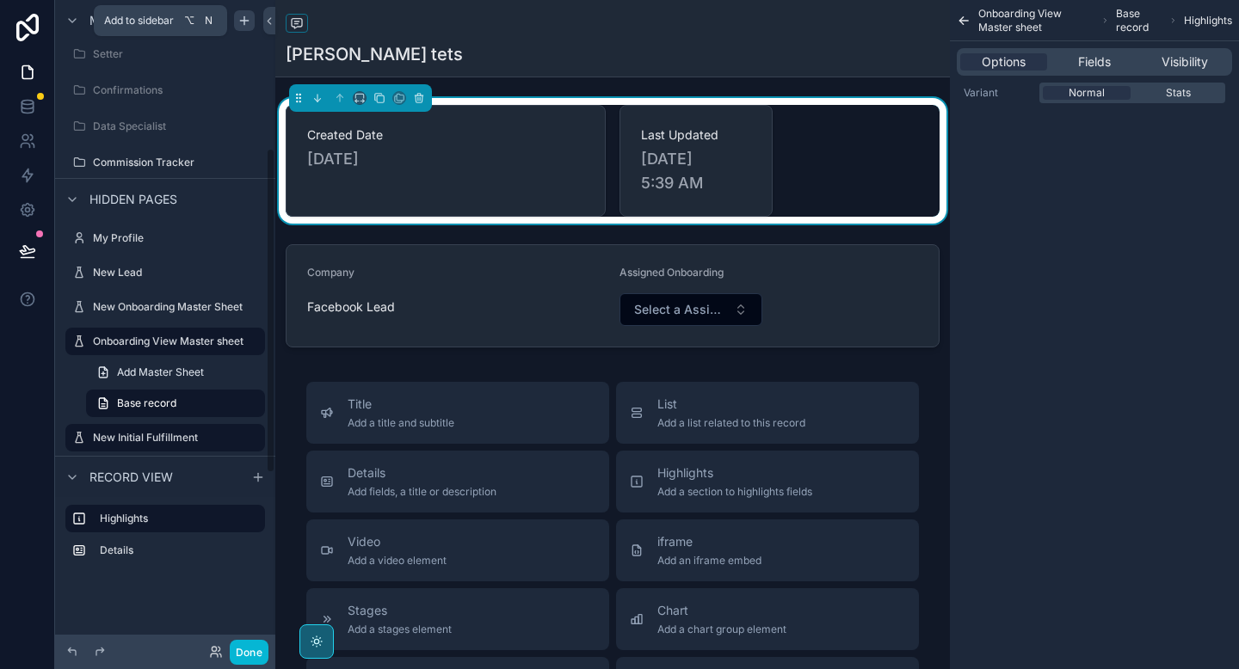
click at [244, 19] on icon "scrollable content" at bounding box center [244, 20] width 0 height 8
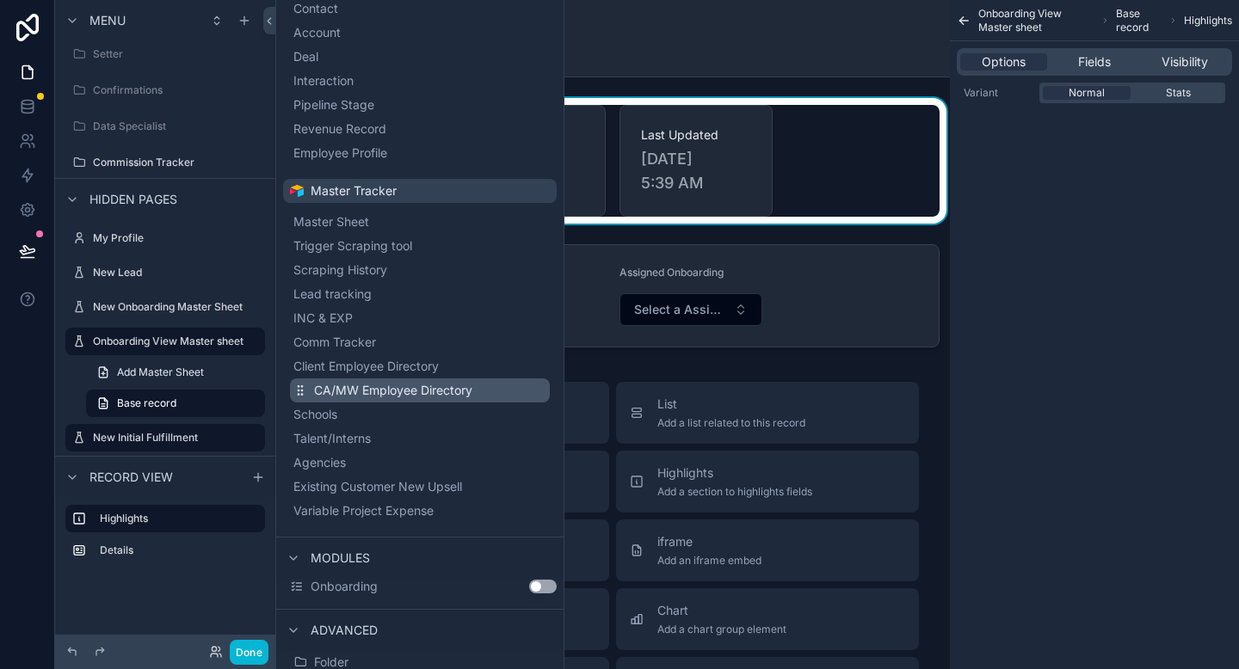
scroll to position [188, 0]
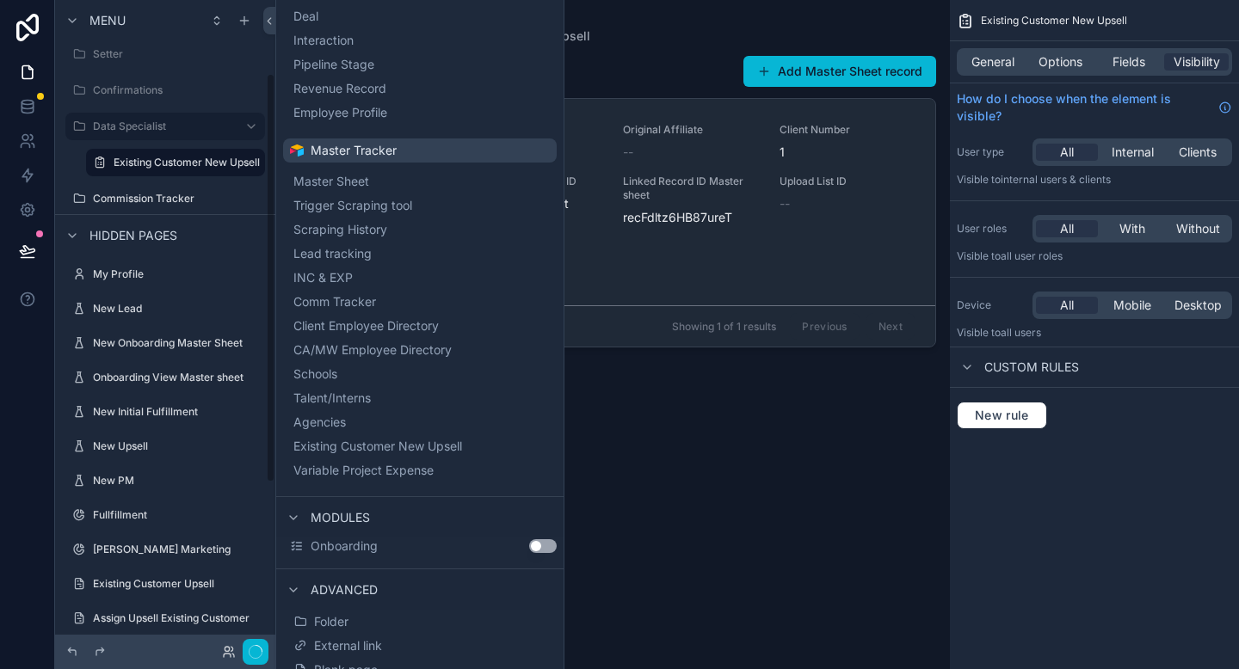
scroll to position [116, 0]
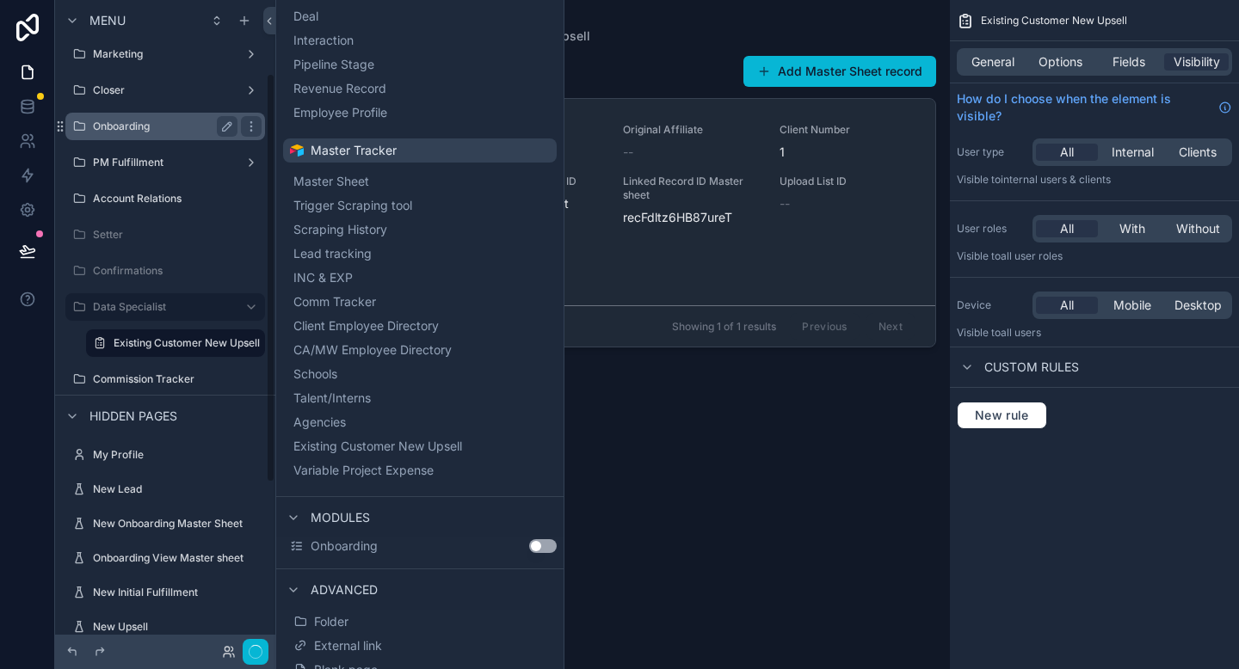
click at [120, 133] on div "Onboarding" at bounding box center [165, 126] width 145 height 21
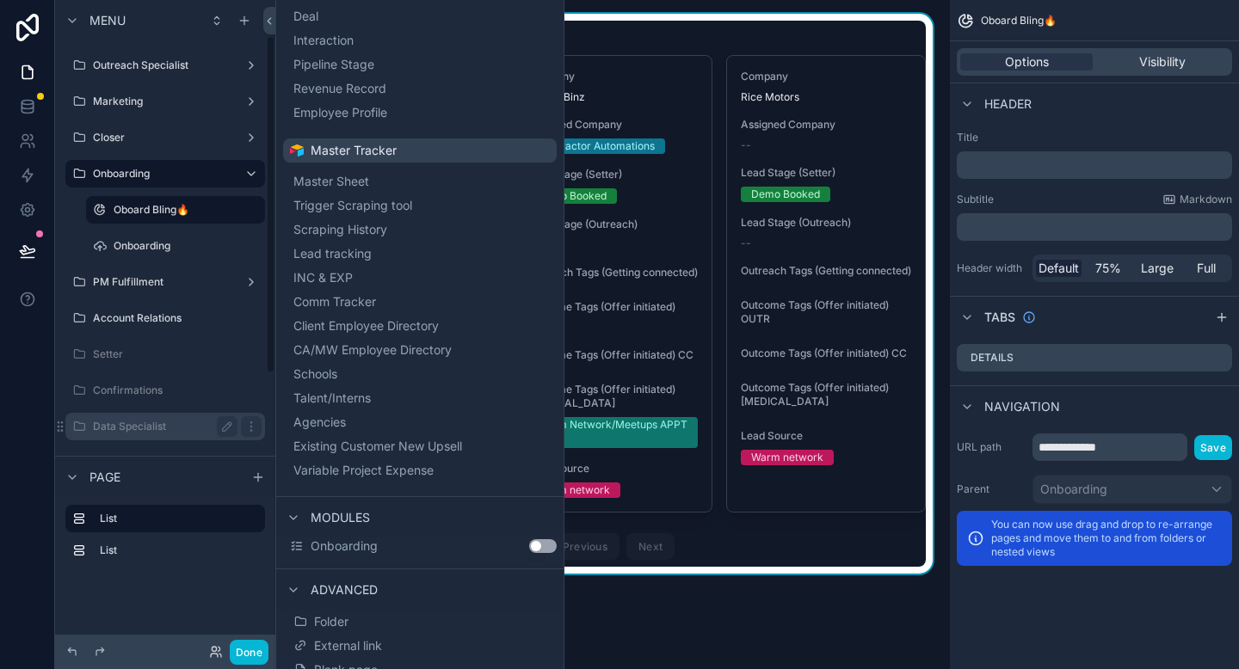
click at [118, 421] on label "Data Specialist" at bounding box center [162, 427] width 138 height 14
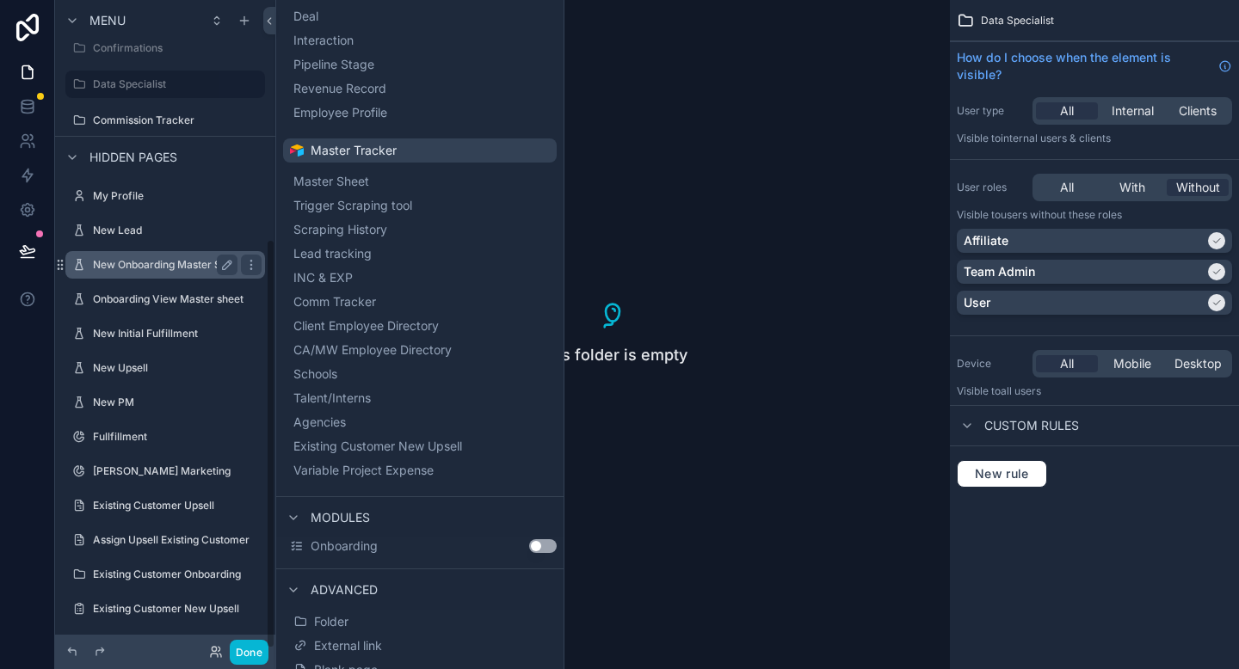
scroll to position [377, 0]
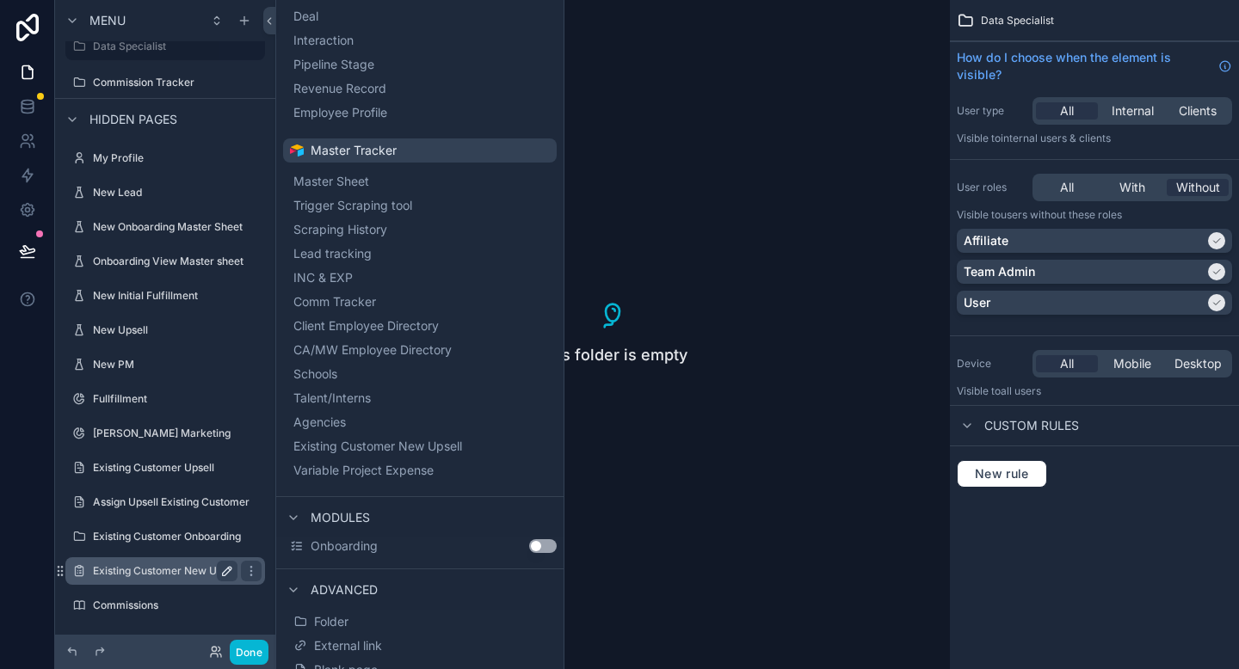
click at [220, 571] on icon "scrollable content" at bounding box center [227, 571] width 14 height 14
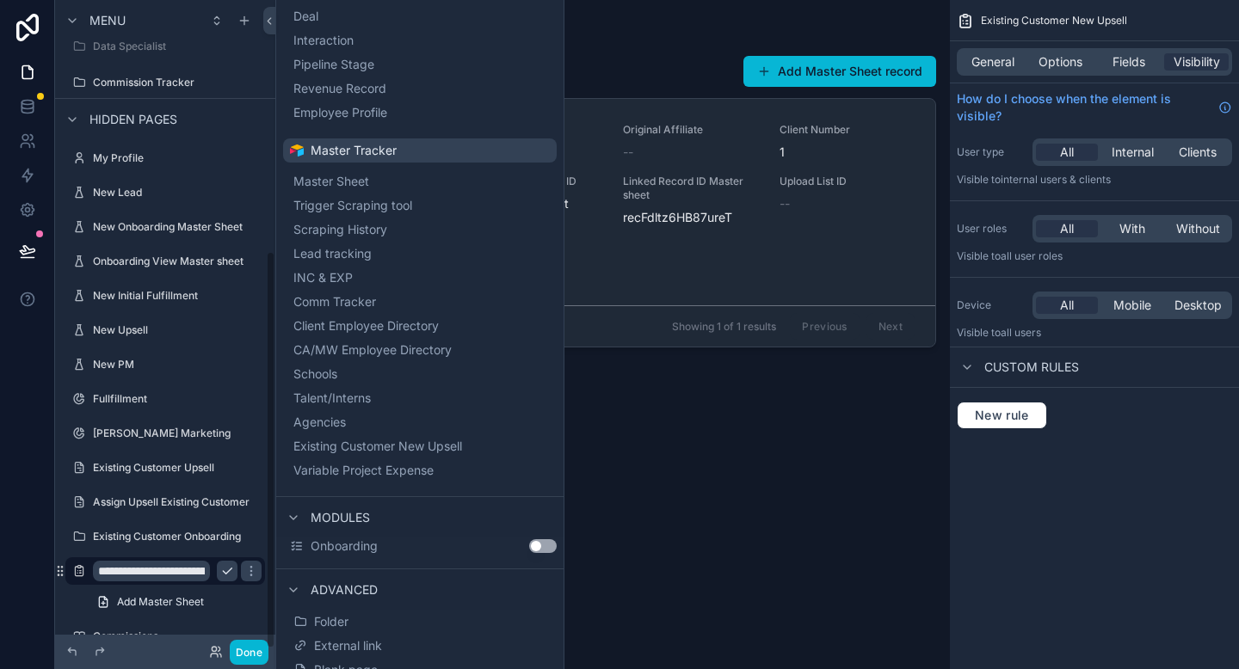
scroll to position [408, 0]
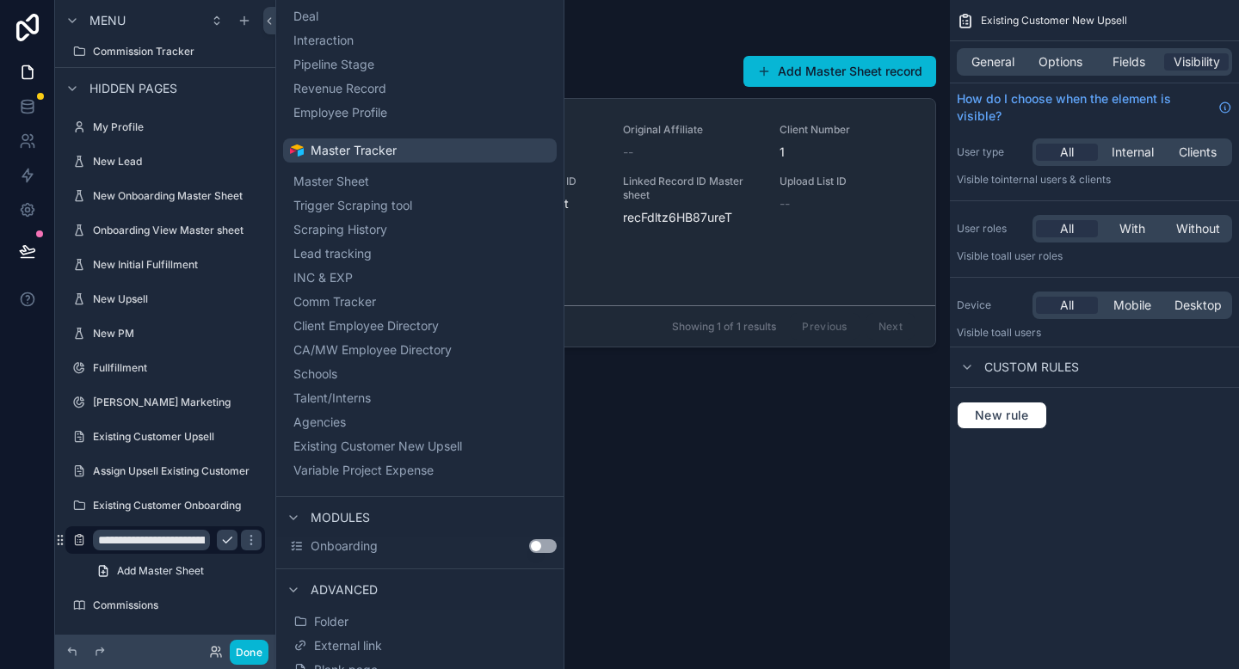
click at [157, 542] on input "**********" at bounding box center [151, 540] width 117 height 21
click at [139, 541] on input "**********" at bounding box center [151, 540] width 117 height 21
click at [101, 540] on input "**********" at bounding box center [151, 540] width 117 height 21
type input "**********"
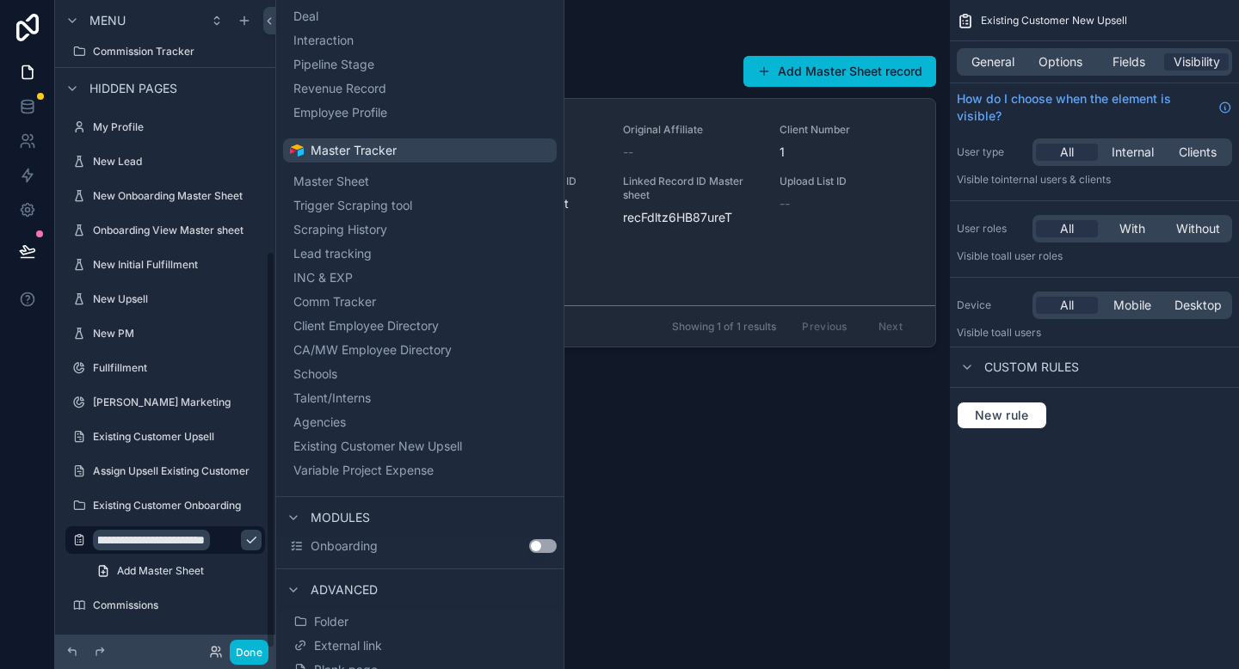
click at [244, 542] on icon "scrollable content" at bounding box center [251, 540] width 14 height 14
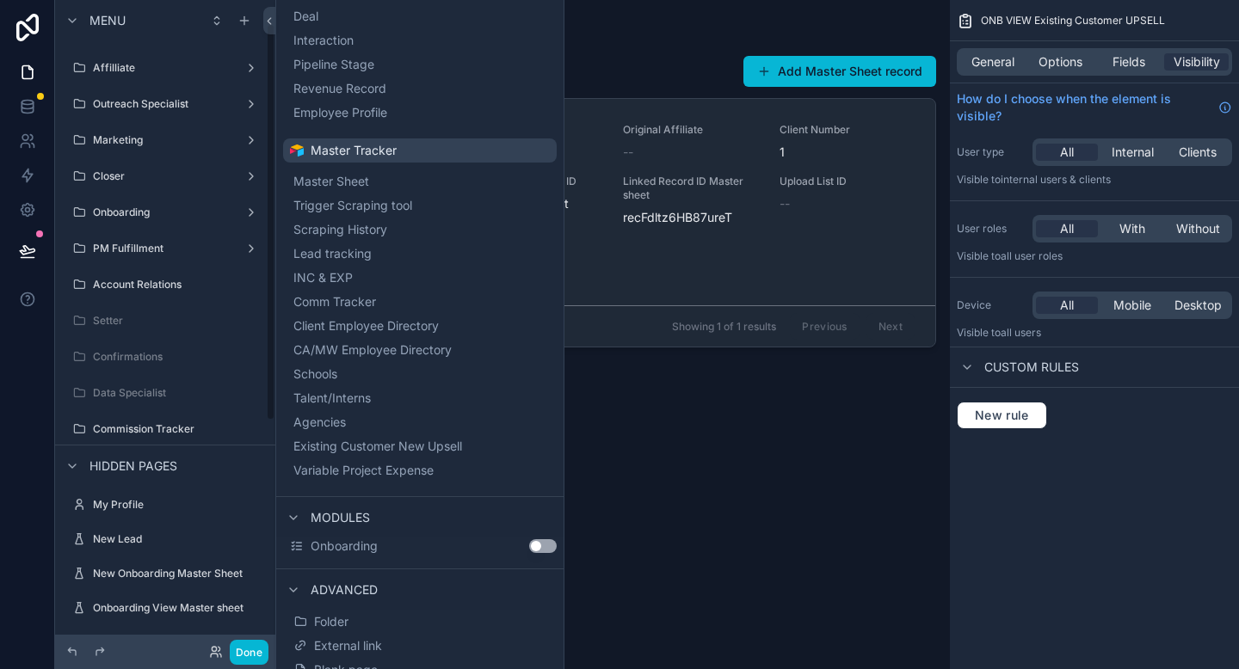
scroll to position [0, 0]
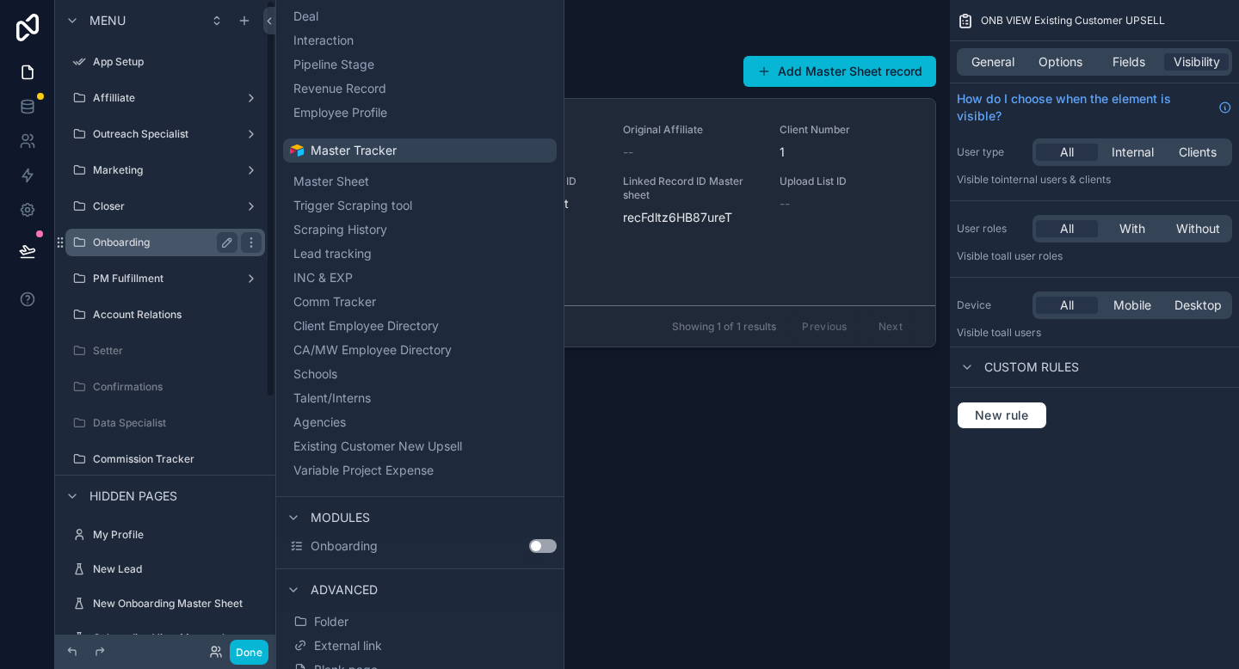
click at [145, 249] on label "Onboarding" at bounding box center [162, 243] width 138 height 14
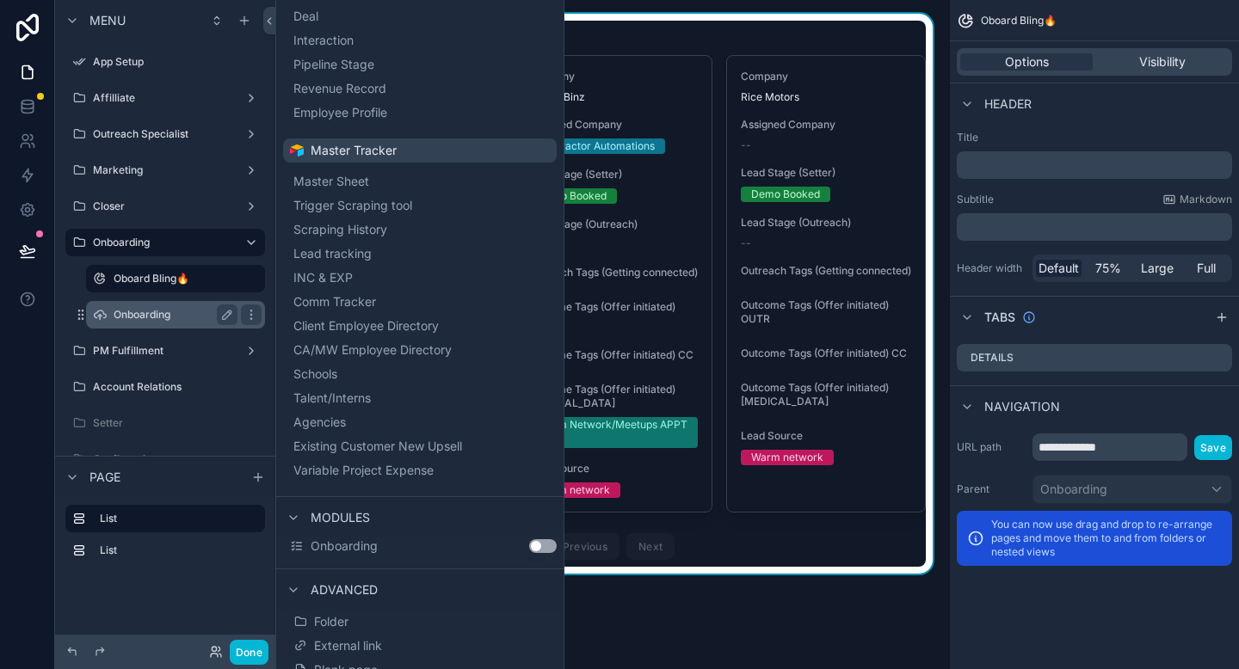
click at [151, 315] on label "Onboarding" at bounding box center [172, 315] width 117 height 14
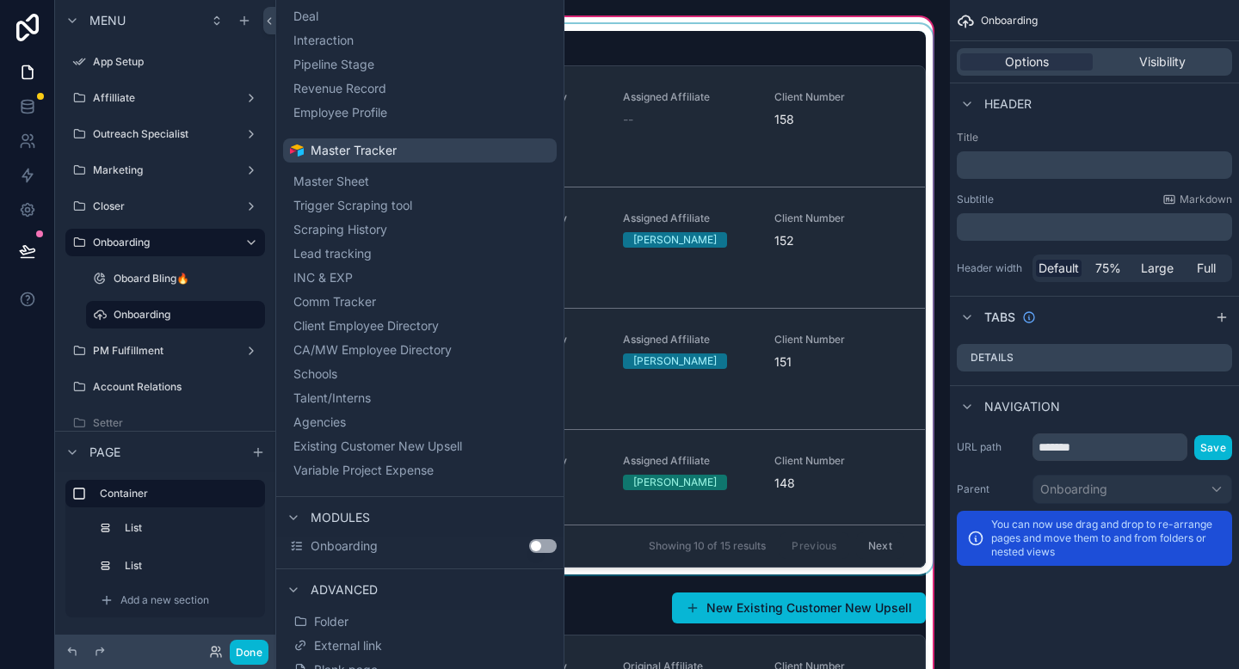
click at [691, 51] on div "scrollable content" at bounding box center [612, 299] width 647 height 551
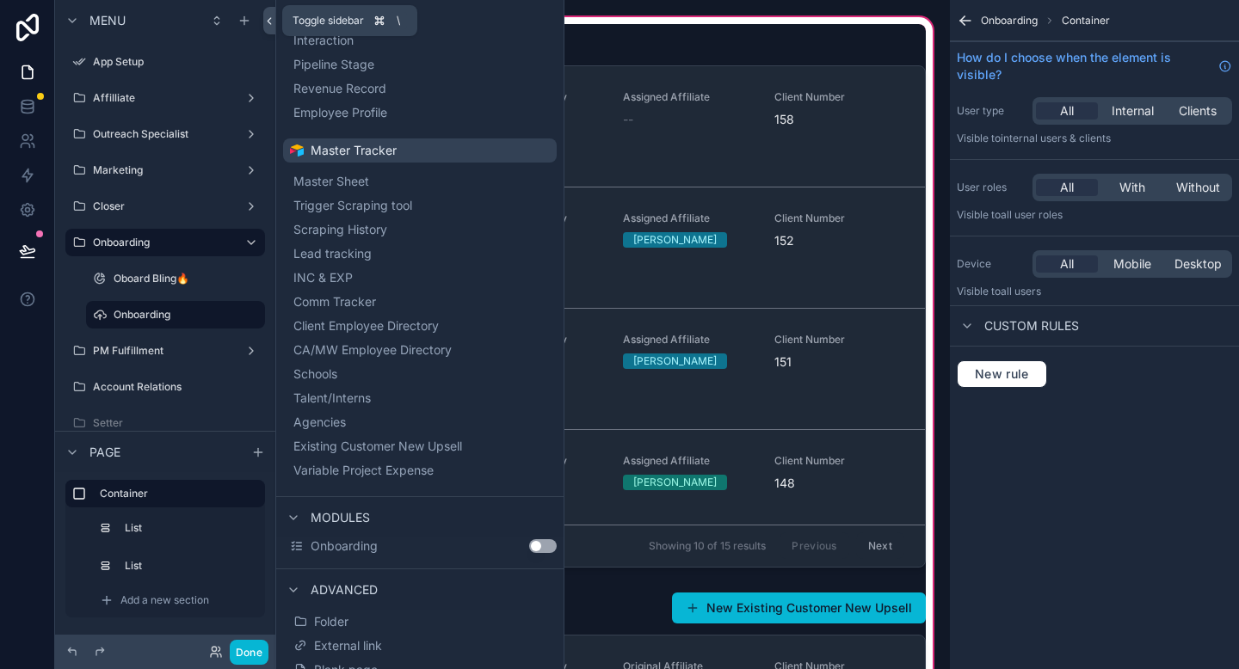
click at [269, 19] on icon at bounding box center [269, 21] width 3 height 6
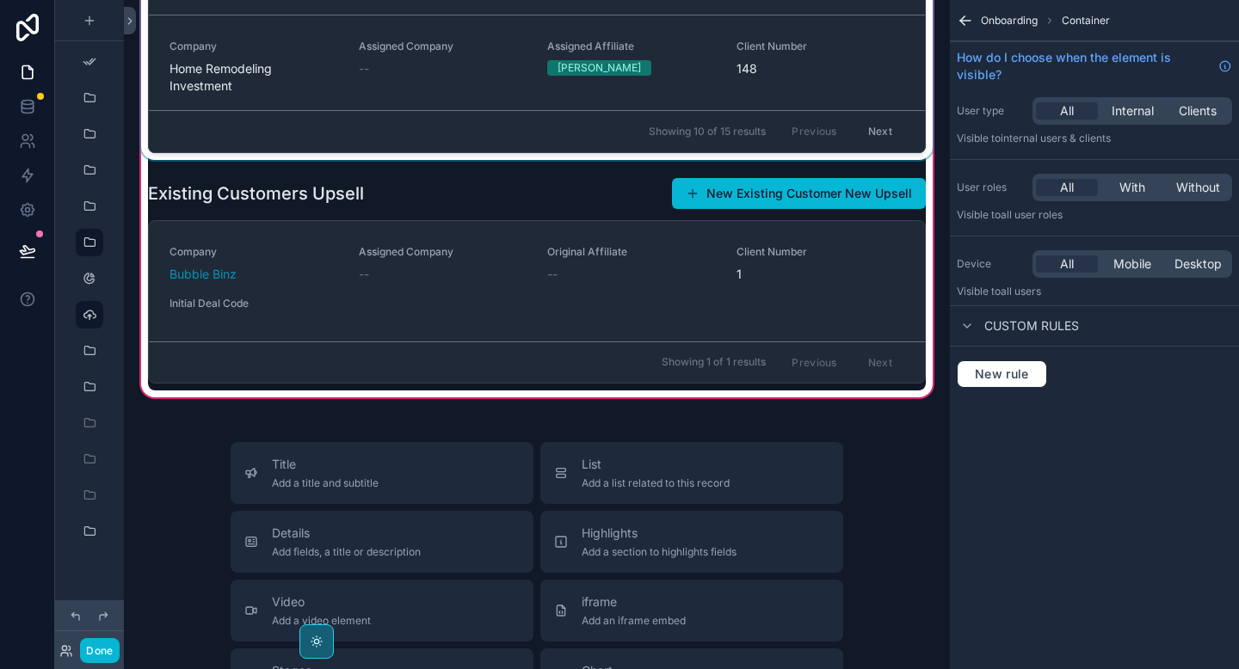
scroll to position [417, 0]
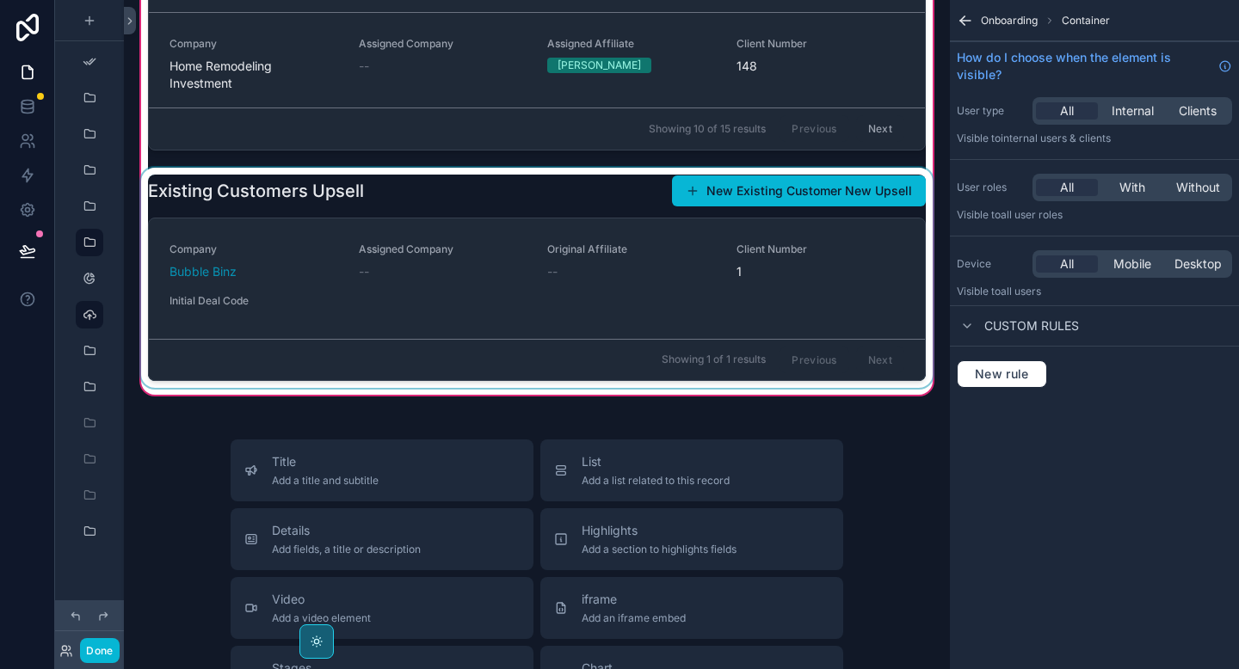
click at [453, 197] on div "scrollable content" at bounding box center [537, 278] width 798 height 220
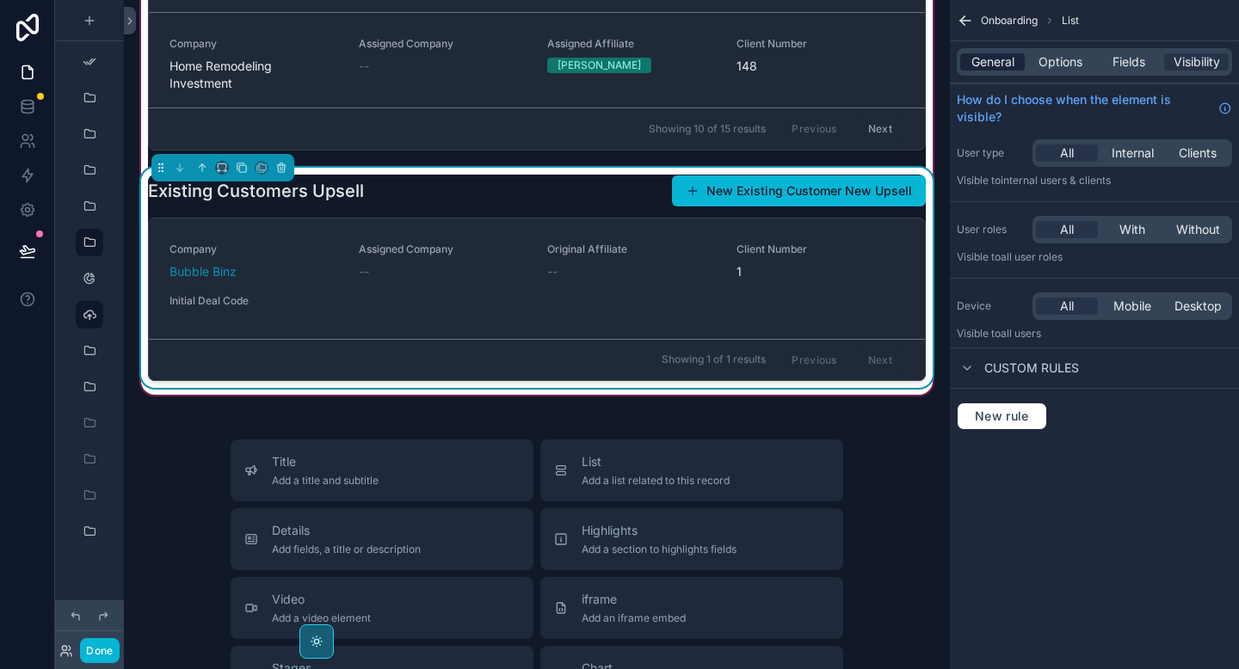
click at [1002, 60] on span "General" at bounding box center [992, 61] width 43 height 17
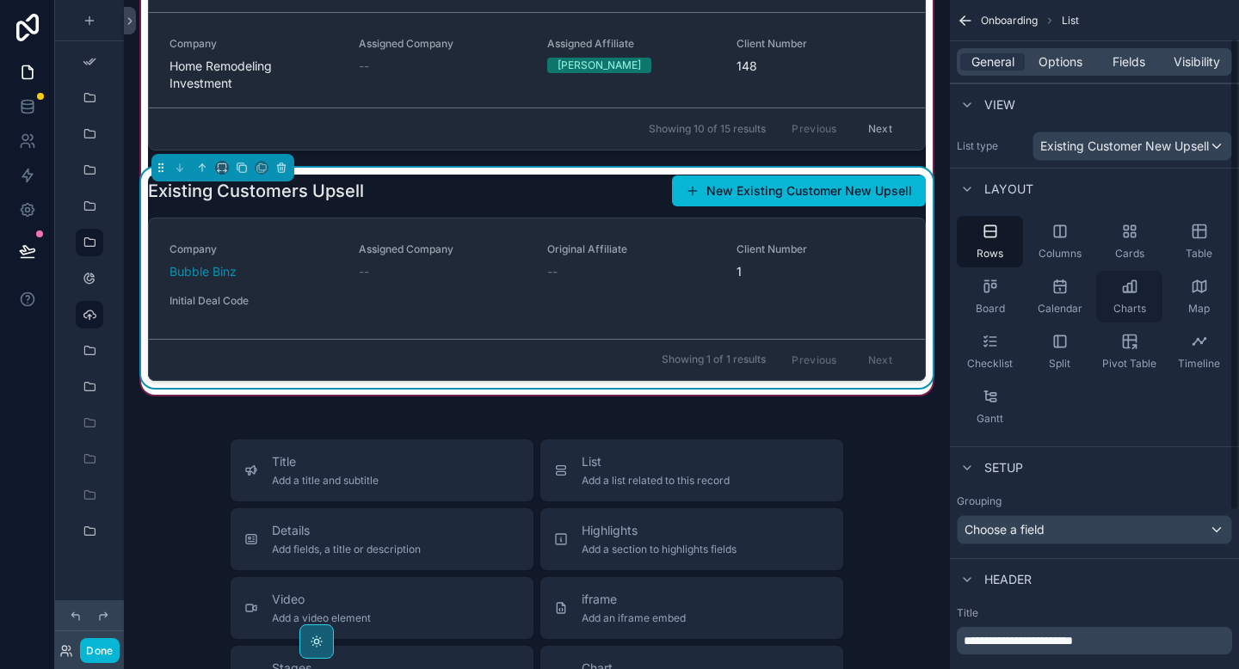
scroll to position [276, 0]
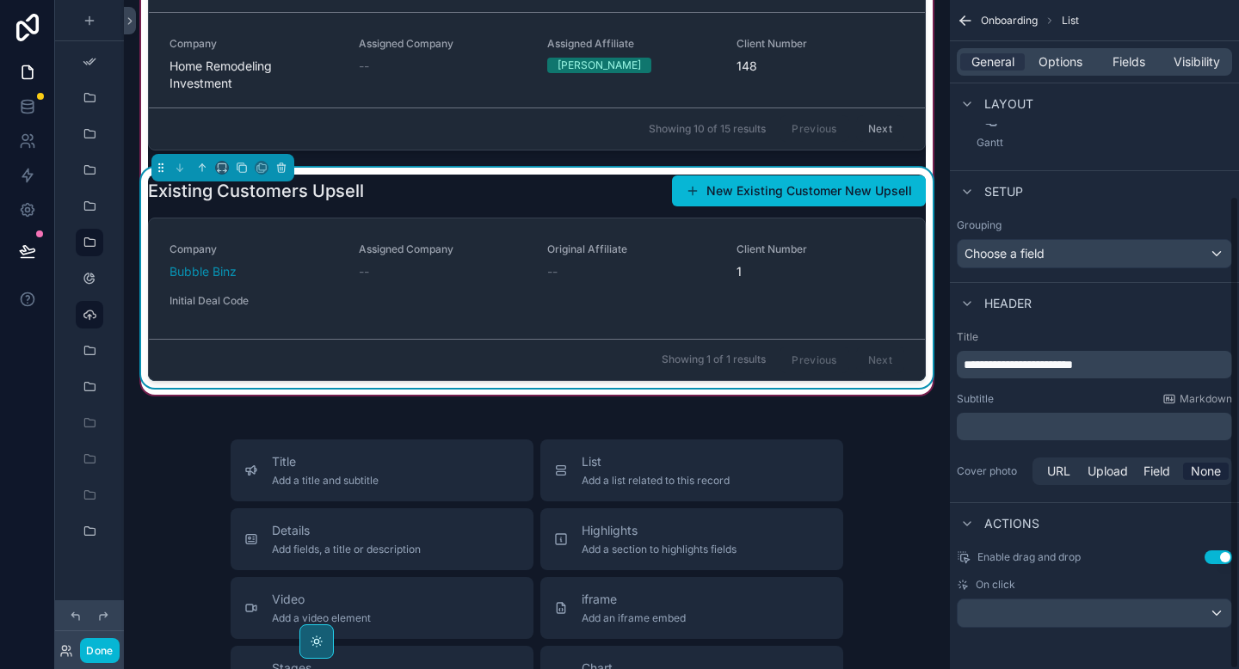
click at [1218, 559] on button "Use setting" at bounding box center [1219, 558] width 28 height 14
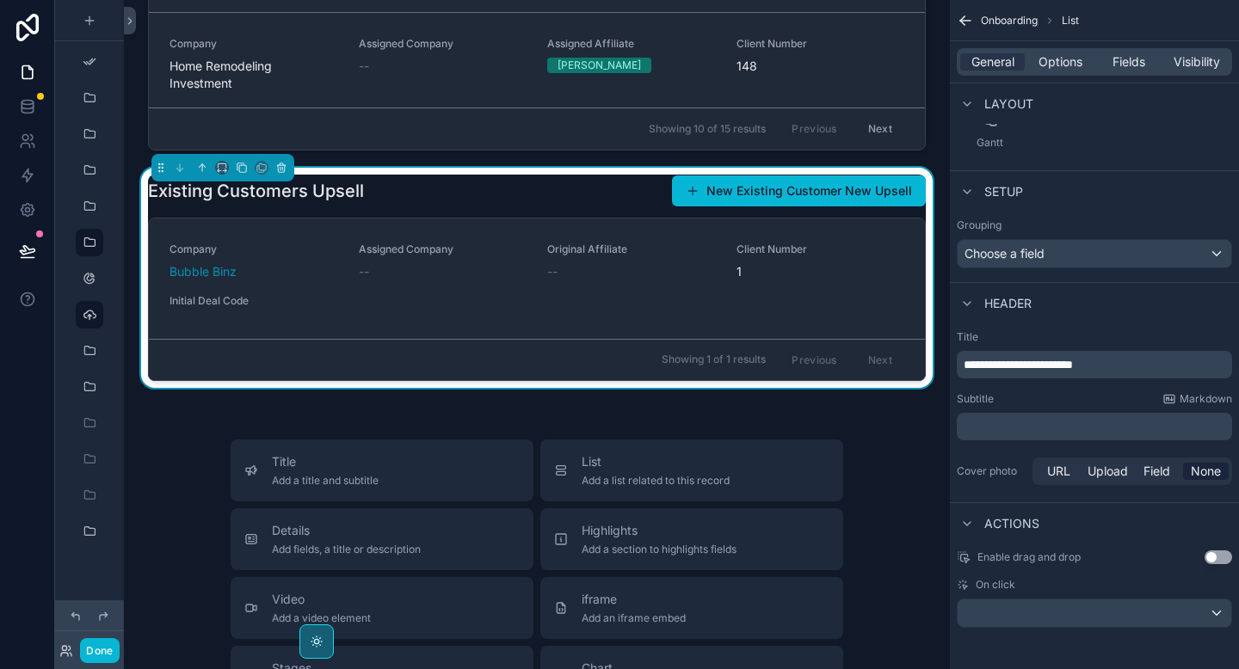
click at [1218, 559] on button "Use setting" at bounding box center [1219, 558] width 28 height 14
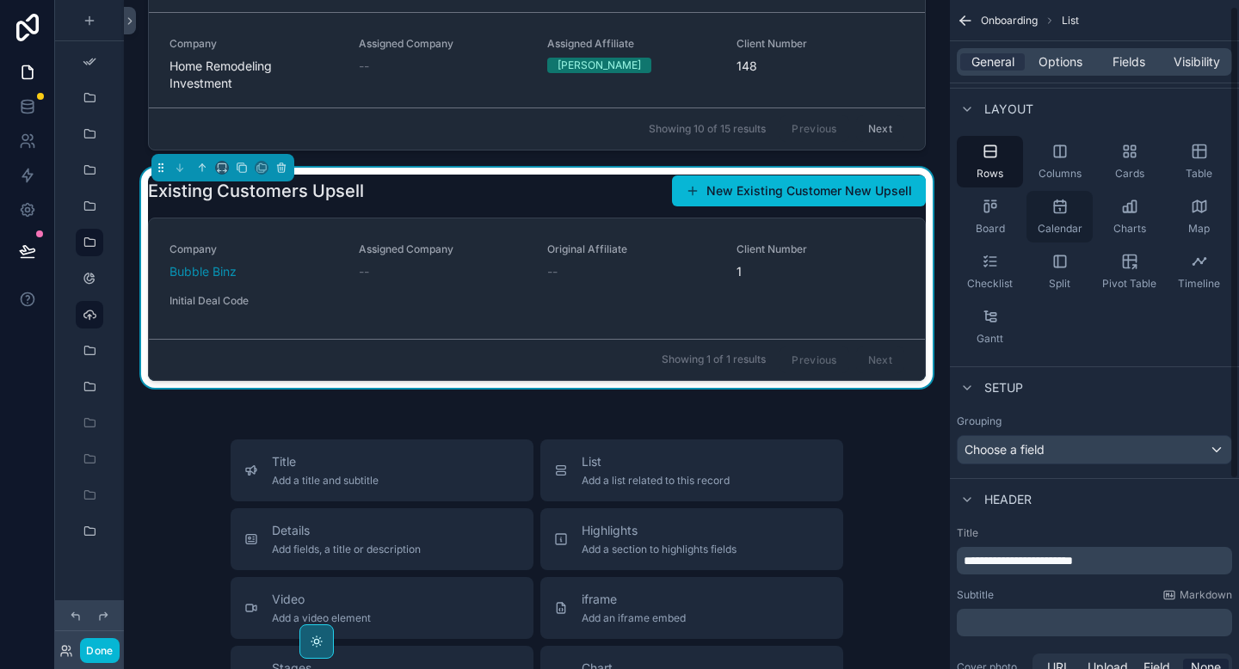
scroll to position [0, 0]
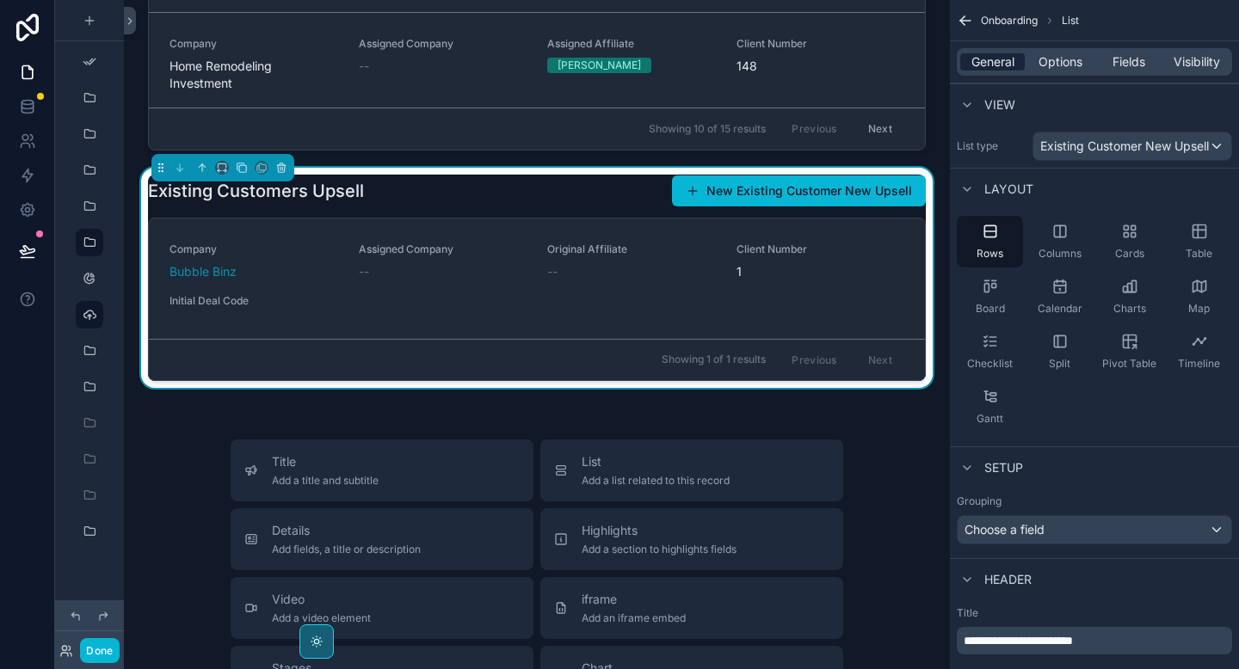
click at [1013, 58] on span "General" at bounding box center [992, 61] width 43 height 17
click at [1057, 62] on span "Options" at bounding box center [1061, 61] width 44 height 17
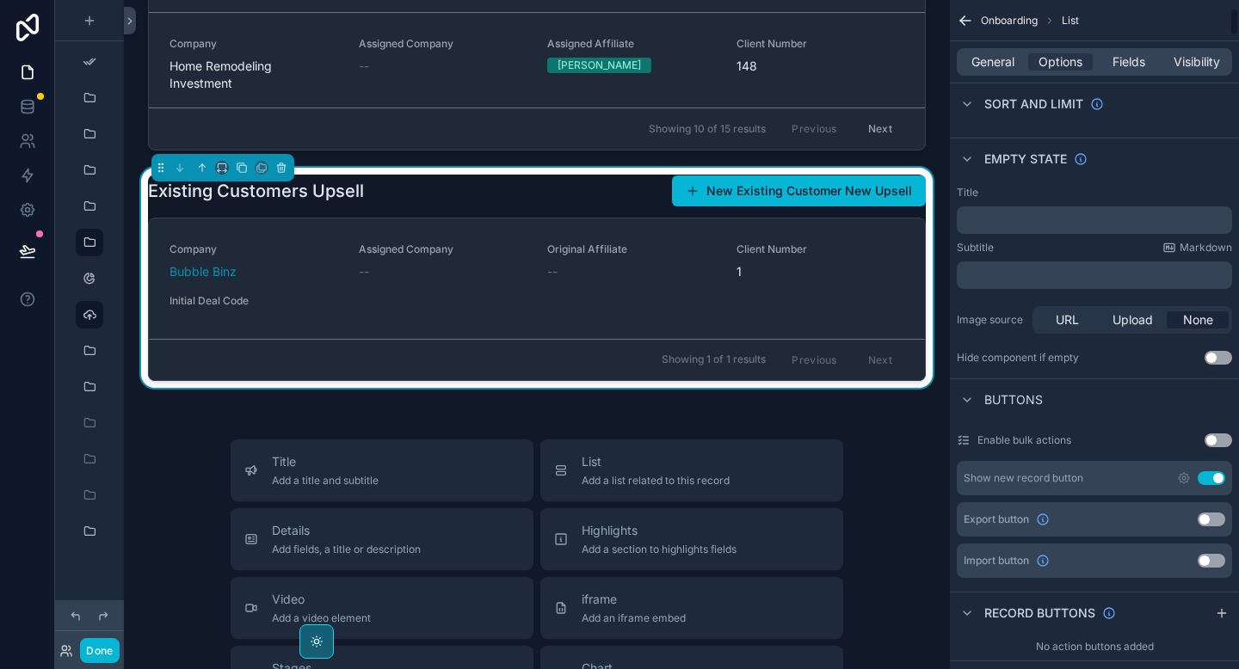
scroll to position [278, 0]
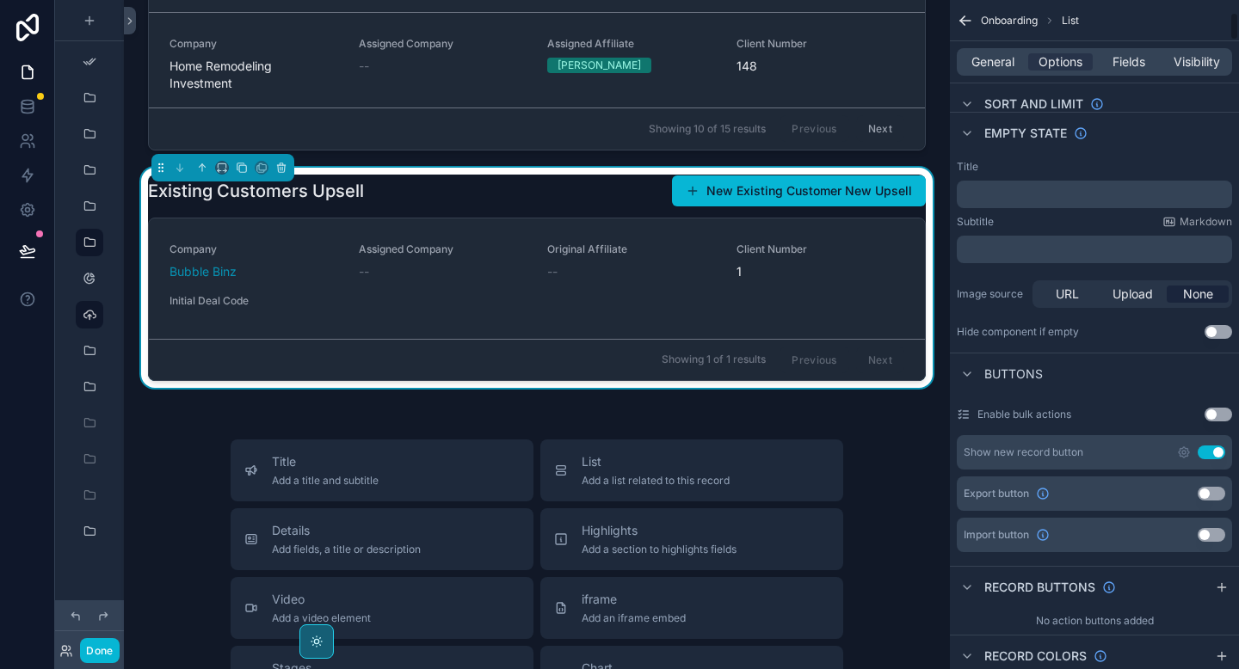
click at [1205, 453] on button "Use setting" at bounding box center [1212, 453] width 28 height 14
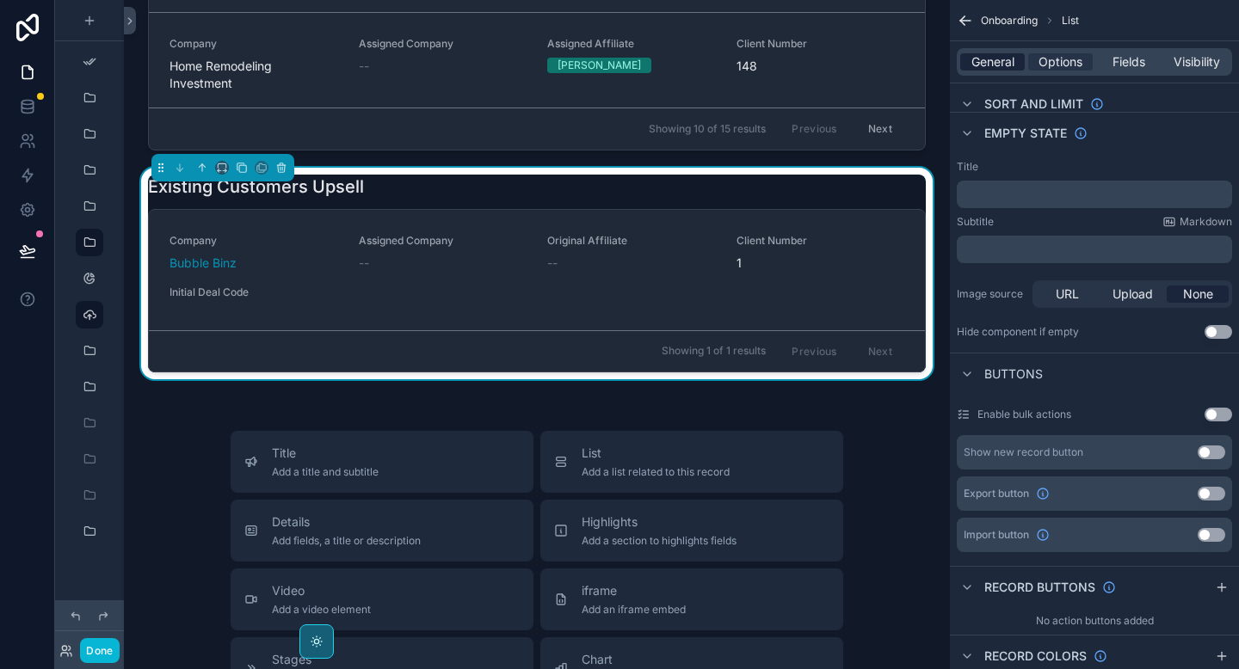
click at [975, 53] on span "General" at bounding box center [992, 61] width 43 height 17
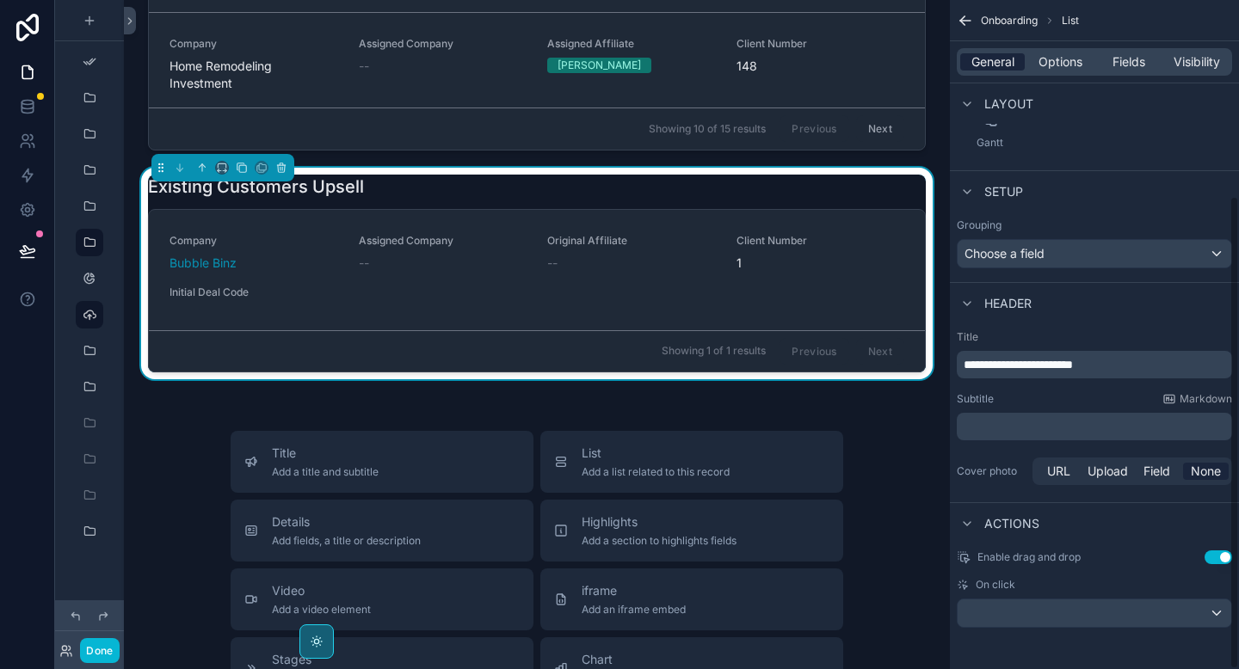
scroll to position [276, 0]
